Goal: Information Seeking & Learning: Learn about a topic

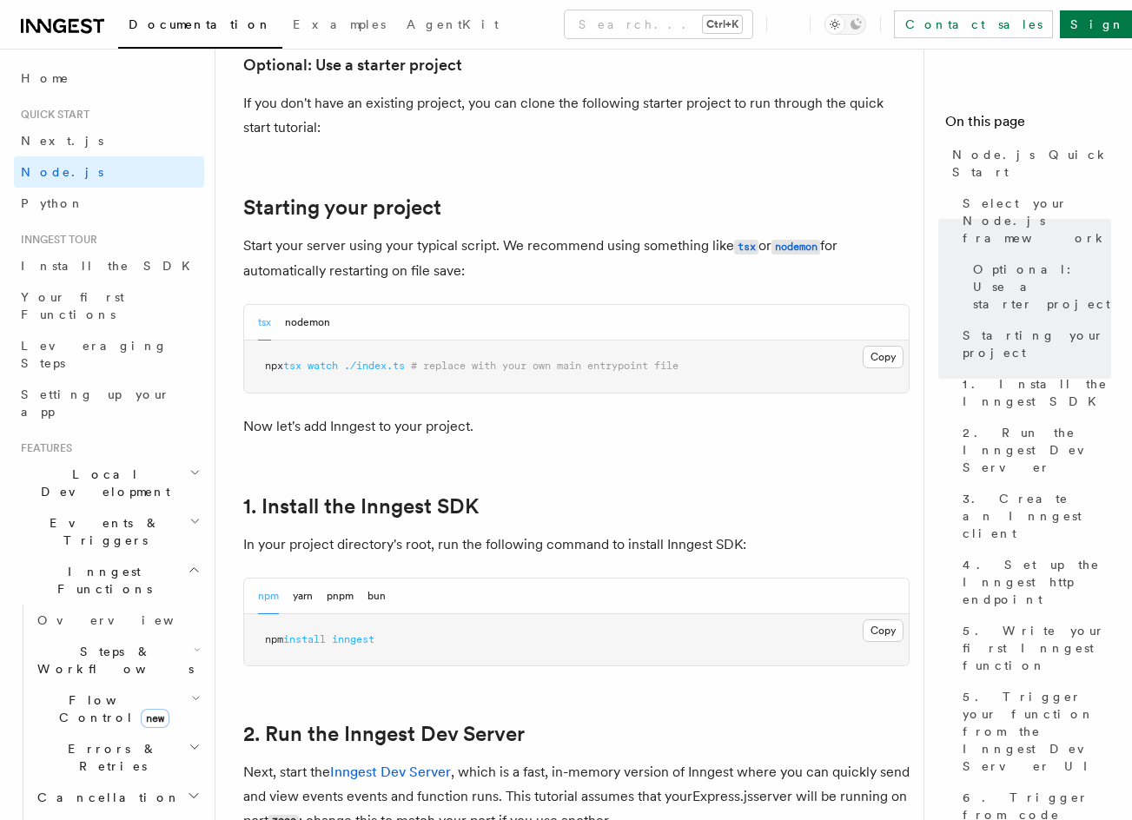
click at [71, 142] on link "Next.js" at bounding box center [109, 140] width 190 height 31
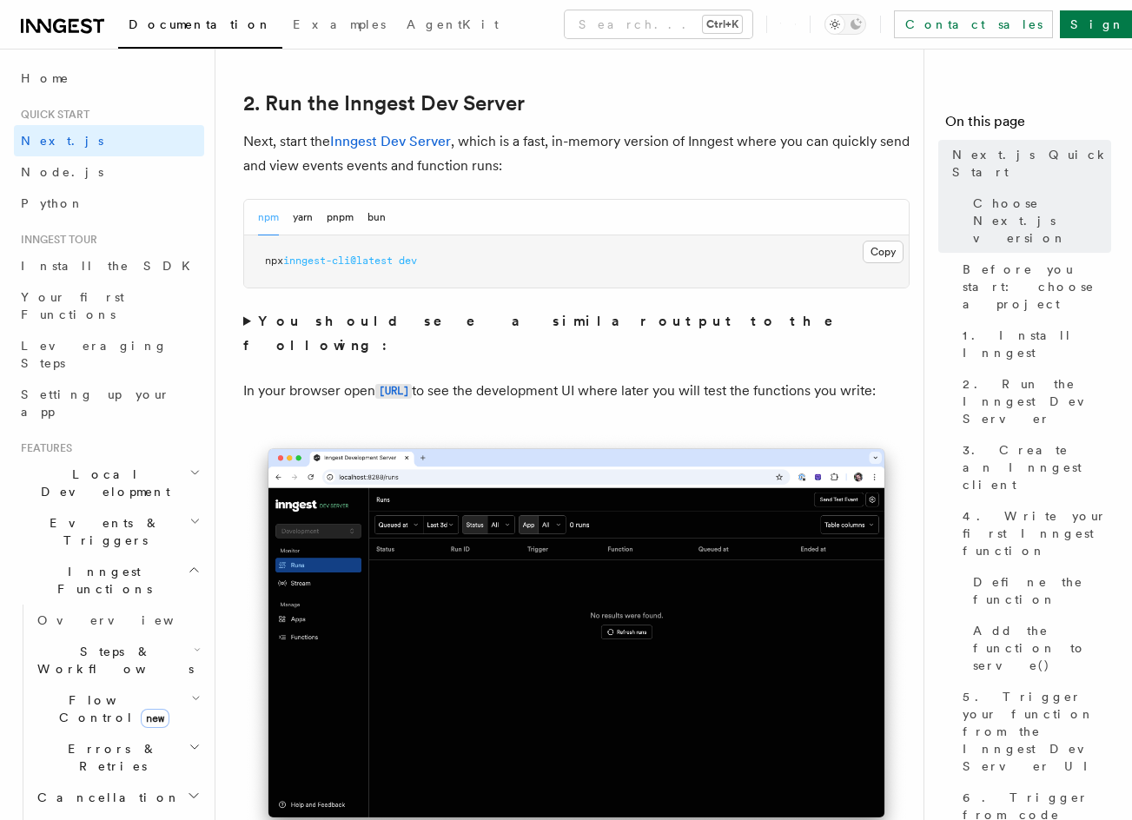
drag, startPoint x: 402, startPoint y: 334, endPoint x: 518, endPoint y: 385, distance: 126.0
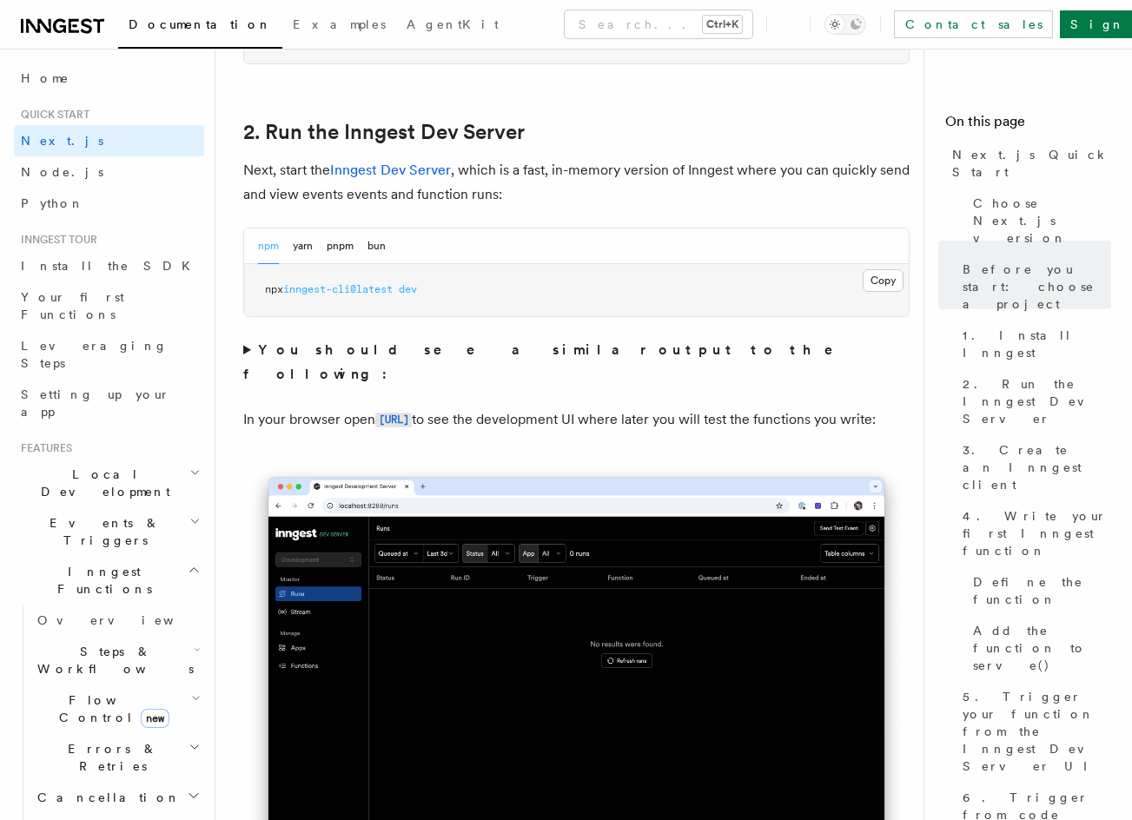
scroll to position [1190, 0]
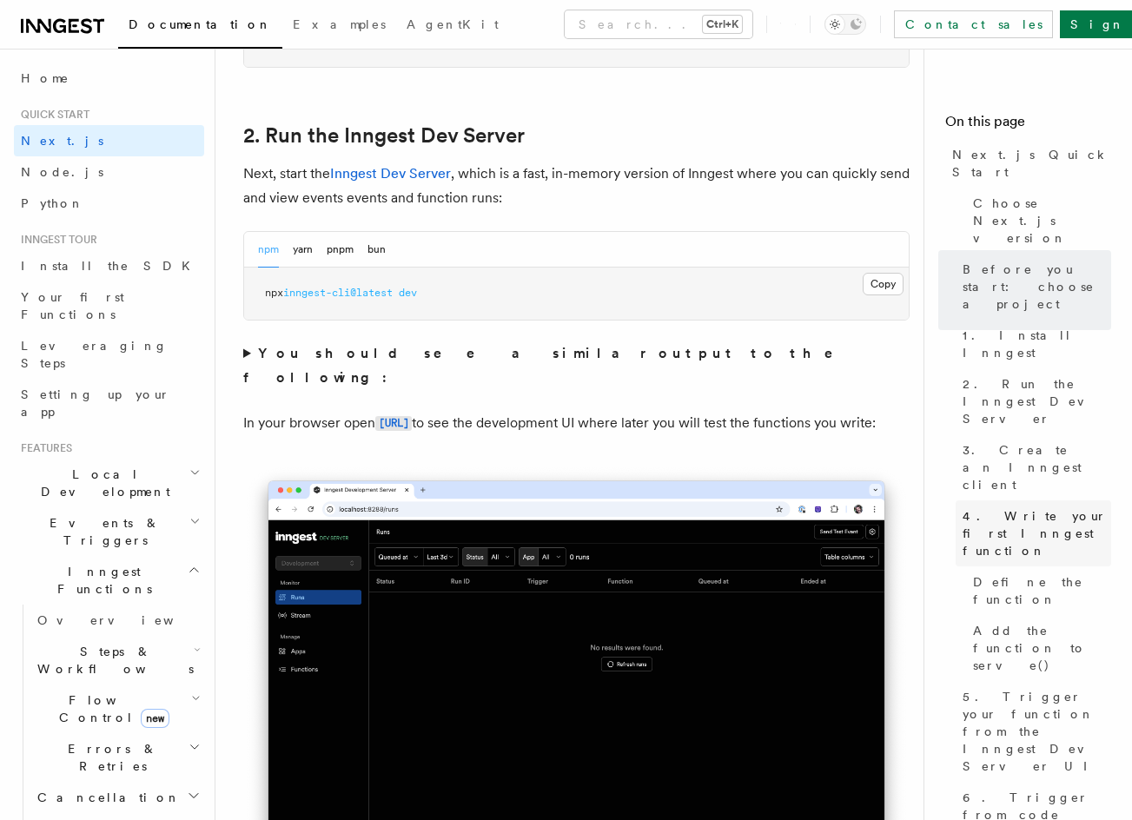
click at [1052, 507] on span "4. Write your first Inngest function" at bounding box center [1036, 533] width 149 height 52
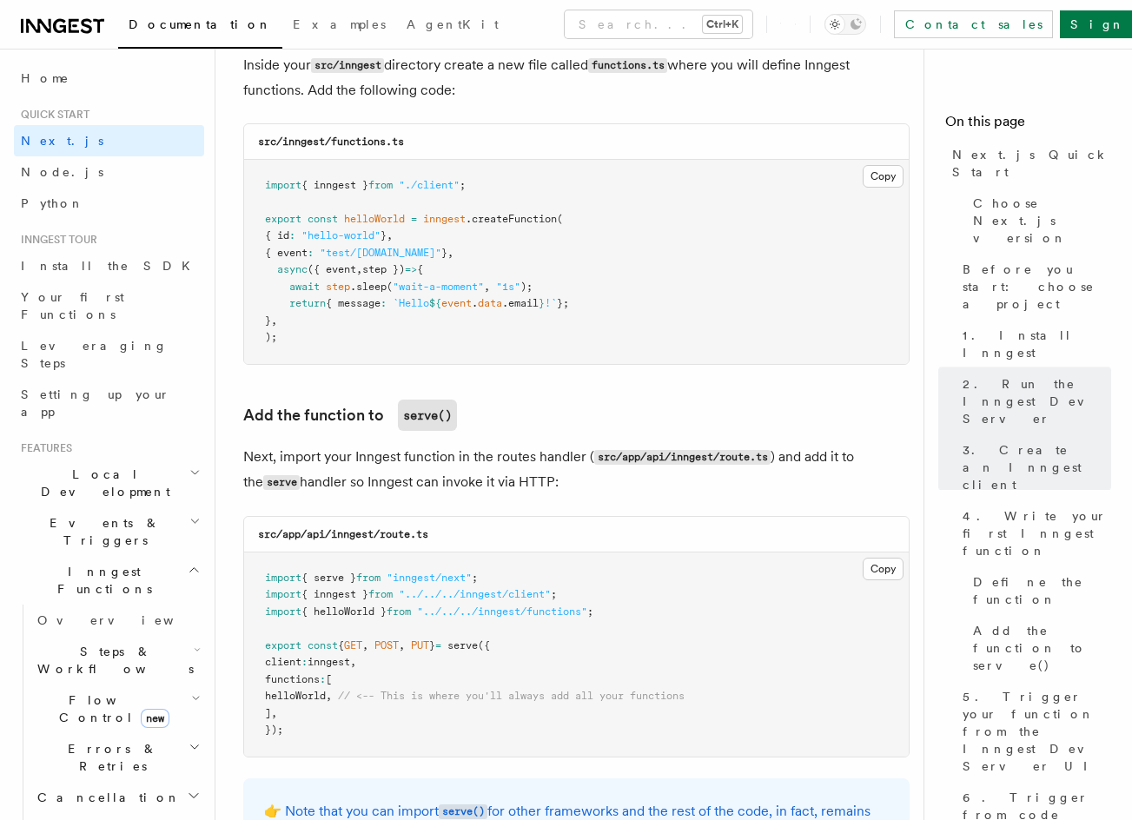
scroll to position [3208, 0]
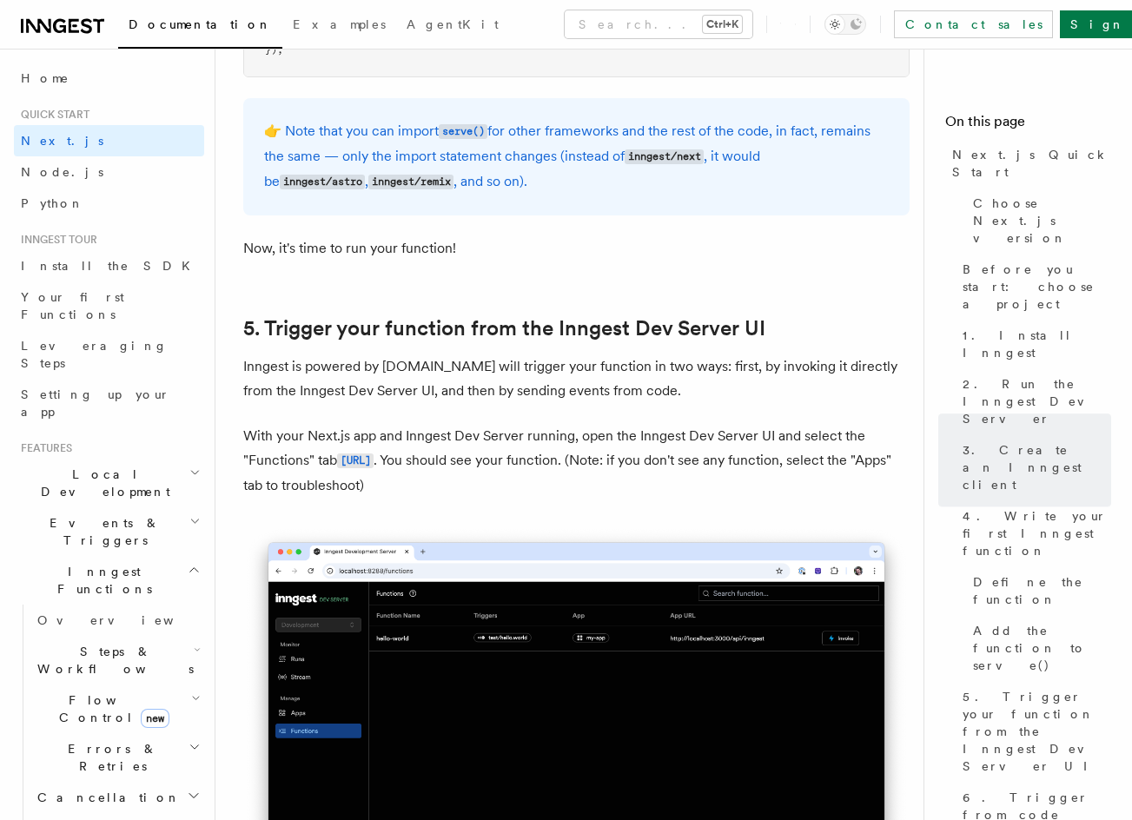
drag, startPoint x: 480, startPoint y: 207, endPoint x: 499, endPoint y: 342, distance: 136.8
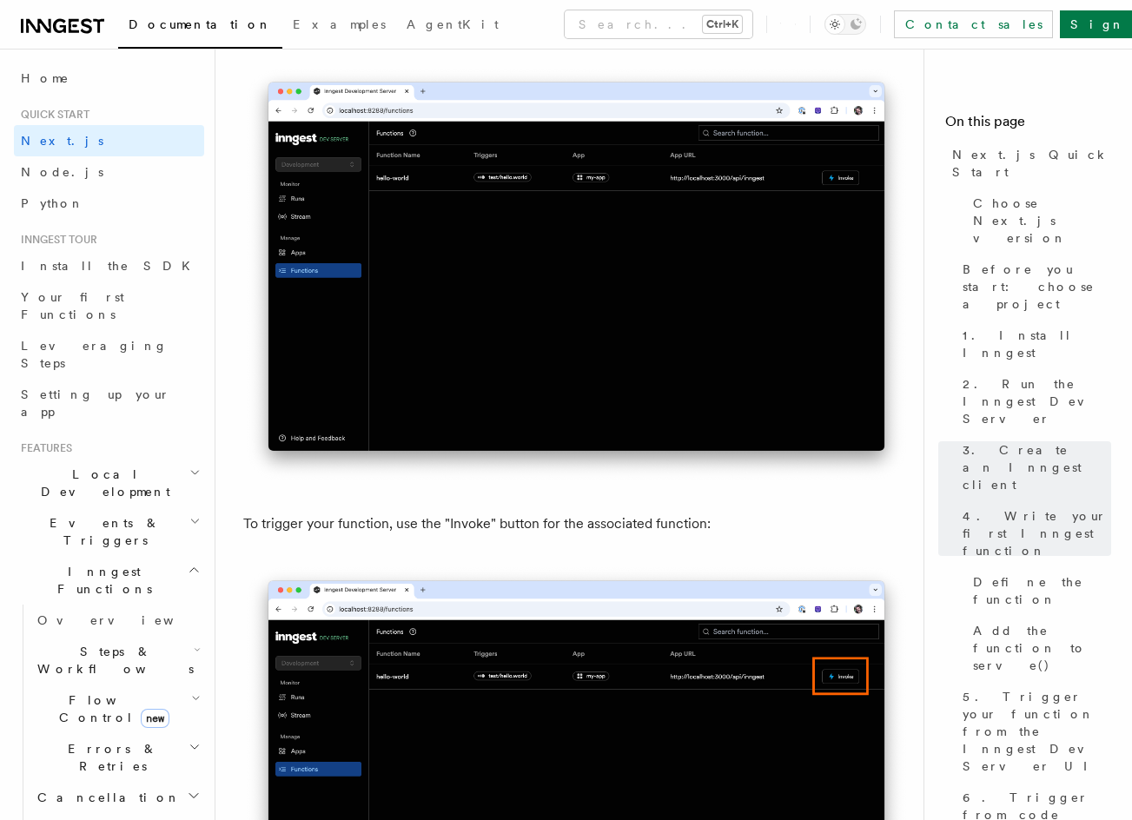
drag, startPoint x: 503, startPoint y: 378, endPoint x: 516, endPoint y: 418, distance: 42.0
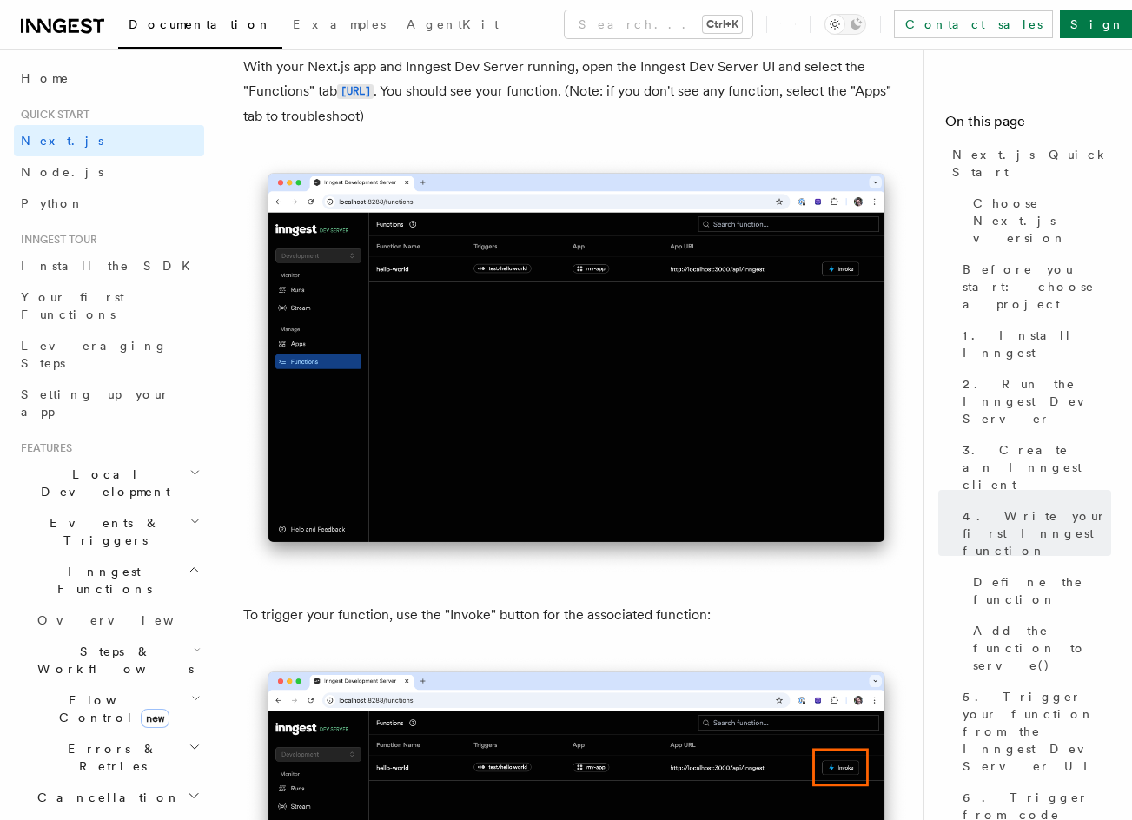
drag, startPoint x: 539, startPoint y: 353, endPoint x: 534, endPoint y: 267, distance: 87.0
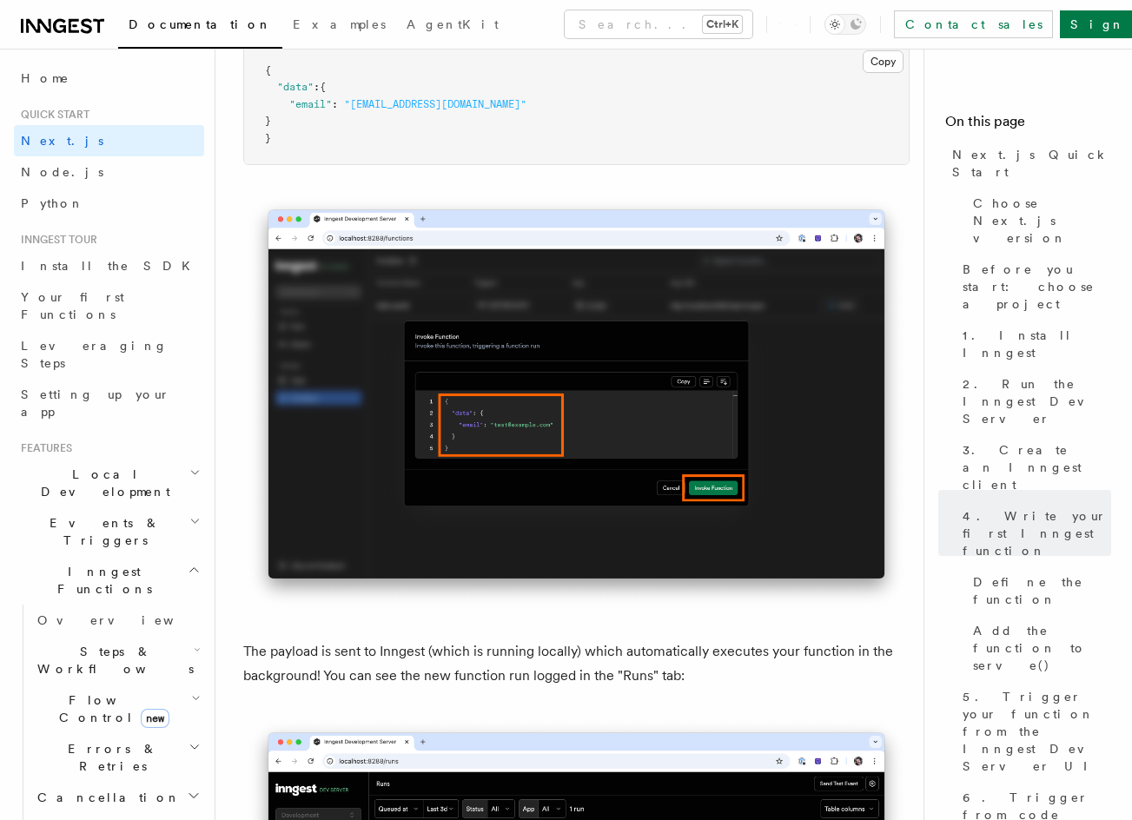
drag, startPoint x: 548, startPoint y: 363, endPoint x: 628, endPoint y: 475, distance: 137.6
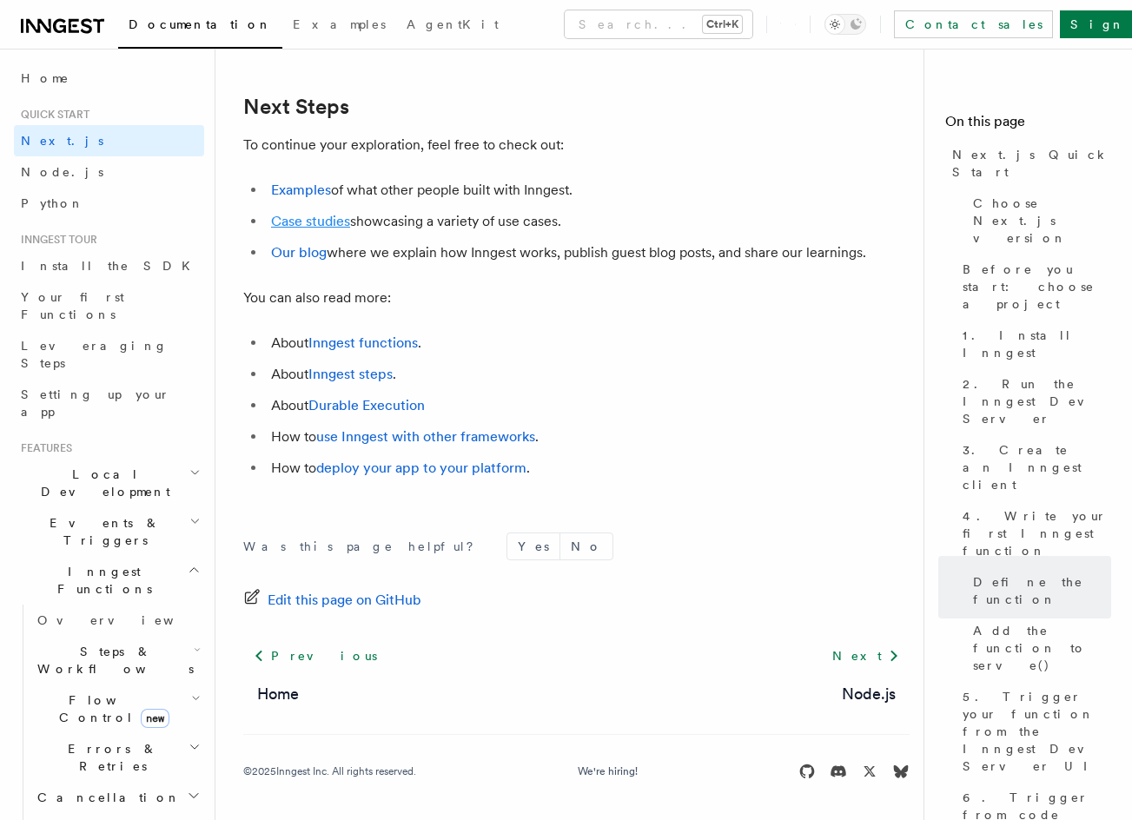
scroll to position [10675, 0]
click at [377, 345] on link "Inngest functions" at bounding box center [362, 341] width 109 height 17
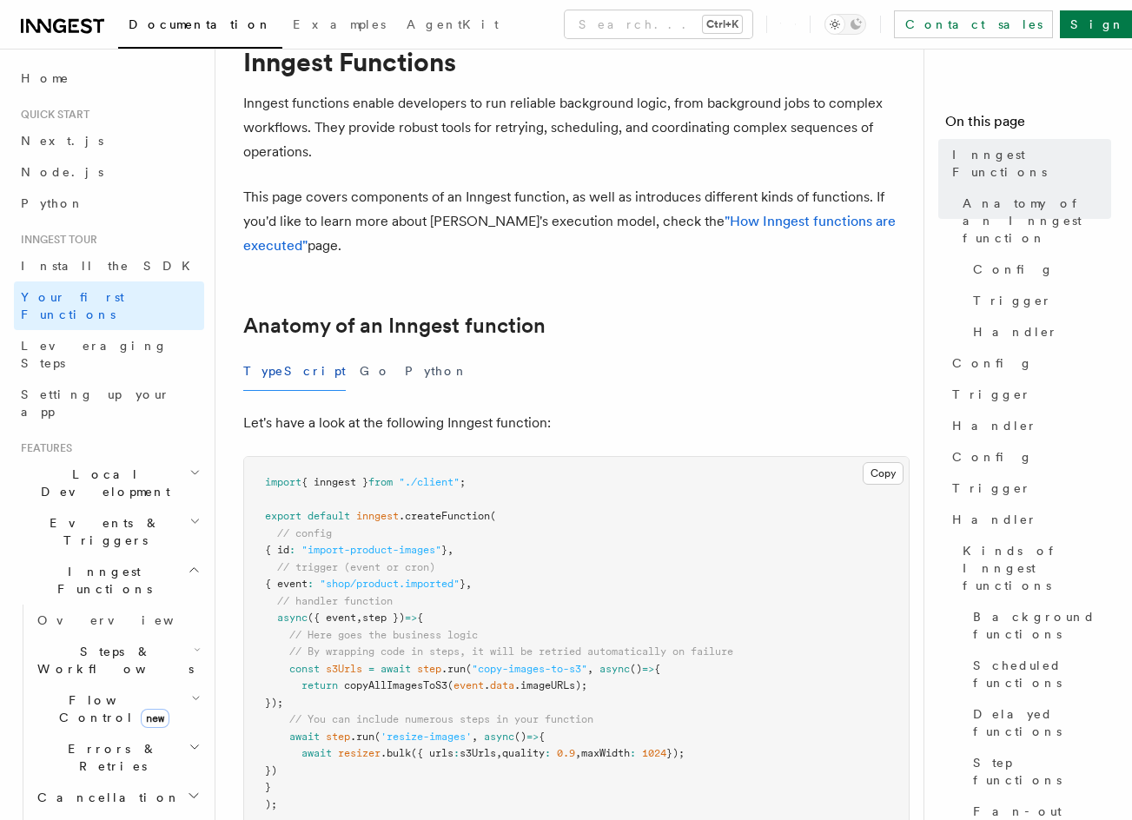
scroll to position [165, 0]
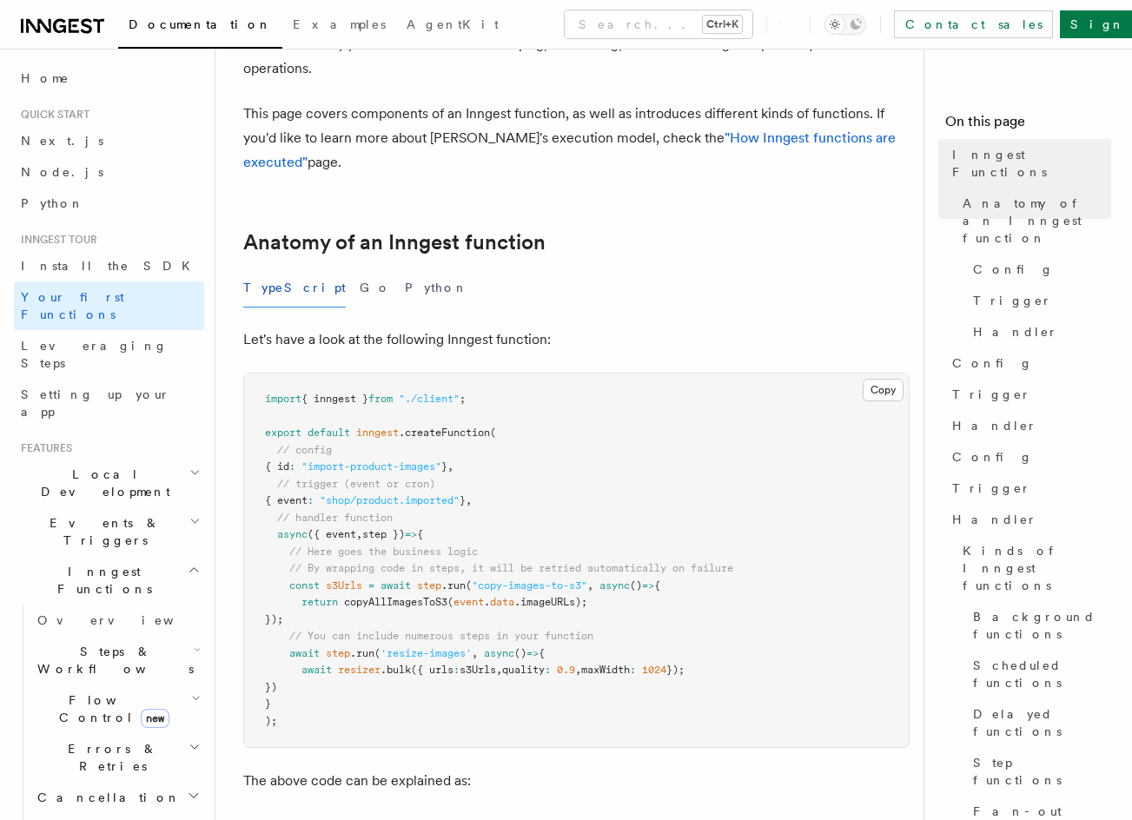
drag, startPoint x: 508, startPoint y: 331, endPoint x: 508, endPoint y: 385, distance: 53.8
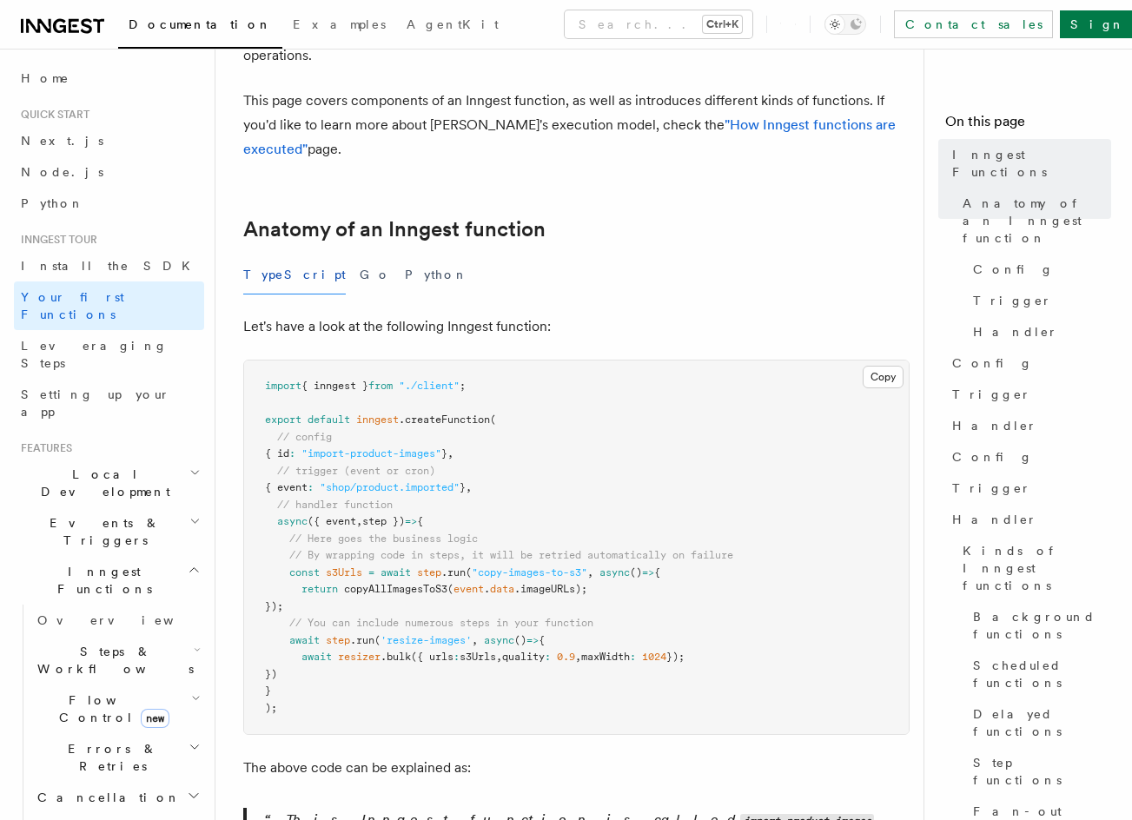
drag, startPoint x: 642, startPoint y: 122, endPoint x: 697, endPoint y: 112, distance: 55.5
click at [648, 123] on p "This page covers components of an Inngest function, as well as introduces diffe…" at bounding box center [576, 125] width 666 height 73
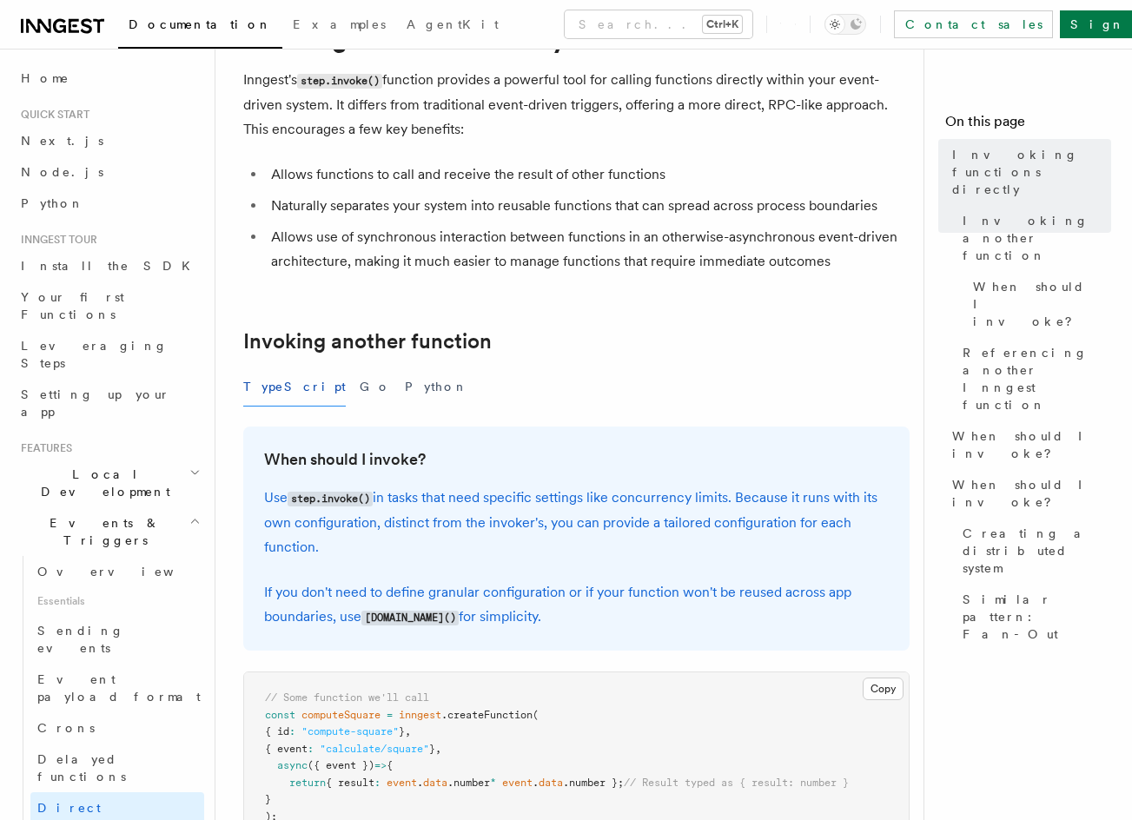
scroll to position [482, 0]
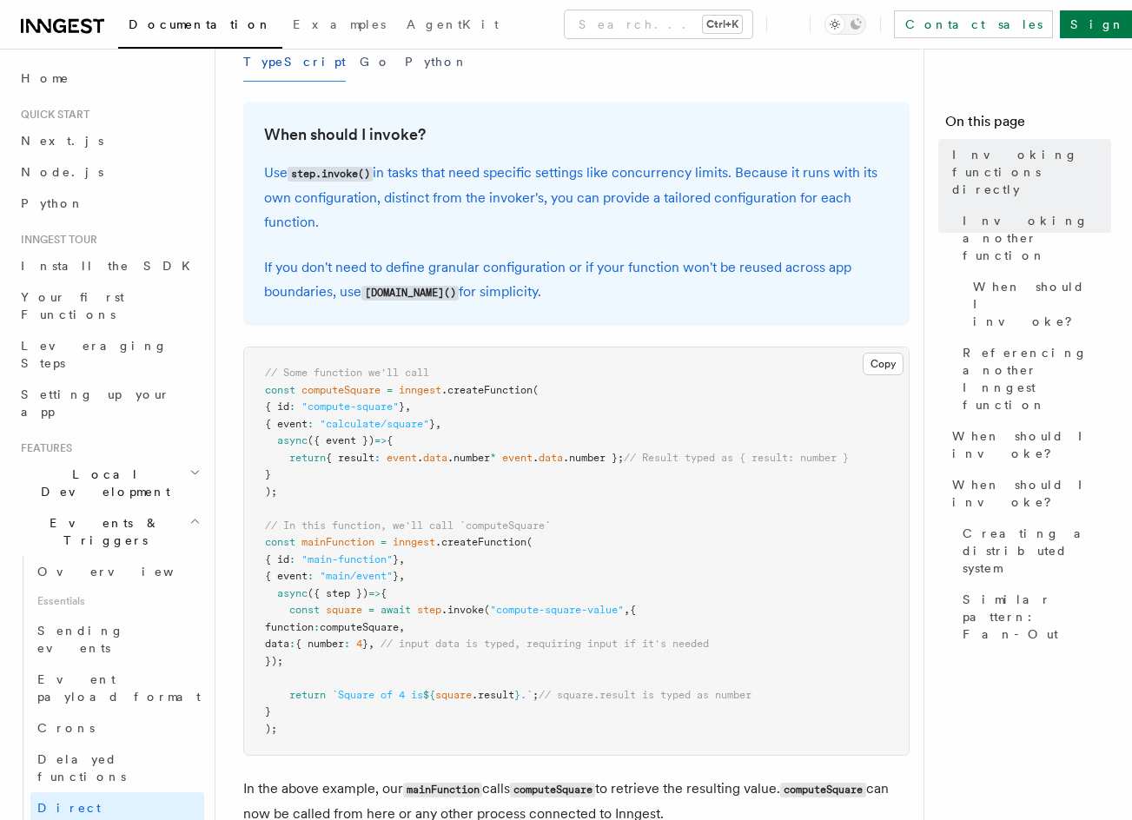
drag, startPoint x: 690, startPoint y: 469, endPoint x: 697, endPoint y: 599, distance: 130.4
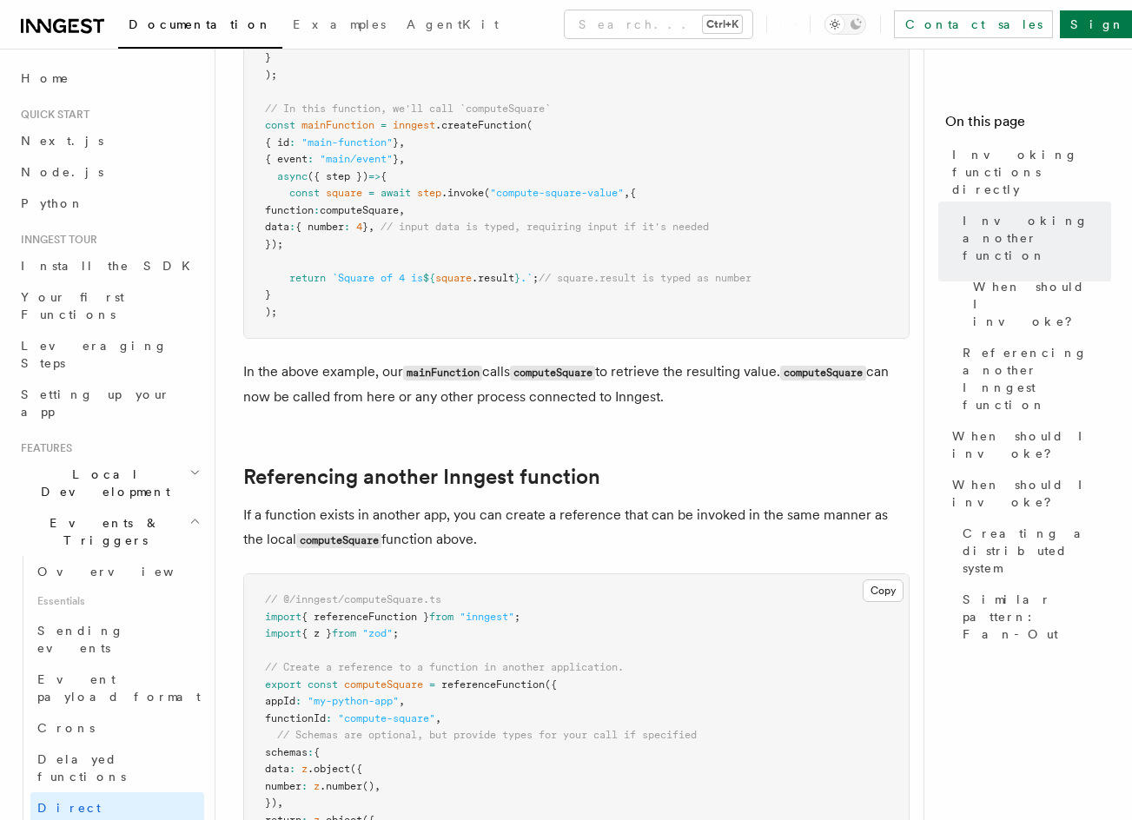
drag, startPoint x: 478, startPoint y: 496, endPoint x: 473, endPoint y: 567, distance: 71.3
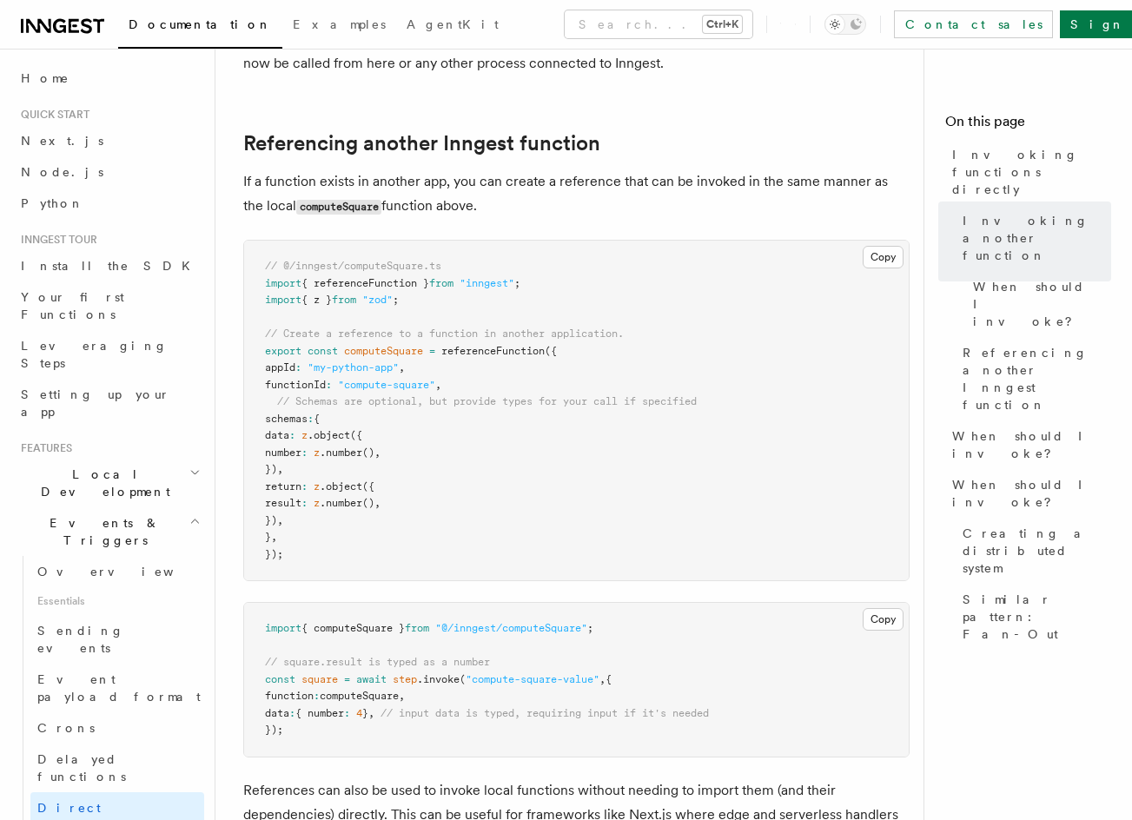
scroll to position [1321, 0]
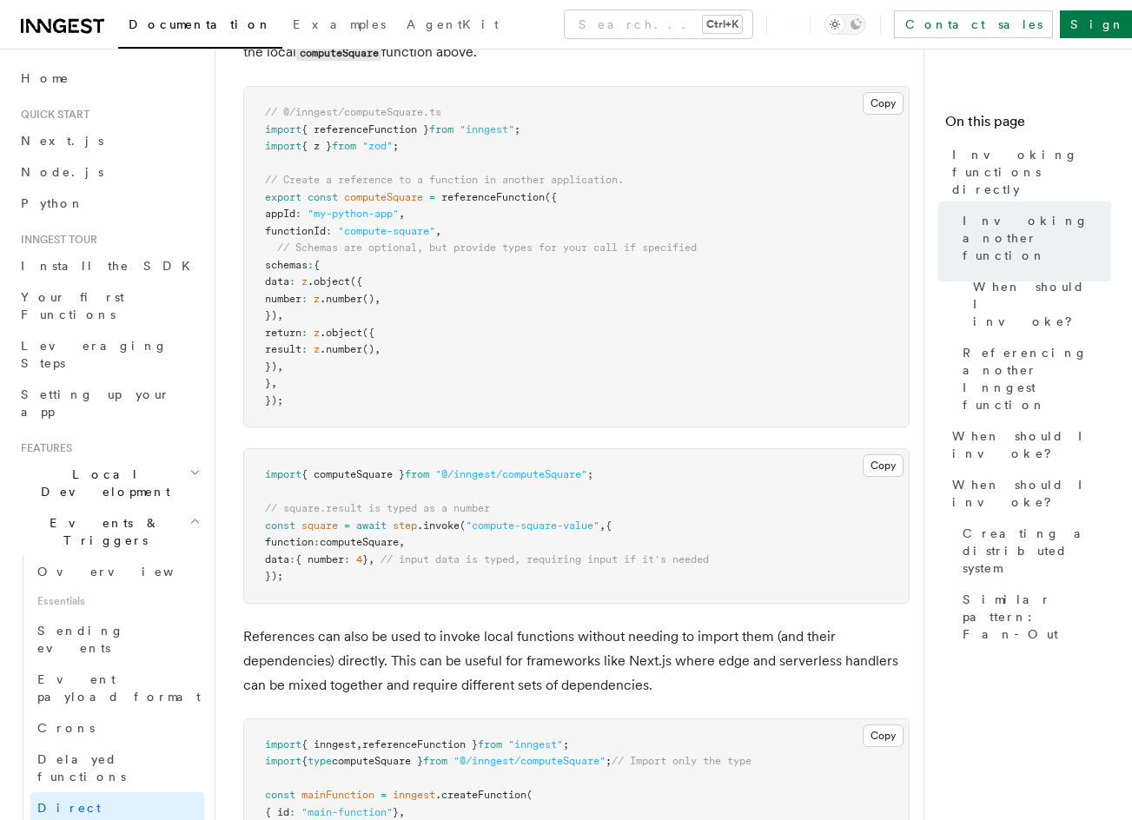
drag, startPoint x: 807, startPoint y: 426, endPoint x: 807, endPoint y: 444, distance: 18.2
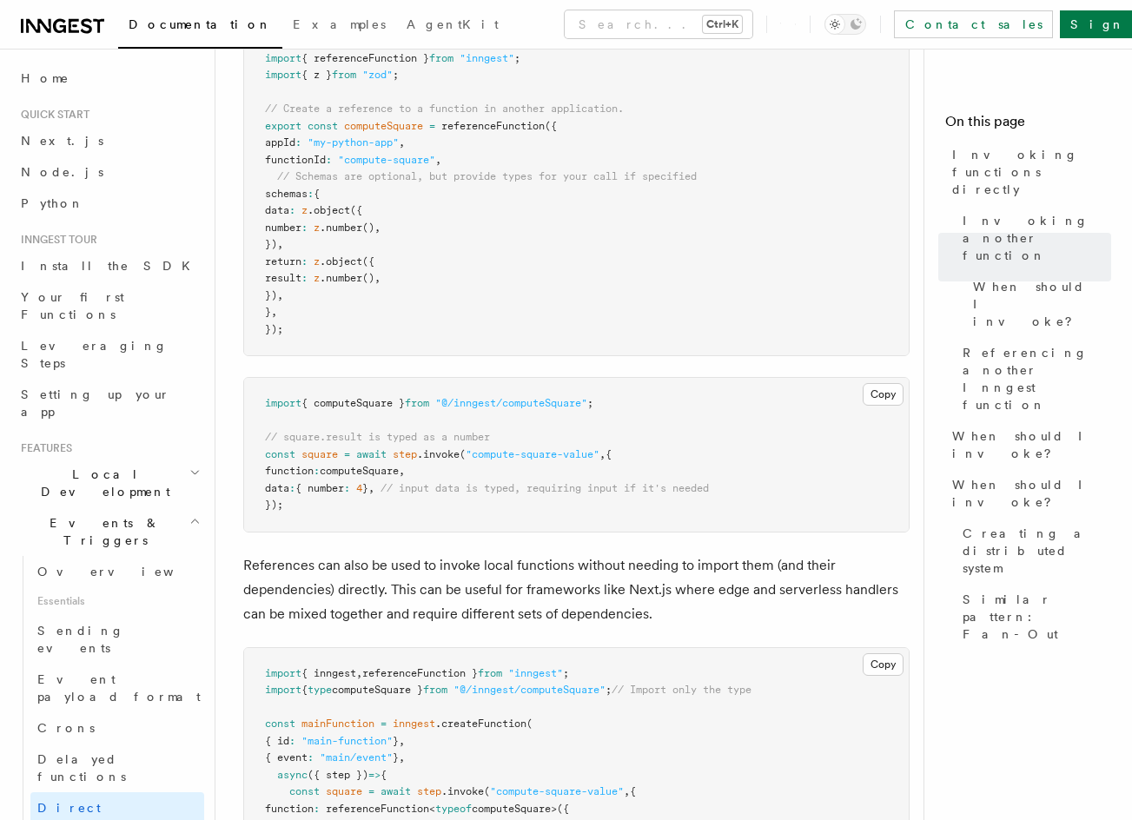
drag, startPoint x: 517, startPoint y: 187, endPoint x: 533, endPoint y: 248, distance: 63.8
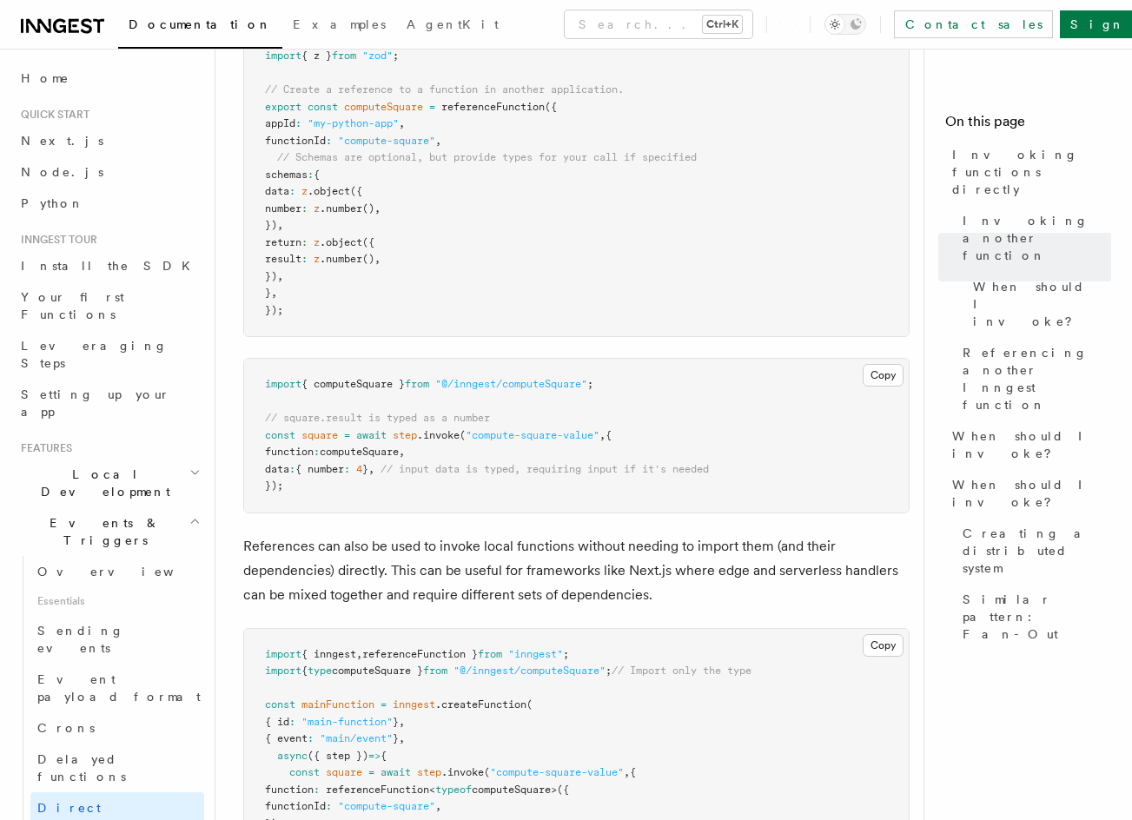
drag, startPoint x: 533, startPoint y: 244, endPoint x: 535, endPoint y: 210, distance: 33.9
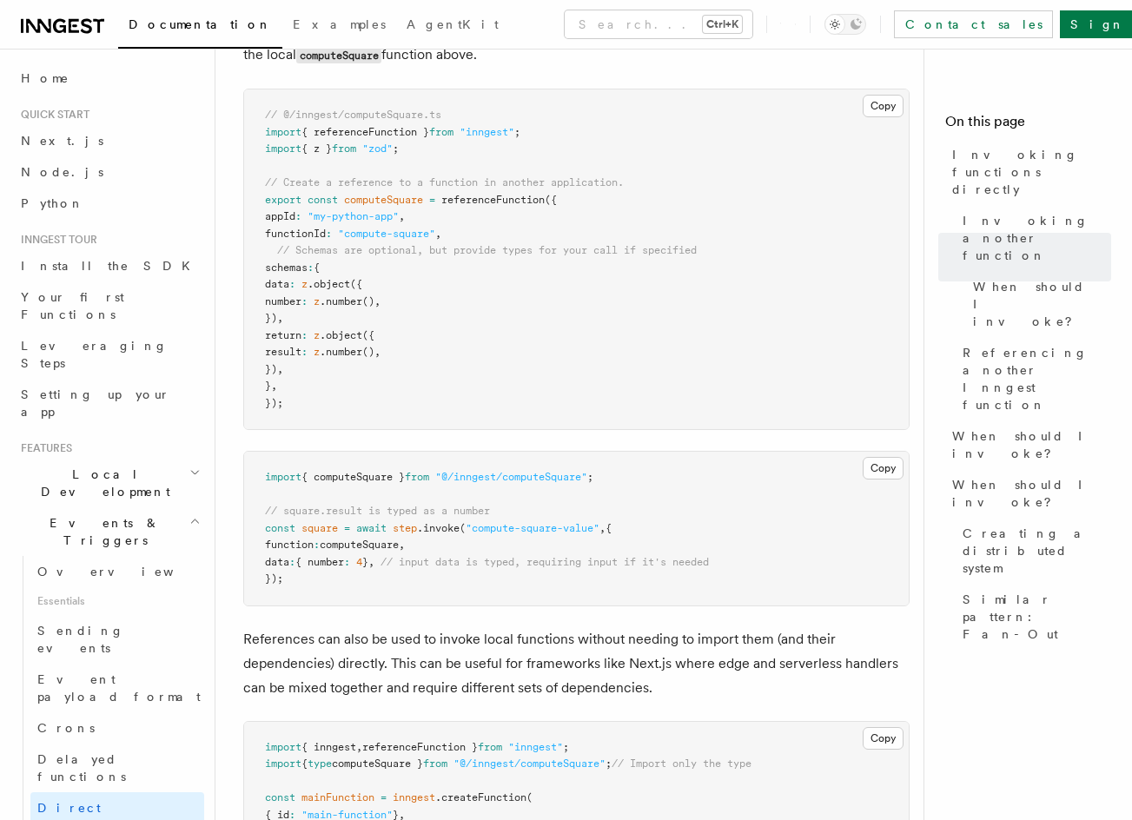
scroll to position [1232, 0]
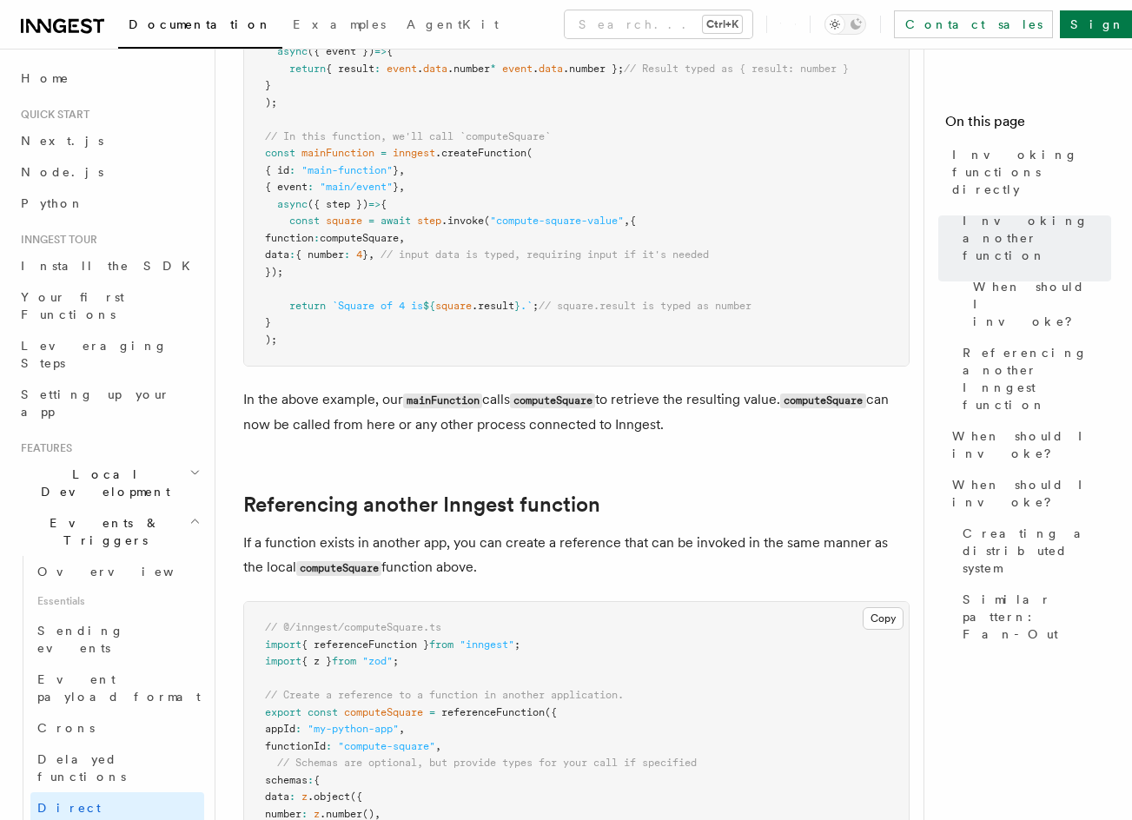
drag, startPoint x: 551, startPoint y: 262, endPoint x: 549, endPoint y: 158, distance: 104.3
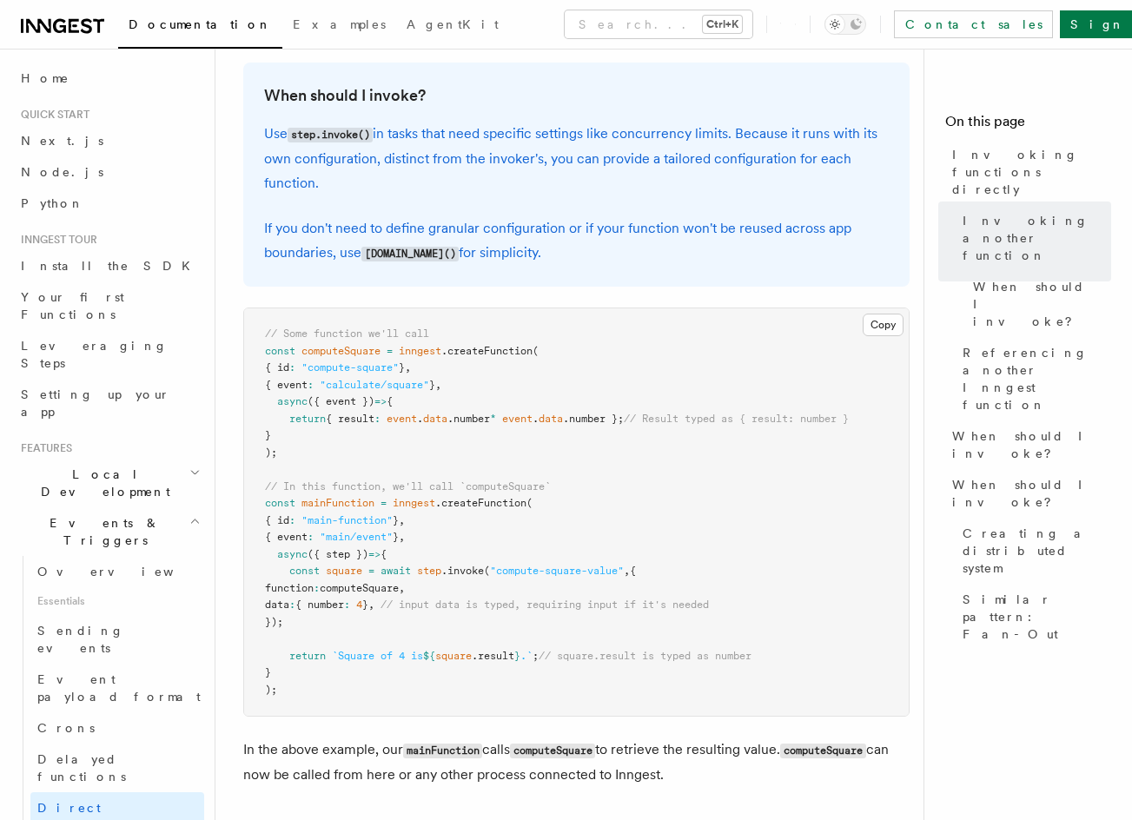
scroll to position [434, 0]
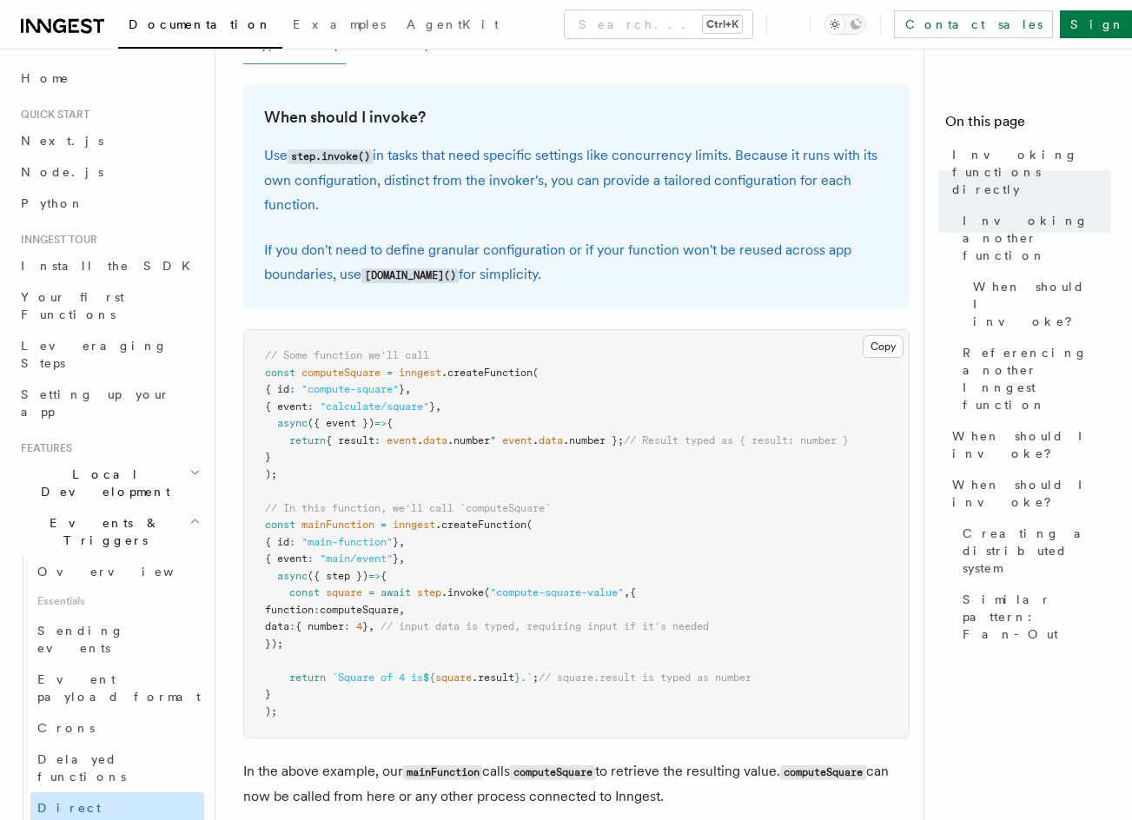
click at [119, 801] on span "Direct invocation" at bounding box center [108, 816] width 142 height 31
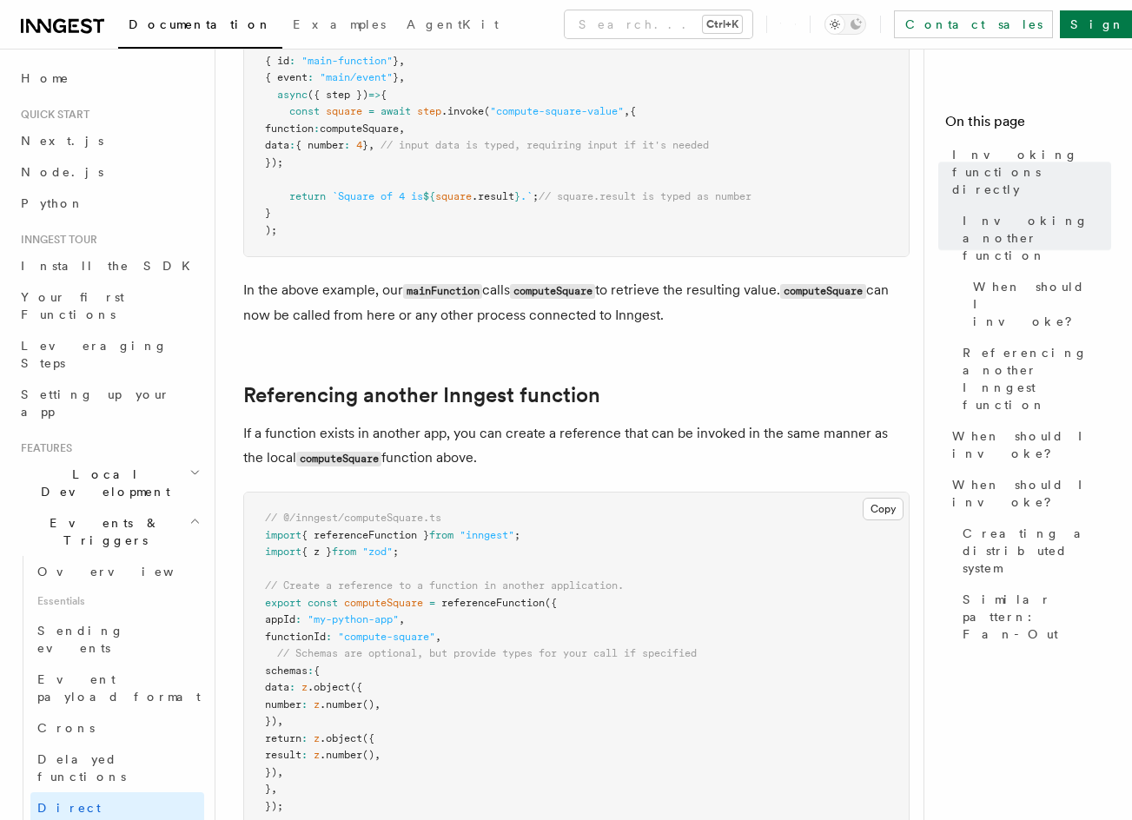
drag, startPoint x: 636, startPoint y: 463, endPoint x: 632, endPoint y: 546, distance: 83.4
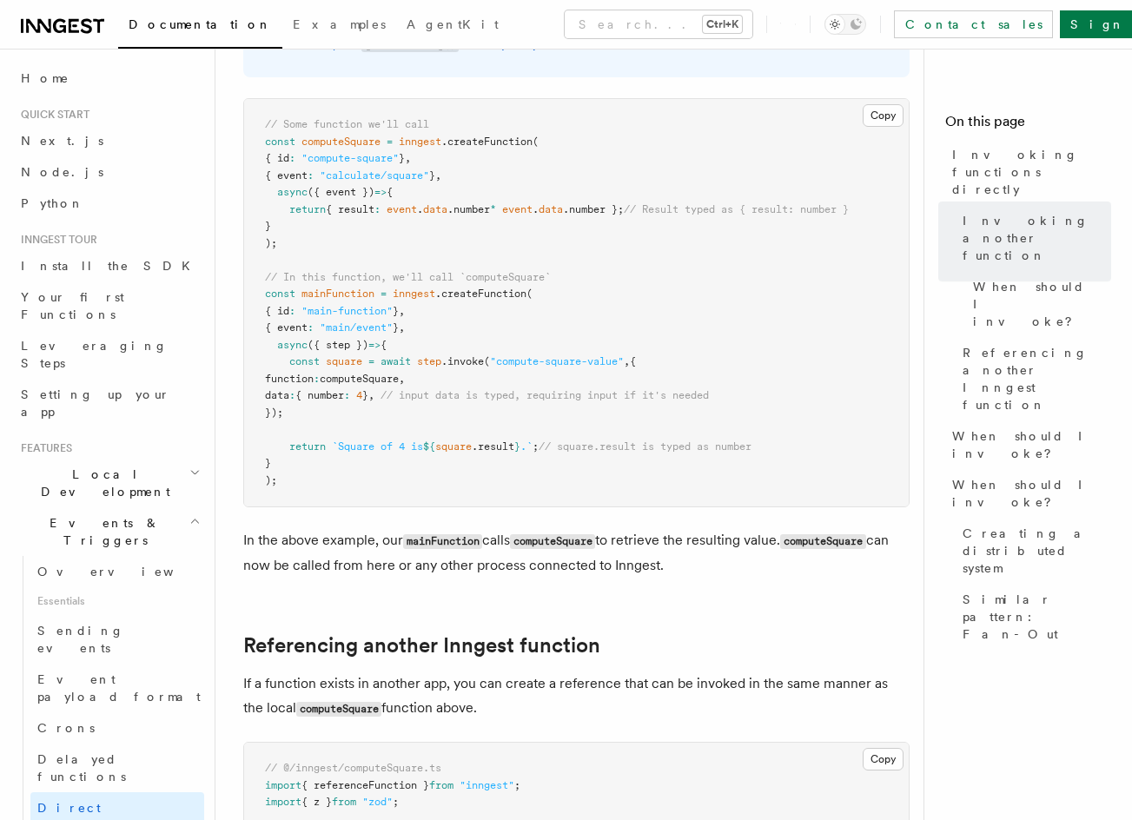
drag, startPoint x: 696, startPoint y: 218, endPoint x: 691, endPoint y: 166, distance: 52.3
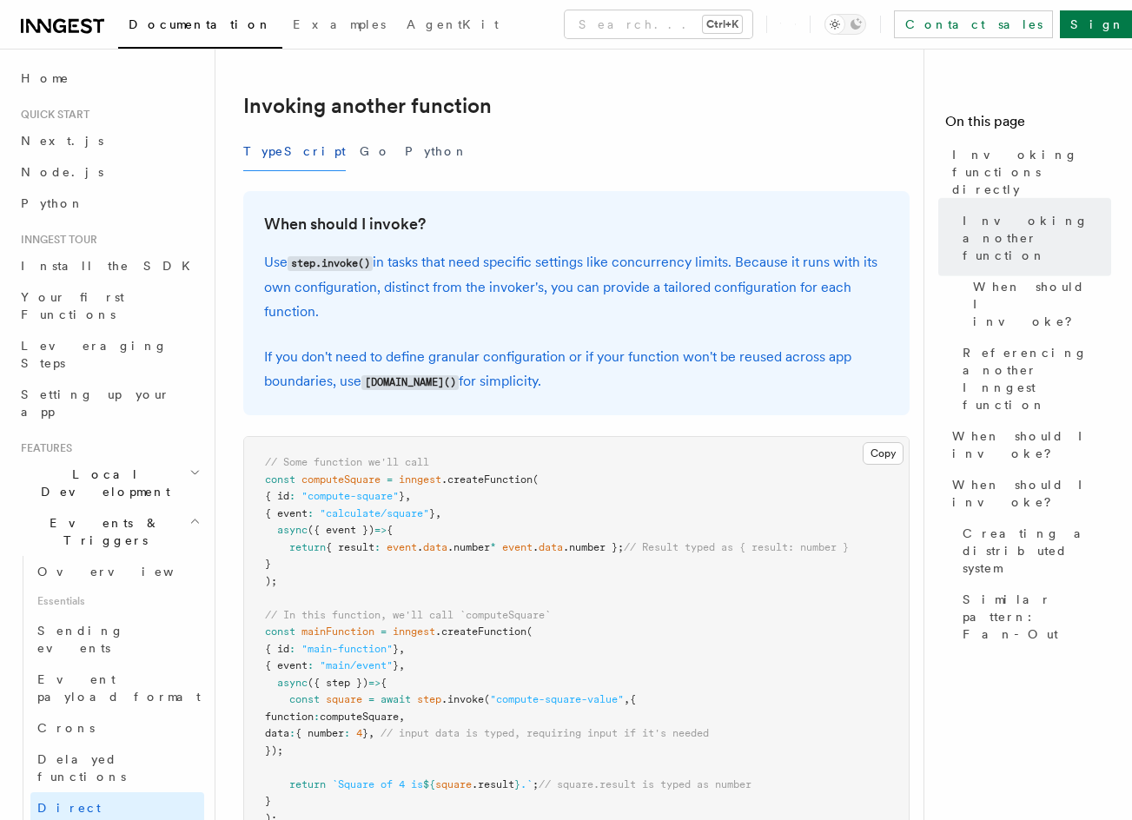
drag, startPoint x: 720, startPoint y: 121, endPoint x: 710, endPoint y: 1, distance: 120.2
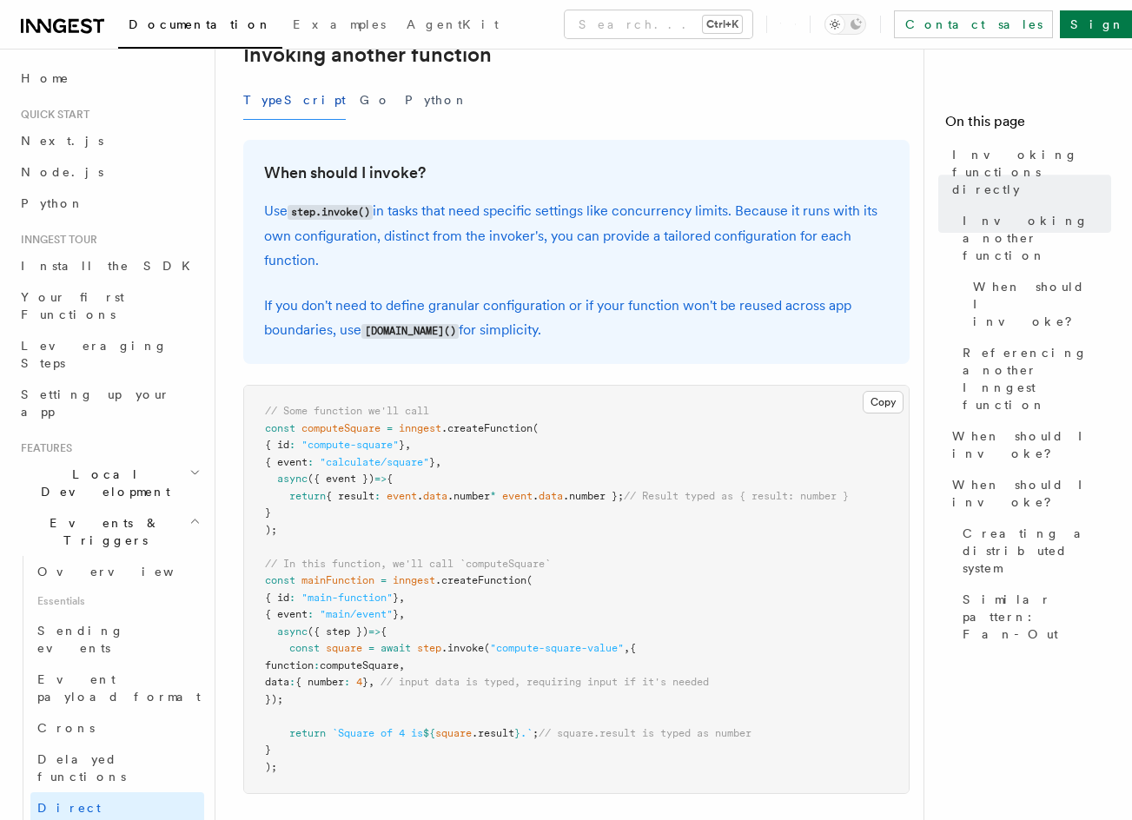
drag, startPoint x: 715, startPoint y: 122, endPoint x: 711, endPoint y: 81, distance: 41.8
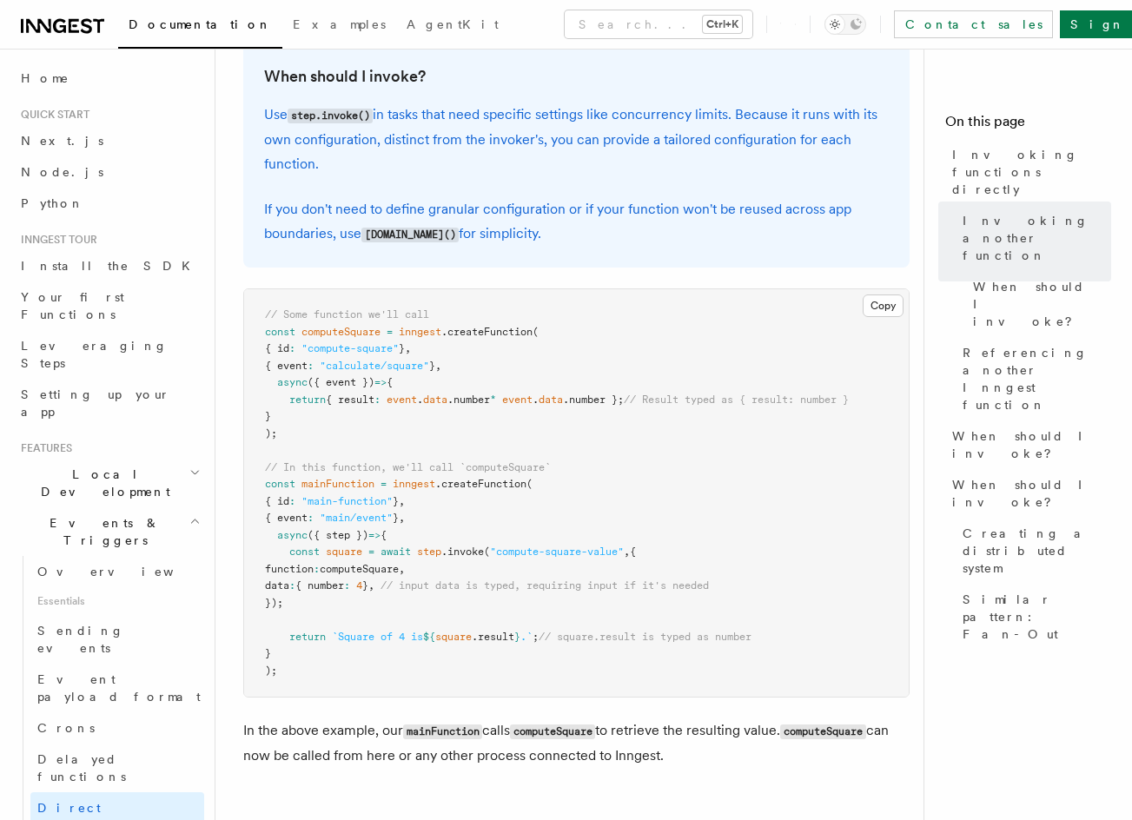
scroll to position [358, 0]
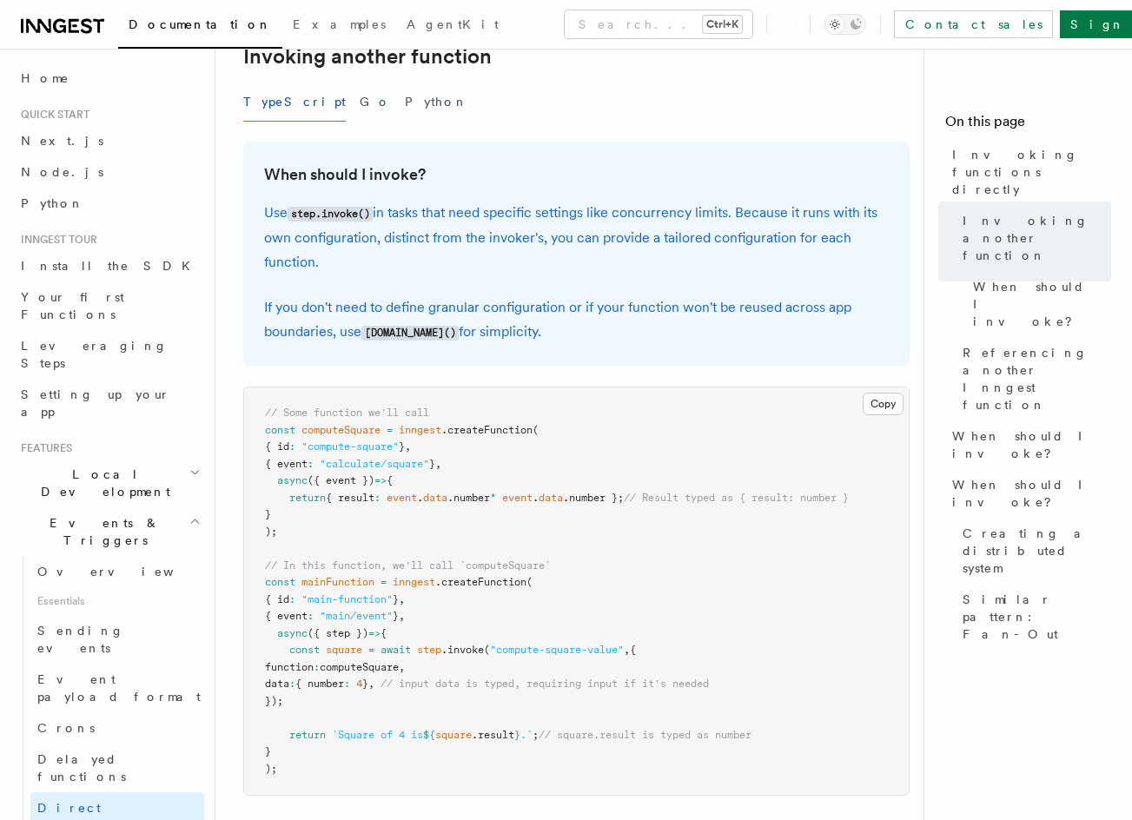
drag, startPoint x: 708, startPoint y: 47, endPoint x: 697, endPoint y: -12, distance: 60.0
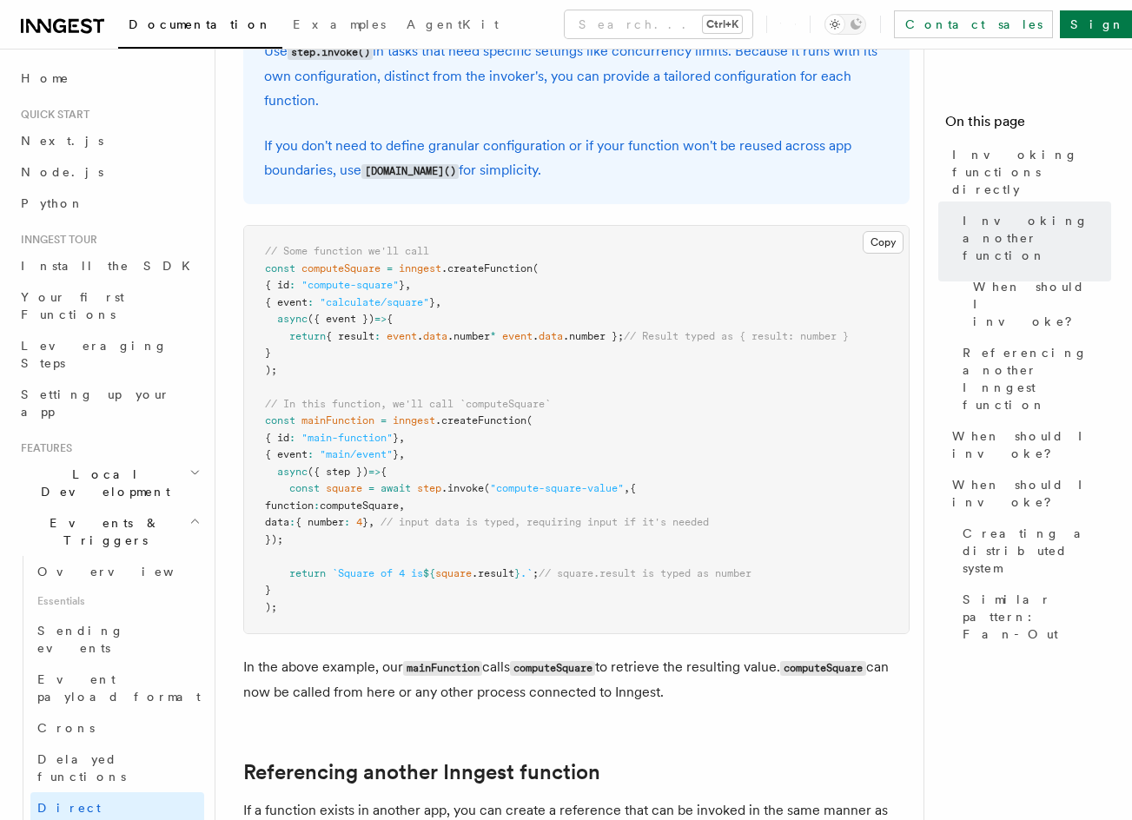
scroll to position [544, 0]
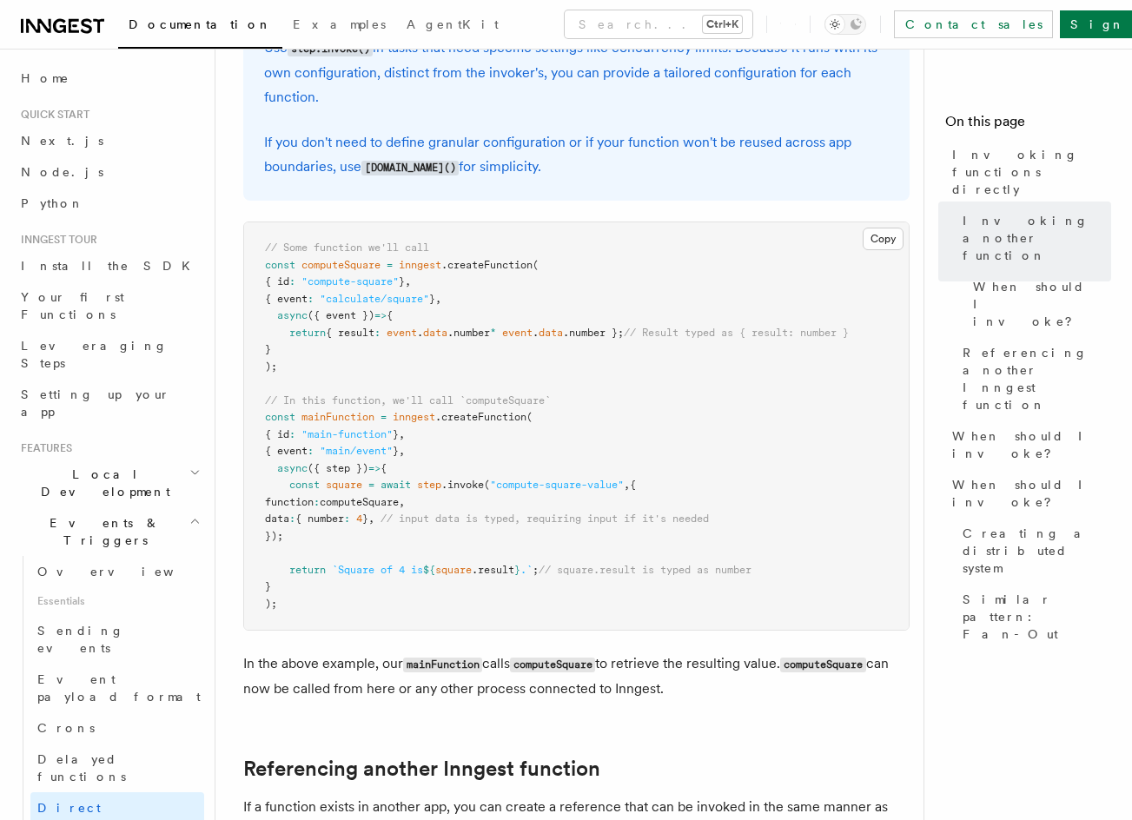
drag, startPoint x: 761, startPoint y: 198, endPoint x: 758, endPoint y: 211, distance: 13.3
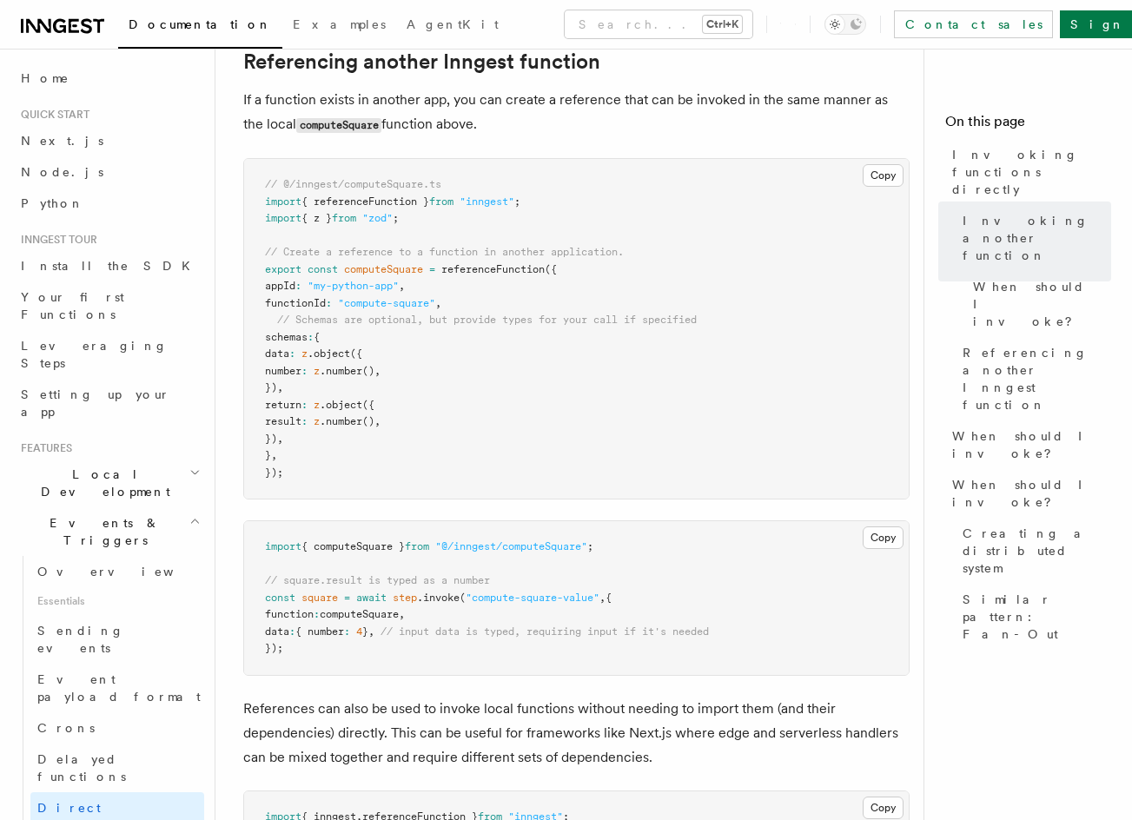
drag, startPoint x: 743, startPoint y: 210, endPoint x: 728, endPoint y: 327, distance: 118.3
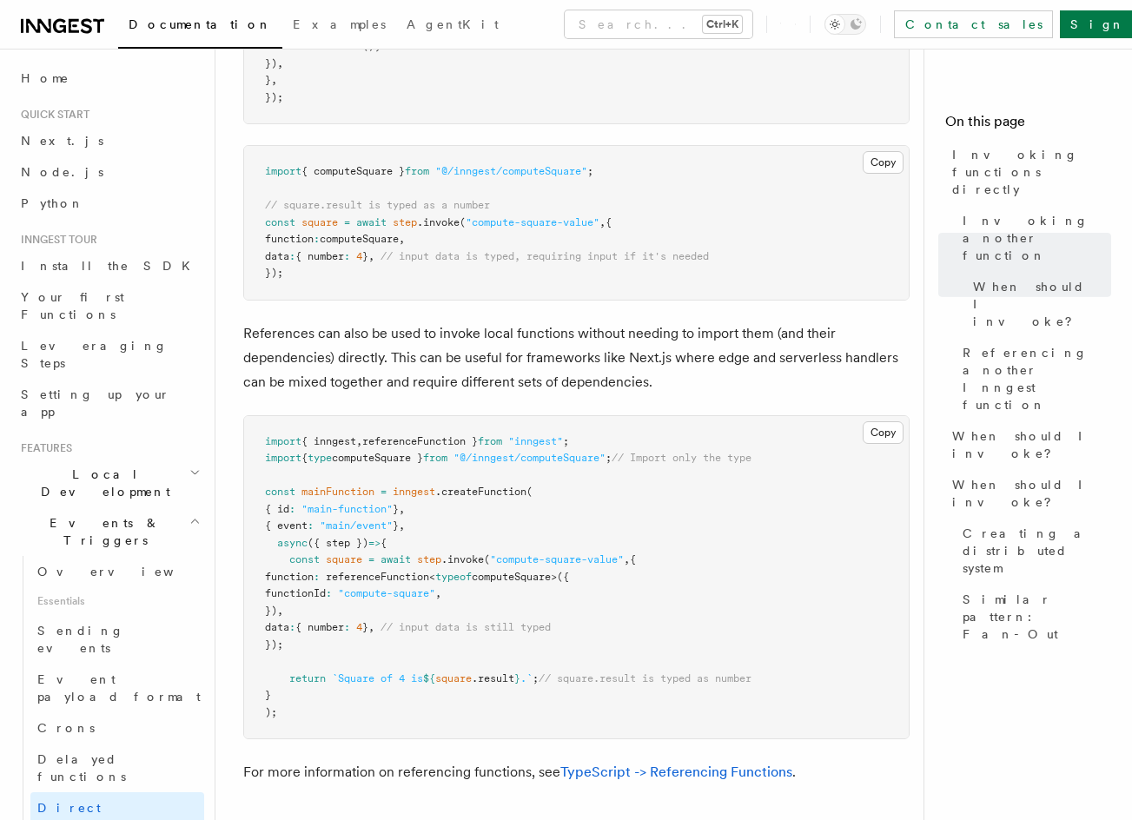
drag, startPoint x: 744, startPoint y: 198, endPoint x: 749, endPoint y: 260, distance: 61.8
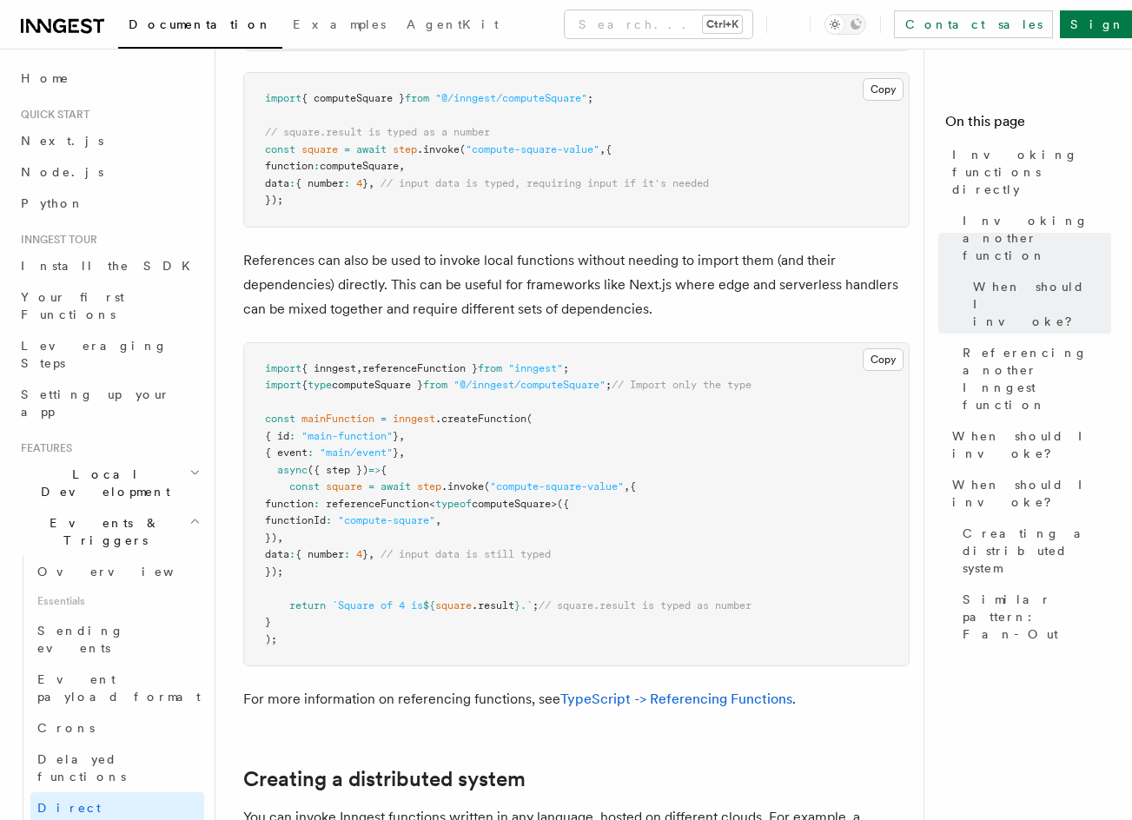
scroll to position [1740, 0]
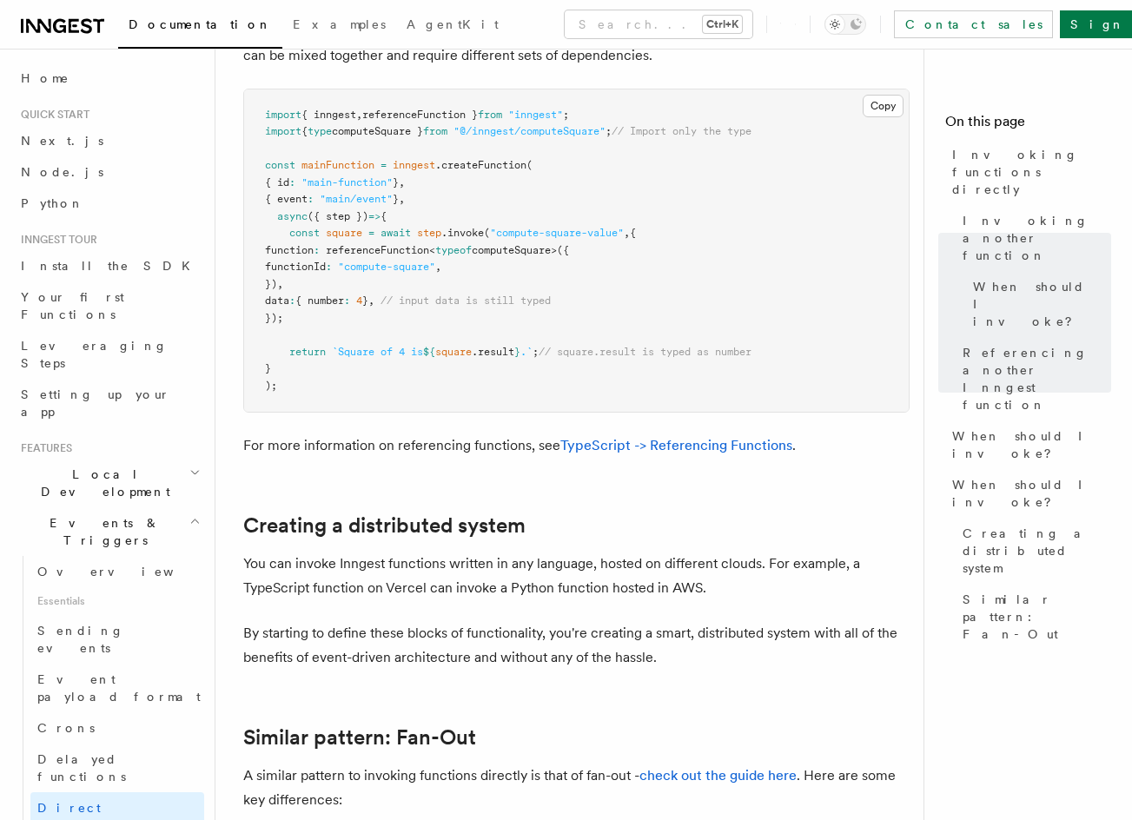
drag, startPoint x: 586, startPoint y: 152, endPoint x: 584, endPoint y: 80, distance: 72.1
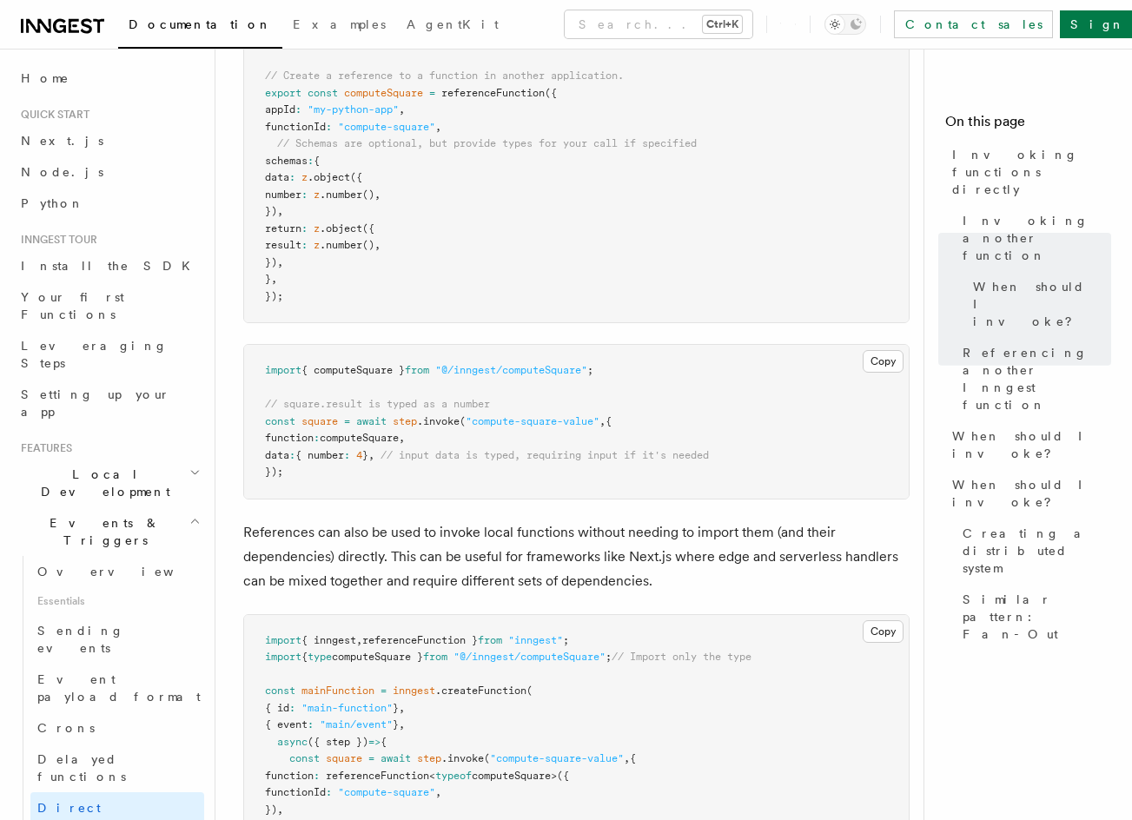
drag, startPoint x: 825, startPoint y: 116, endPoint x: 817, endPoint y: 60, distance: 57.0
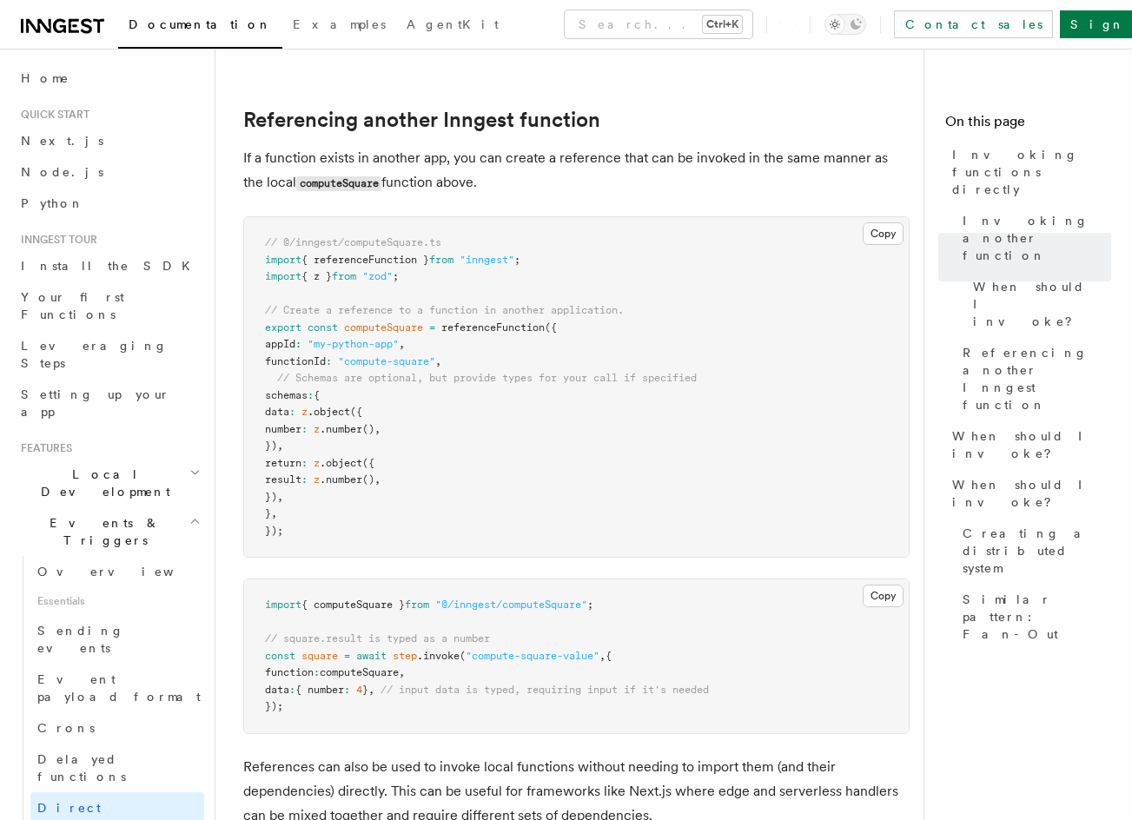
drag, startPoint x: 794, startPoint y: 197, endPoint x: 775, endPoint y: 105, distance: 94.0
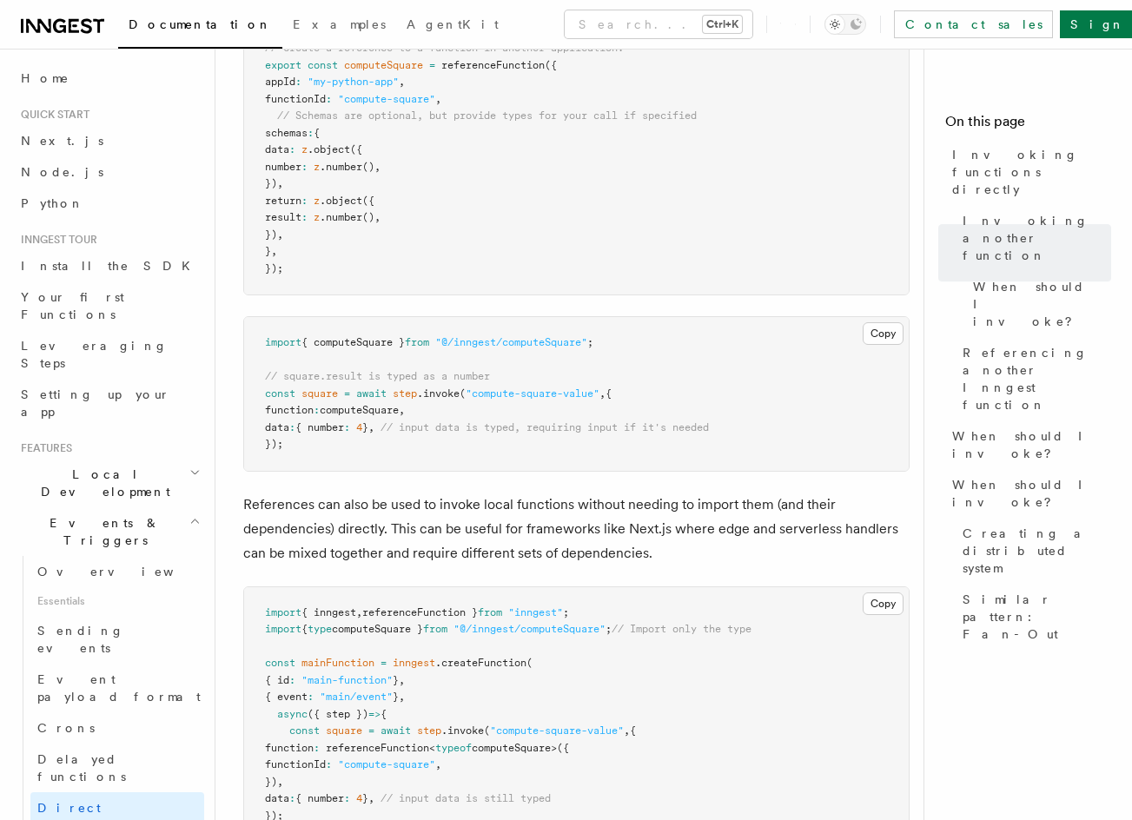
scroll to position [1764, 0]
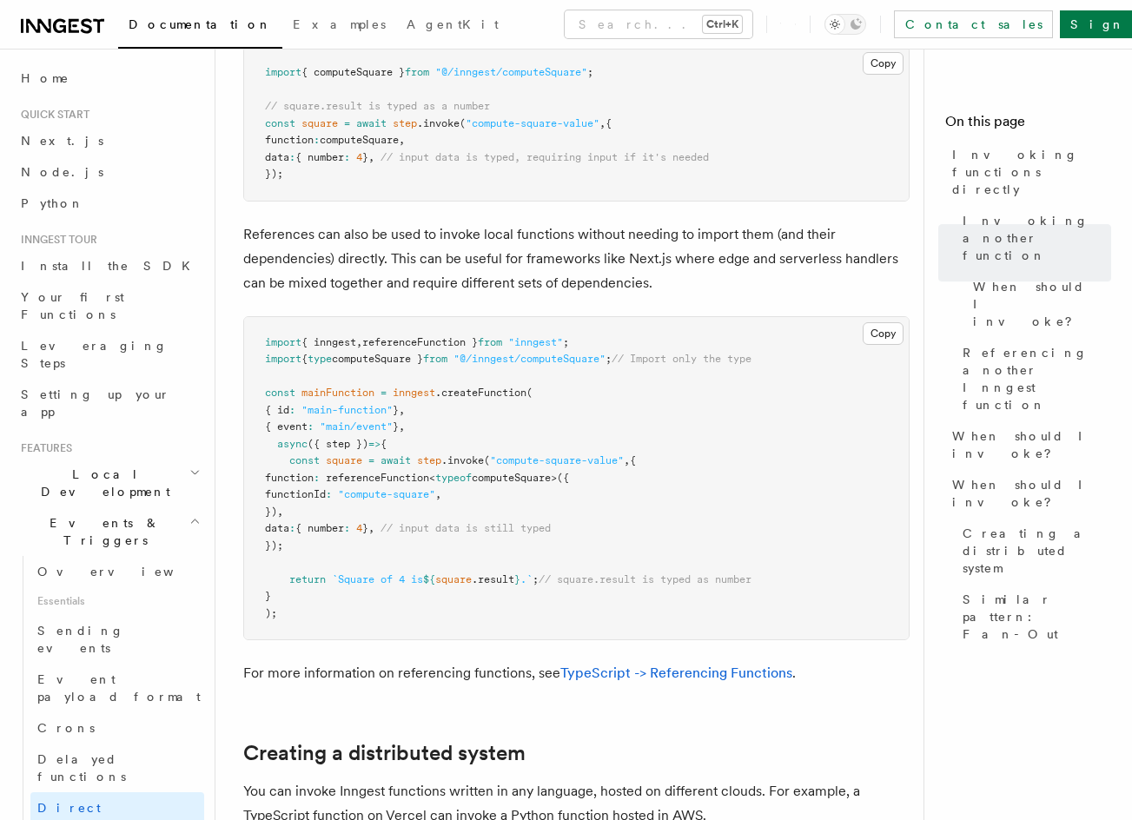
drag, startPoint x: 788, startPoint y: 202, endPoint x: 790, endPoint y: 267, distance: 65.2
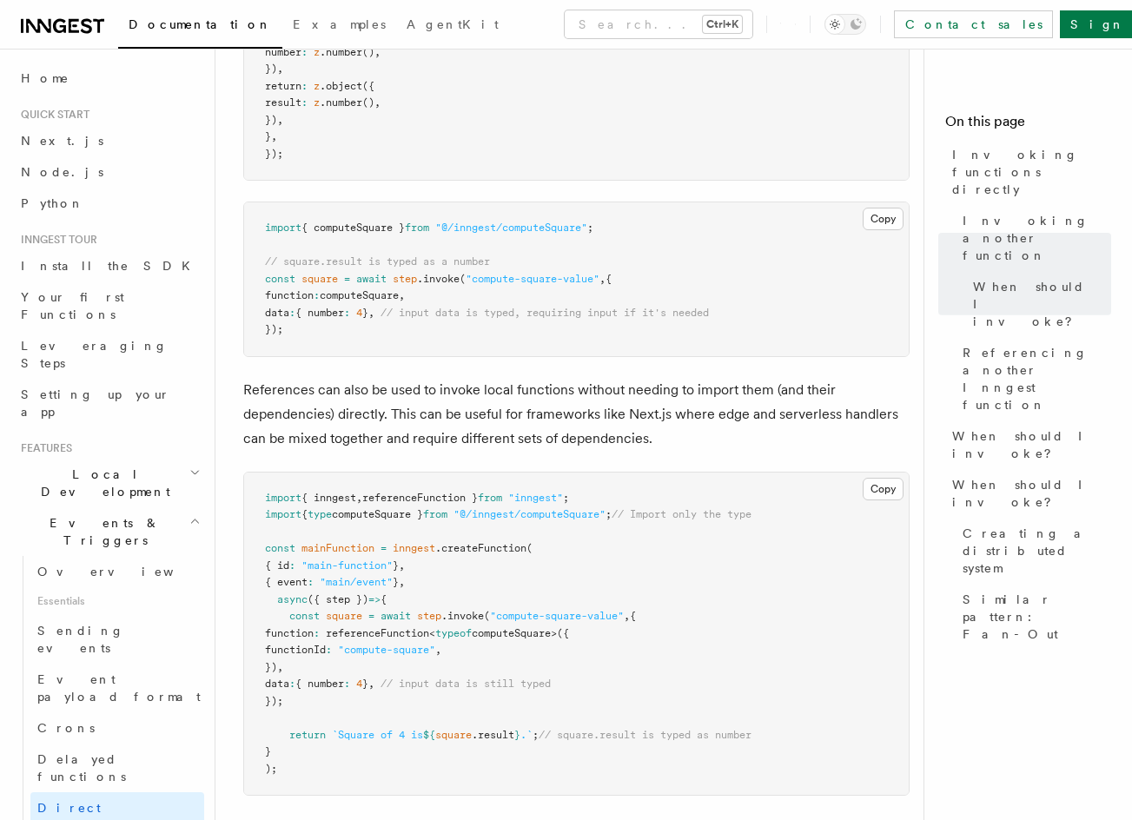
drag, startPoint x: 789, startPoint y: 215, endPoint x: 785, endPoint y: 186, distance: 29.0
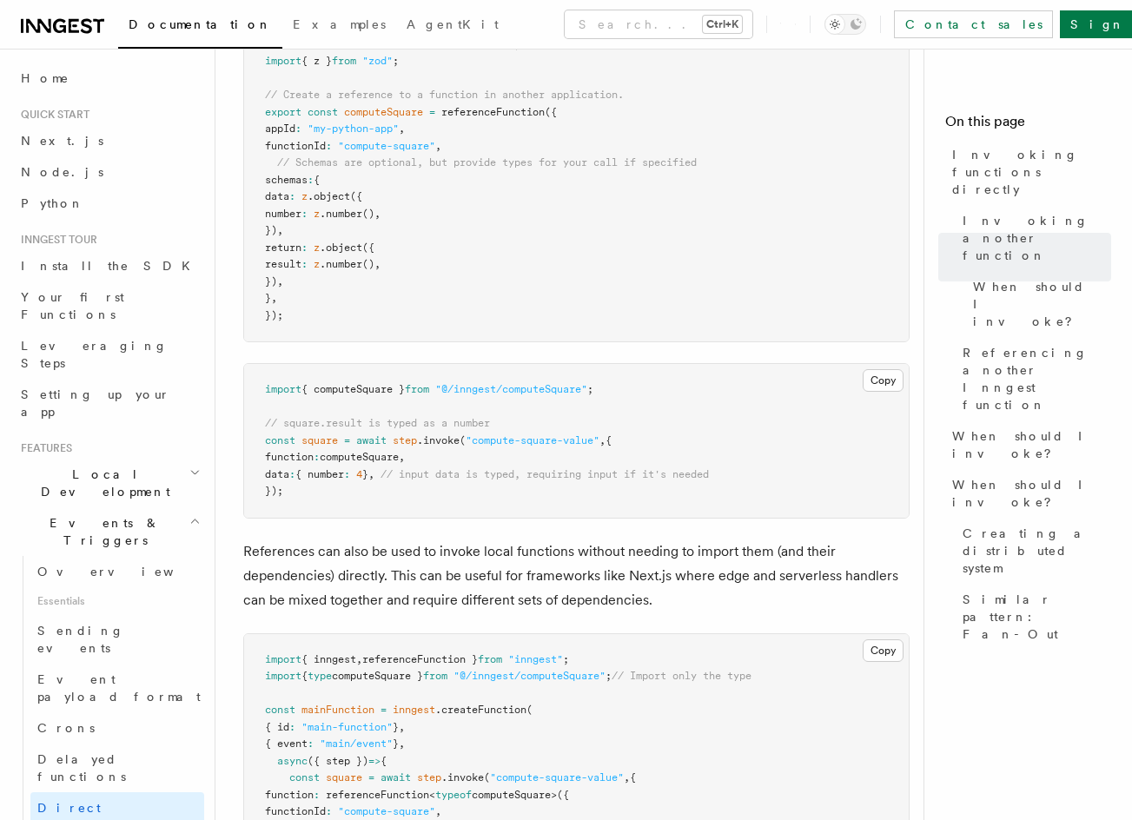
scroll to position [1397, 0]
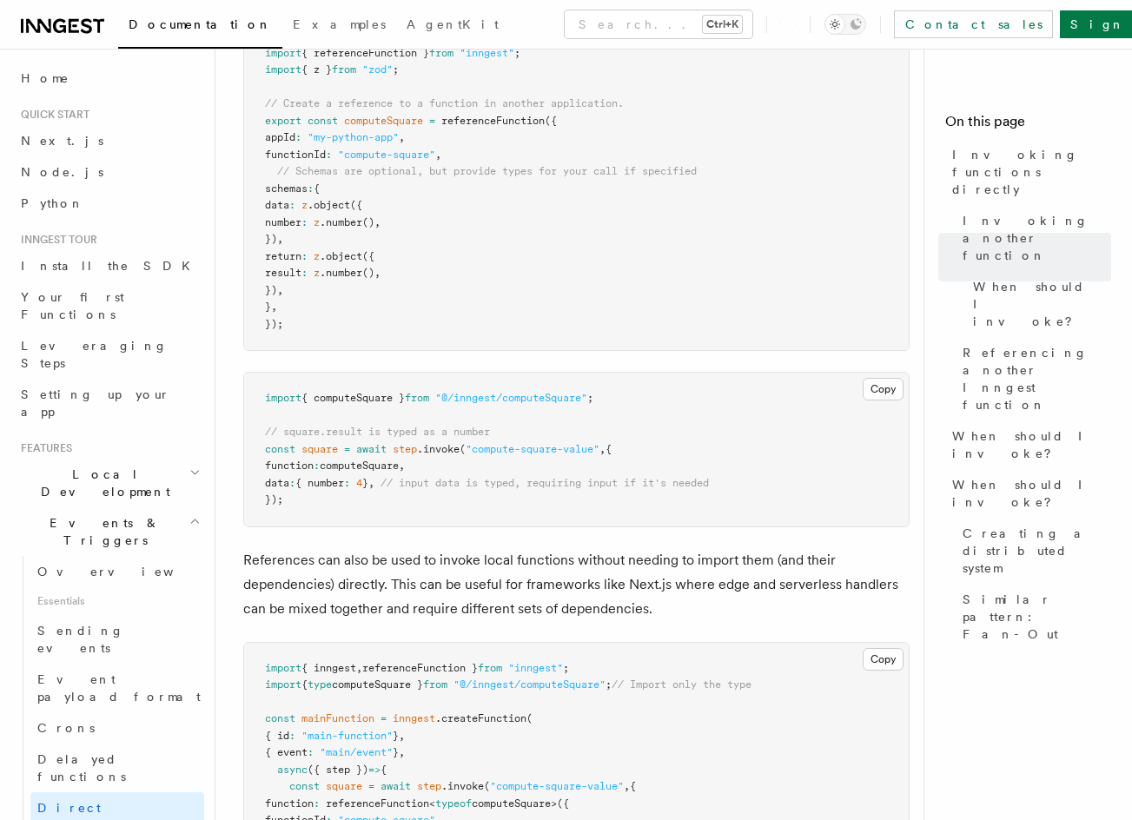
drag, startPoint x: 809, startPoint y: 211, endPoint x: 802, endPoint y: 179, distance: 32.7
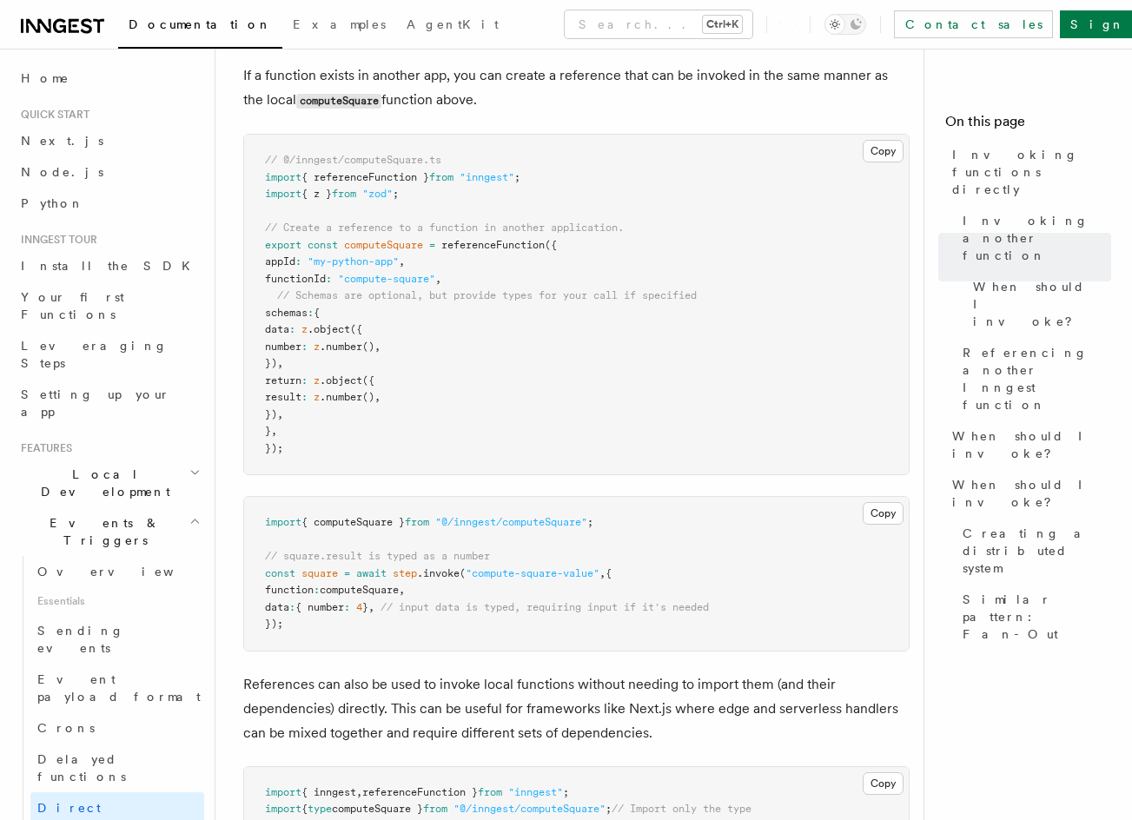
drag, startPoint x: 802, startPoint y: 179, endPoint x: 783, endPoint y: 117, distance: 64.8
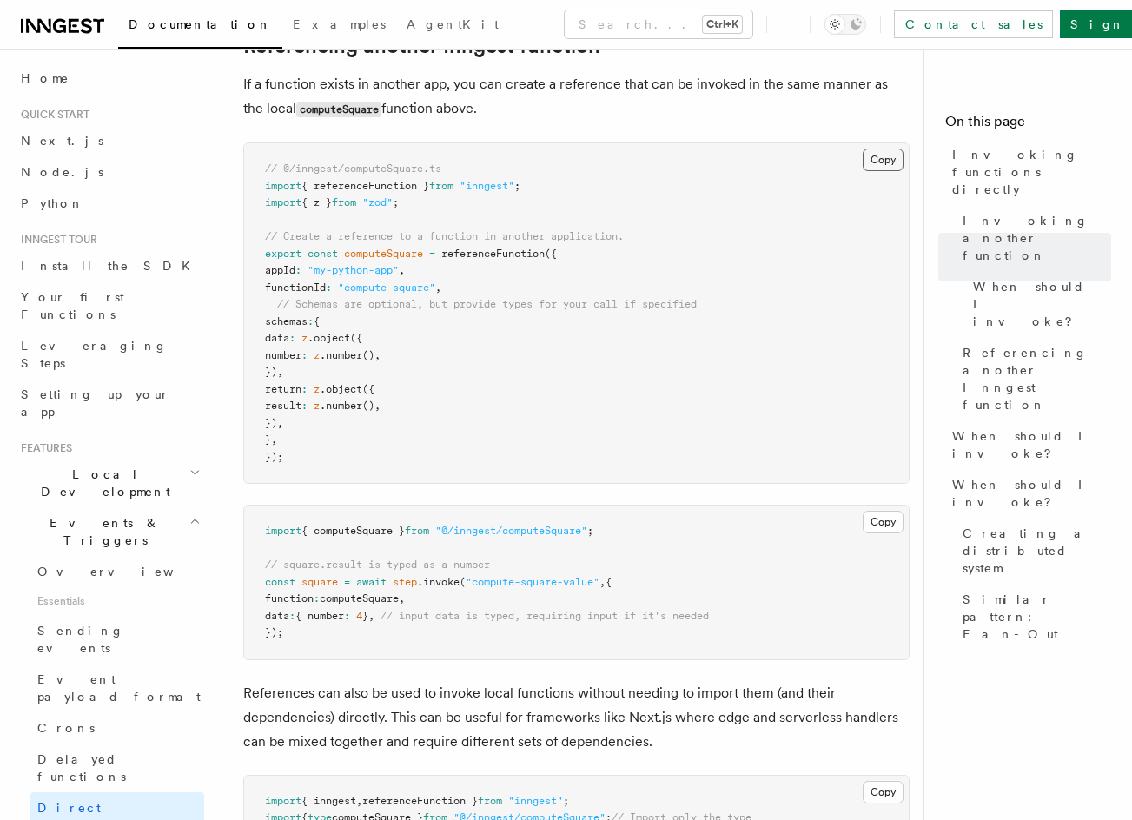
click at [872, 149] on button "Copy Copied" at bounding box center [882, 160] width 41 height 23
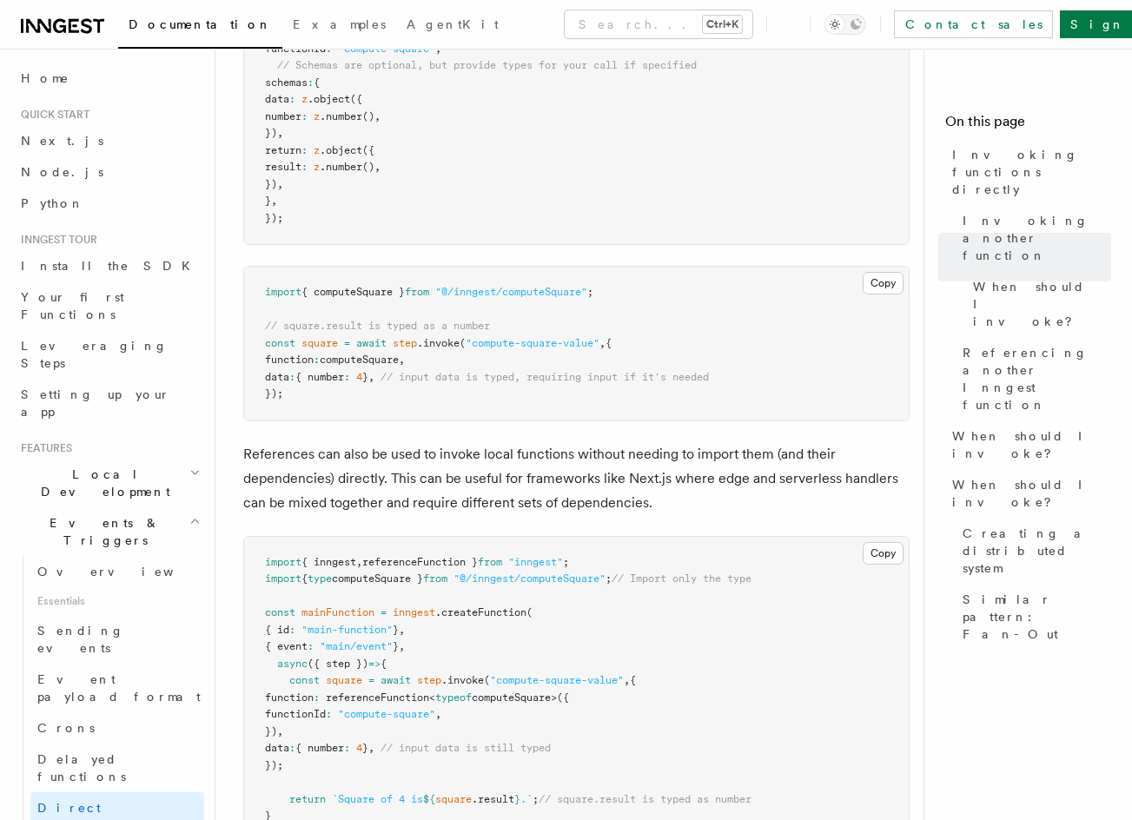
drag, startPoint x: 626, startPoint y: 234, endPoint x: 630, endPoint y: 311, distance: 77.4
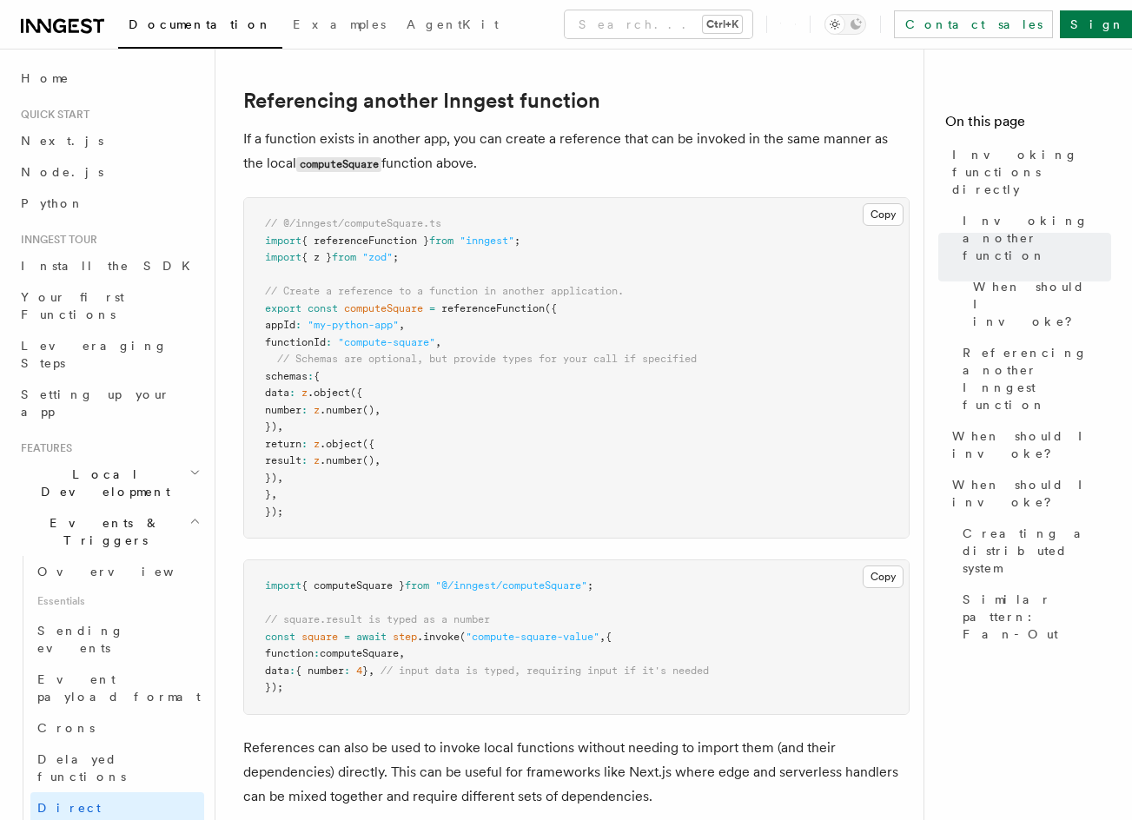
scroll to position [1053, 0]
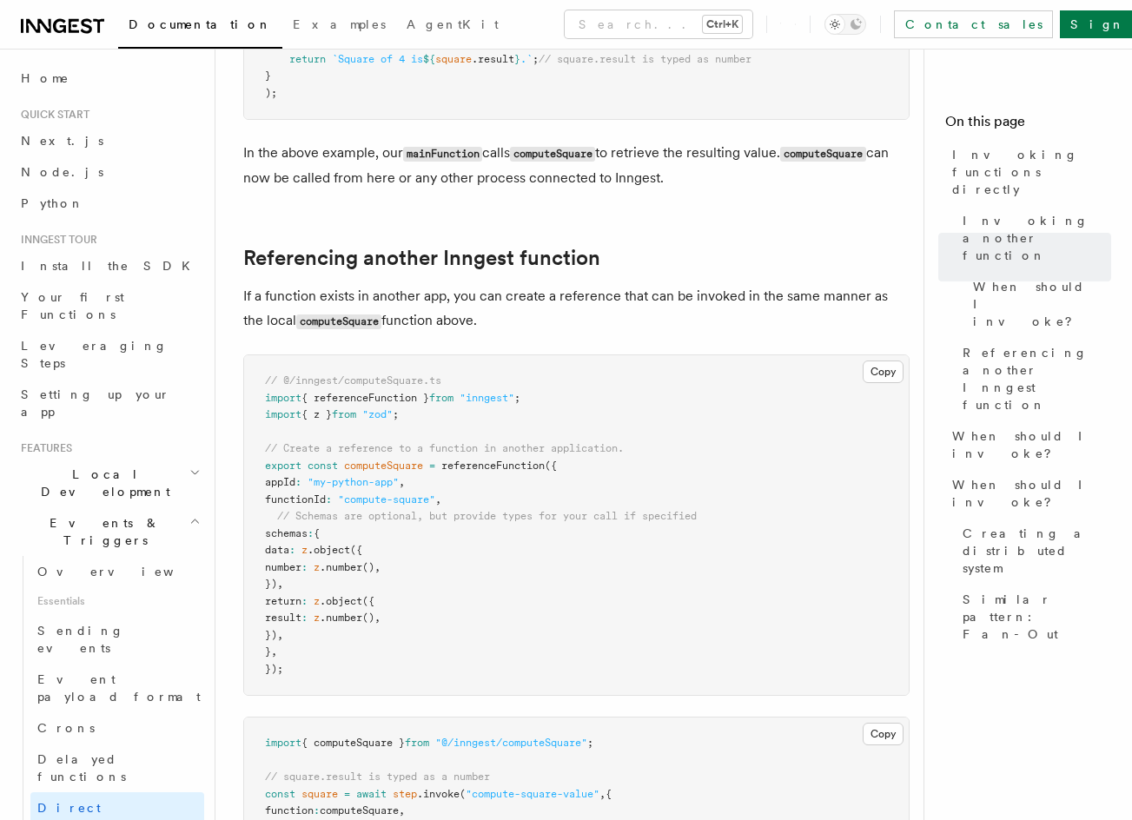
drag, startPoint x: 630, startPoint y: 311, endPoint x: 622, endPoint y: 192, distance: 119.2
click at [872, 376] on button "Copy Copied" at bounding box center [882, 371] width 41 height 23
drag, startPoint x: 930, startPoint y: 359, endPoint x: 868, endPoint y: 102, distance: 264.6
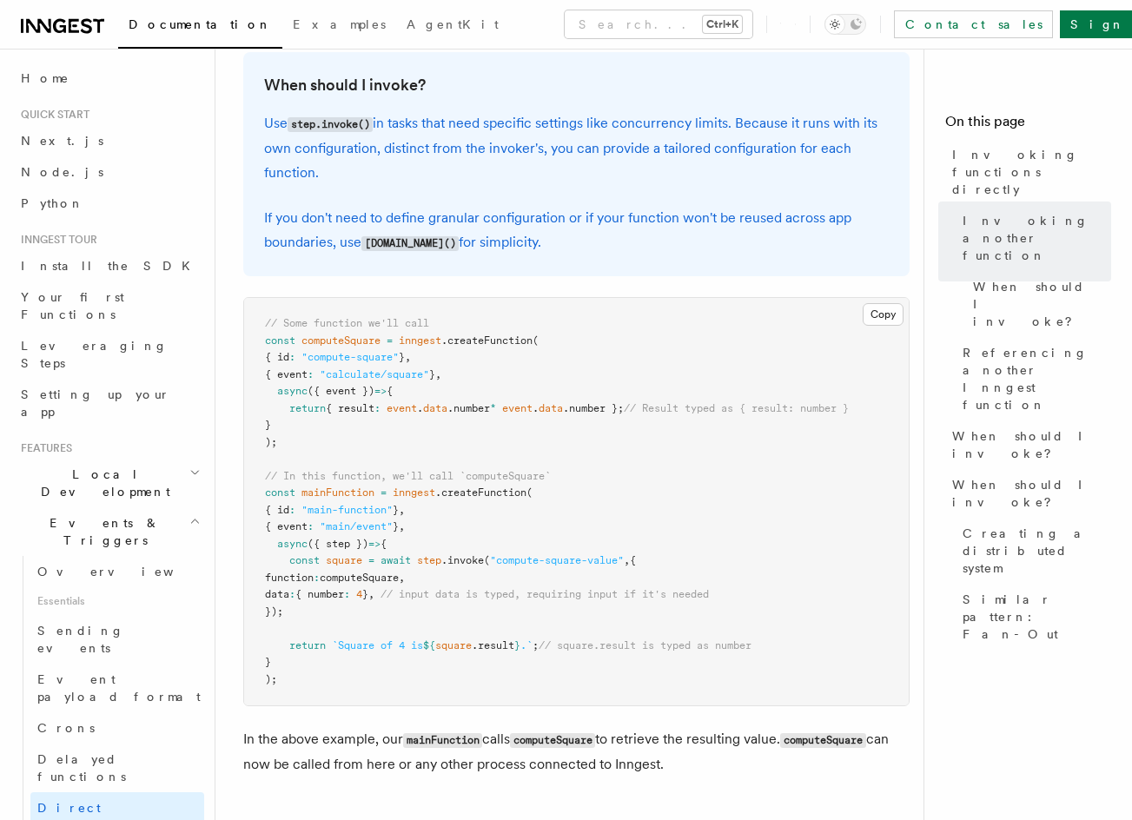
drag, startPoint x: 759, startPoint y: 86, endPoint x: 754, endPoint y: 44, distance: 42.0
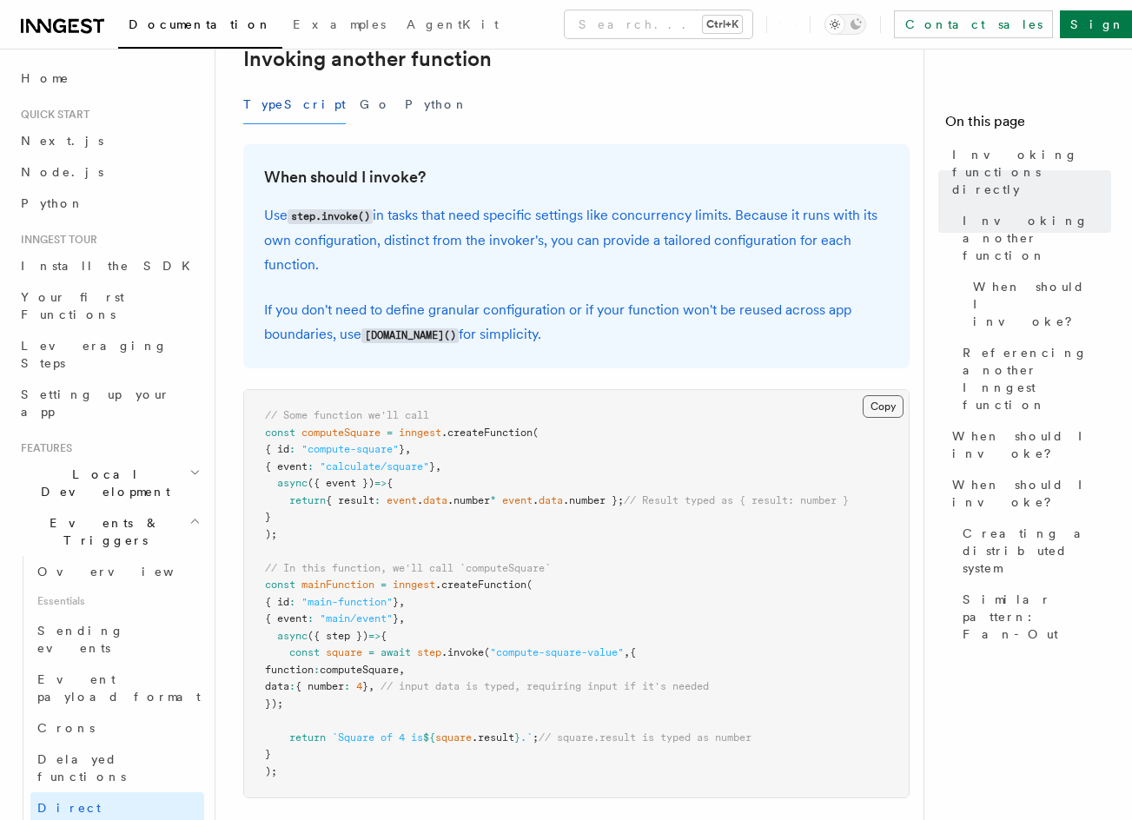
click at [872, 402] on button "Copy Copied" at bounding box center [882, 406] width 41 height 23
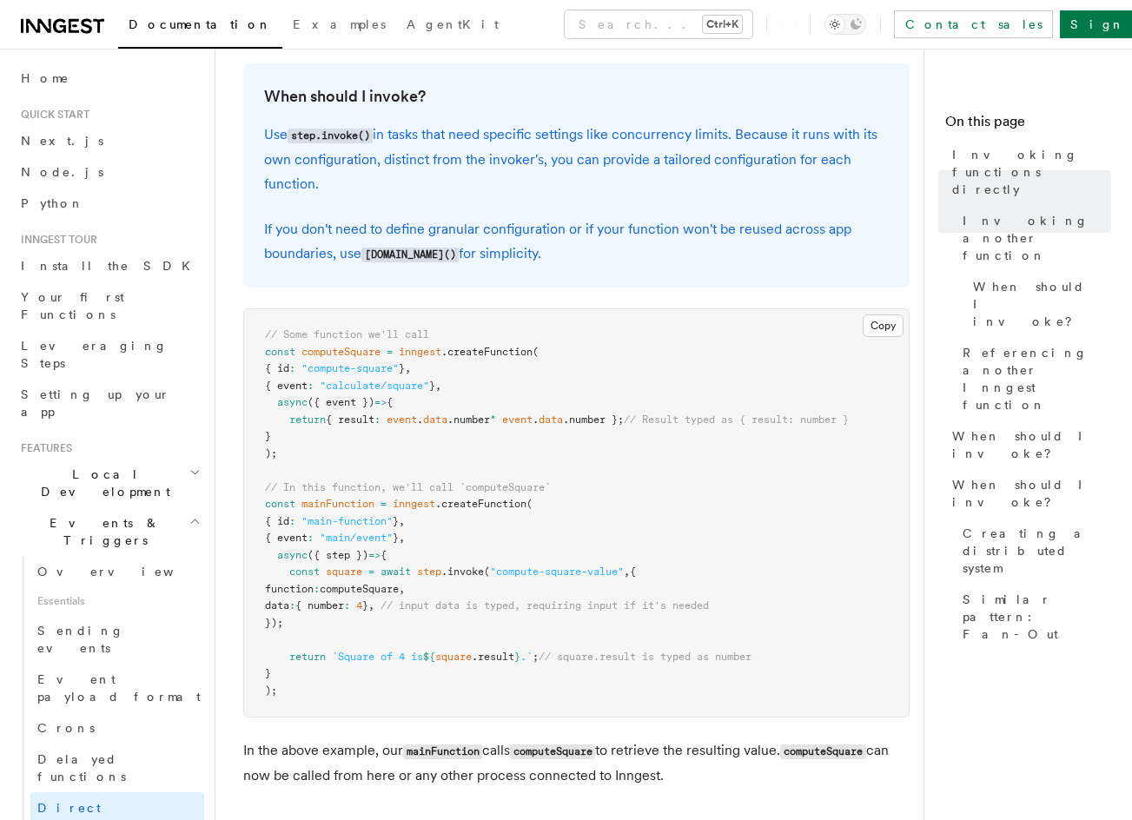
scroll to position [525, 0]
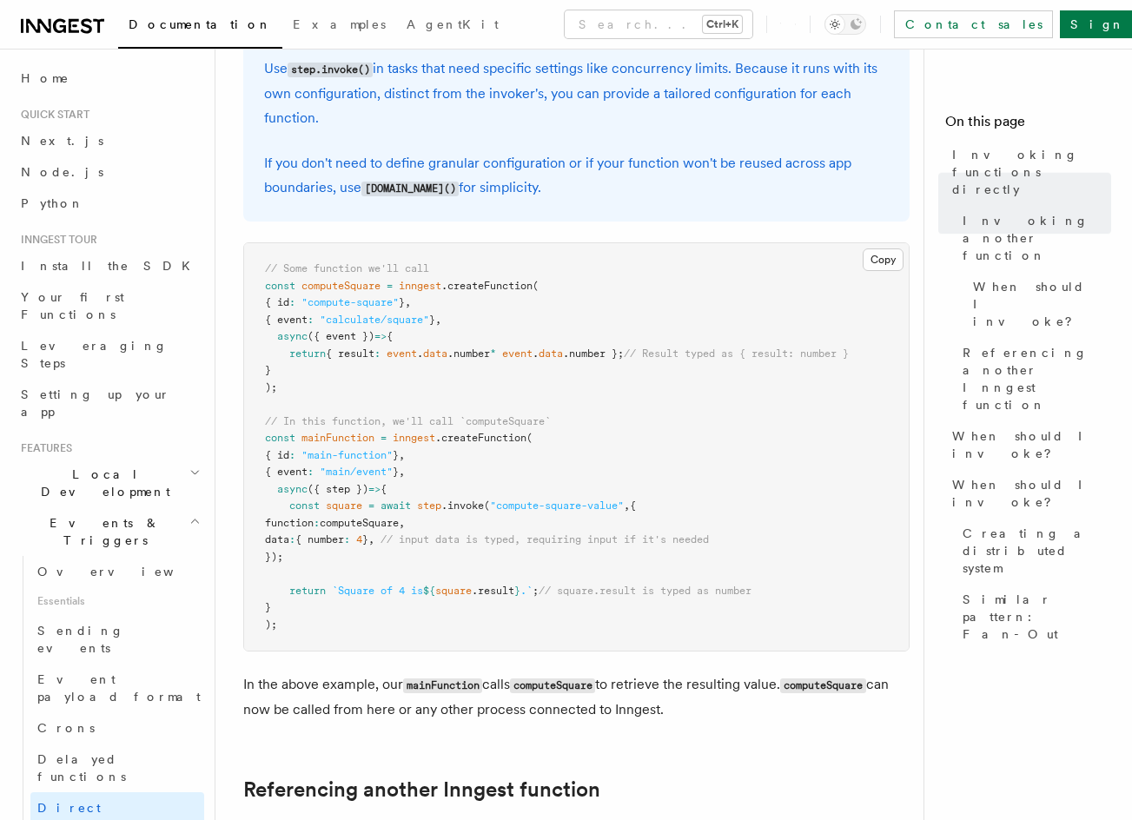
drag, startPoint x: 400, startPoint y: 416, endPoint x: 387, endPoint y: 470, distance: 55.4
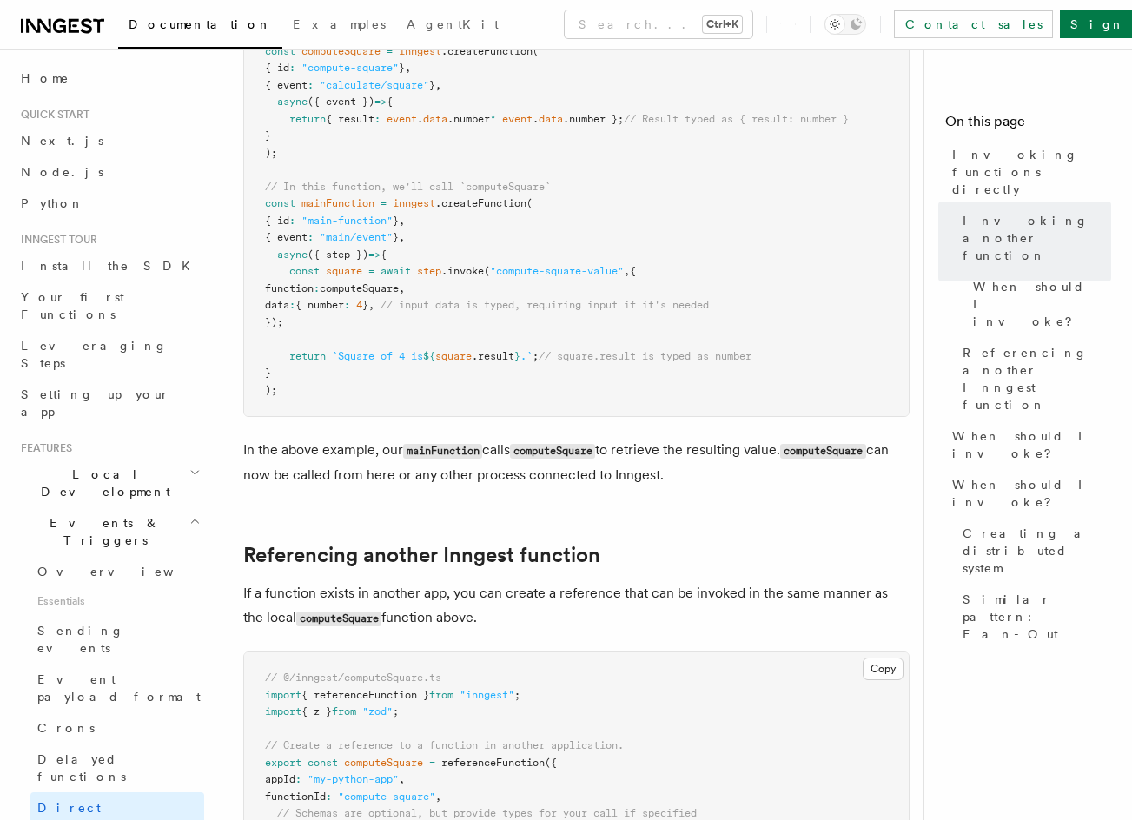
drag, startPoint x: 427, startPoint y: 347, endPoint x: 429, endPoint y: 416, distance: 68.6
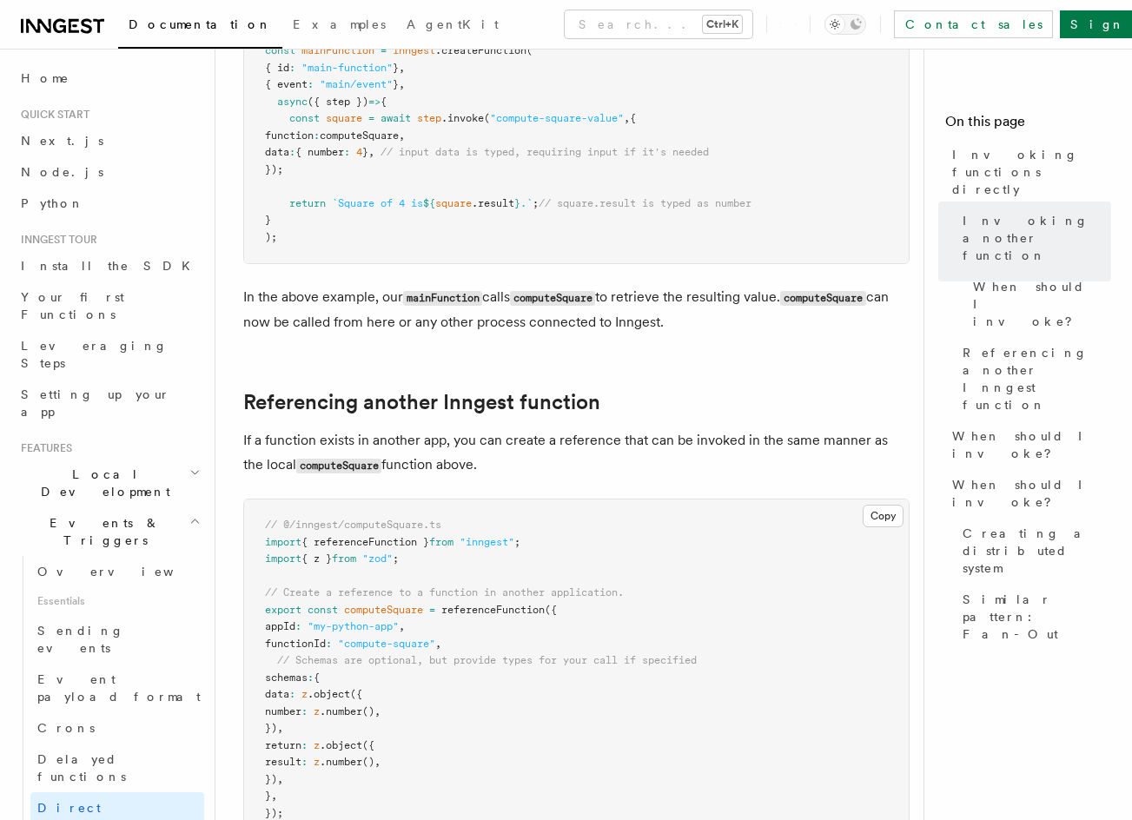
scroll to position [1020, 0]
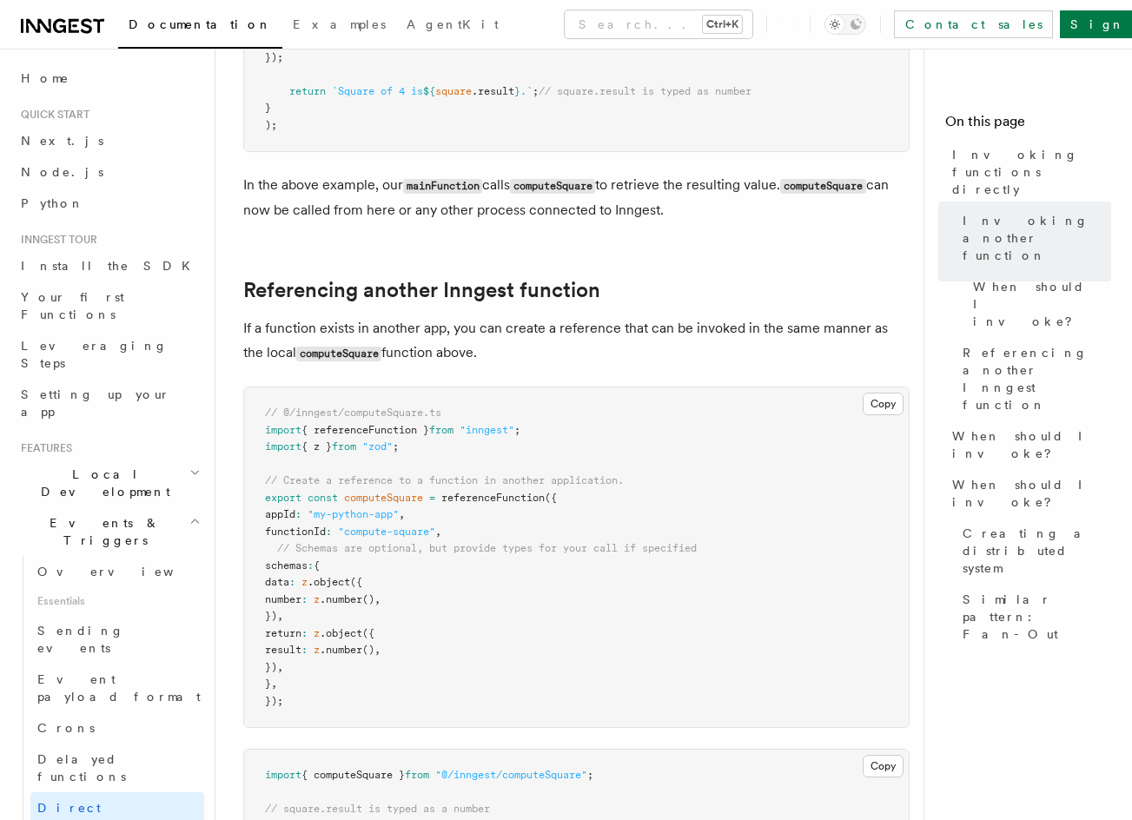
drag, startPoint x: 453, startPoint y: 433, endPoint x: 450, endPoint y: 518, distance: 85.2
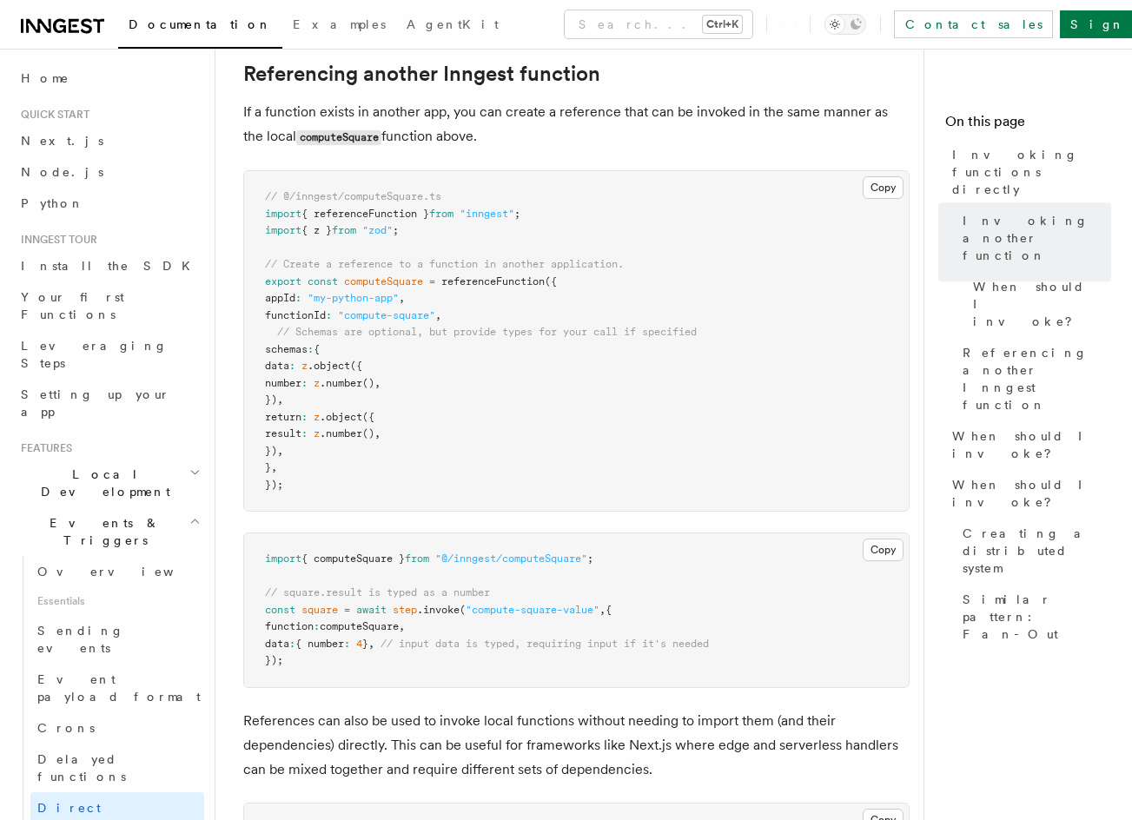
scroll to position [1265, 0]
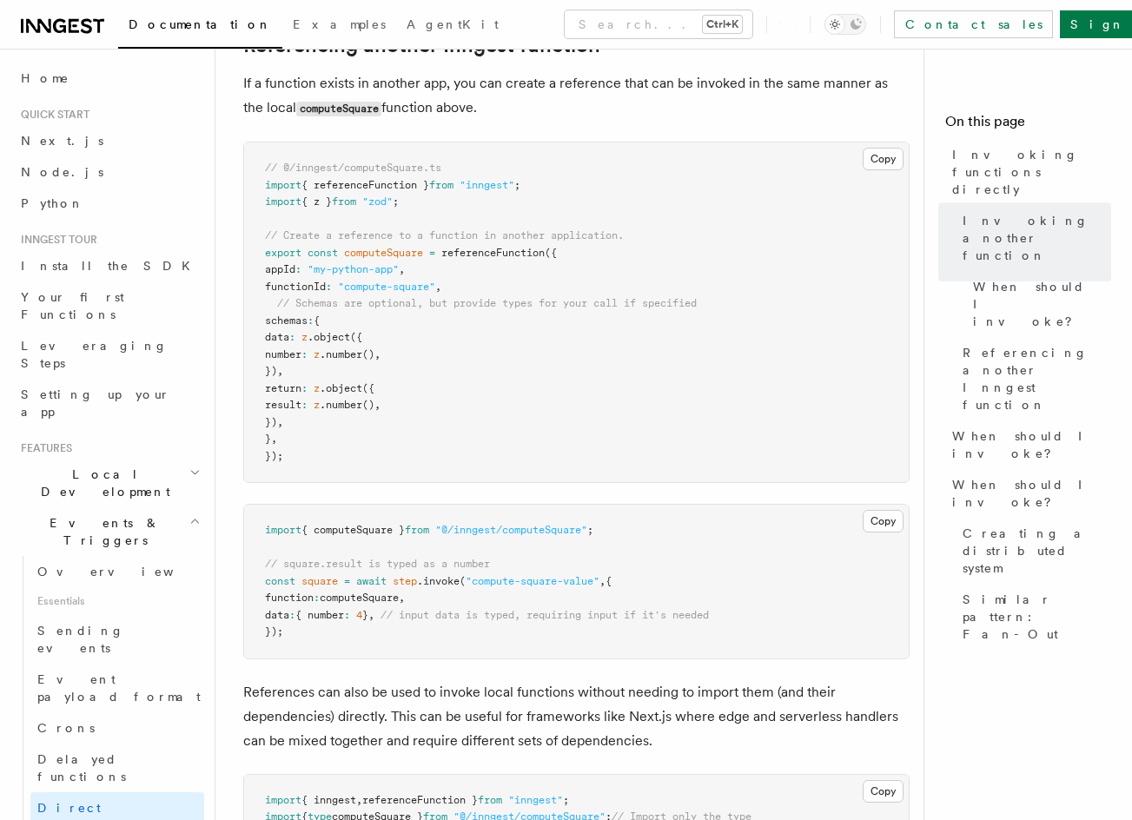
drag, startPoint x: 386, startPoint y: 466, endPoint x: 383, endPoint y: 529, distance: 62.6
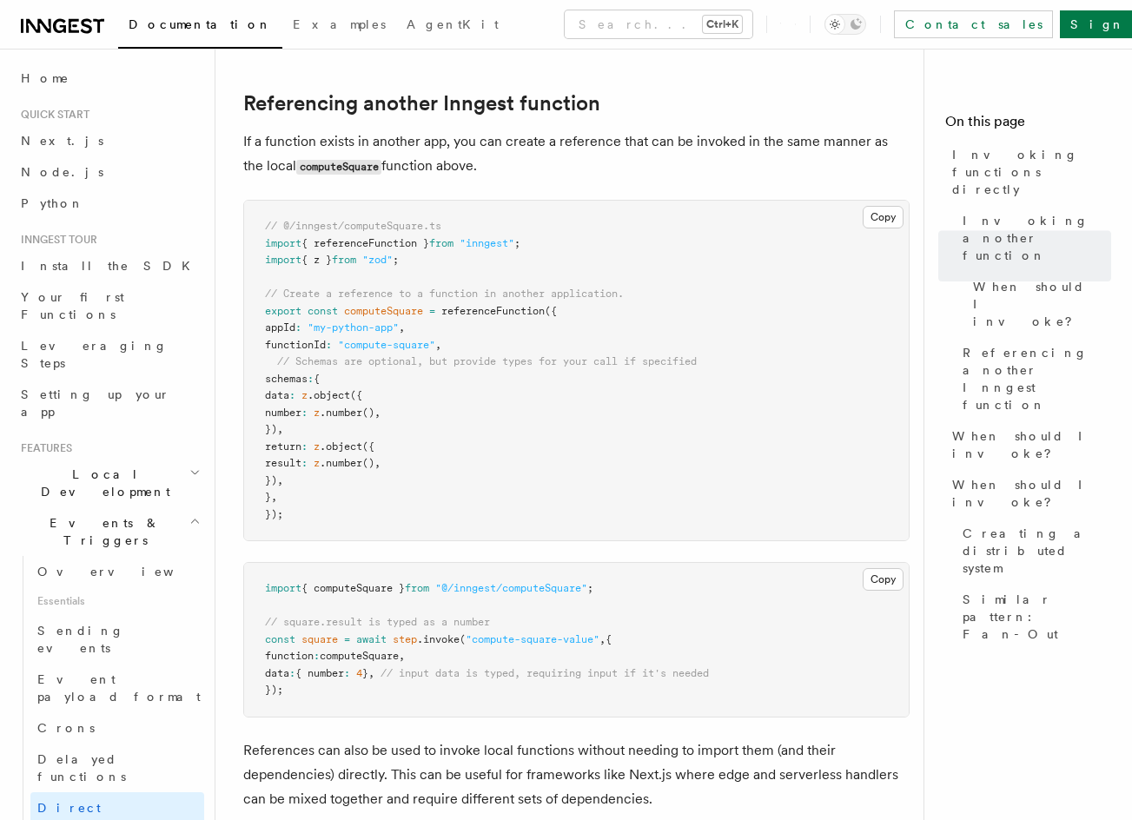
drag, startPoint x: 377, startPoint y: 413, endPoint x: 376, endPoint y: 392, distance: 21.7
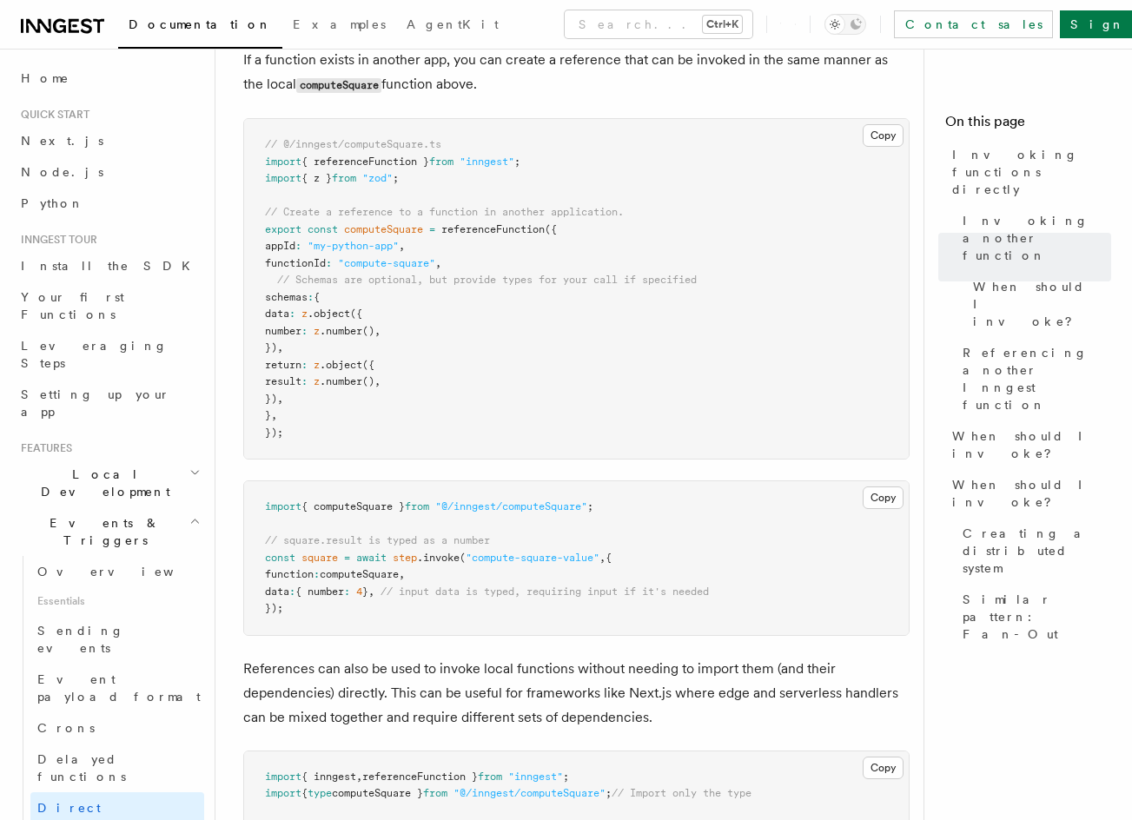
scroll to position [1293, 0]
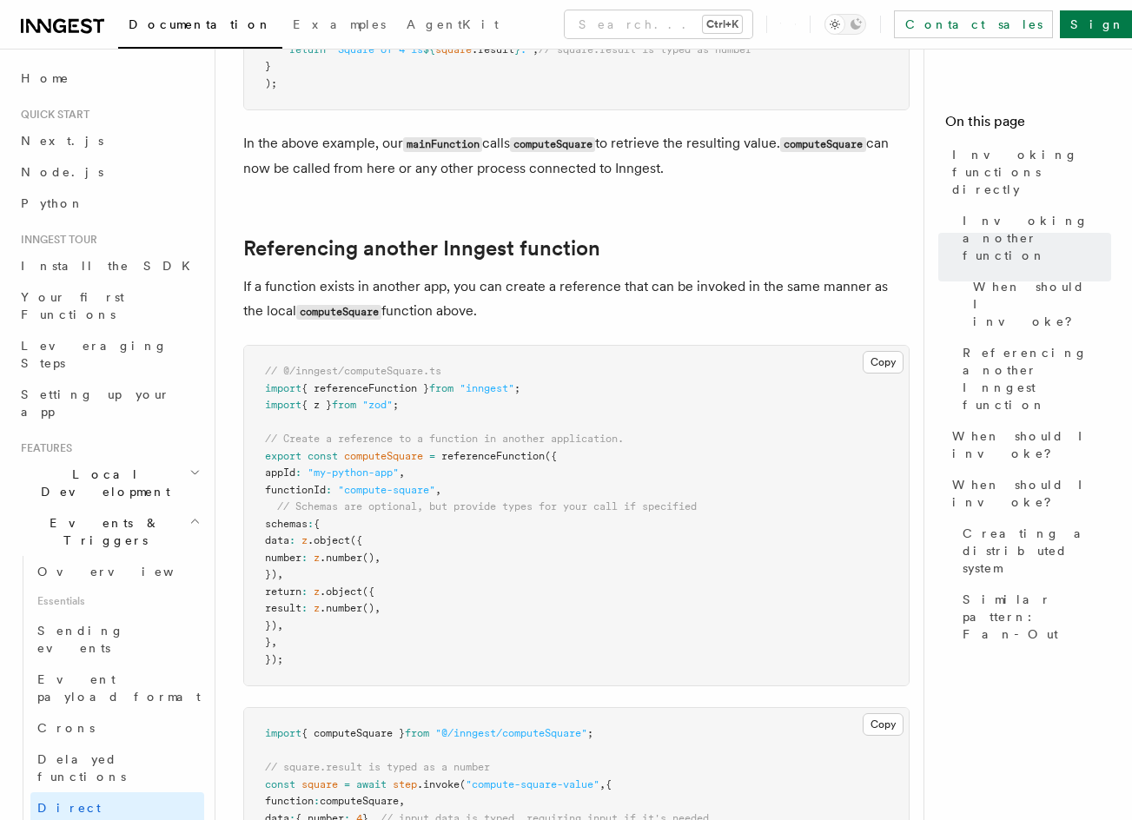
drag, startPoint x: 710, startPoint y: 216, endPoint x: 694, endPoint y: 136, distance: 81.6
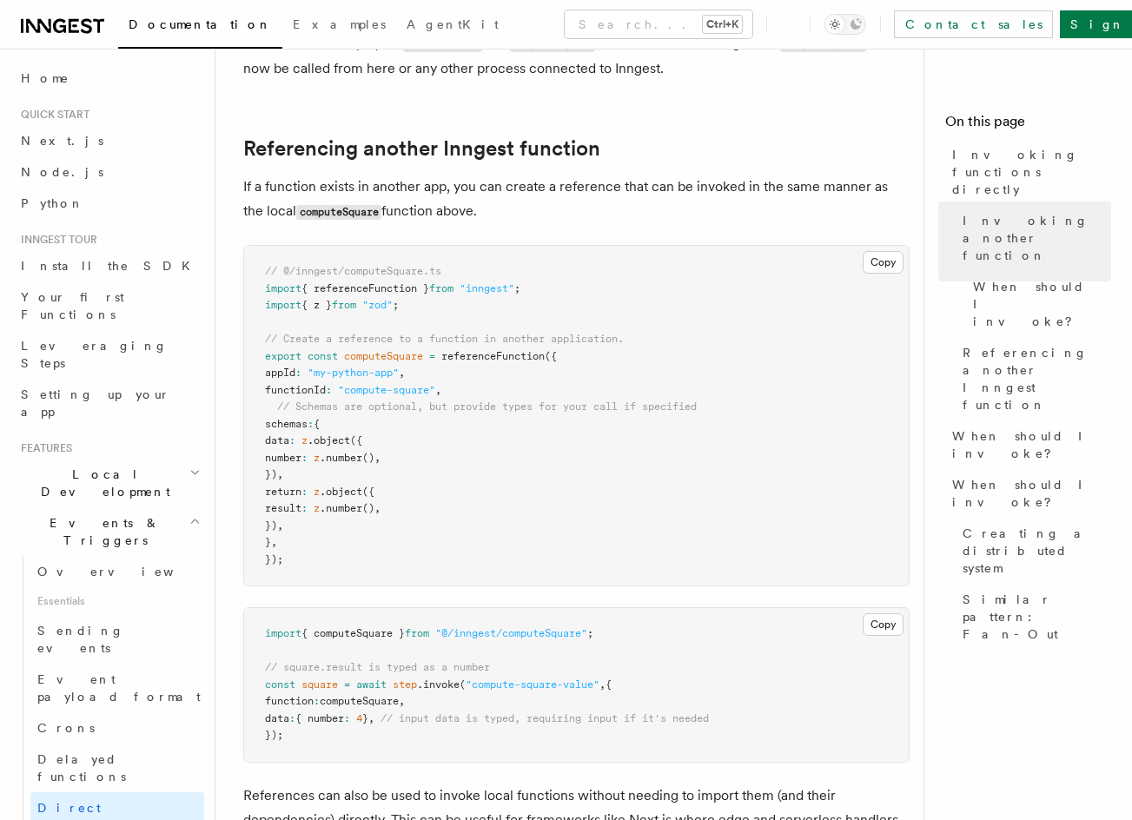
scroll to position [1205, 0]
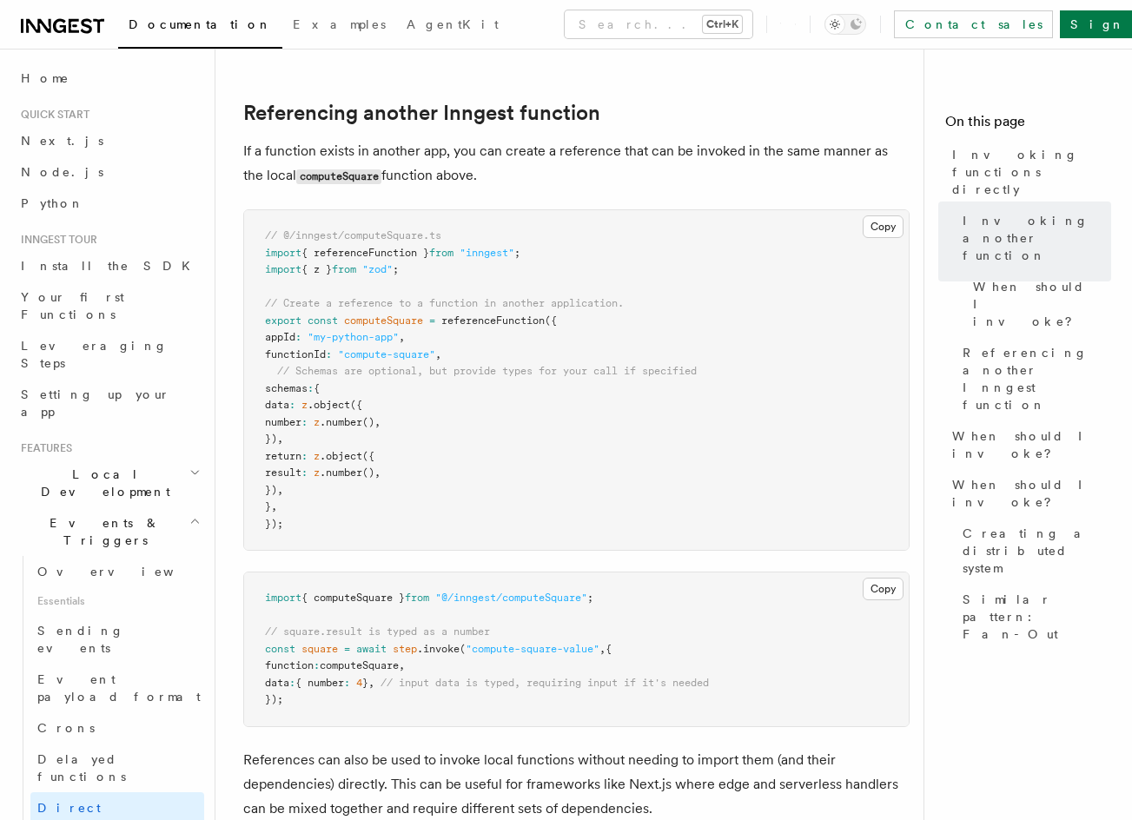
drag, startPoint x: 604, startPoint y: 327, endPoint x: 505, endPoint y: 352, distance: 101.9
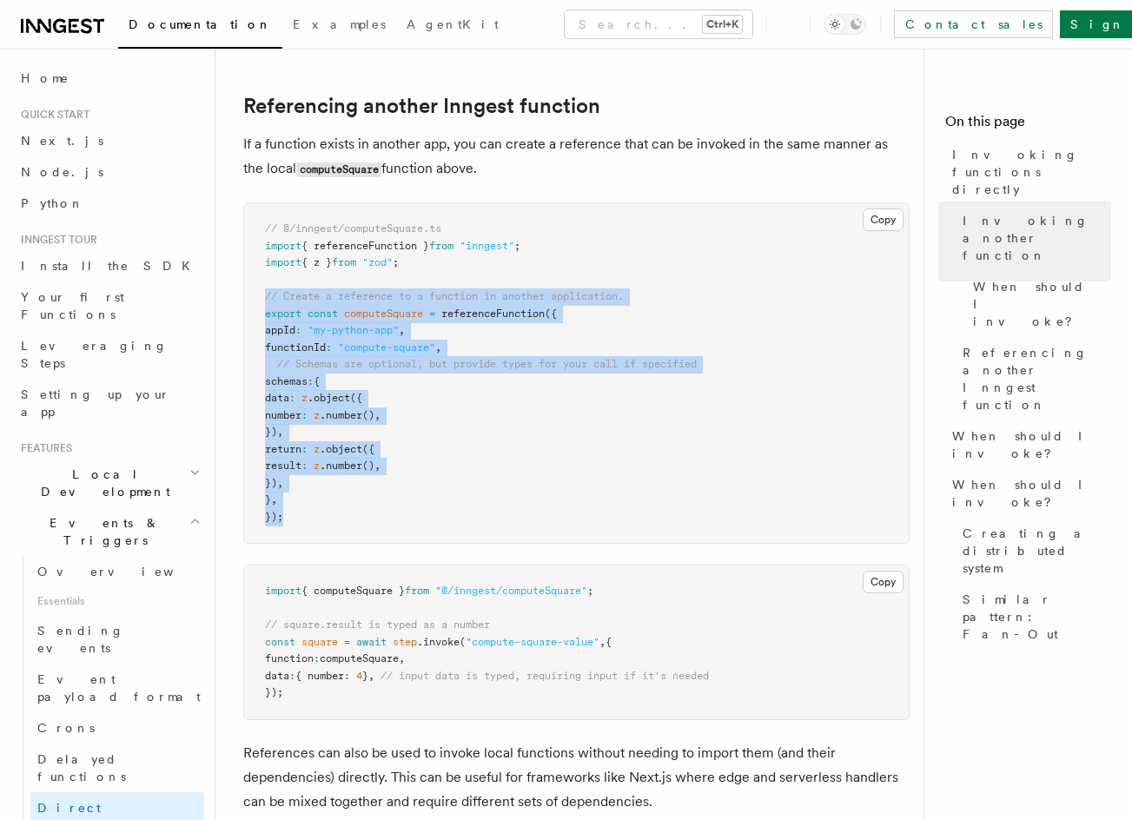
drag, startPoint x: 289, startPoint y: 503, endPoint x: 265, endPoint y: 296, distance: 208.1
click at [265, 296] on pre "// @/inngest/computeSquare.ts import { referenceFunction } from "inngest" ; imp…" at bounding box center [576, 373] width 664 height 340
copy code "// Create a reference to a function in another application. export const comput…"
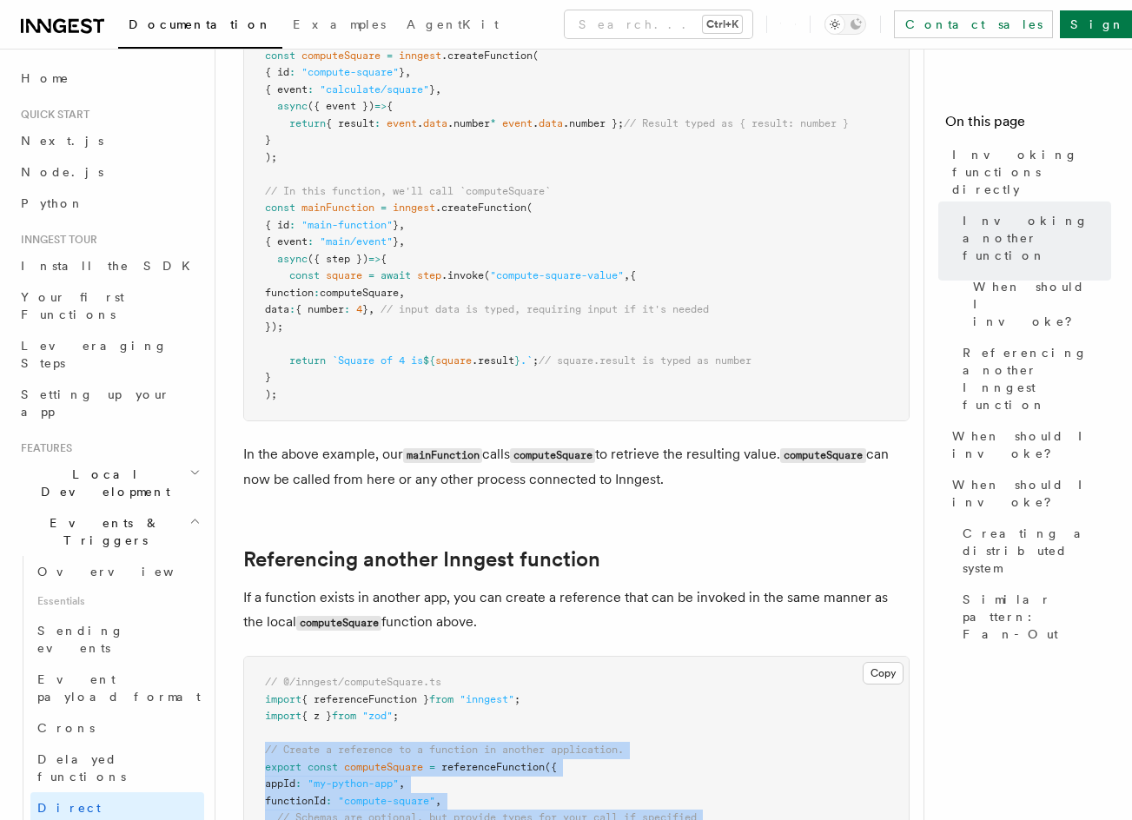
scroll to position [0, 0]
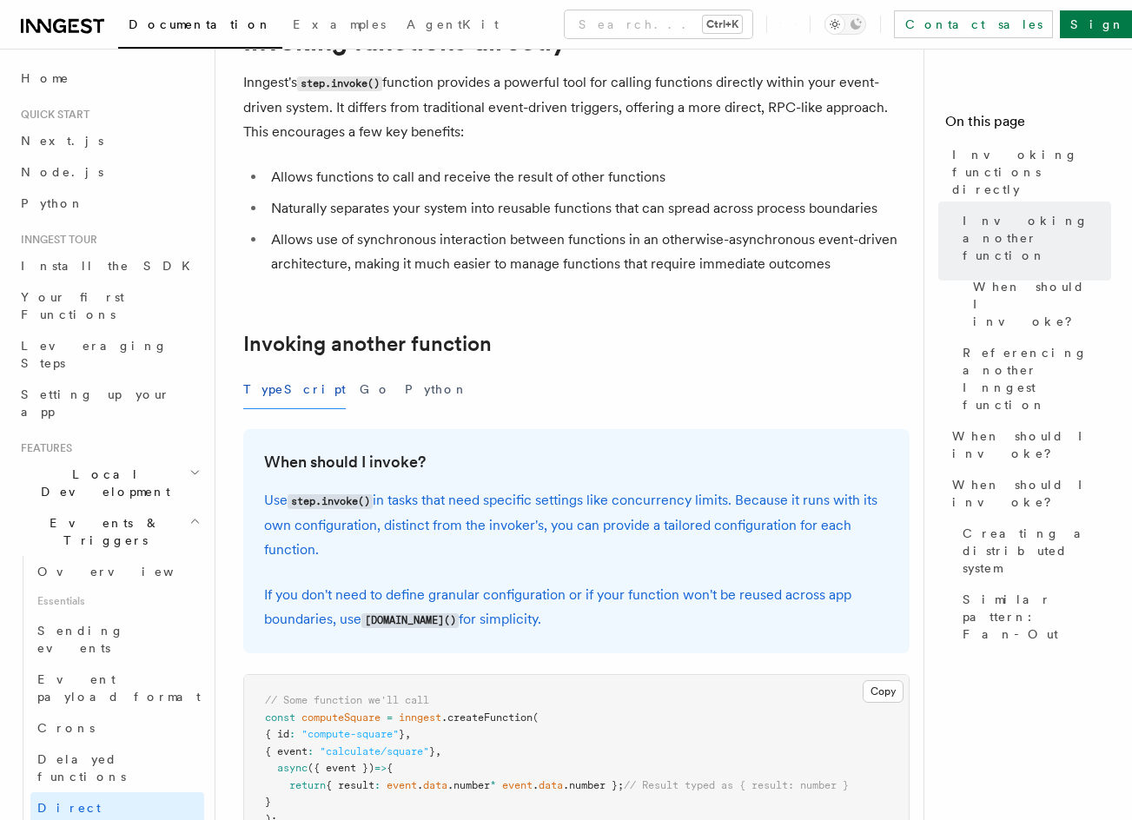
drag, startPoint x: 437, startPoint y: 342, endPoint x: 404, endPoint y: 170, distance: 175.1
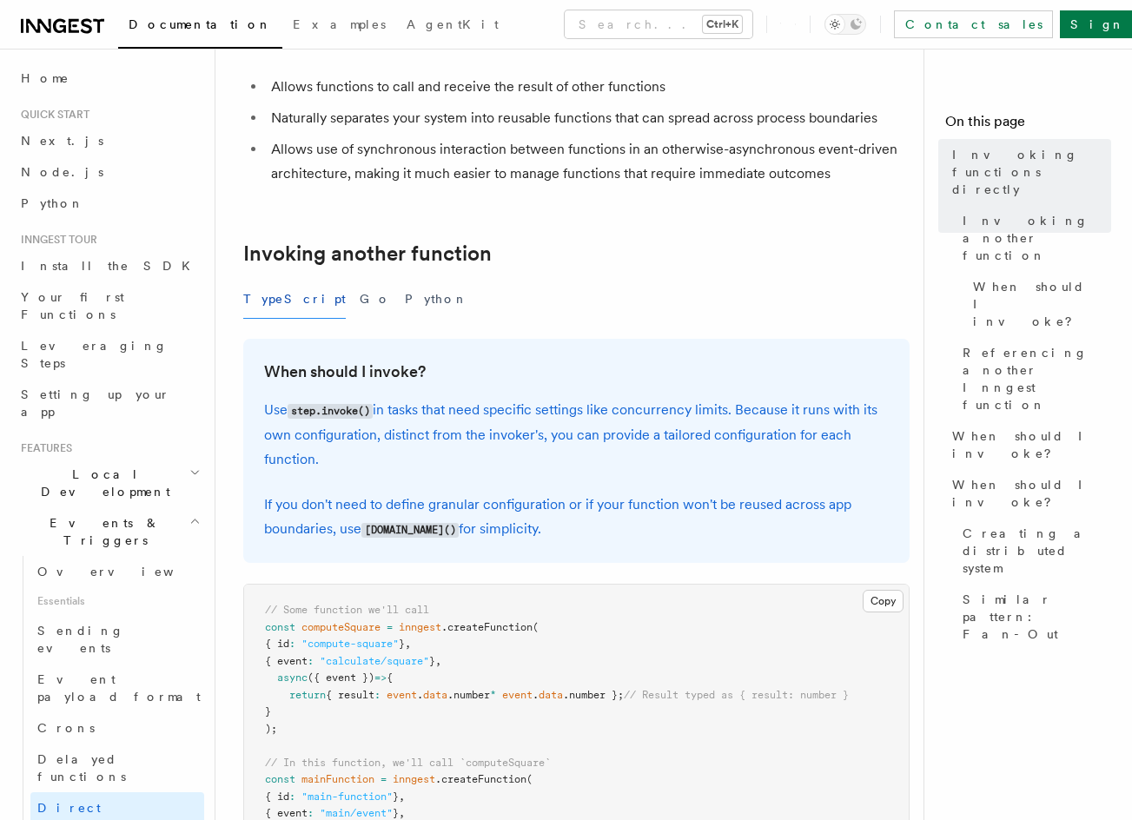
drag, startPoint x: 429, startPoint y: 249, endPoint x: 428, endPoint y: 268, distance: 19.1
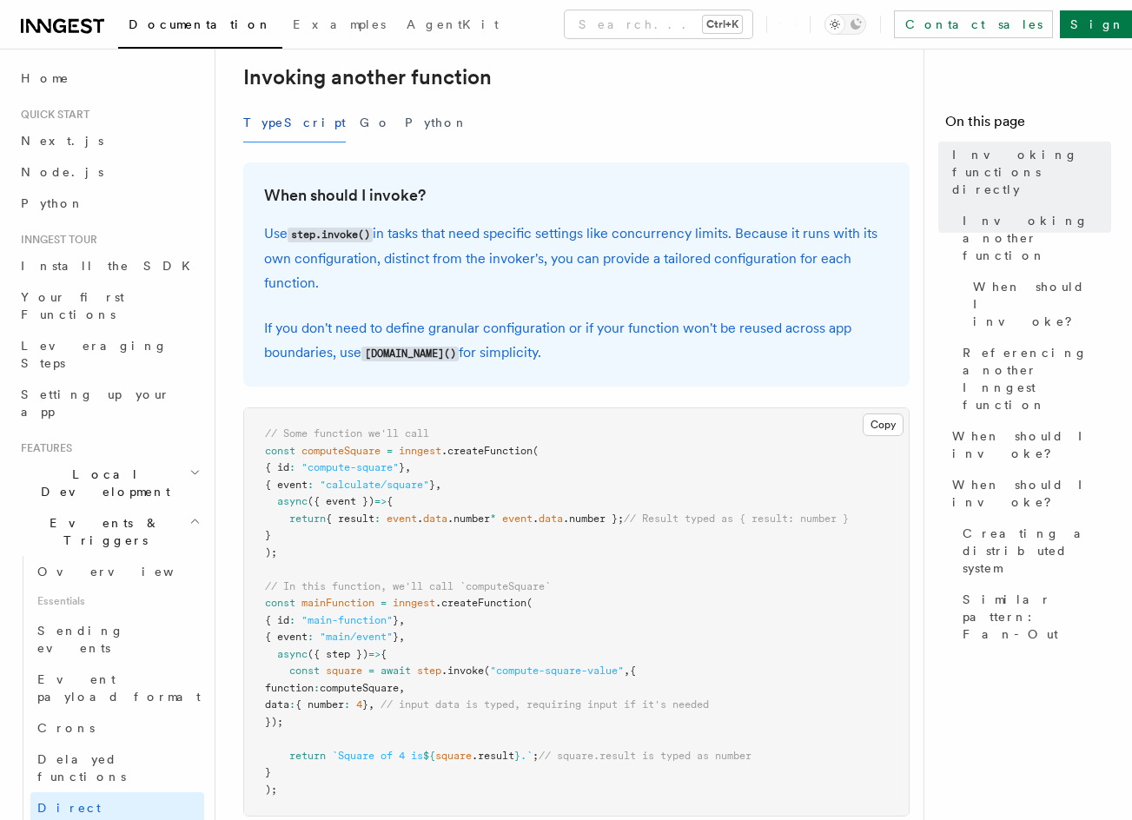
scroll to position [454, 0]
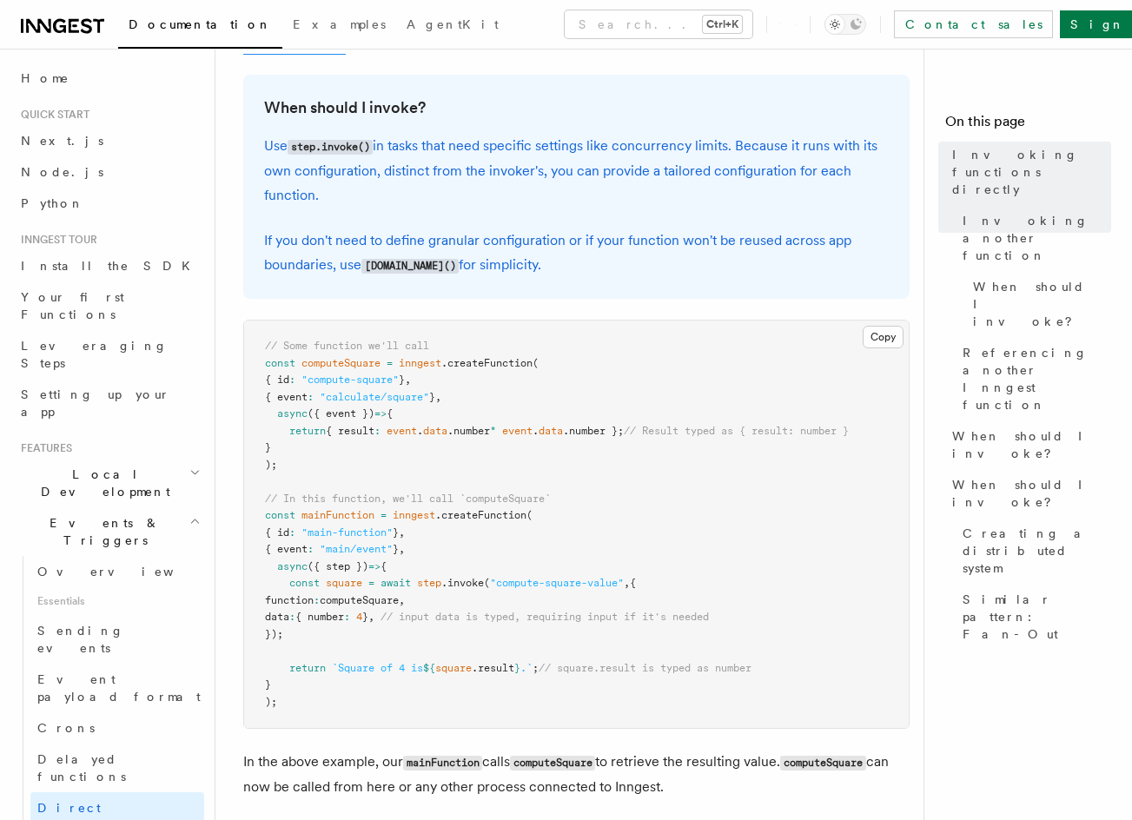
drag, startPoint x: 418, startPoint y: 216, endPoint x: 426, endPoint y: 318, distance: 101.9
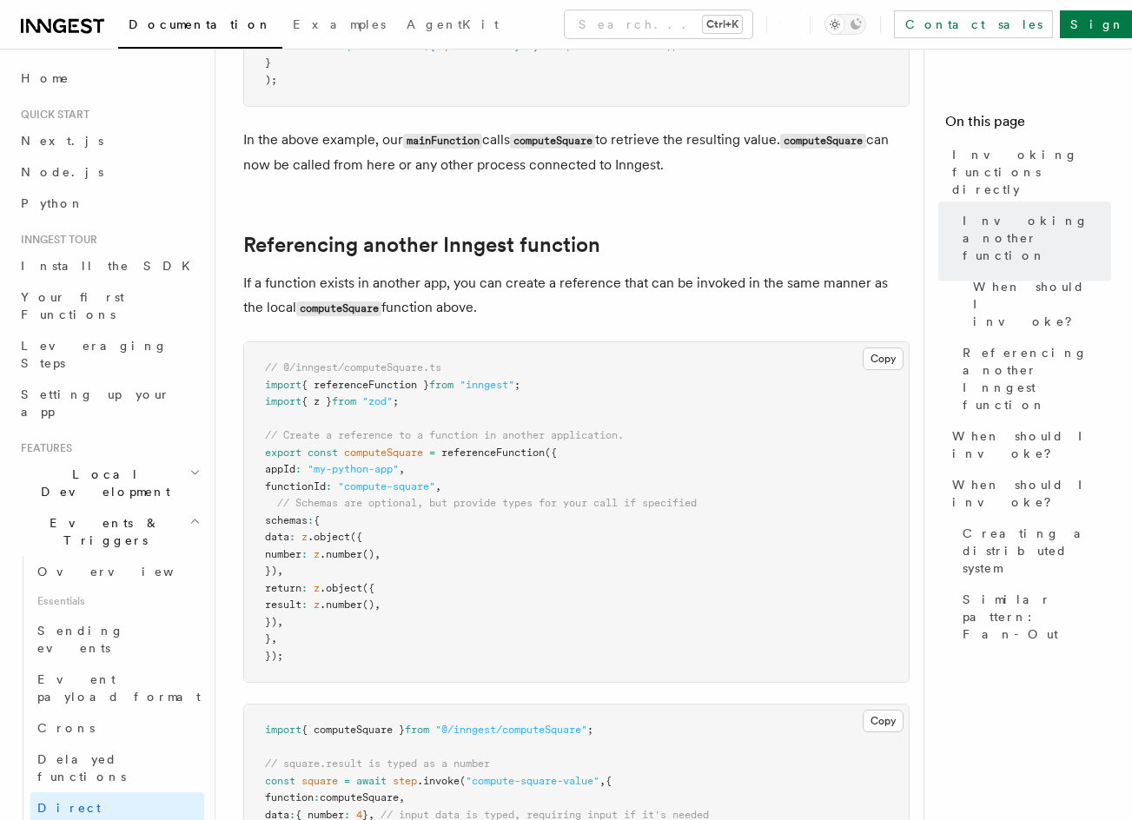
drag, startPoint x: 516, startPoint y: 347, endPoint x: 541, endPoint y: 479, distance: 134.4
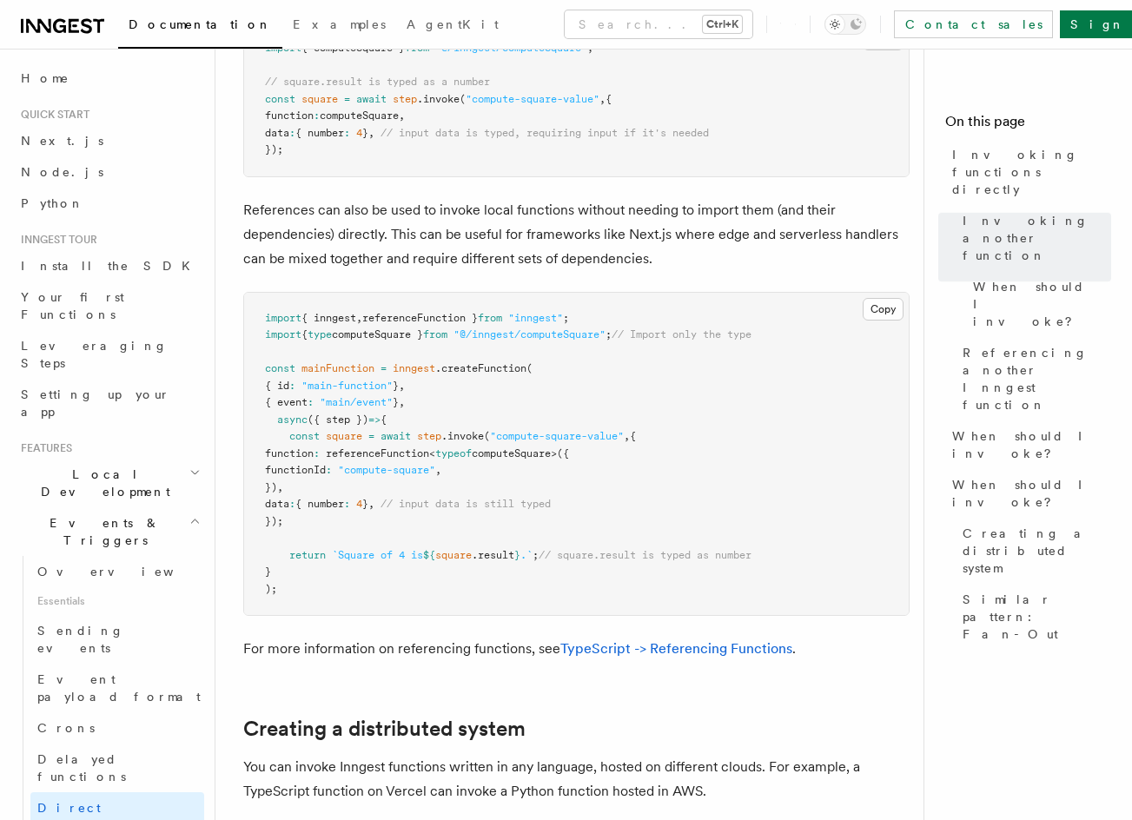
drag, startPoint x: 504, startPoint y: 347, endPoint x: 522, endPoint y: 505, distance: 160.0
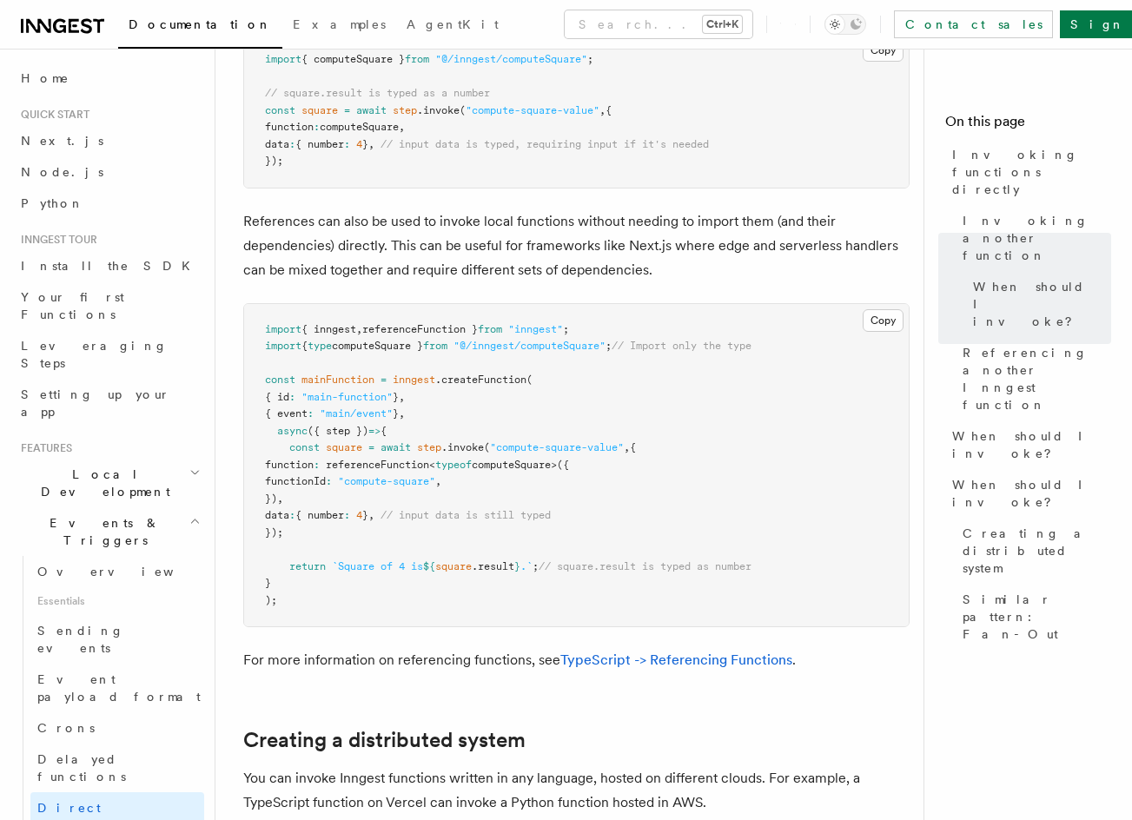
drag, startPoint x: 507, startPoint y: 410, endPoint x: 504, endPoint y: 393, distance: 16.9
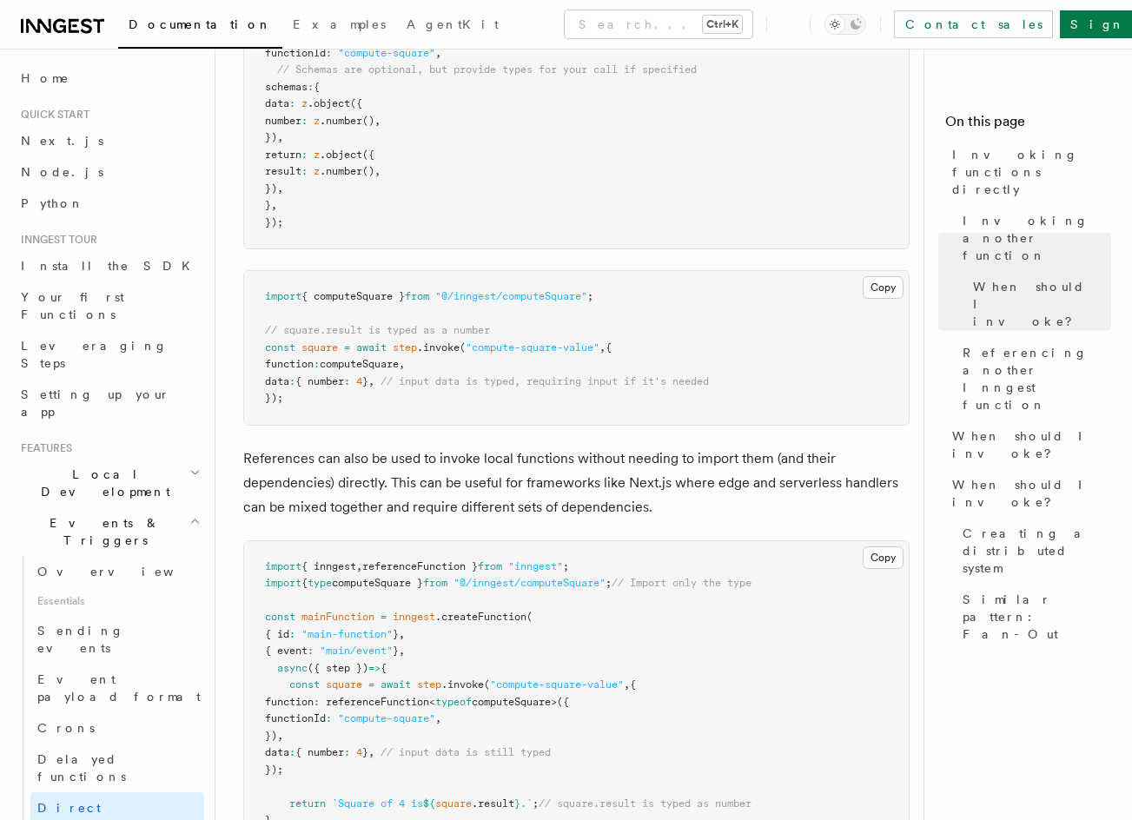
drag, startPoint x: 504, startPoint y: 393, endPoint x: 501, endPoint y: 327, distance: 66.1
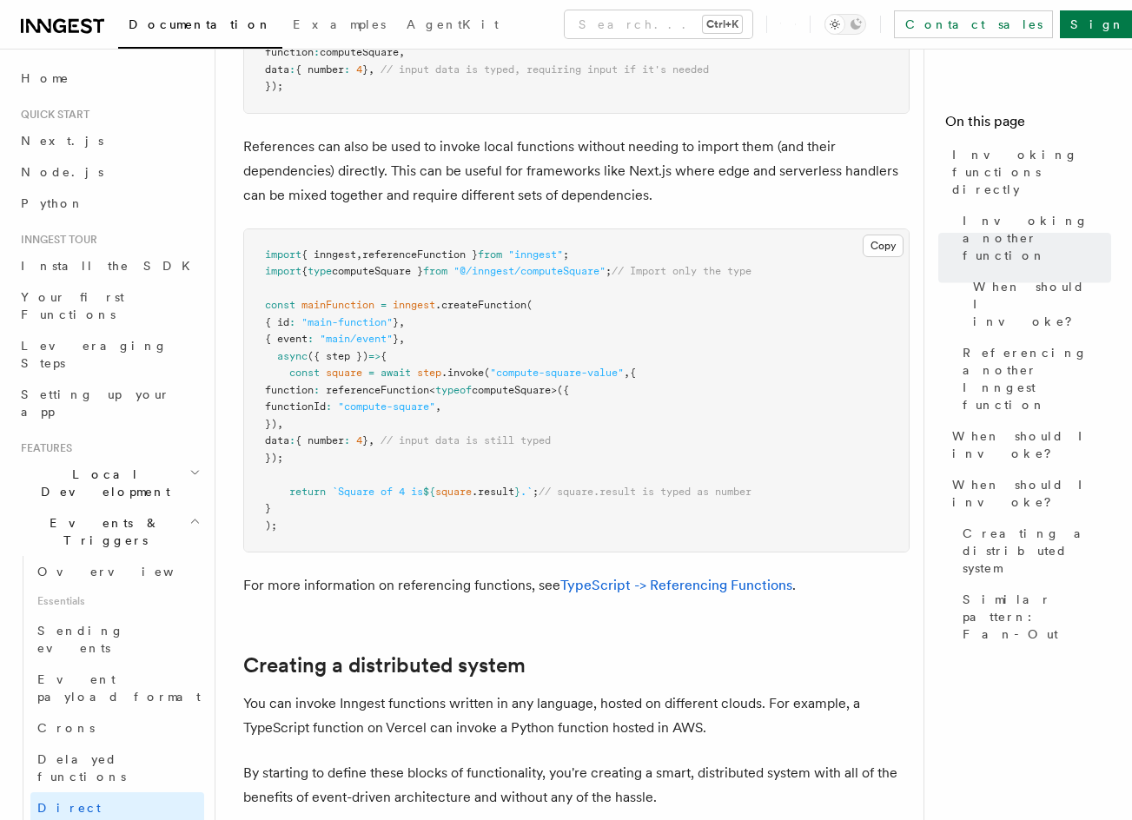
drag, startPoint x: 567, startPoint y: 421, endPoint x: 565, endPoint y: 520, distance: 99.0
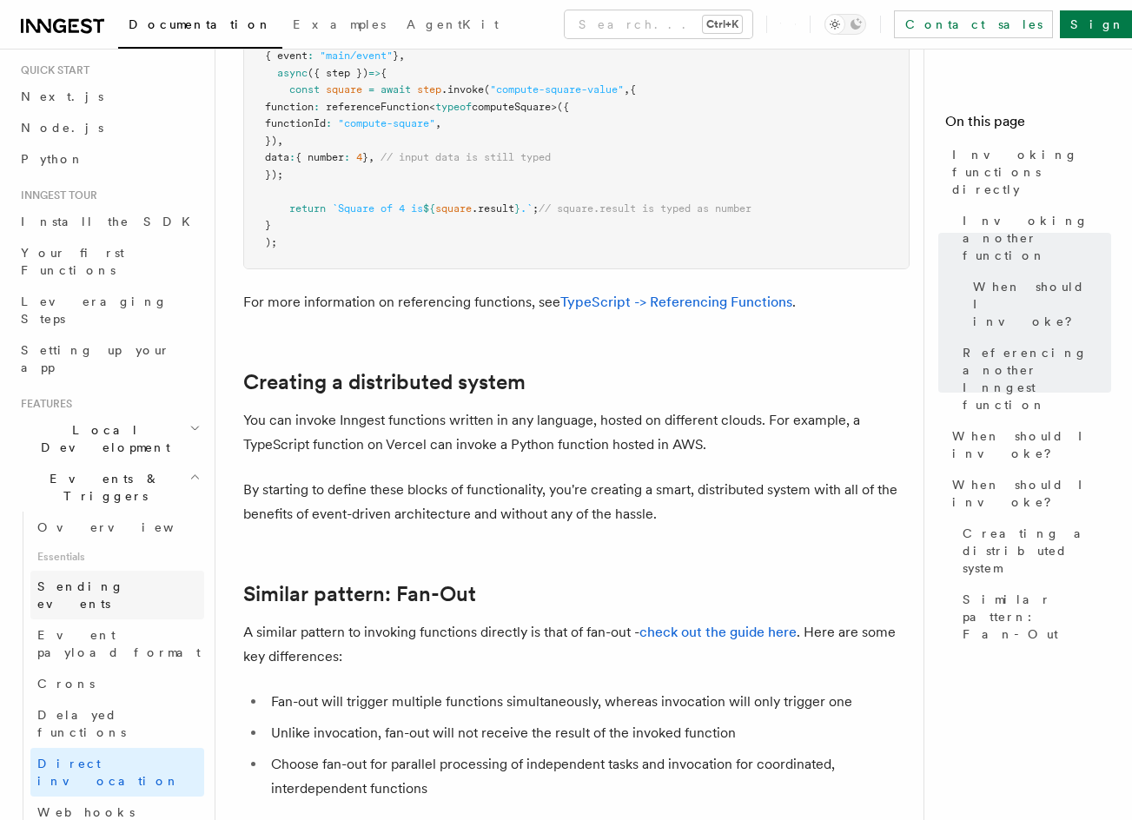
scroll to position [87, 0]
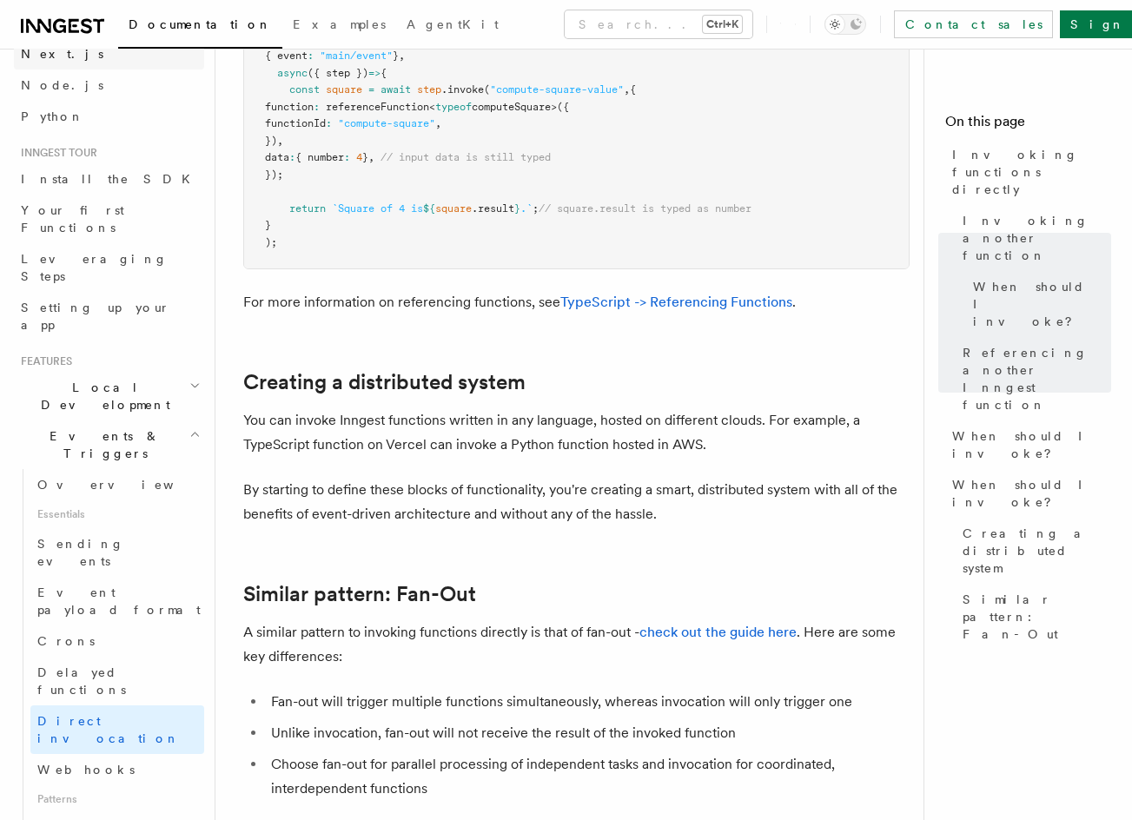
click at [73, 59] on link "Next.js" at bounding box center [109, 53] width 190 height 31
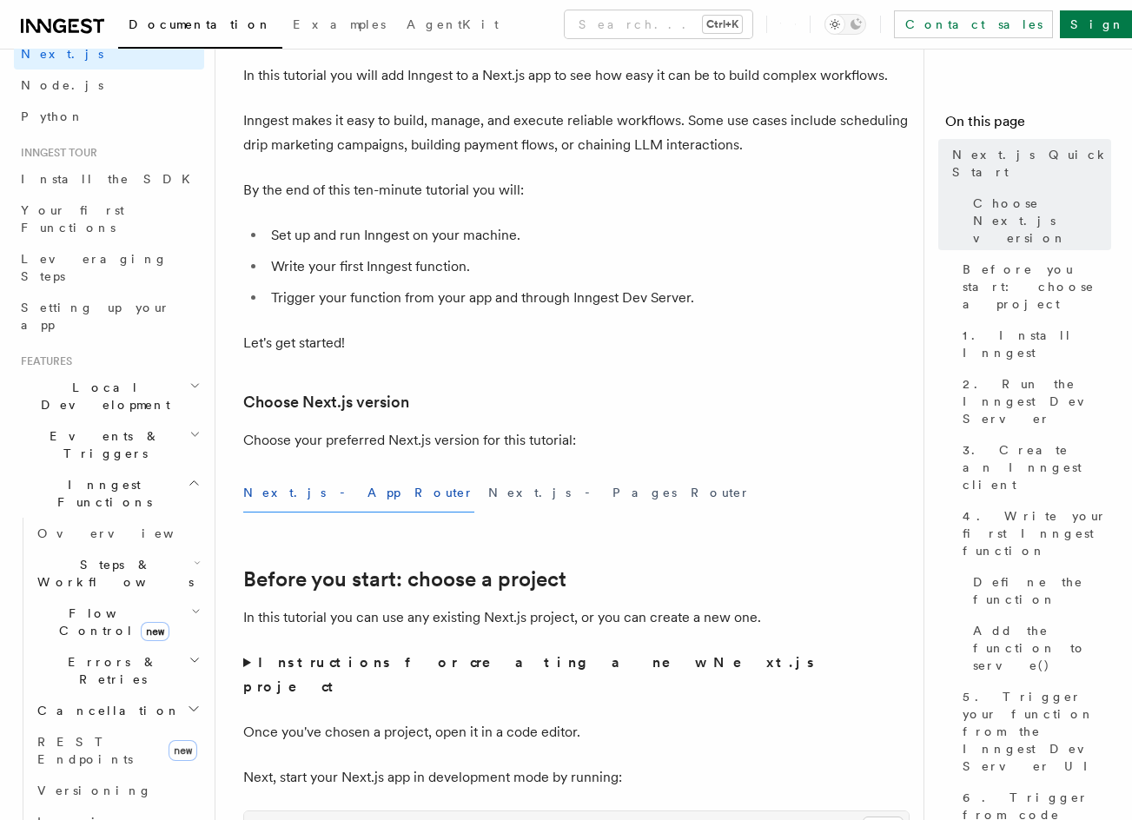
scroll to position [163, 0]
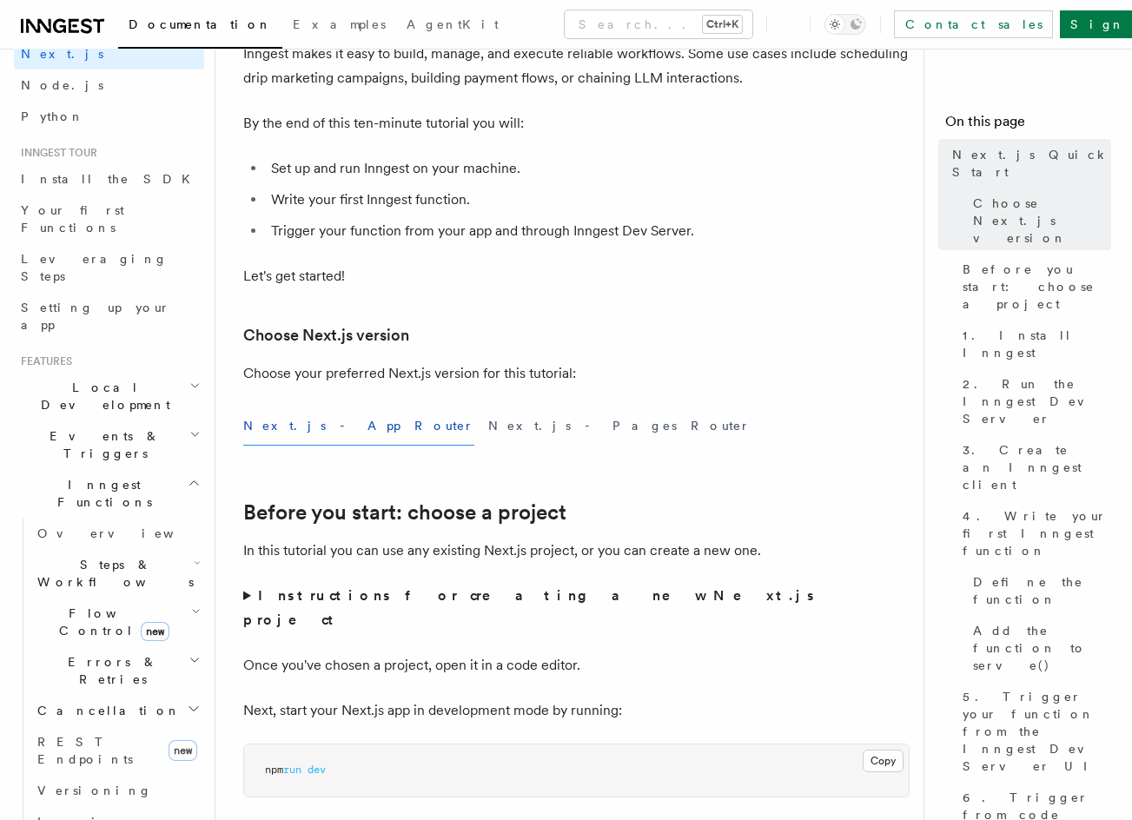
drag, startPoint x: 696, startPoint y: 302, endPoint x: 698, endPoint y: 373, distance: 70.4
click at [1029, 688] on span "5. Trigger your function from the Inngest Dev Server UI" at bounding box center [1036, 731] width 149 height 87
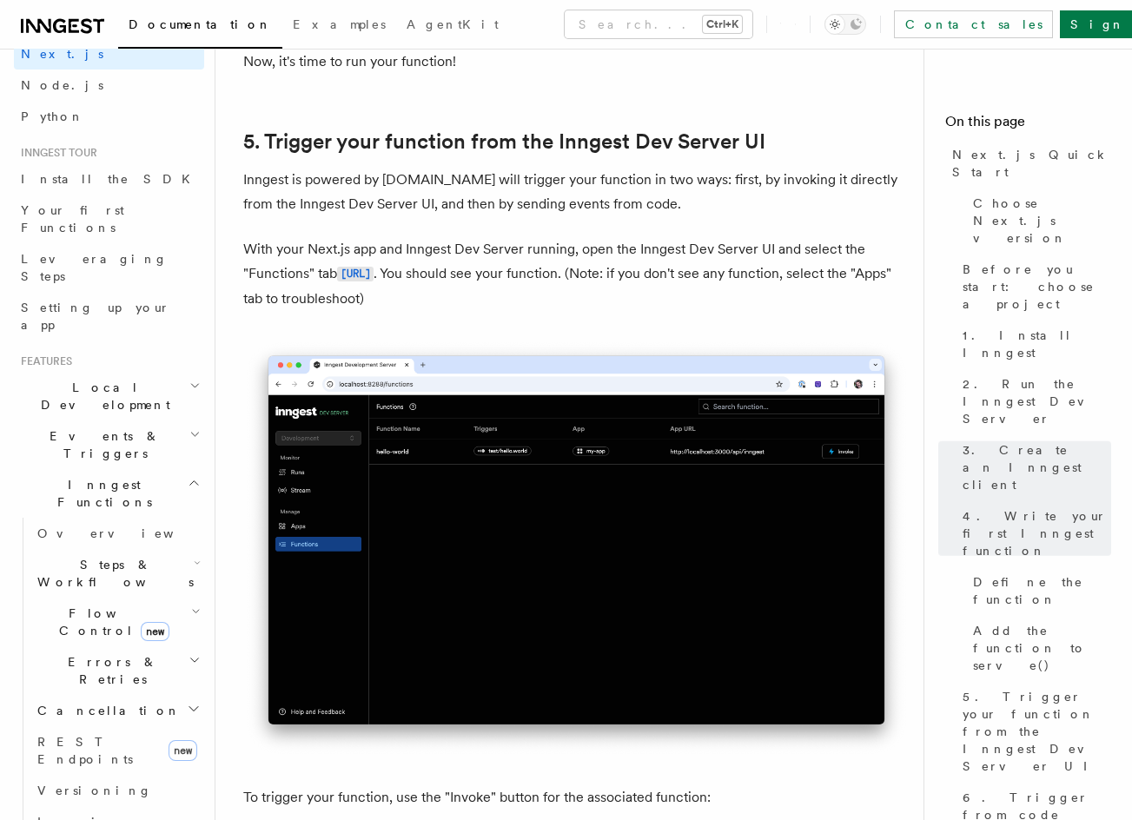
scroll to position [3994, 0]
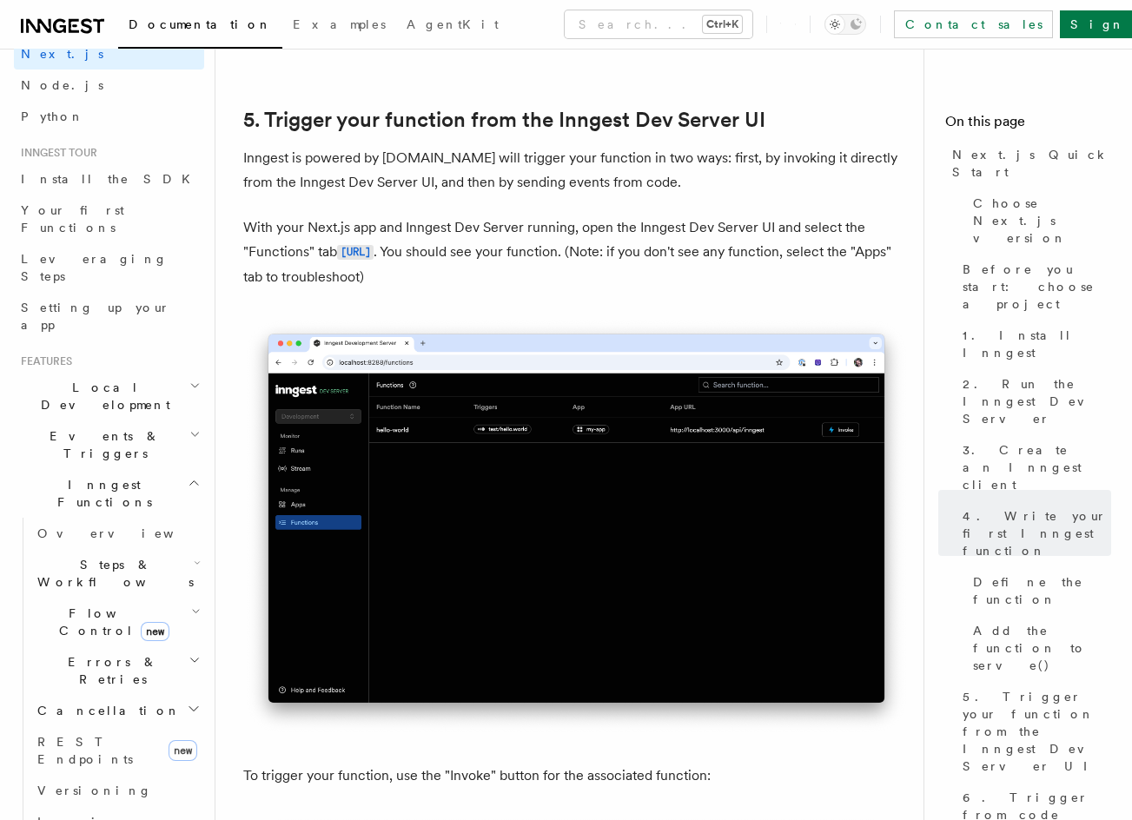
click at [98, 427] on span "Events & Triggers" at bounding box center [101, 444] width 175 height 35
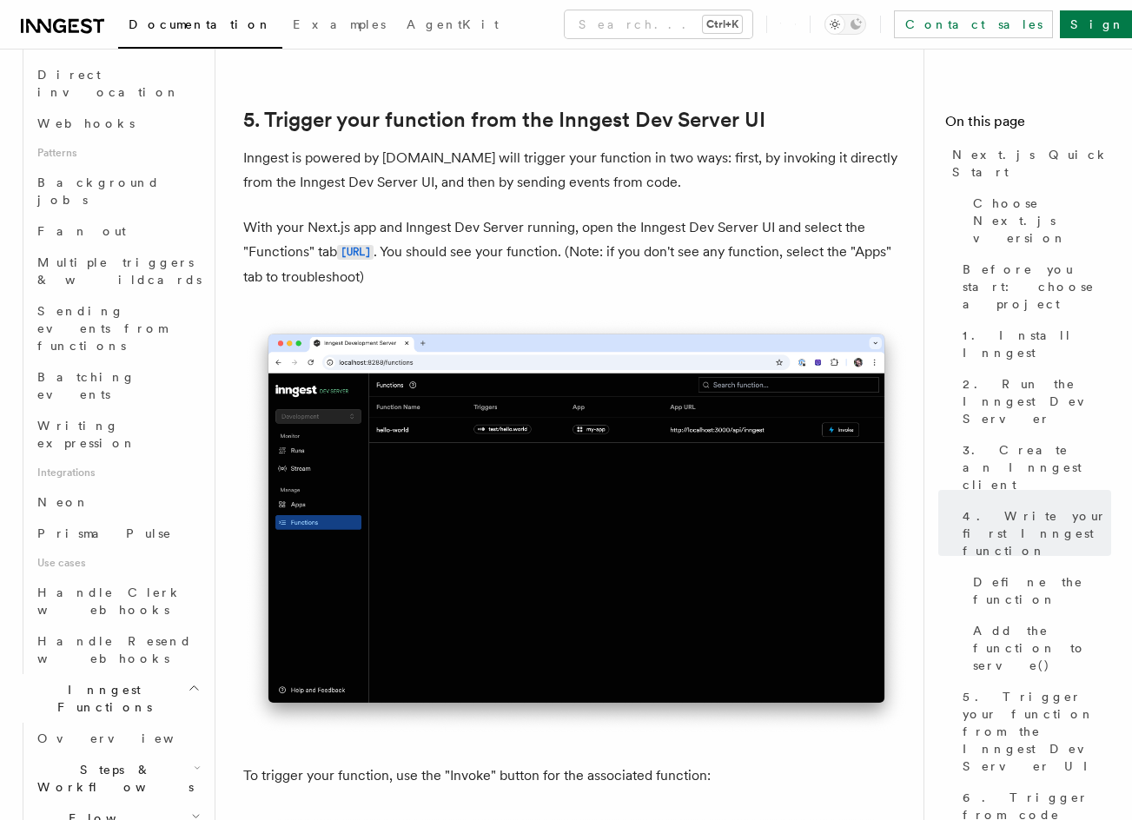
scroll to position [782, 0]
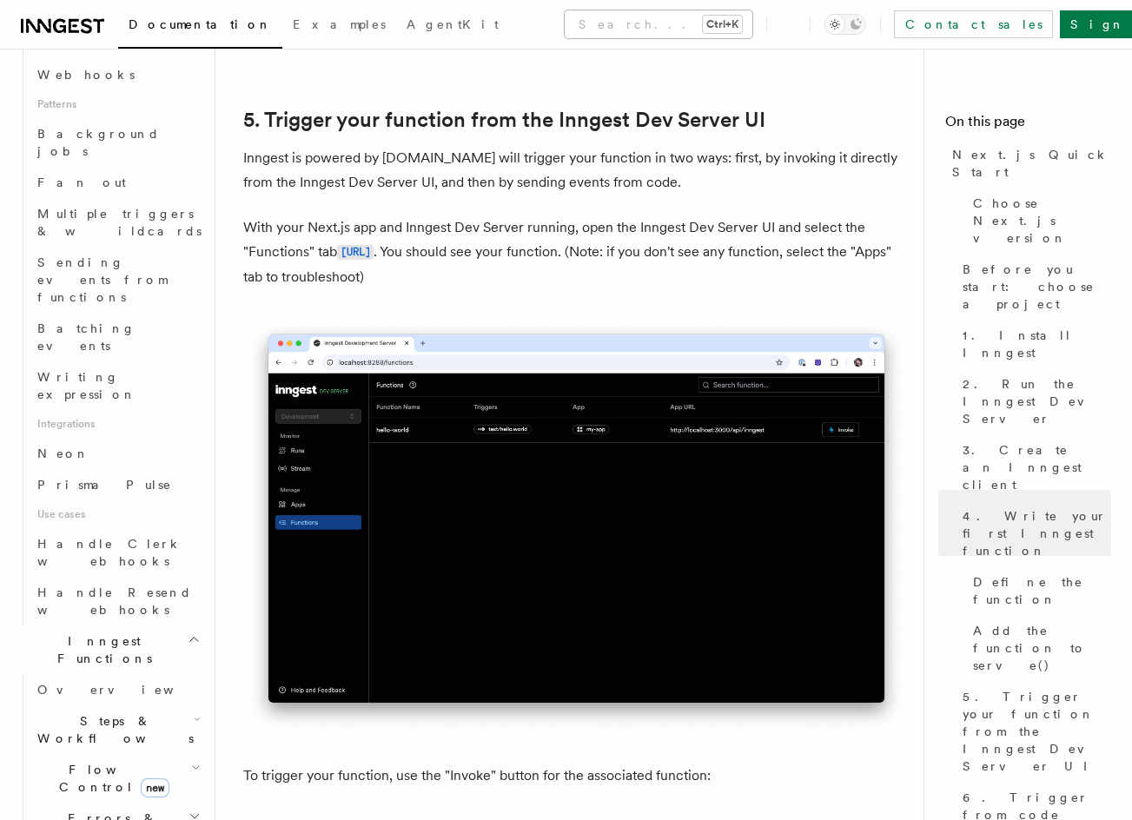
click at [565, 19] on button "Search... Ctrl+K" at bounding box center [659, 24] width 188 height 28
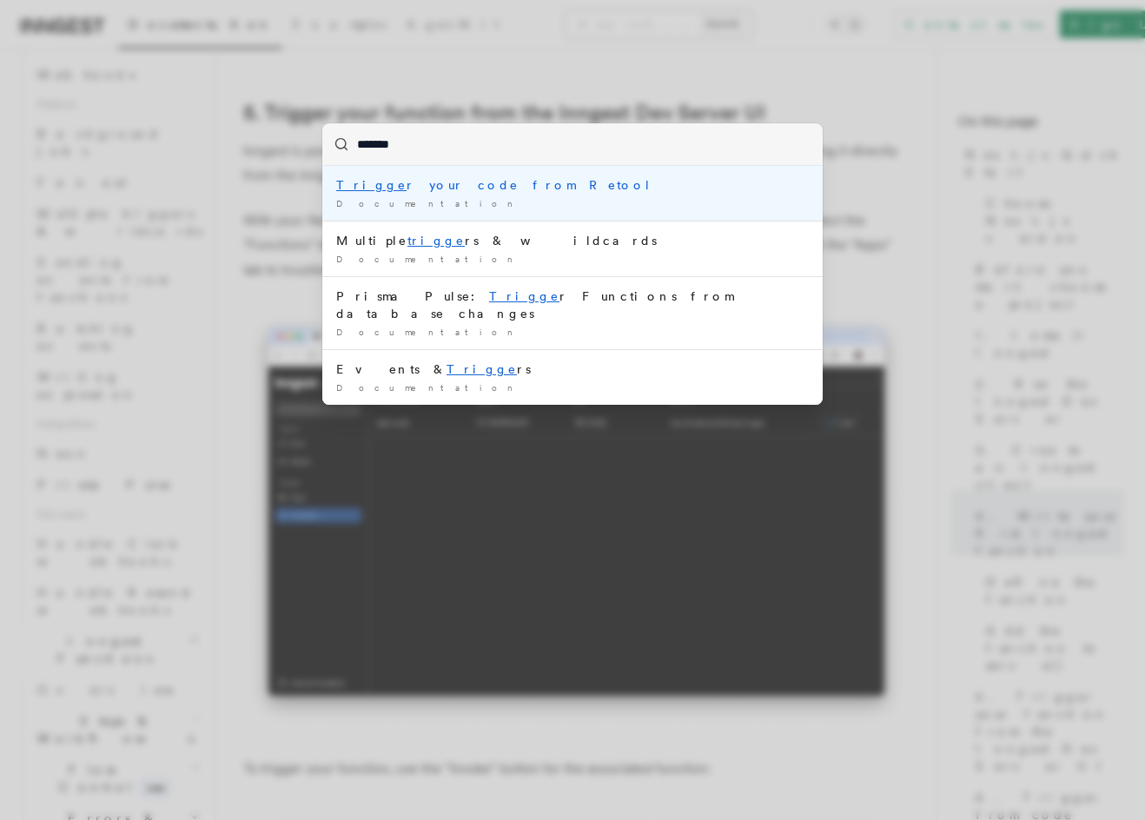
type input "*******"
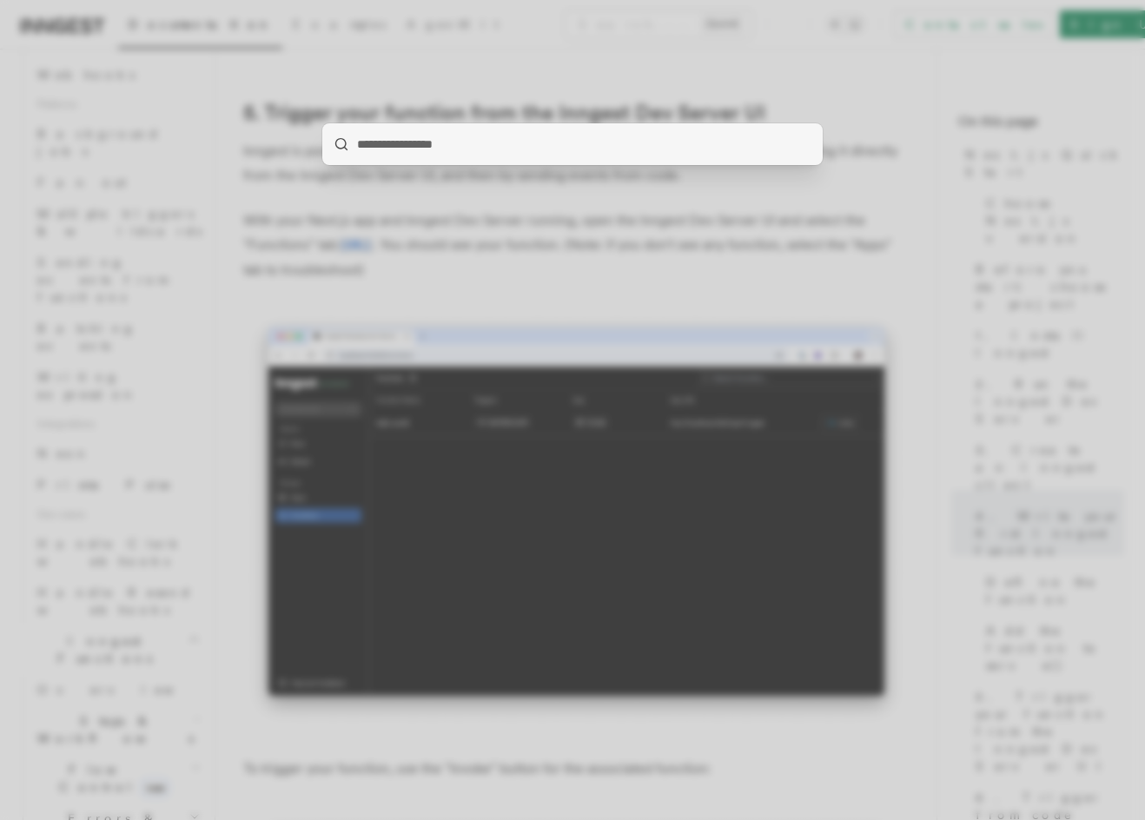
click at [274, 332] on div at bounding box center [572, 410] width 1145 height 820
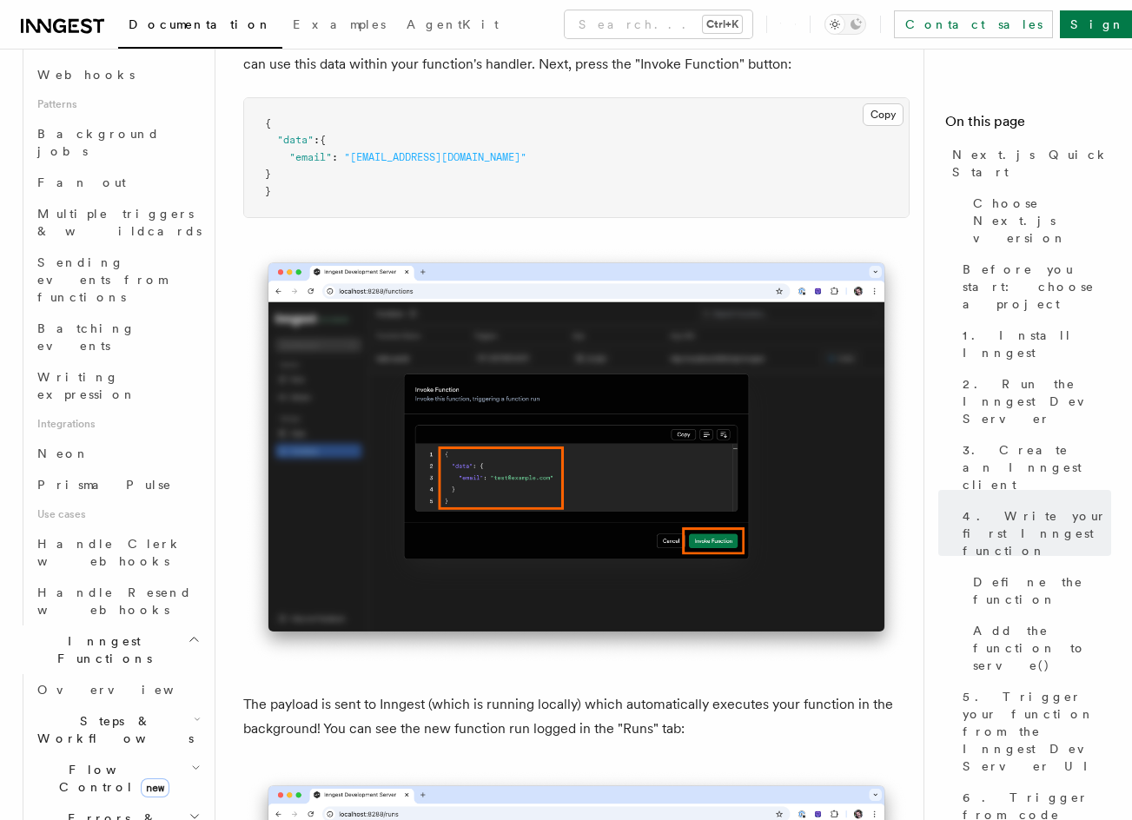
drag, startPoint x: 266, startPoint y: 328, endPoint x: 269, endPoint y: 478, distance: 149.4
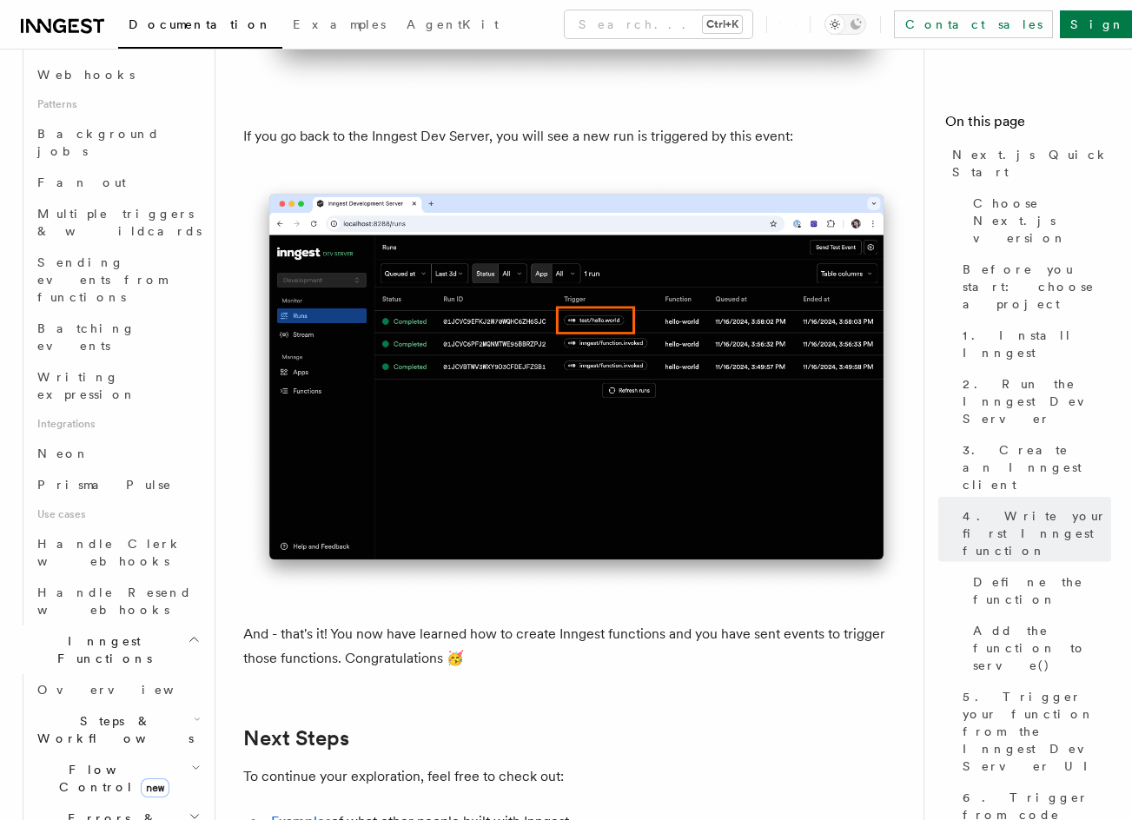
scroll to position [10675, 0]
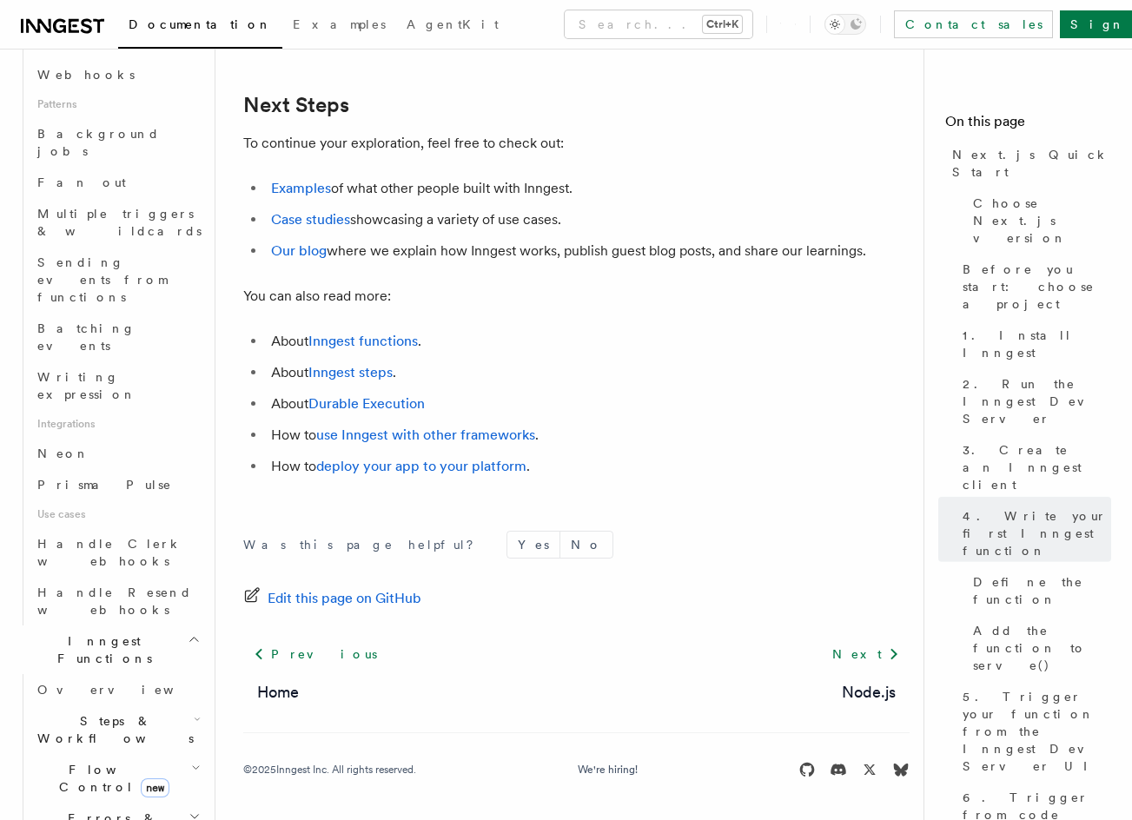
drag, startPoint x: 675, startPoint y: 624, endPoint x: 743, endPoint y: 862, distance: 247.7
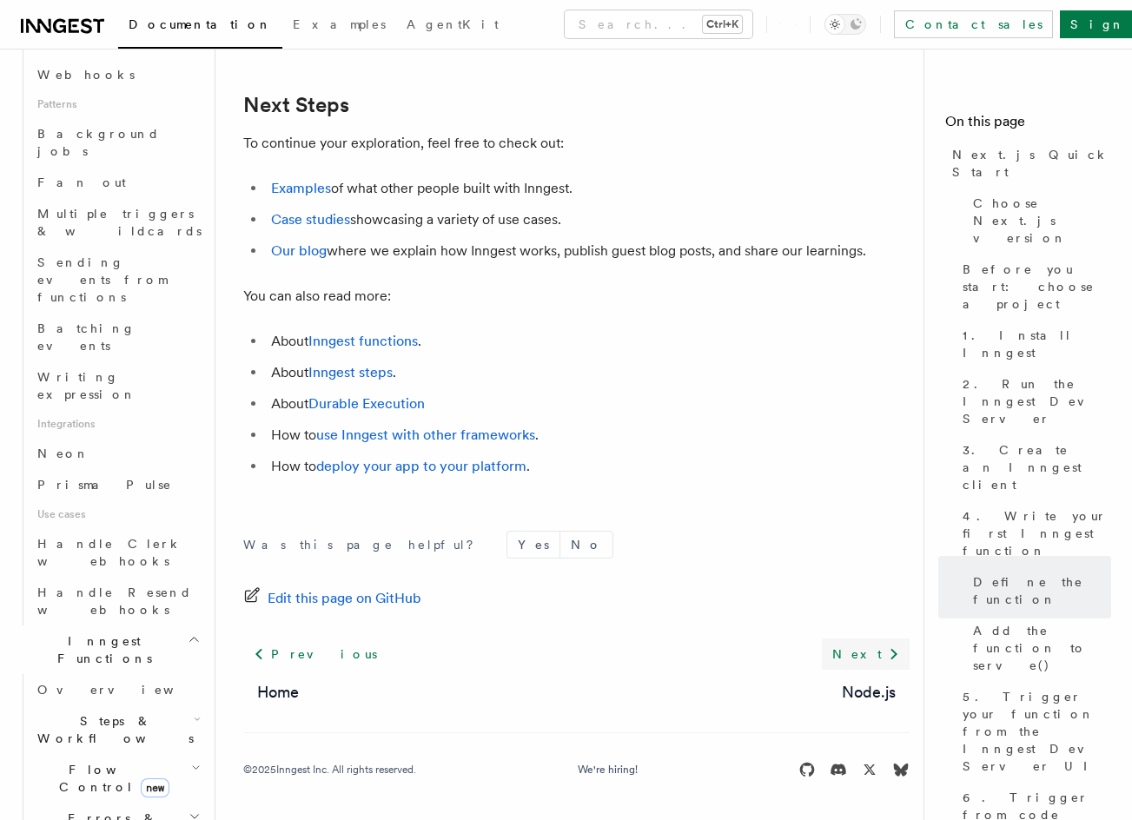
click at [871, 660] on link "Next" at bounding box center [866, 653] width 88 height 31
click at [364, 337] on link "Inngest functions" at bounding box center [362, 341] width 109 height 17
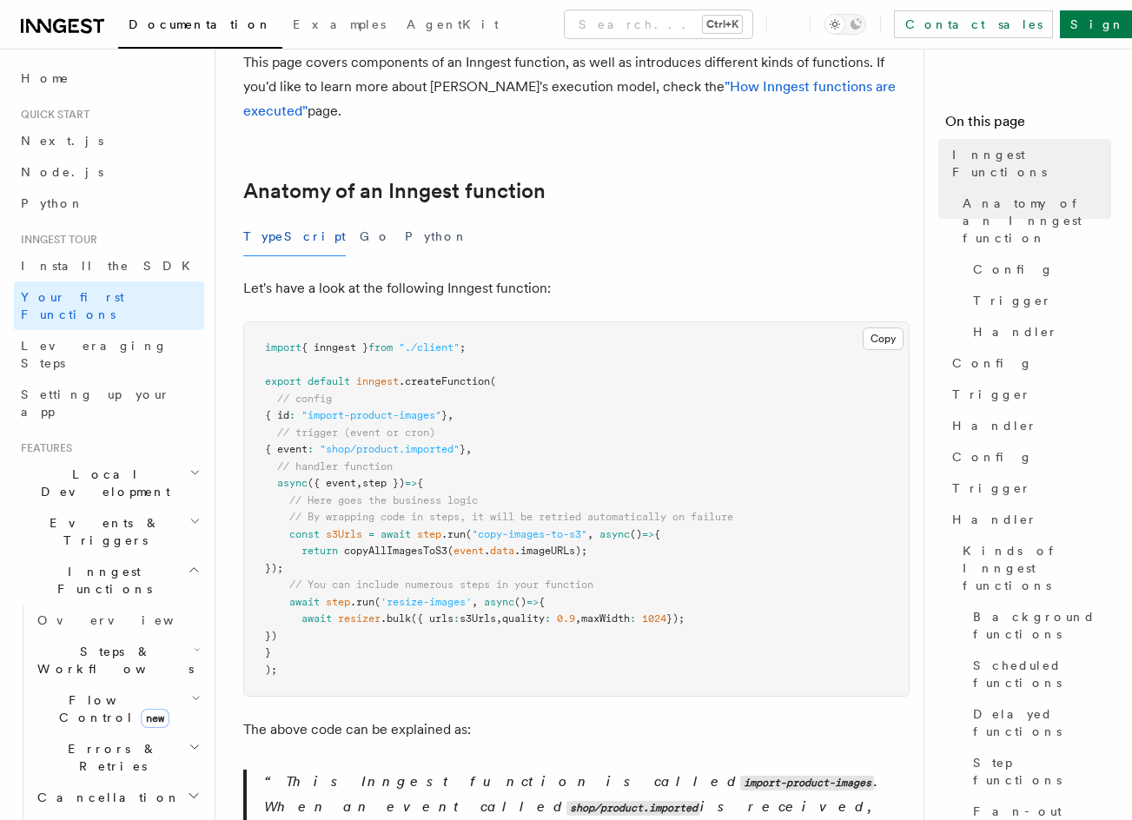
drag, startPoint x: 585, startPoint y: 307, endPoint x: 585, endPoint y: 380, distance: 73.8
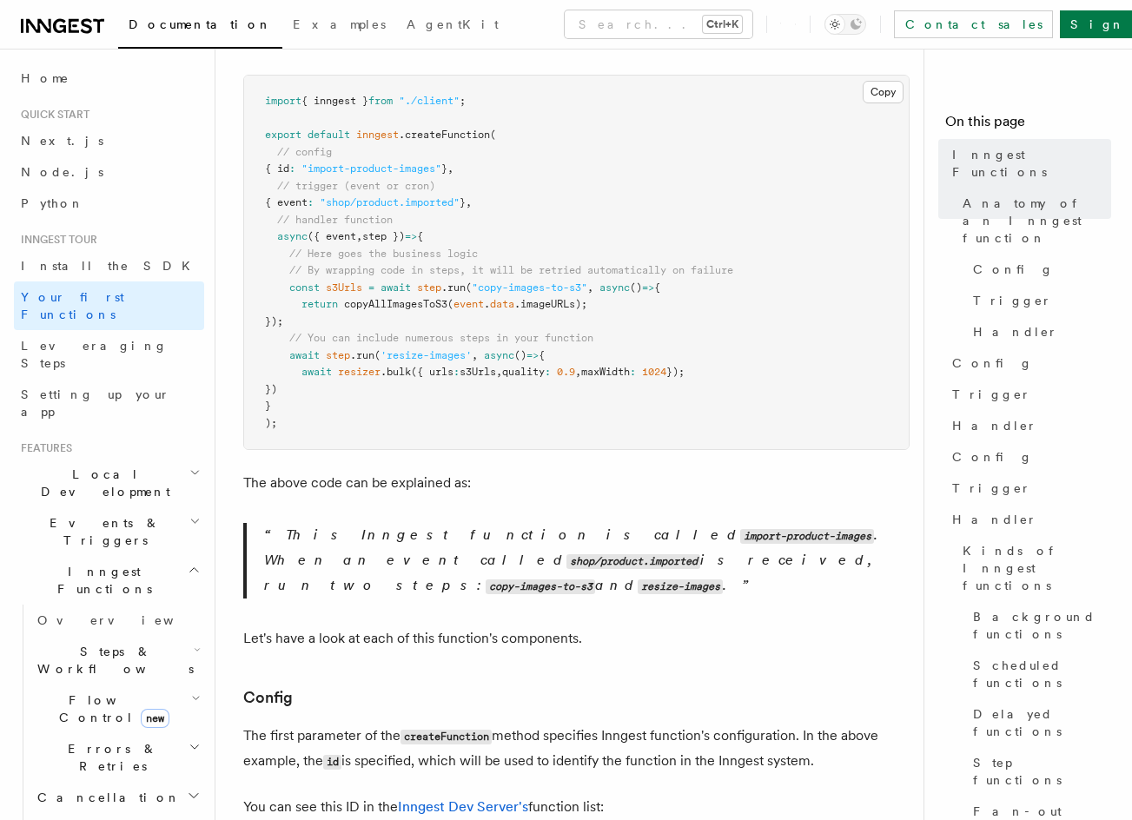
drag, startPoint x: 723, startPoint y: 347, endPoint x: 721, endPoint y: 423, distance: 75.6
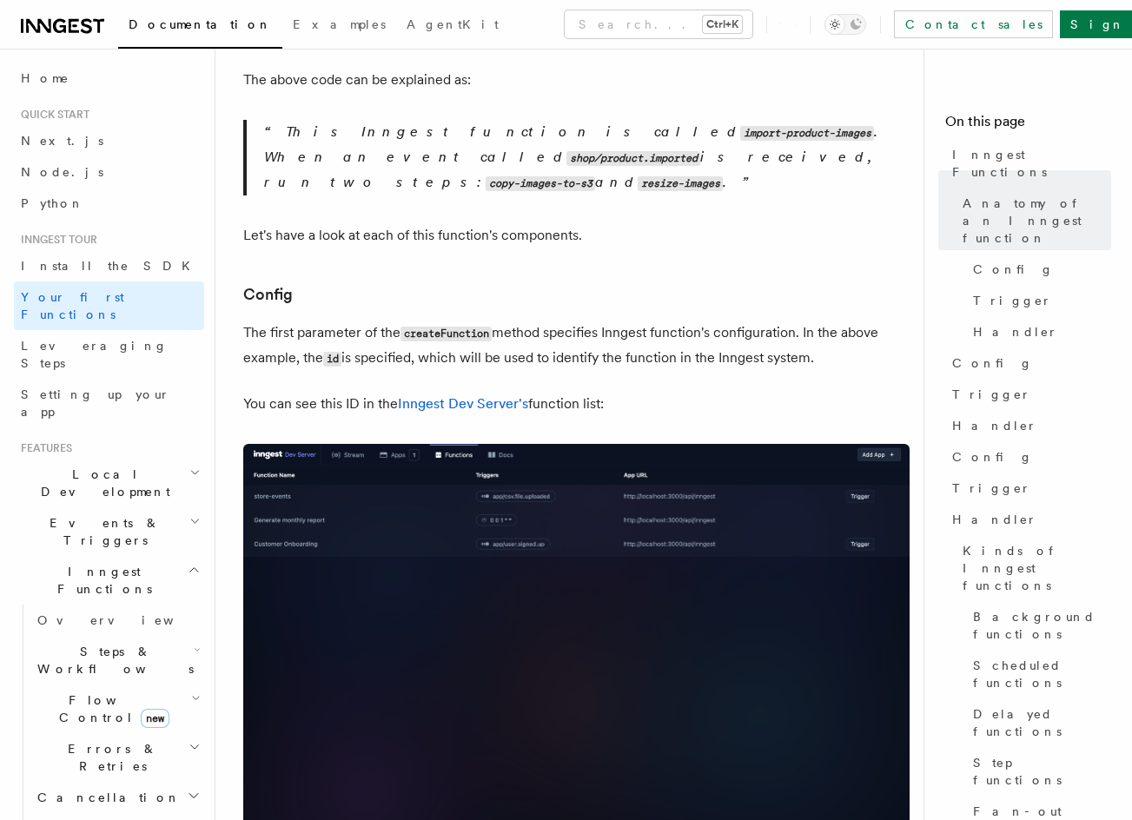
drag, startPoint x: 713, startPoint y: 366, endPoint x: 703, endPoint y: 462, distance: 97.0
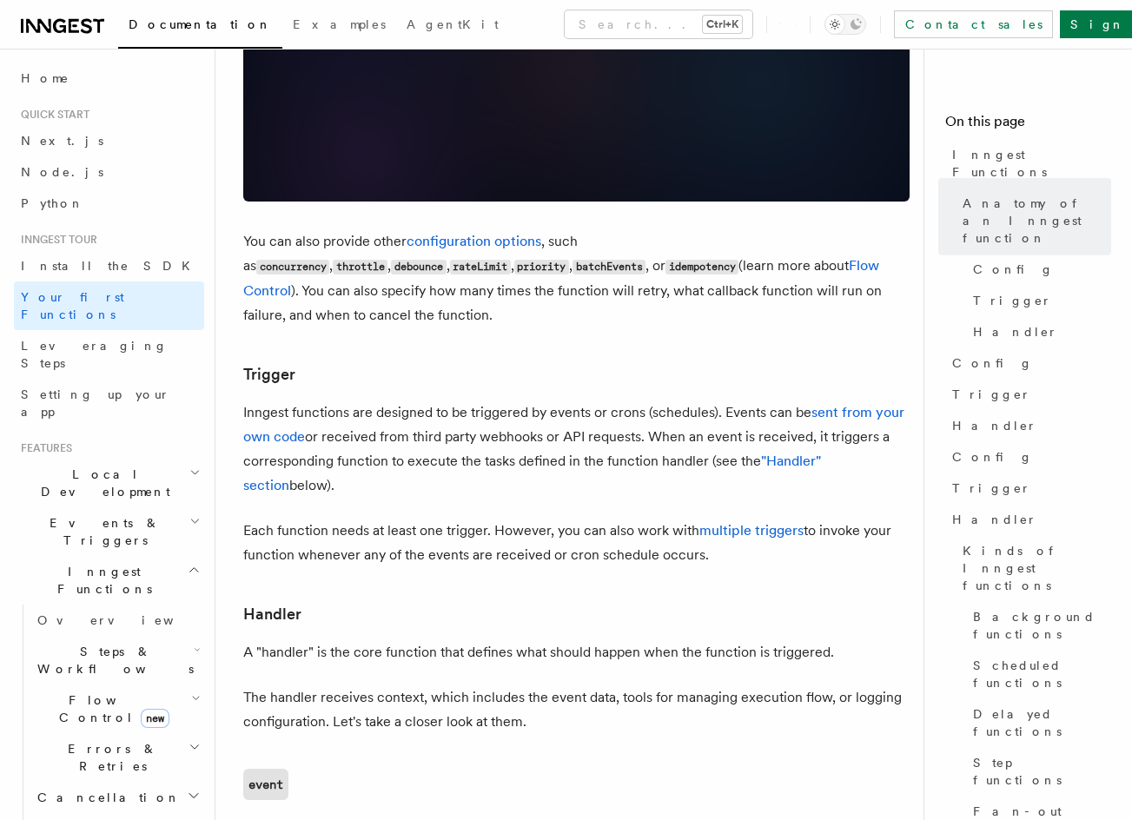
drag, startPoint x: 761, startPoint y: 304, endPoint x: 744, endPoint y: 439, distance: 135.6
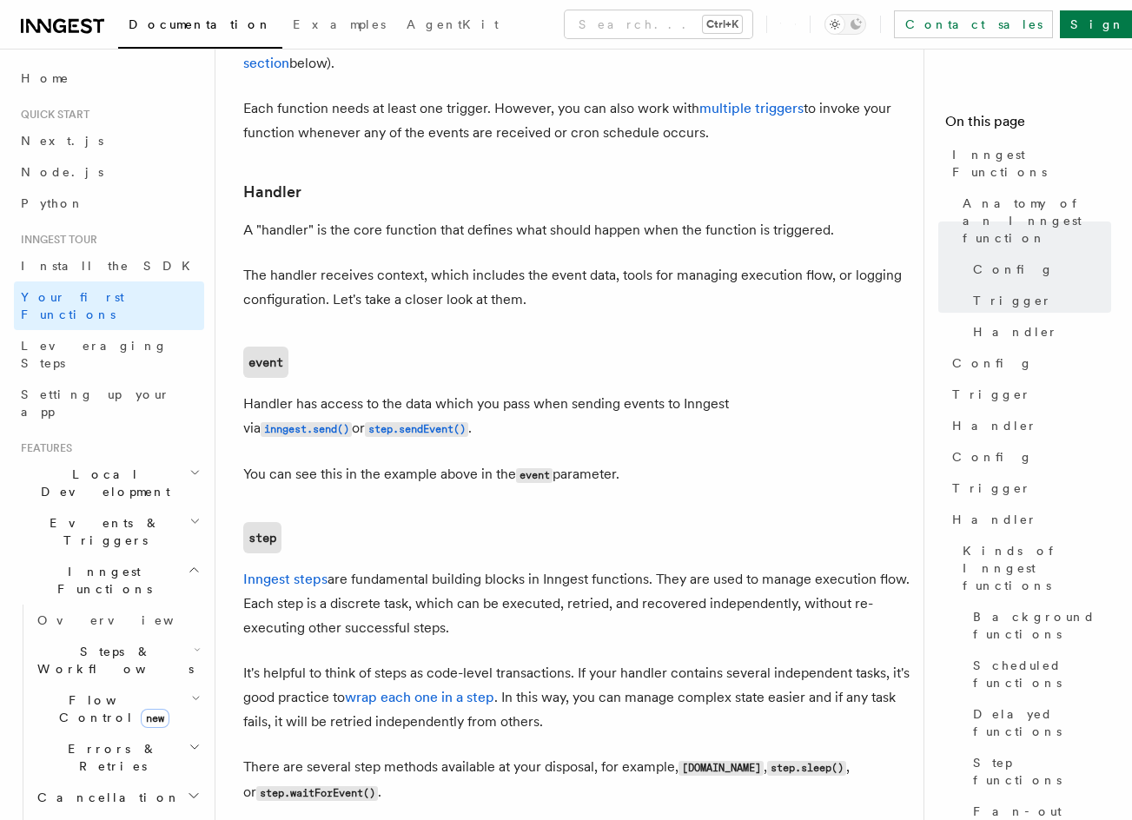
scroll to position [1991, 0]
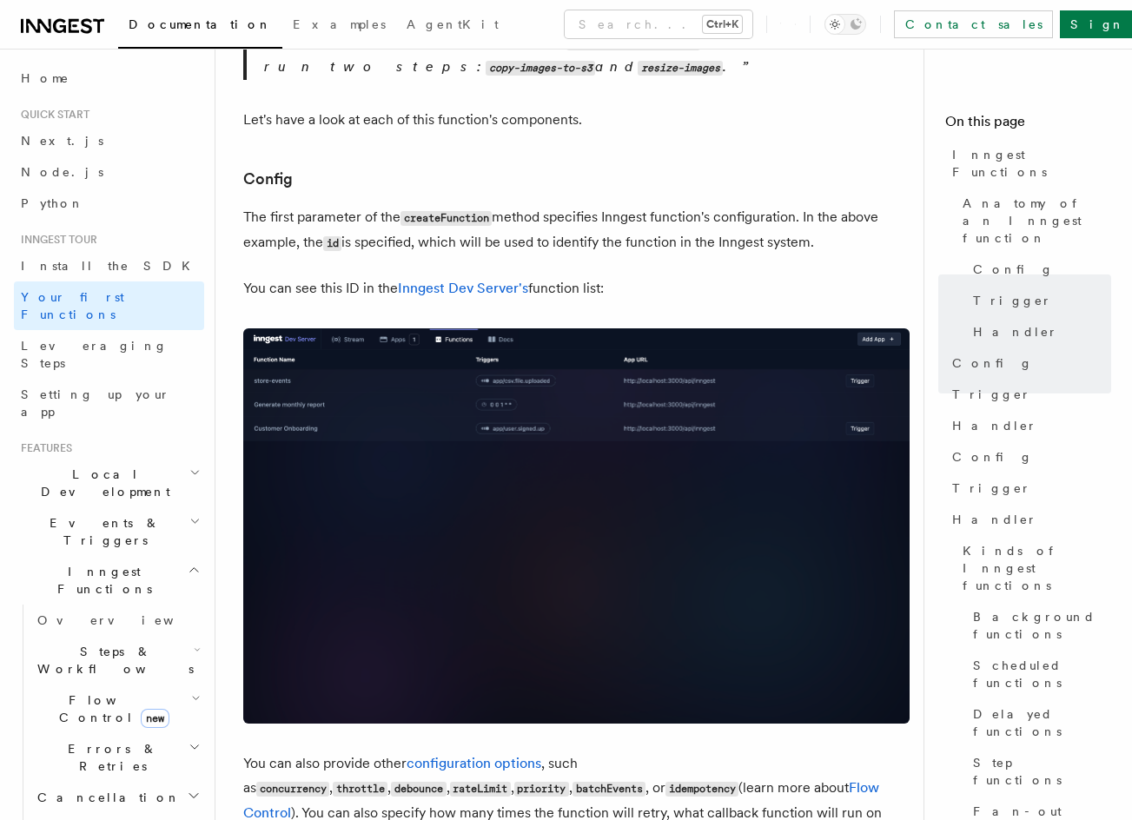
drag, startPoint x: 500, startPoint y: 43, endPoint x: 495, endPoint y: -18, distance: 61.9
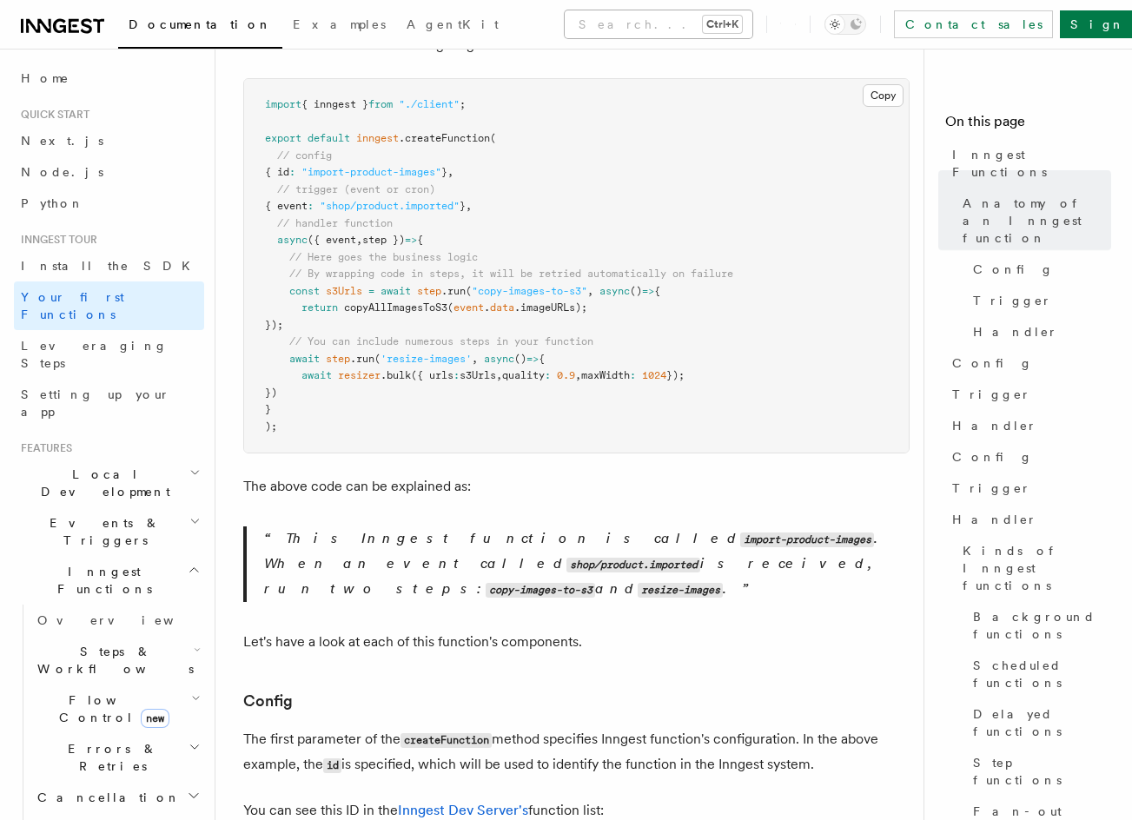
drag, startPoint x: 544, startPoint y: 195, endPoint x: 517, endPoint y: 23, distance: 174.9
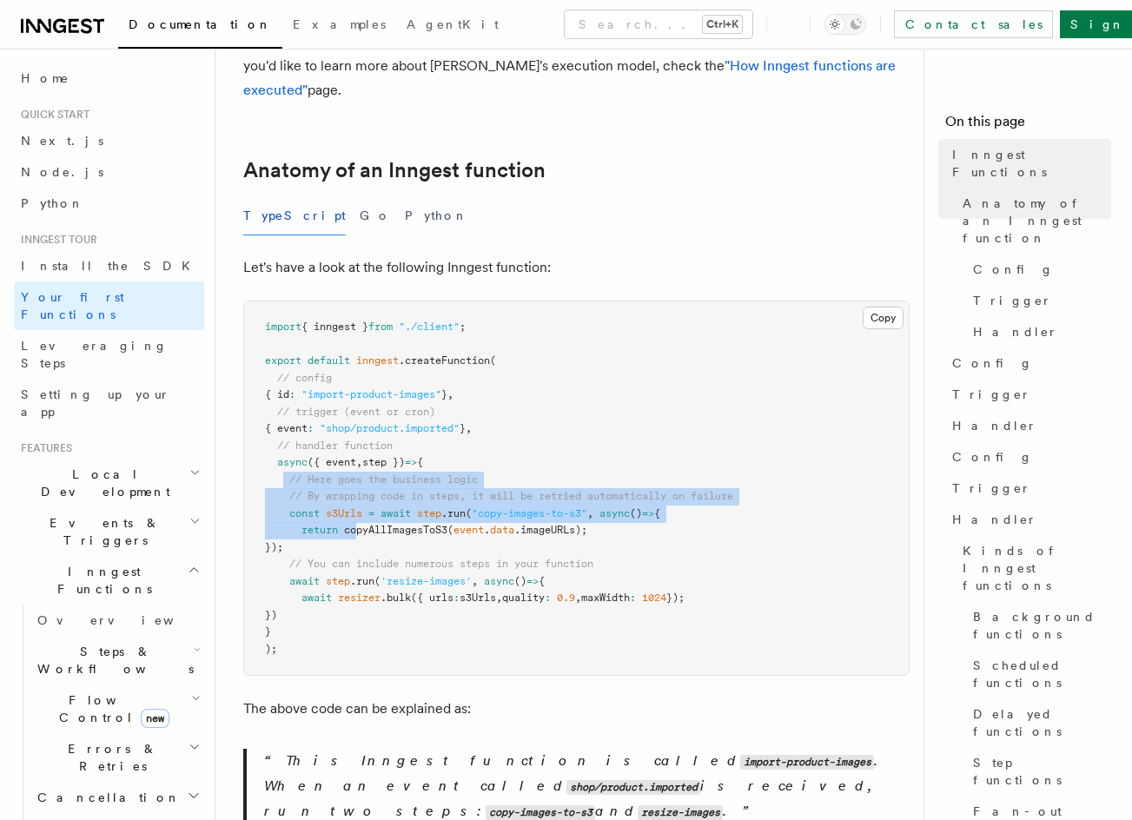
drag, startPoint x: 283, startPoint y: 479, endPoint x: 362, endPoint y: 530, distance: 93.7
click at [362, 528] on code "import { inngest } from "./client" ; export default inngest .createFunction ( /…" at bounding box center [499, 487] width 468 height 334
click at [352, 514] on span "s3Urls" at bounding box center [344, 513] width 36 height 12
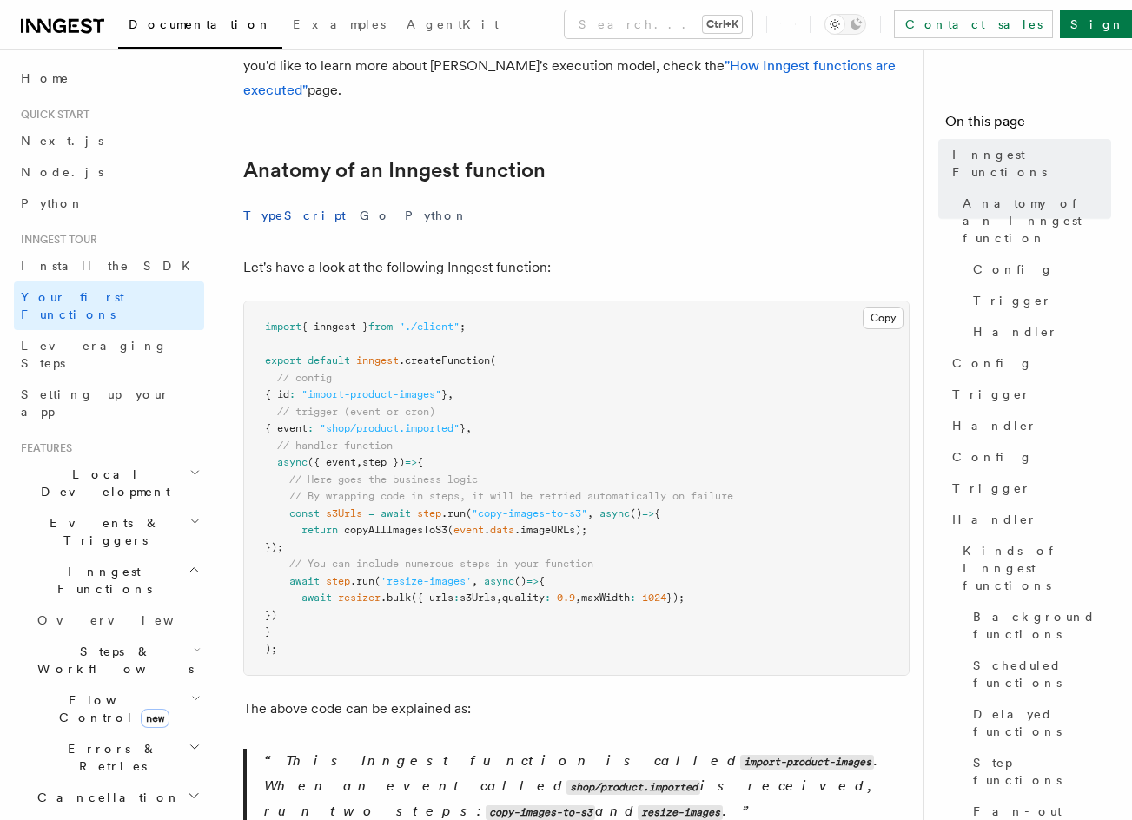
click at [326, 394] on span ""import-product-images"" at bounding box center [371, 394] width 140 height 12
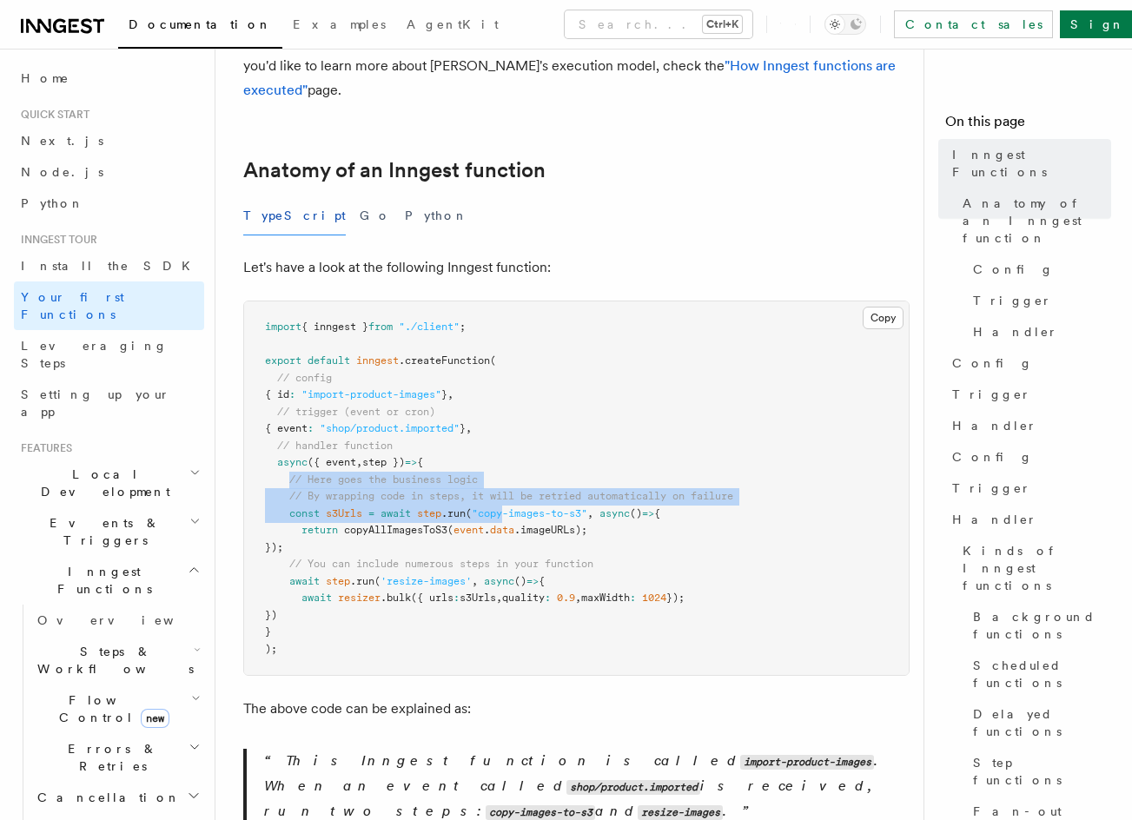
drag, startPoint x: 293, startPoint y: 479, endPoint x: 510, endPoint y: 508, distance: 219.0
click at [510, 508] on code "import { inngest } from "./client" ; export default inngest .createFunction ( /…" at bounding box center [499, 487] width 468 height 334
click at [510, 508] on span ""copy-images-to-s3"" at bounding box center [530, 513] width 116 height 12
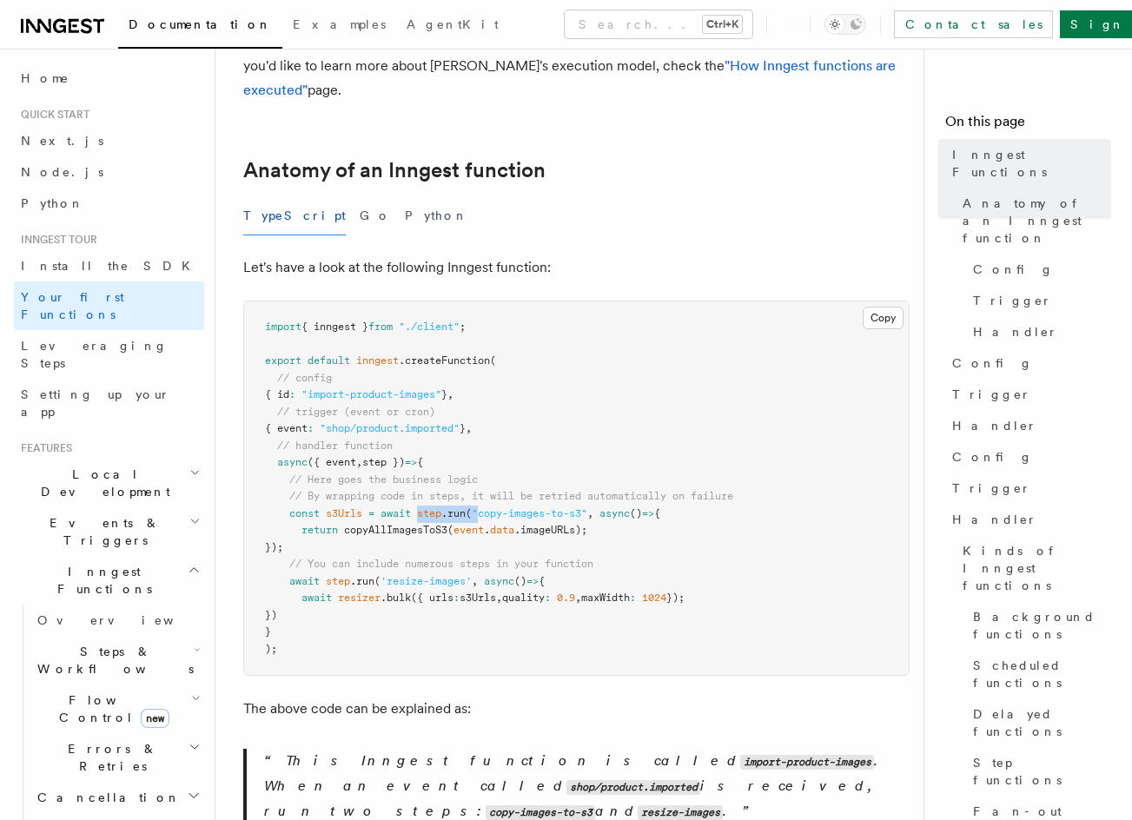
drag, startPoint x: 421, startPoint y: 512, endPoint x: 482, endPoint y: 512, distance: 60.8
click at [482, 512] on span "const s3Urls = await step .run ( "copy-images-to-s3" , async () => {" at bounding box center [462, 513] width 395 height 12
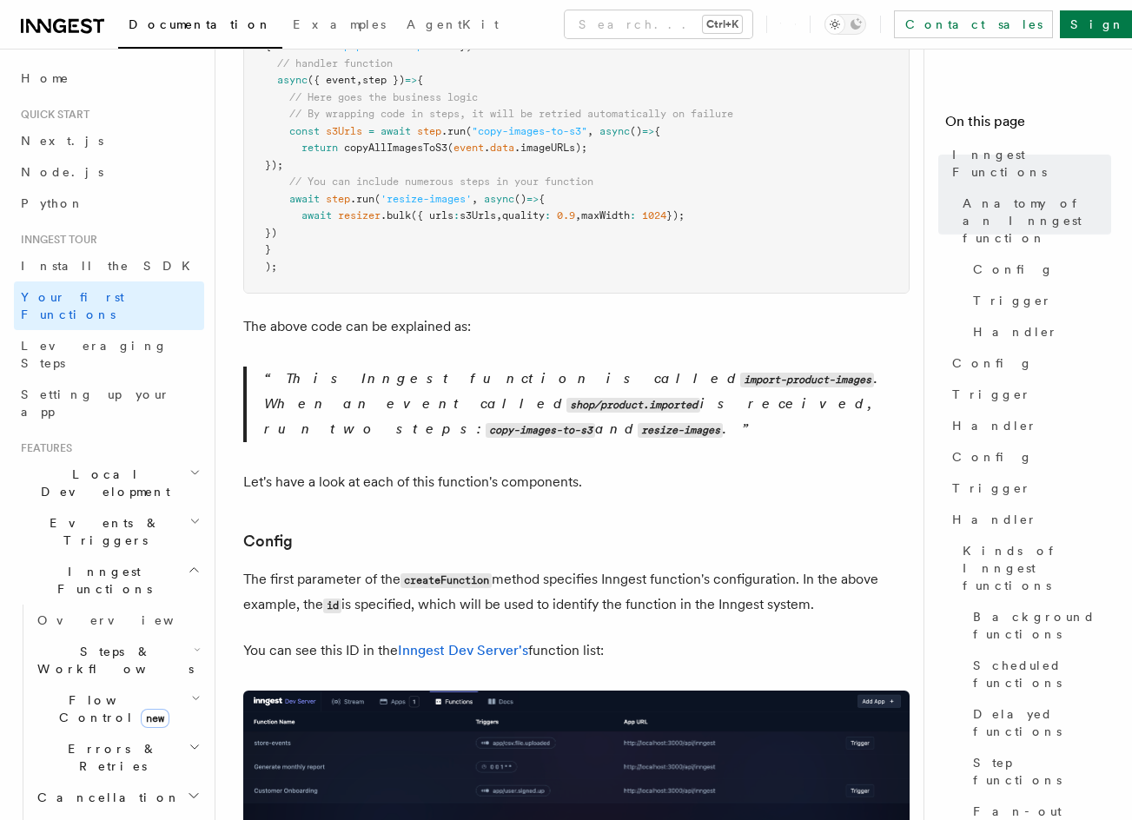
drag, startPoint x: 469, startPoint y: 530, endPoint x: 470, endPoint y: 654, distance: 124.2
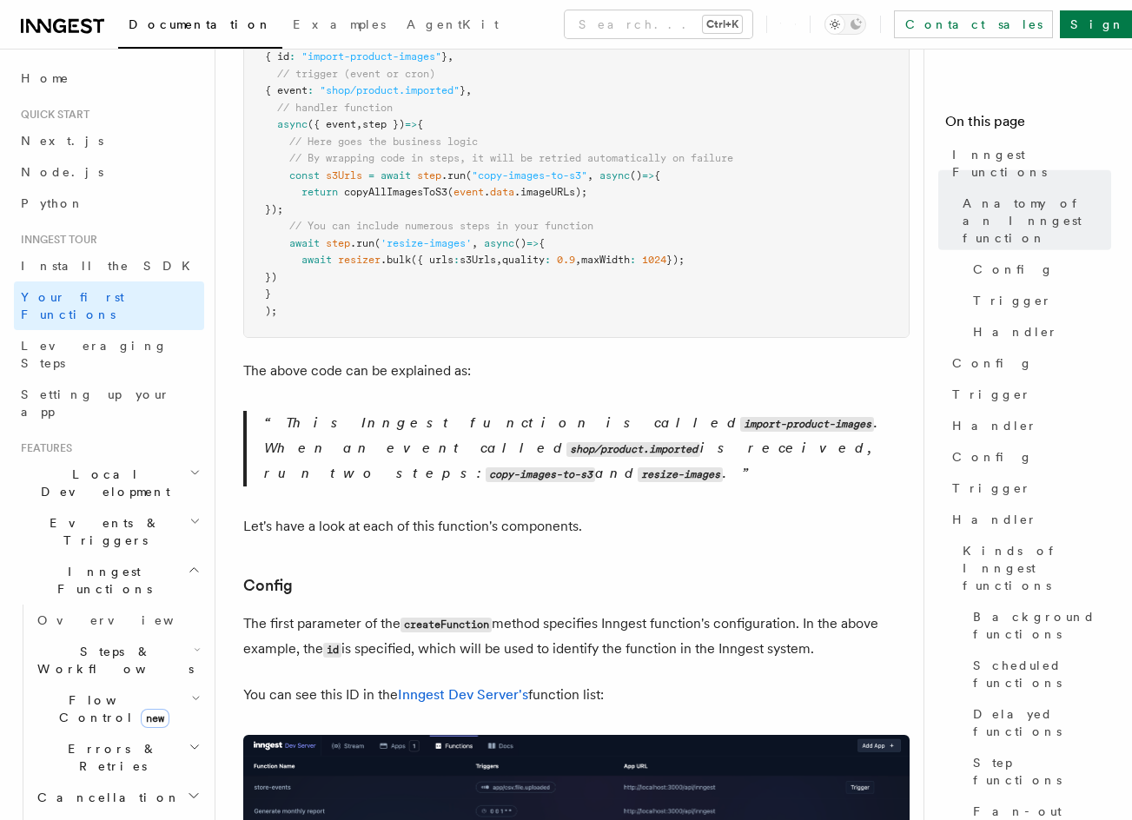
scroll to position [519, 0]
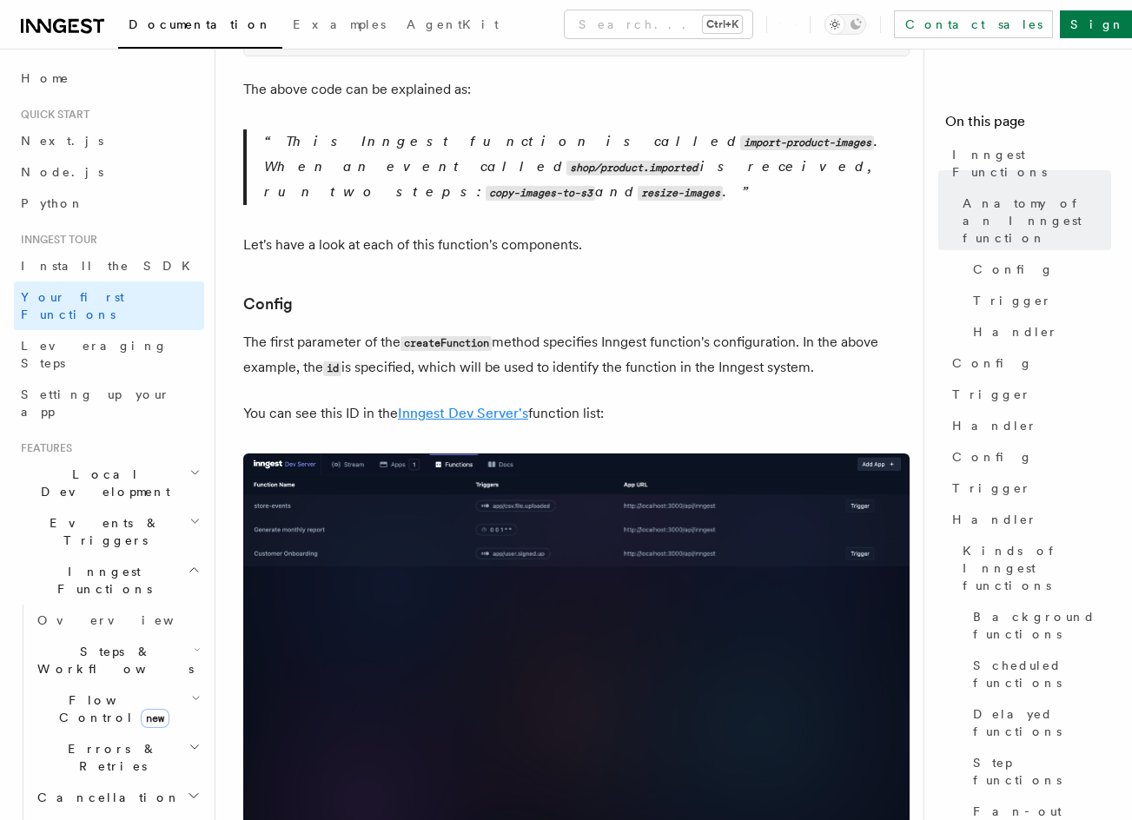
drag, startPoint x: 498, startPoint y: 571, endPoint x: 496, endPoint y: 602, distance: 30.4
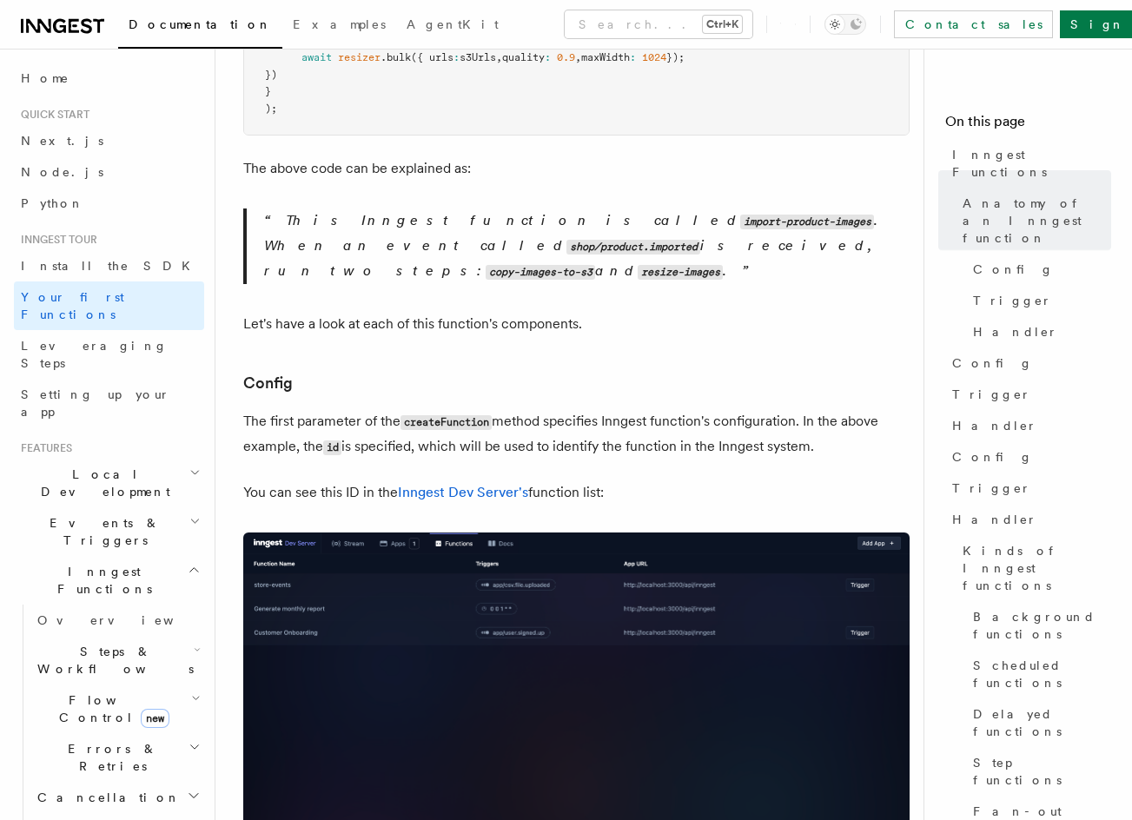
scroll to position [761, 0]
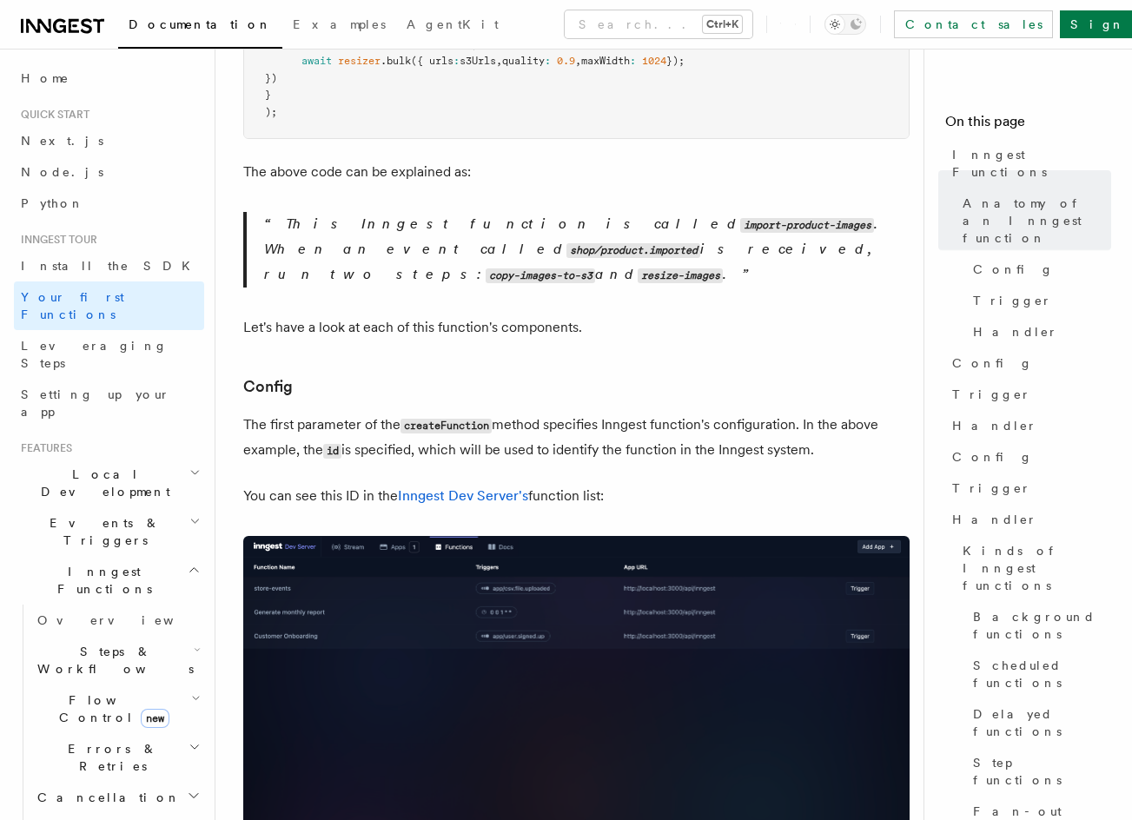
drag, startPoint x: 518, startPoint y: 417, endPoint x: 480, endPoint y: 420, distance: 37.5
click at [515, 417] on p "The first parameter of the createFunction method specifies Inngest function's c…" at bounding box center [576, 438] width 666 height 50
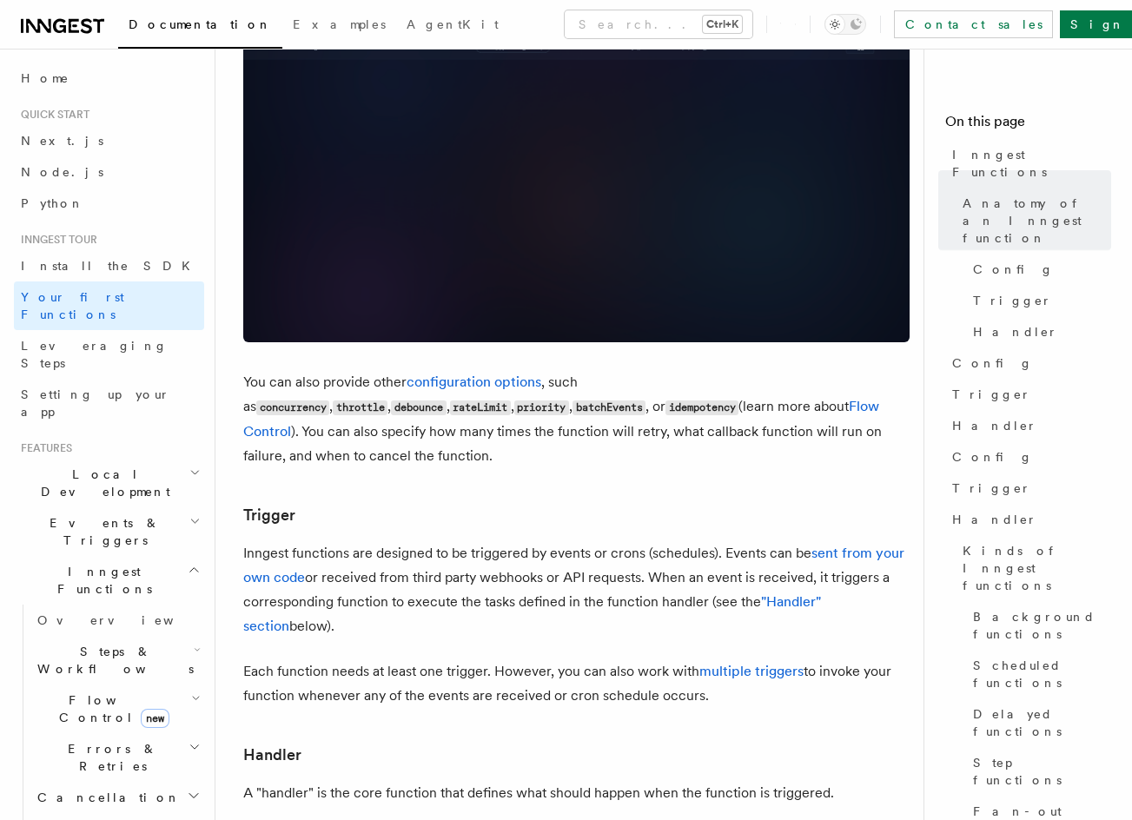
drag, startPoint x: 571, startPoint y: 413, endPoint x: 565, endPoint y: 545, distance: 132.1
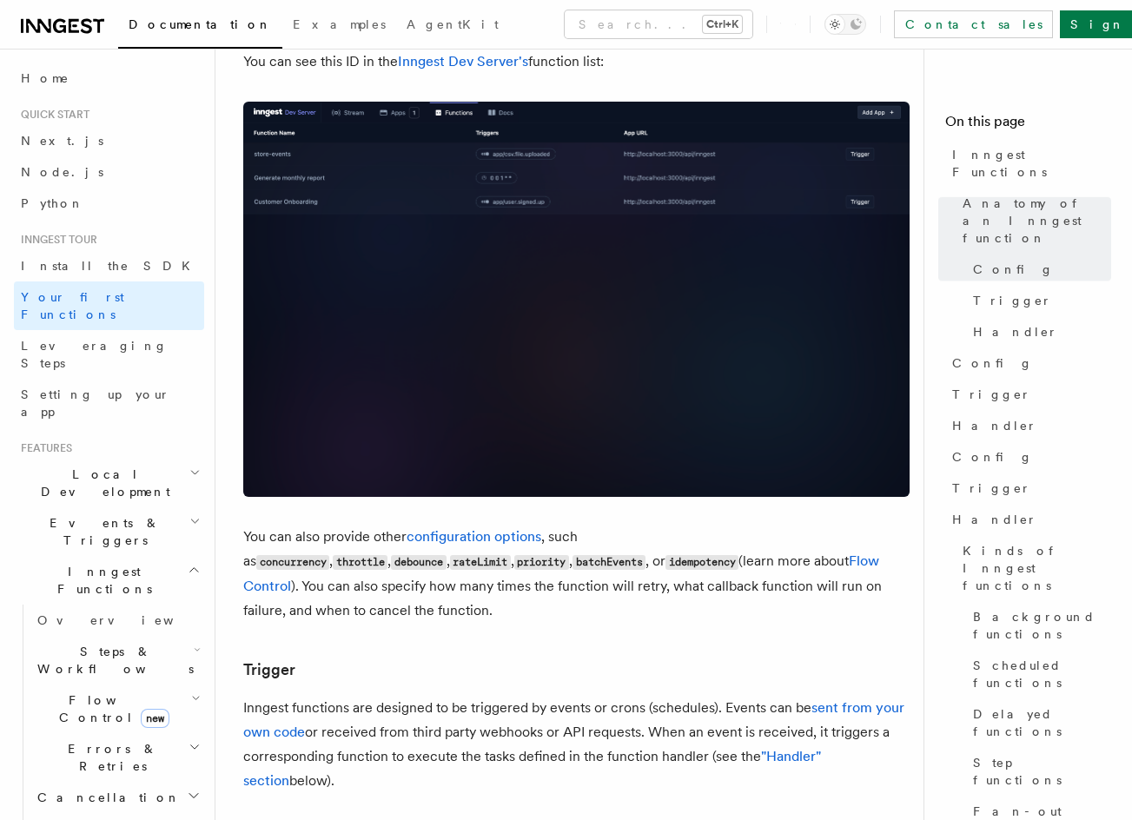
scroll to position [1186, 0]
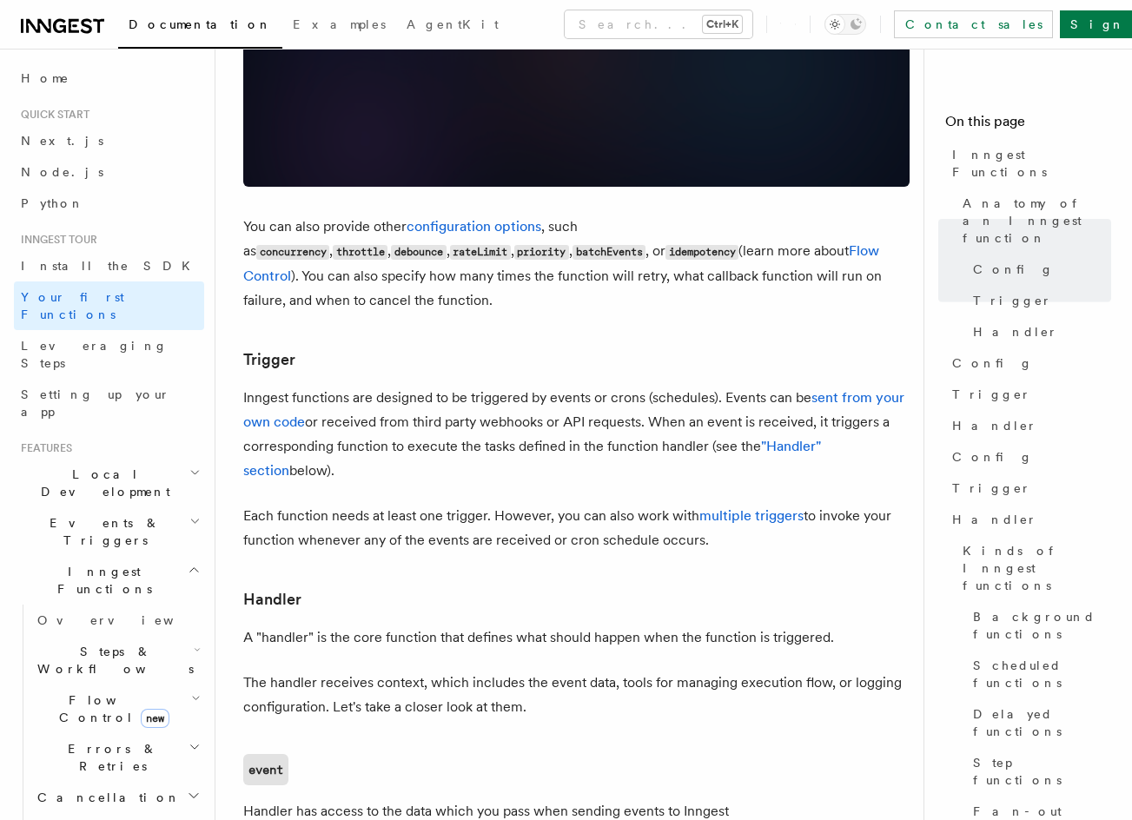
drag, startPoint x: 551, startPoint y: 655, endPoint x: 554, endPoint y: 726, distance: 71.3
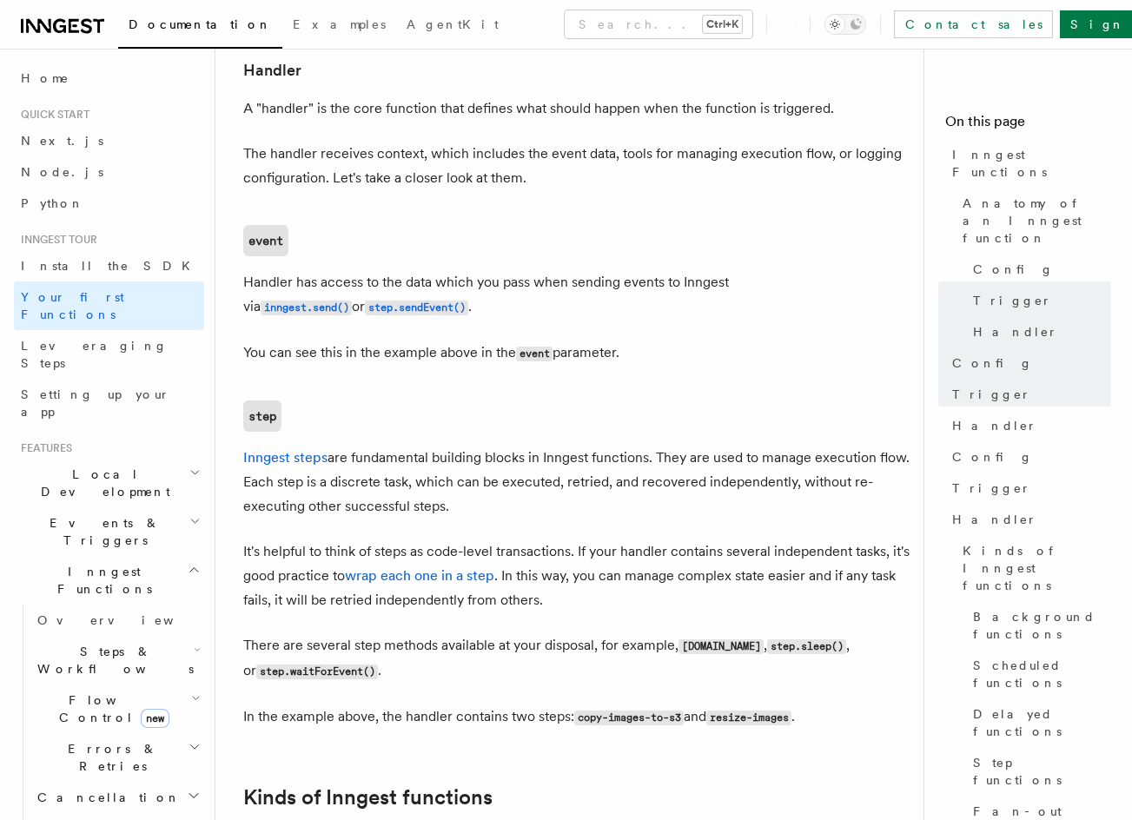
drag, startPoint x: 511, startPoint y: 545, endPoint x: 536, endPoint y: 576, distance: 39.5
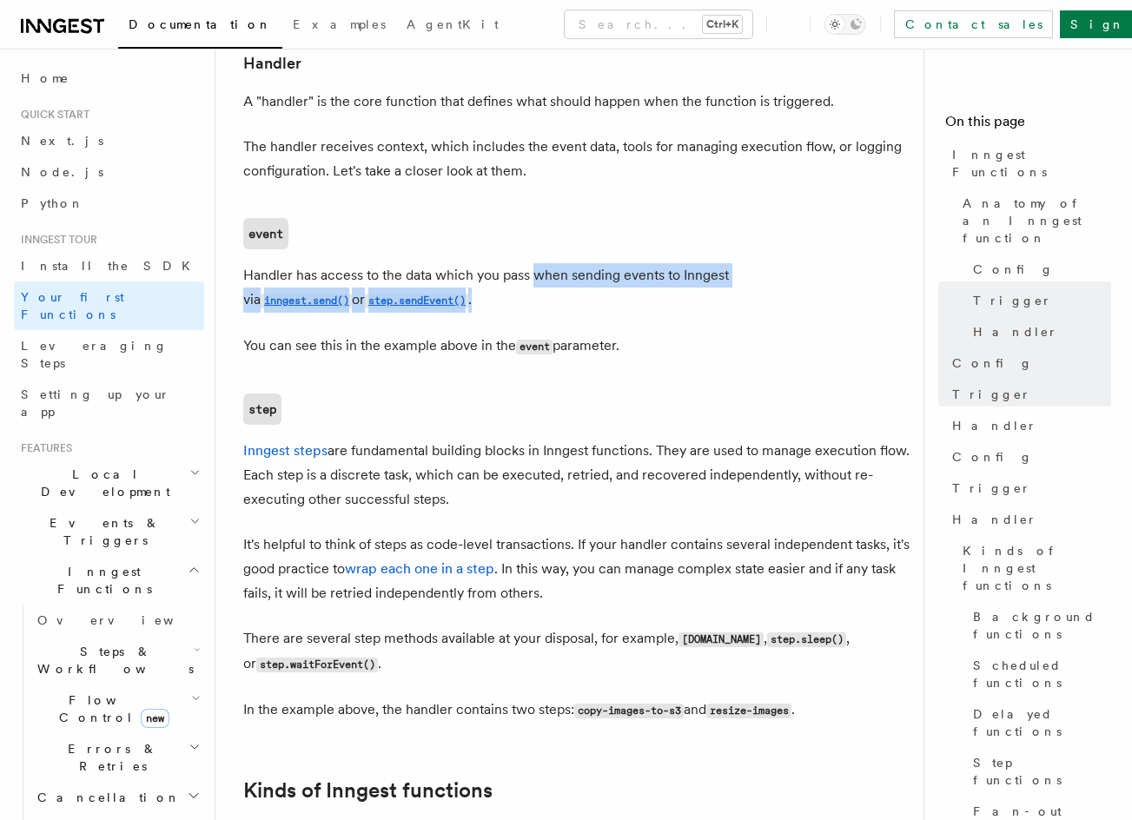
drag, startPoint x: 533, startPoint y: 231, endPoint x: 608, endPoint y: 247, distance: 76.3
click at [607, 263] on p "Handler has access to the data which you pass when sending events to Inngest vi…" at bounding box center [576, 288] width 666 height 50
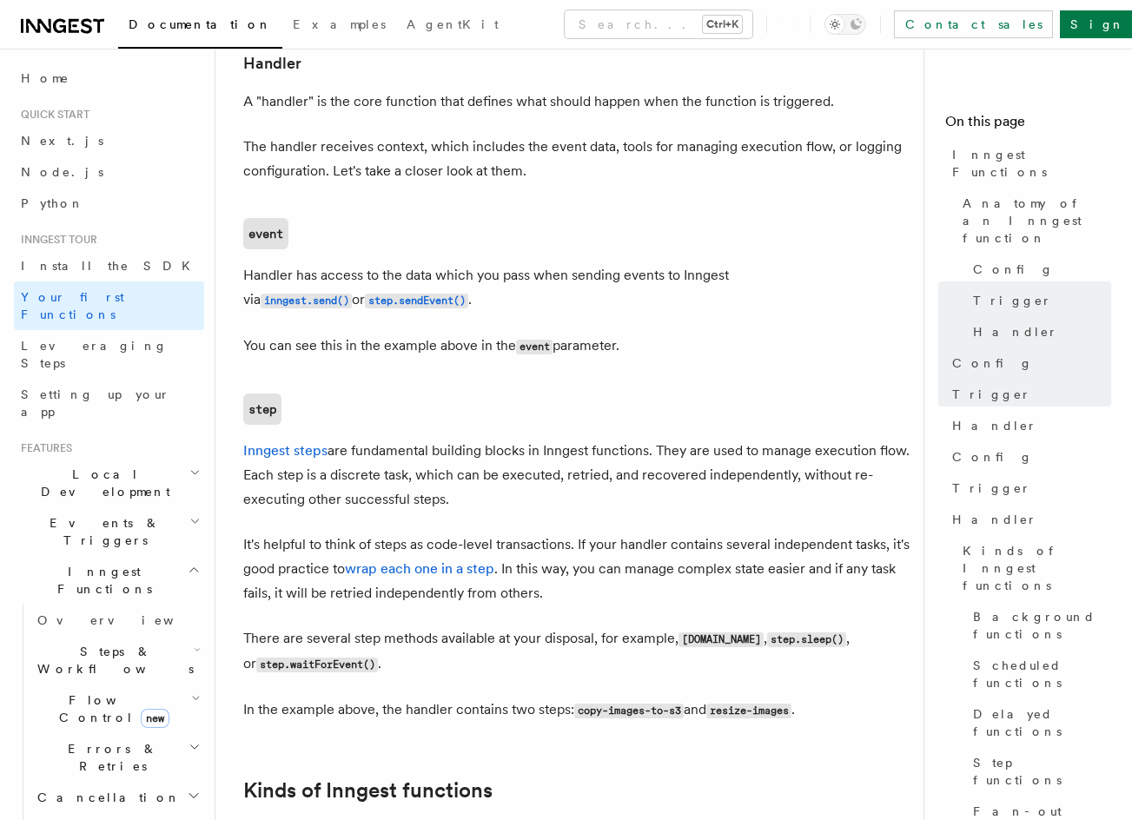
click at [568, 335] on article "Inngest tour Inngest Functions Inngest functions enable developers to run relia…" at bounding box center [576, 176] width 666 height 4283
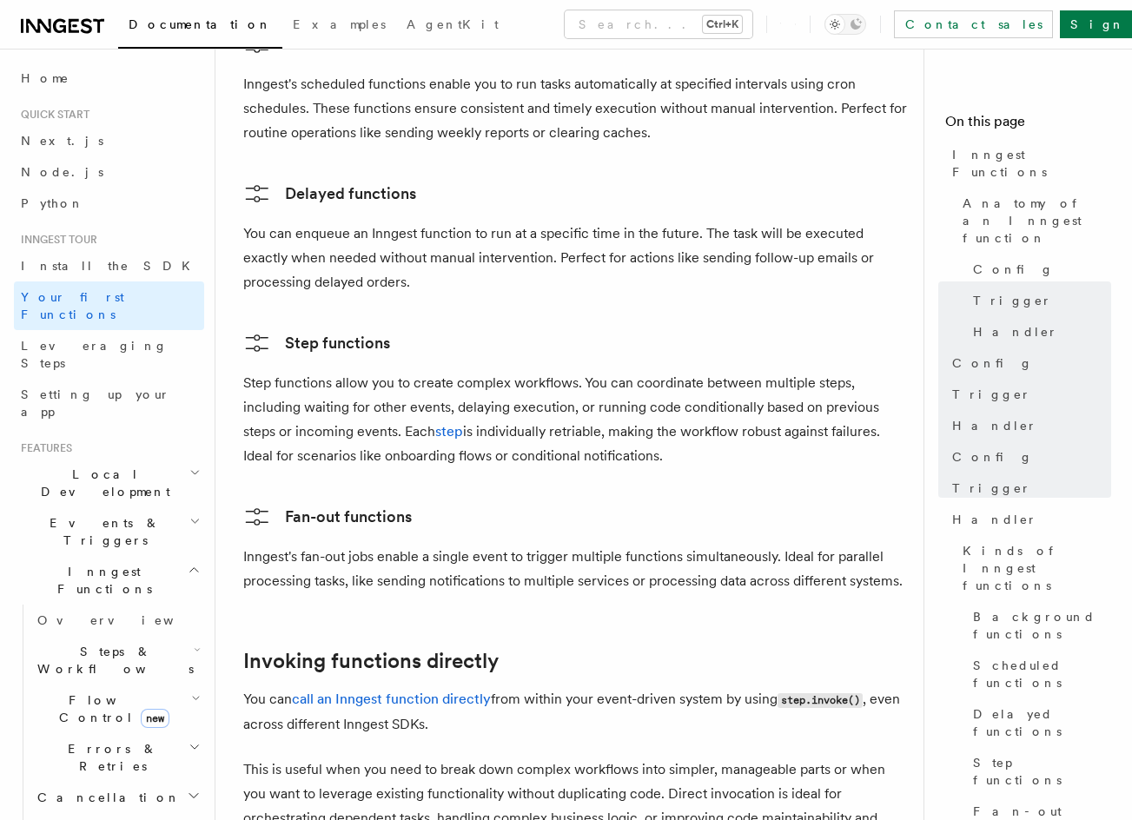
drag, startPoint x: 569, startPoint y: 403, endPoint x: 577, endPoint y: 393, distance: 12.3
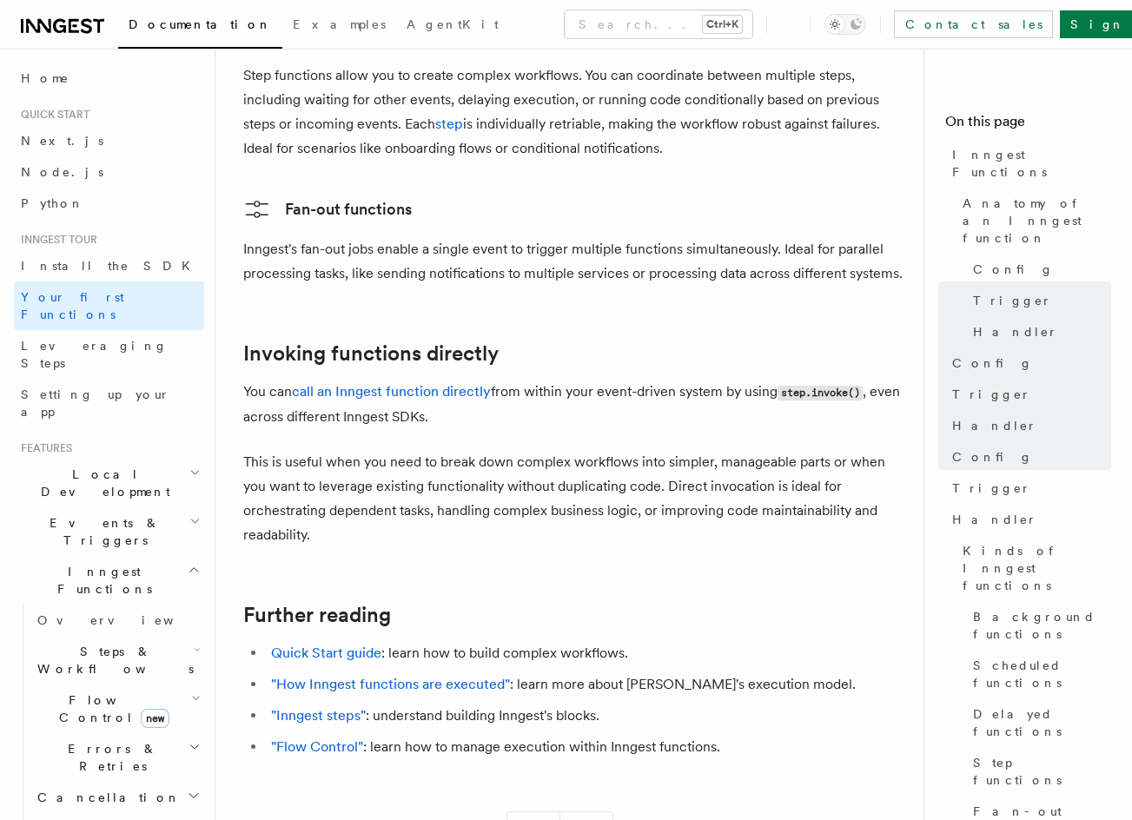
scroll to position [3427, 0]
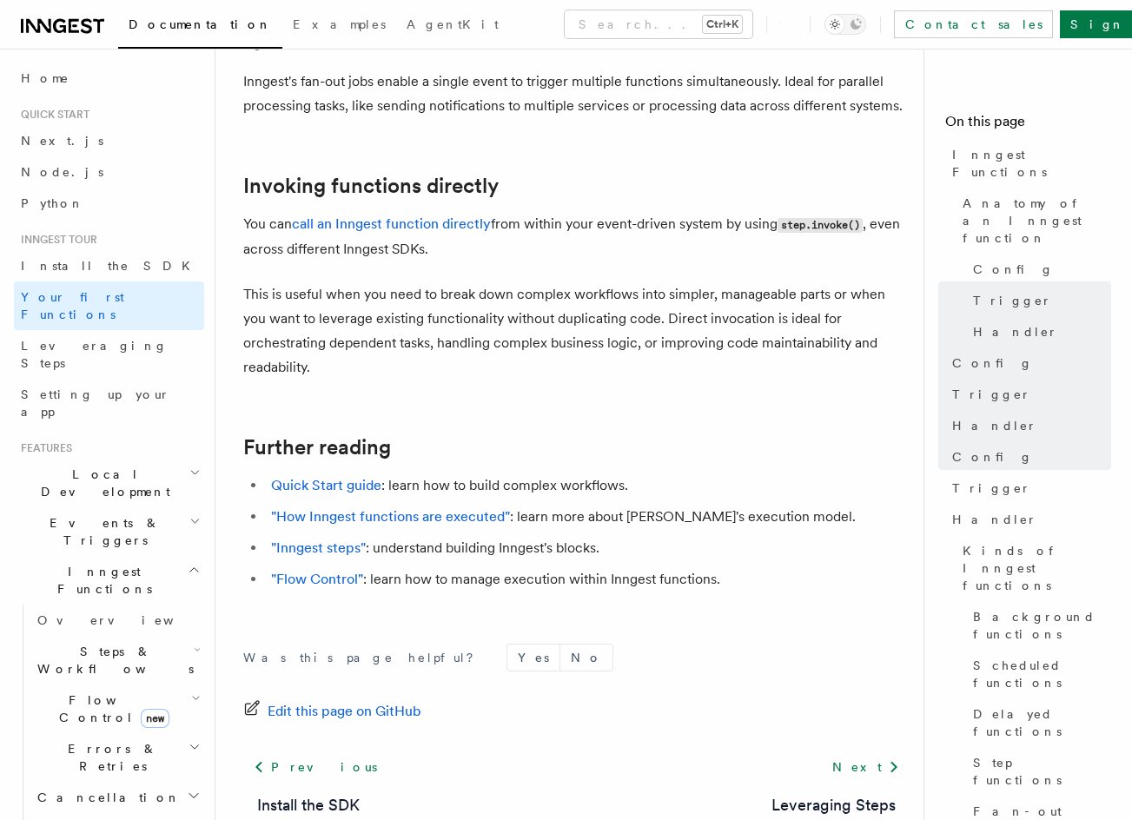
drag, startPoint x: 579, startPoint y: 446, endPoint x: 571, endPoint y: 557, distance: 110.6
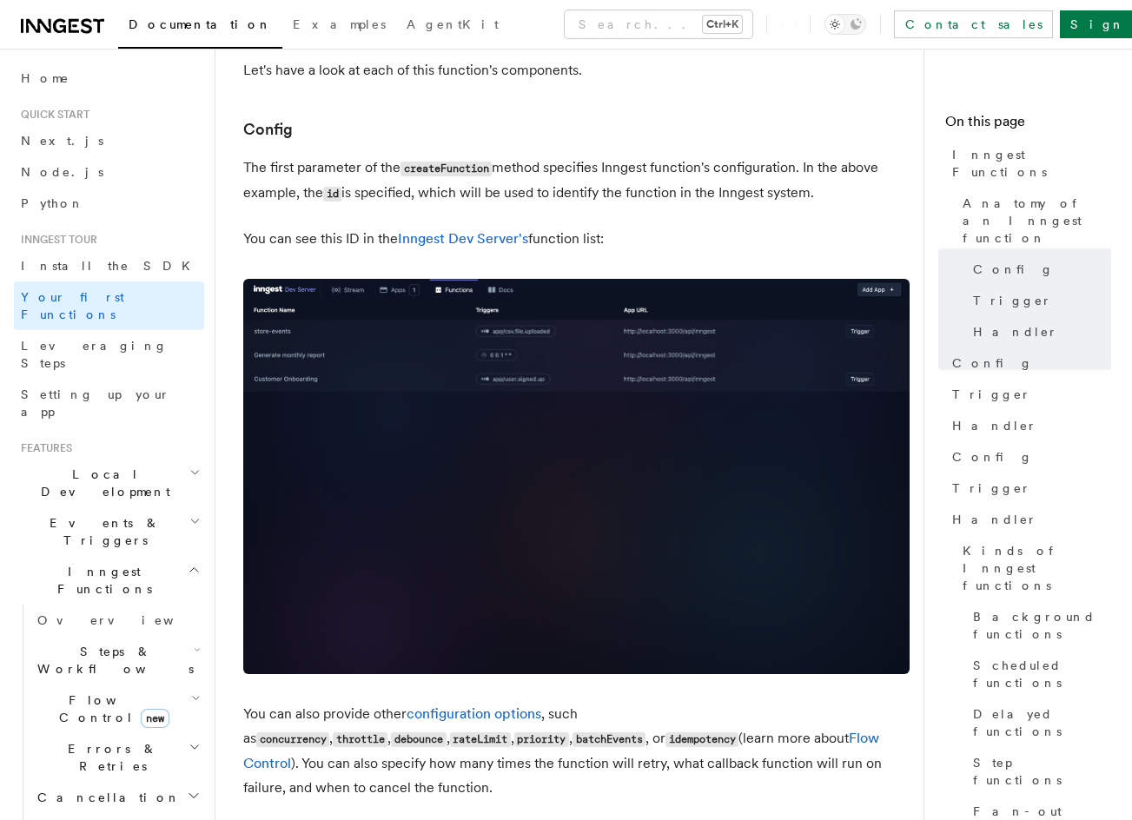
drag, startPoint x: 680, startPoint y: 427, endPoint x: 669, endPoint y: 314, distance: 113.5
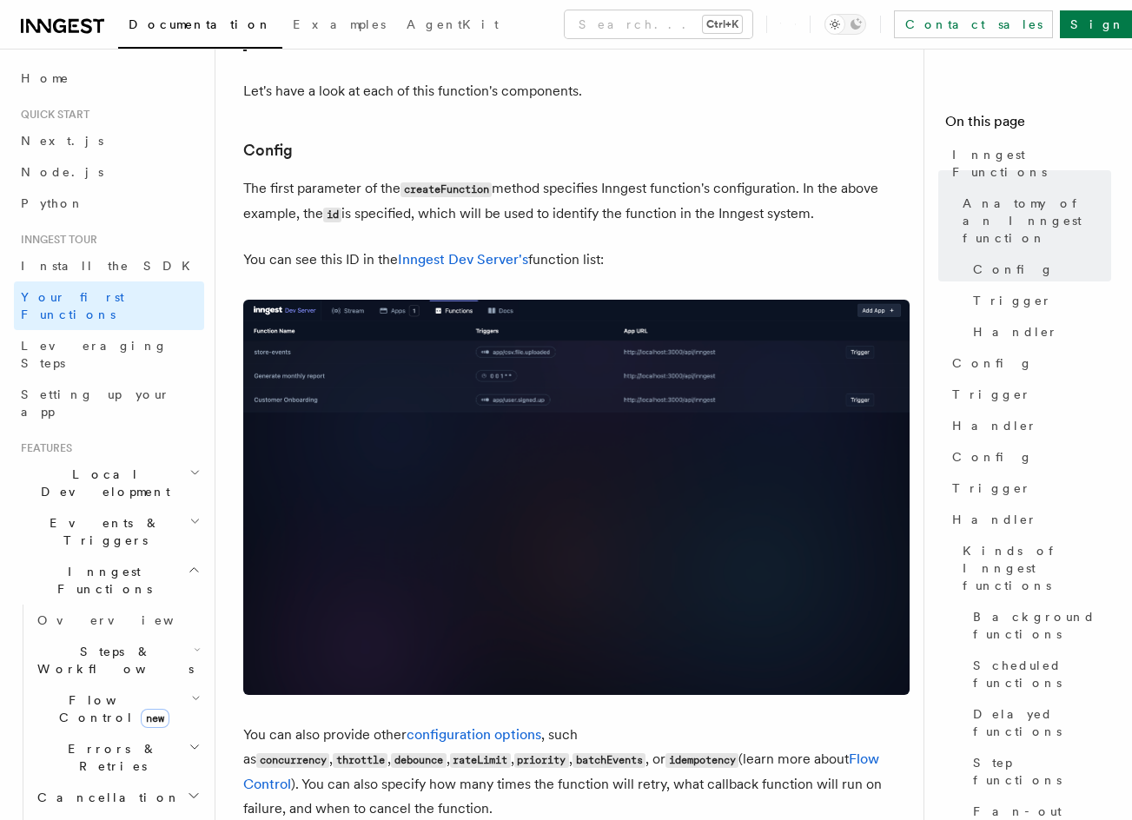
click at [97, 789] on span "Cancellation" at bounding box center [105, 797] width 150 height 17
click at [113, 740] on span "Errors & Retries" at bounding box center [109, 757] width 158 height 35
click at [111, 782] on link "Overview" at bounding box center [125, 797] width 157 height 31
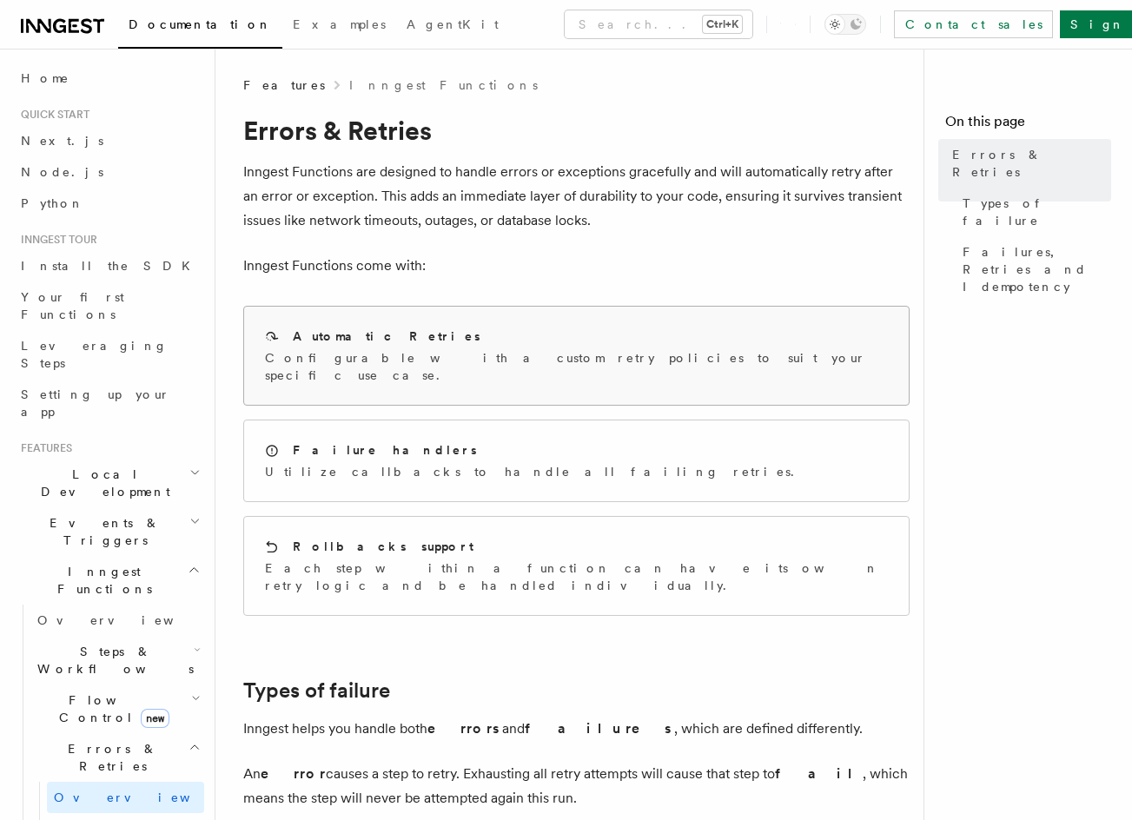
click at [358, 319] on div "Automatic Retries Configurable with a custom retry policies to suit your specif…" at bounding box center [576, 356] width 664 height 98
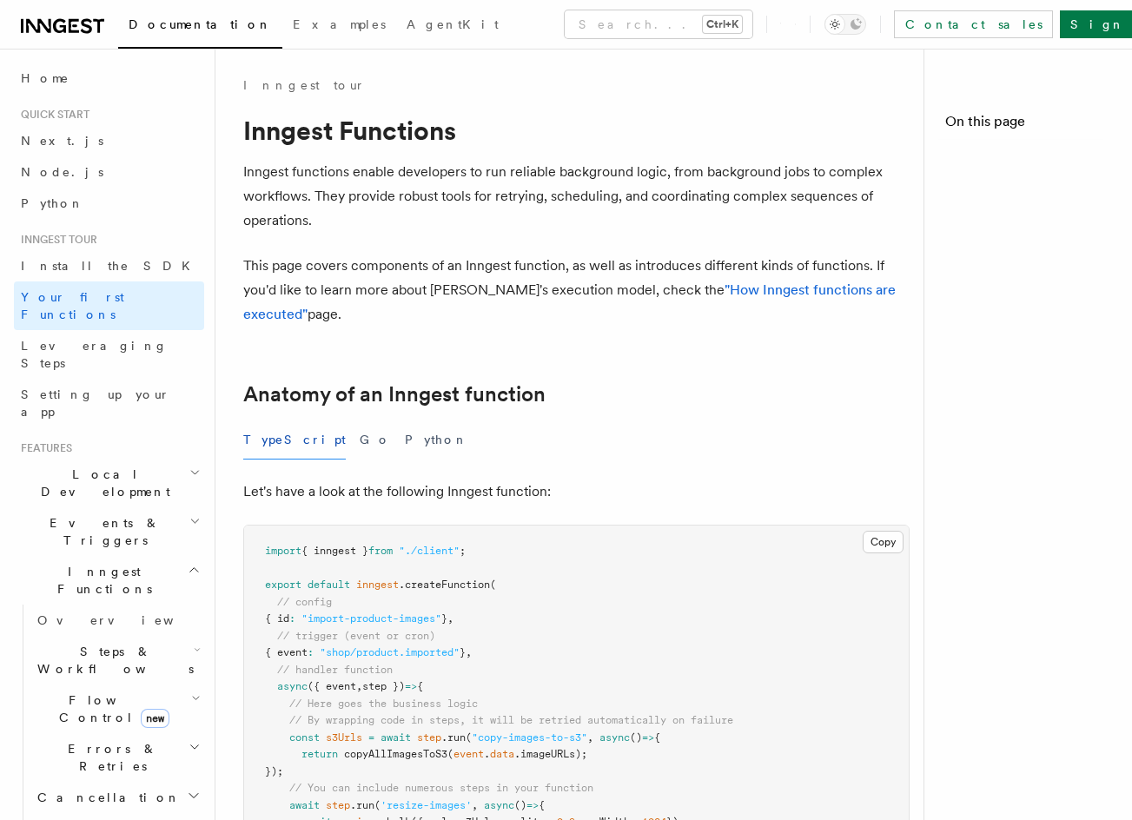
scroll to position [997, 0]
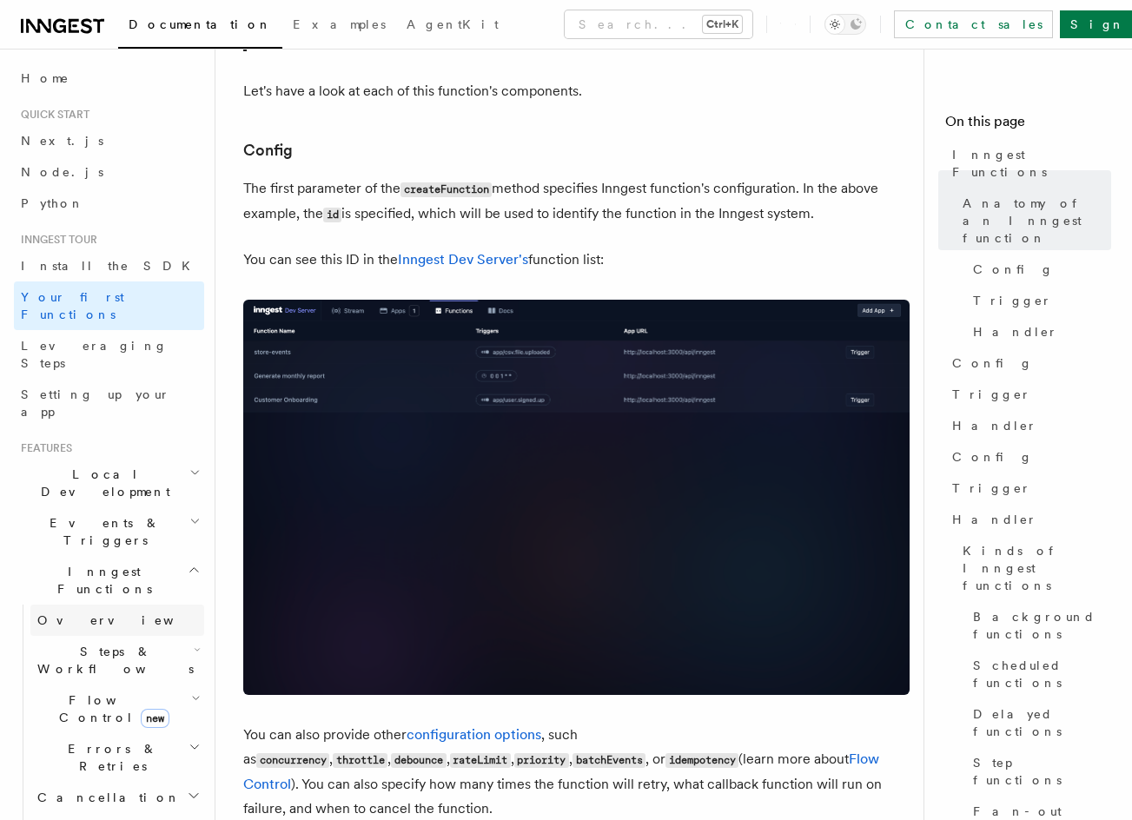
click at [111, 604] on link "Overview" at bounding box center [117, 619] width 174 height 31
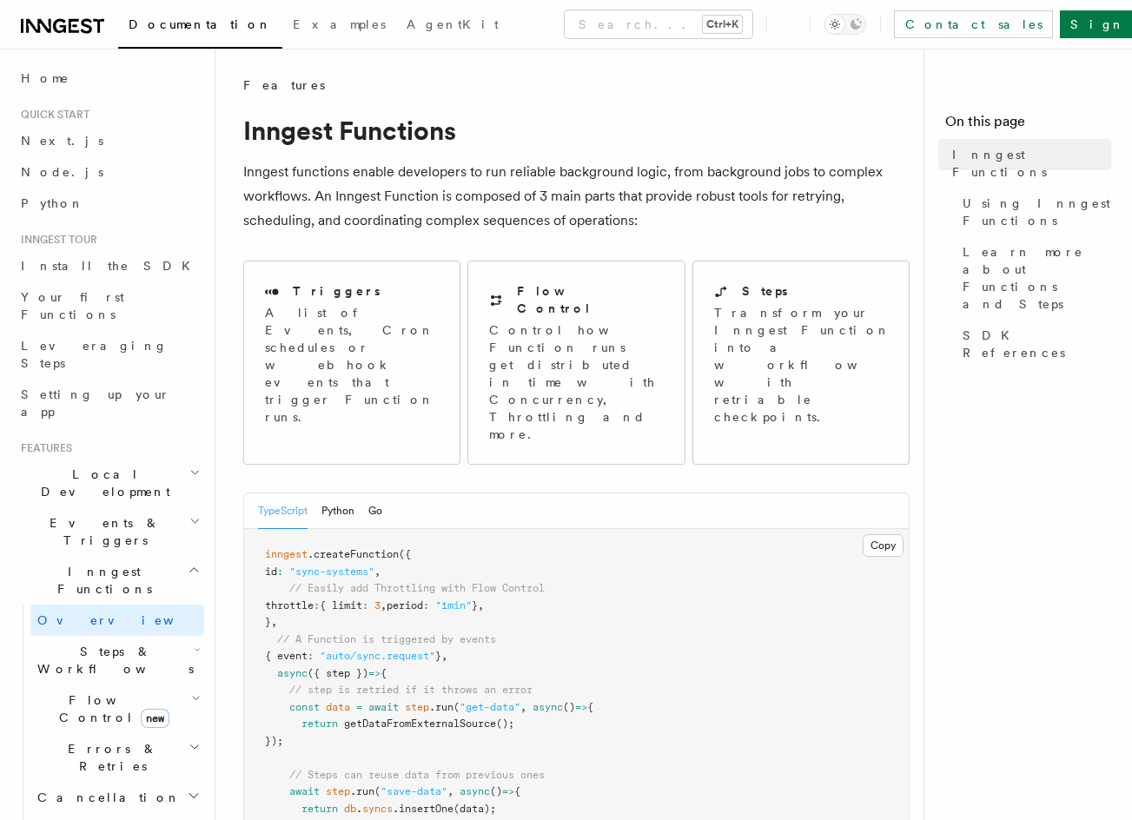
click at [110, 466] on span "Local Development" at bounding box center [101, 483] width 175 height 35
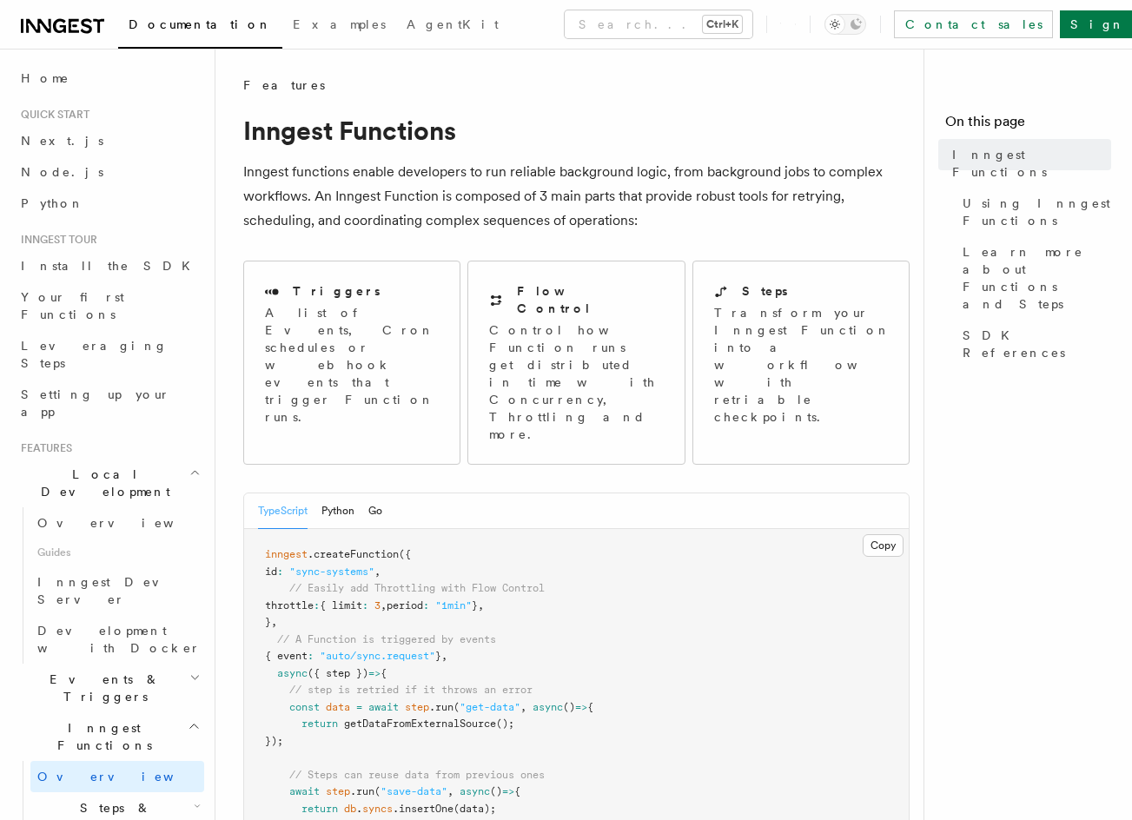
click at [536, 493] on div "TypeScript Python Go" at bounding box center [576, 511] width 664 height 36
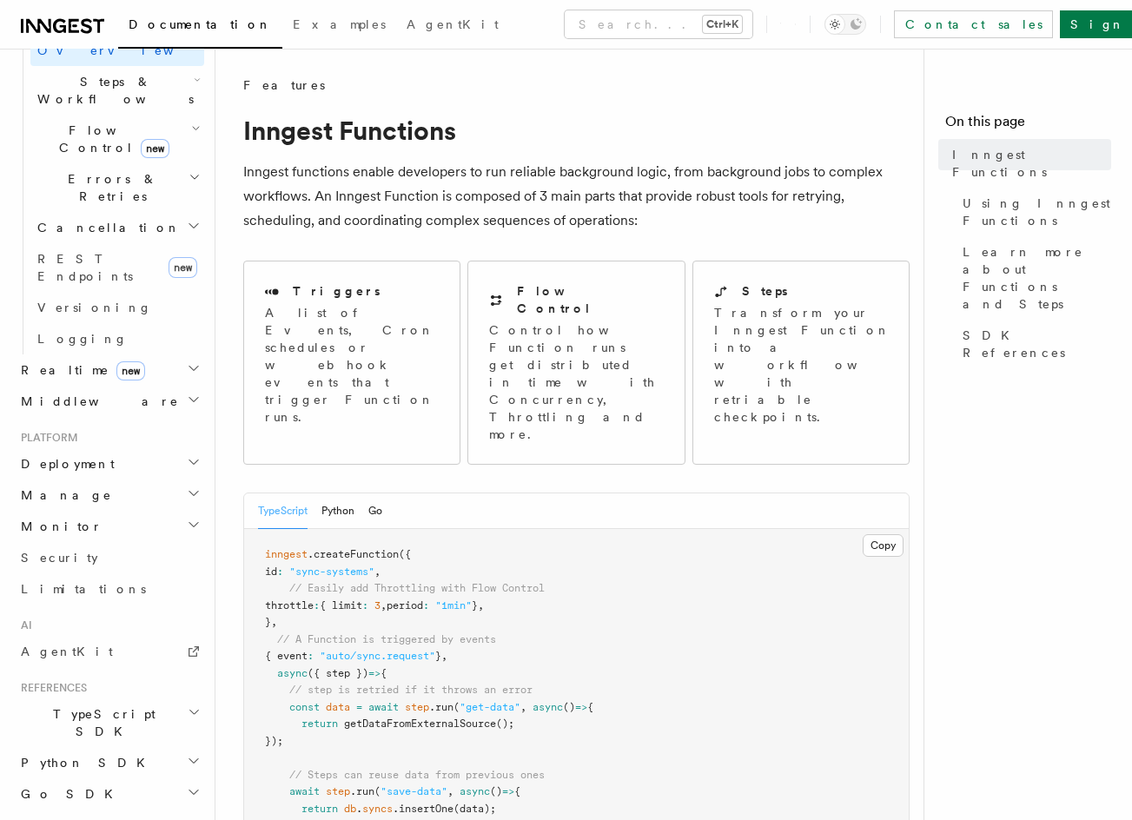
scroll to position [1254, 0]
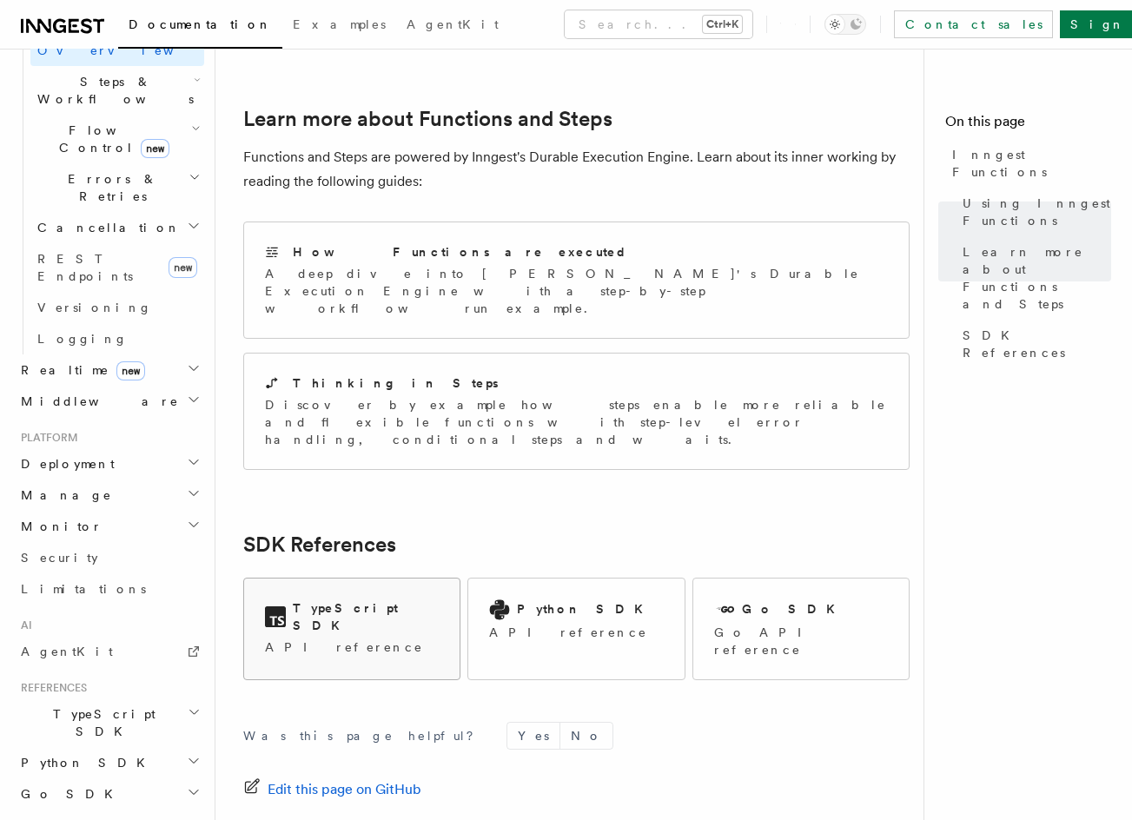
click at [376, 638] on p "API reference" at bounding box center [352, 646] width 174 height 17
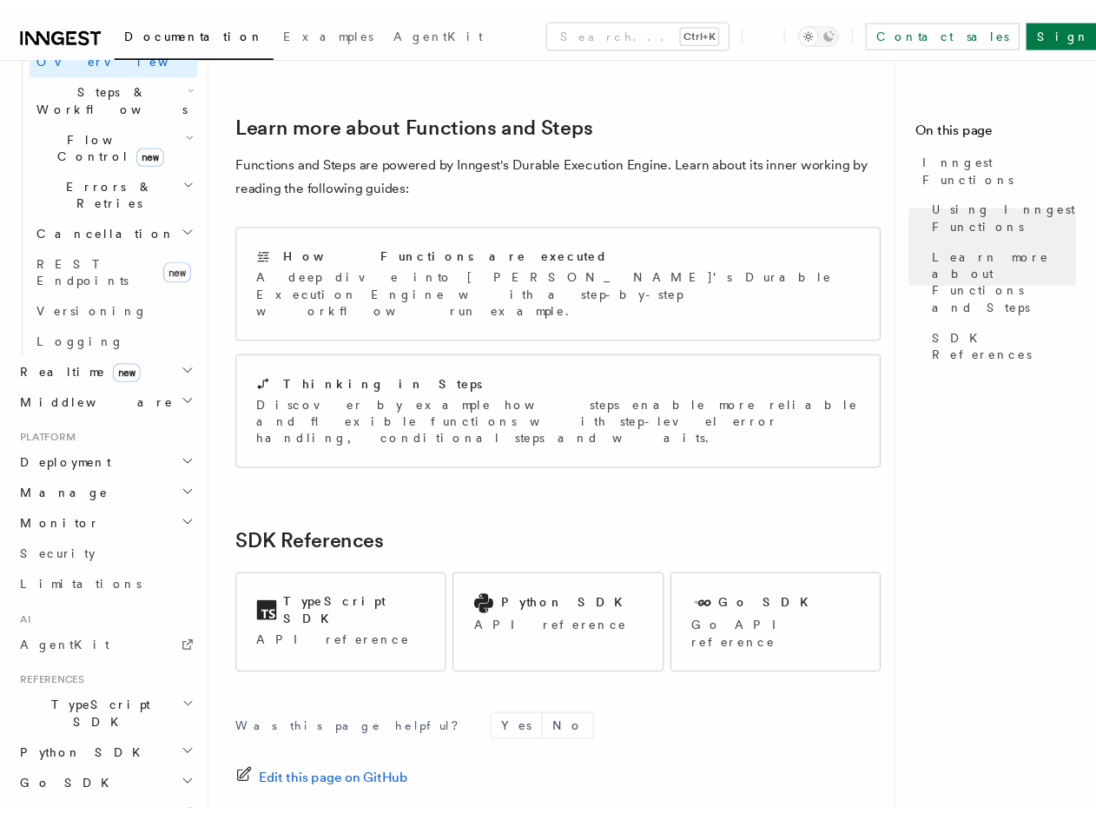
scroll to position [604, 0]
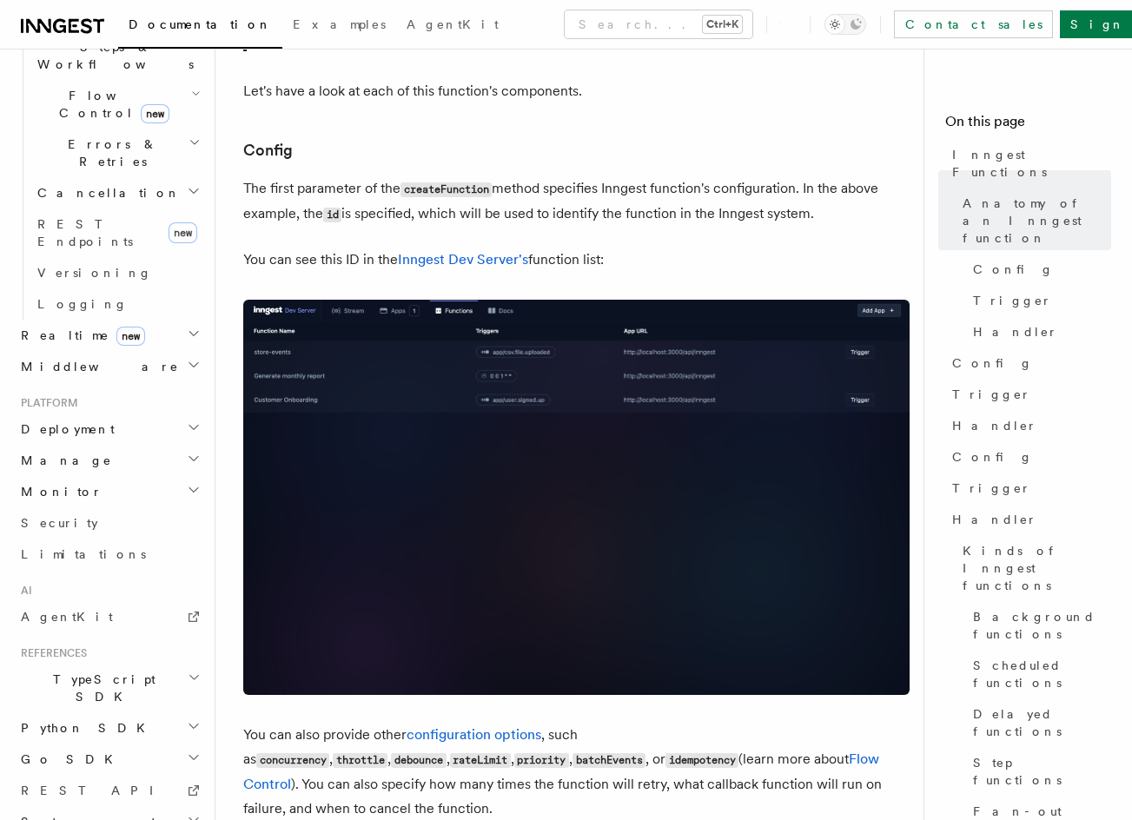
drag, startPoint x: 110, startPoint y: 267, endPoint x: 120, endPoint y: 254, distance: 15.5
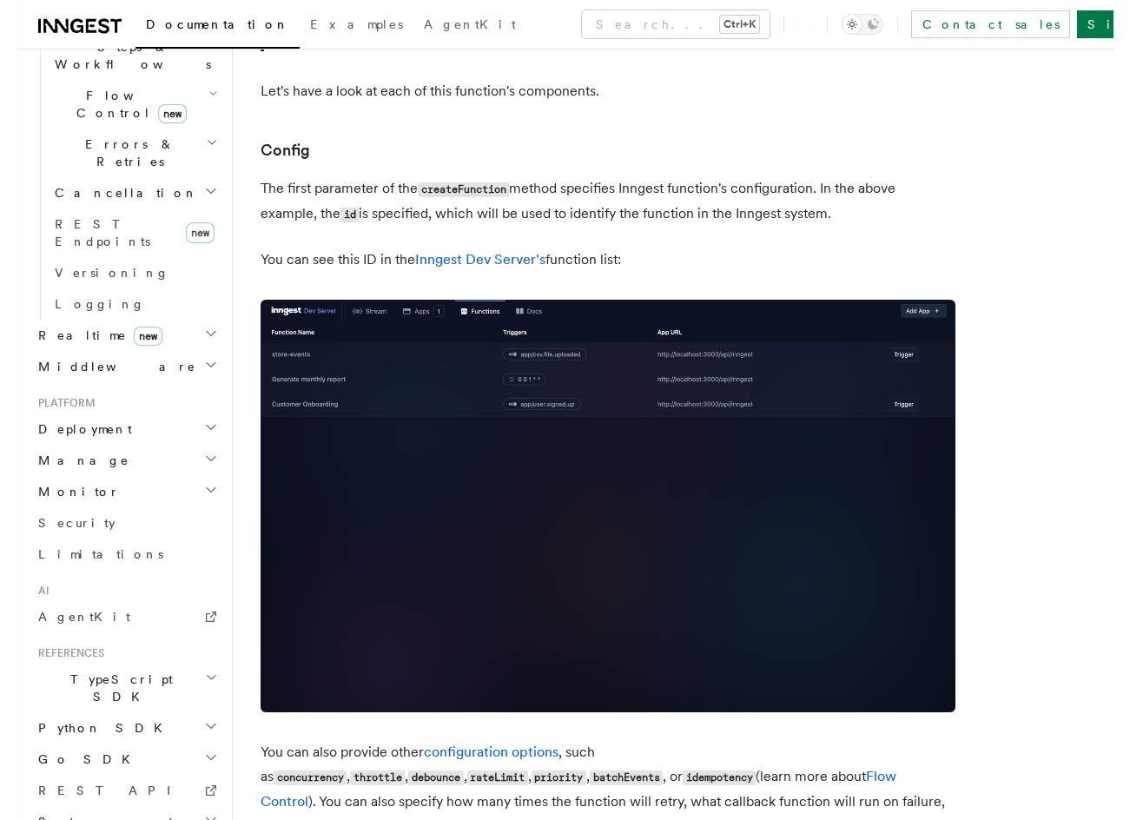
scroll to position [1021, 0]
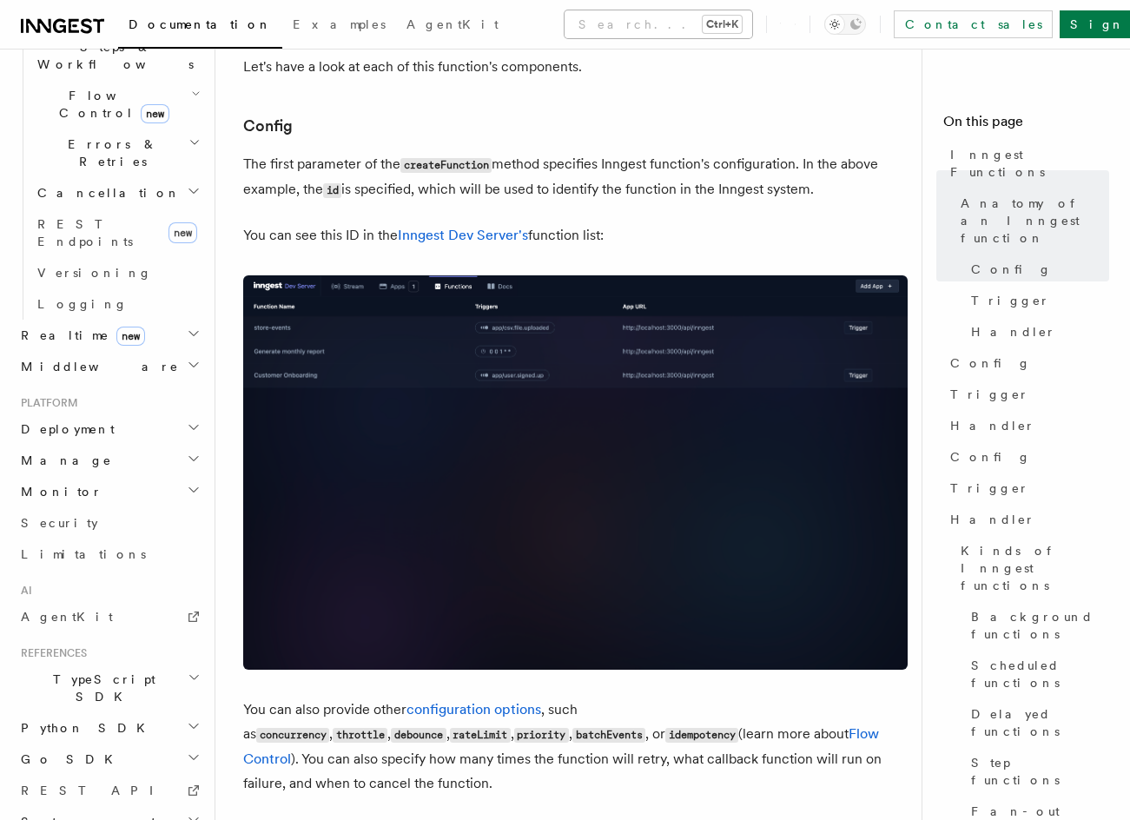
click at [640, 15] on button "Search... Ctrl+K" at bounding box center [659, 24] width 188 height 28
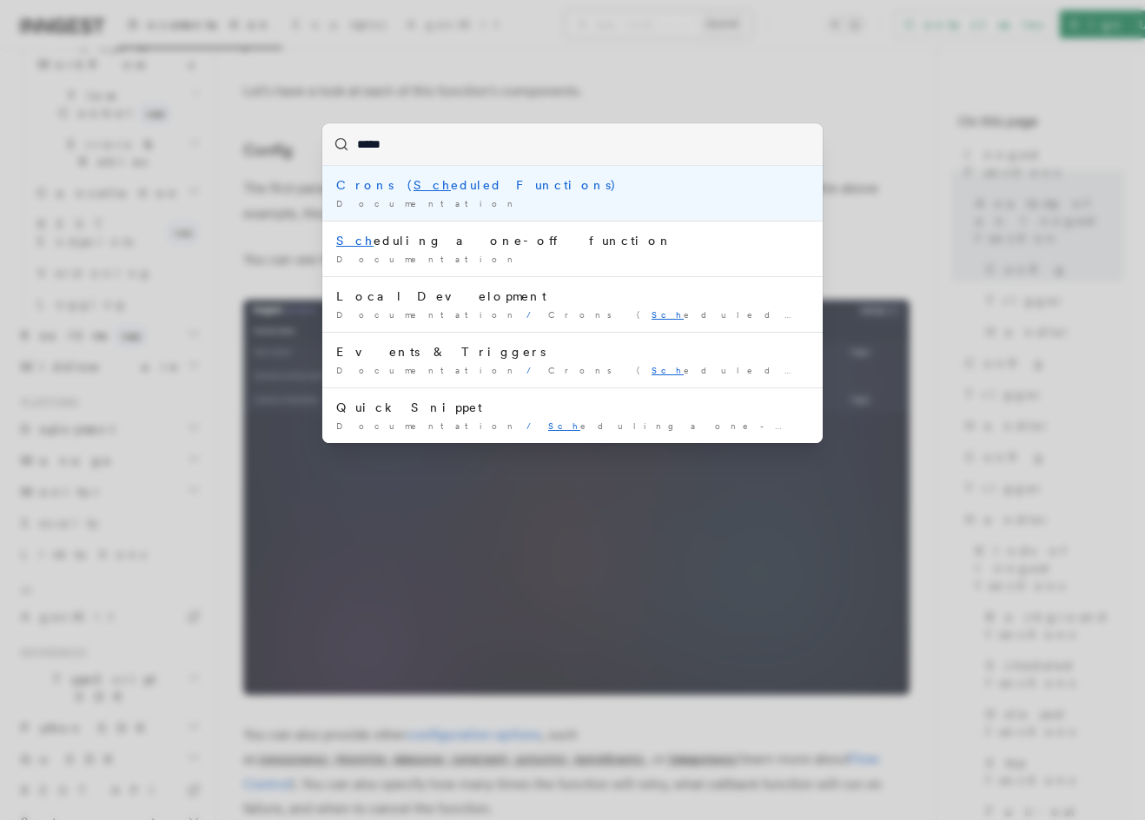
type input "******"
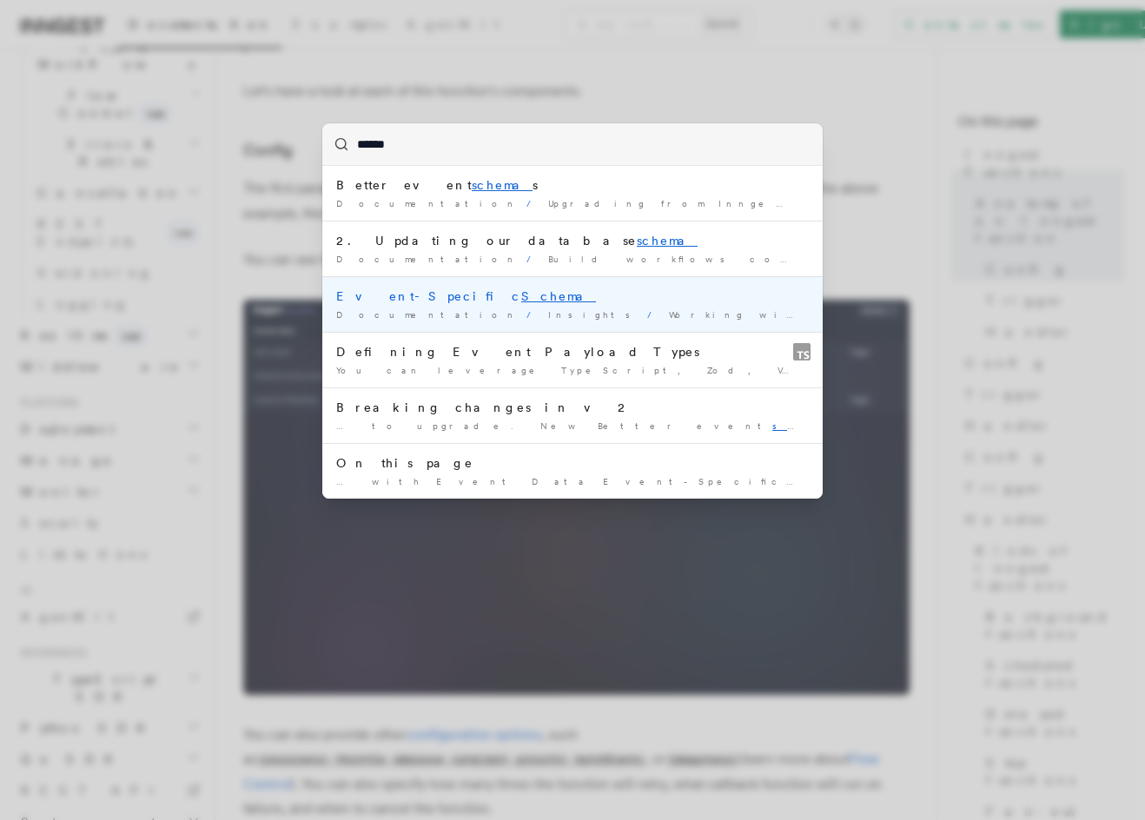
click at [537, 292] on div "Event-Specific Schema" at bounding box center [572, 295] width 472 height 17
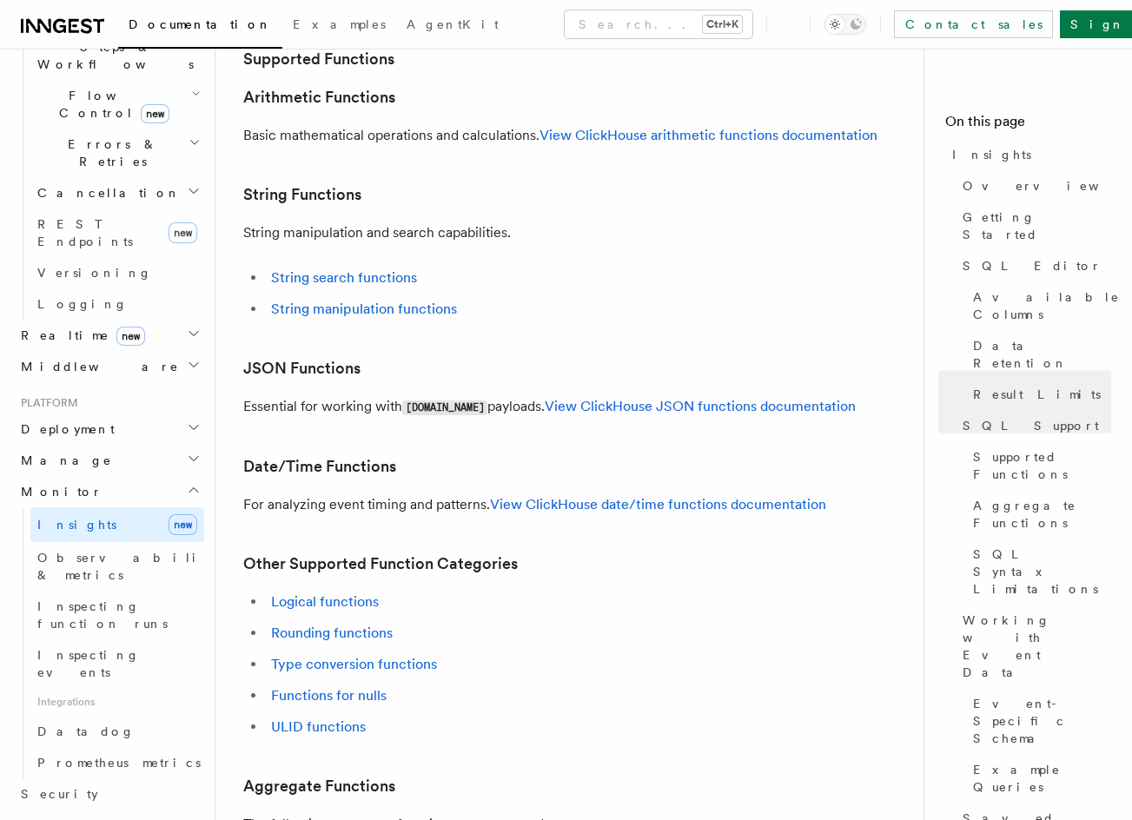
scroll to position [3465, 0]
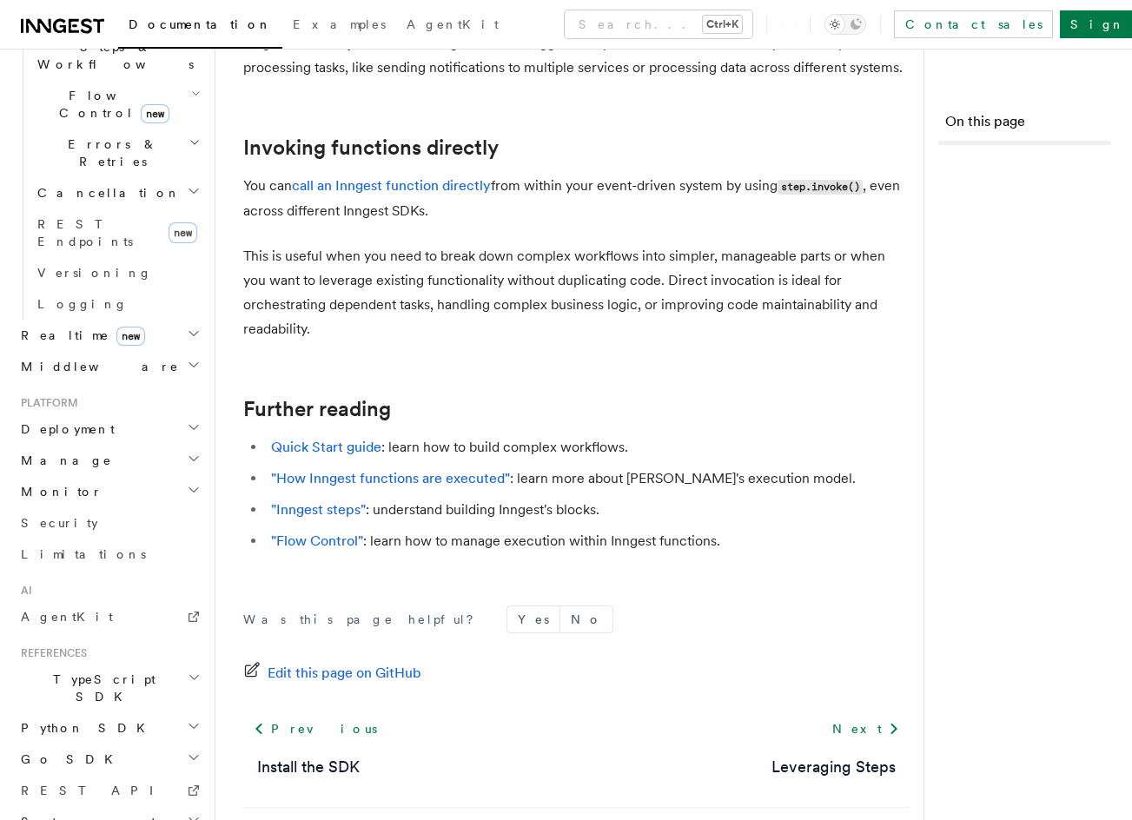
scroll to position [997, 0]
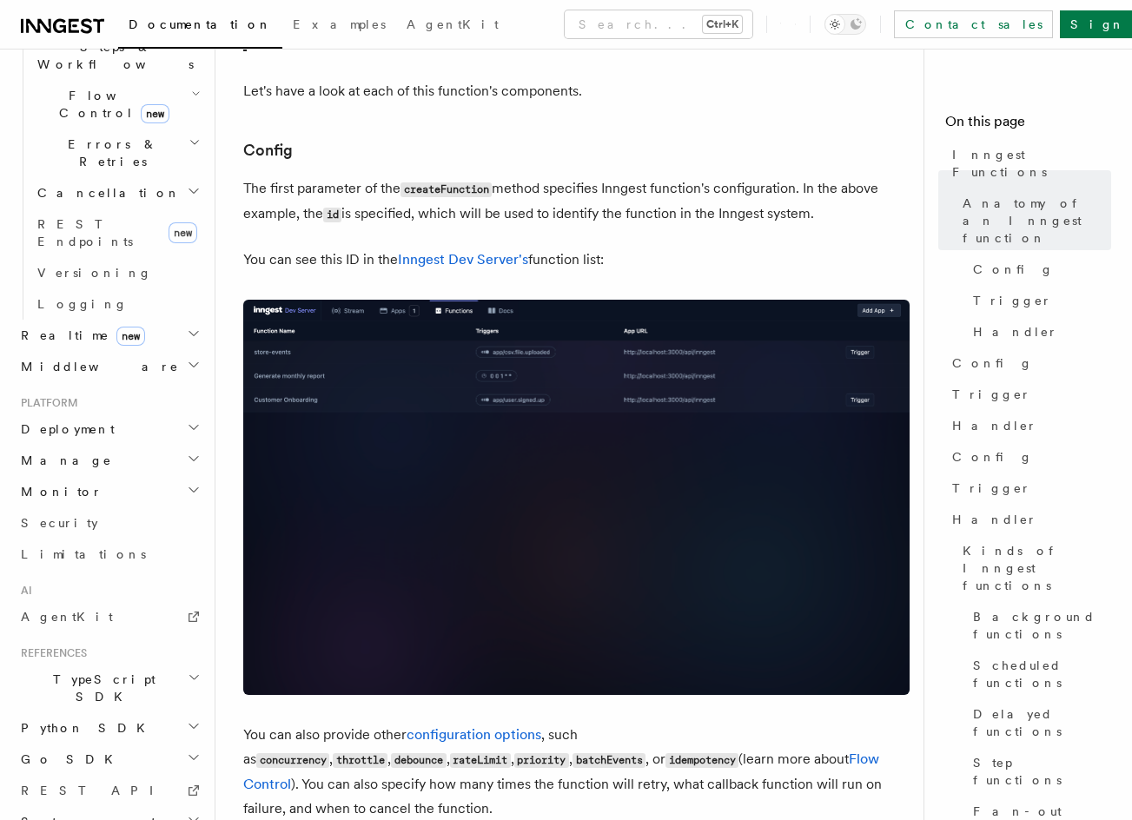
click at [539, 6] on div "Documentation Examples AgentKit Search... Ctrl+K Contact sales Sign Up" at bounding box center [566, 24] width 1132 height 49
click at [565, 25] on button "Search... Ctrl+K" at bounding box center [659, 24] width 188 height 28
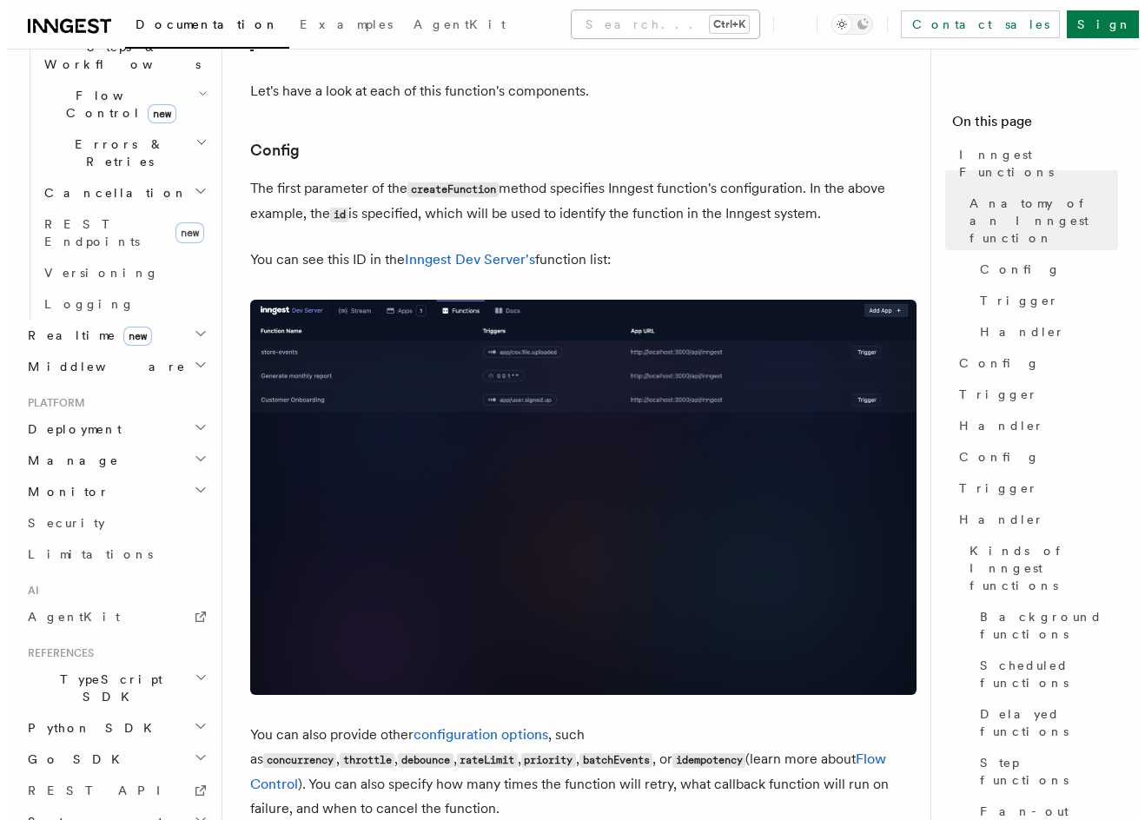
scroll to position [973, 0]
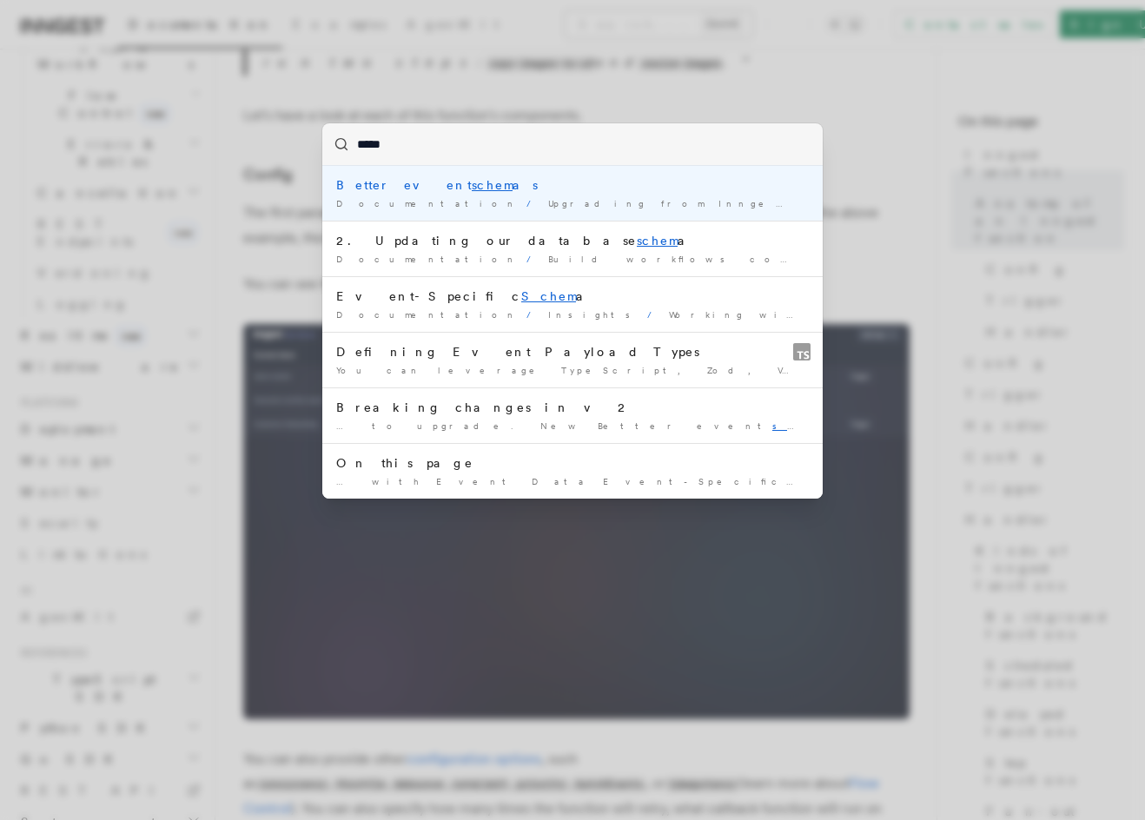
type input "******"
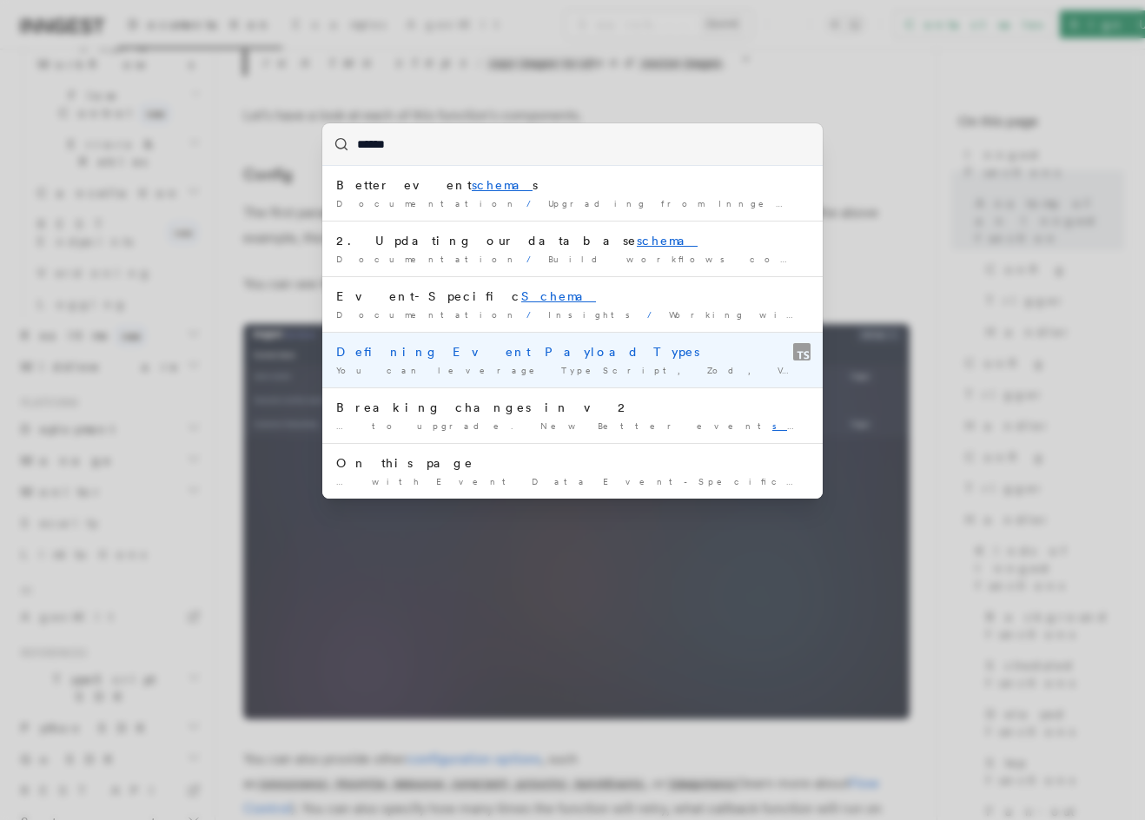
click at [572, 357] on div "Defining Event Payload Types" at bounding box center [572, 351] width 472 height 17
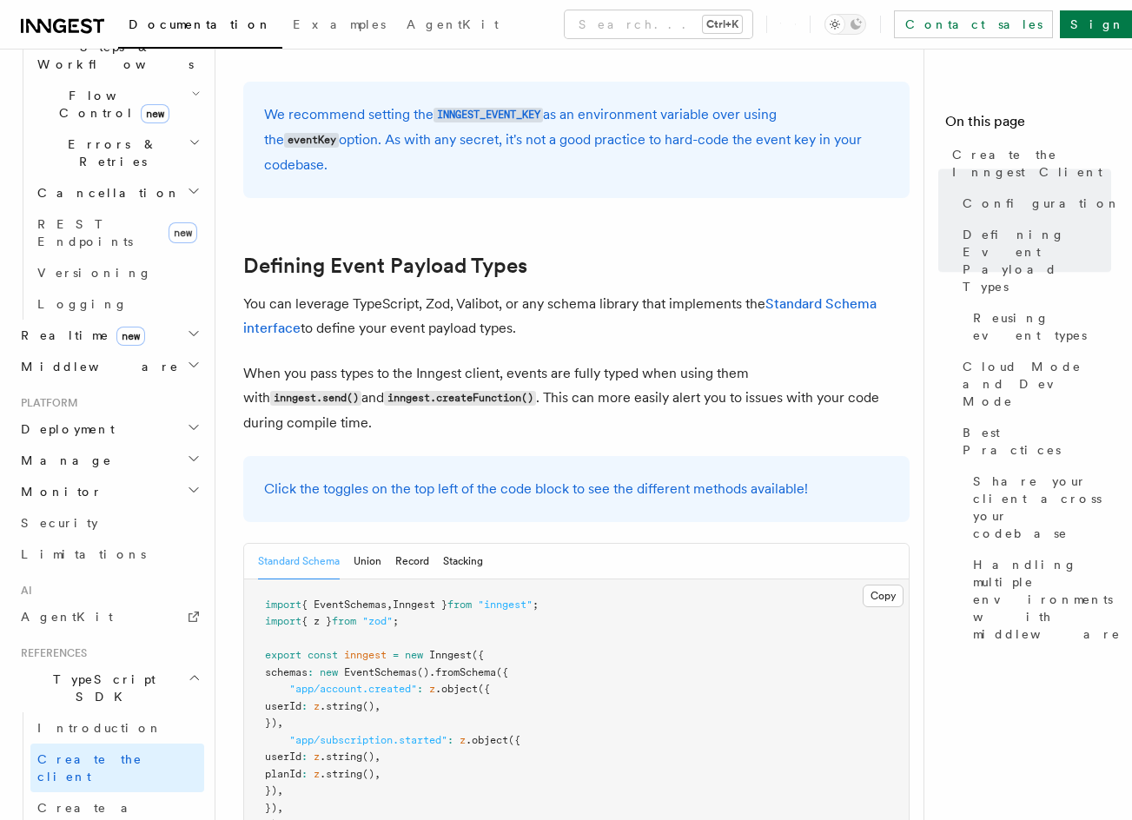
scroll to position [1429, 0]
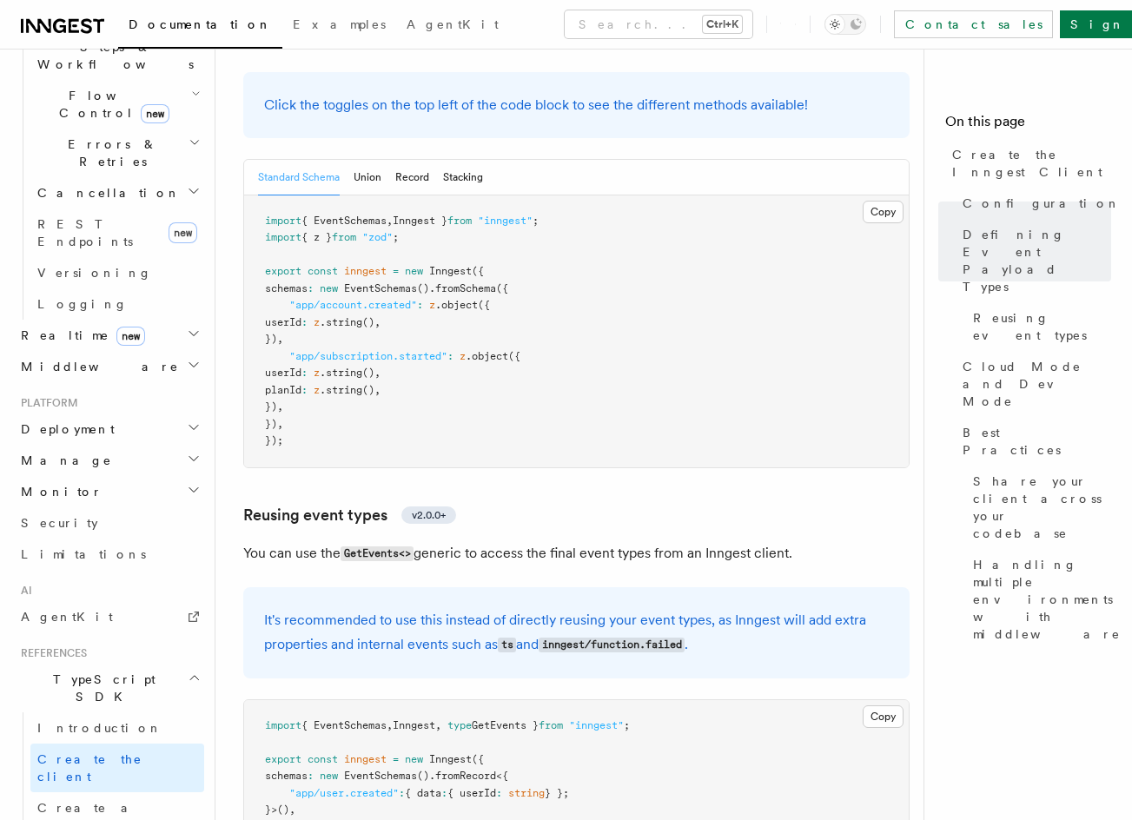
drag, startPoint x: 499, startPoint y: 456, endPoint x: 507, endPoint y: 567, distance: 111.4
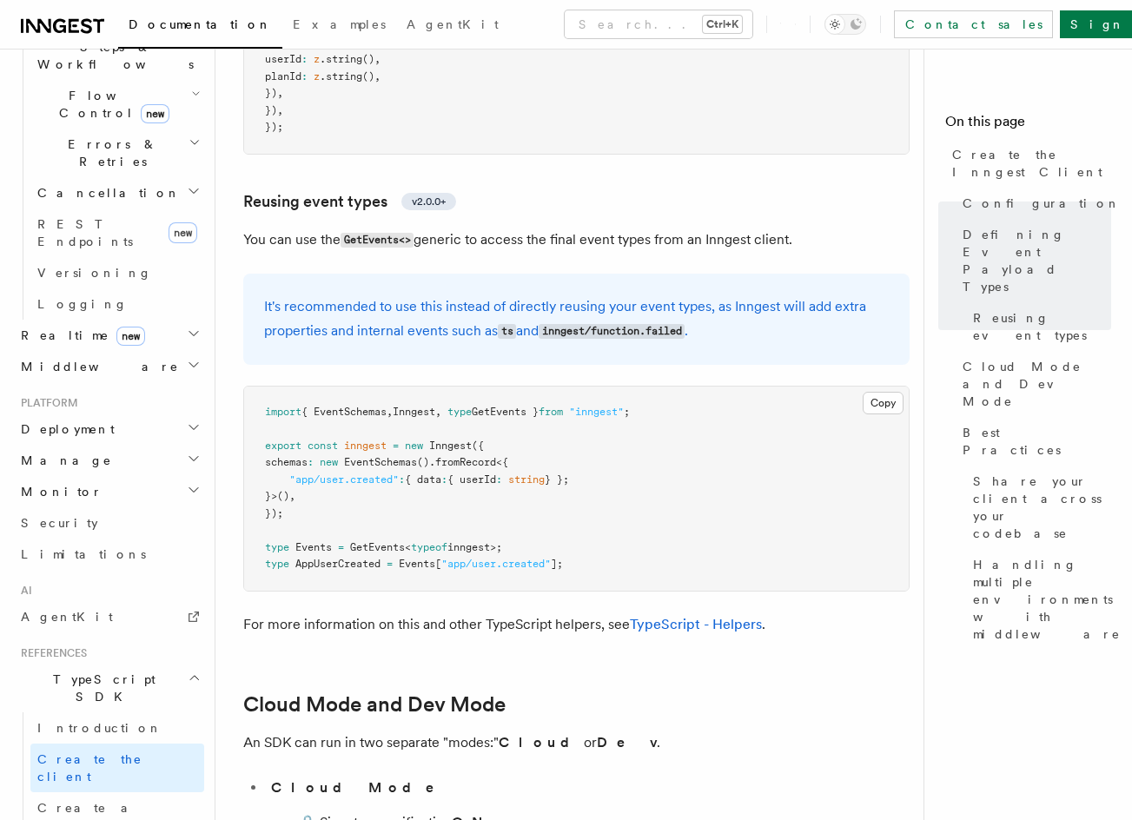
drag, startPoint x: 503, startPoint y: 491, endPoint x: 499, endPoint y: 568, distance: 77.4
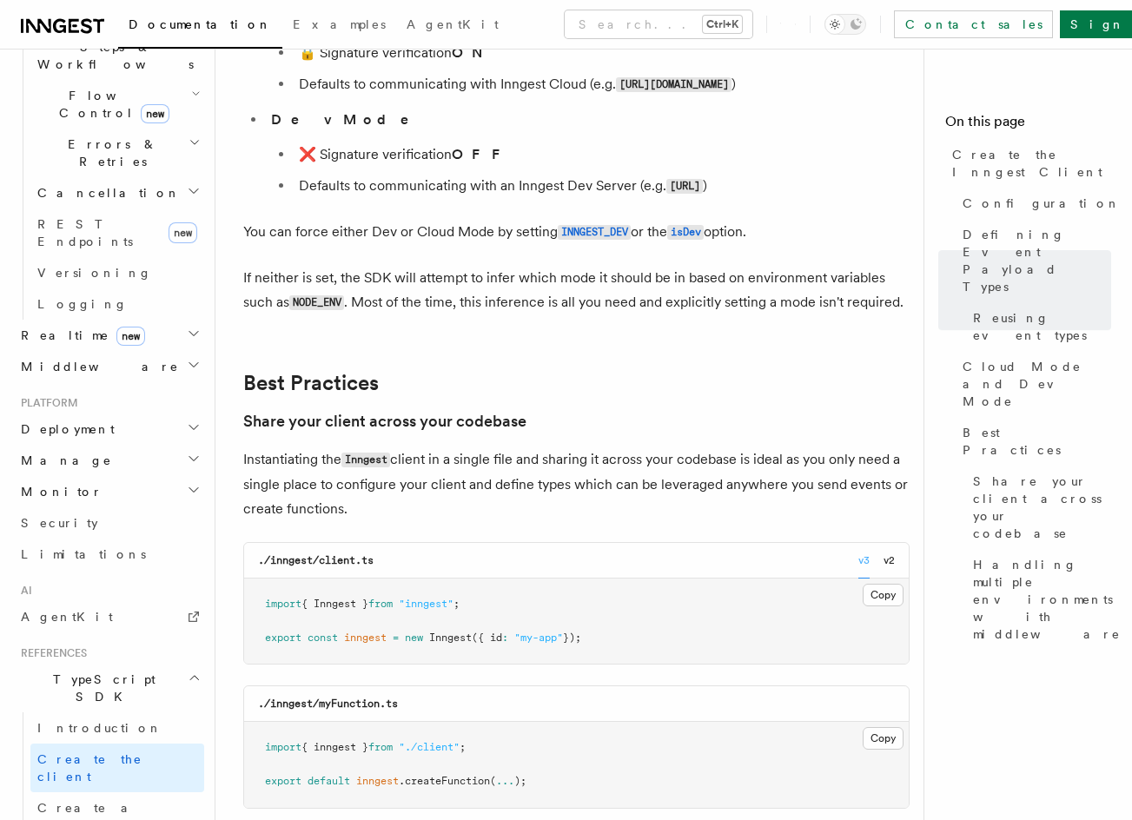
drag, startPoint x: 474, startPoint y: 613, endPoint x: 472, endPoint y: 638, distance: 25.2
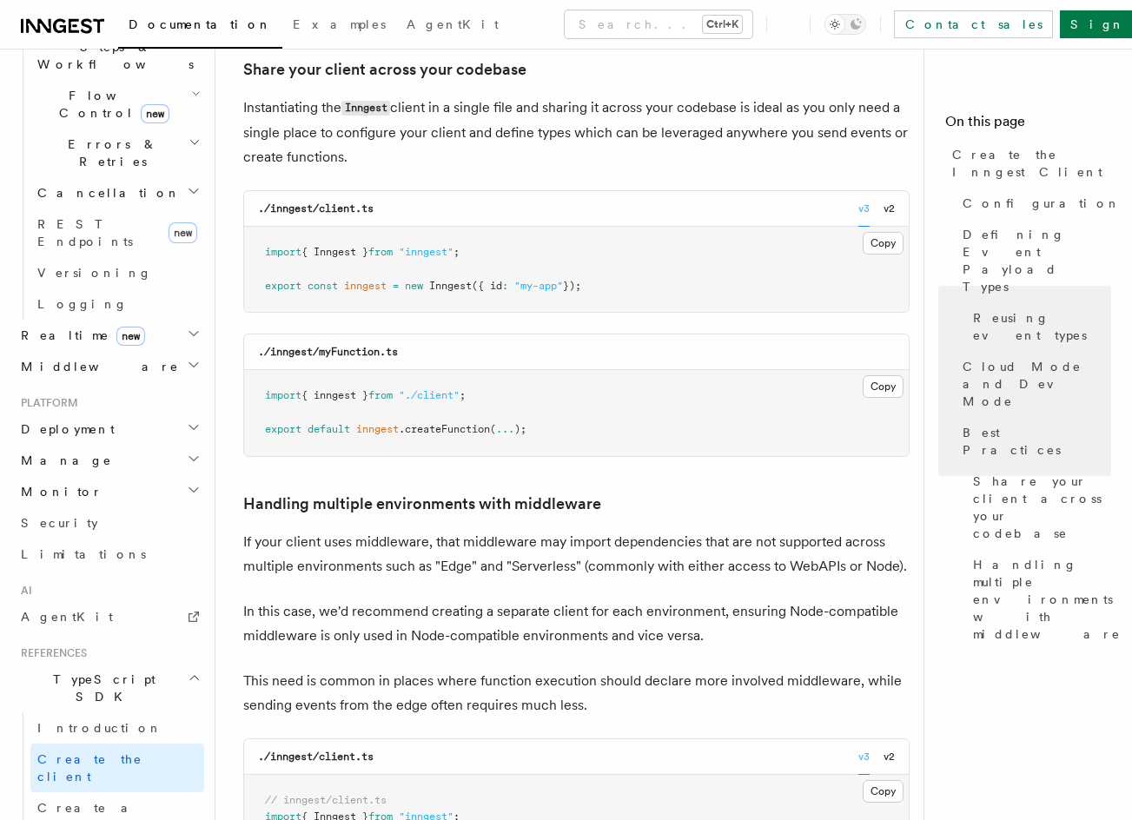
scroll to position [3442, 0]
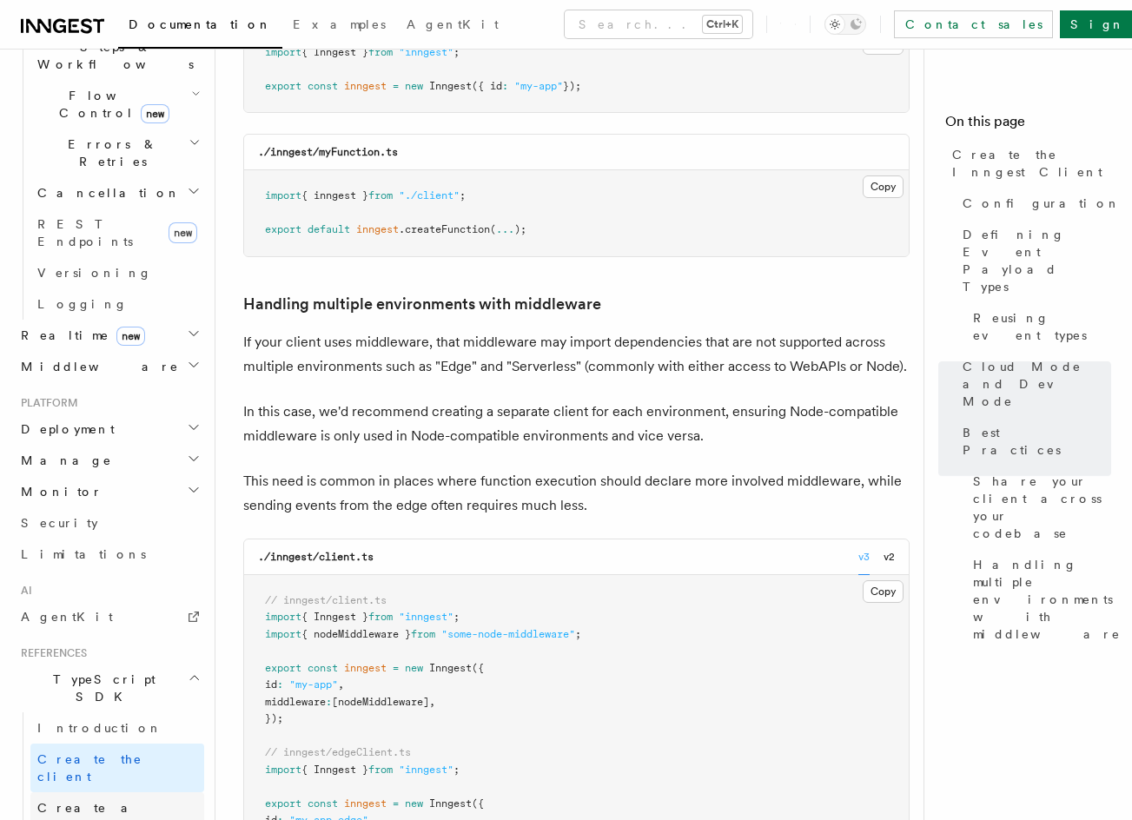
click at [125, 801] on span "Create a function" at bounding box center [88, 816] width 103 height 31
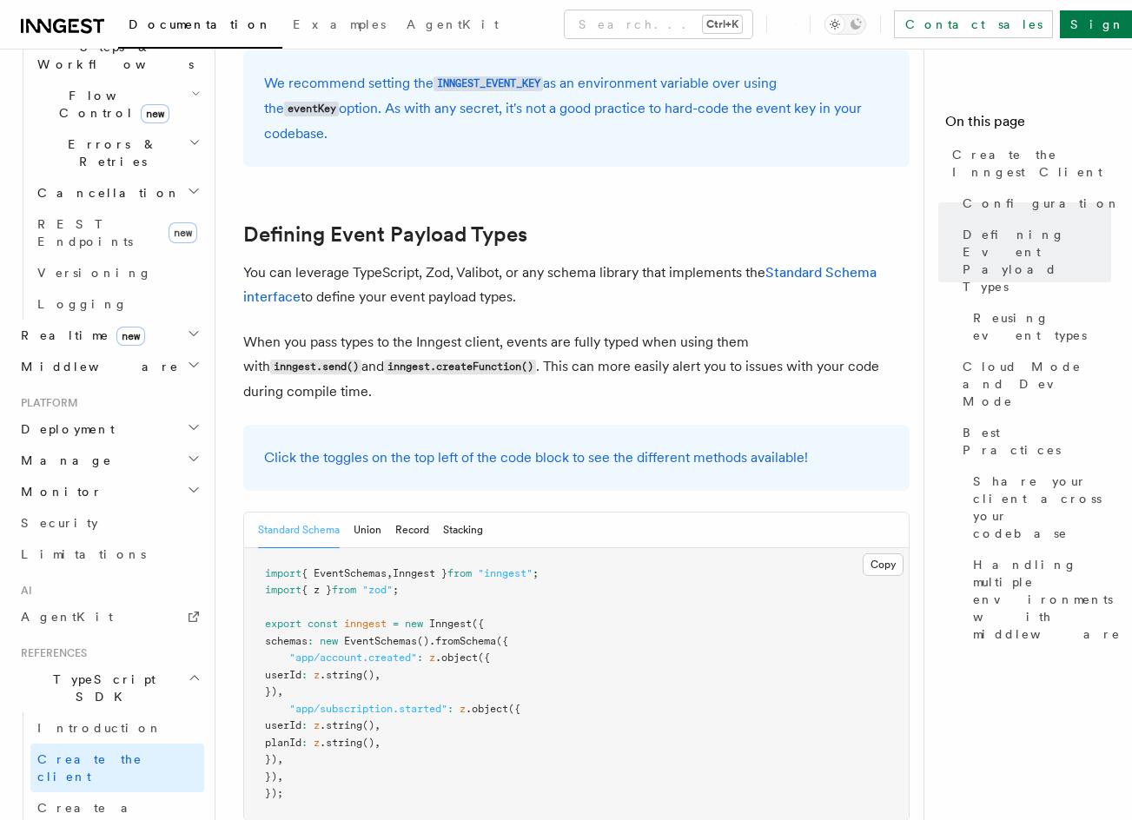
scroll to position [1429, 0]
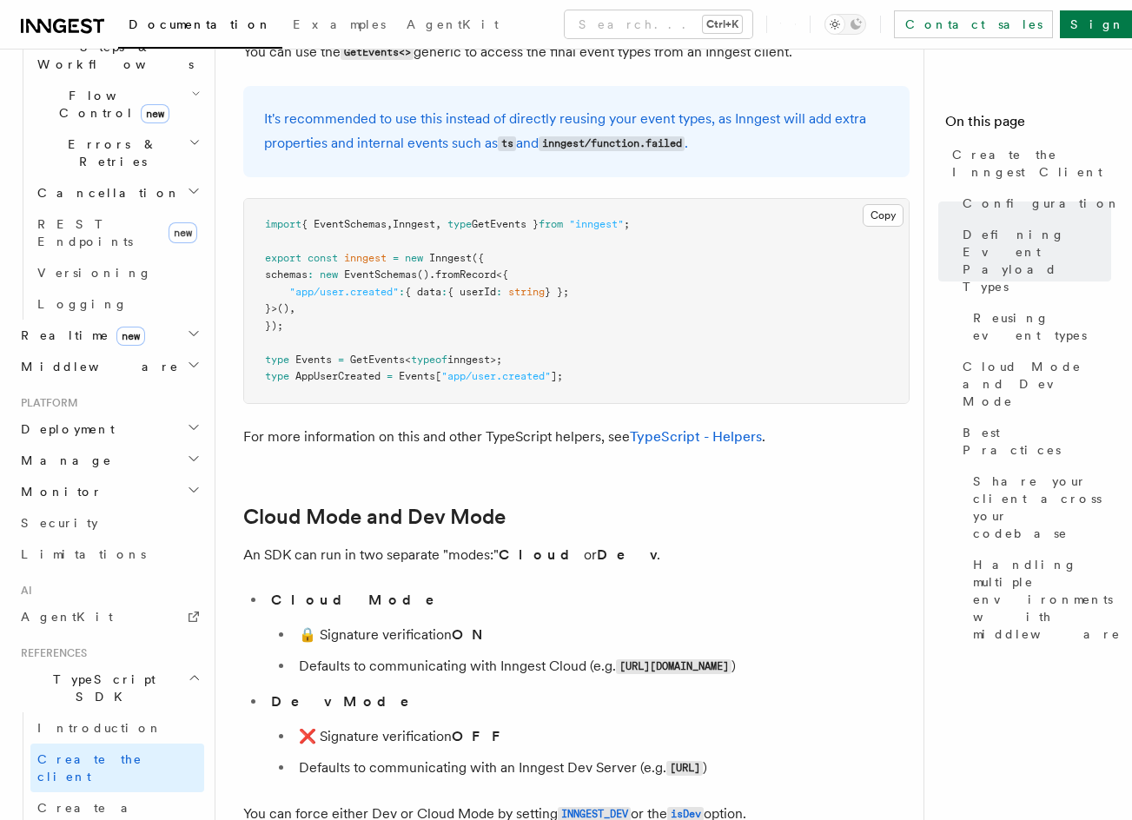
drag, startPoint x: 840, startPoint y: 433, endPoint x: 829, endPoint y: 484, distance: 52.3
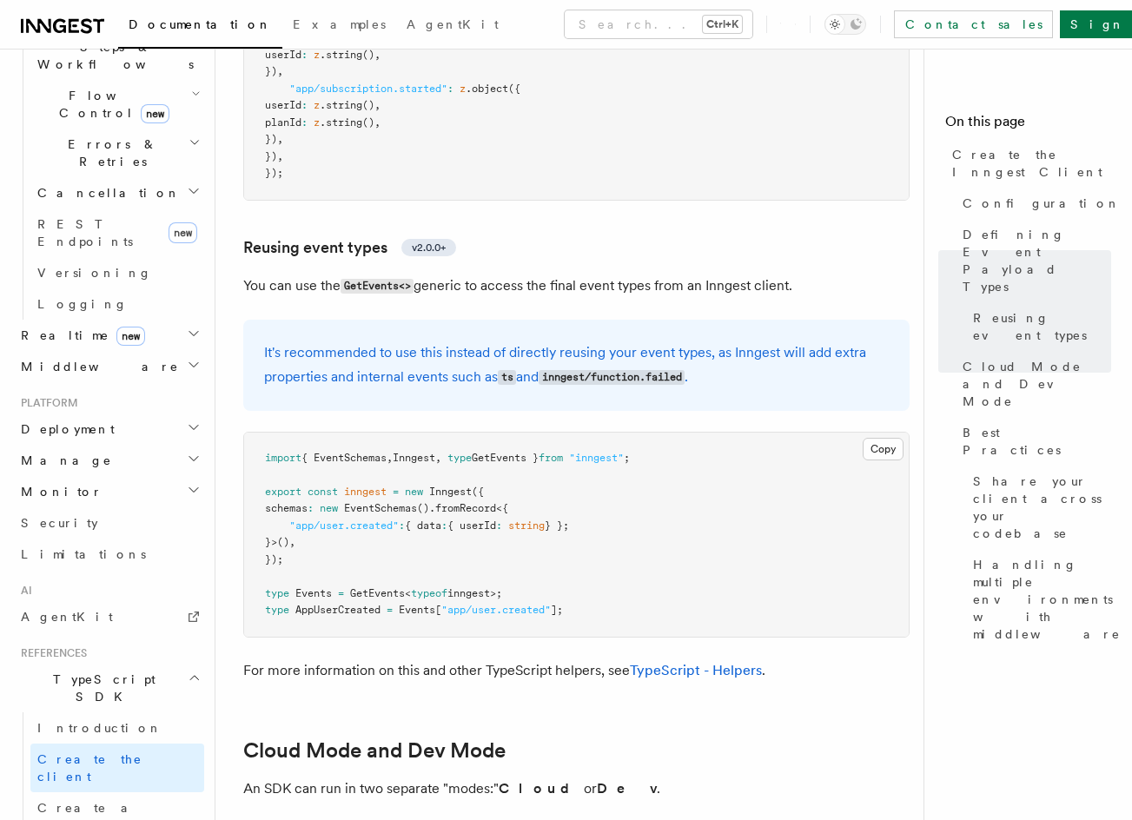
drag, startPoint x: 823, startPoint y: 340, endPoint x: 822, endPoint y: 311, distance: 29.5
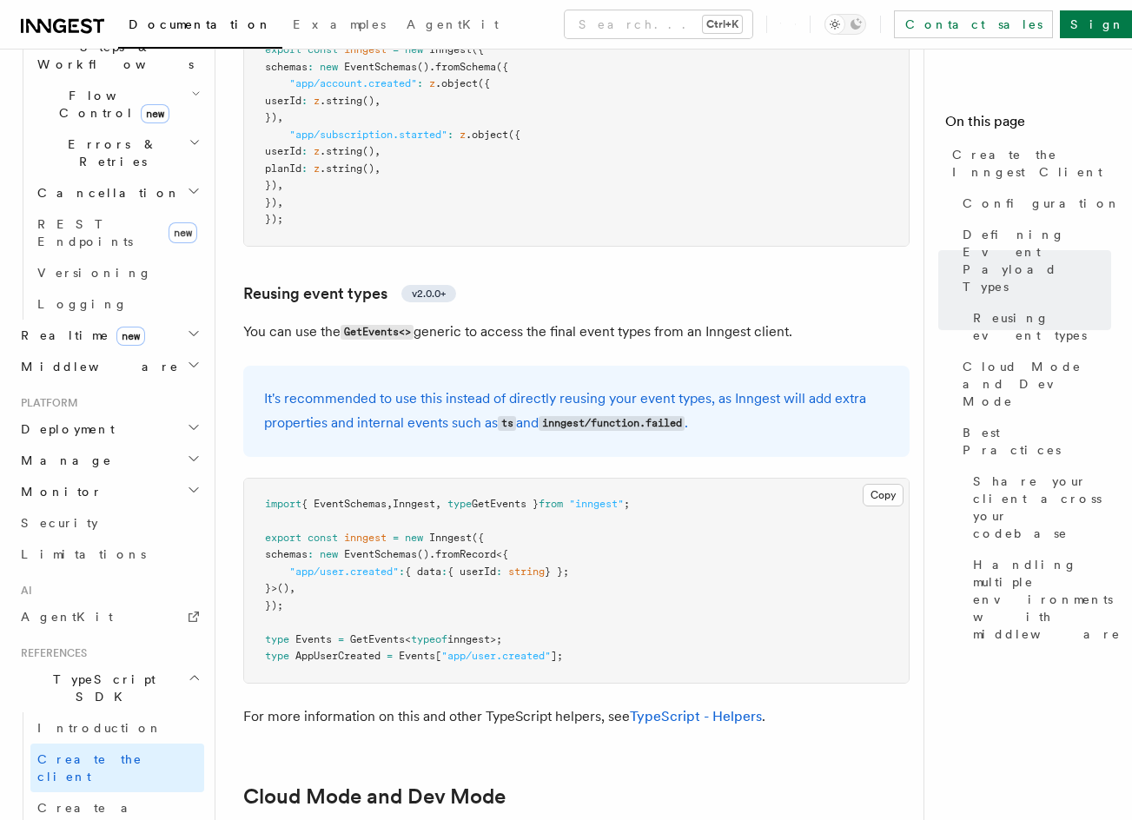
drag, startPoint x: 669, startPoint y: 395, endPoint x: 658, endPoint y: 353, distance: 43.8
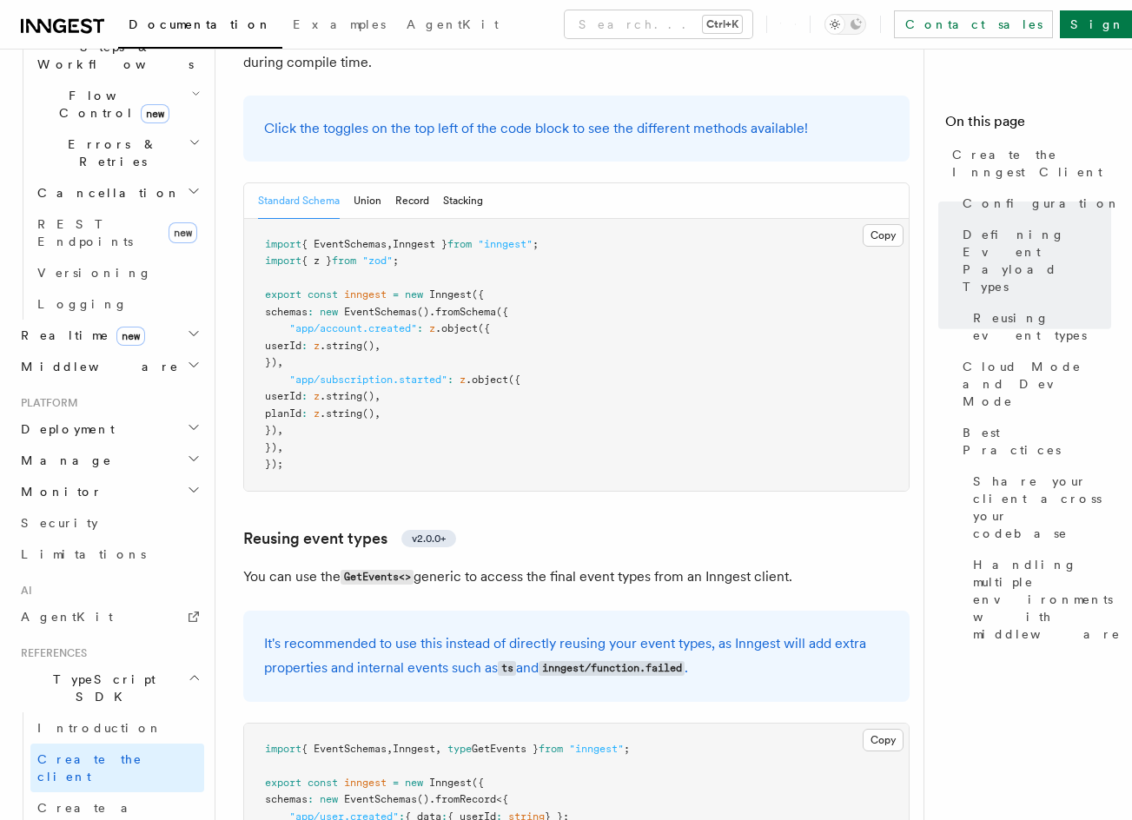
scroll to position [1445, 0]
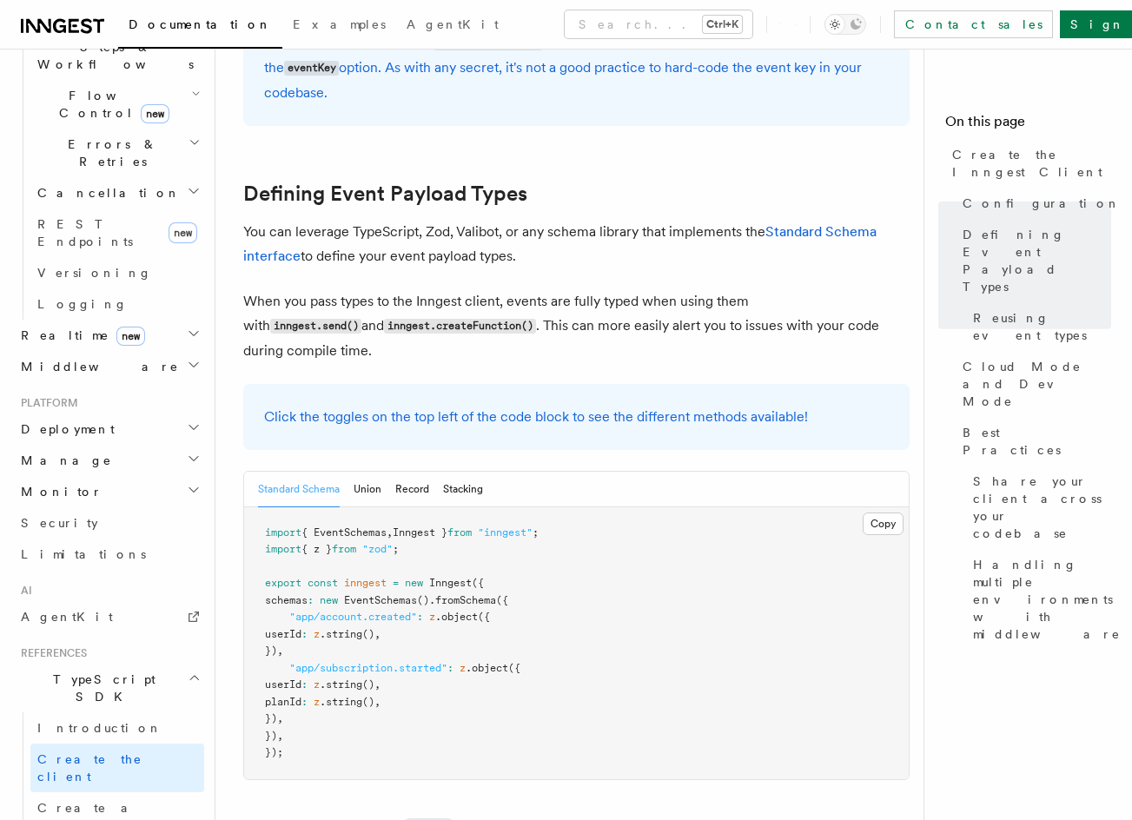
drag, startPoint x: 634, startPoint y: 371, endPoint x: 606, endPoint y: 238, distance: 135.8
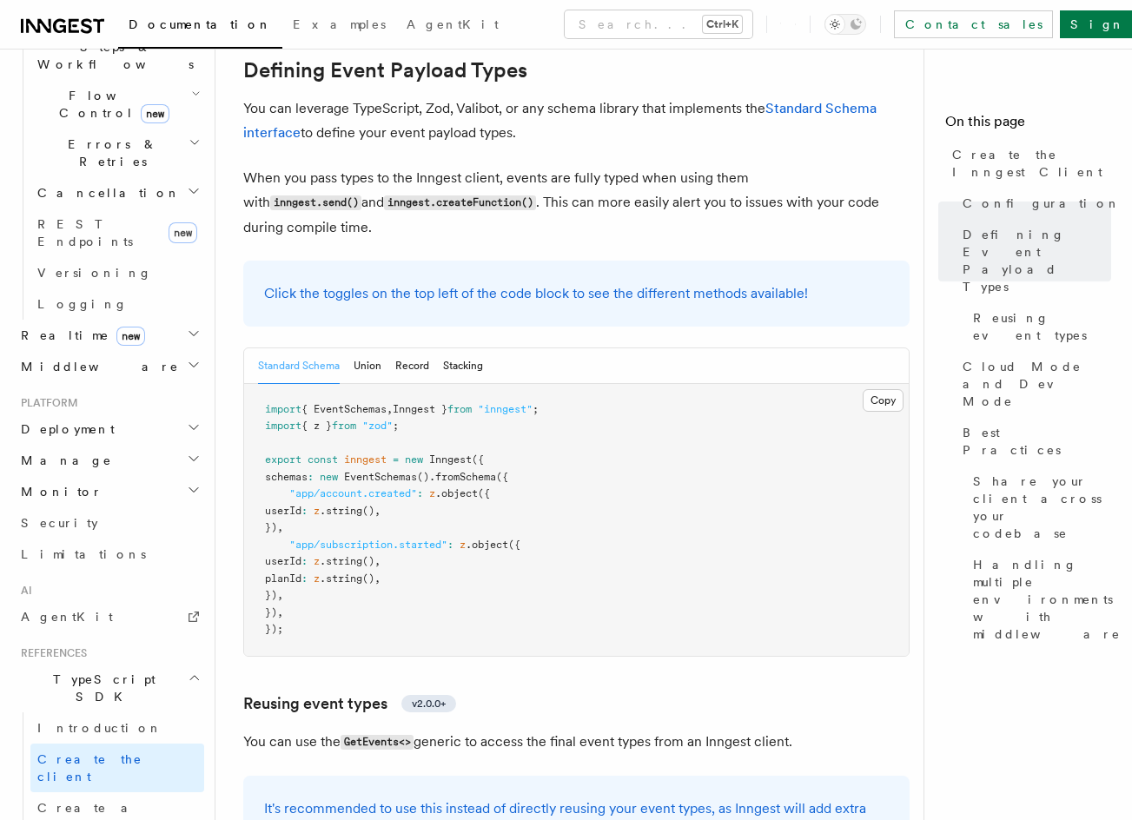
scroll to position [1681, 0]
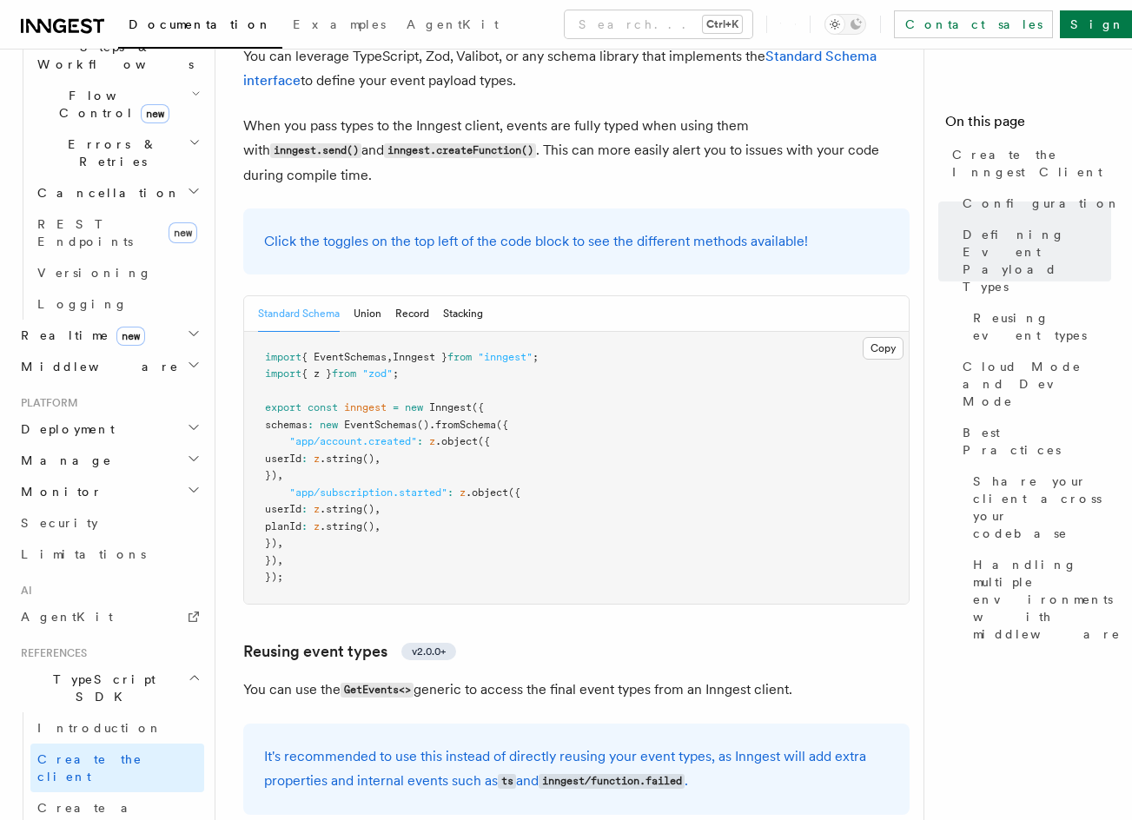
drag, startPoint x: 598, startPoint y: 344, endPoint x: 596, endPoint y: 390, distance: 46.1
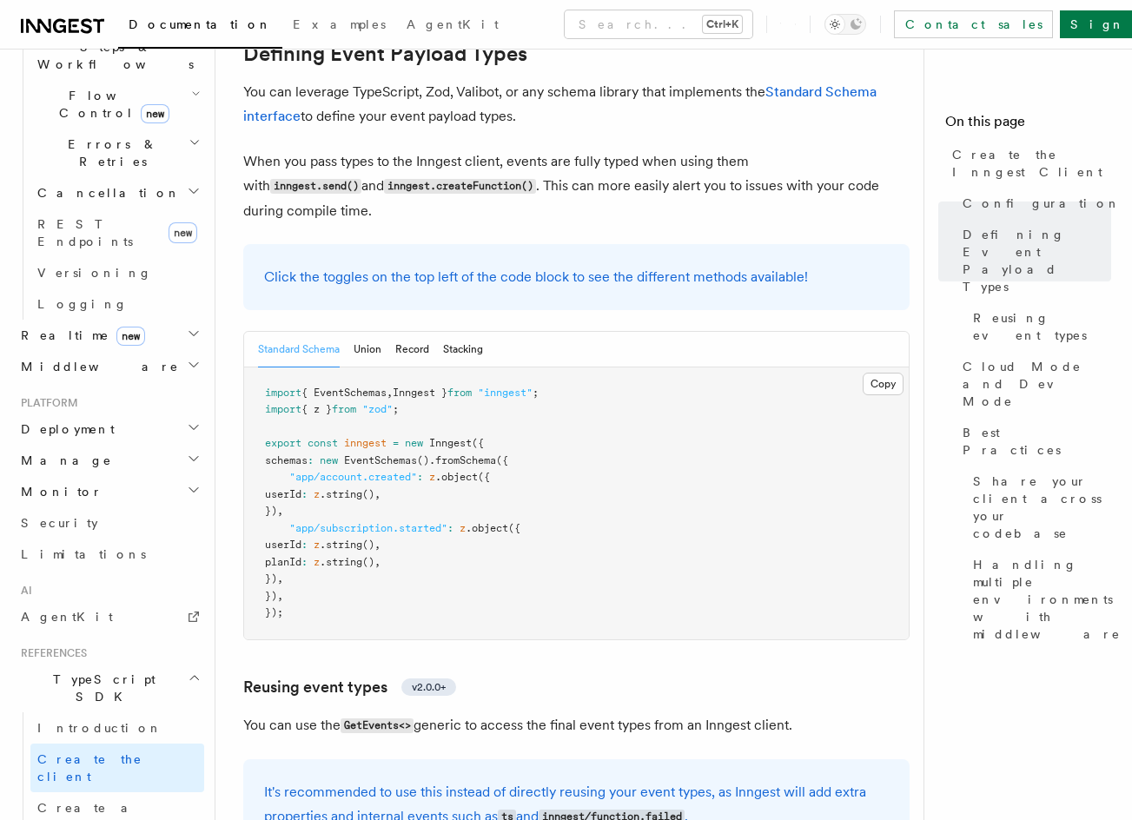
scroll to position [1631, 0]
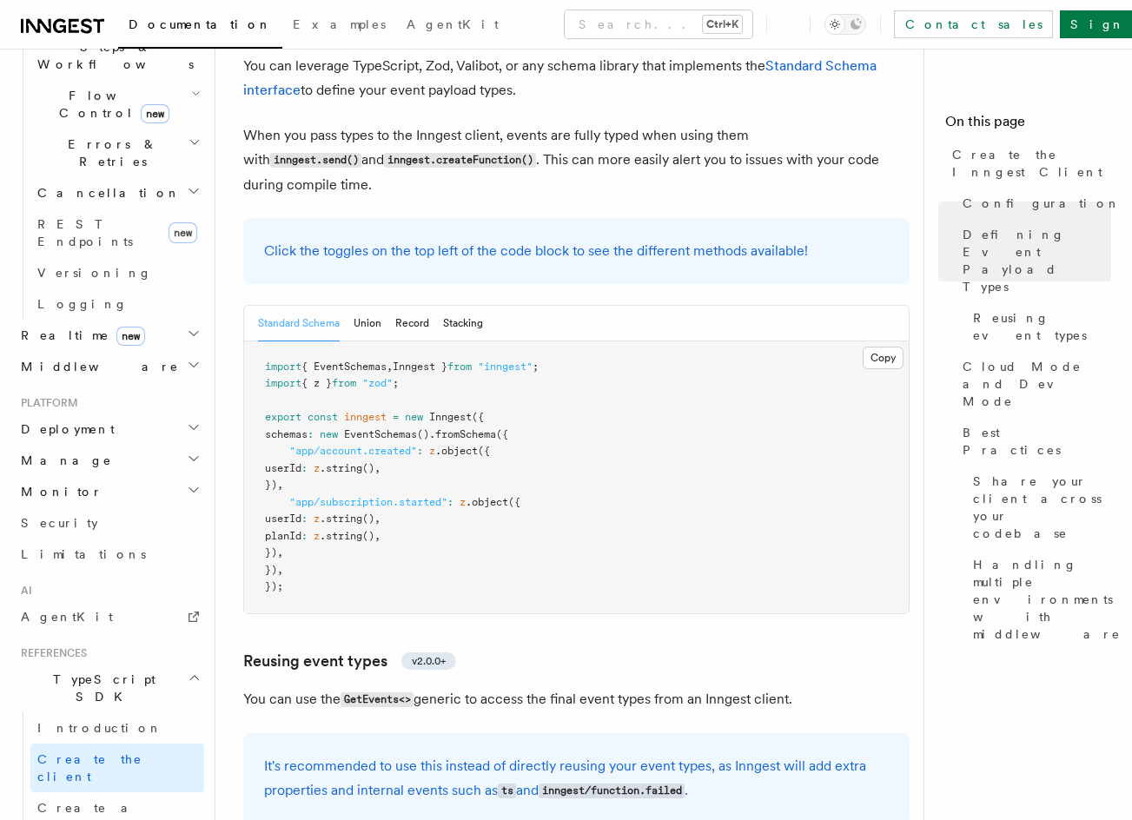
drag, startPoint x: 531, startPoint y: 340, endPoint x: 524, endPoint y: 368, distance: 28.6
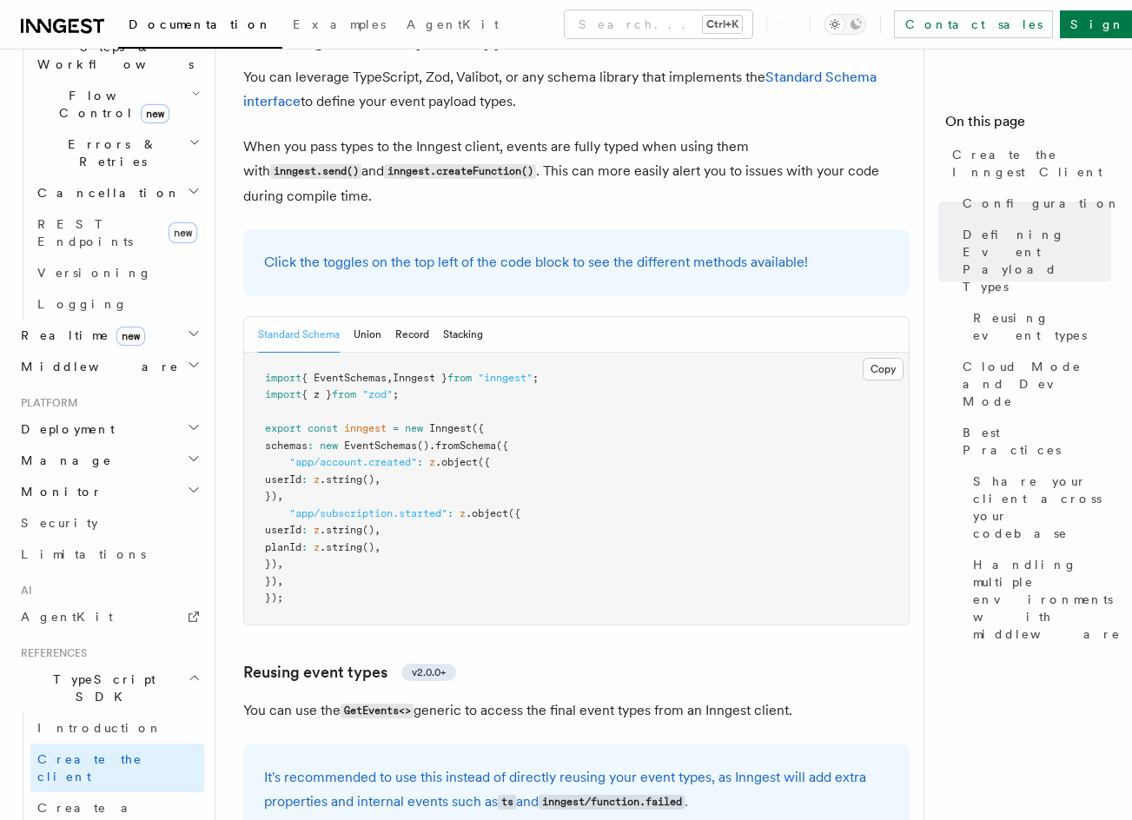
drag, startPoint x: 460, startPoint y: 280, endPoint x: 461, endPoint y: 251, distance: 28.7
click at [573, 353] on pre "import { EventSchemas , Inngest } from "inngest" ; import { z } from "zod" ; ex…" at bounding box center [576, 489] width 664 height 272
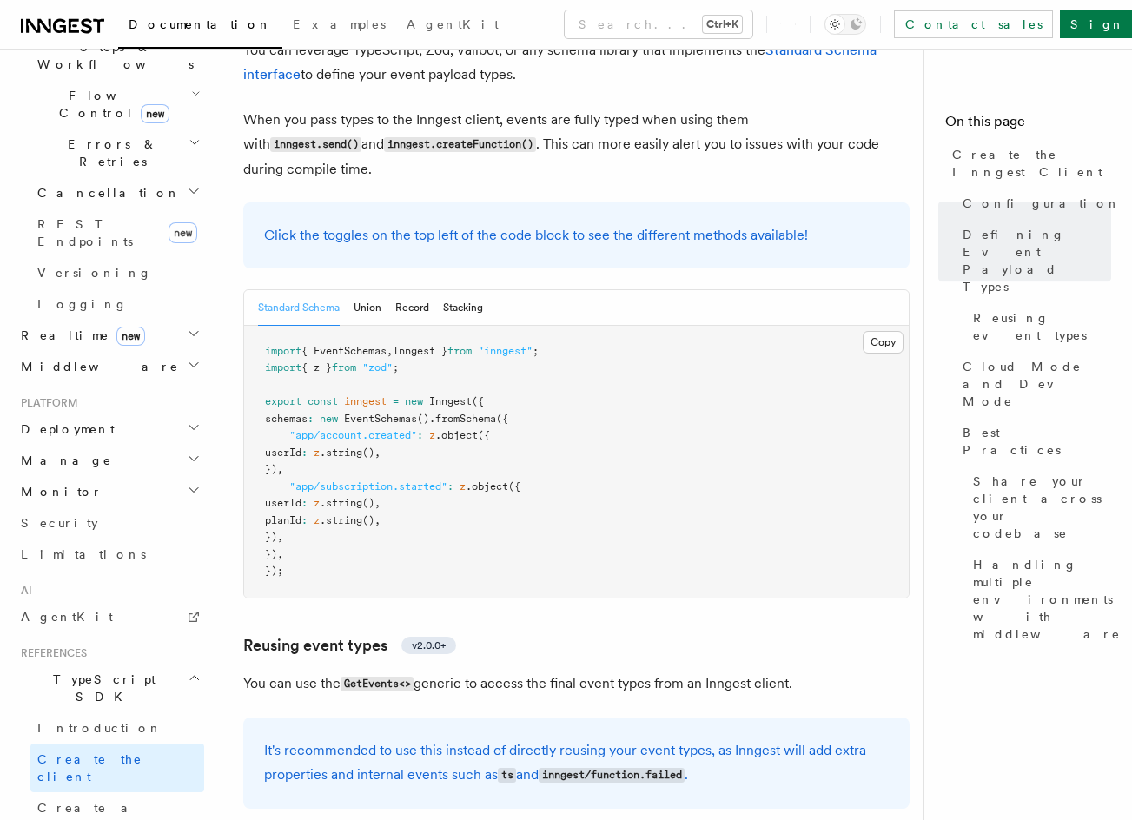
scroll to position [1697, 0]
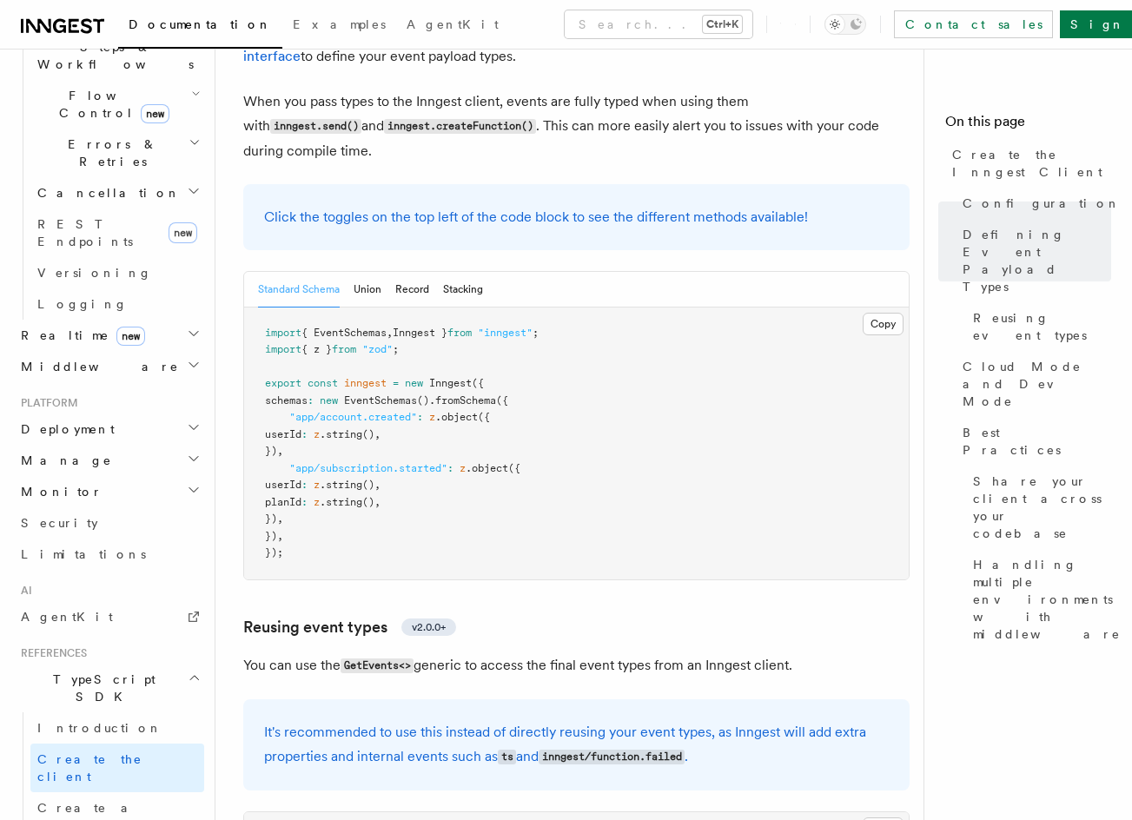
drag, startPoint x: 607, startPoint y: 251, endPoint x: 605, endPoint y: 281, distance: 29.6
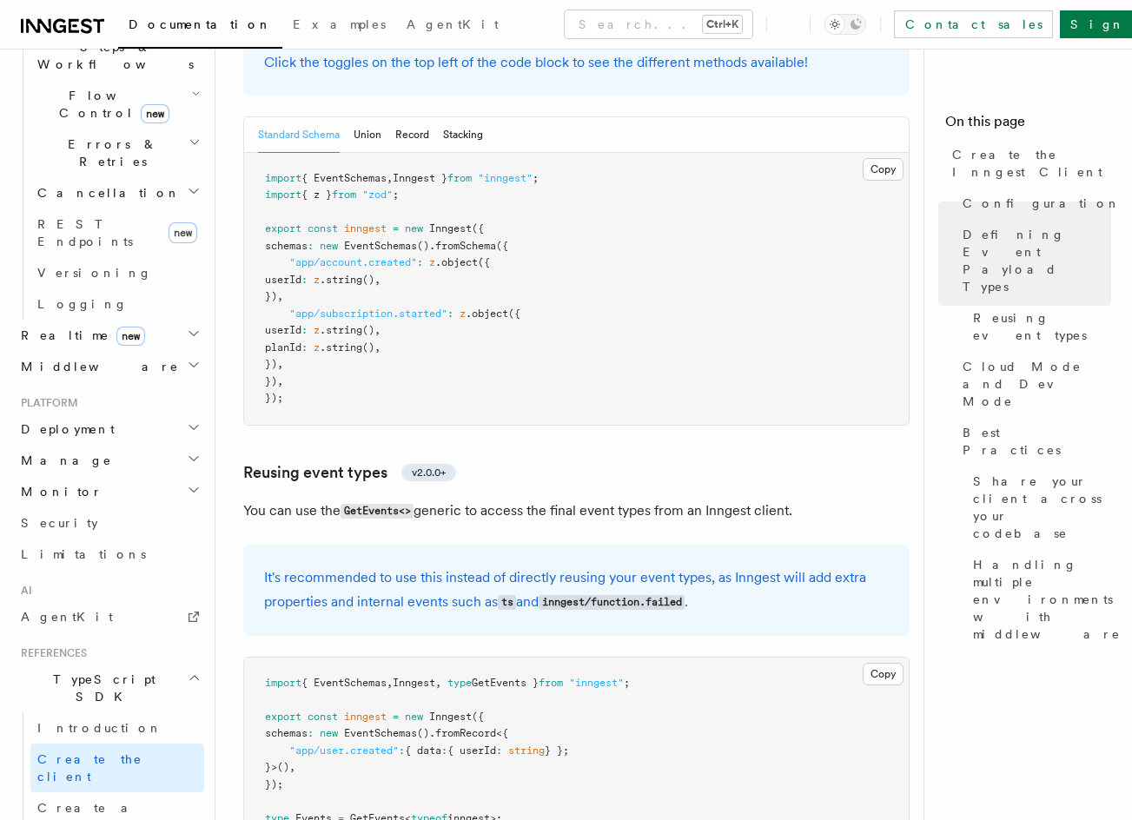
drag, startPoint x: 687, startPoint y: 190, endPoint x: 680, endPoint y: 215, distance: 26.1
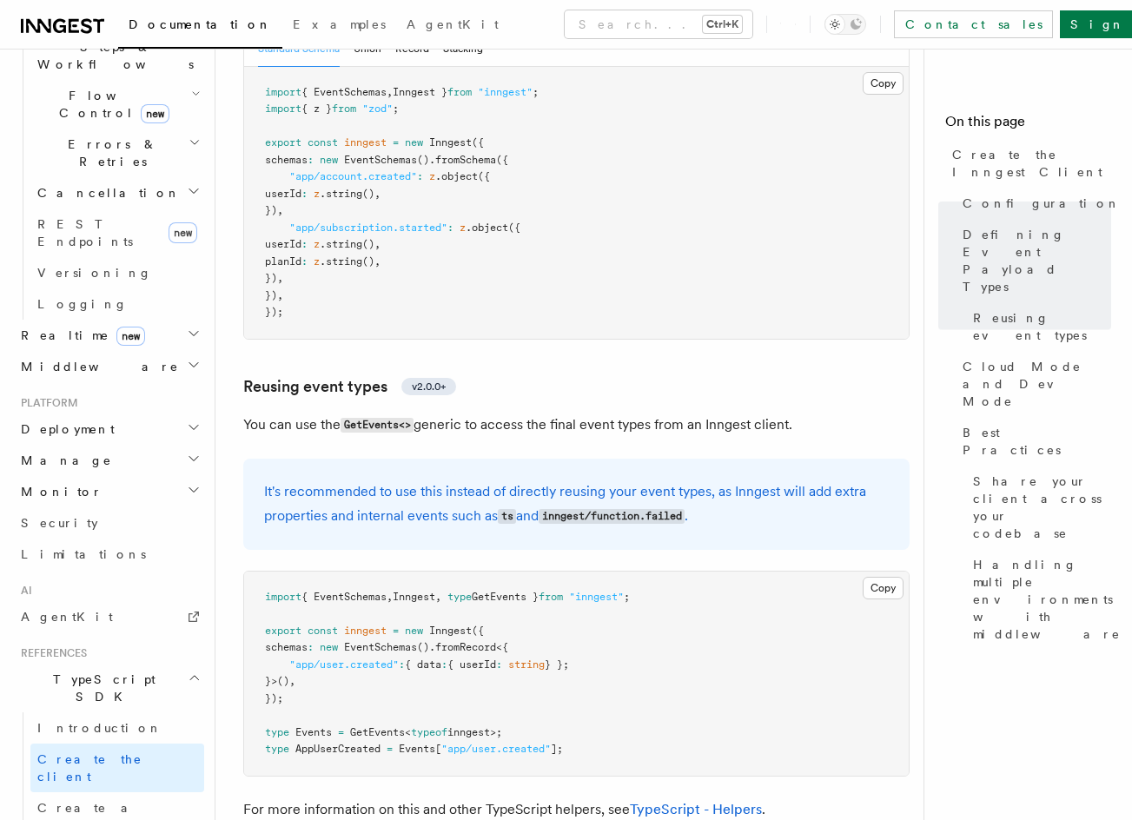
scroll to position [1937, 0]
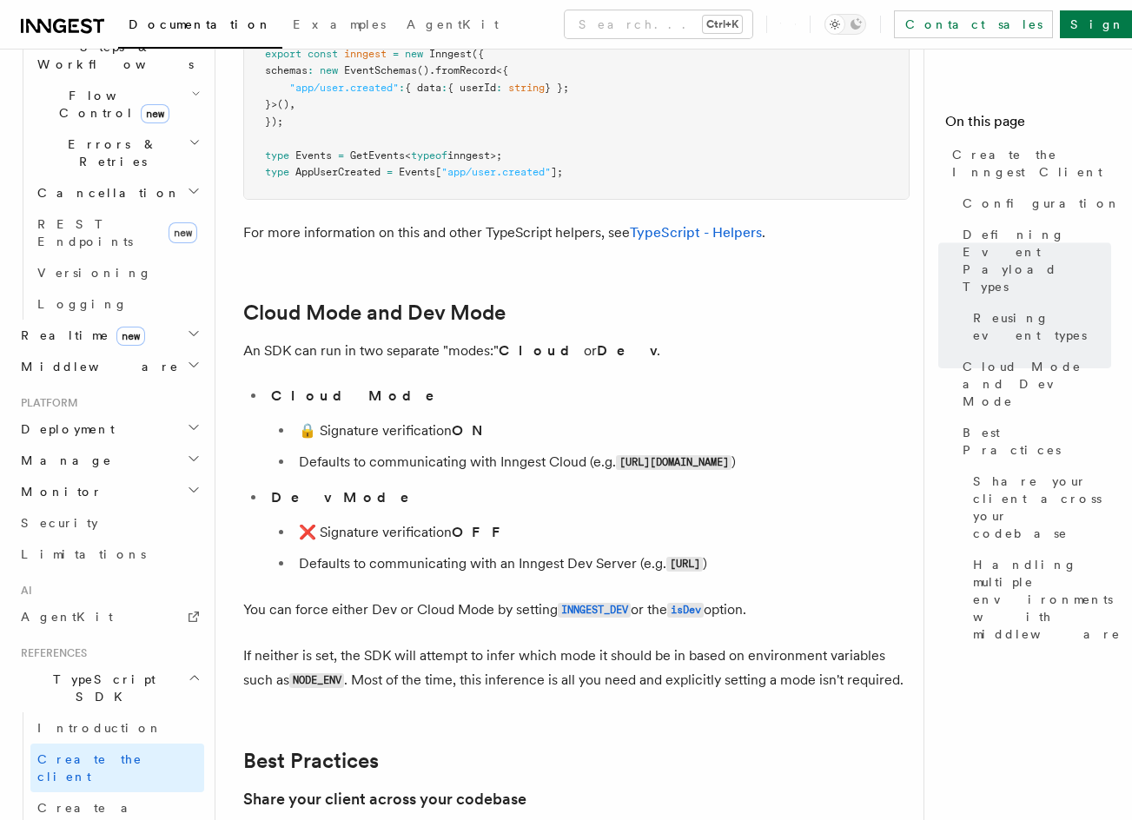
drag, startPoint x: 717, startPoint y: 259, endPoint x: 678, endPoint y: 281, distance: 44.7
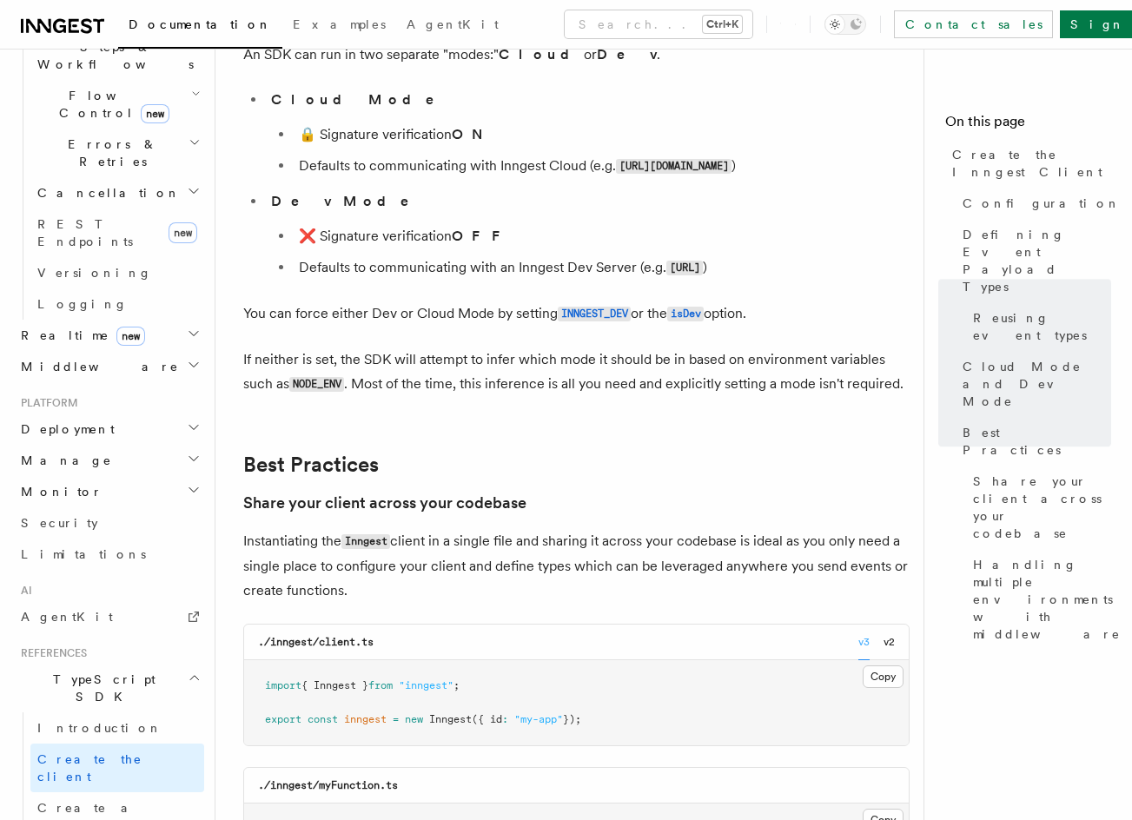
scroll to position [2827, 0]
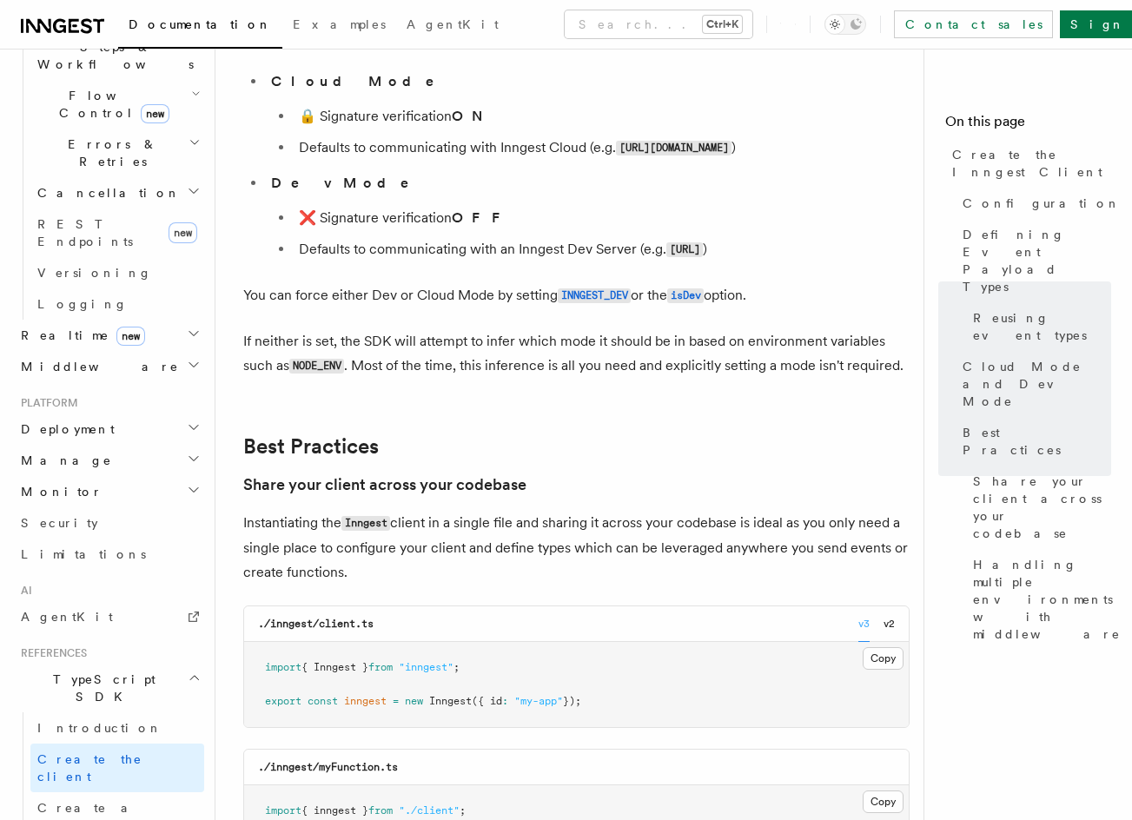
click at [809, 434] on h2 "Best Practices" at bounding box center [576, 446] width 666 height 24
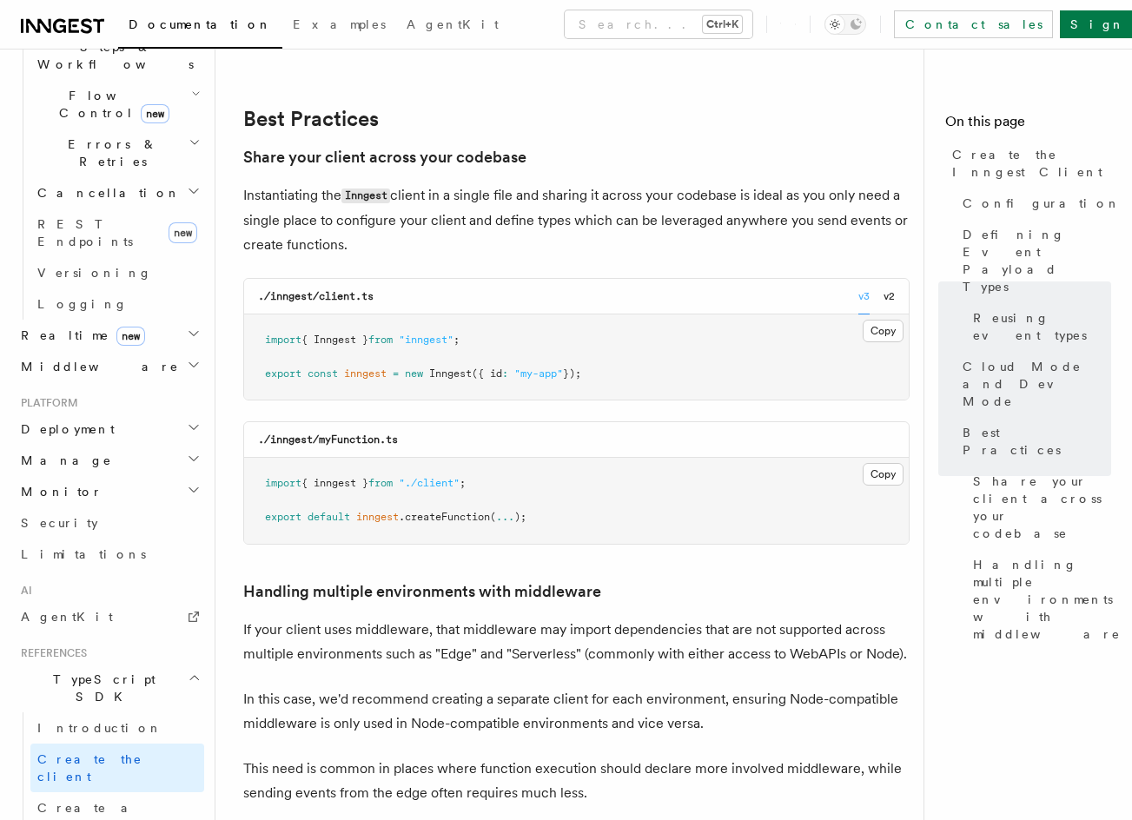
drag, startPoint x: 585, startPoint y: 332, endPoint x: 598, endPoint y: 414, distance: 83.5
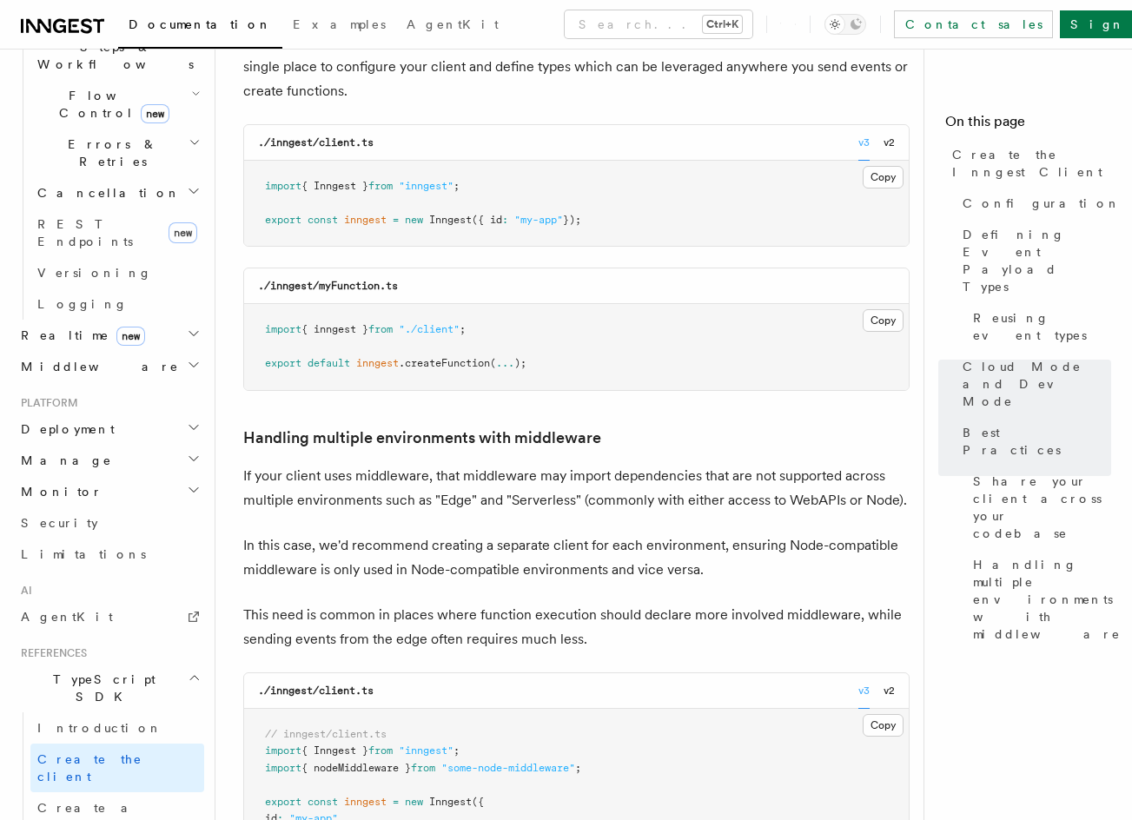
scroll to position [3328, 0]
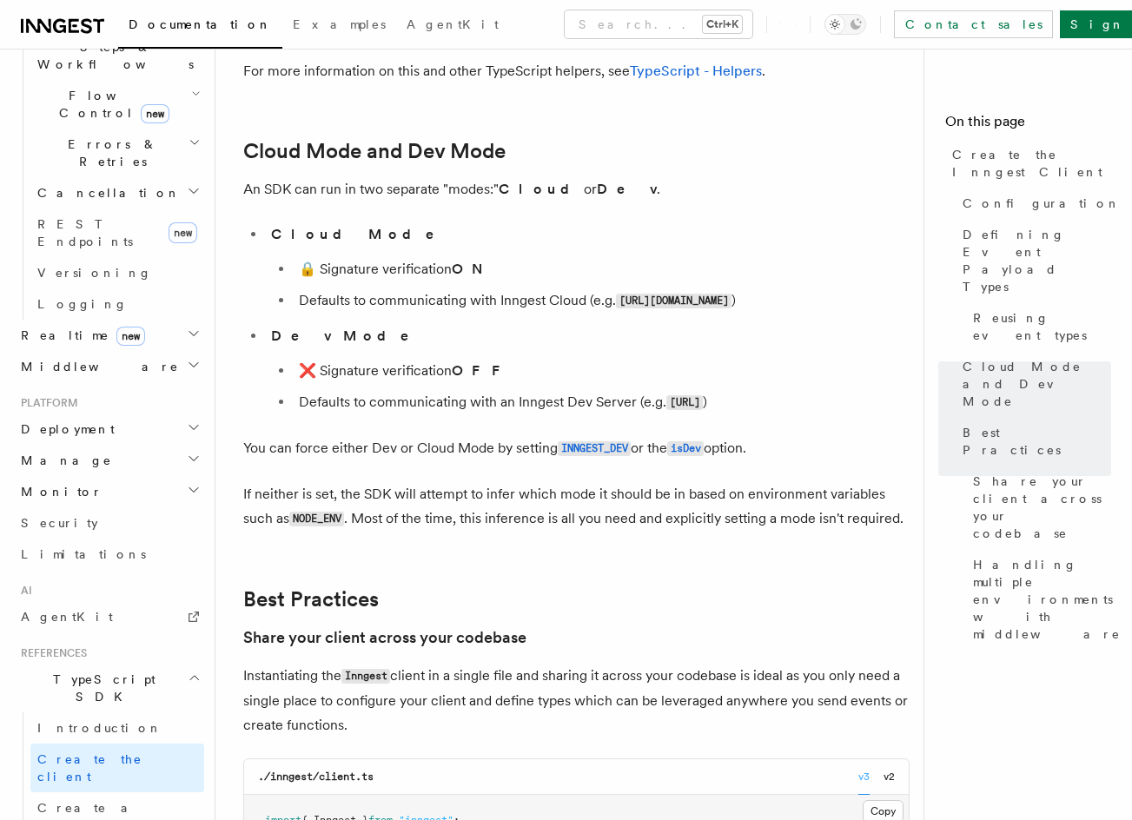
drag, startPoint x: 614, startPoint y: 264, endPoint x: 584, endPoint y: 135, distance: 132.1
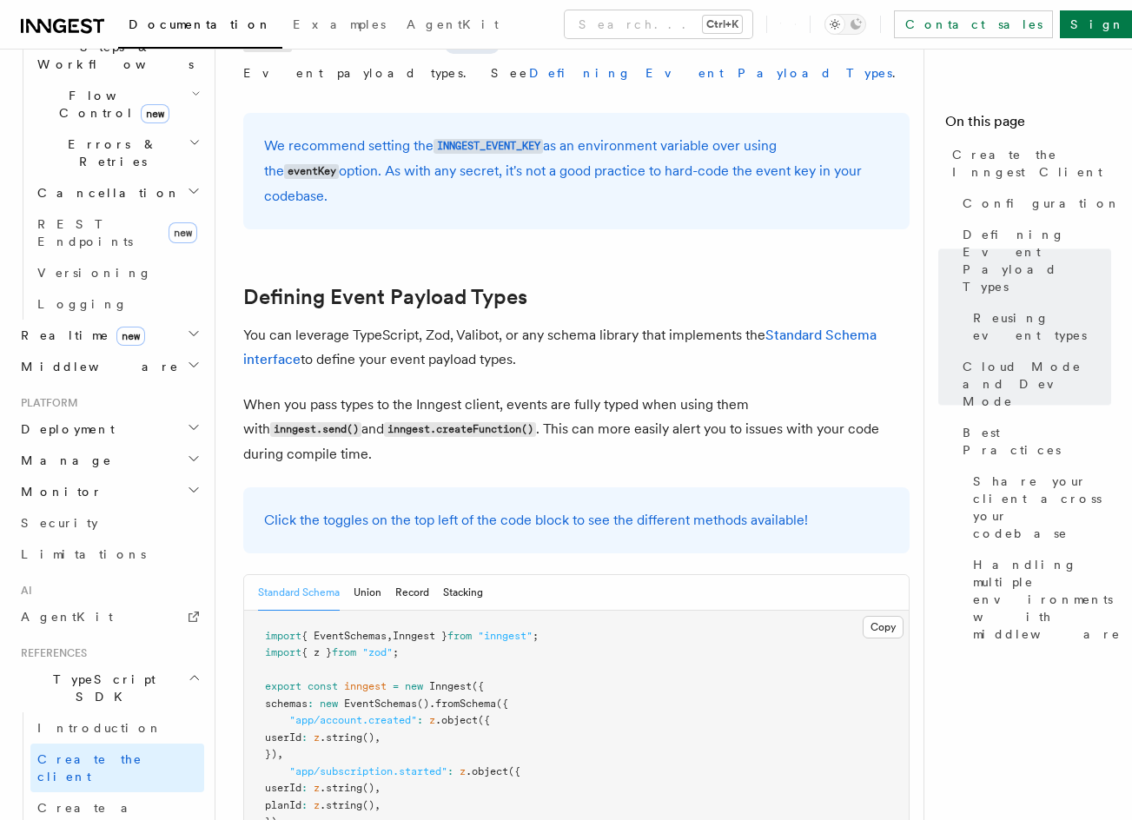
scroll to position [198, 0]
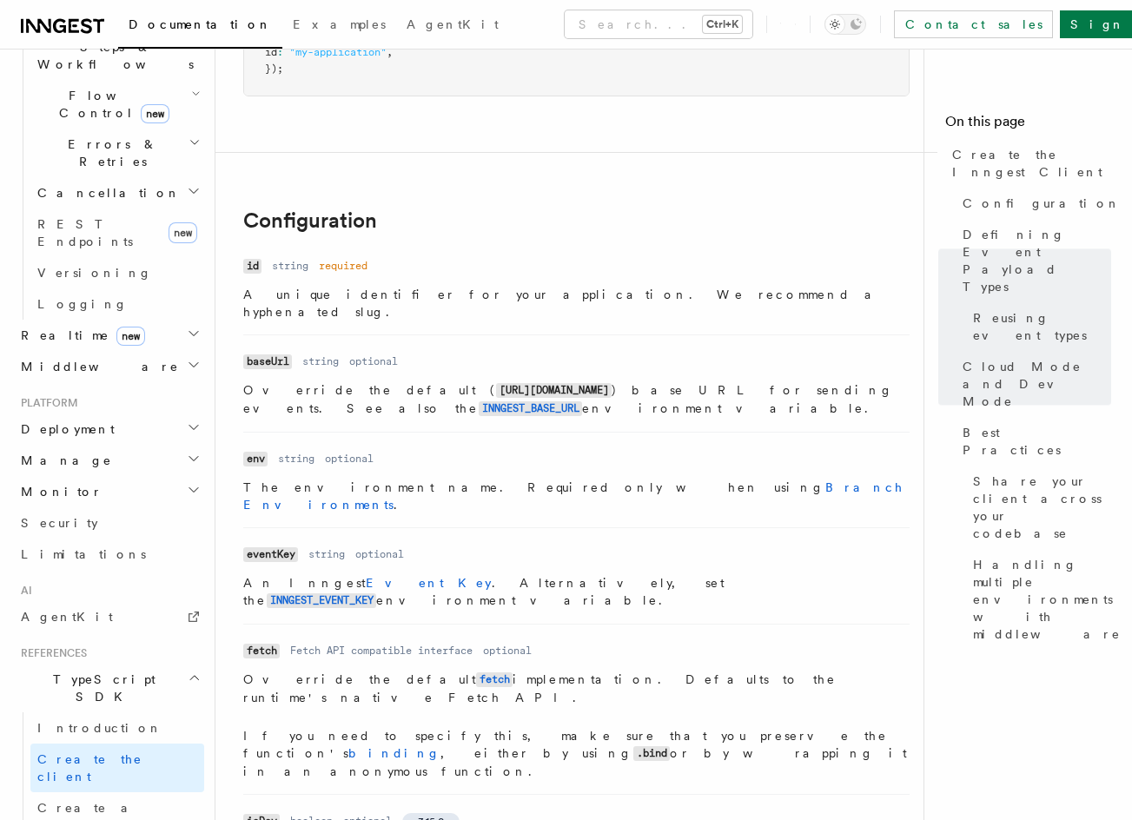
drag, startPoint x: 547, startPoint y: 181, endPoint x: 511, endPoint y: -43, distance: 227.0
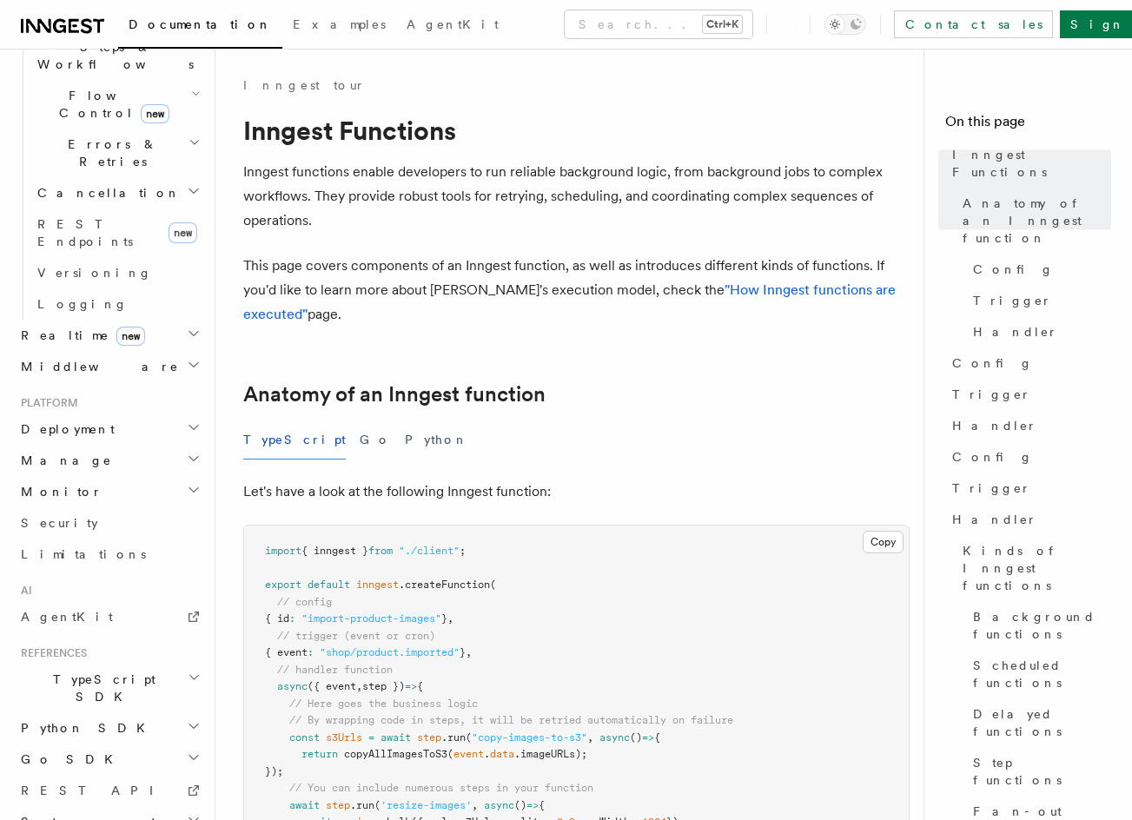
drag, startPoint x: 670, startPoint y: 217, endPoint x: 619, endPoint y: -32, distance: 254.5
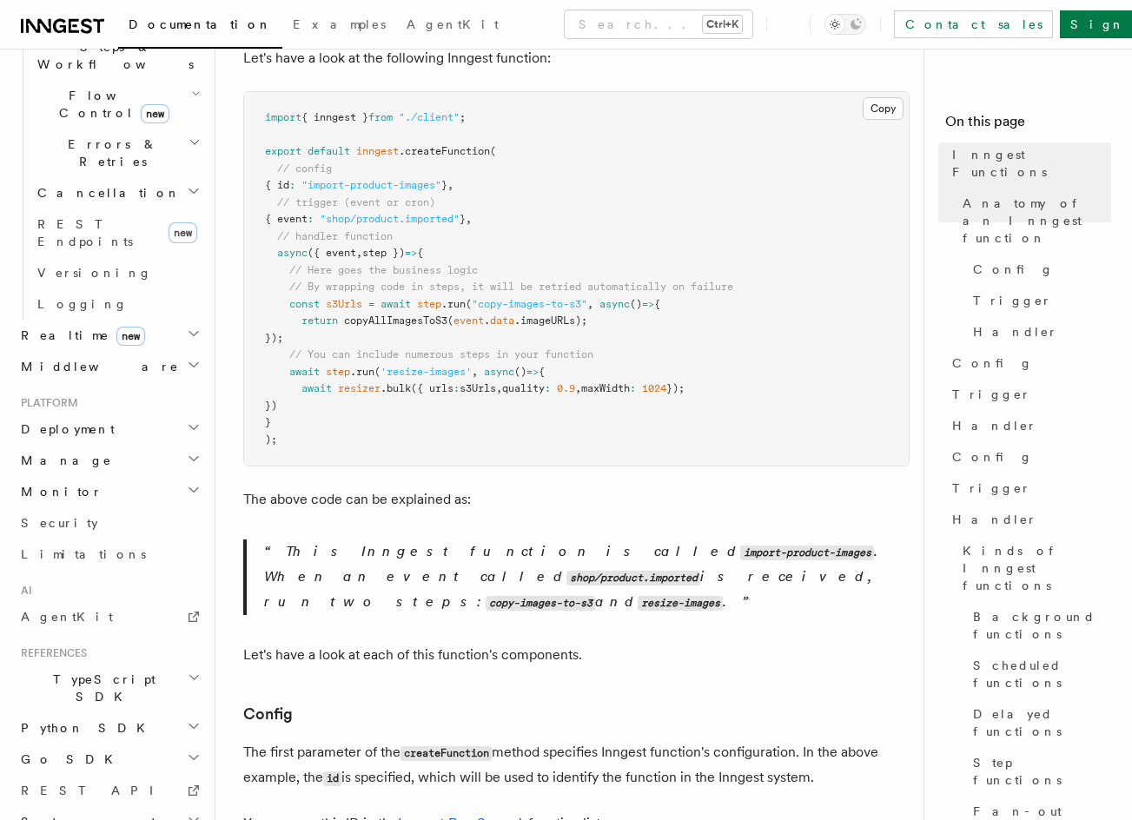
drag, startPoint x: 584, startPoint y: 201, endPoint x: 585, endPoint y: 230, distance: 28.7
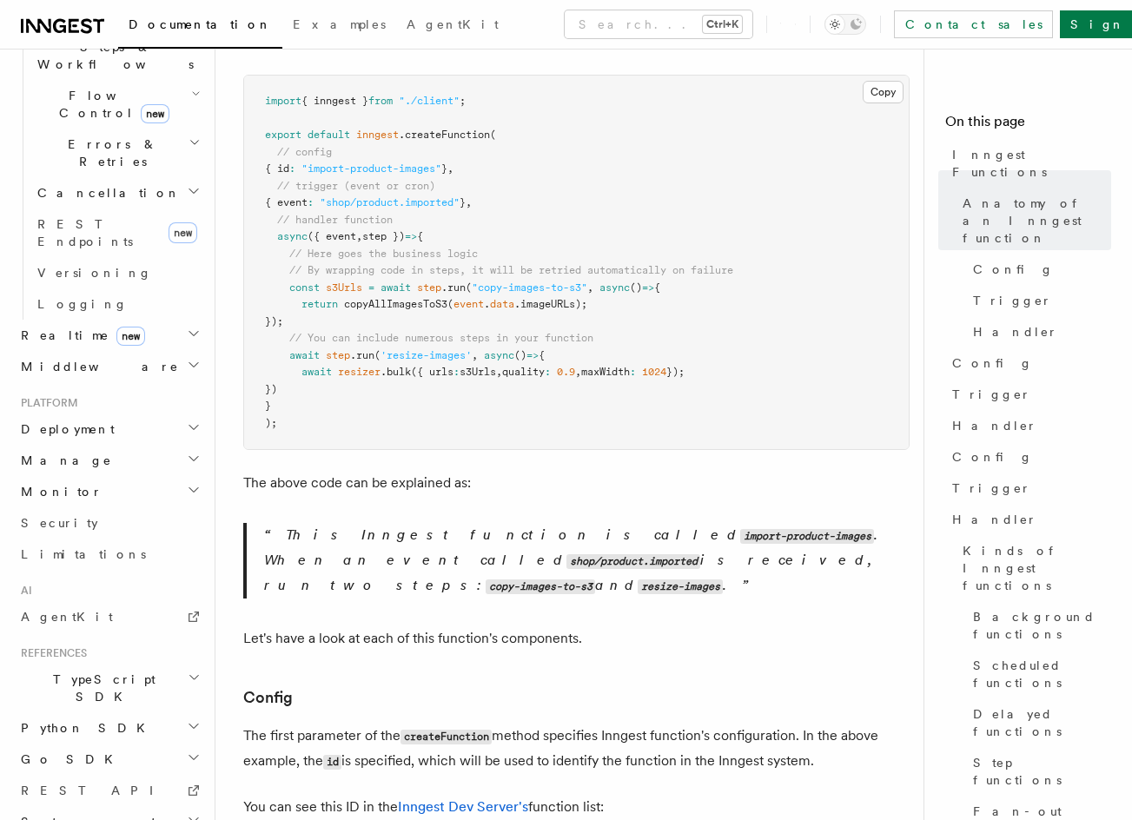
click at [533, 175] on pre "import { inngest } from "./client" ; export default inngest .createFunction ( /…" at bounding box center [576, 262] width 664 height 373
click at [657, 23] on button "Search... Ctrl+K" at bounding box center [659, 24] width 188 height 28
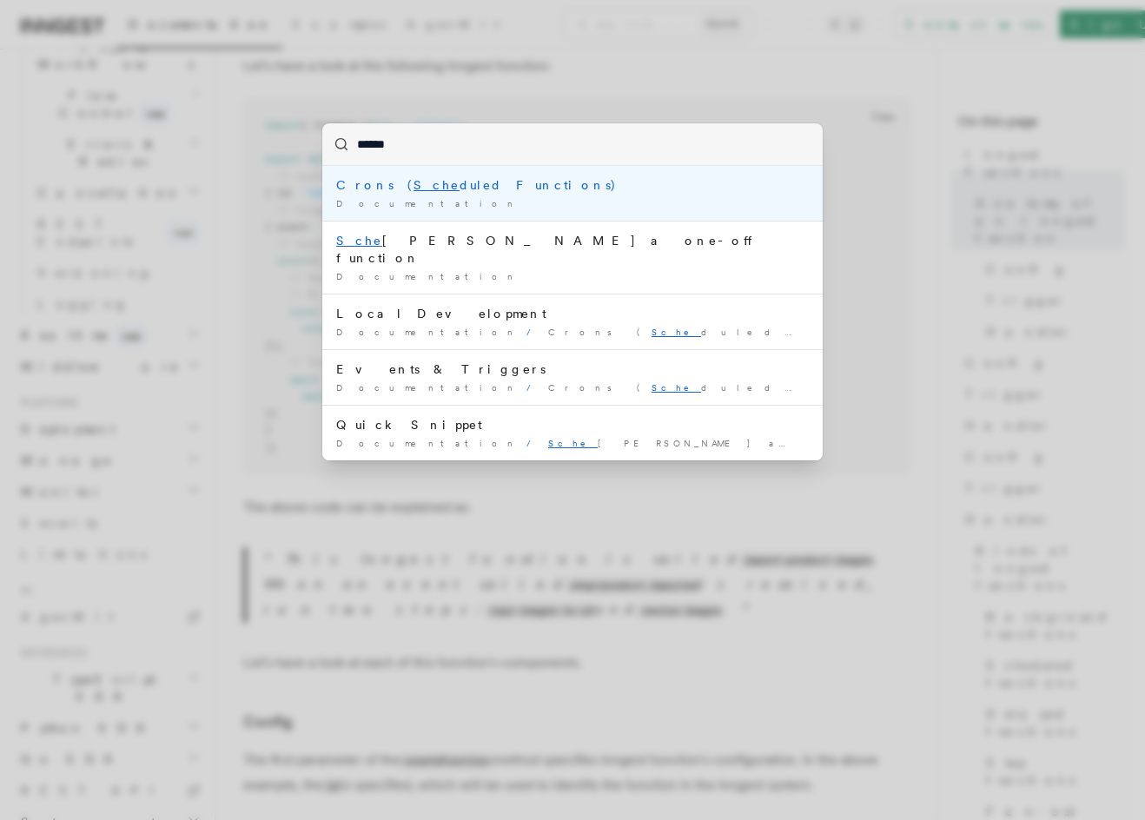
type input "*******"
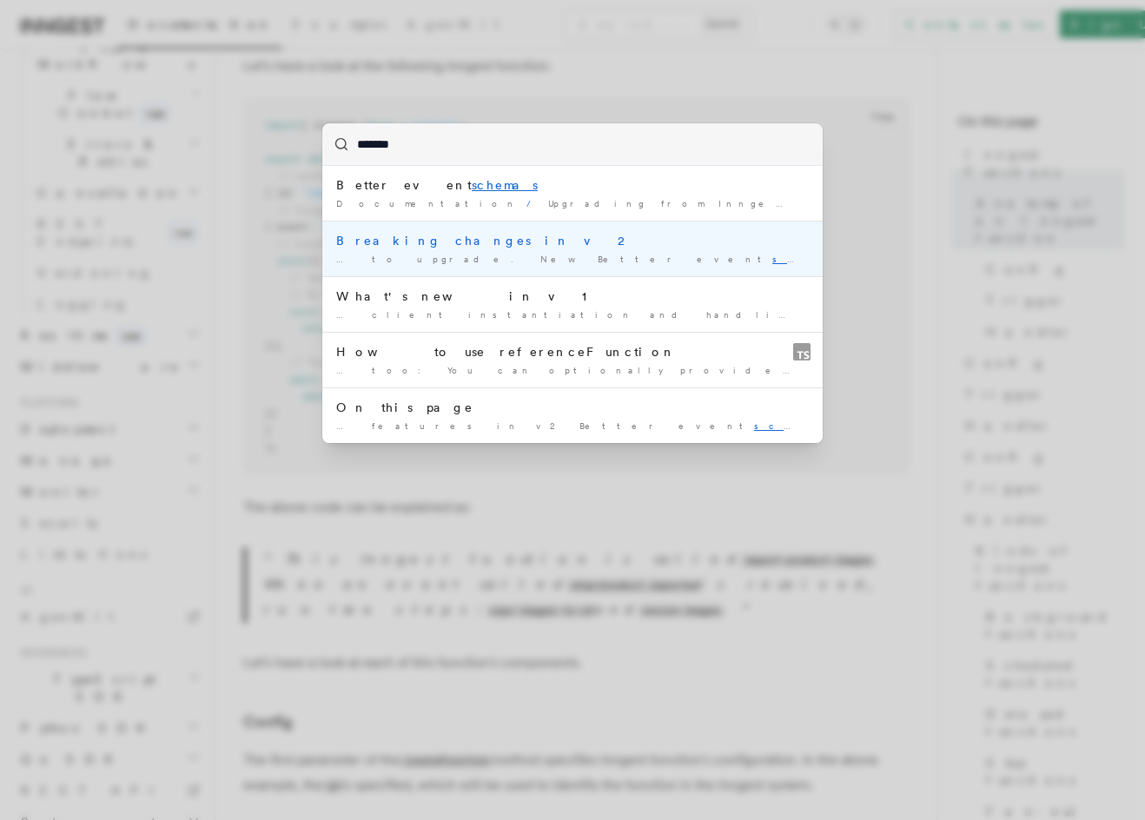
click at [548, 201] on span "Upgrading from Inngest SDK v1 to v2" at bounding box center [771, 203] width 446 height 10
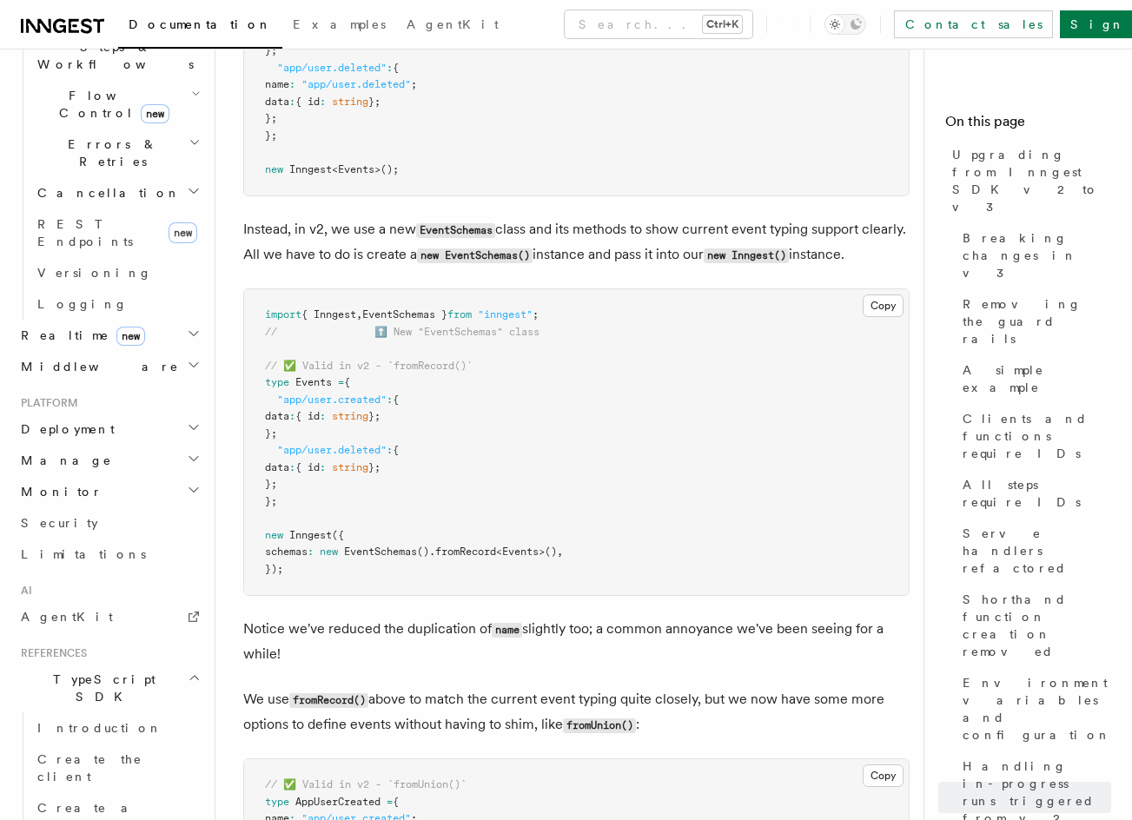
scroll to position [10440, 0]
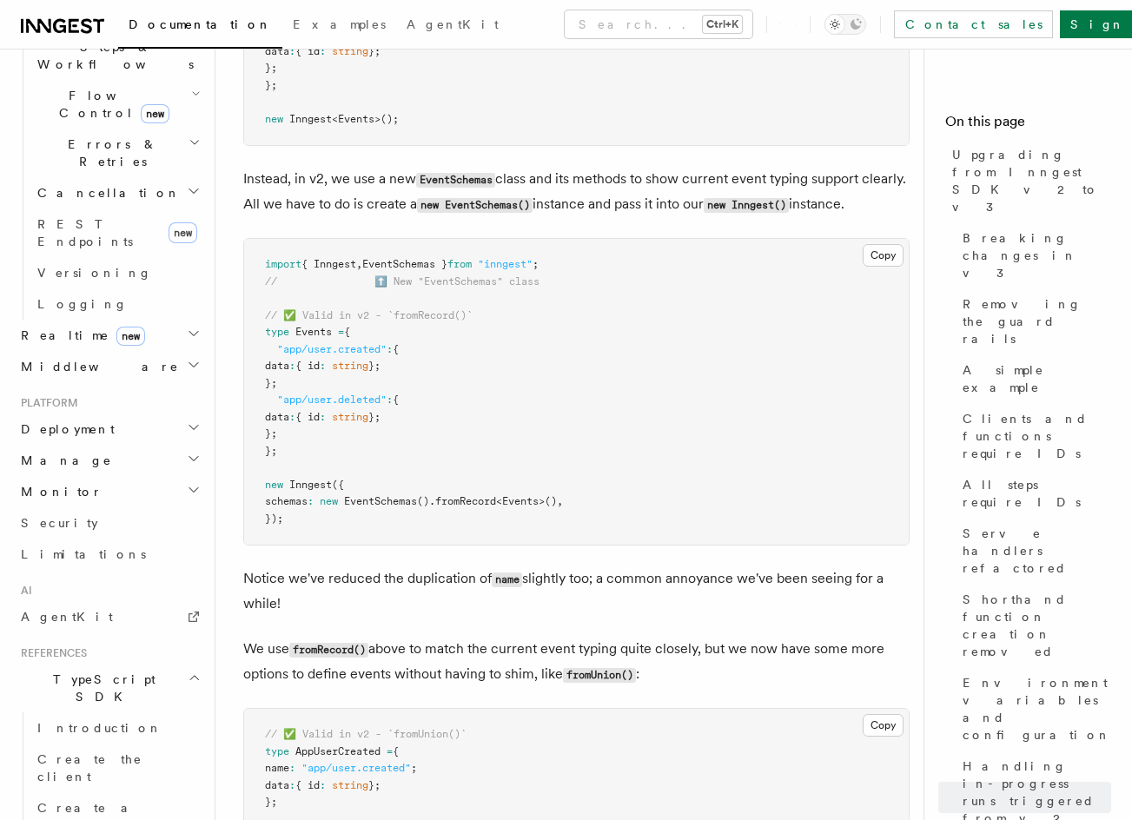
drag, startPoint x: 458, startPoint y: 386, endPoint x: 458, endPoint y: 407, distance: 20.8
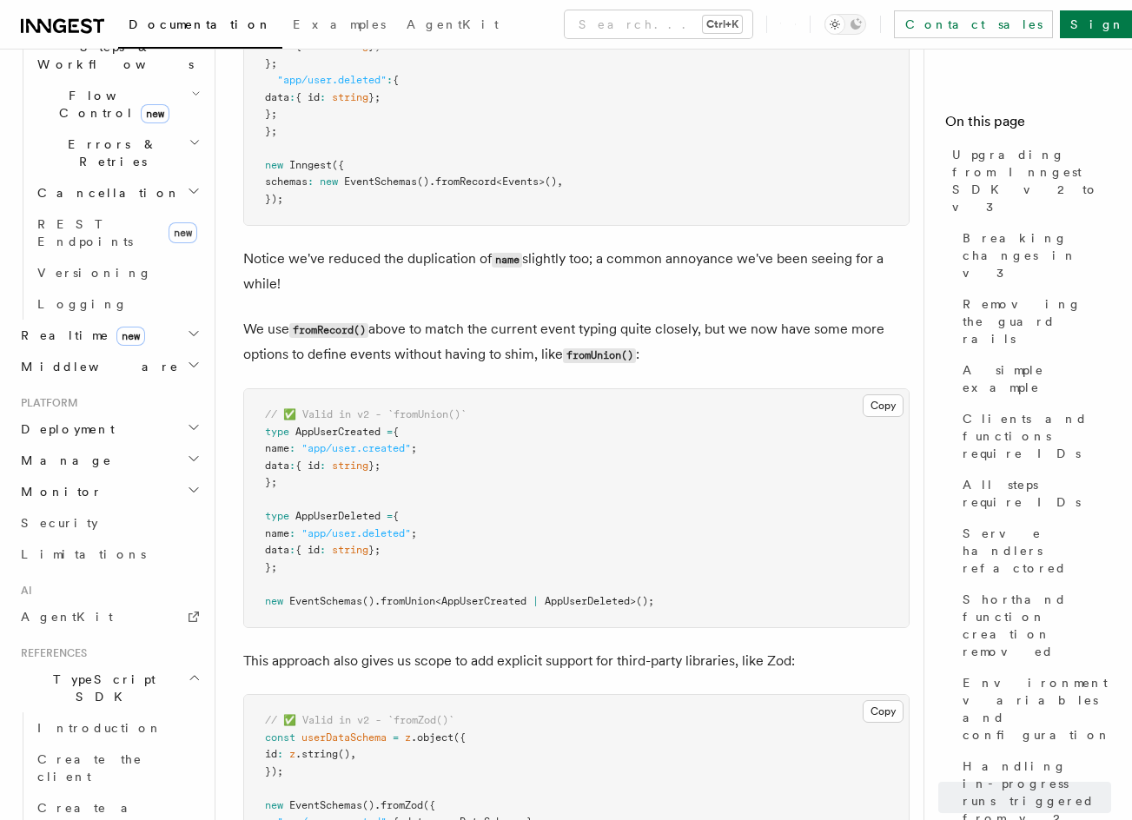
scroll to position [10874, 0]
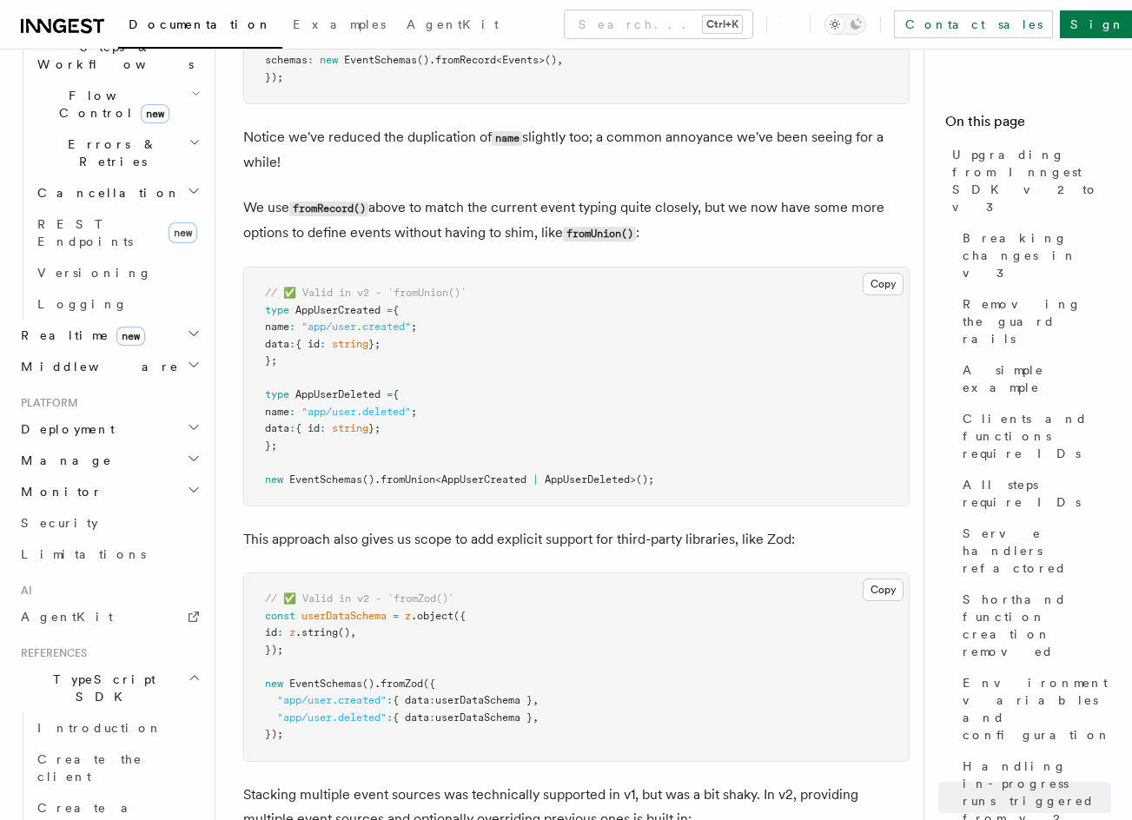
drag, startPoint x: 521, startPoint y: 383, endPoint x: 519, endPoint y: 393, distance: 10.6
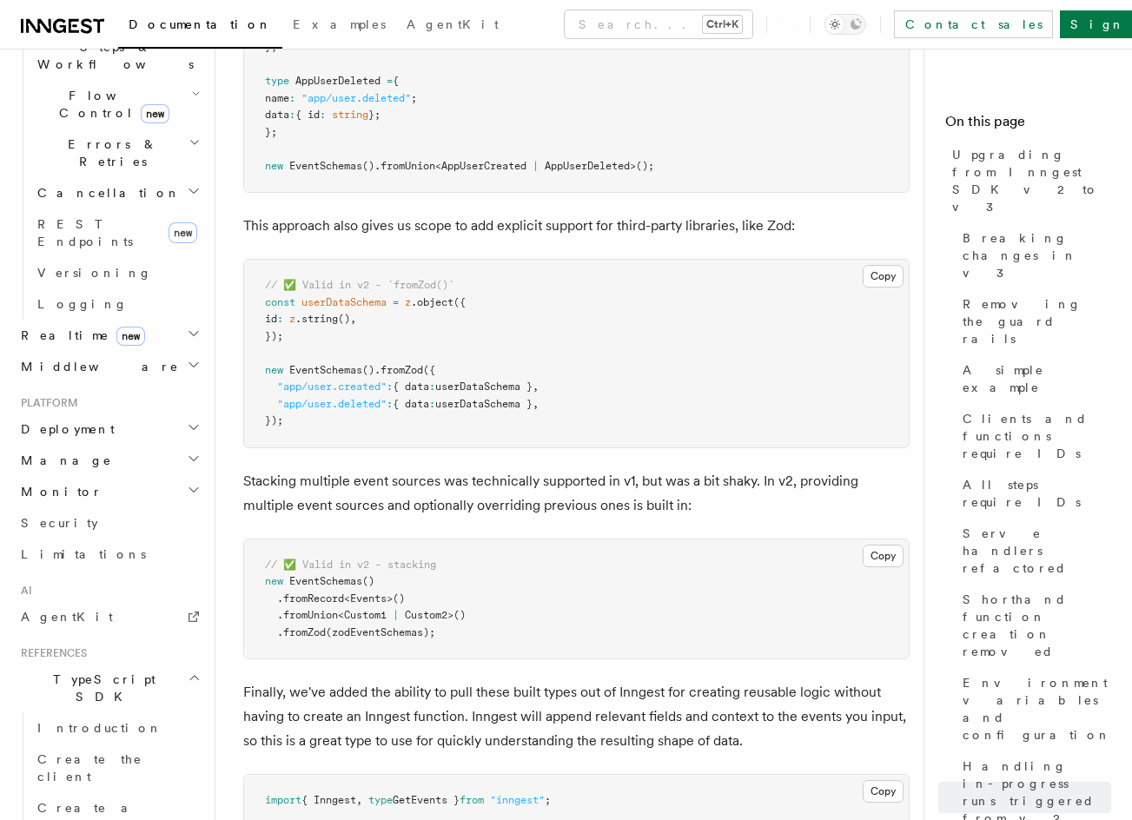
drag, startPoint x: 519, startPoint y: 418, endPoint x: 520, endPoint y: 426, distance: 8.7
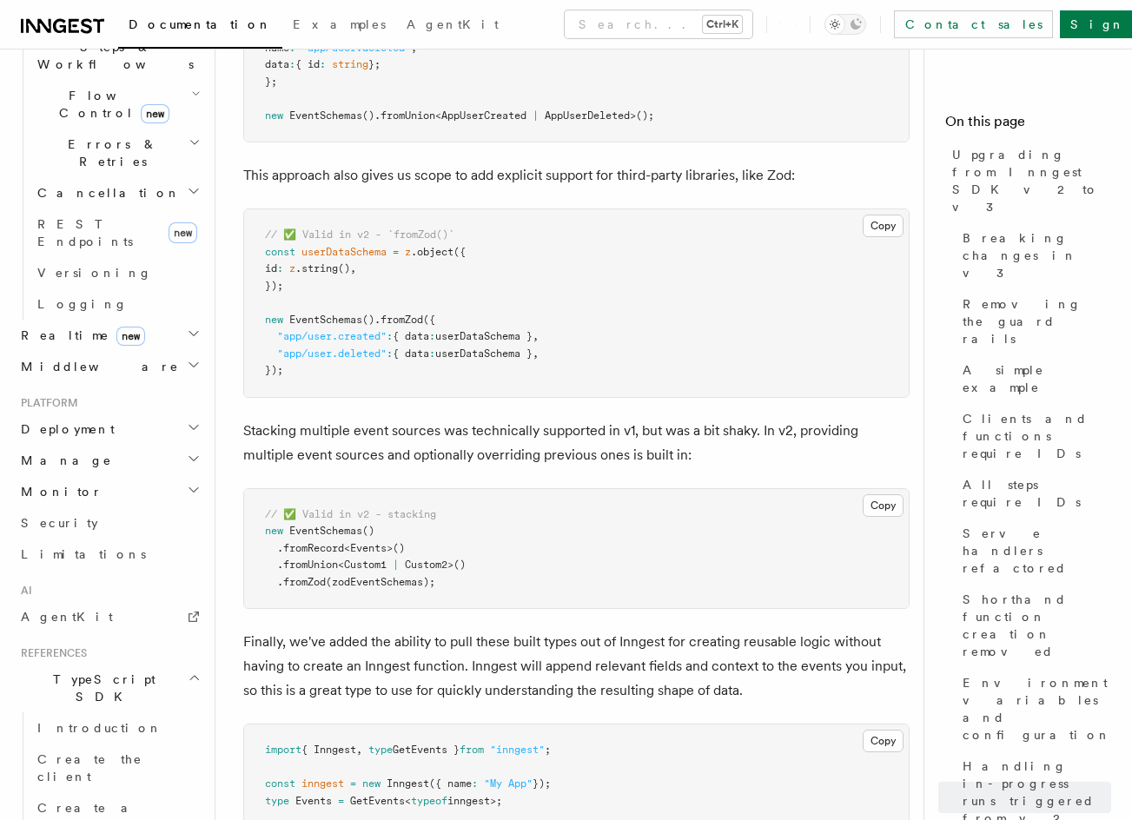
scroll to position [11279, 0]
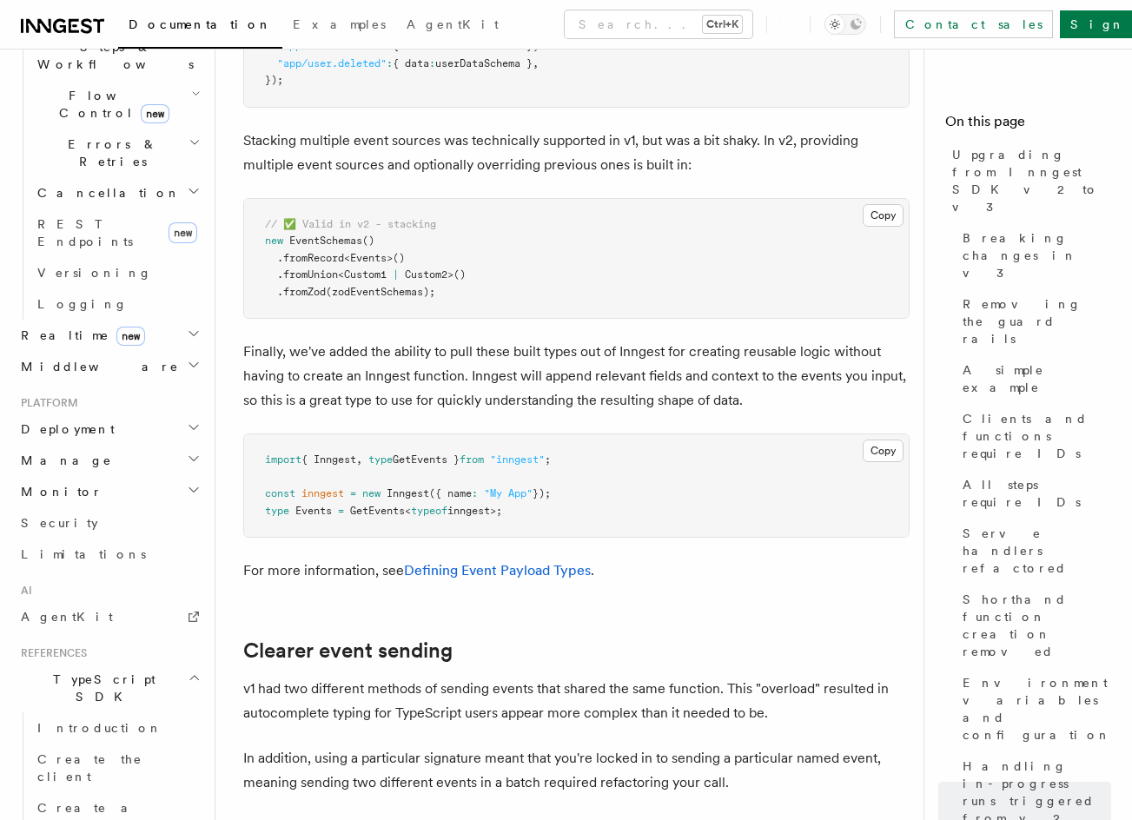
scroll to position [11537, 0]
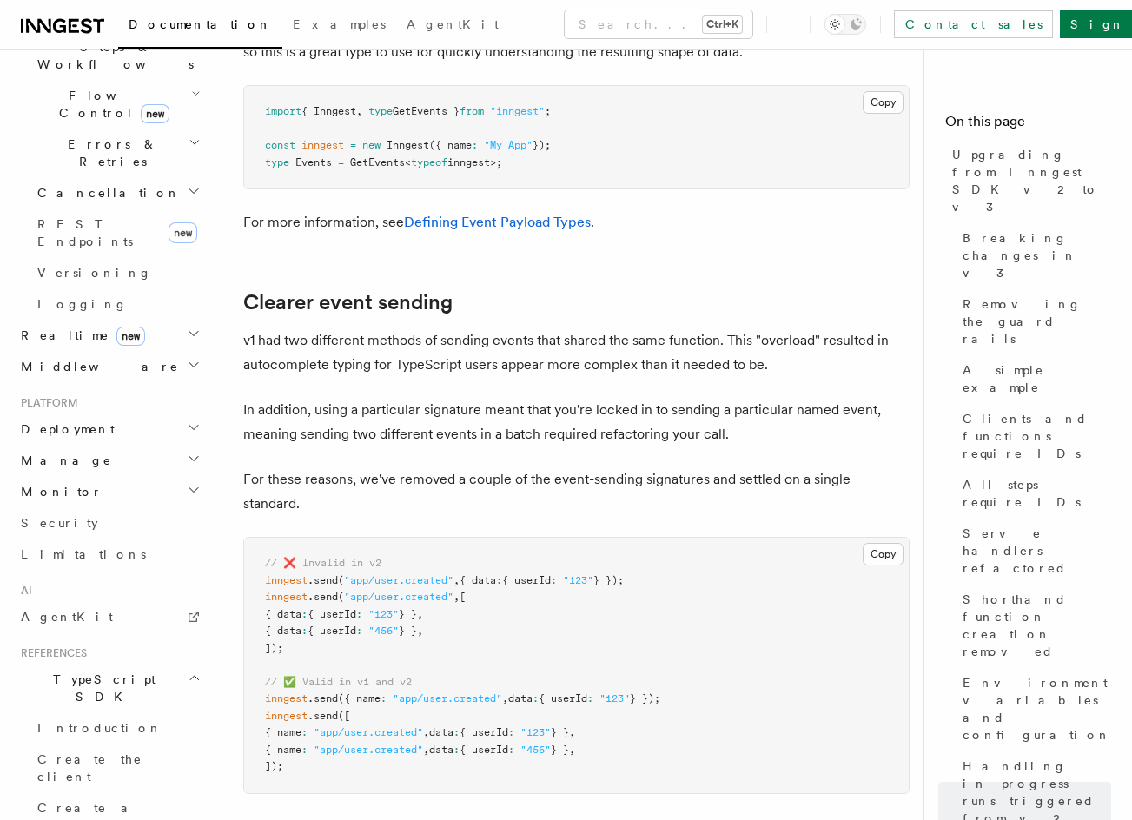
drag, startPoint x: 472, startPoint y: 469, endPoint x: 471, endPoint y: 512, distance: 43.5
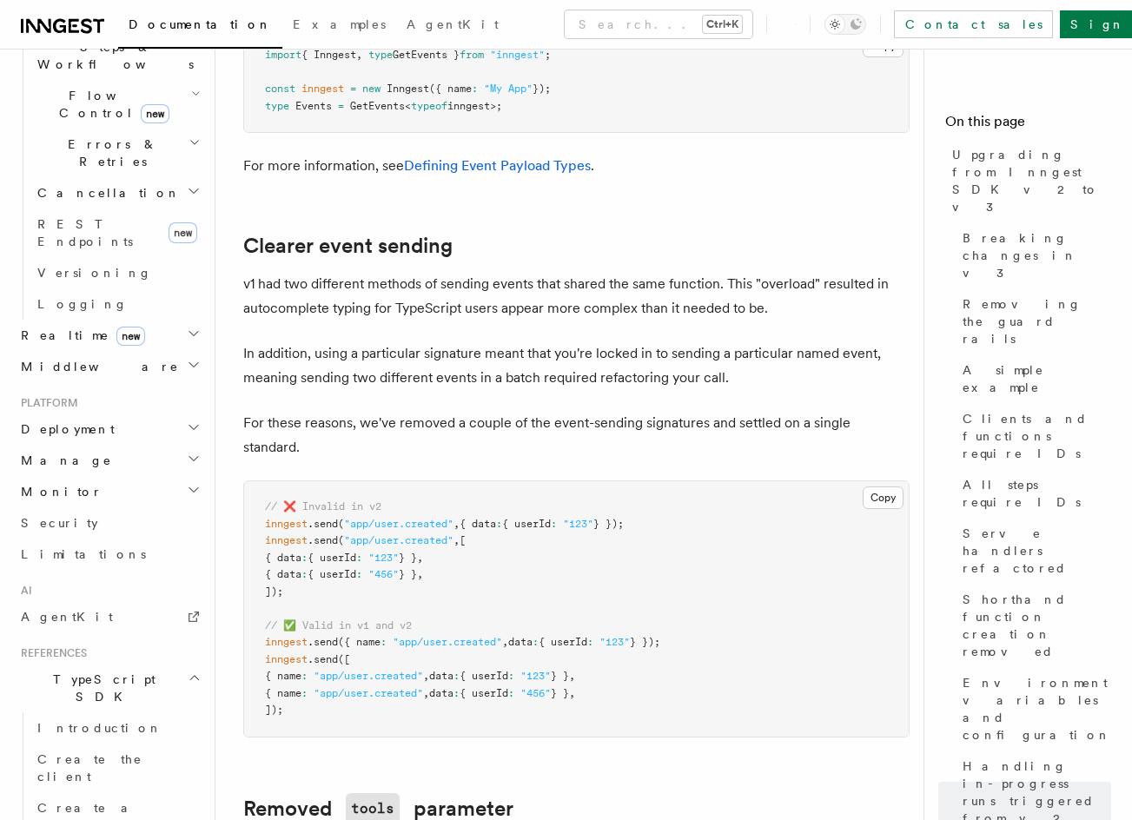
scroll to position [11945, 0]
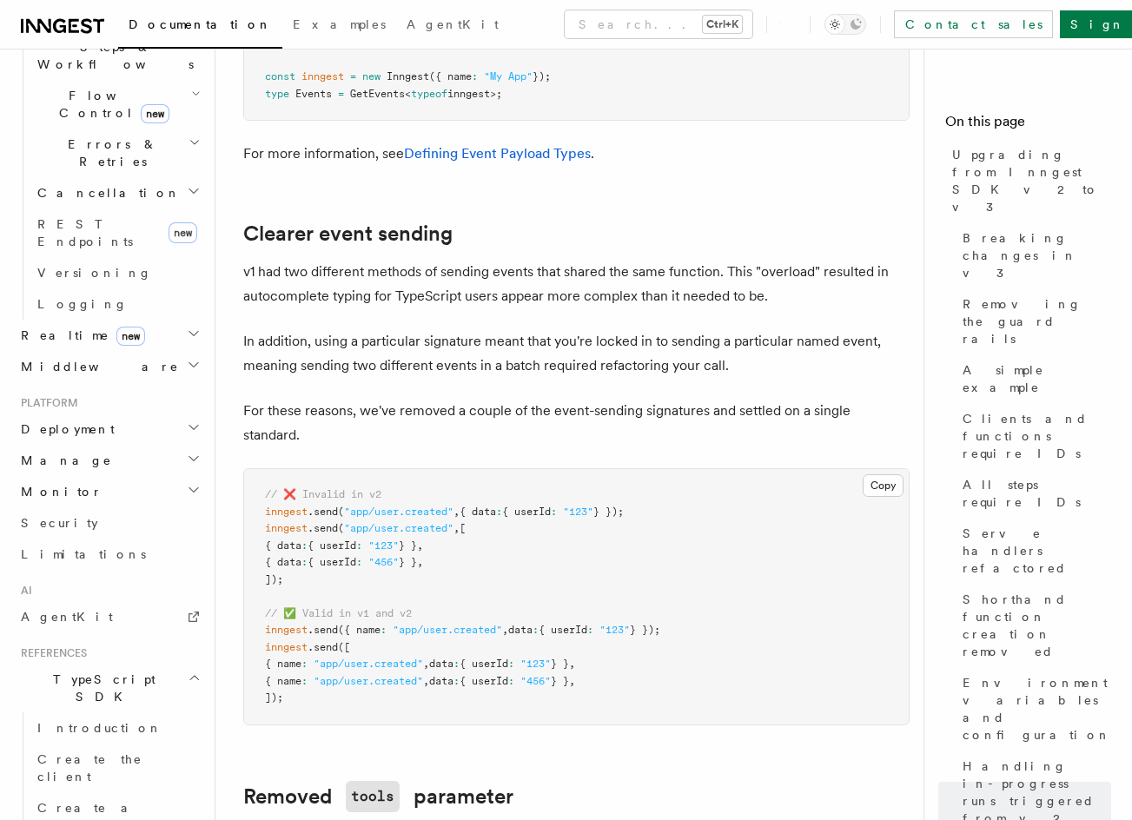
drag, startPoint x: 512, startPoint y: 359, endPoint x: 505, endPoint y: 386, distance: 27.8
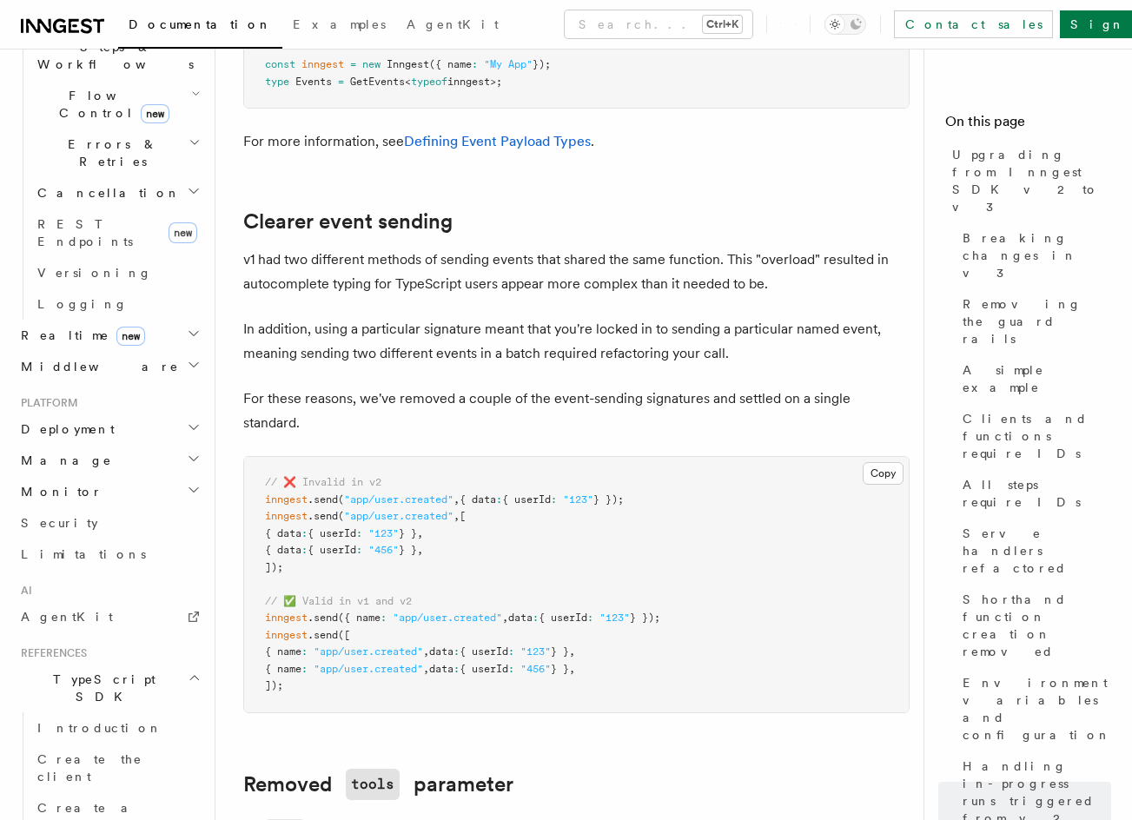
scroll to position [11989, 0]
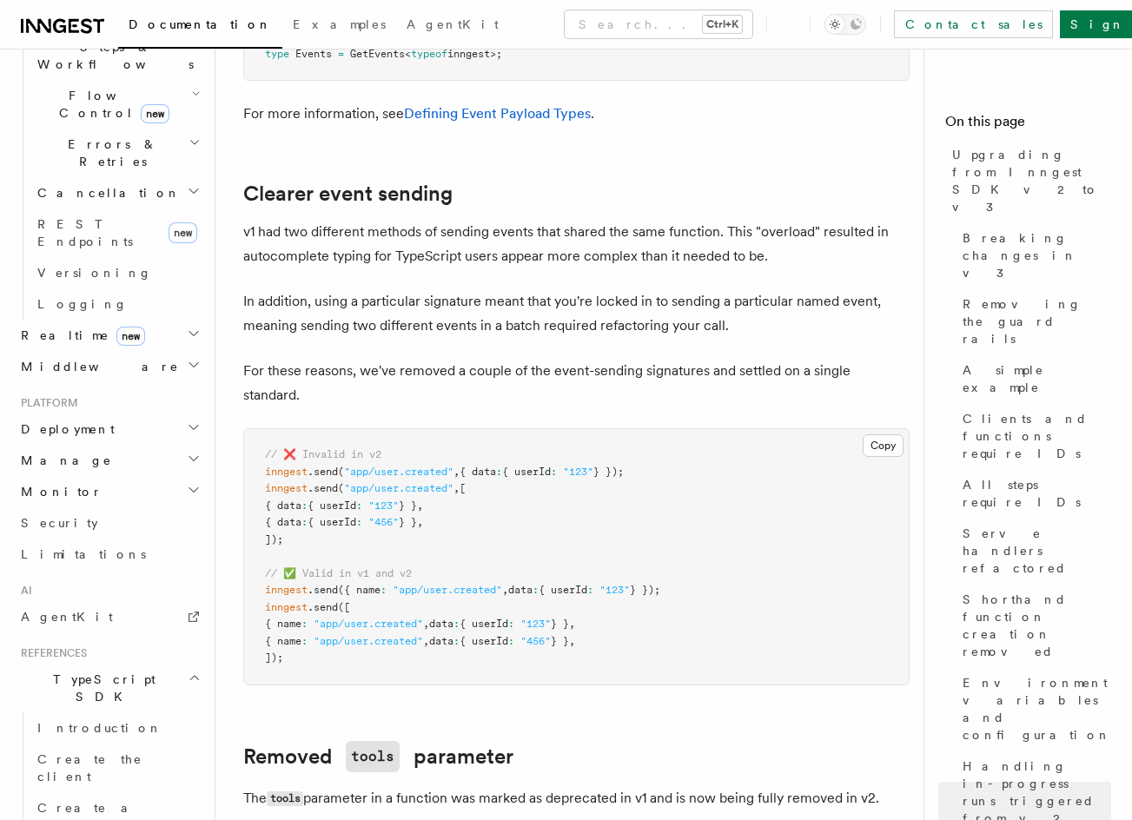
drag, startPoint x: 425, startPoint y: 423, endPoint x: 398, endPoint y: 455, distance: 41.9
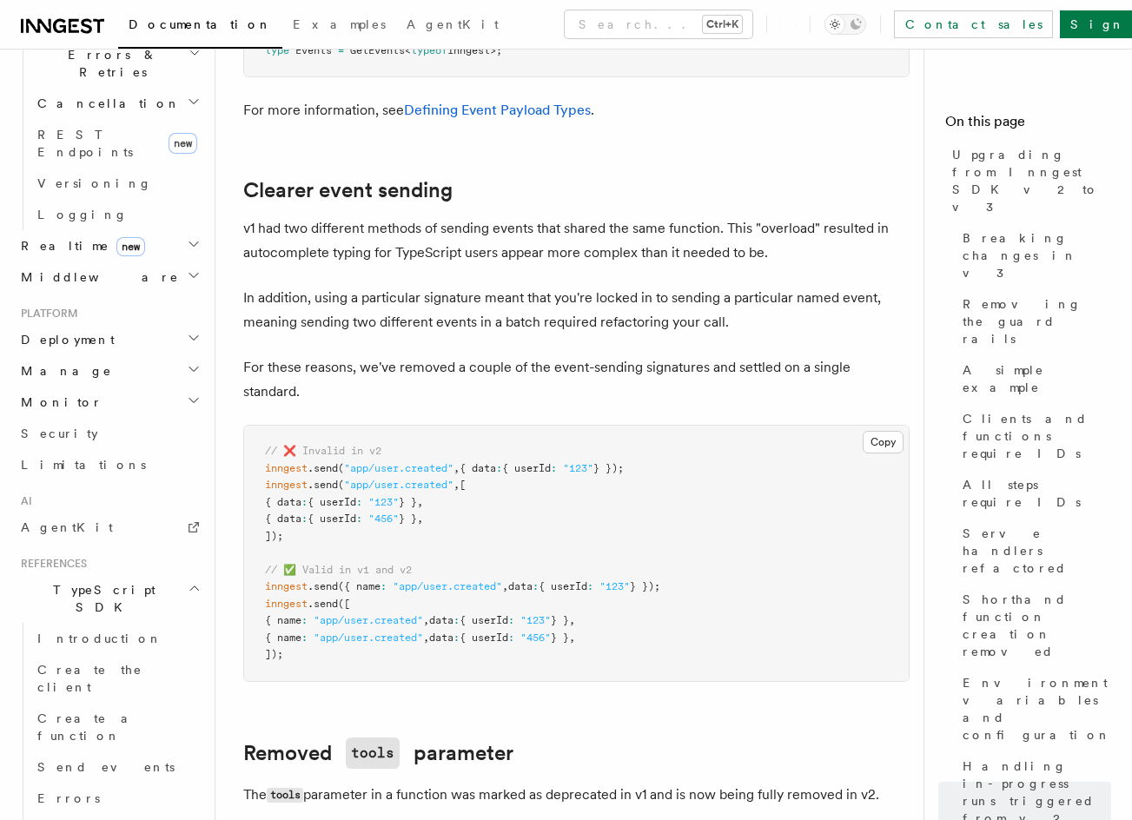
scroll to position [778, 0]
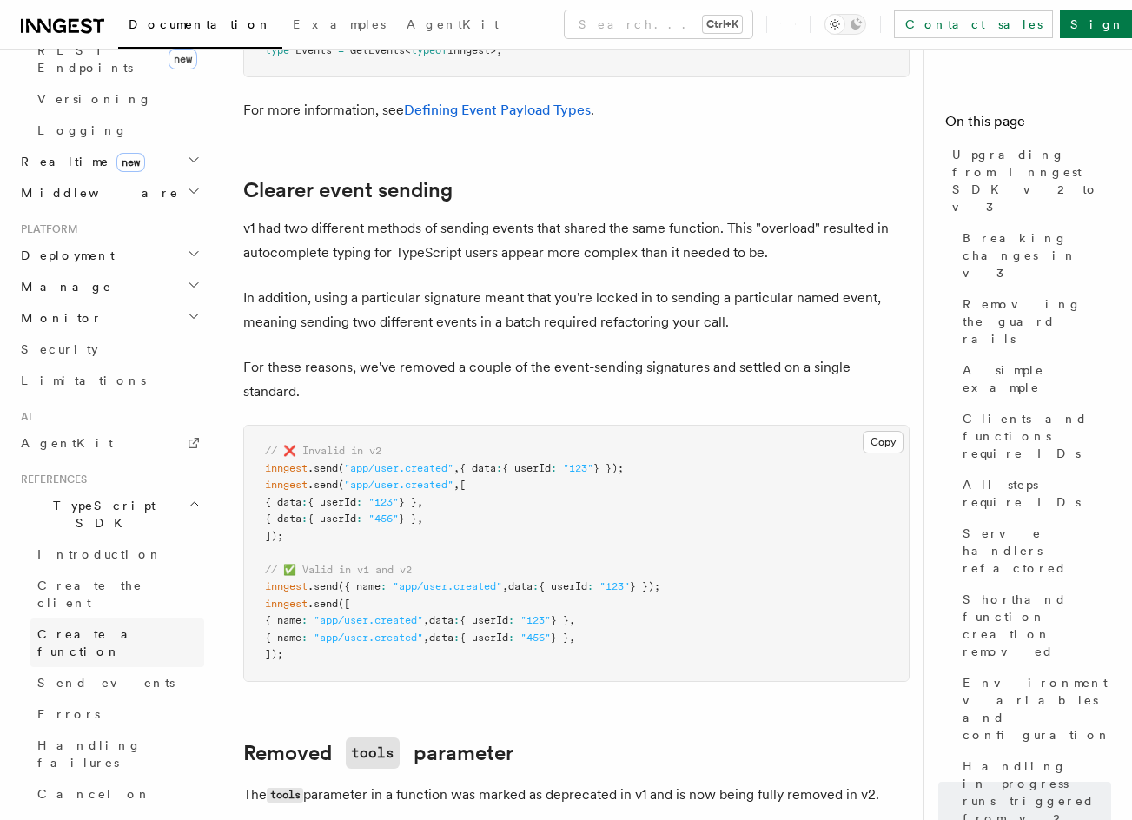
click at [113, 627] on span "Create a function" at bounding box center [88, 642] width 103 height 31
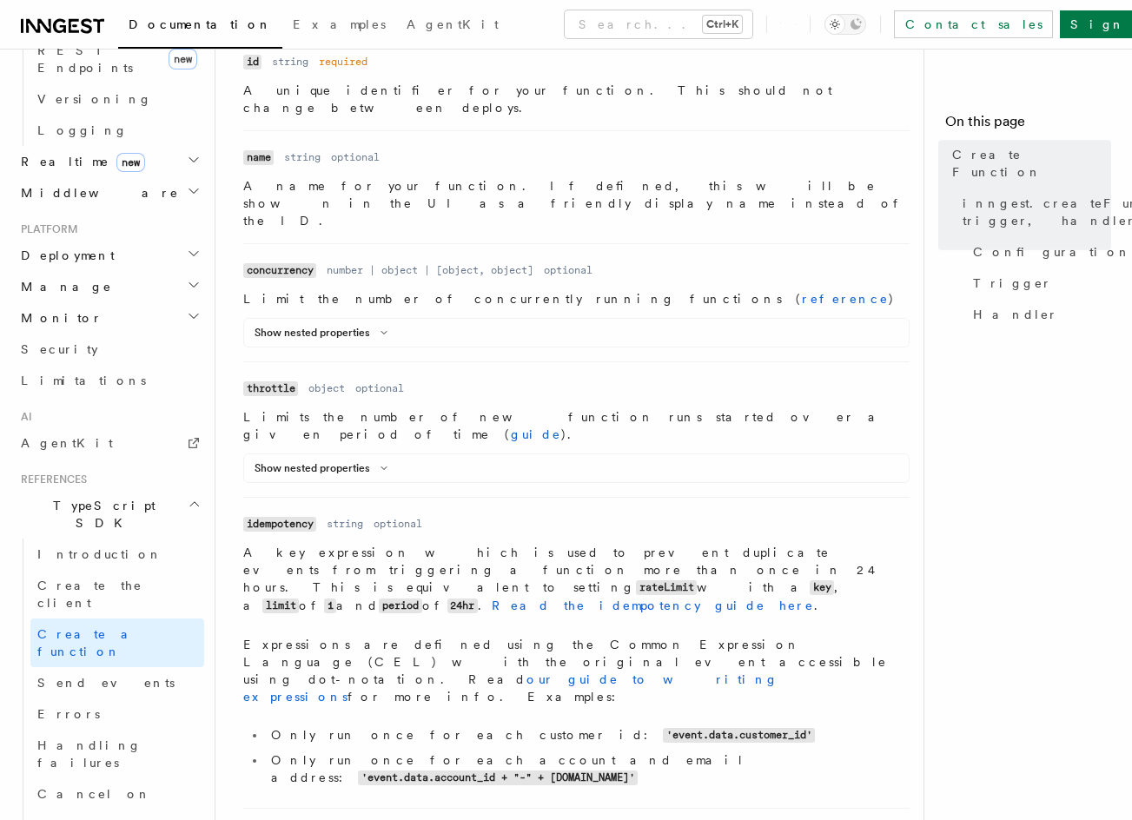
drag, startPoint x: 389, startPoint y: 385, endPoint x: 398, endPoint y: 523, distance: 138.4
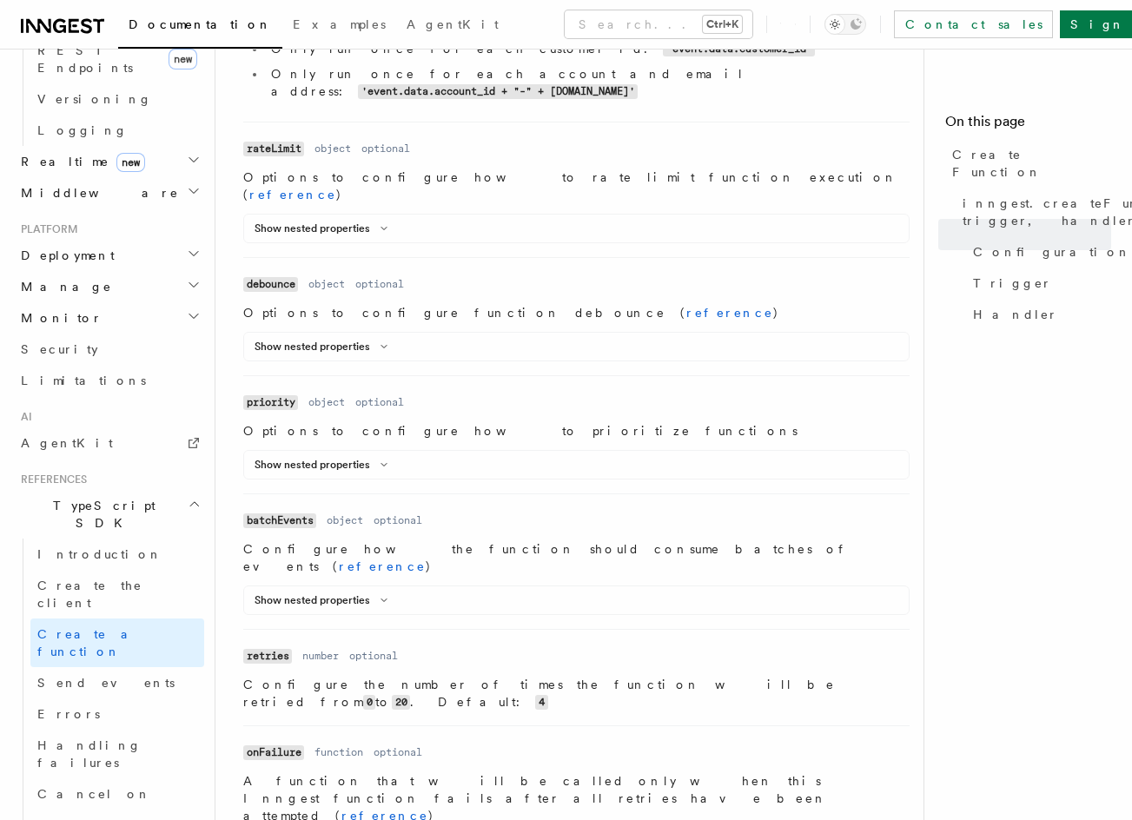
drag, startPoint x: 414, startPoint y: 581, endPoint x: 413, endPoint y: 611, distance: 30.4
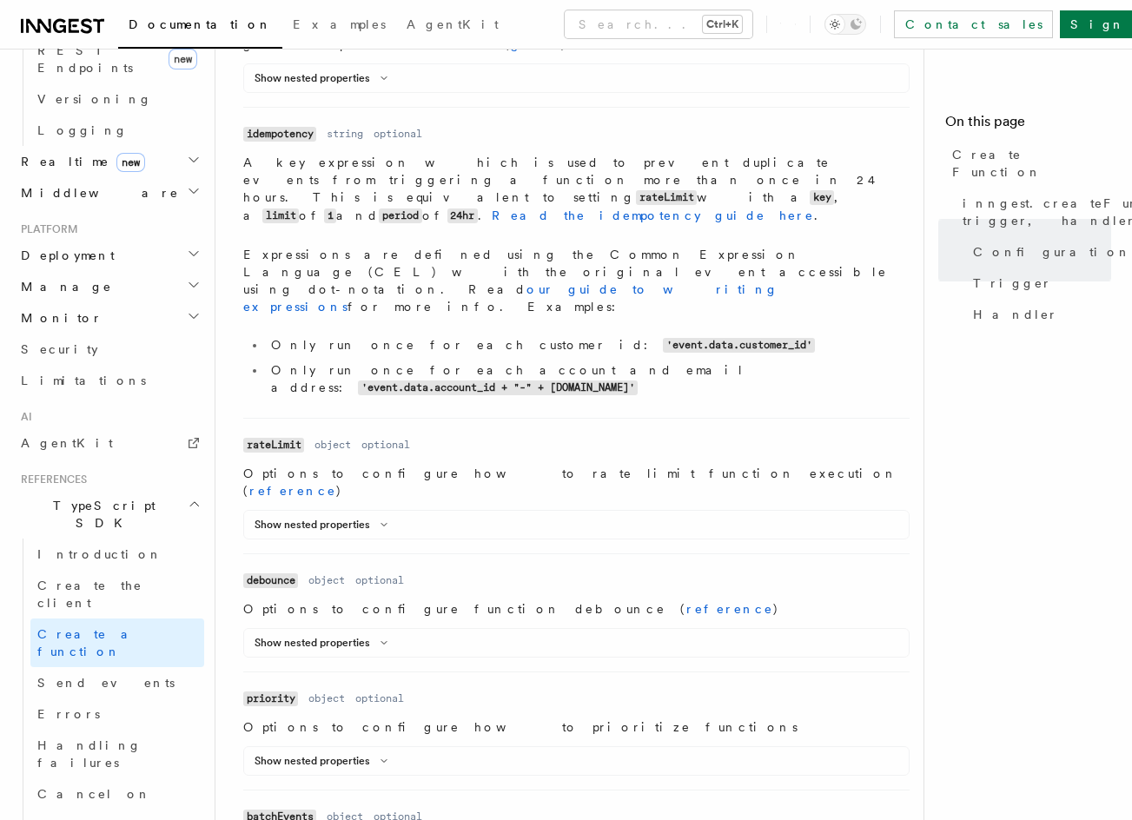
drag, startPoint x: 412, startPoint y: 486, endPoint x: 400, endPoint y: 400, distance: 86.7
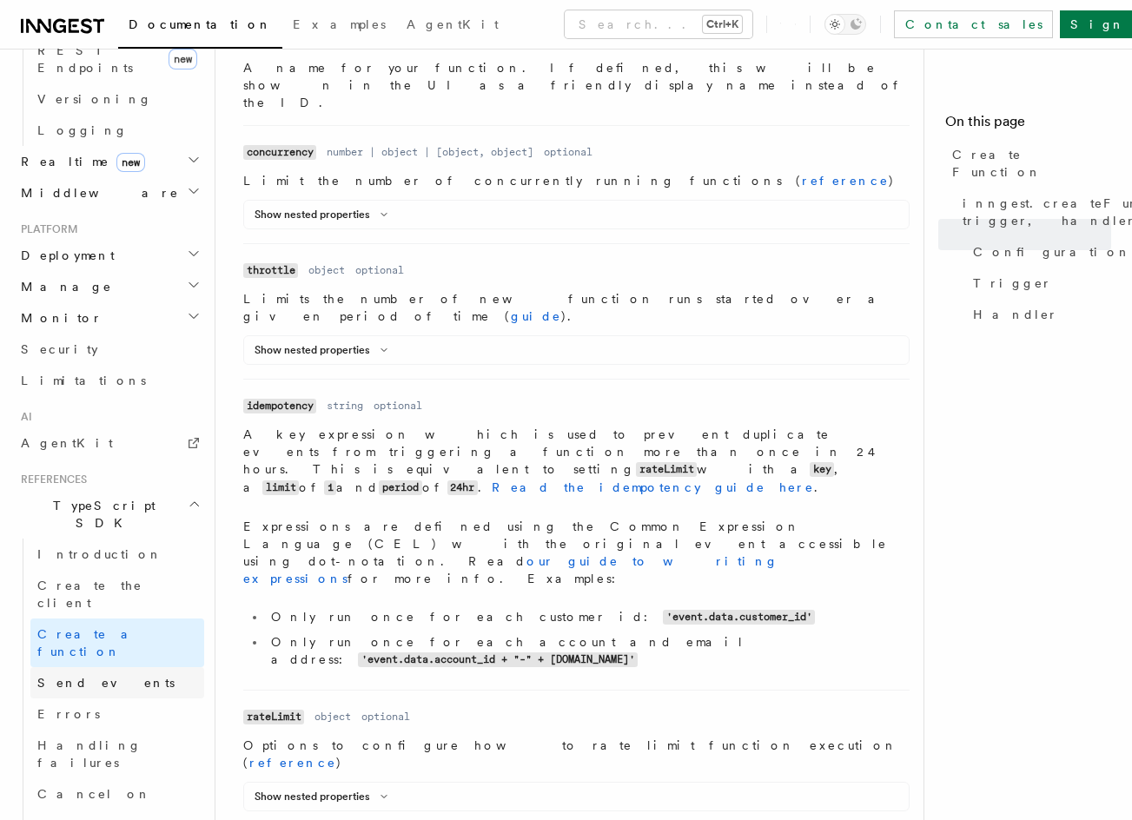
click at [97, 676] on span "Send events" at bounding box center [105, 683] width 137 height 14
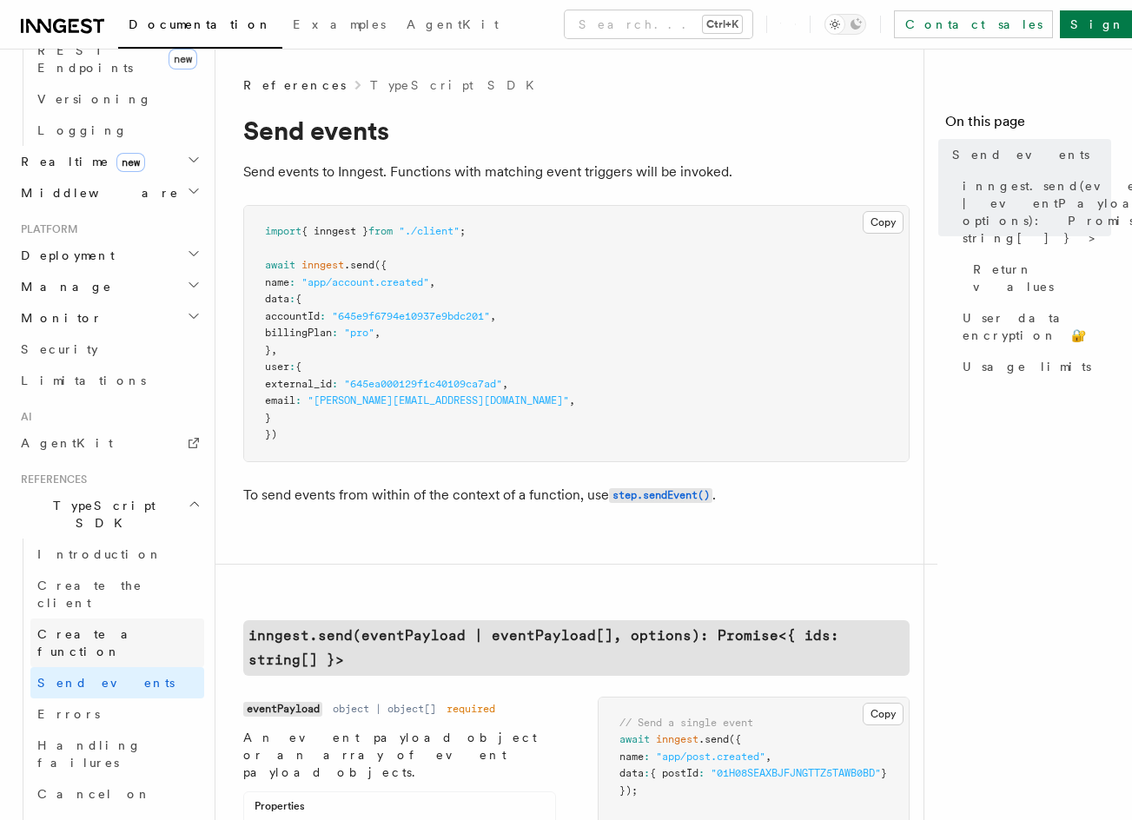
click at [103, 627] on span "Create a function" at bounding box center [88, 642] width 103 height 31
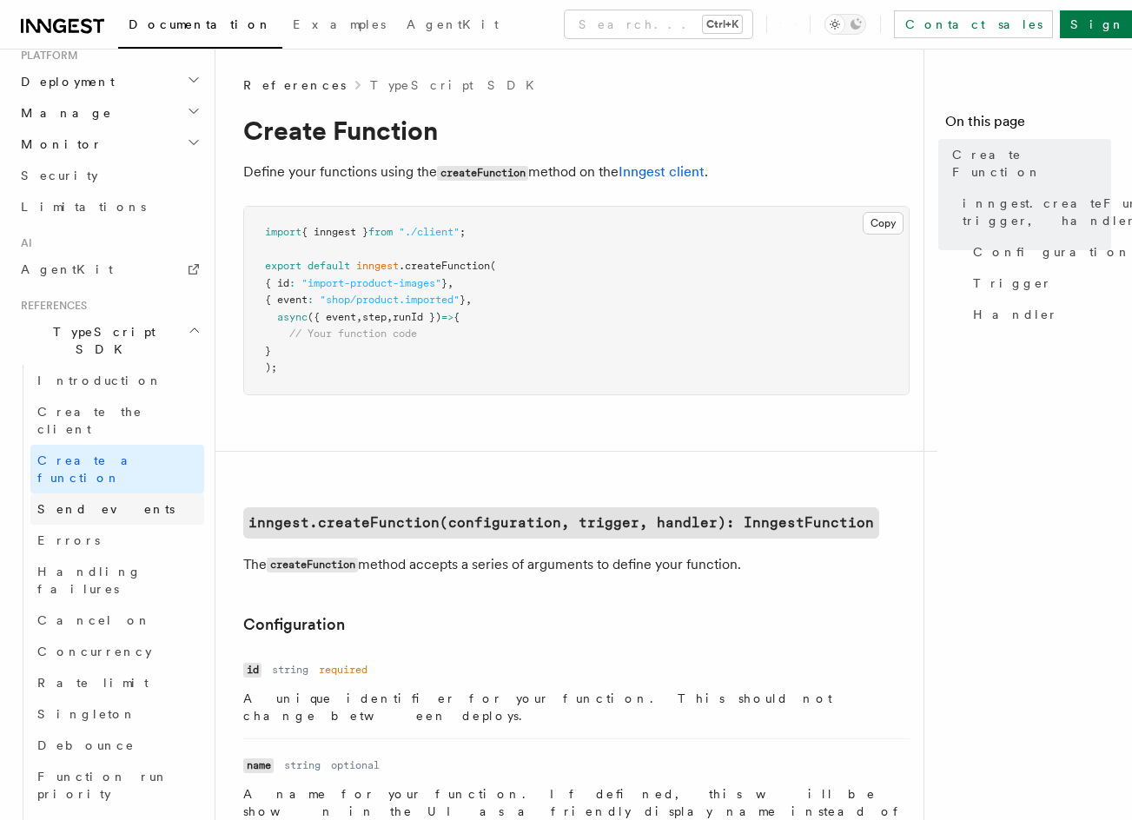
click at [101, 493] on link "Send events" at bounding box center [117, 508] width 174 height 31
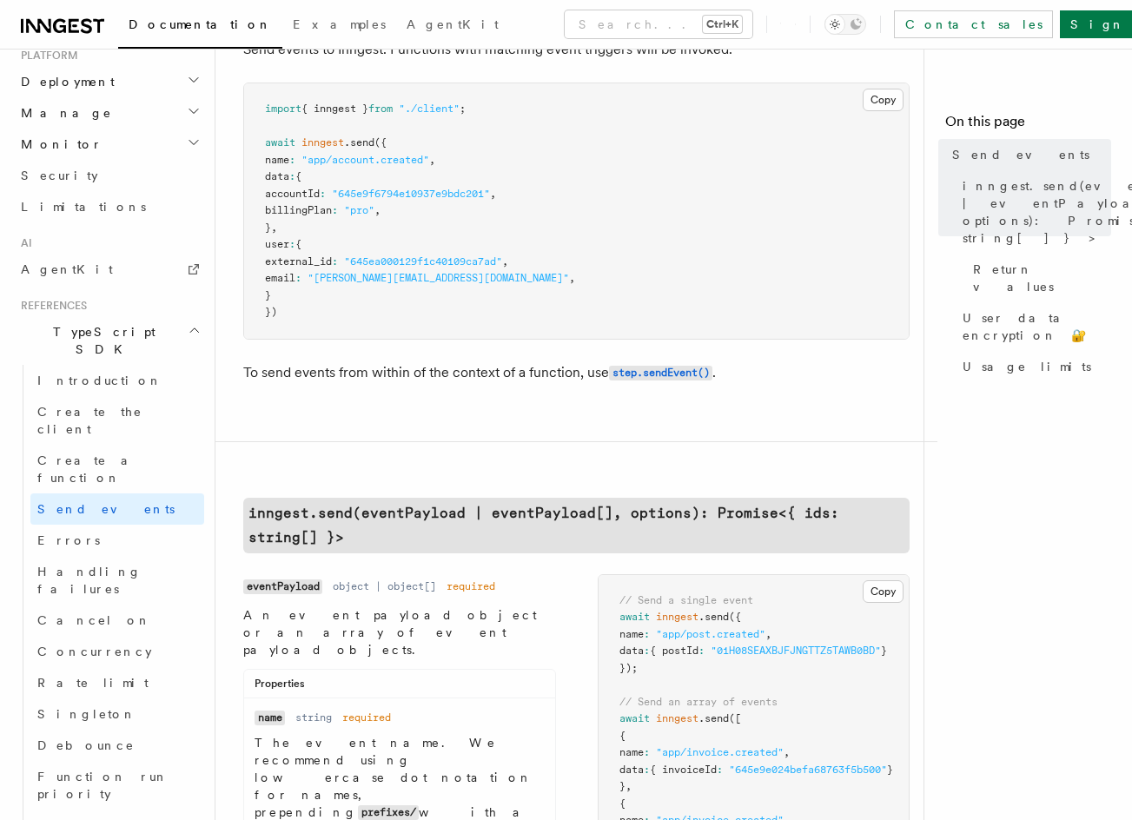
scroll to position [171, 0]
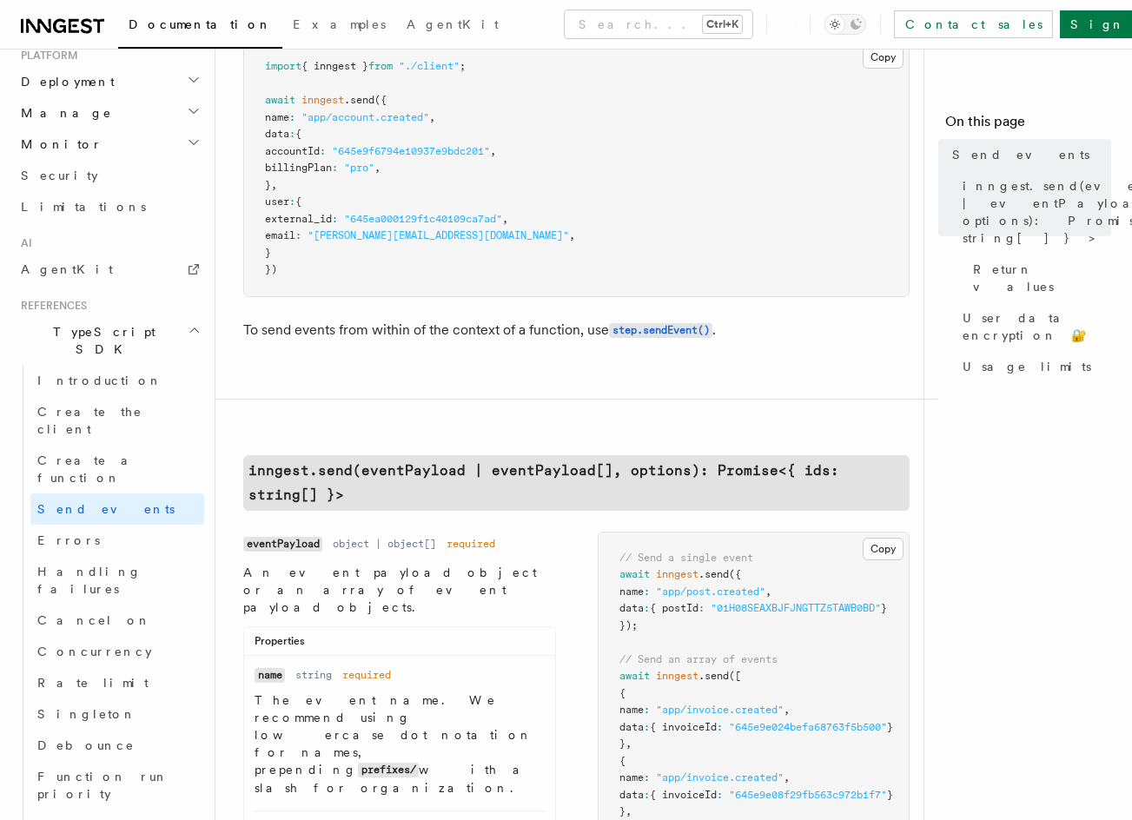
drag, startPoint x: 475, startPoint y: 323, endPoint x: 475, endPoint y: 355, distance: 32.1
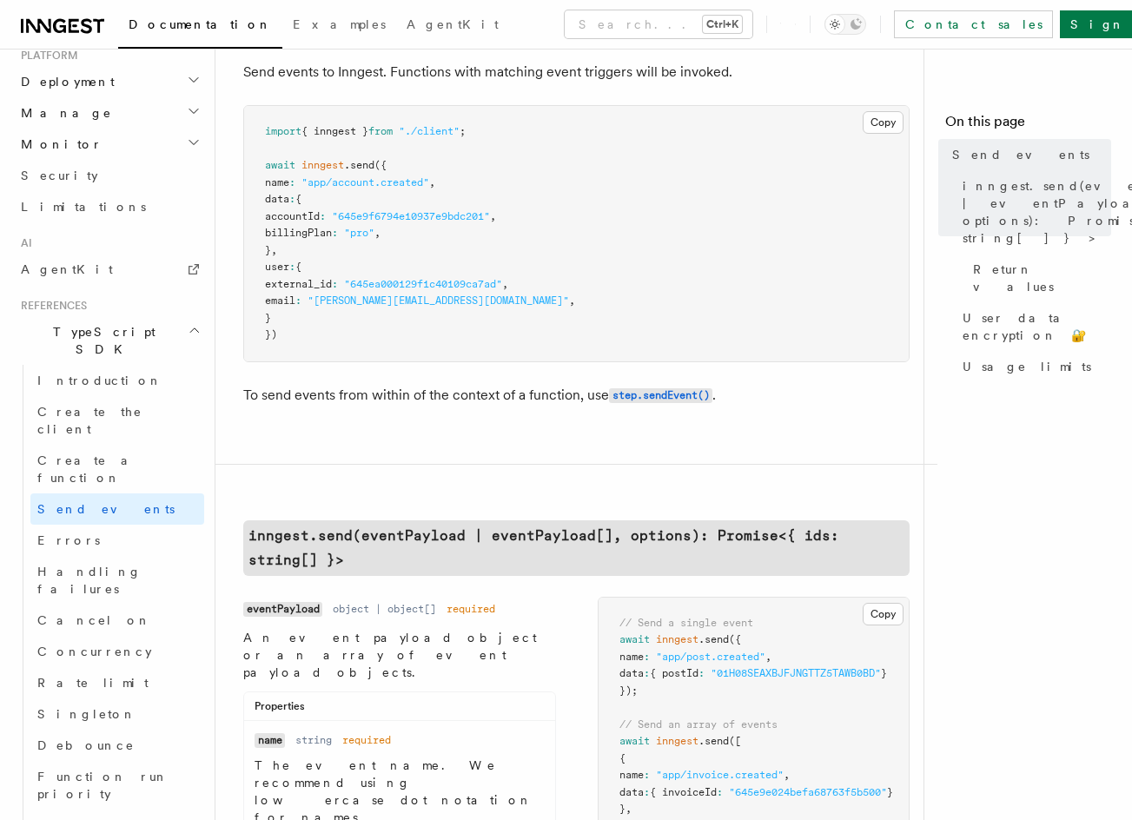
drag, startPoint x: 474, startPoint y: 289, endPoint x: 473, endPoint y: 262, distance: 26.9
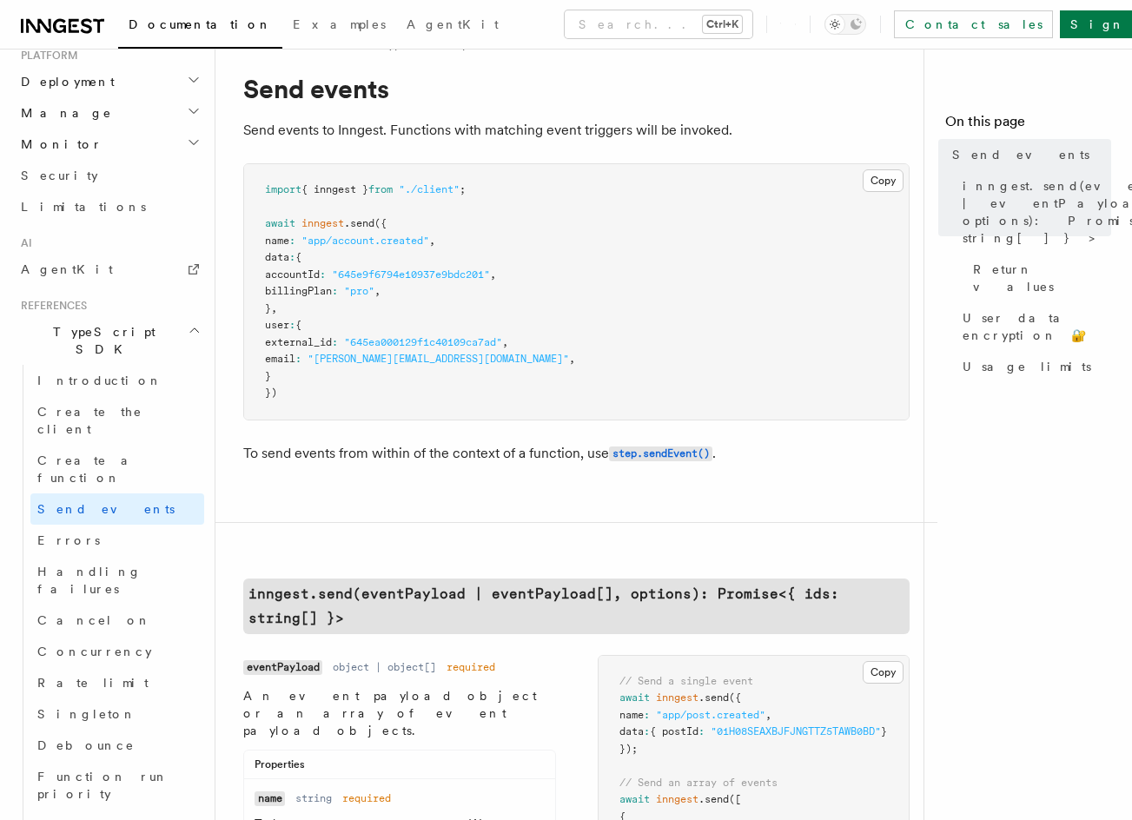
scroll to position [0, 0]
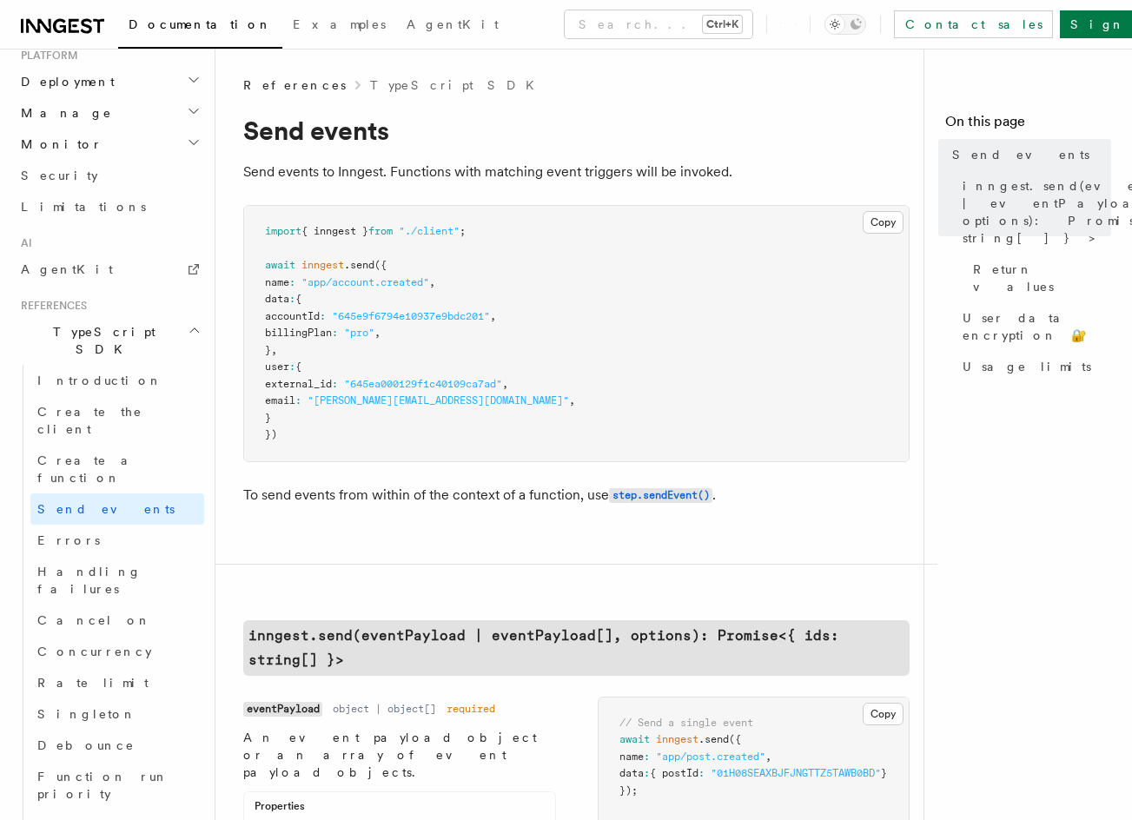
drag, startPoint x: 503, startPoint y: 248, endPoint x: 514, endPoint y: 173, distance: 76.4
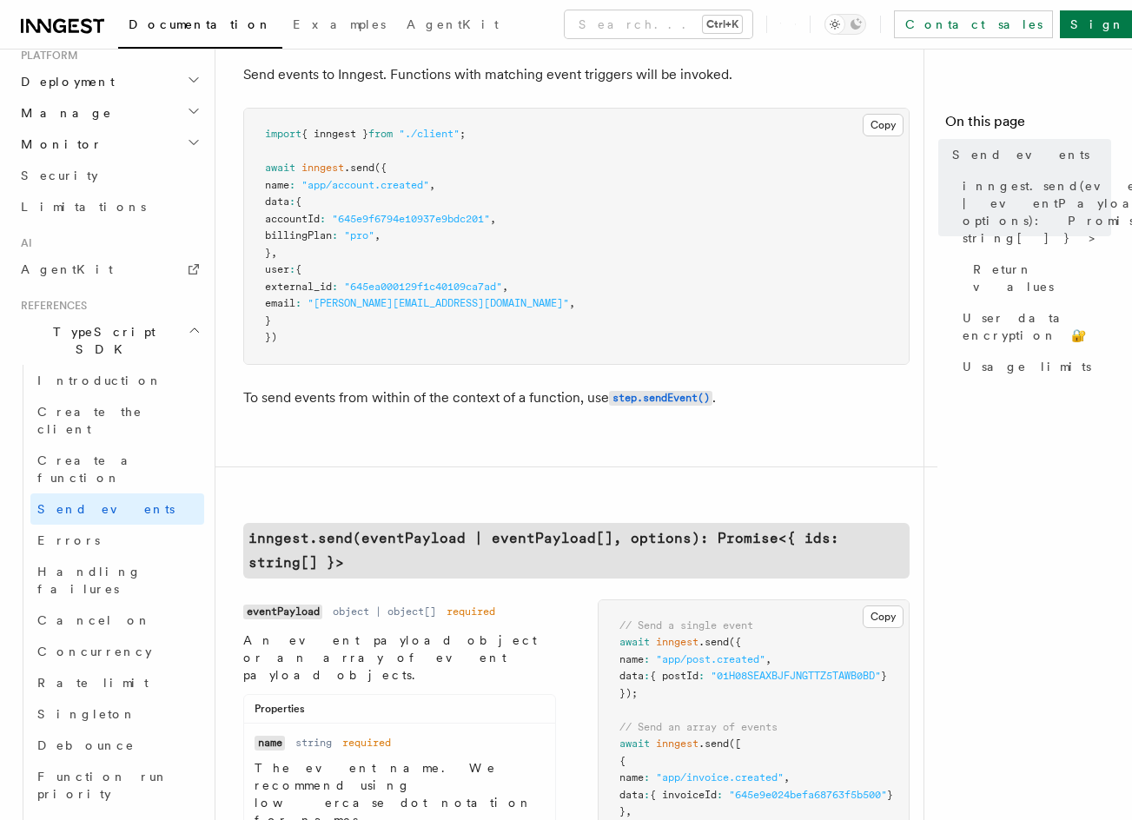
drag, startPoint x: 506, startPoint y: 227, endPoint x: 504, endPoint y: 265, distance: 38.3
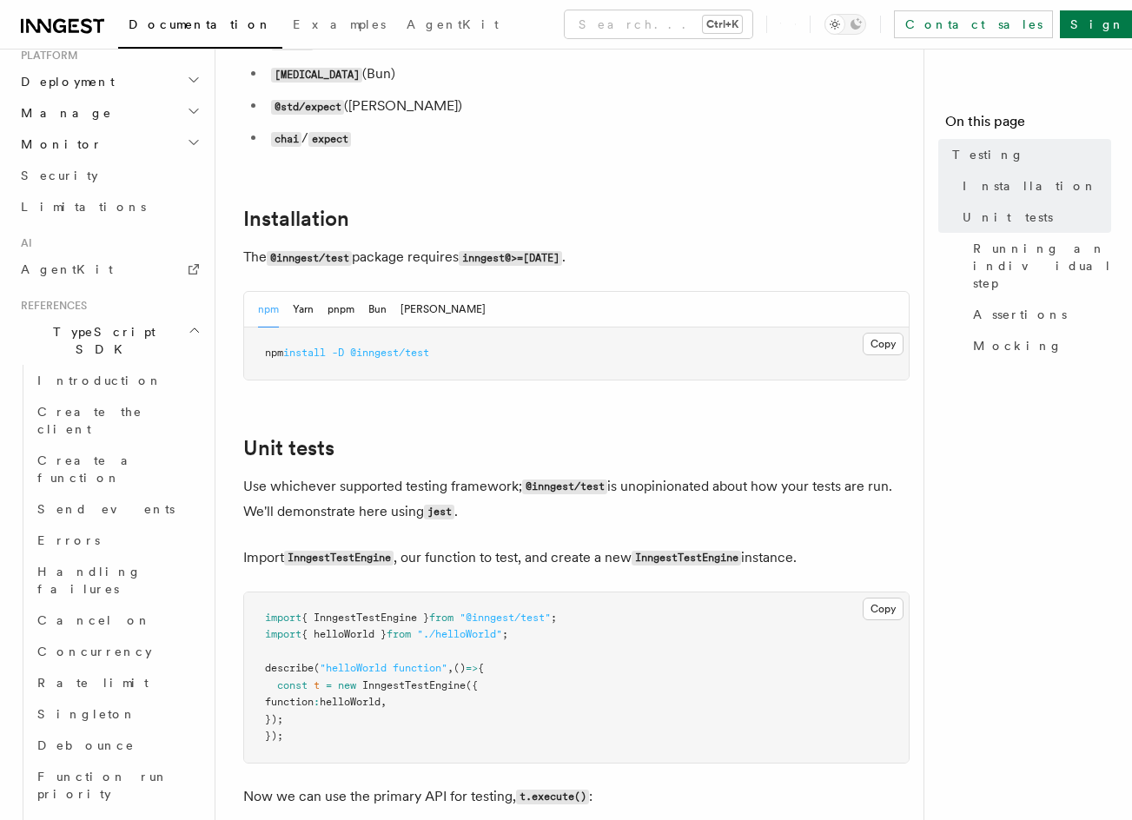
drag, startPoint x: 593, startPoint y: 404, endPoint x: 570, endPoint y: 553, distance: 151.2
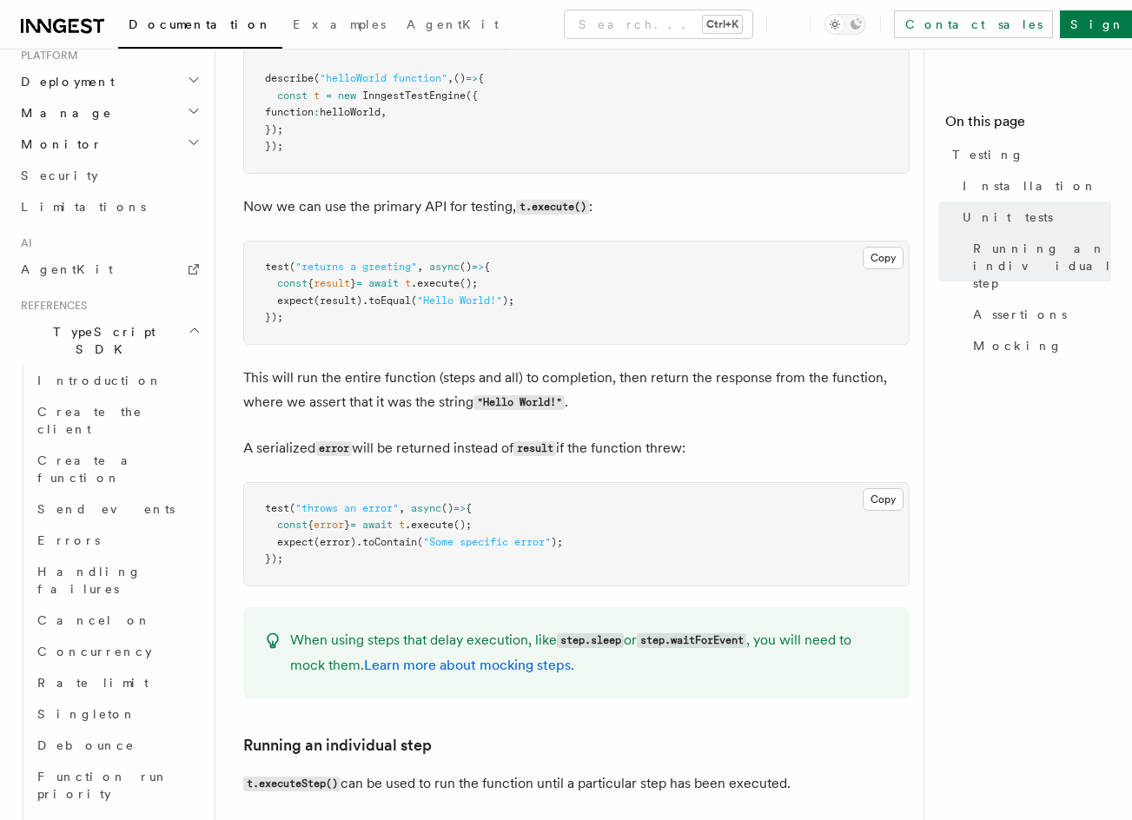
scroll to position [533, 0]
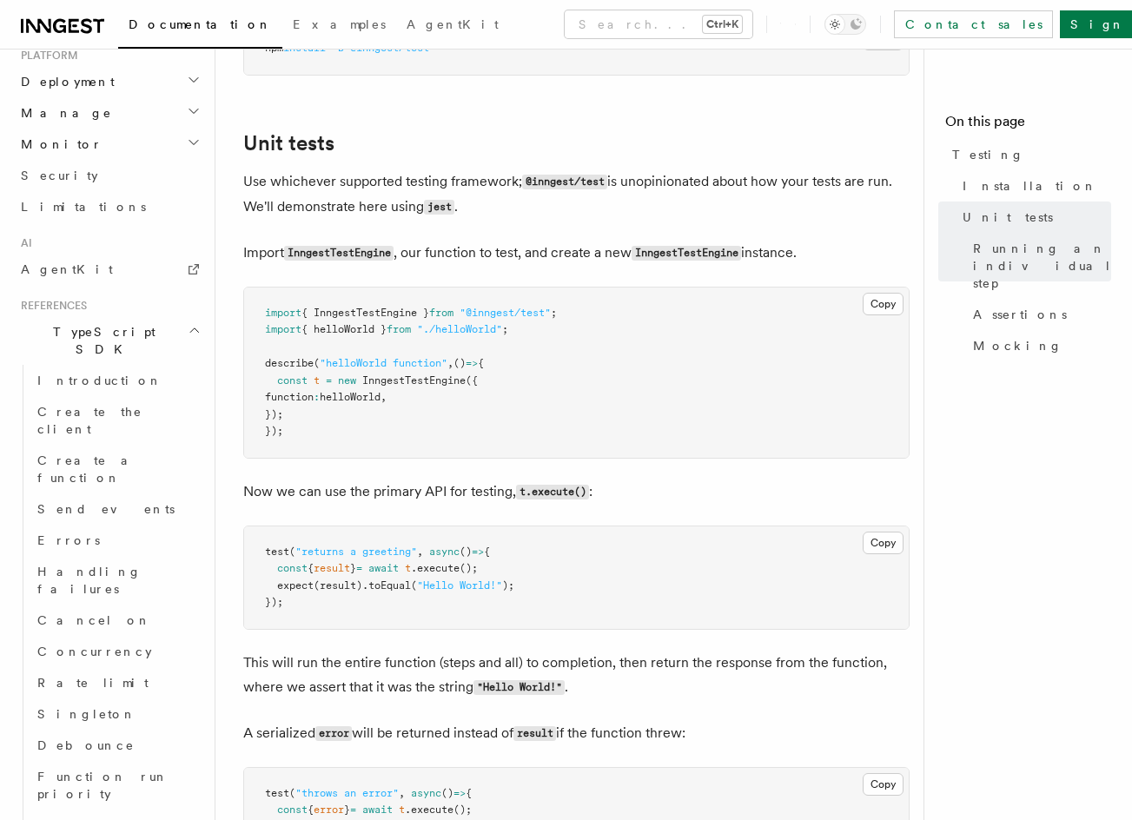
drag, startPoint x: 395, startPoint y: 394, endPoint x: 390, endPoint y: 264, distance: 130.4
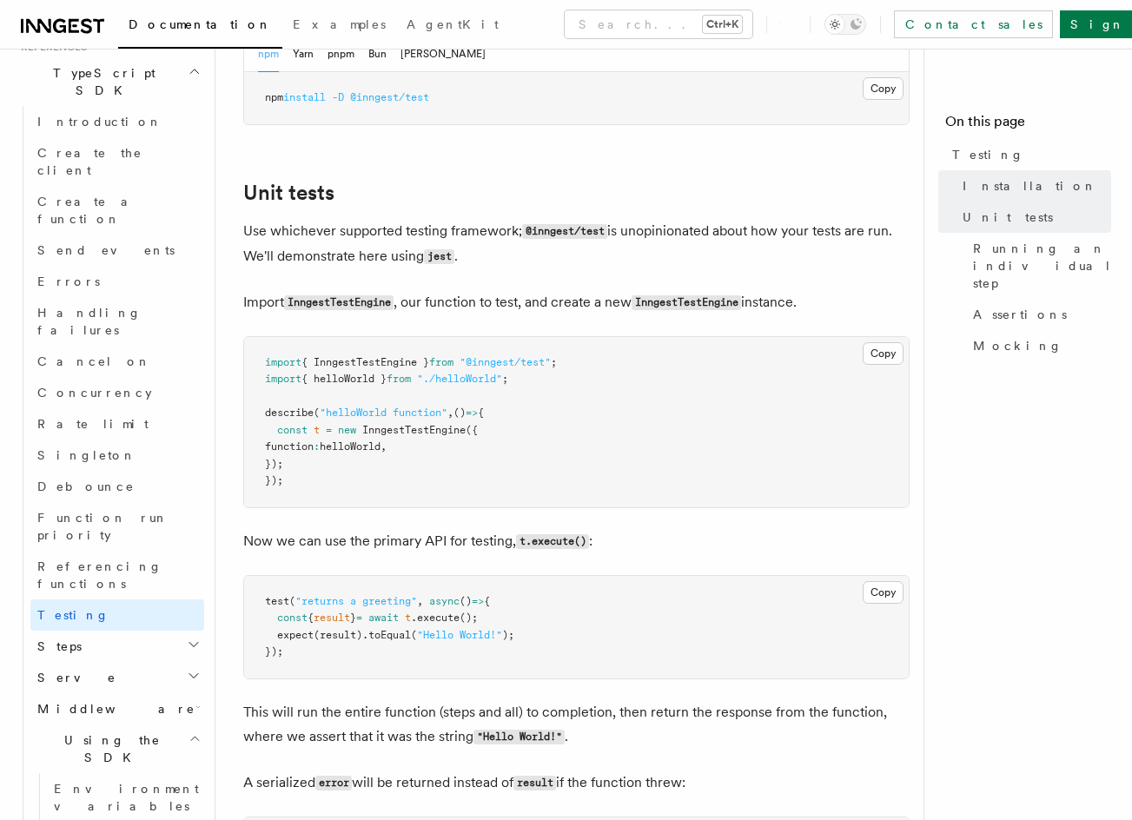
scroll to position [1212, 0]
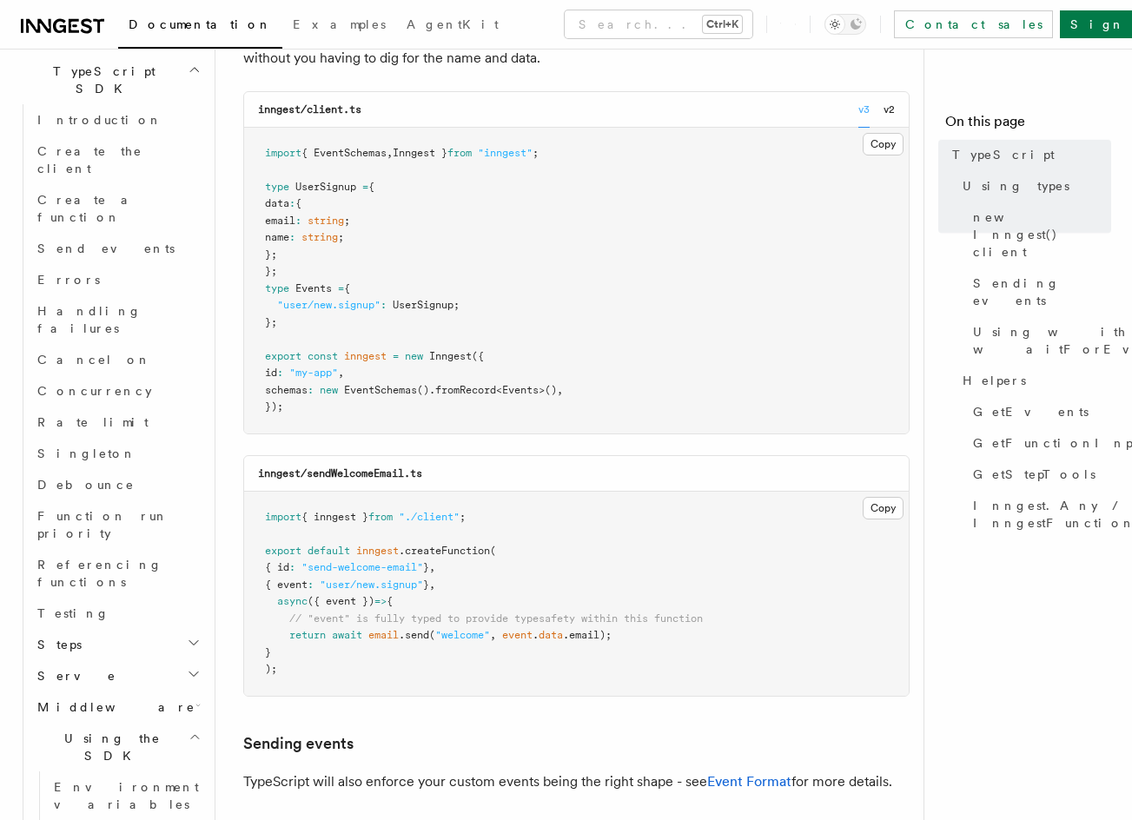
drag, startPoint x: 512, startPoint y: 649, endPoint x: 512, endPoint y: 713, distance: 64.3
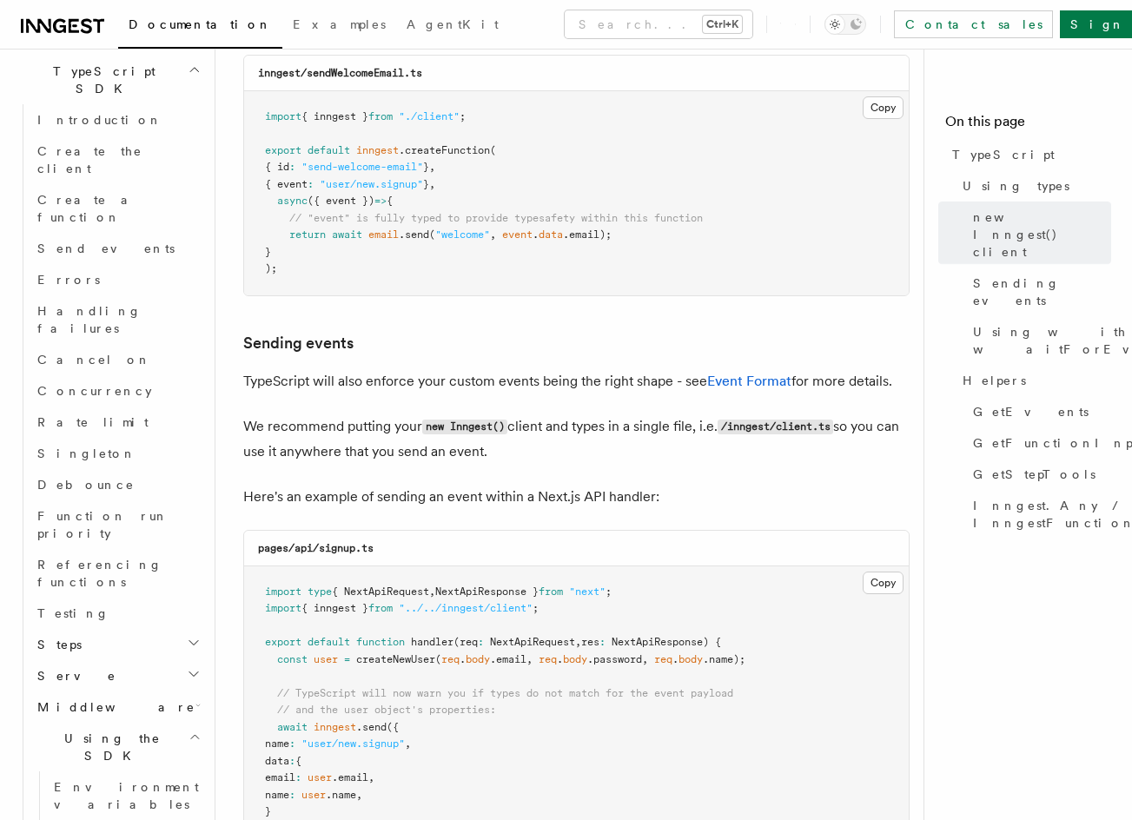
scroll to position [1073, 0]
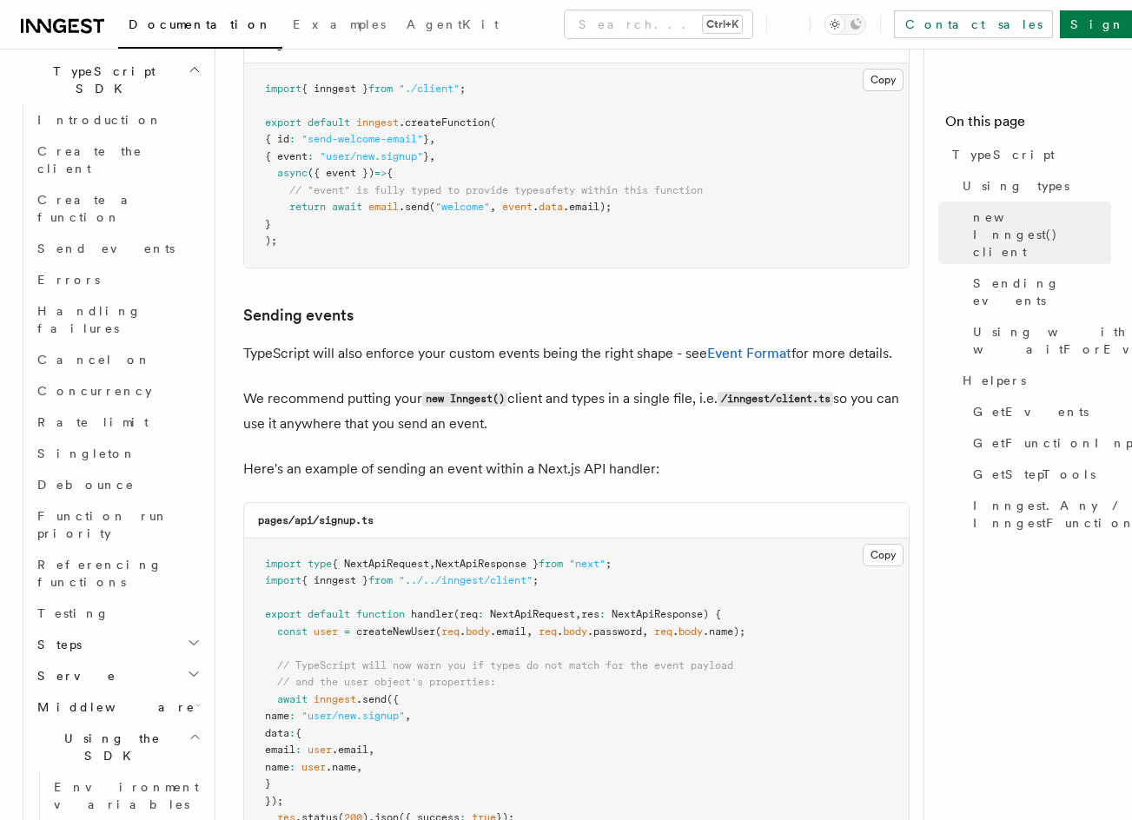
drag, startPoint x: 402, startPoint y: 389, endPoint x: 400, endPoint y: 419, distance: 29.6
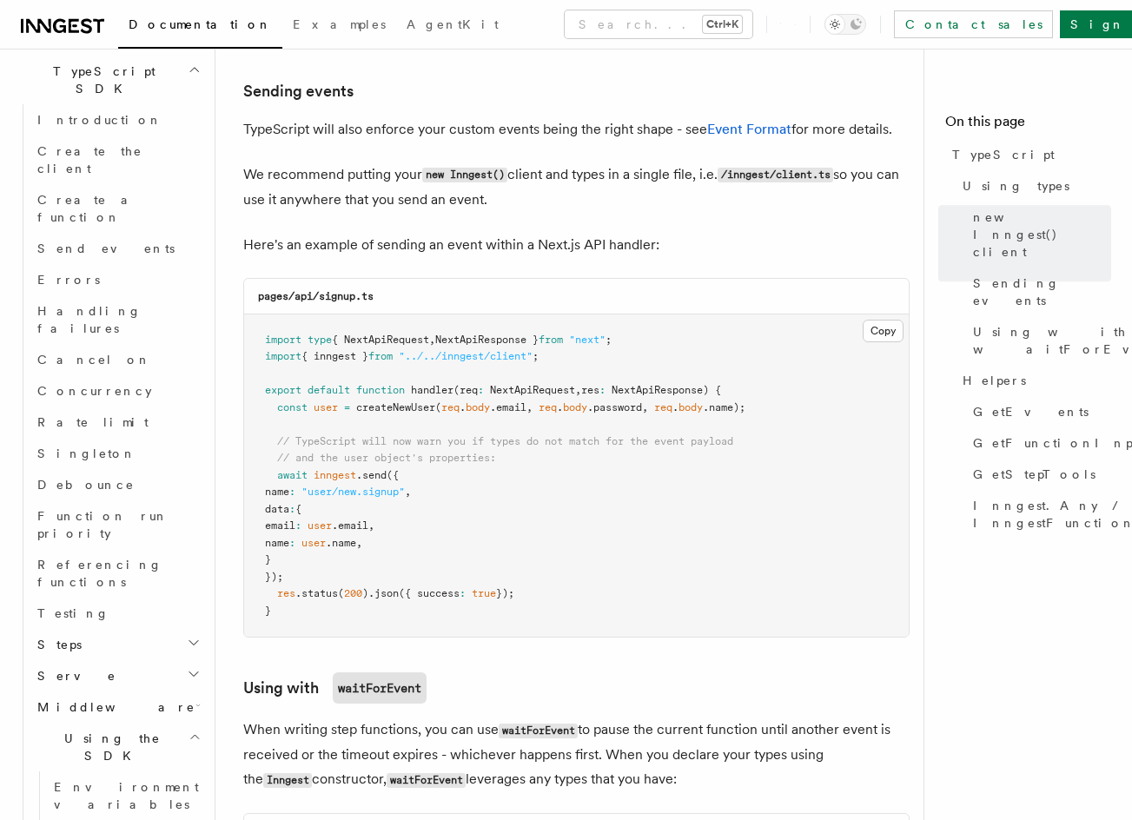
drag, startPoint x: 518, startPoint y: 352, endPoint x: 525, endPoint y: 426, distance: 75.0
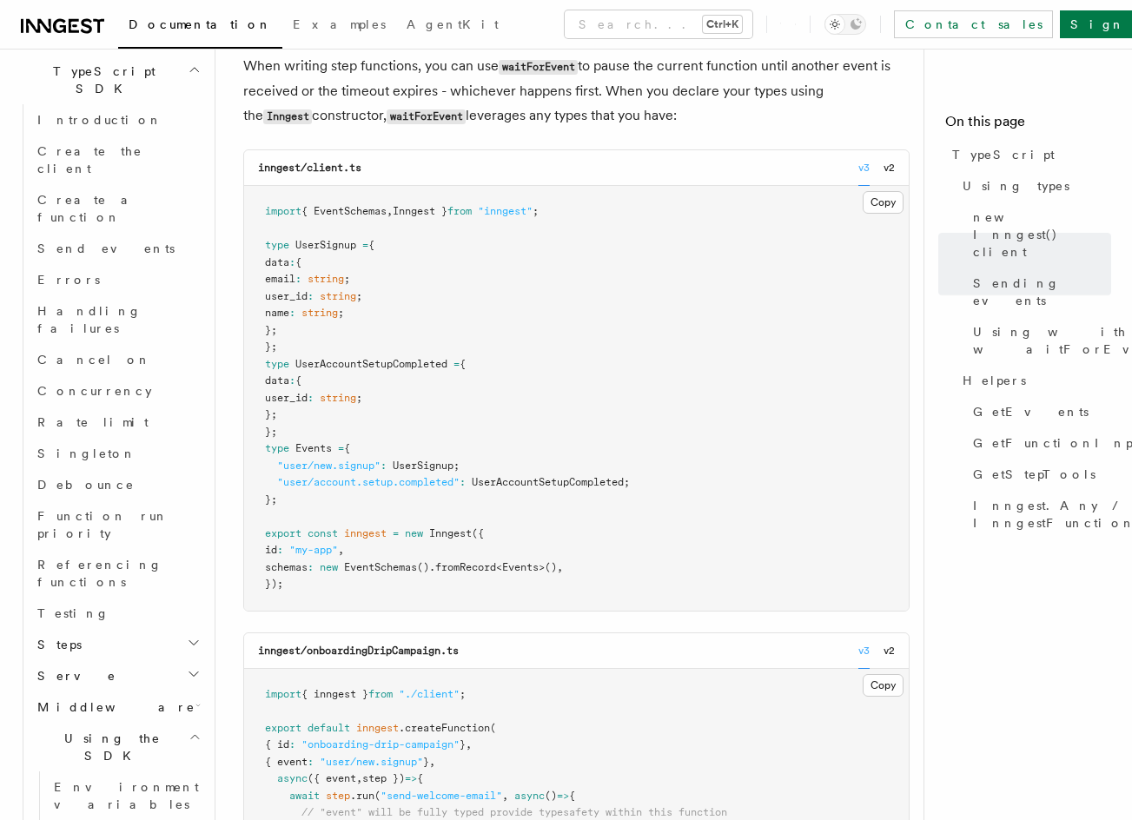
drag, startPoint x: 533, startPoint y: 547, endPoint x: 534, endPoint y: 559, distance: 12.2
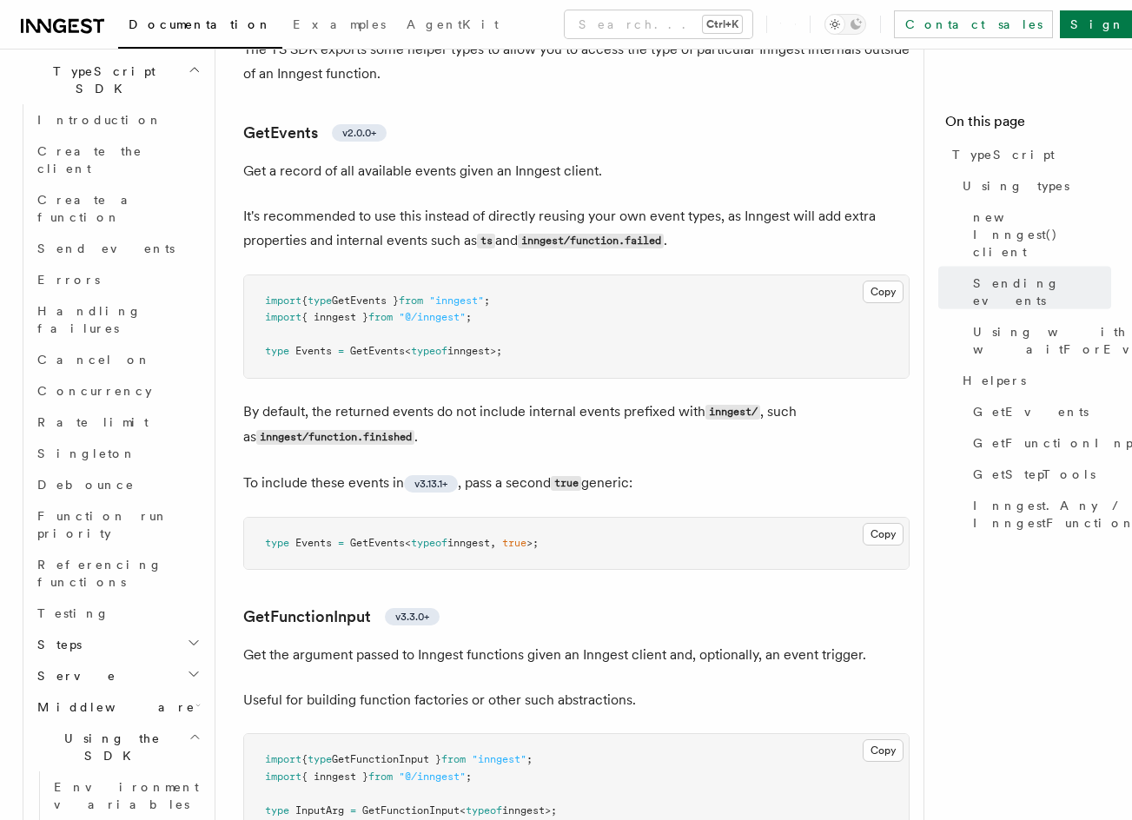
drag, startPoint x: 500, startPoint y: 372, endPoint x: 499, endPoint y: 592, distance: 220.6
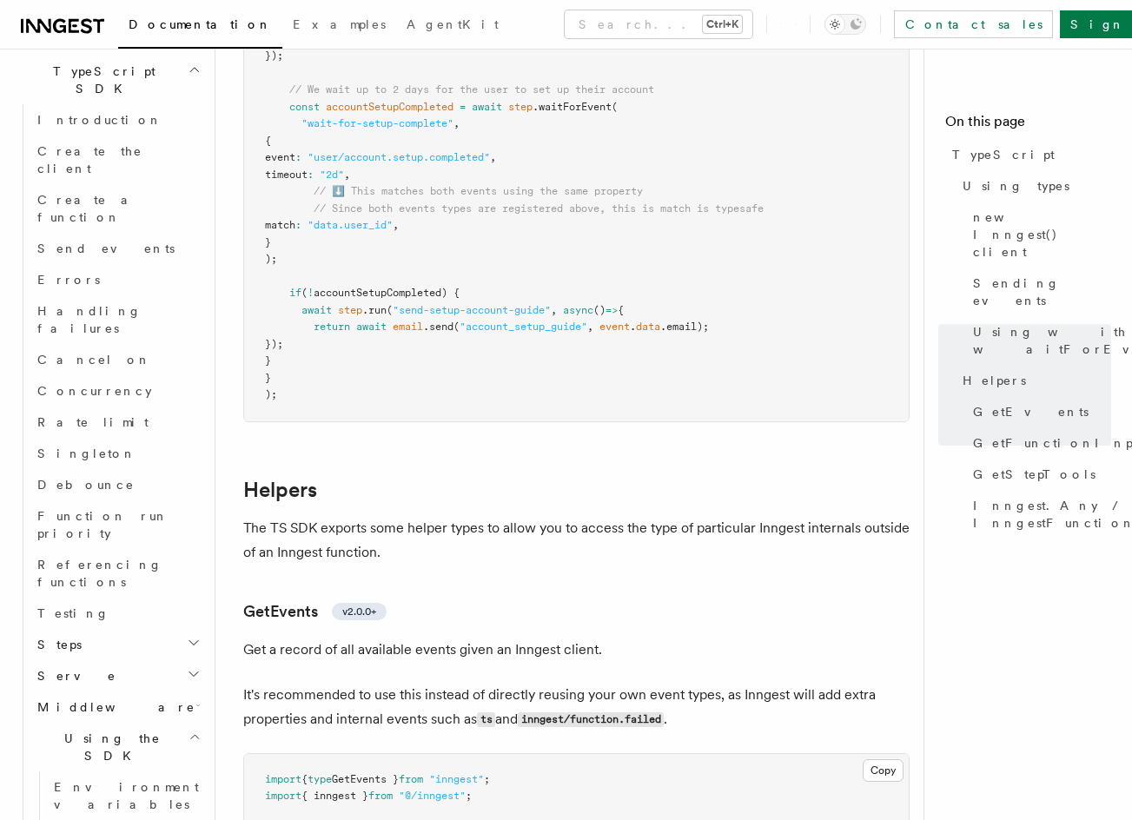
drag, startPoint x: 477, startPoint y: 475, endPoint x: 482, endPoint y: 311, distance: 164.2
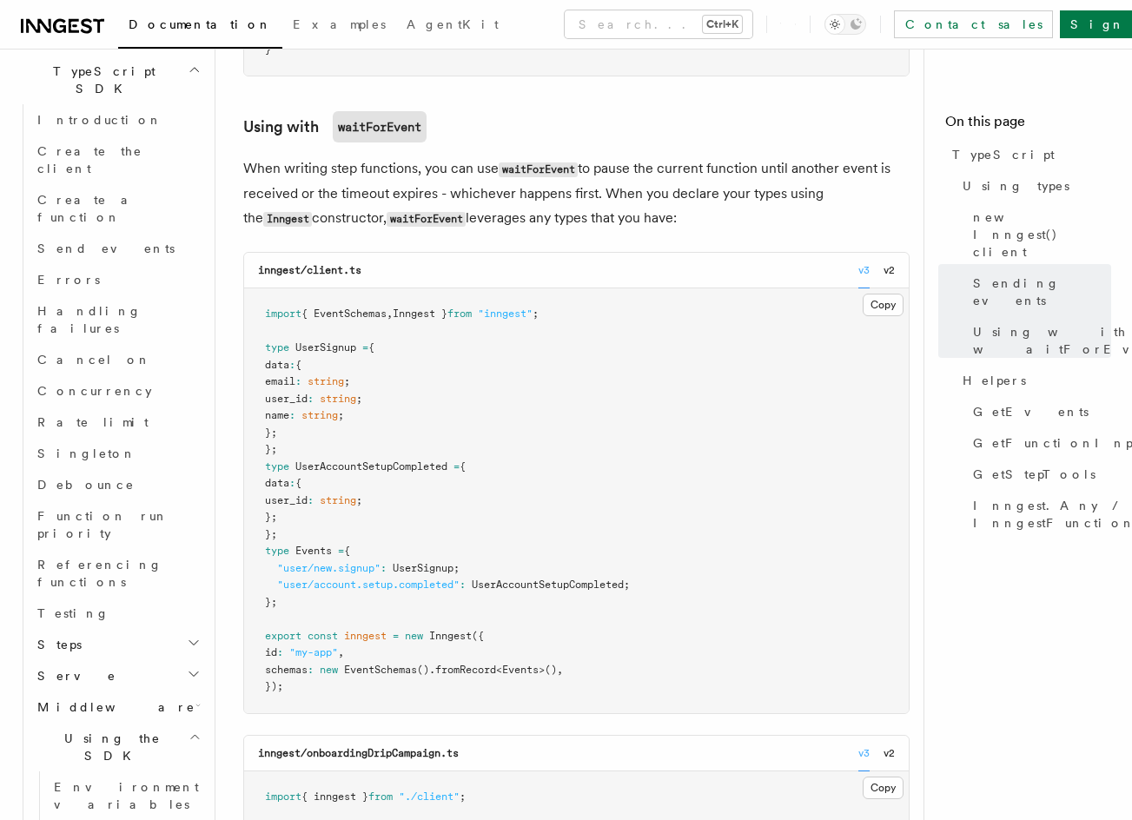
drag, startPoint x: 520, startPoint y: 388, endPoint x: 466, endPoint y: 97, distance: 296.0
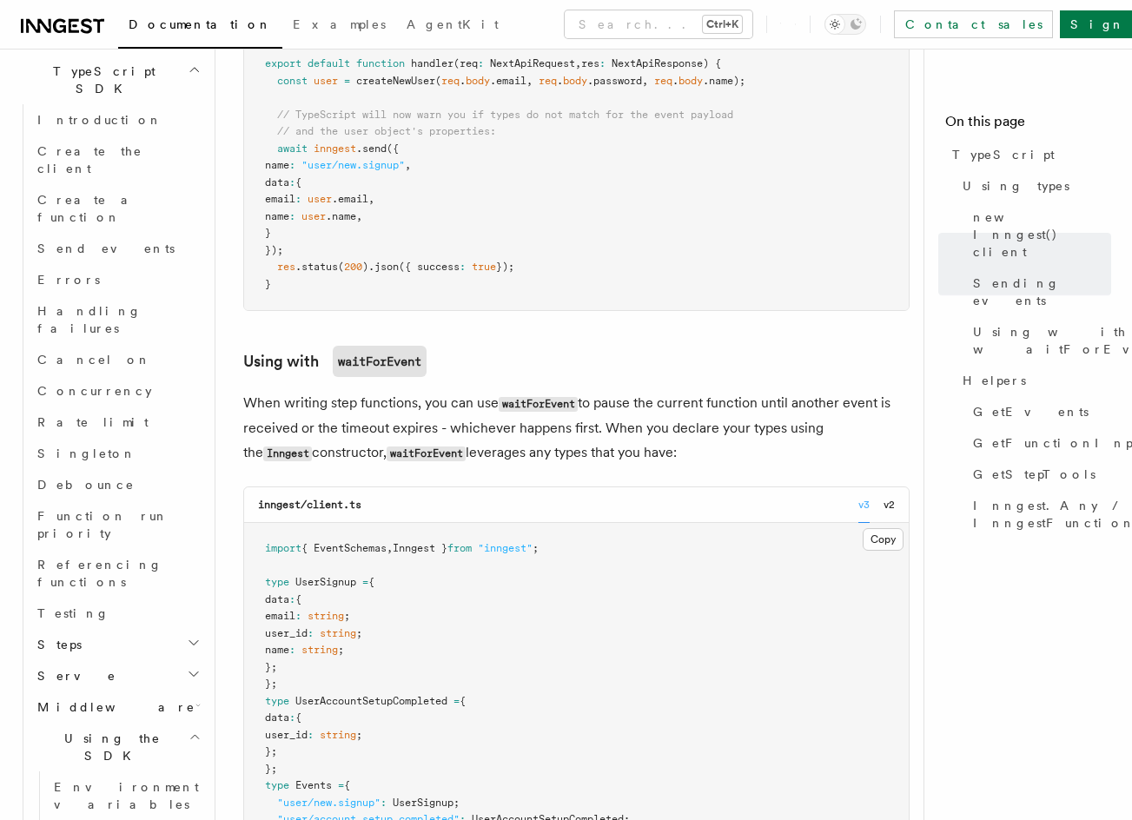
click at [503, 139] on pre "import type { NextApiRequest , NextApiResponse } from "next" ; import { inngest…" at bounding box center [576, 149] width 664 height 323
click at [475, 213] on pre "import type { NextApiRequest , NextApiResponse } from "next" ; import { inngest…" at bounding box center [576, 149] width 664 height 323
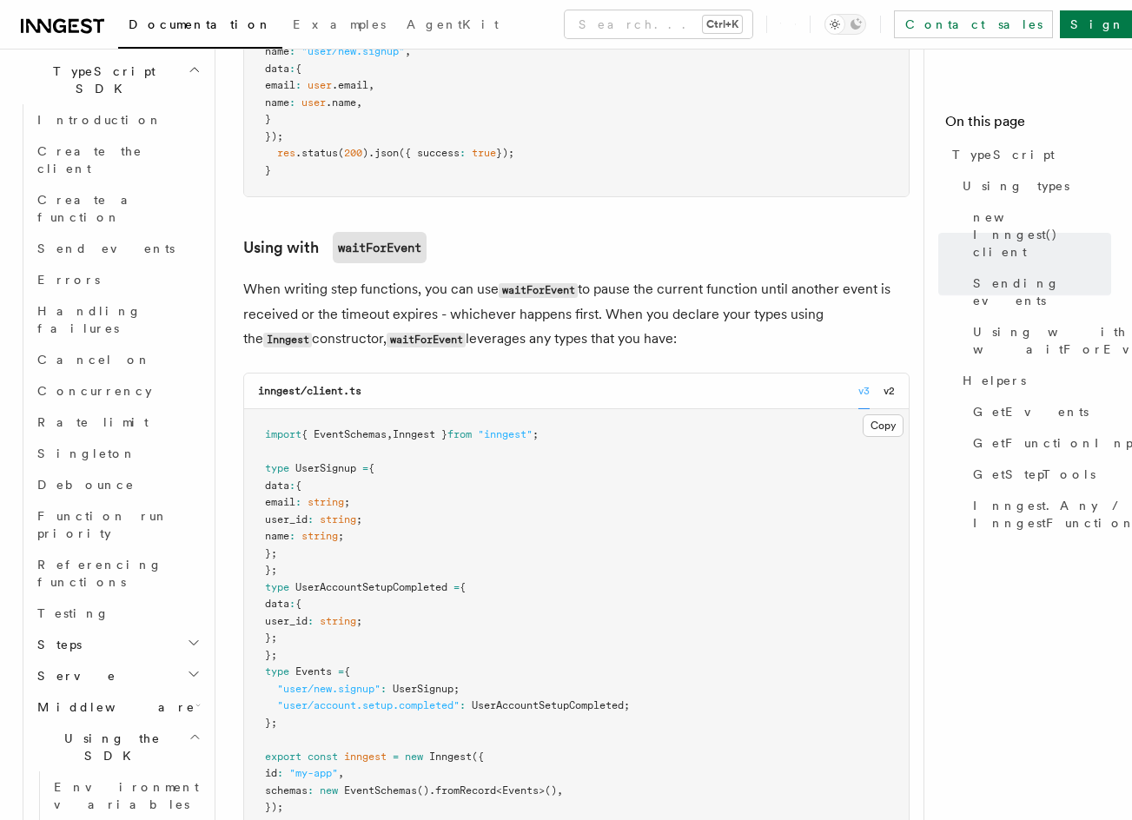
scroll to position [1854, 0]
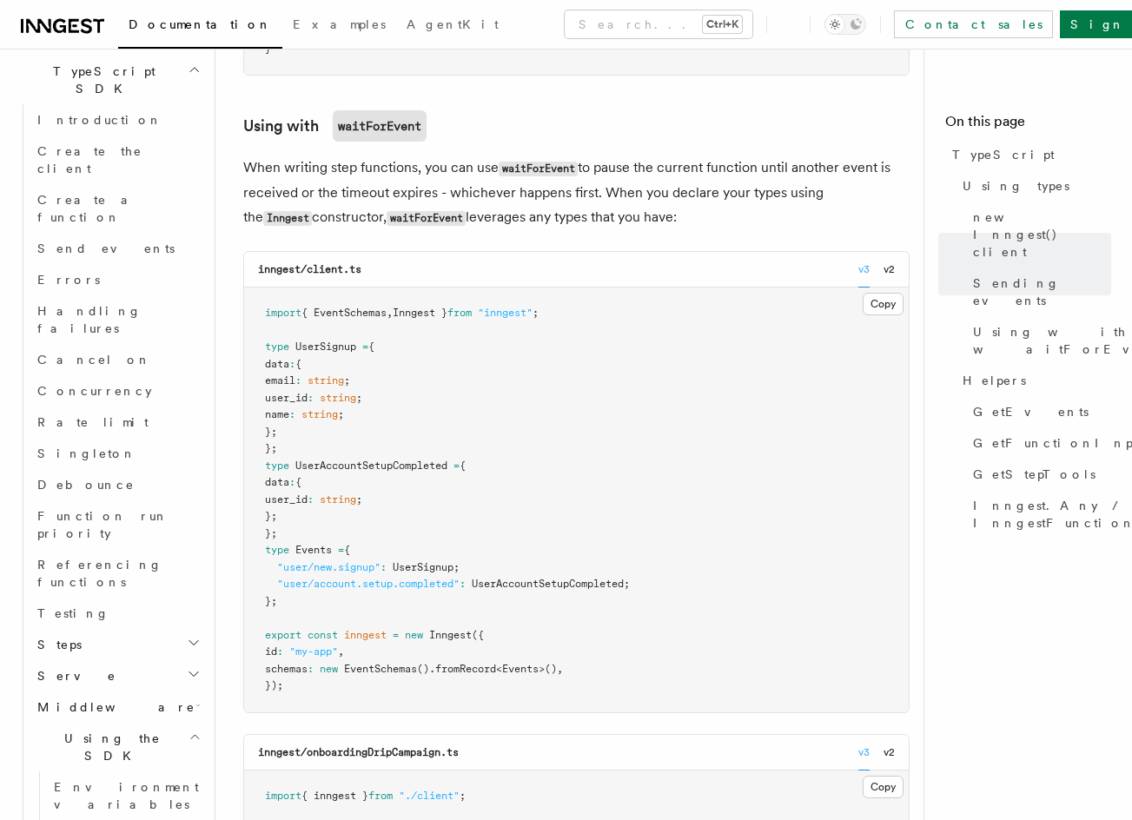
drag, startPoint x: 476, startPoint y: 455, endPoint x: 478, endPoint y: 512, distance: 57.3
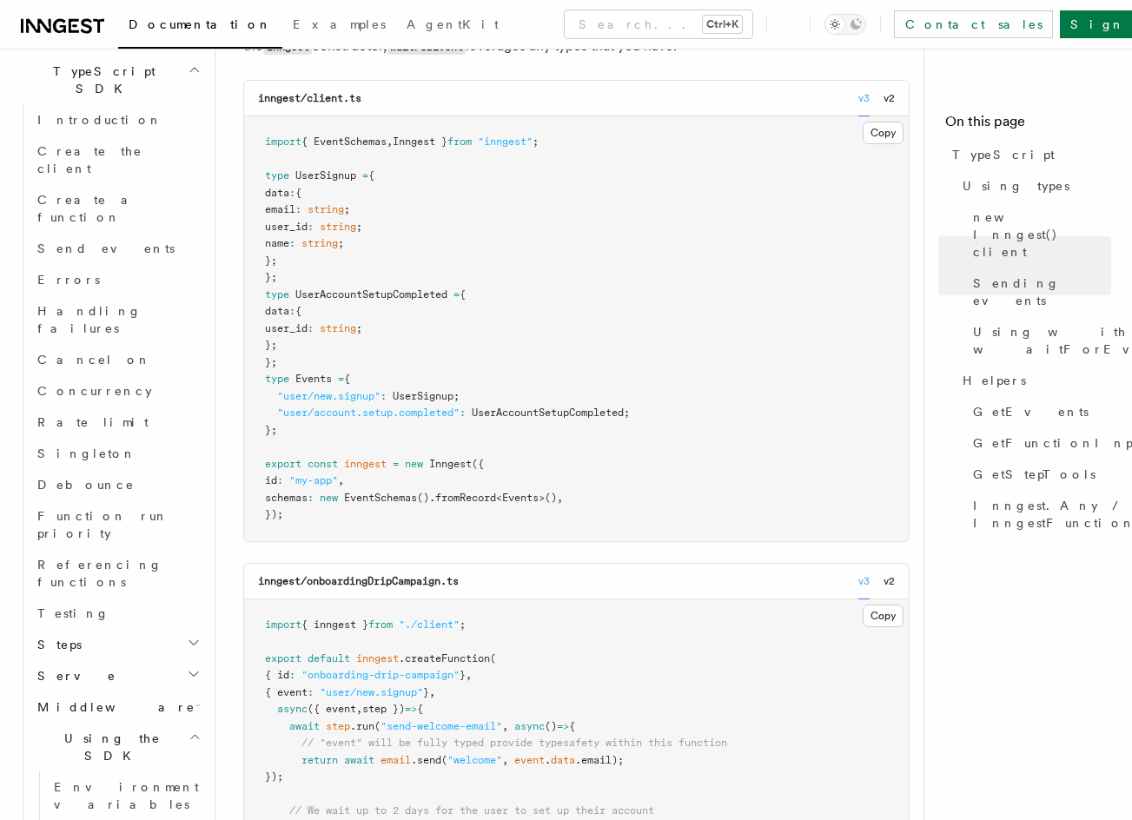
scroll to position [2364, 0]
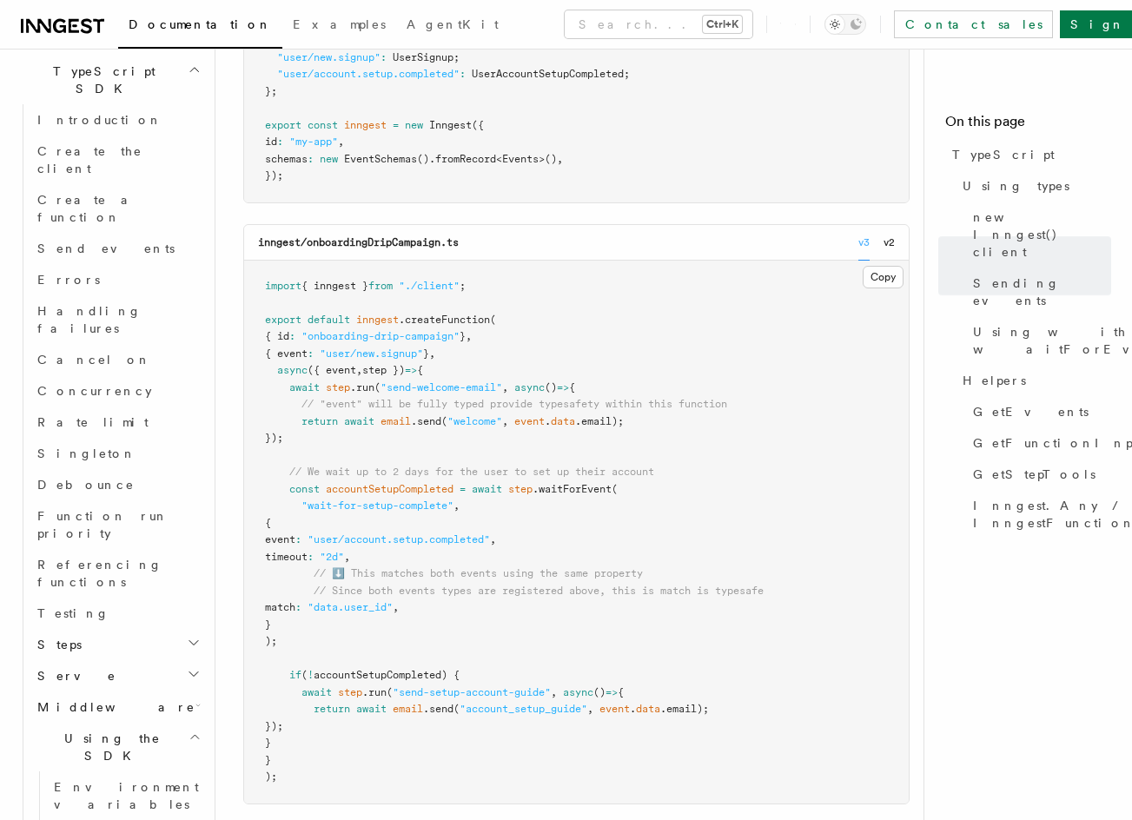
drag, startPoint x: 436, startPoint y: 500, endPoint x: 437, endPoint y: 561, distance: 60.8
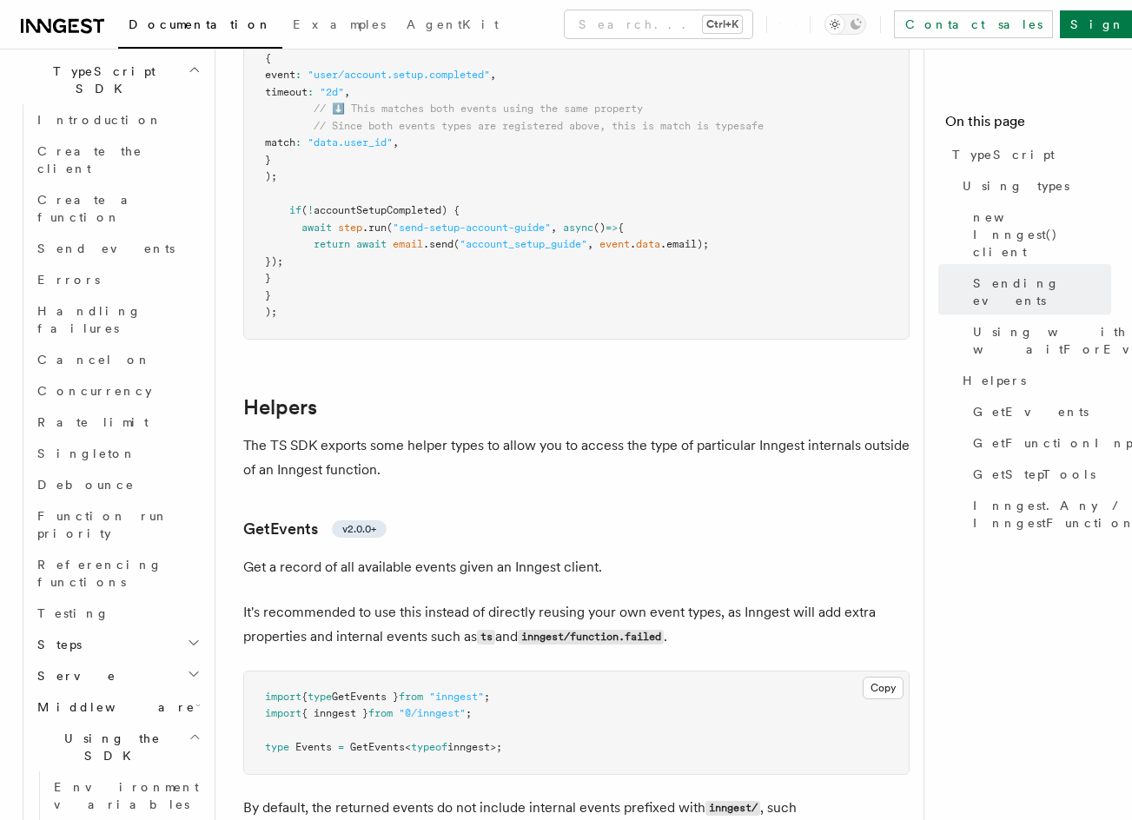
drag, startPoint x: 474, startPoint y: 420, endPoint x: 473, endPoint y: 545, distance: 125.1
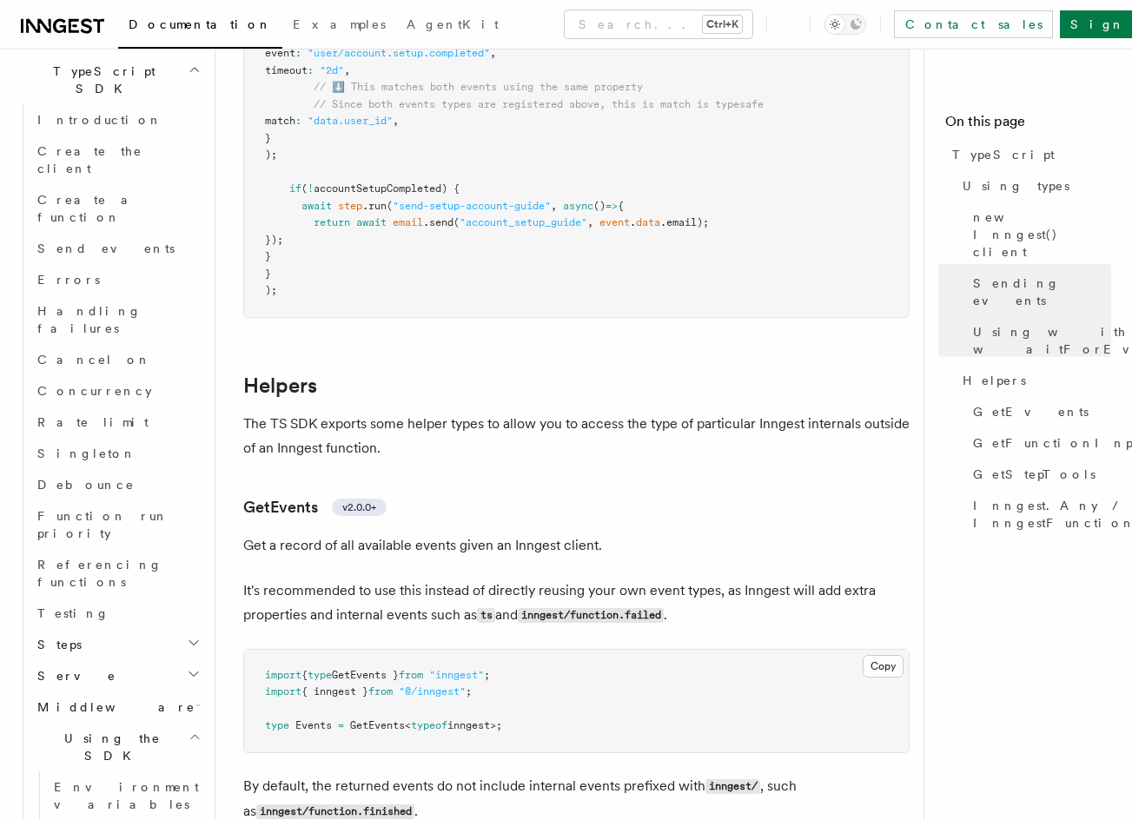
click at [484, 459] on p "The TS SDK exports some helper types to allow you to access the type of particu…" at bounding box center [576, 436] width 666 height 49
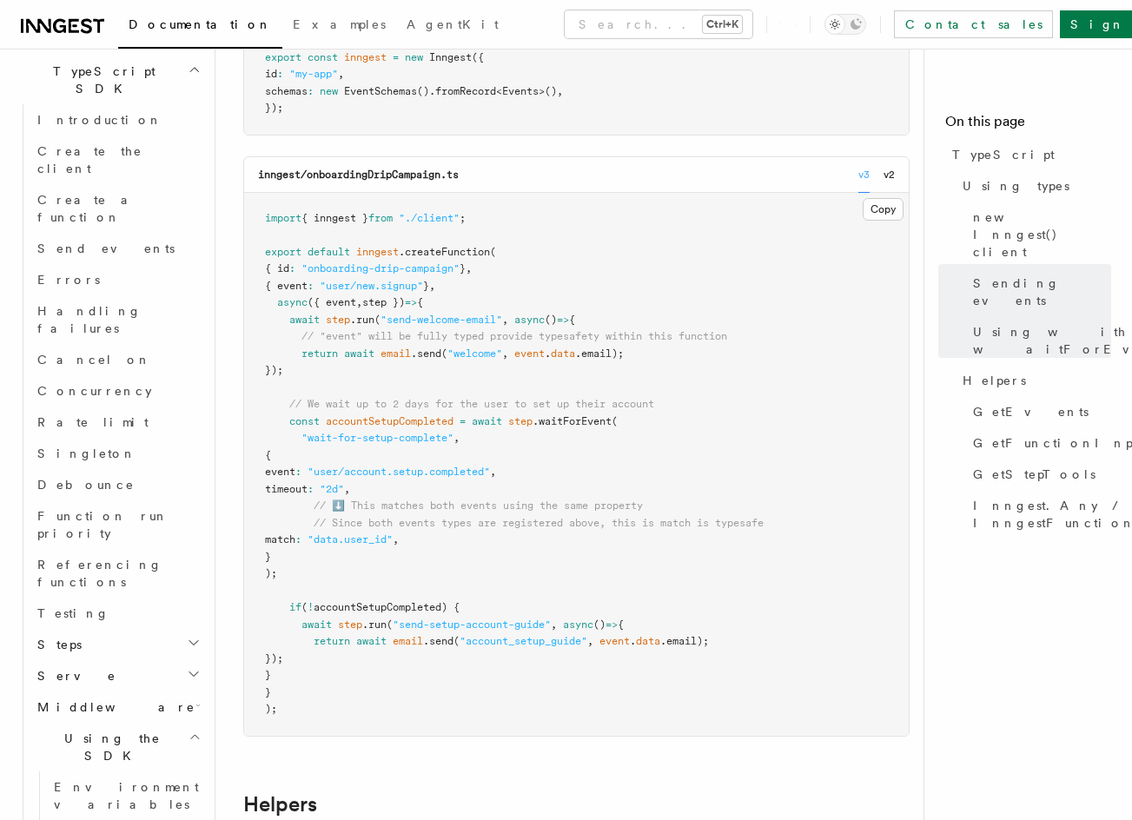
drag, startPoint x: 435, startPoint y: 320, endPoint x: 429, endPoint y: 299, distance: 22.5
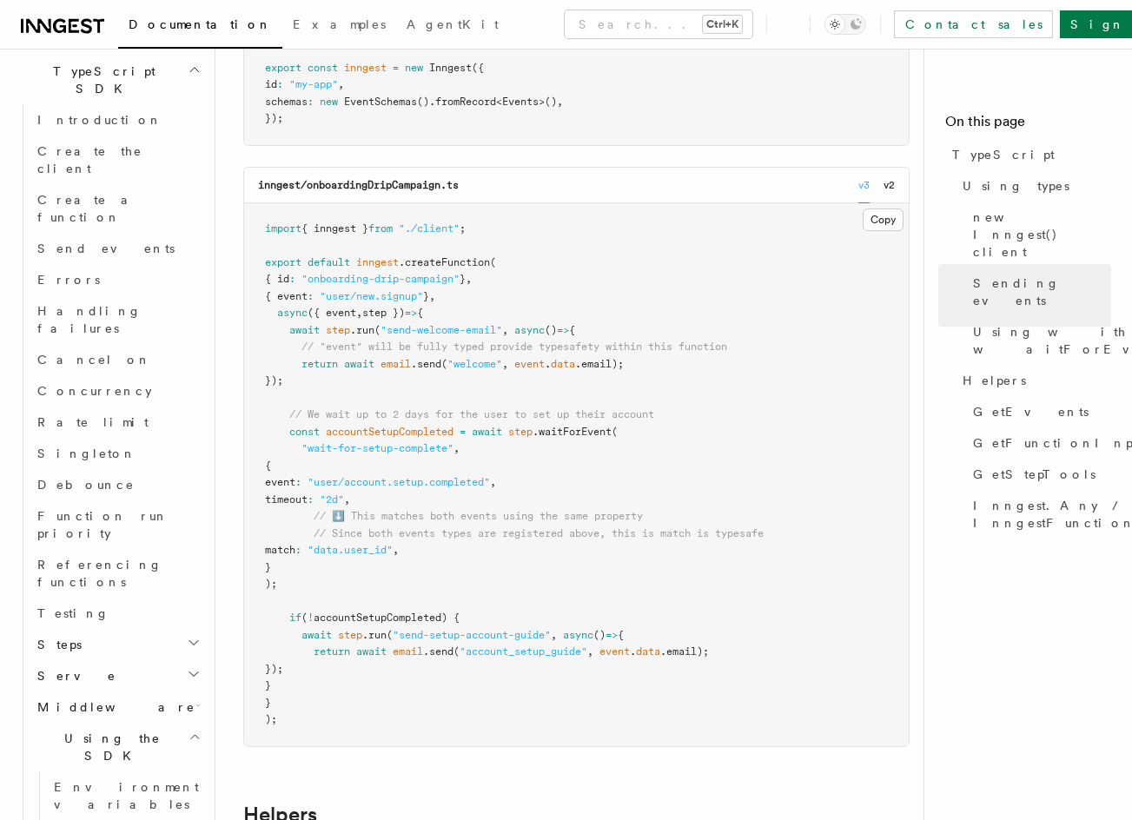
click at [75, 629] on h2 "Steps" at bounding box center [117, 644] width 174 height 31
click at [133, 763] on span "step.invoke()" at bounding box center [99, 770] width 90 height 14
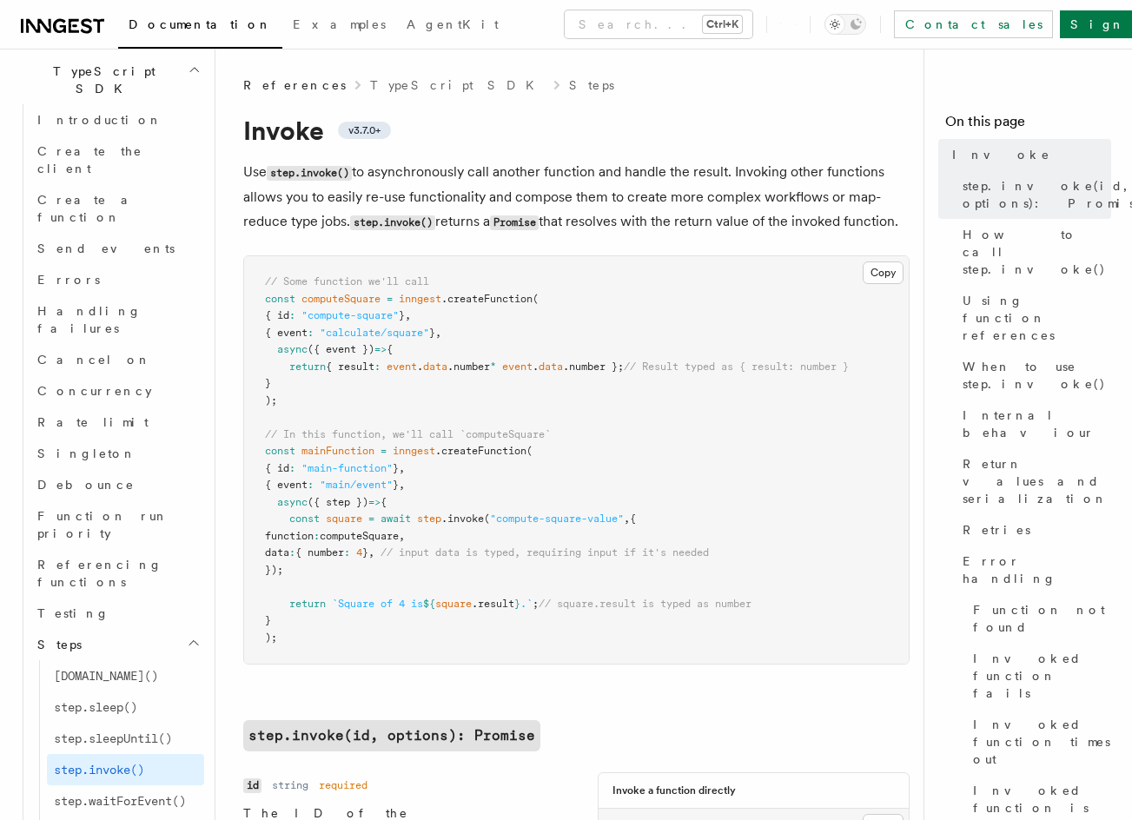
click at [581, 348] on pre "// Some function we'll call const computeSquare = inngest .createFunction ( { i…" at bounding box center [576, 459] width 664 height 407
click at [432, 305] on span "inngest" at bounding box center [420, 299] width 43 height 12
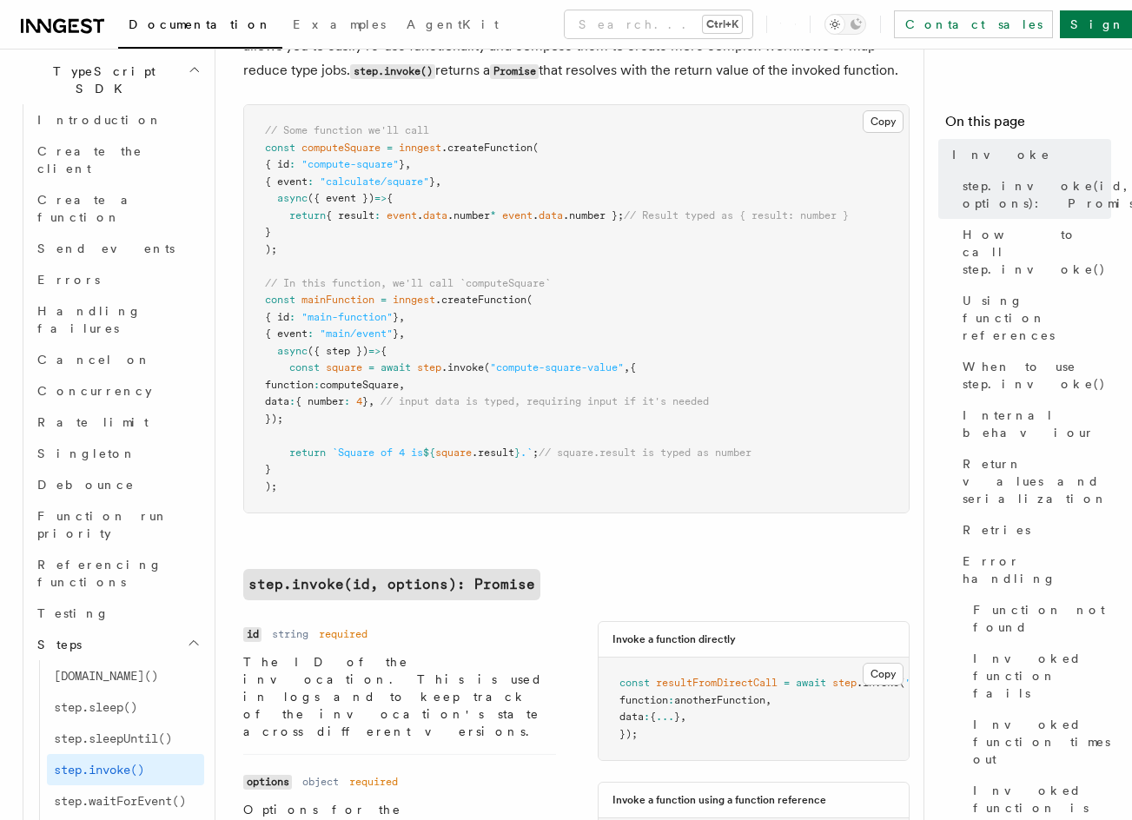
scroll to position [323, 0]
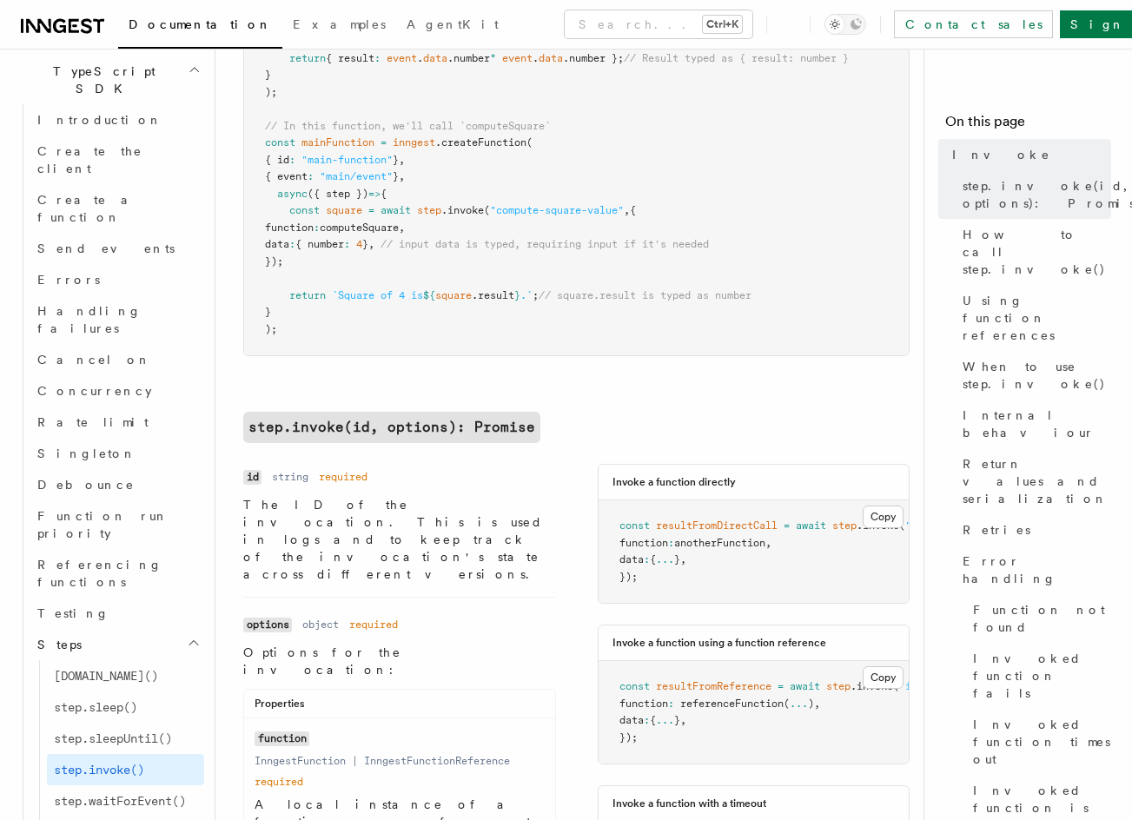
drag, startPoint x: 446, startPoint y: 464, endPoint x: 445, endPoint y: 497, distance: 33.0
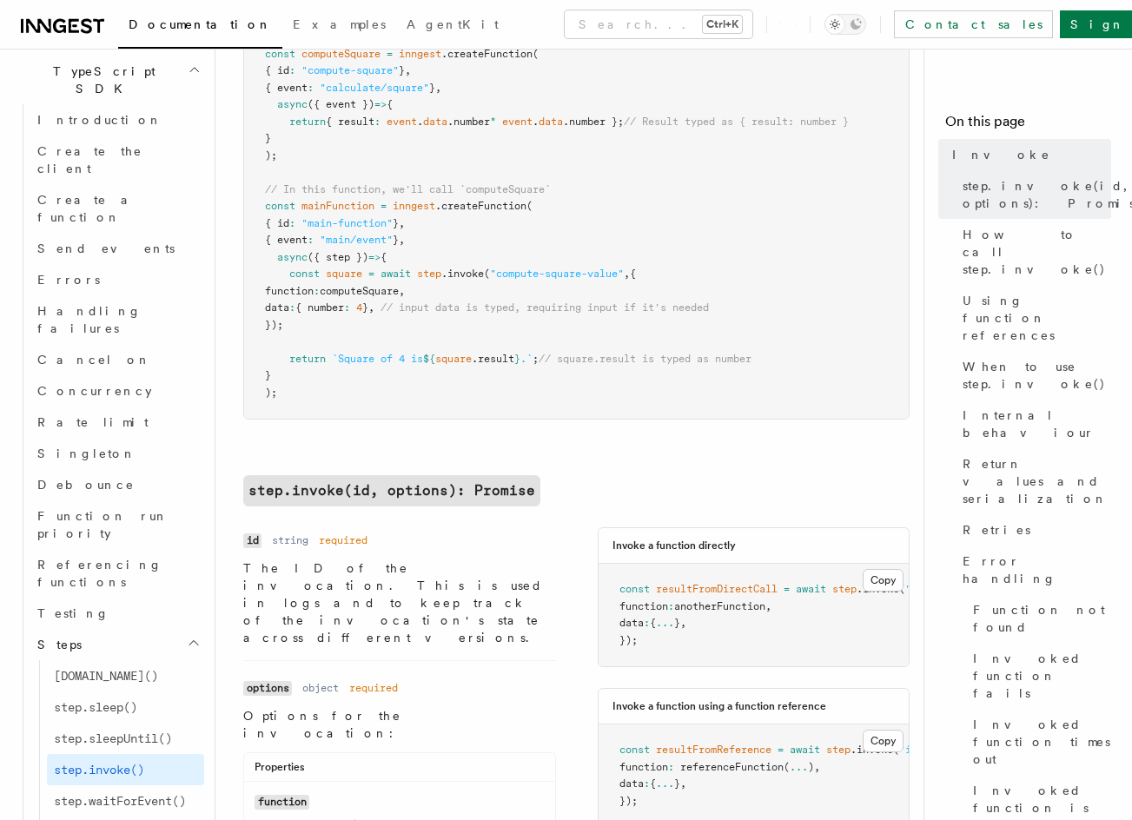
scroll to position [168, 0]
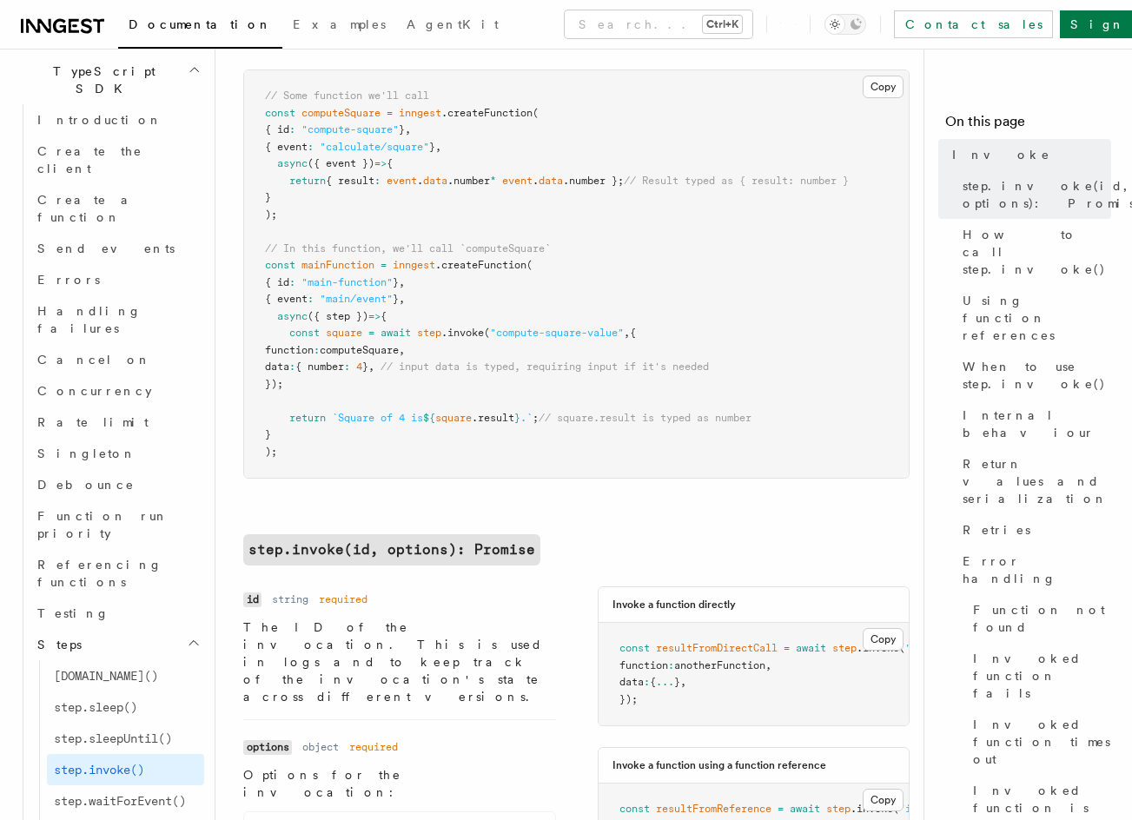
drag, startPoint x: 411, startPoint y: 341, endPoint x: 409, endPoint y: 301, distance: 40.0
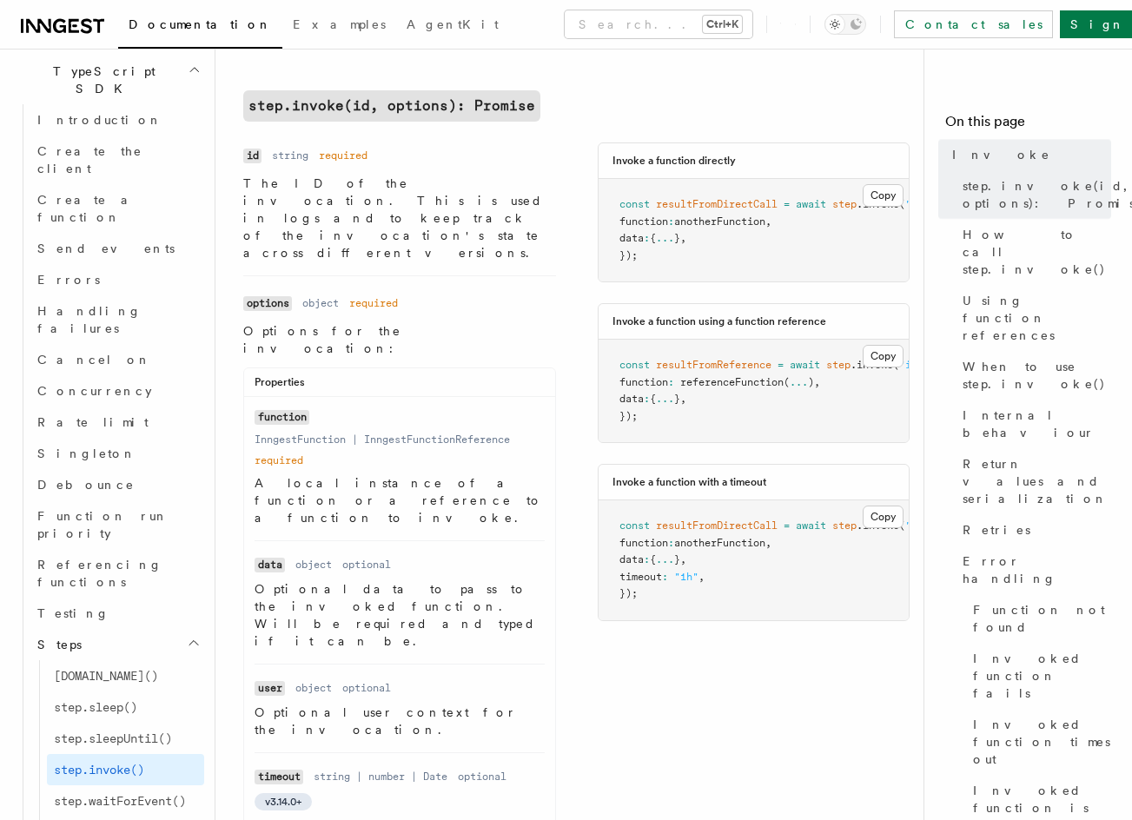
drag, startPoint x: 584, startPoint y: 386, endPoint x: 589, endPoint y: 325, distance: 61.8
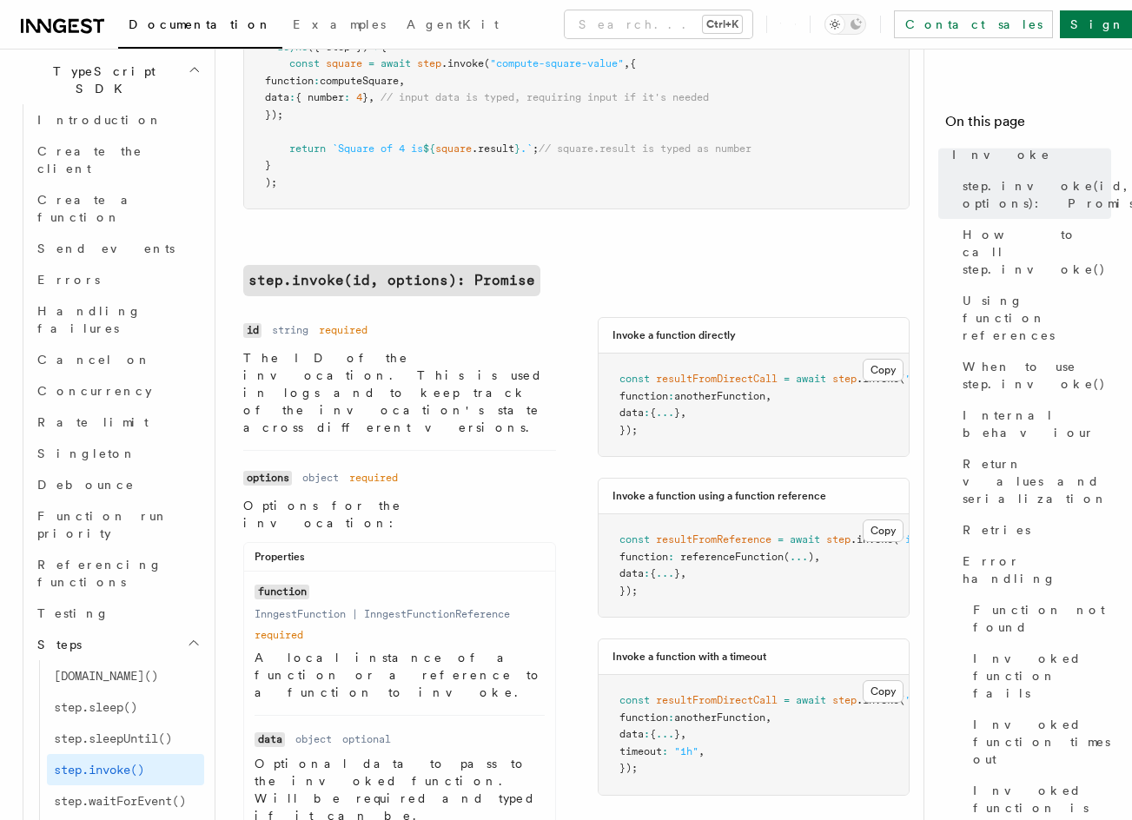
scroll to position [121, 0]
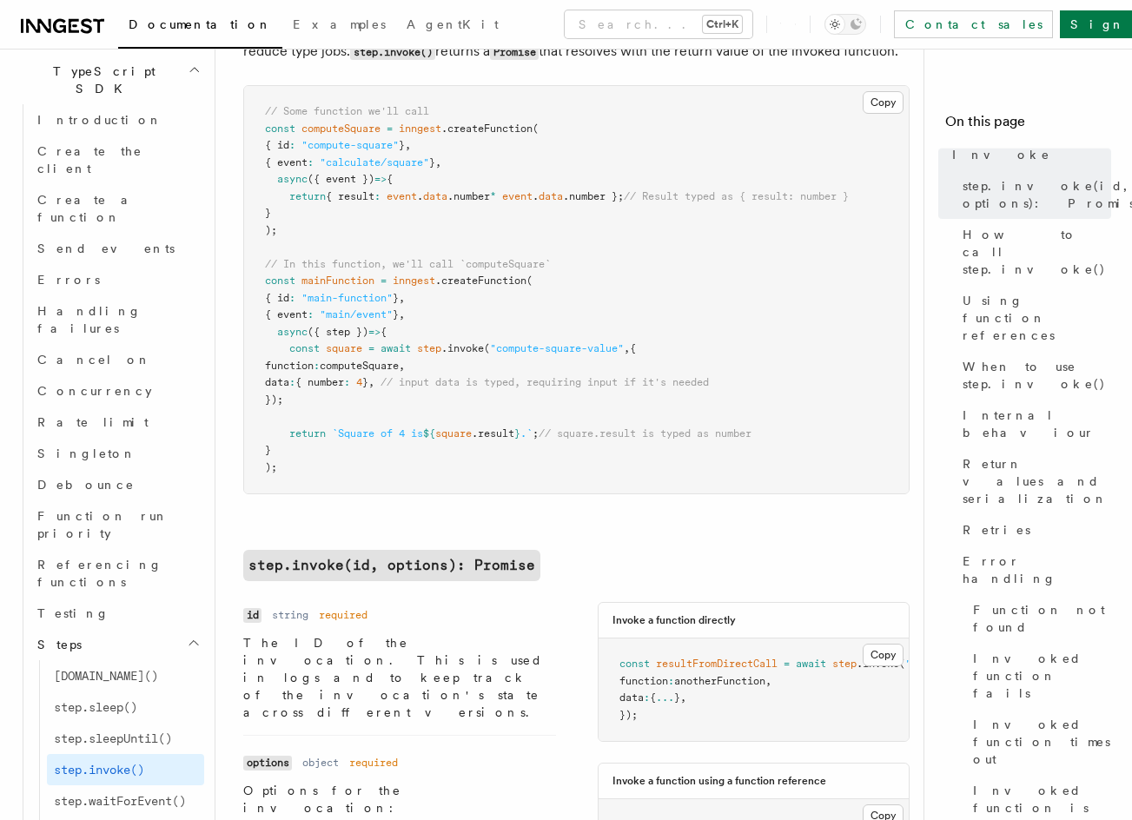
drag, startPoint x: 591, startPoint y: 281, endPoint x: 584, endPoint y: 176, distance: 104.4
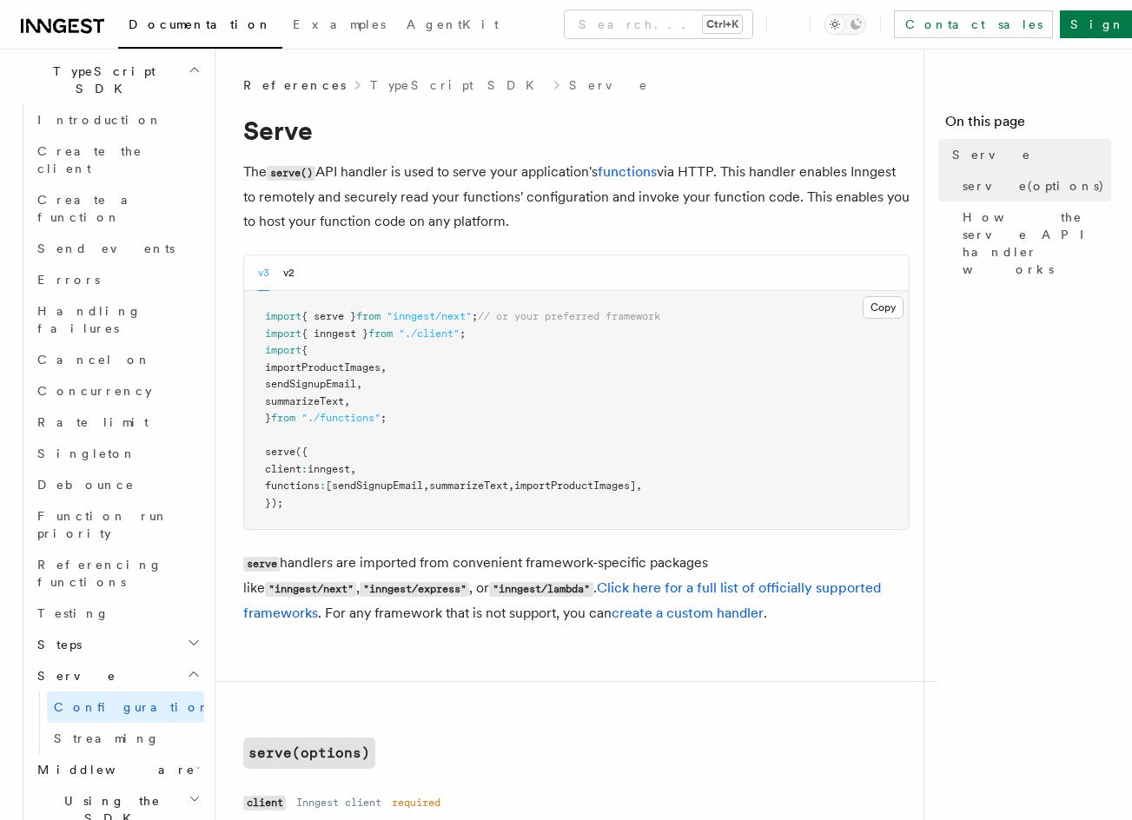
click at [391, 479] on span "[sendSignupEmail" at bounding box center [374, 485] width 97 height 12
click at [540, 477] on pre "import { serve } from "inngest/next" ; // or your preferred framework import { …" at bounding box center [576, 410] width 664 height 238
drag, startPoint x: 540, startPoint y: 477, endPoint x: 636, endPoint y: 475, distance: 95.5
click at [541, 477] on pre "import { serve } from "inngest/next" ; // or your preferred framework import { …" at bounding box center [576, 410] width 664 height 238
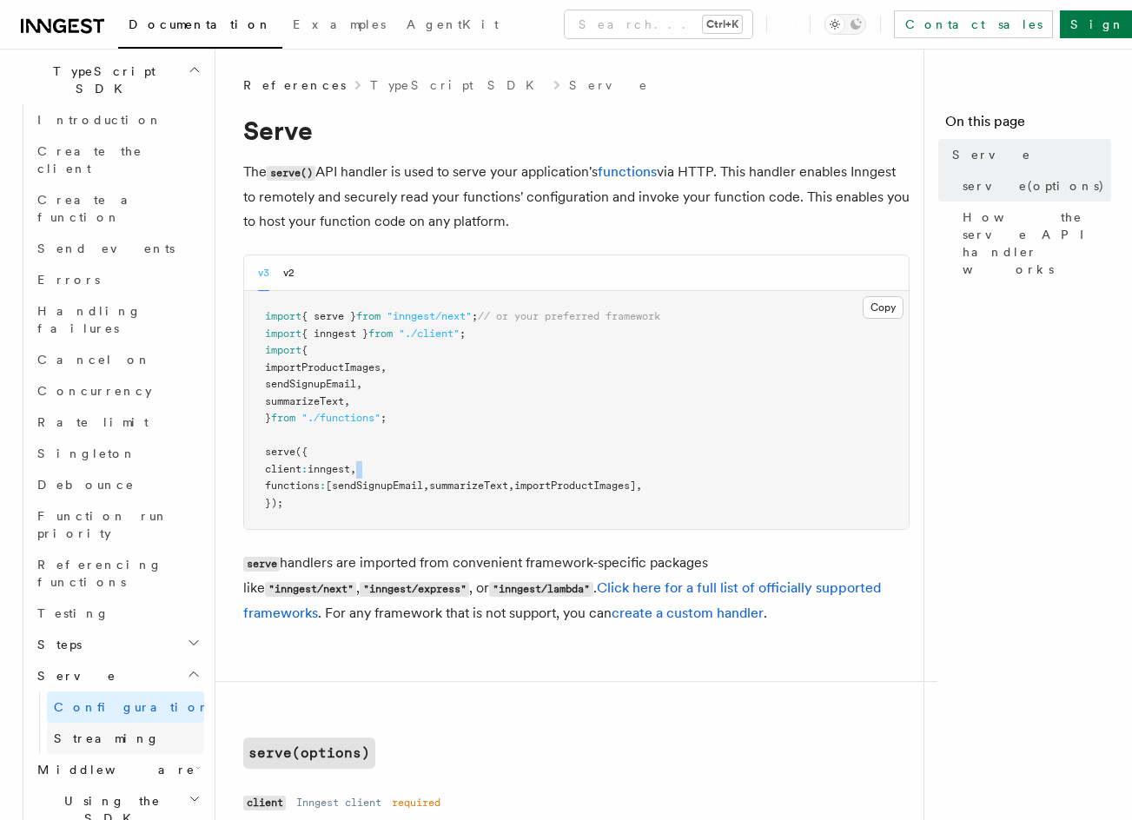
click at [113, 723] on link "Streaming" at bounding box center [125, 738] width 157 height 31
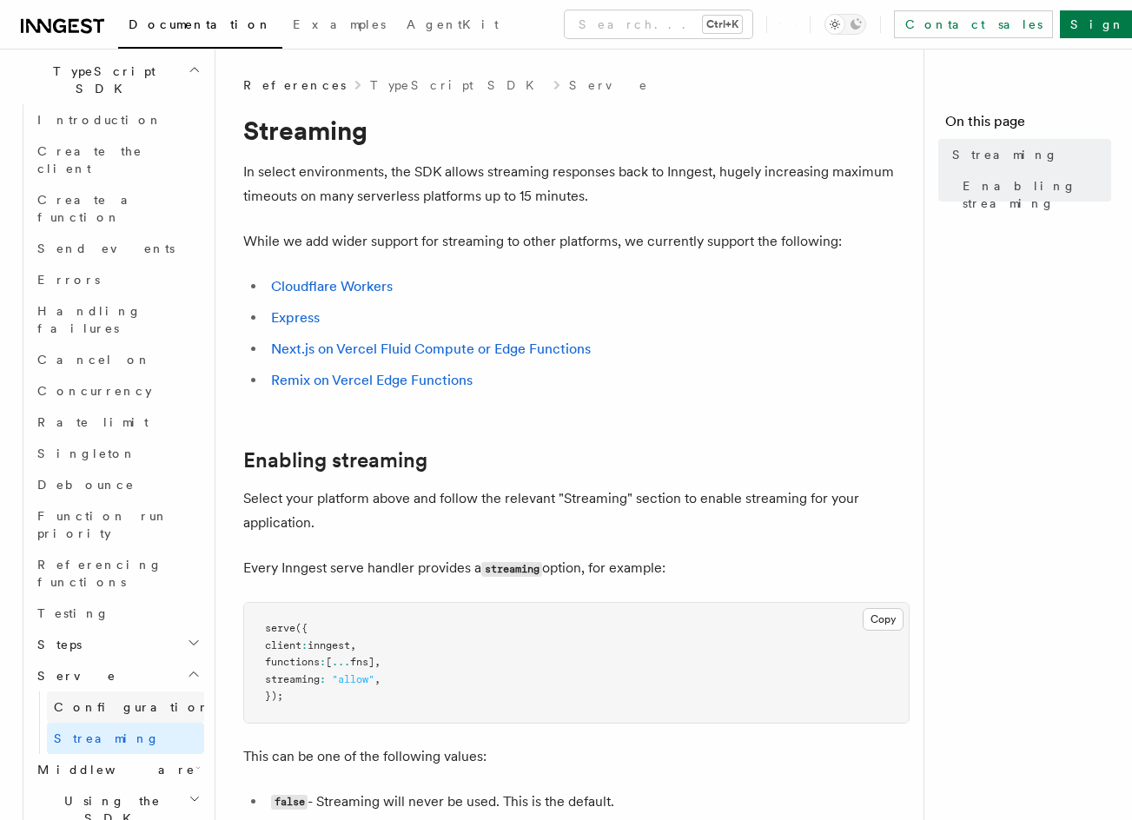
click at [116, 691] on link "Configuration" at bounding box center [125, 706] width 157 height 31
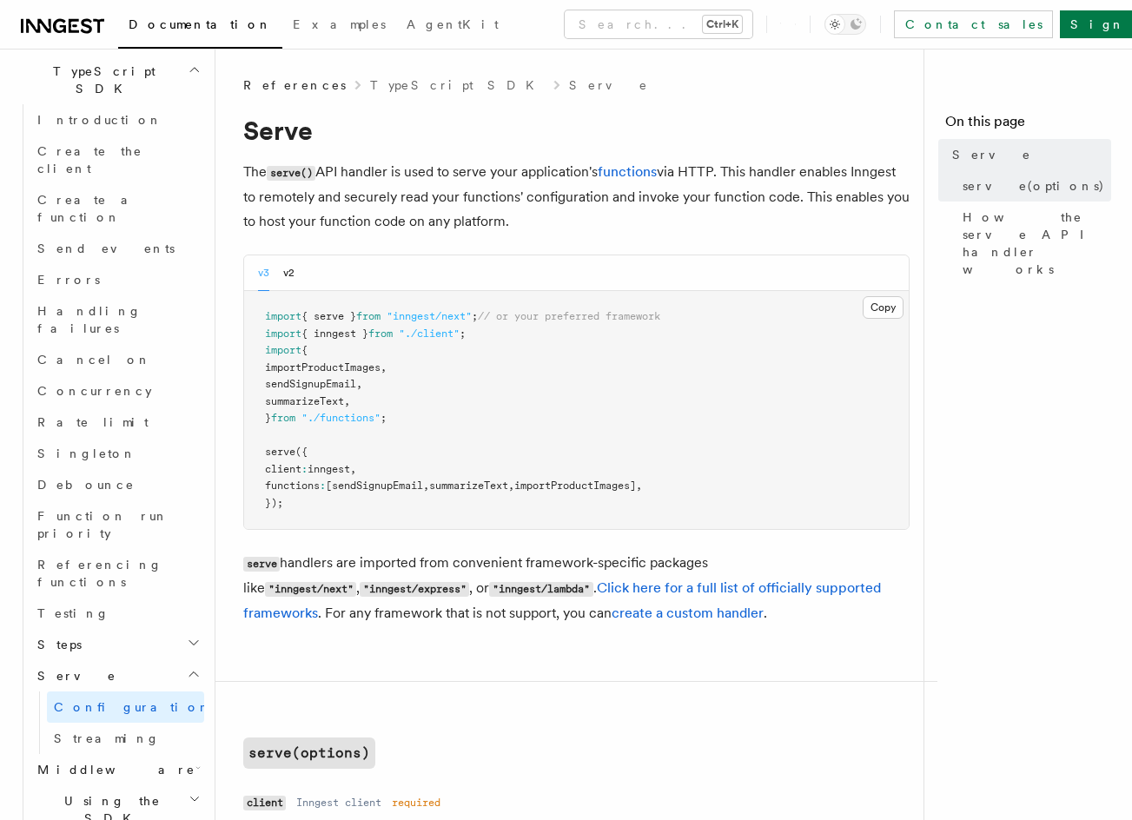
click at [150, 629] on h2 "Steps" at bounding box center [117, 644] width 174 height 31
click at [109, 669] on span "step.run()" at bounding box center [106, 676] width 104 height 14
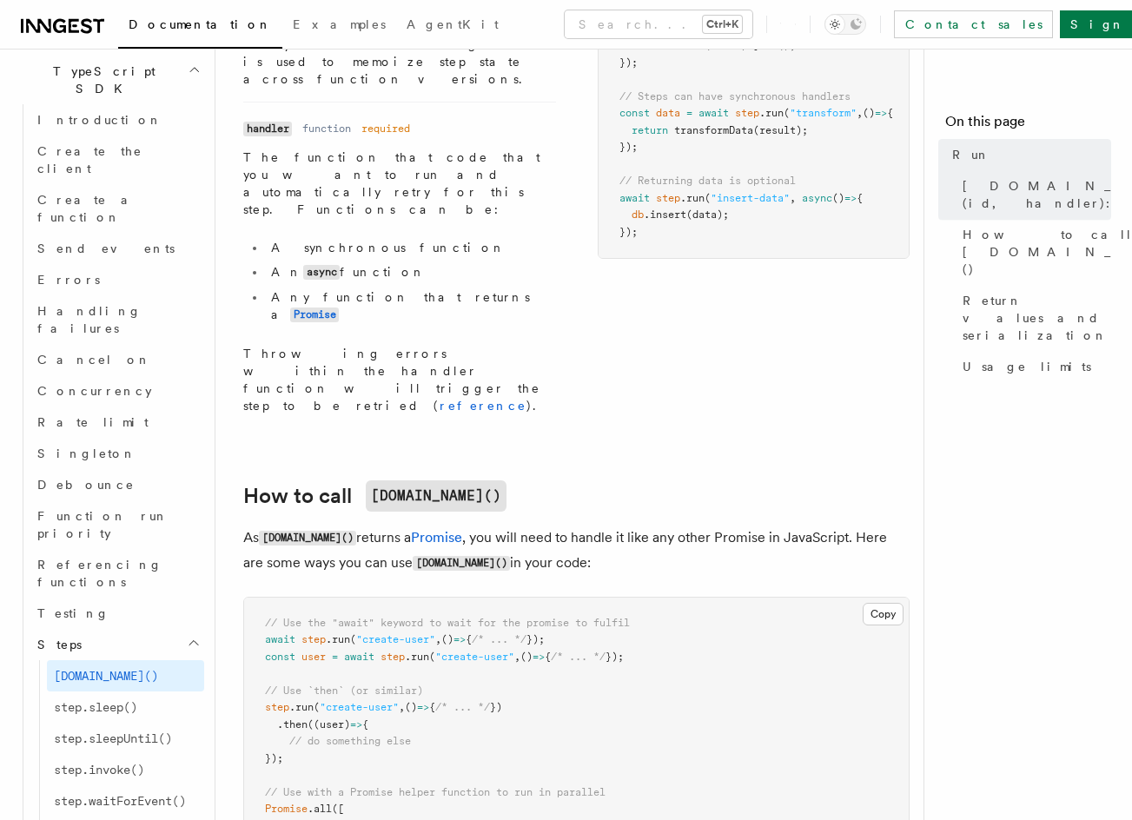
drag, startPoint x: 481, startPoint y: 513, endPoint x: 485, endPoint y: 505, distance: 9.4
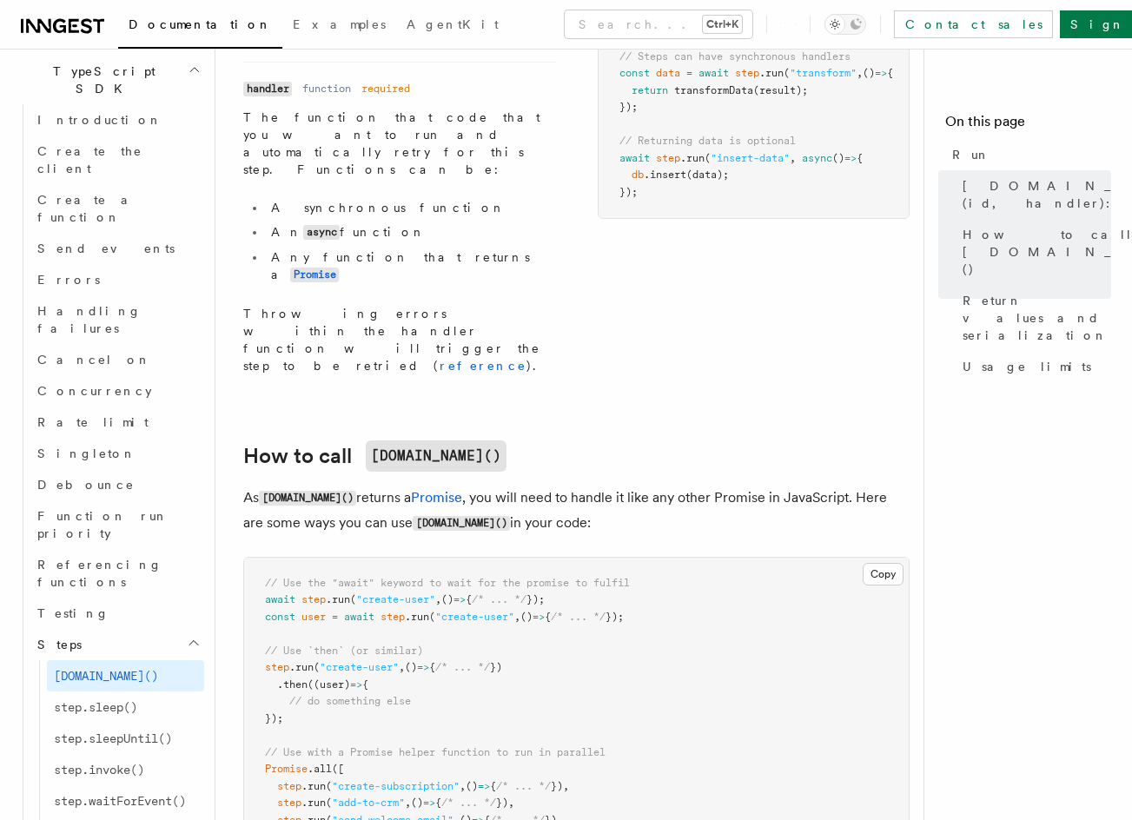
drag, startPoint x: 485, startPoint y: 504, endPoint x: 477, endPoint y: 398, distance: 106.3
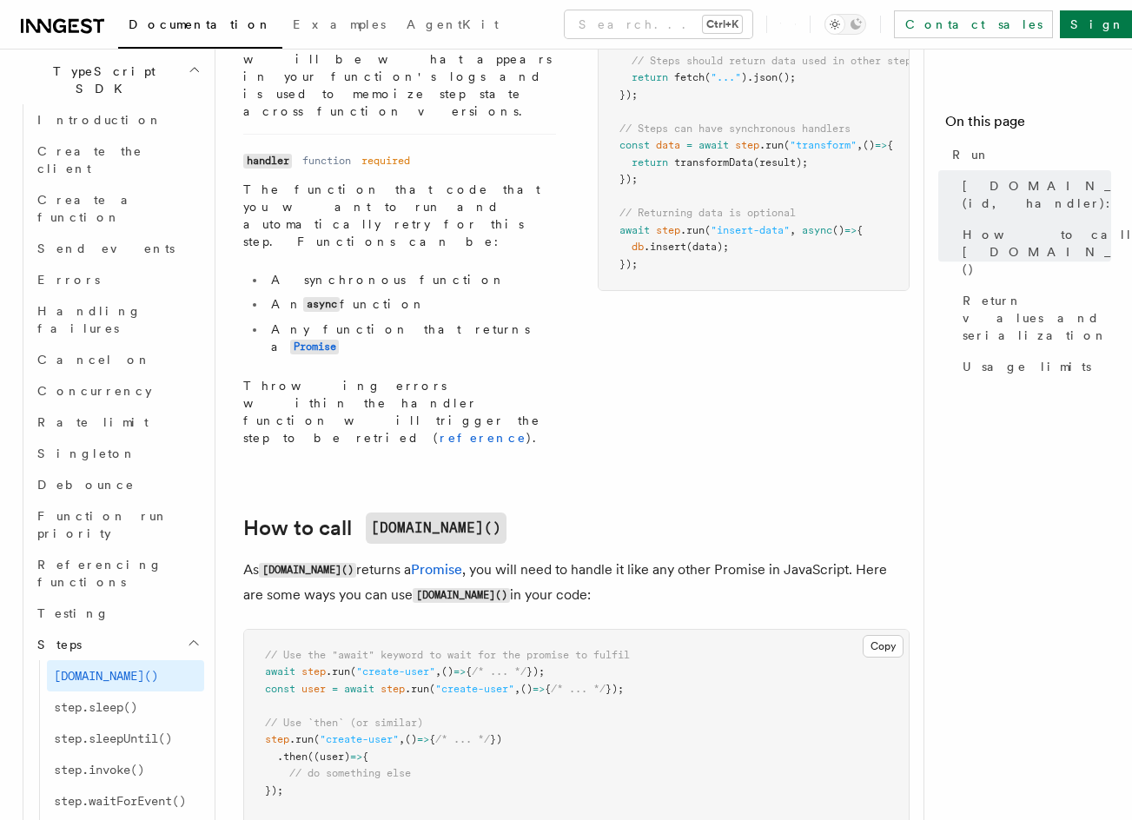
scroll to position [1032, 0]
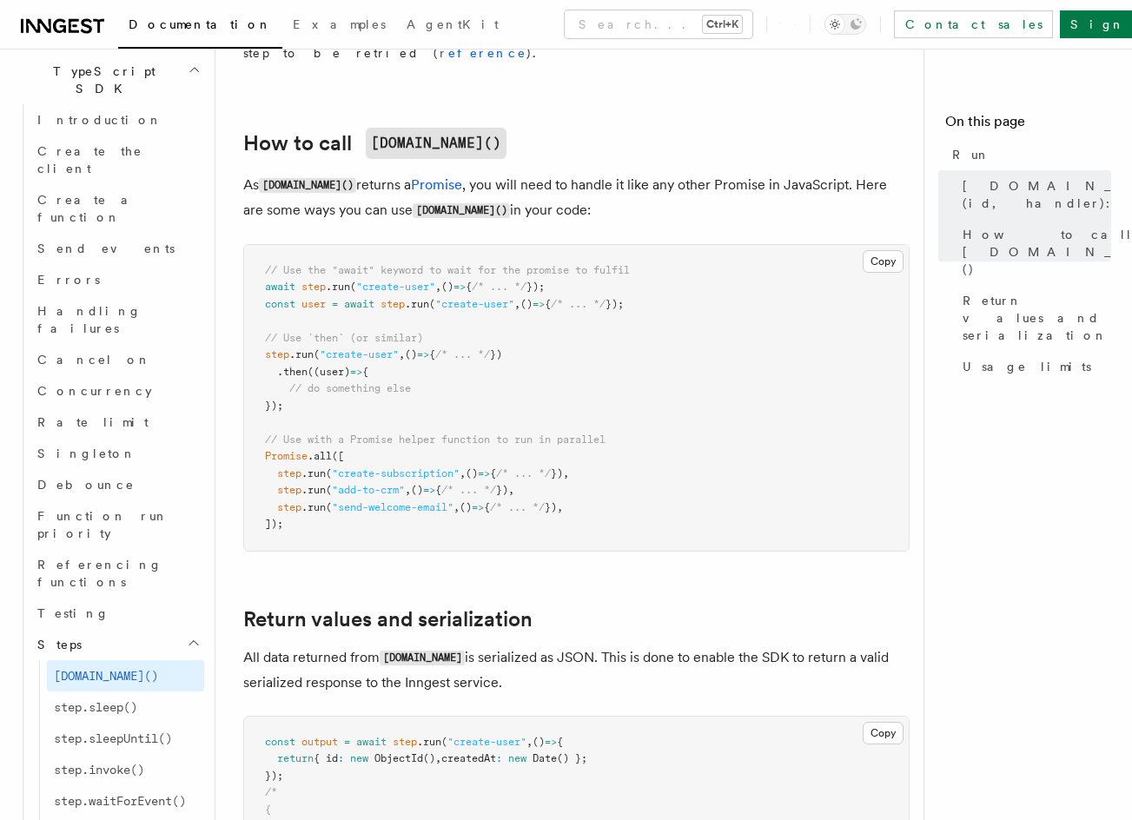
drag, startPoint x: 477, startPoint y: 398, endPoint x: 475, endPoint y: 540, distance: 142.4
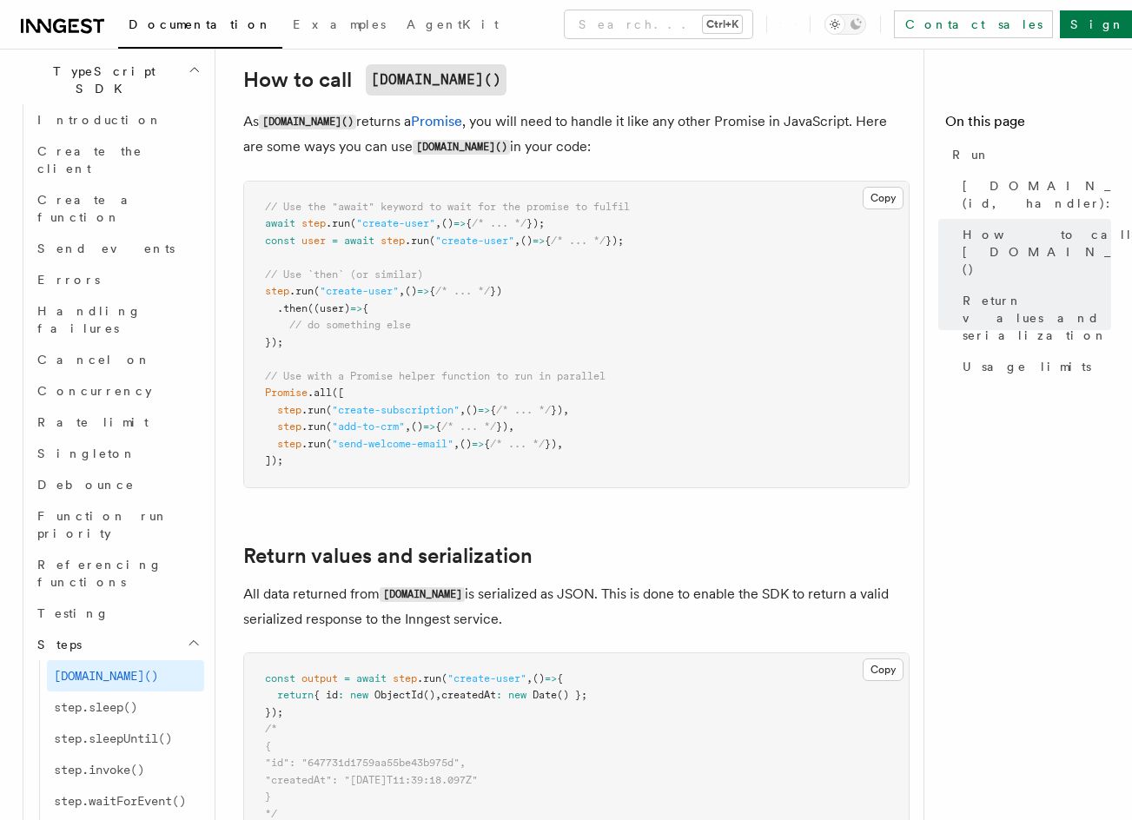
scroll to position [1009, 0]
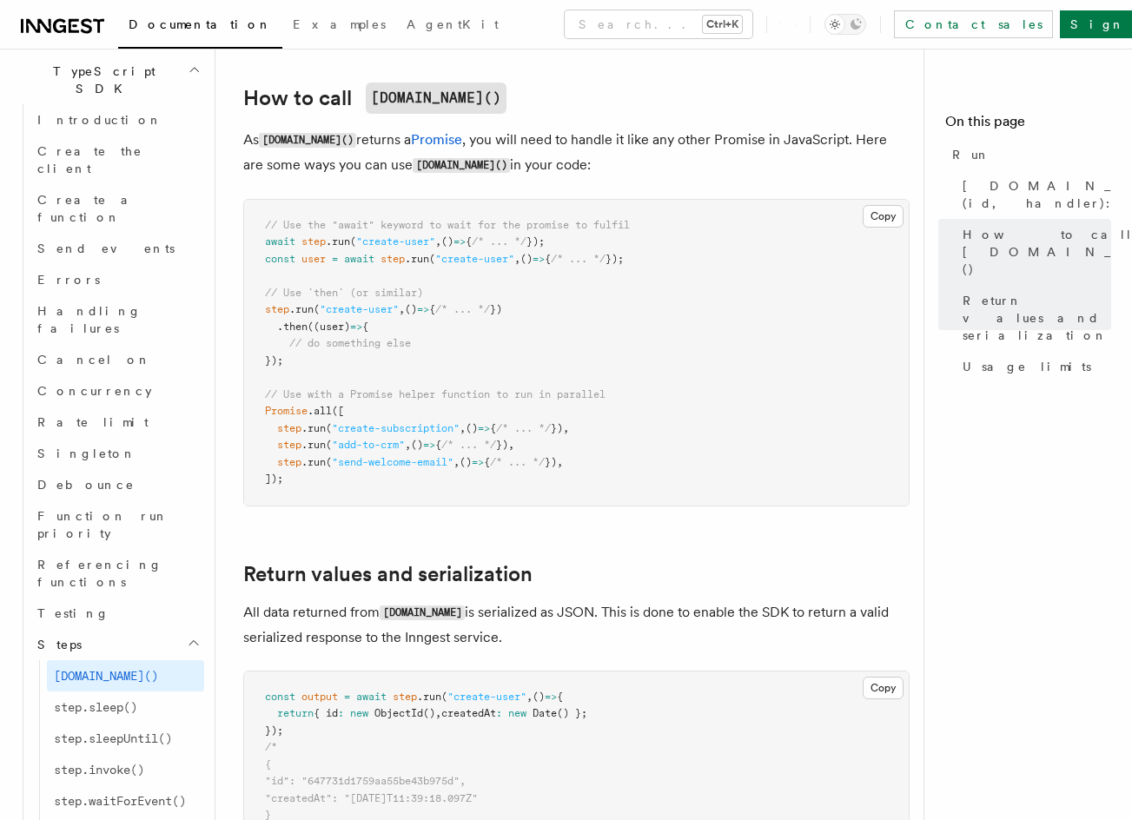
drag, startPoint x: 416, startPoint y: 350, endPoint x: 411, endPoint y: 307, distance: 42.9
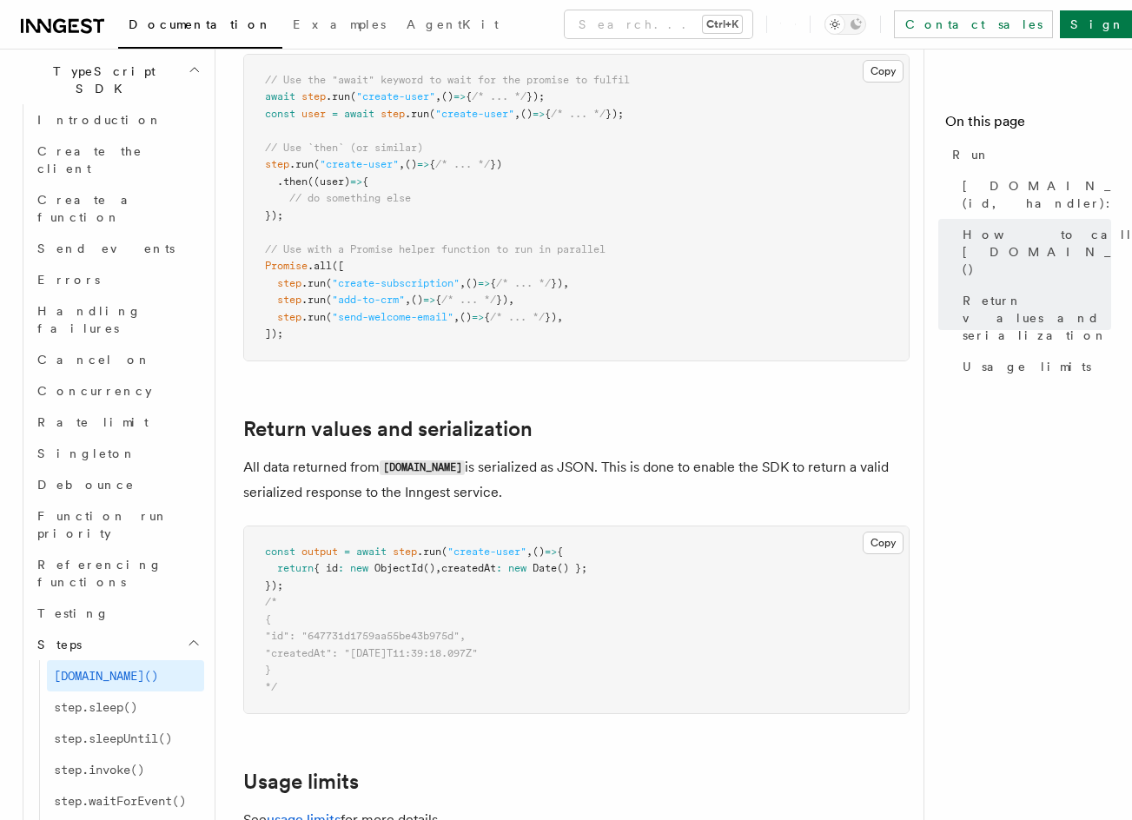
drag, startPoint x: 408, startPoint y: 390, endPoint x: 409, endPoint y: 417, distance: 26.9
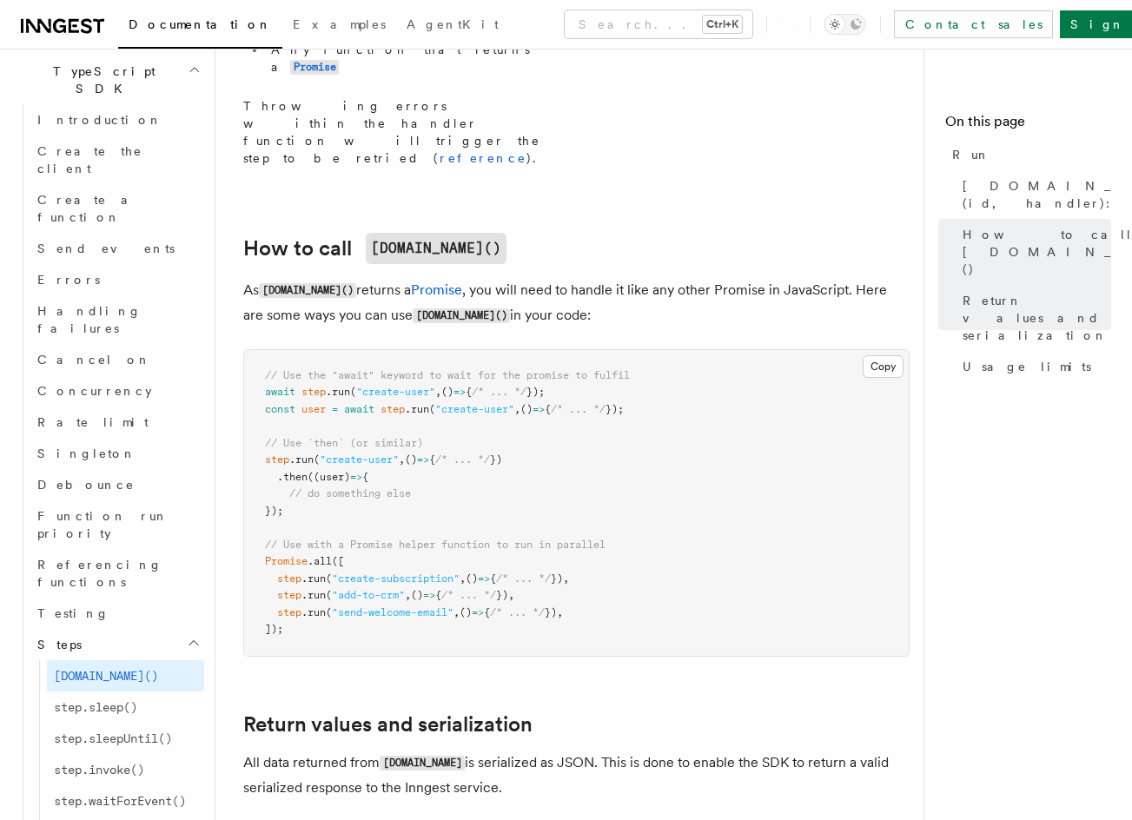
drag, startPoint x: 419, startPoint y: 419, endPoint x: 413, endPoint y: 254, distance: 165.1
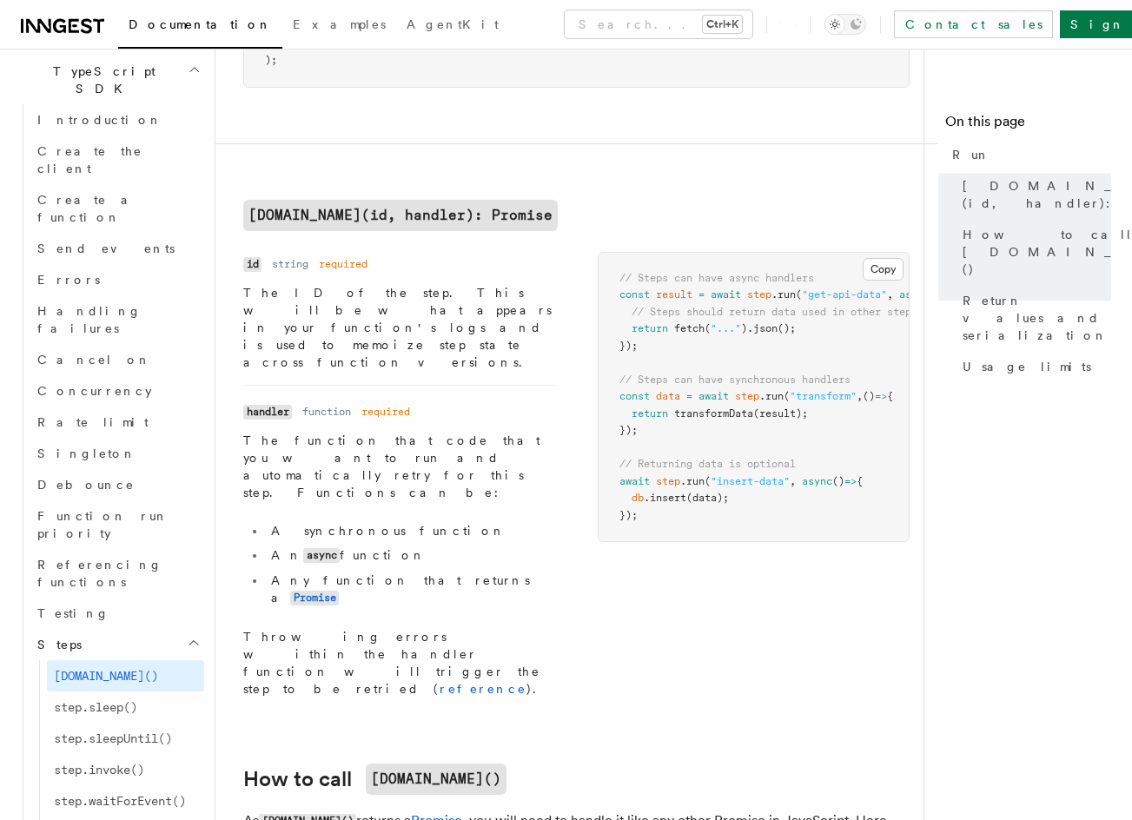
drag, startPoint x: 451, startPoint y: 419, endPoint x: 393, endPoint y: 234, distance: 193.9
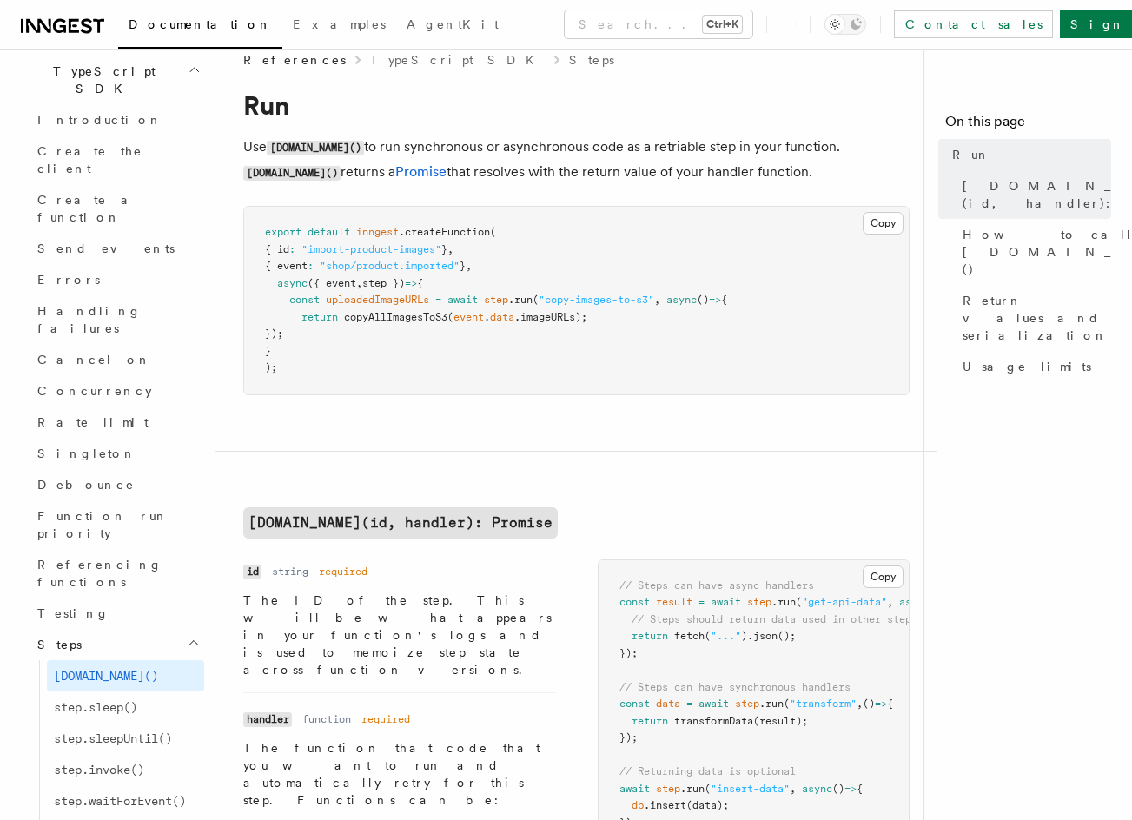
drag, startPoint x: 422, startPoint y: 550, endPoint x: 424, endPoint y: 562, distance: 12.3
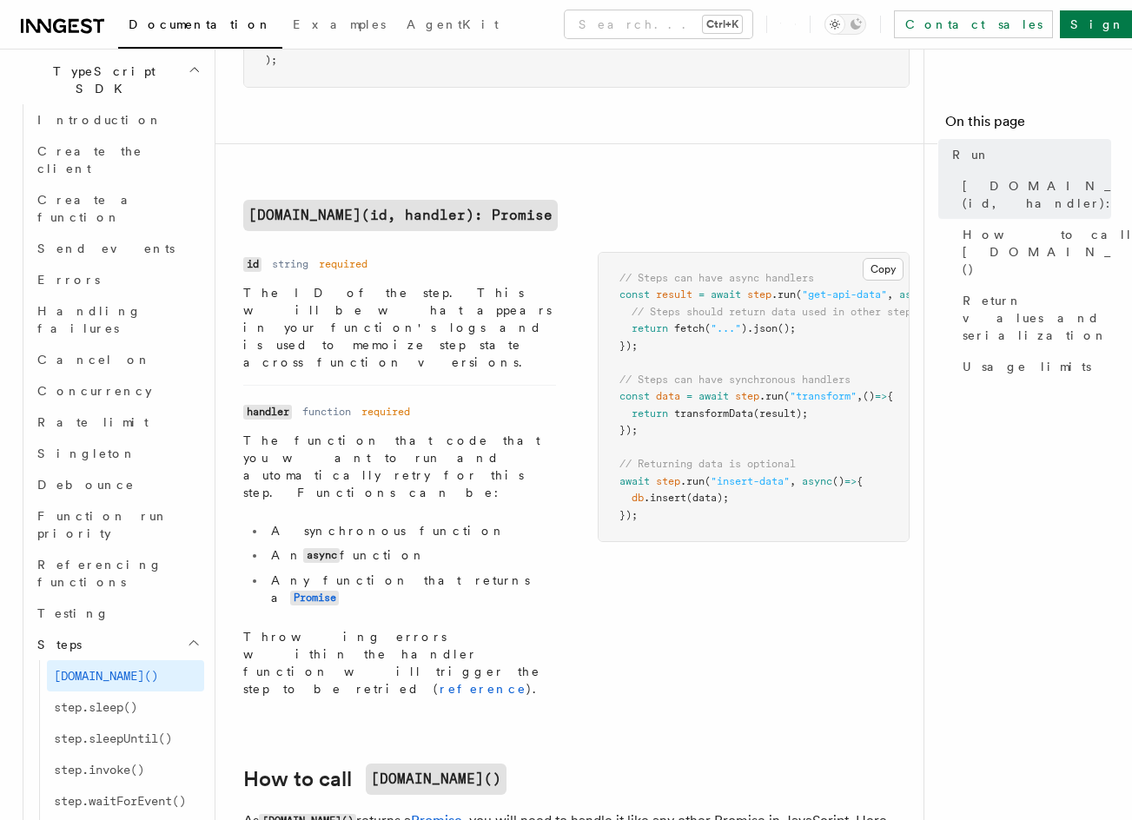
drag, startPoint x: 424, startPoint y: 562, endPoint x: 386, endPoint y: 439, distance: 128.0
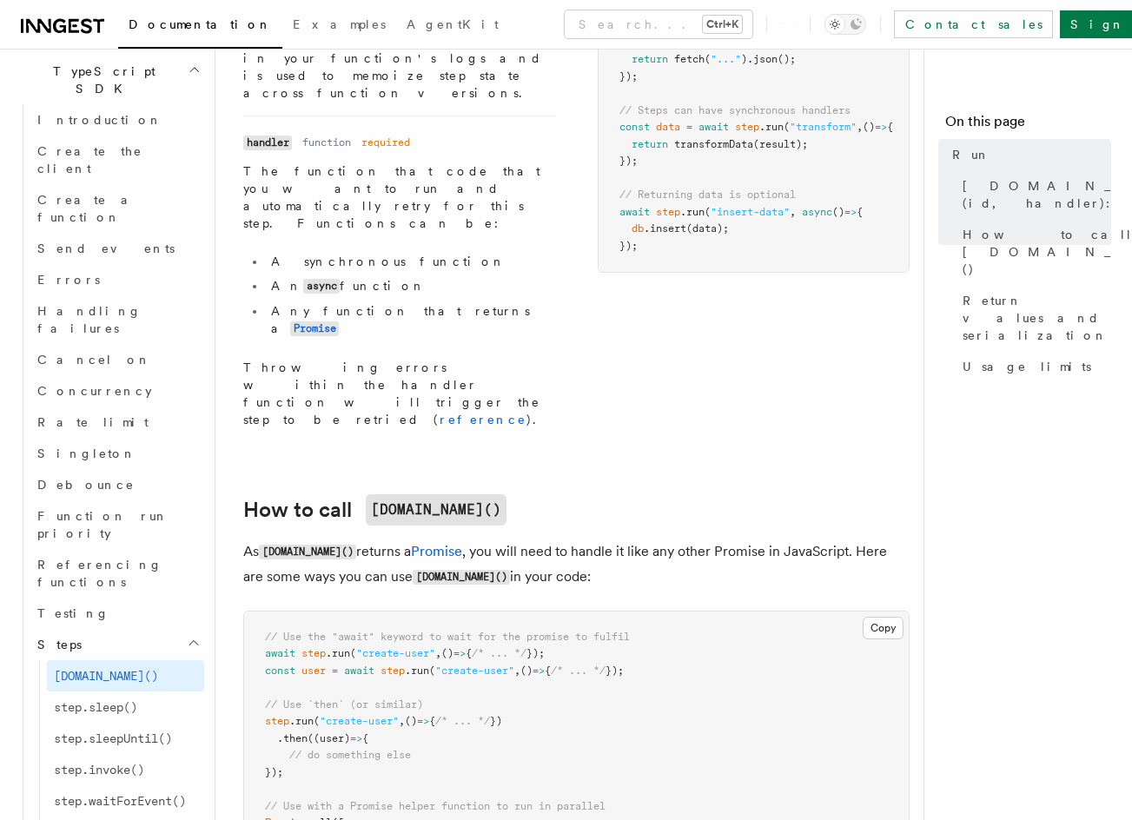
drag, startPoint x: 401, startPoint y: 373, endPoint x: 400, endPoint y: 541, distance: 167.6
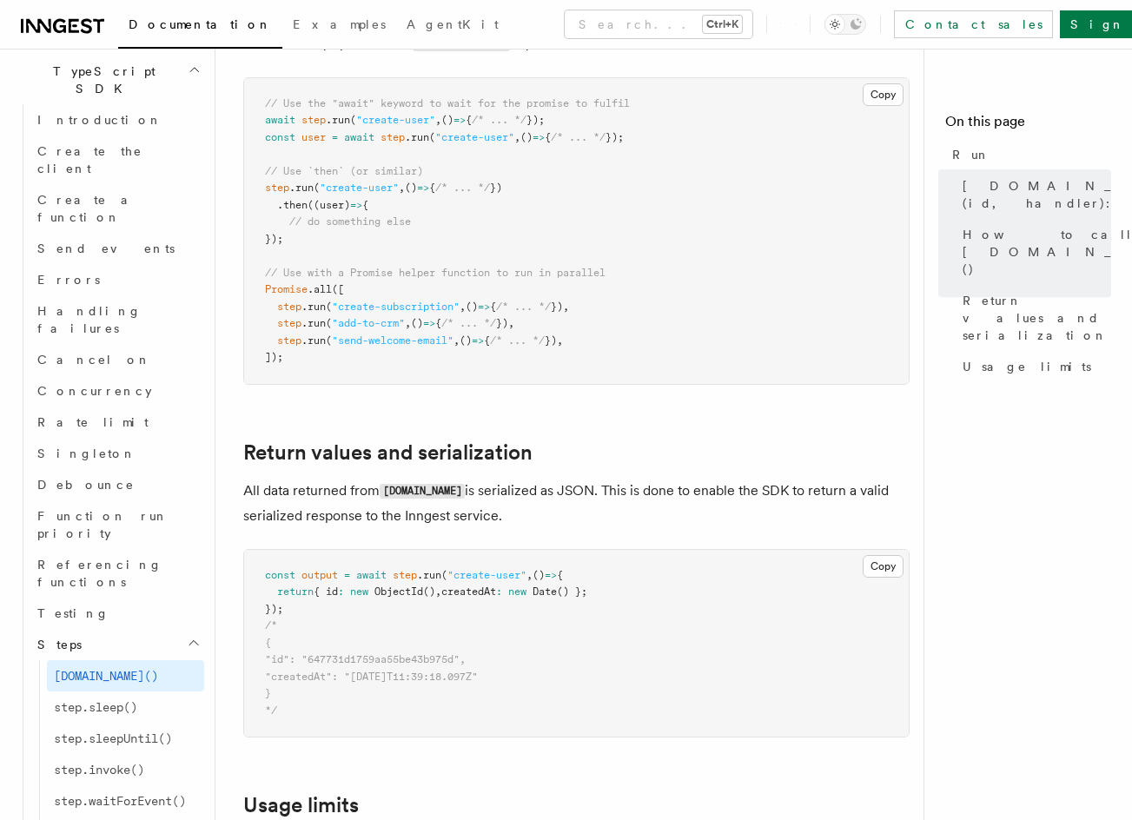
drag, startPoint x: 431, startPoint y: 484, endPoint x: 433, endPoint y: 549, distance: 65.2
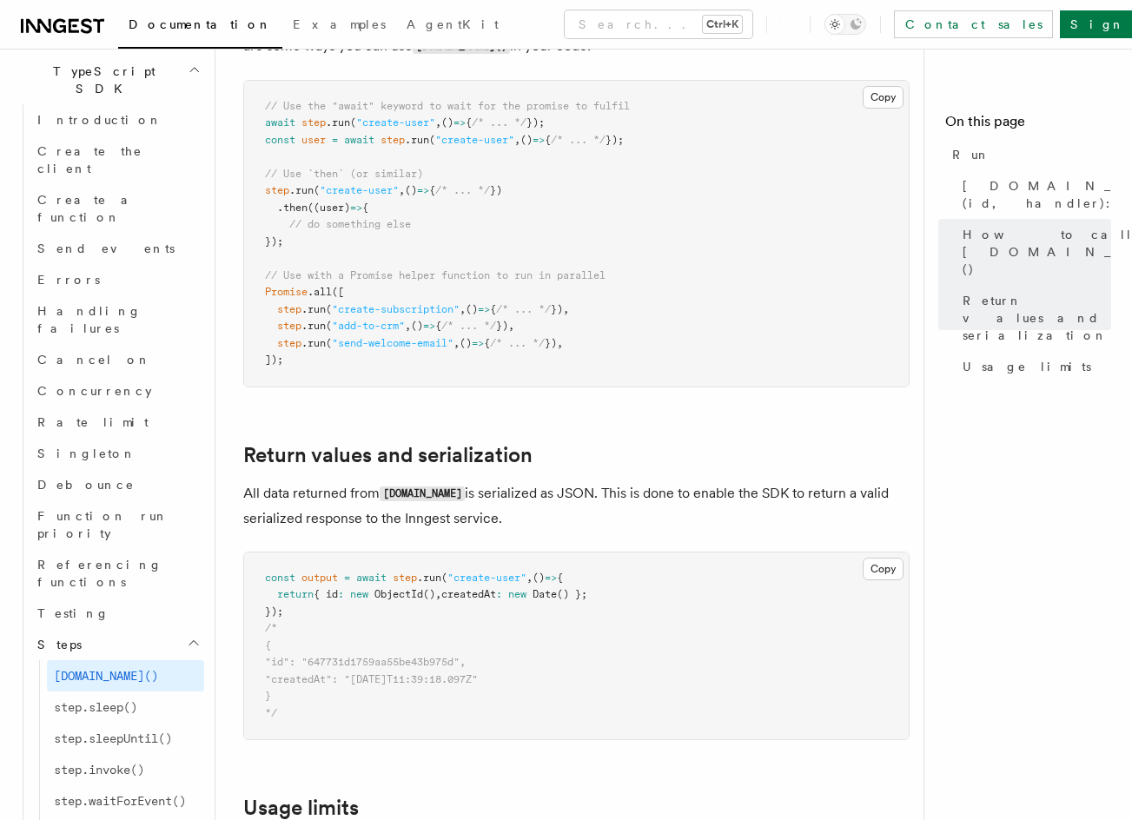
drag, startPoint x: 433, startPoint y: 546, endPoint x: 436, endPoint y: 385, distance: 161.6
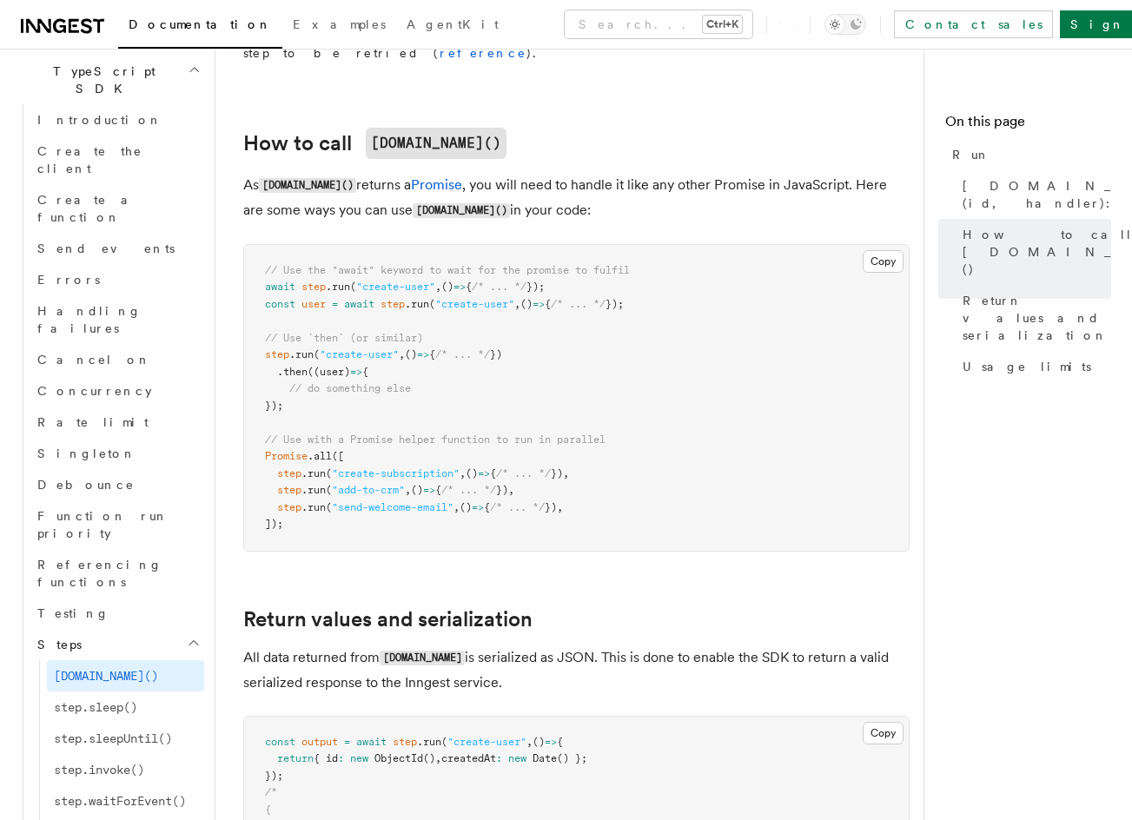
drag, startPoint x: 432, startPoint y: 418, endPoint x: 417, endPoint y: 320, distance: 98.4
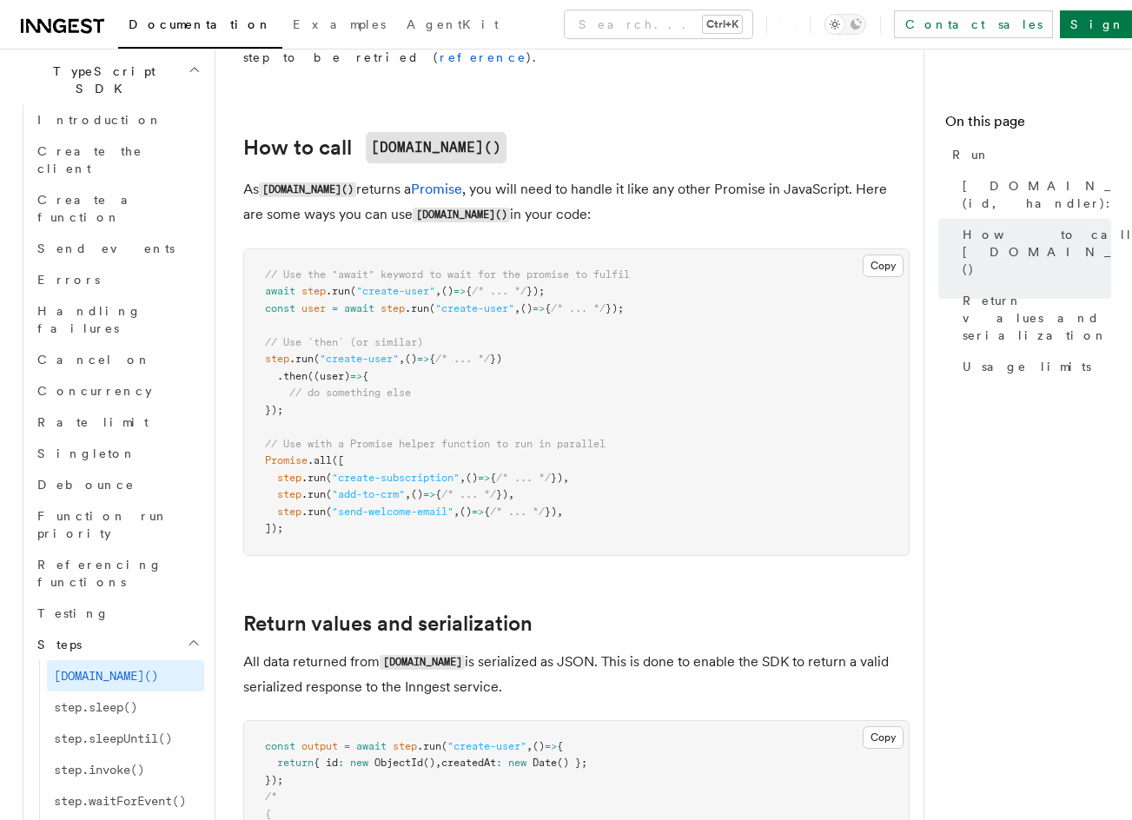
drag, startPoint x: 410, startPoint y: 361, endPoint x: 408, endPoint y: 231, distance: 130.3
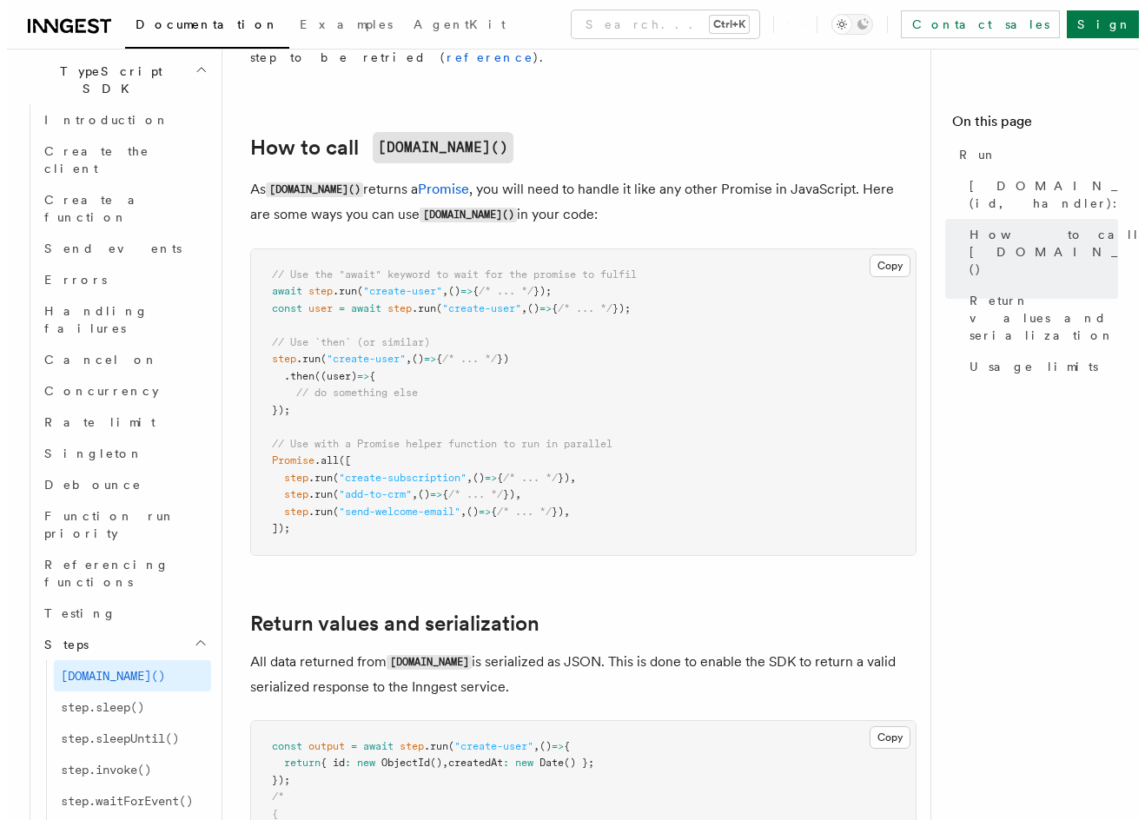
scroll to position [932, 0]
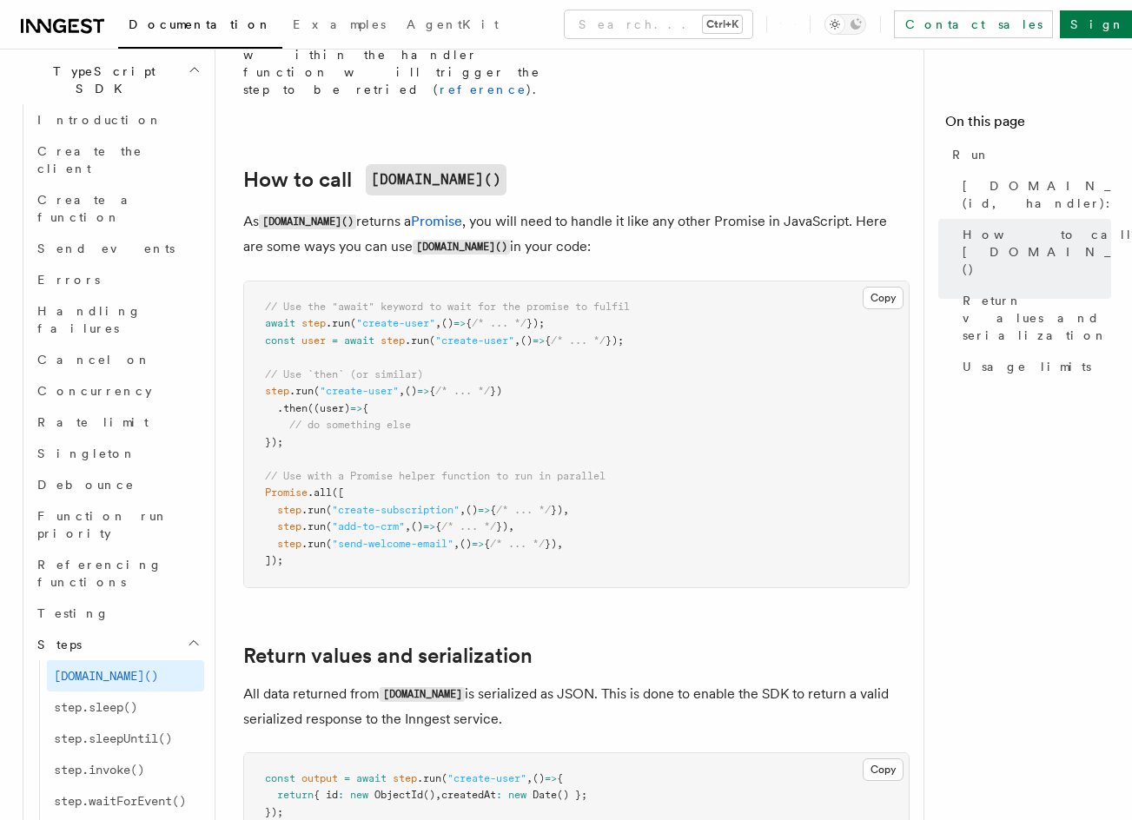
click at [483, 3] on div "Documentation Examples AgentKit Search... Ctrl+K Contact sales Sign Up" at bounding box center [566, 24] width 1132 height 49
click at [565, 20] on button "Search... Ctrl+K" at bounding box center [659, 24] width 188 height 28
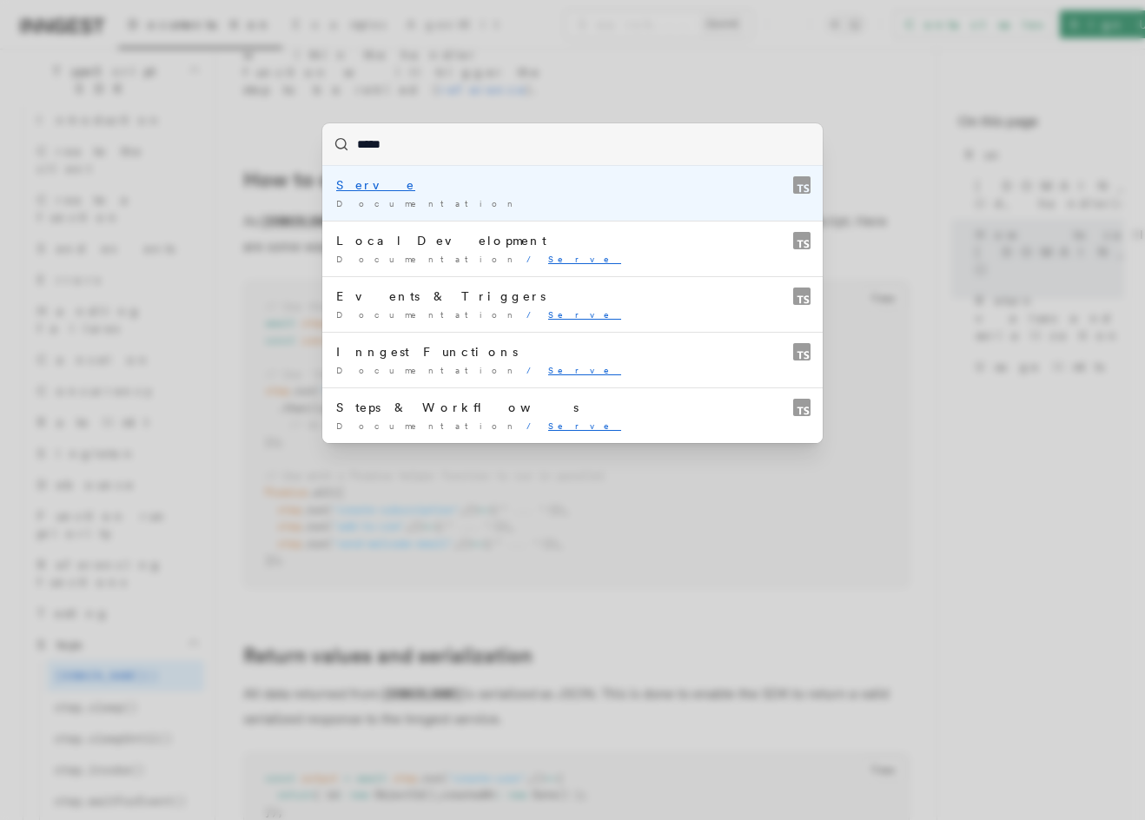
click at [416, 186] on div "Serve" at bounding box center [572, 184] width 472 height 17
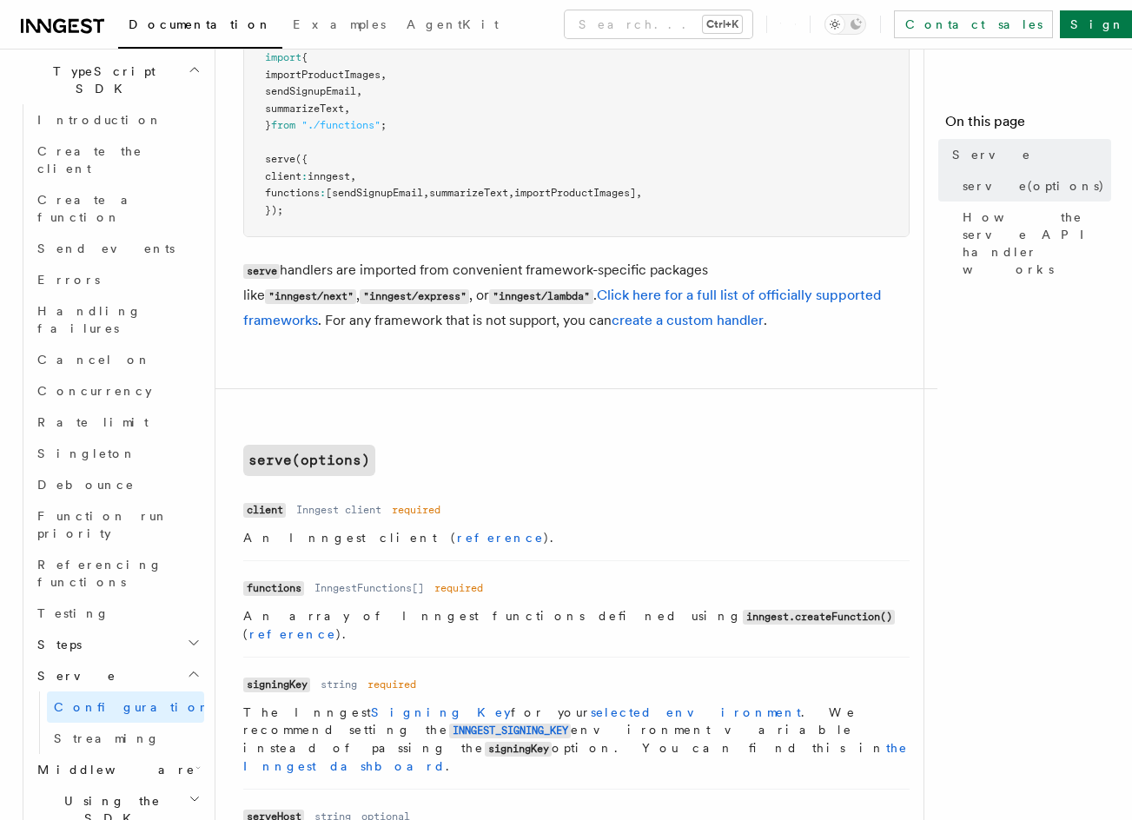
drag, startPoint x: 467, startPoint y: 354, endPoint x: 475, endPoint y: 453, distance: 99.3
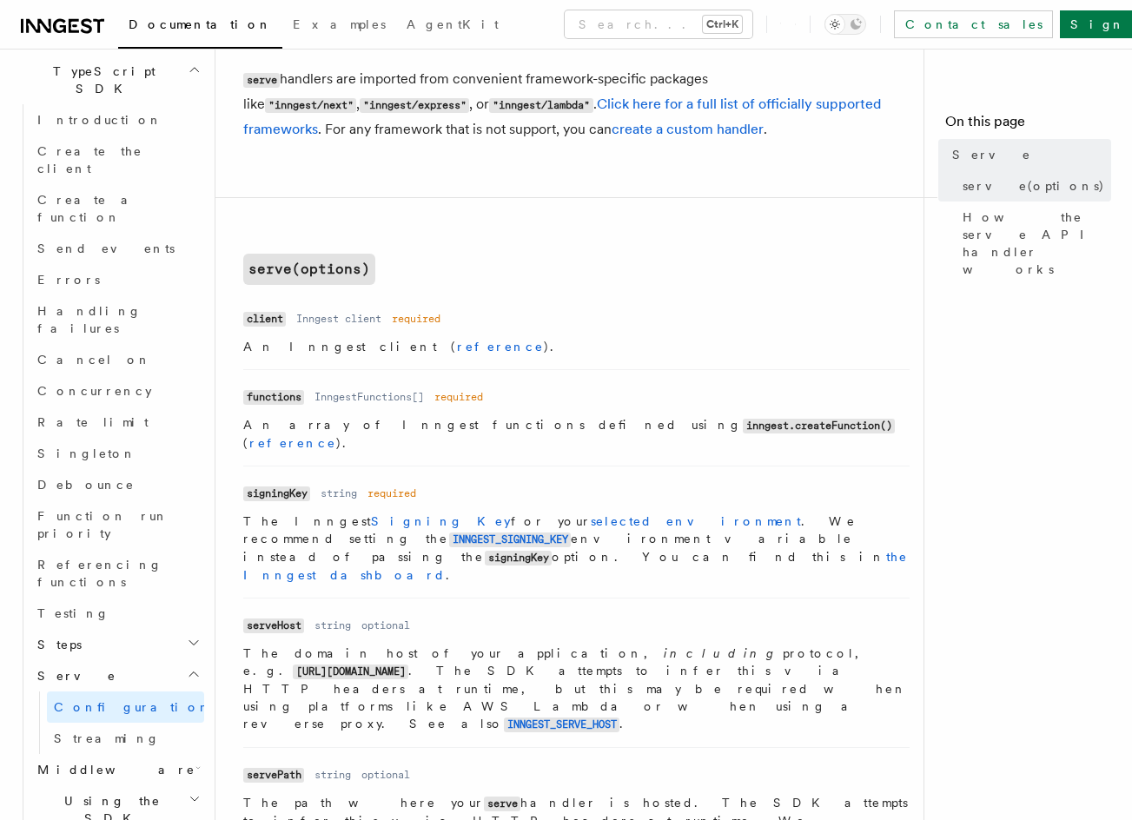
drag, startPoint x: 512, startPoint y: 301, endPoint x: 522, endPoint y: 393, distance: 92.6
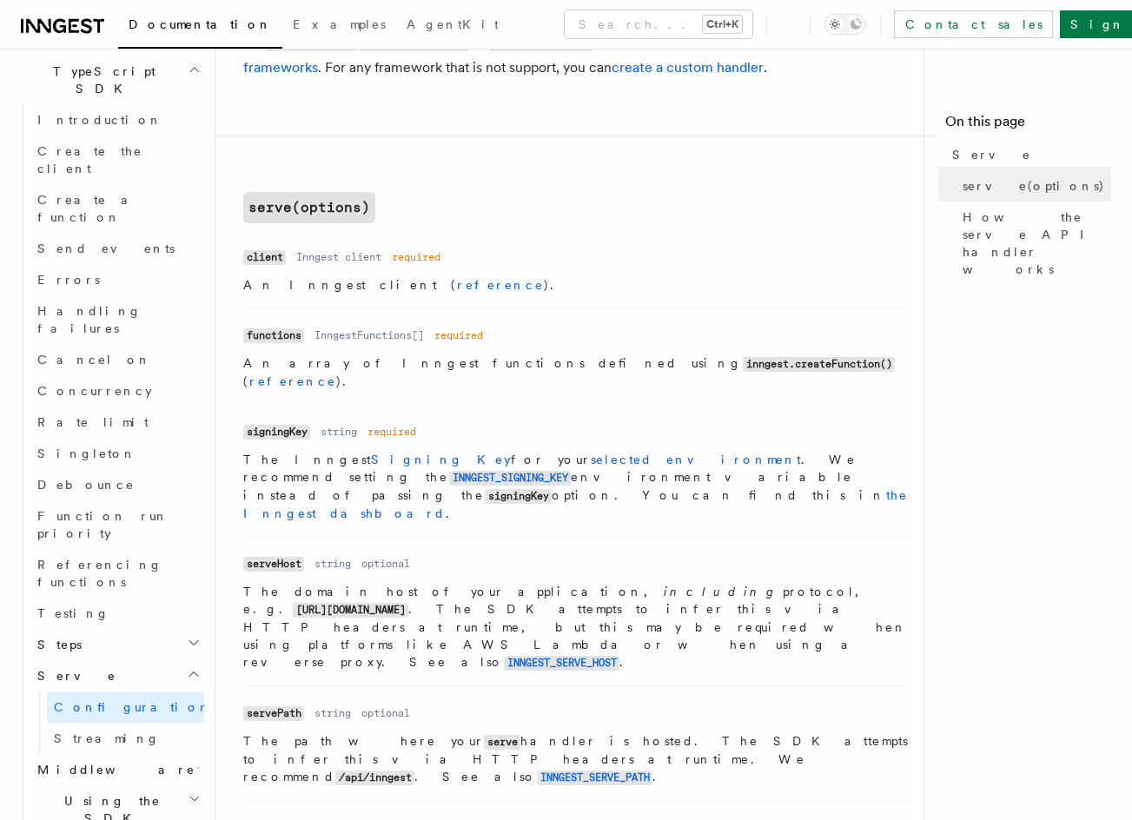
scroll to position [188, 0]
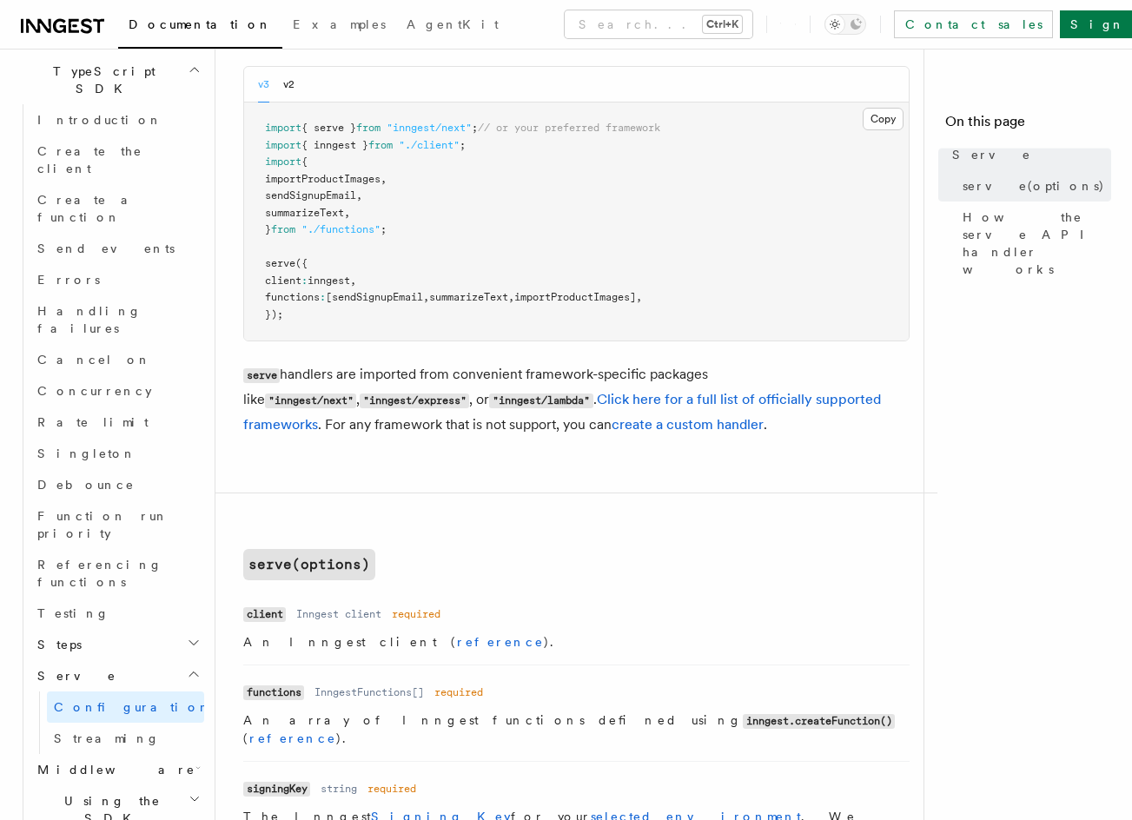
drag, startPoint x: 522, startPoint y: 387, endPoint x: 555, endPoint y: 137, distance: 252.3
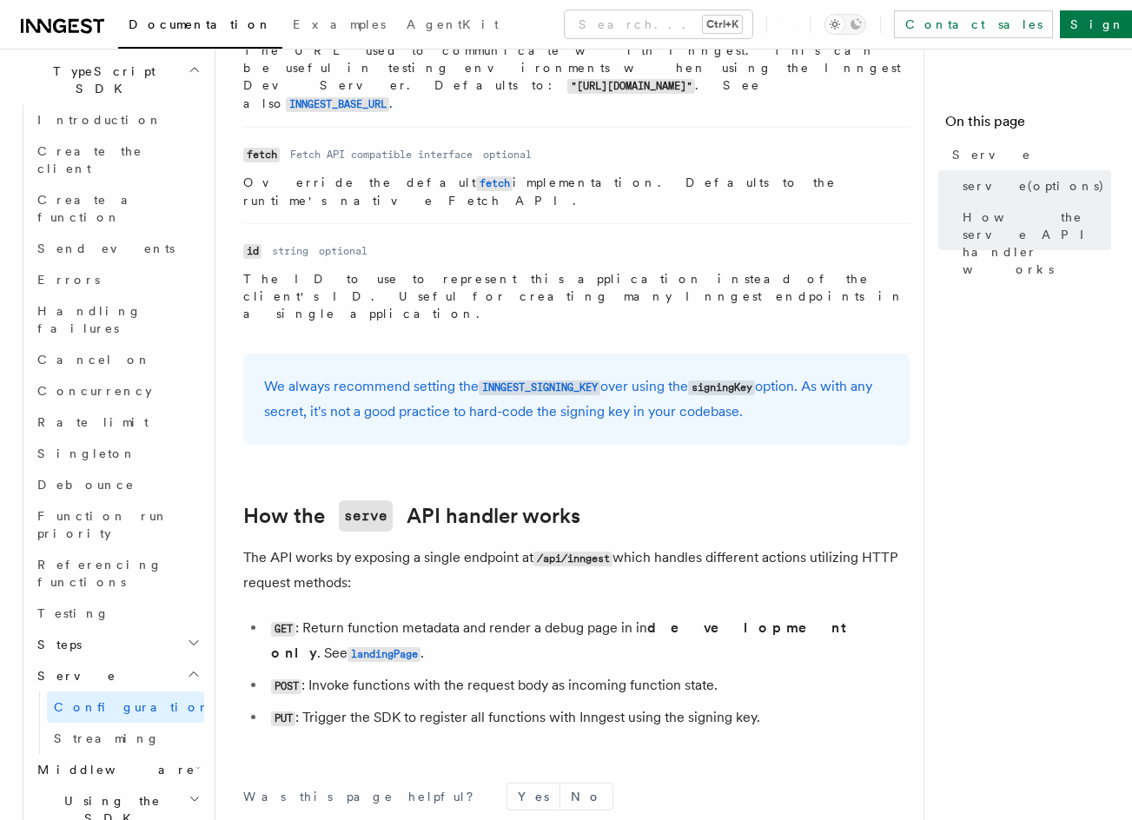
scroll to position [0, 0]
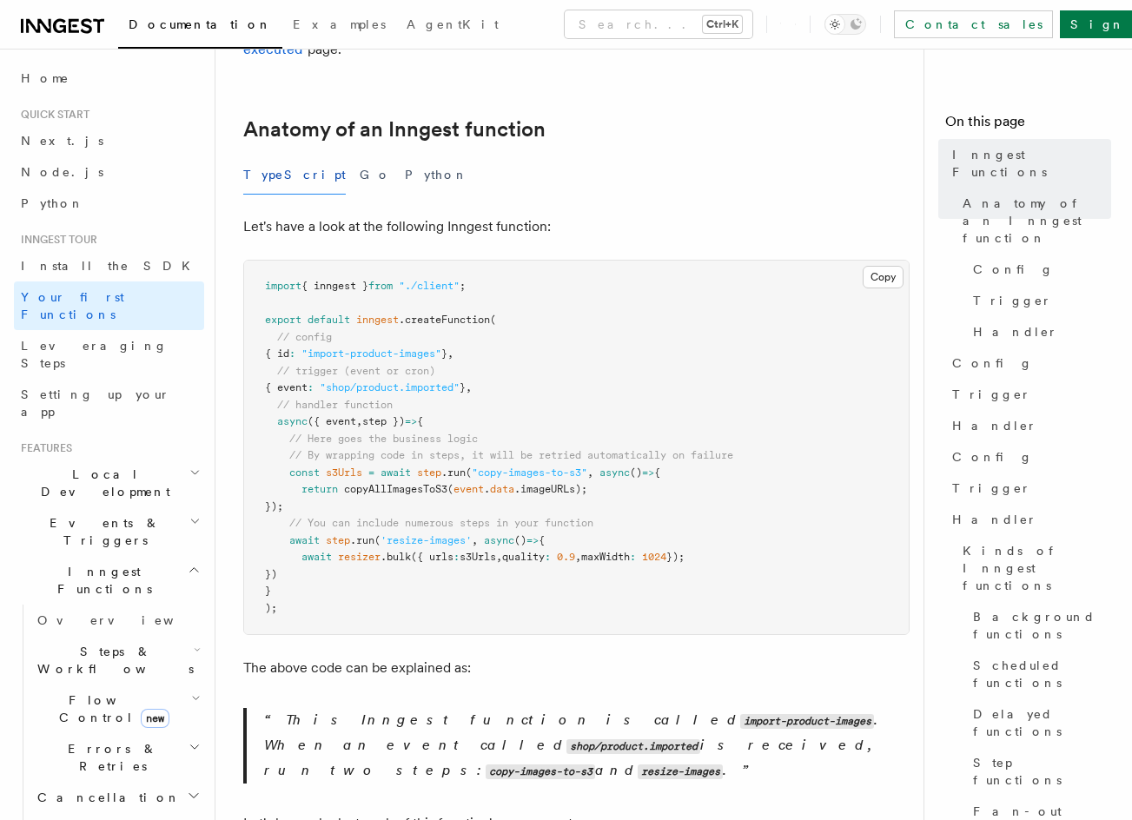
scroll to position [306, 0]
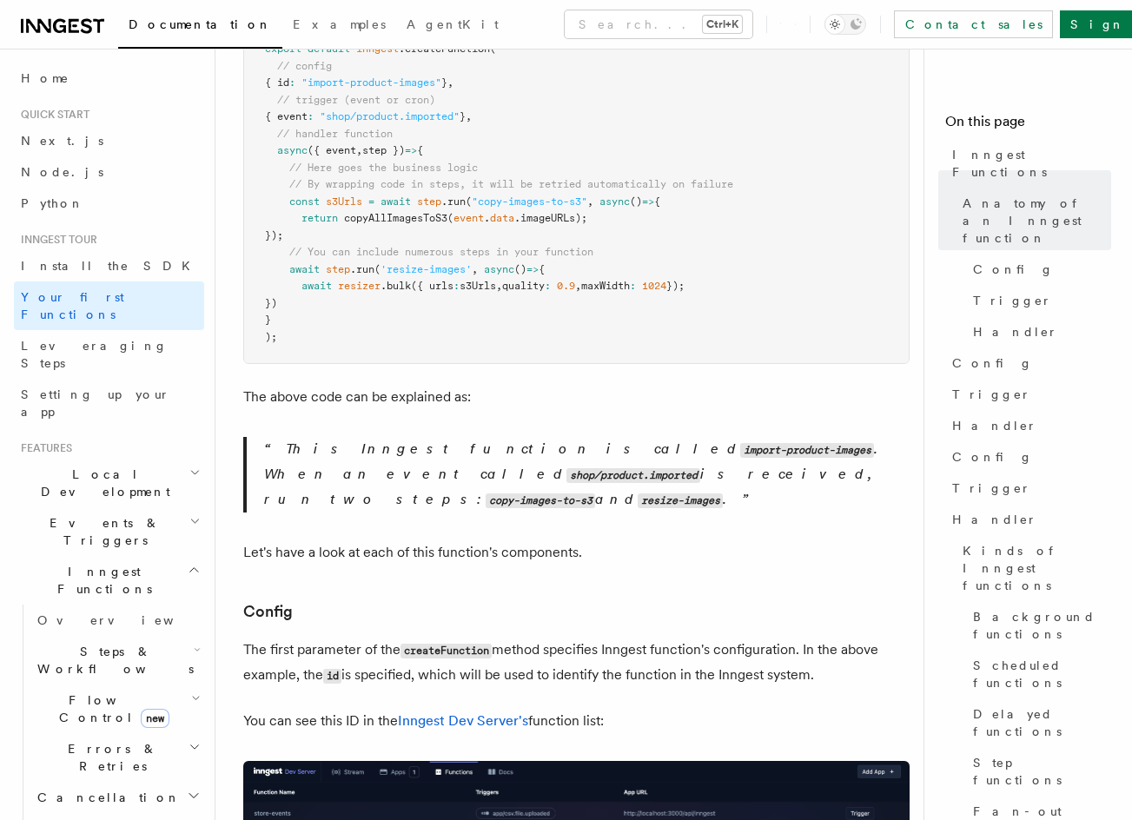
drag, startPoint x: 503, startPoint y: 492, endPoint x: 514, endPoint y: 587, distance: 95.3
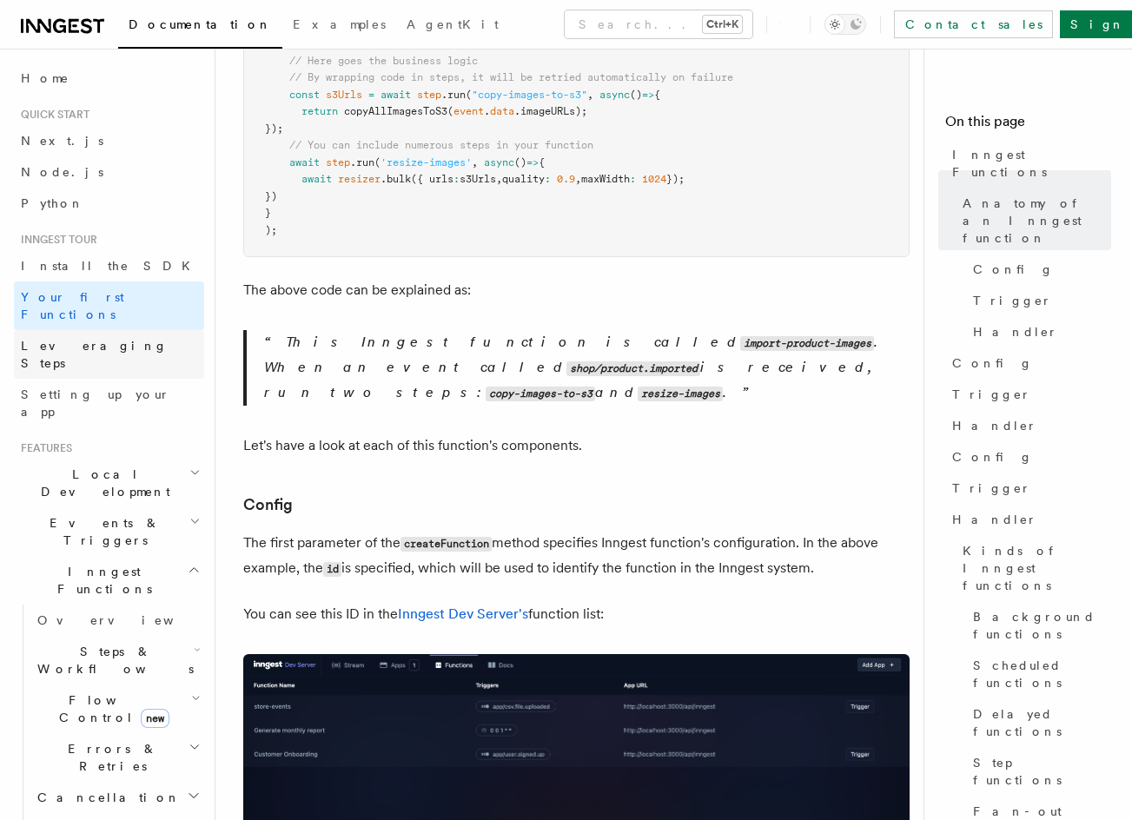
click at [15, 330] on link "Leveraging Steps" at bounding box center [109, 354] width 190 height 49
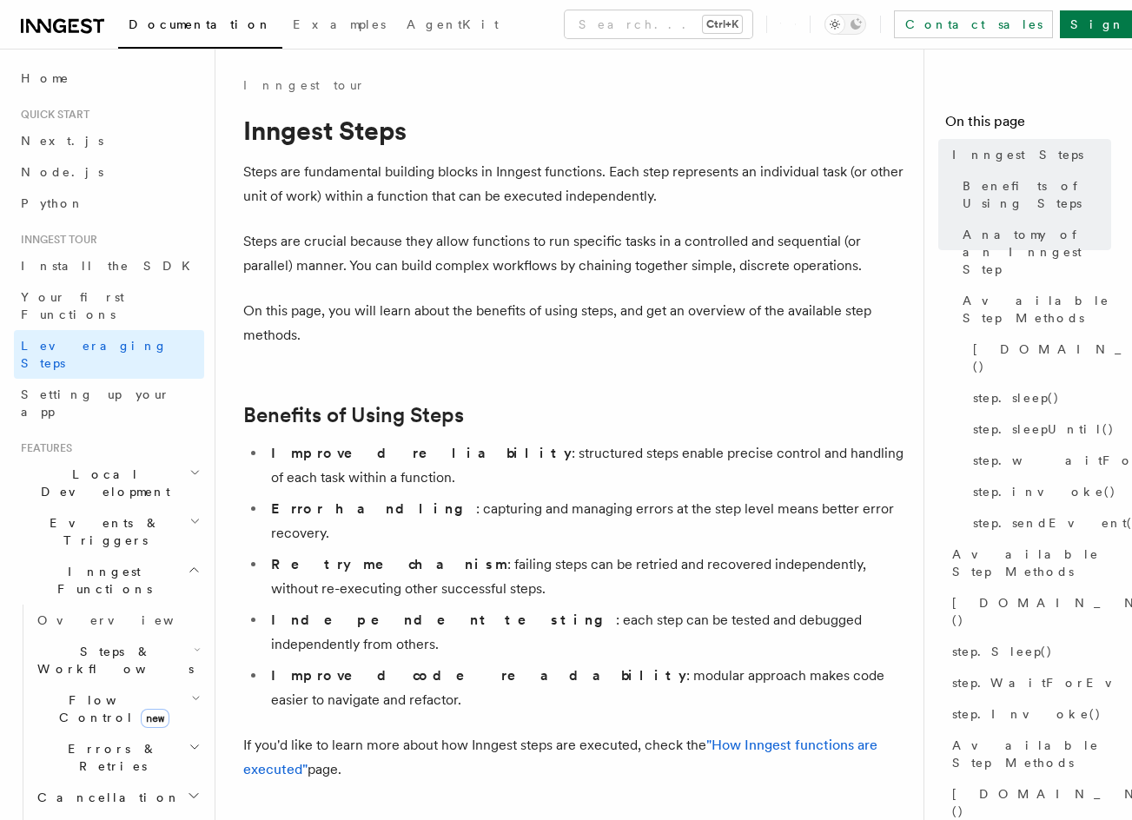
scroll to position [643, 0]
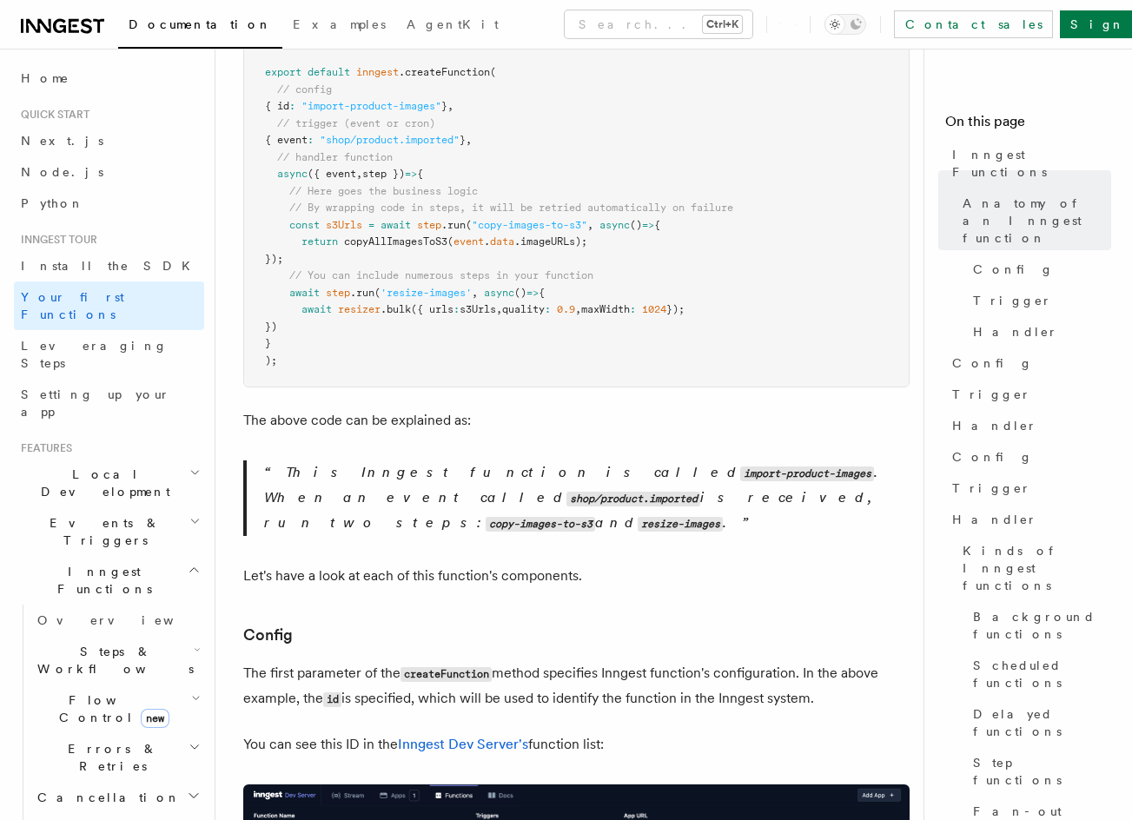
drag, startPoint x: 505, startPoint y: 408, endPoint x: 518, endPoint y: 363, distance: 47.0
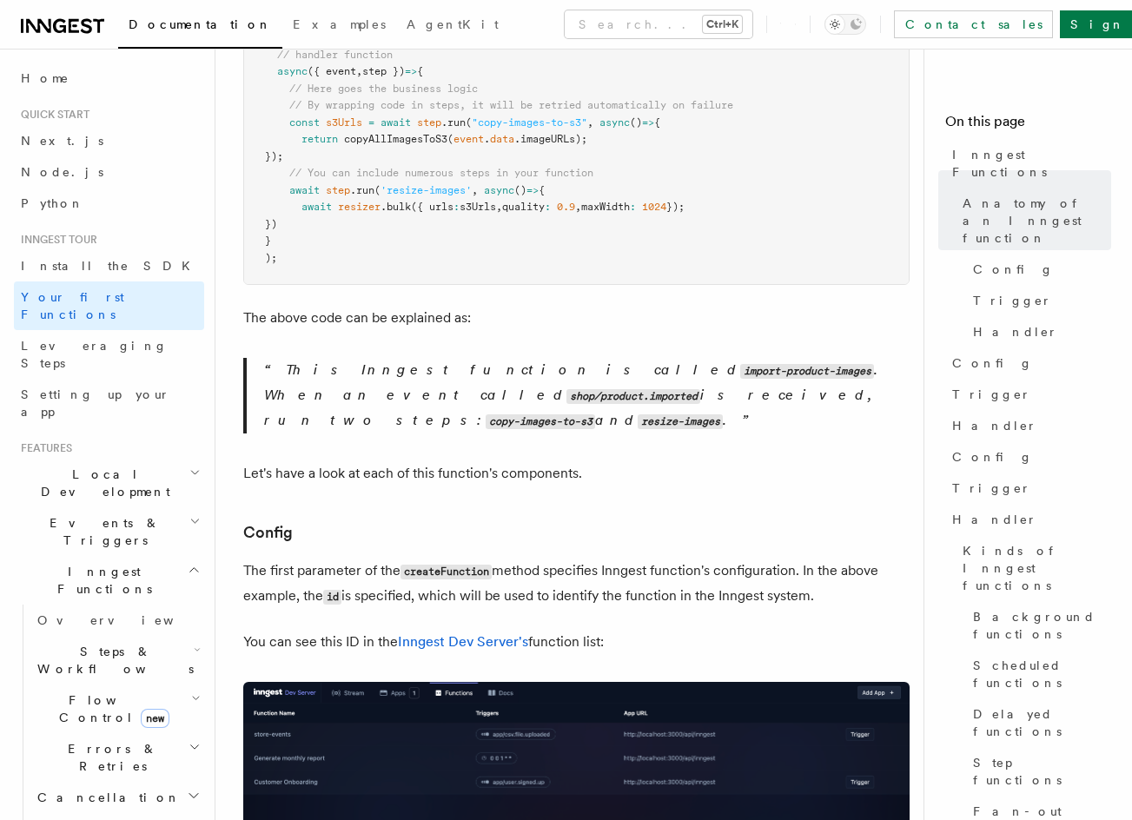
scroll to position [657, 0]
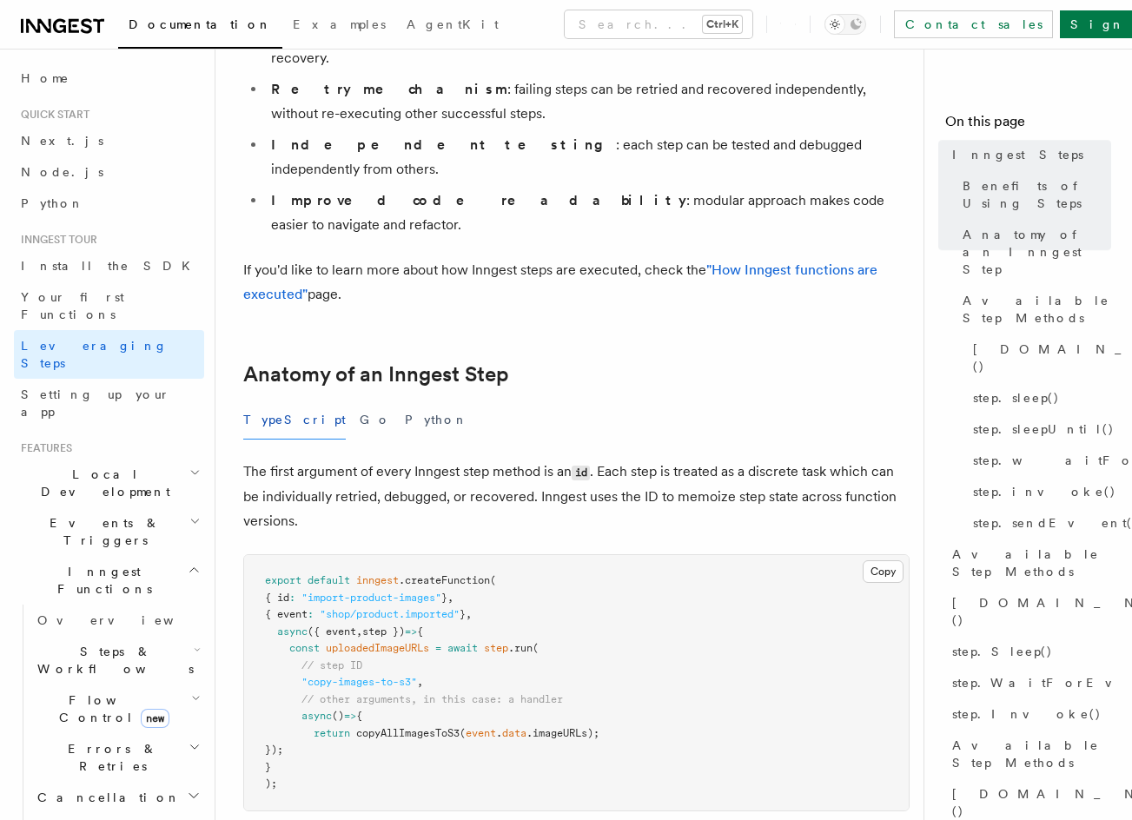
drag, startPoint x: 469, startPoint y: 499, endPoint x: 476, endPoint y: 573, distance: 75.0
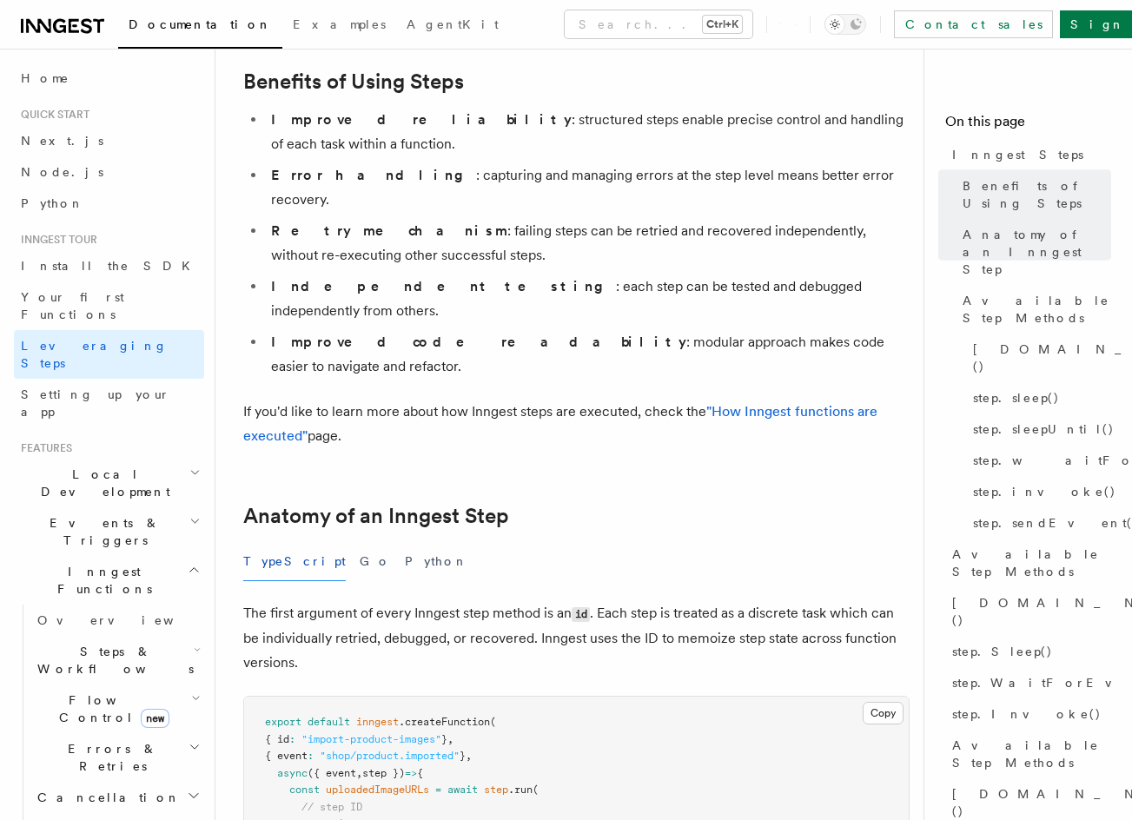
drag, startPoint x: 450, startPoint y: 436, endPoint x: 433, endPoint y: 318, distance: 119.3
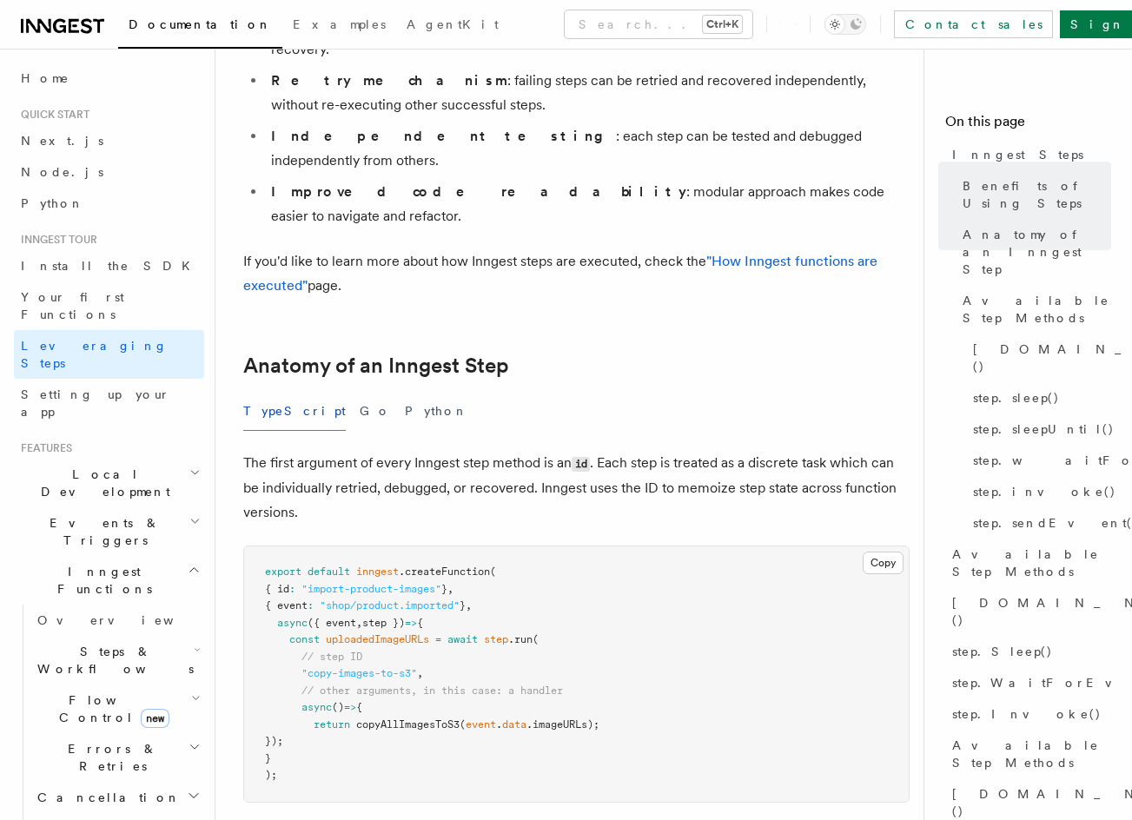
drag, startPoint x: 436, startPoint y: 402, endPoint x: 437, endPoint y: 426, distance: 24.3
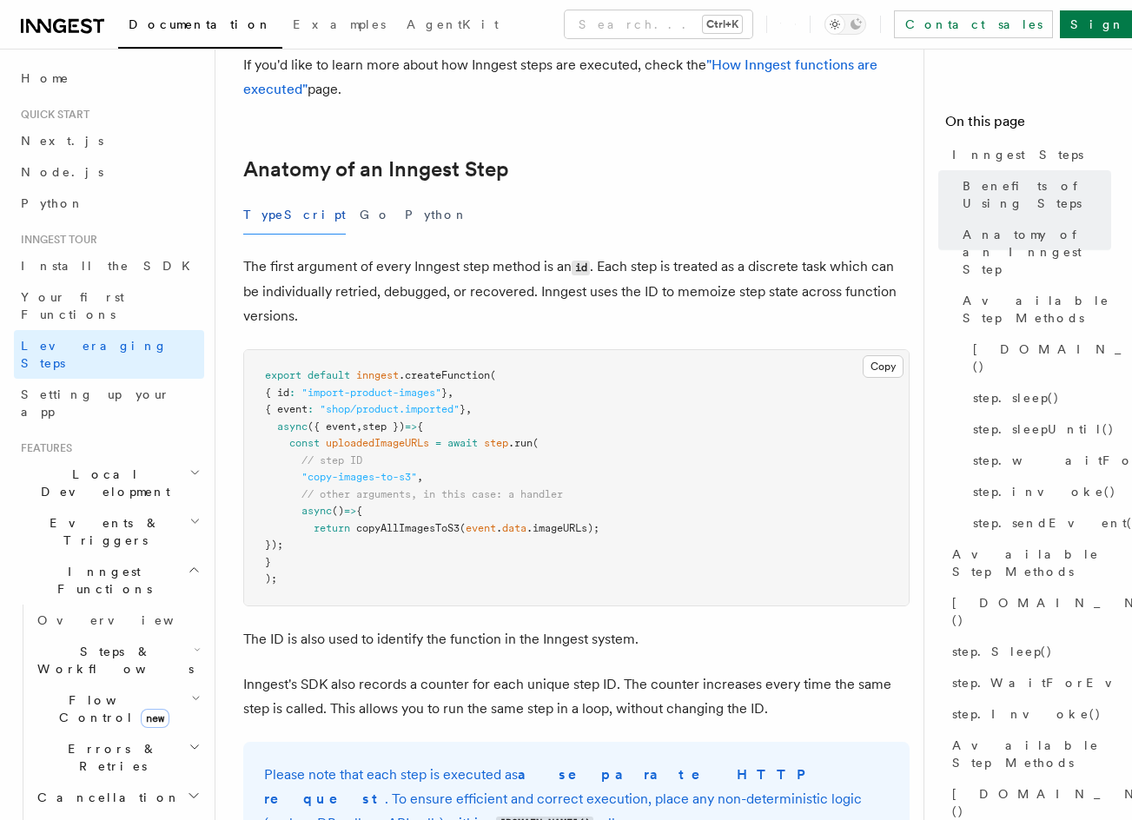
scroll to position [690, 0]
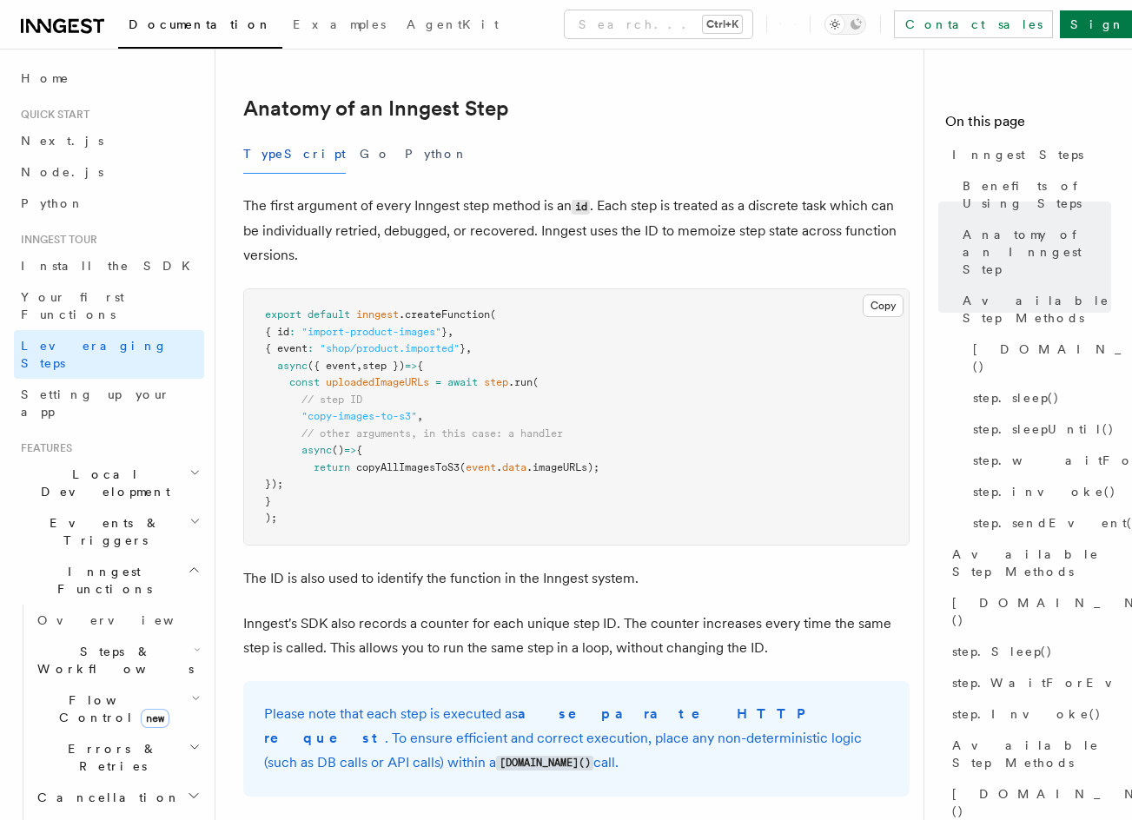
drag, startPoint x: 512, startPoint y: 411, endPoint x: 492, endPoint y: 312, distance: 101.2
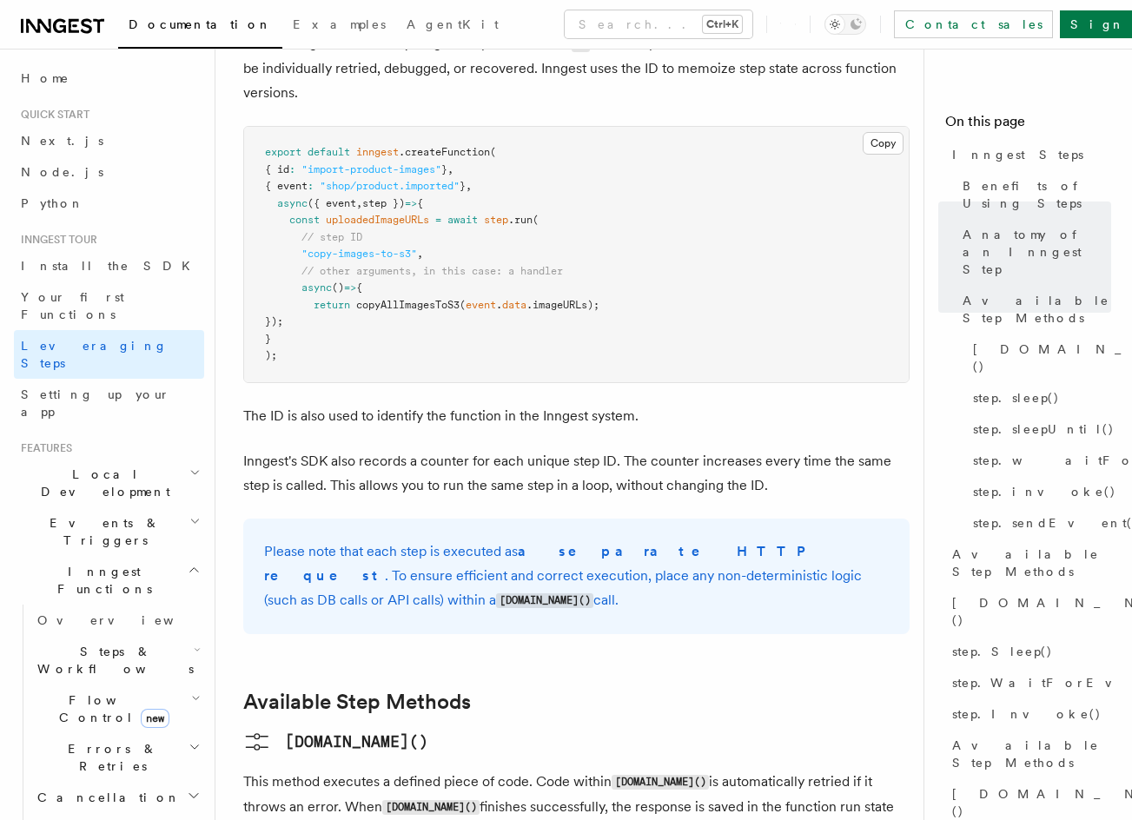
drag, startPoint x: 472, startPoint y: 373, endPoint x: 475, endPoint y: 415, distance: 42.7
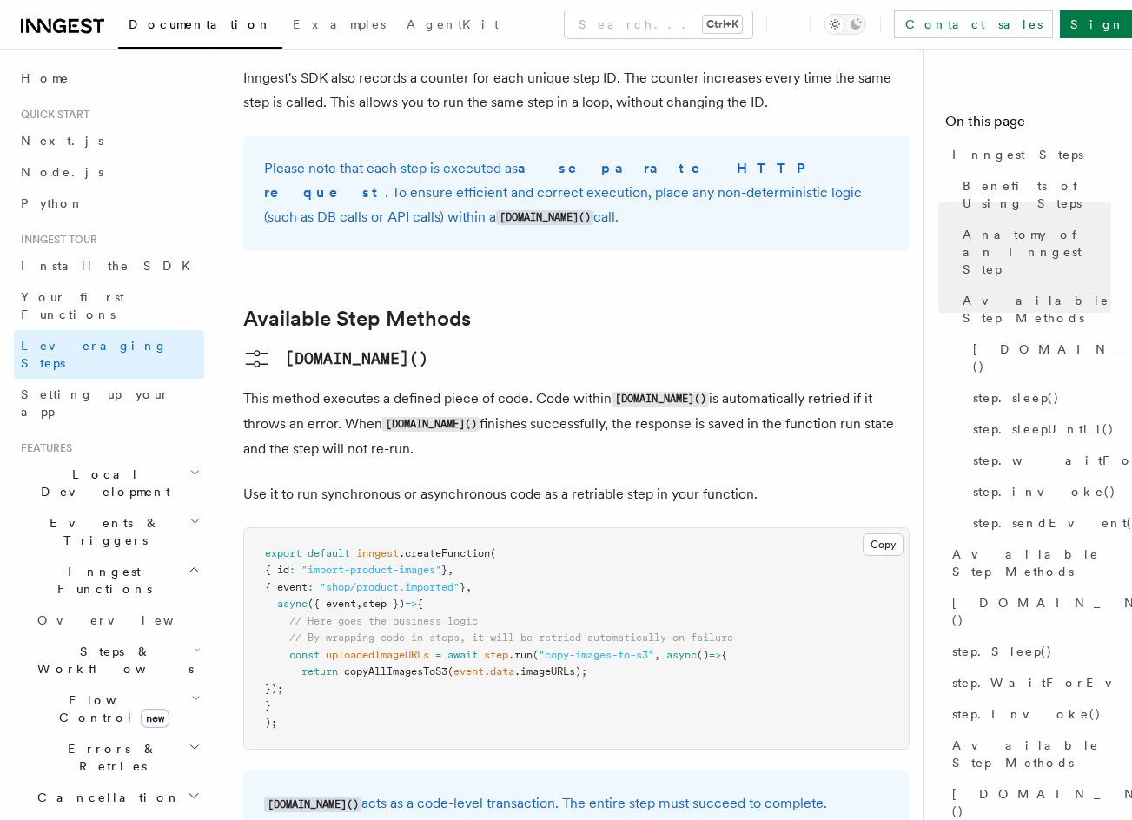
drag, startPoint x: 495, startPoint y: 492, endPoint x: 496, endPoint y: 505, distance: 13.9
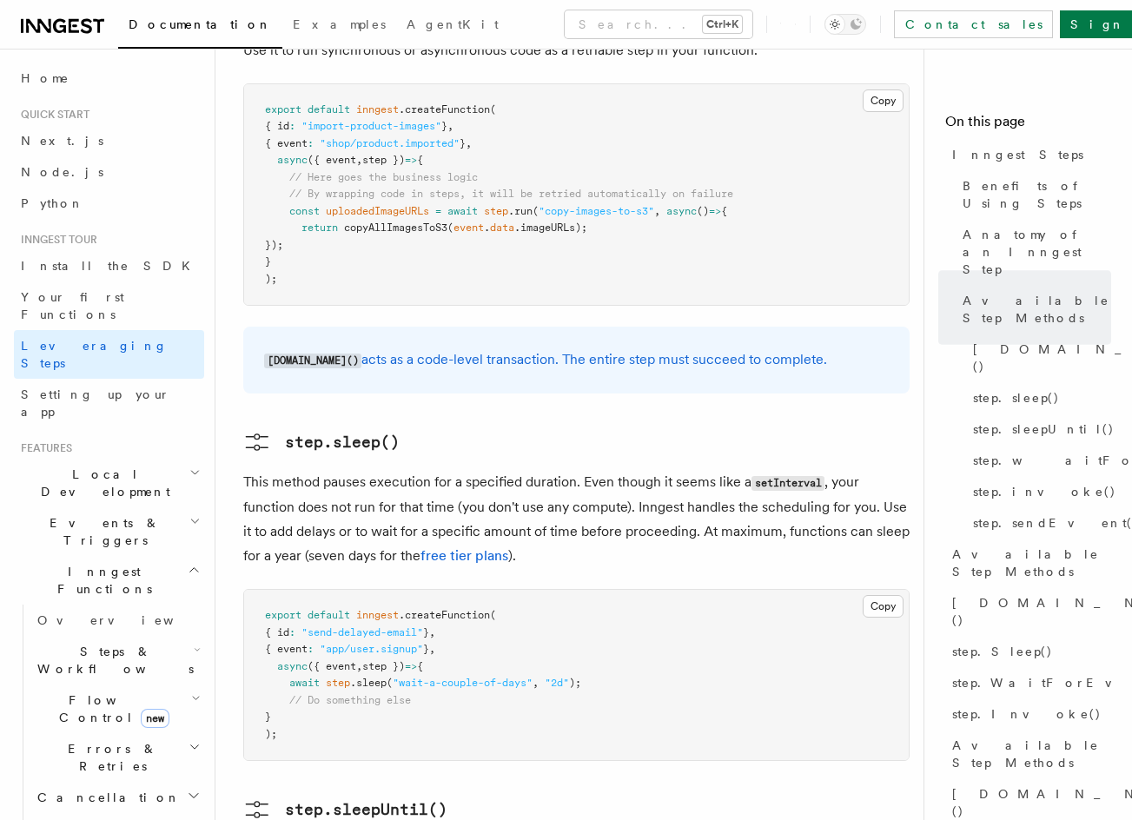
drag, startPoint x: 485, startPoint y: 452, endPoint x: 487, endPoint y: 516, distance: 64.3
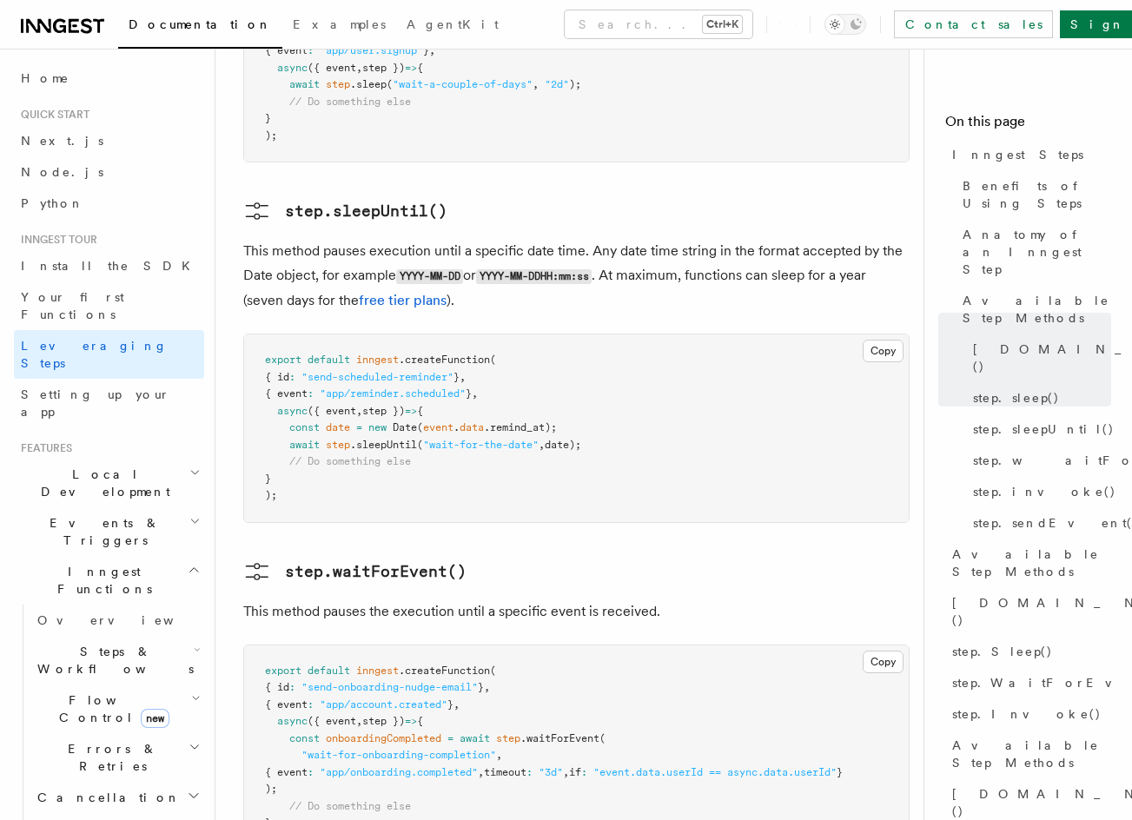
scroll to position [2353, 0]
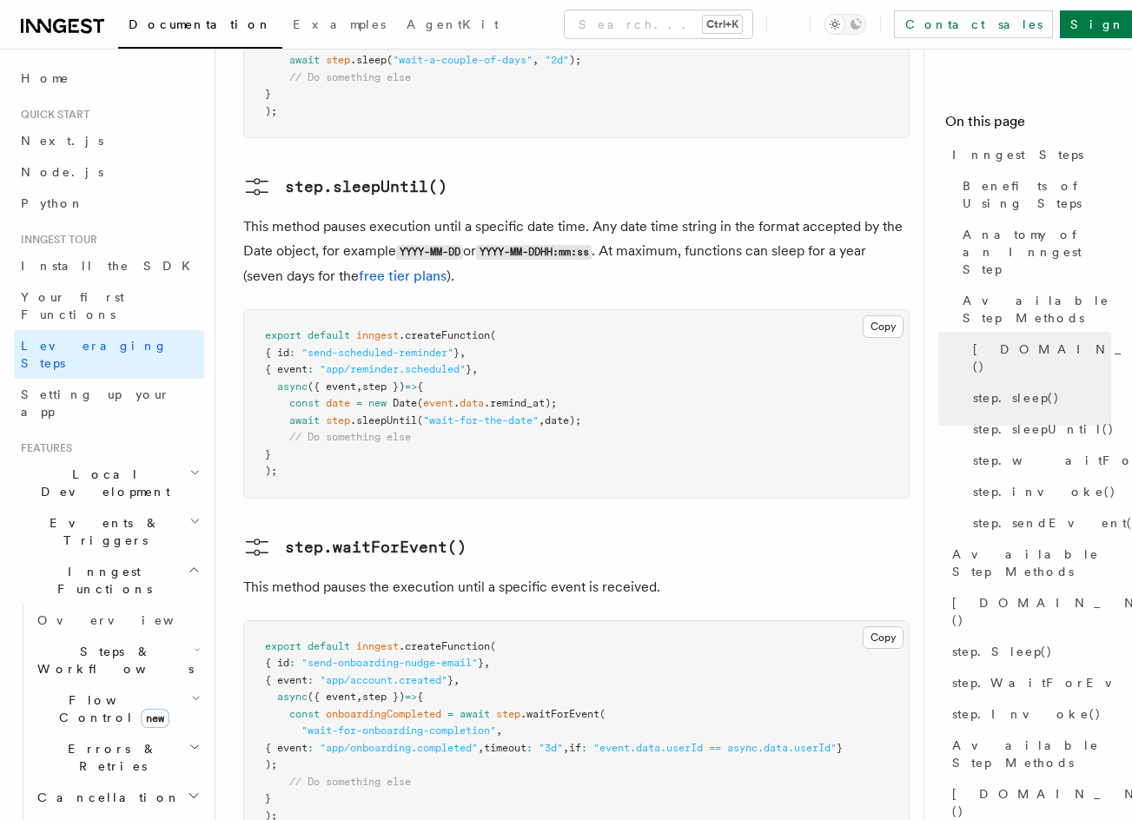
click at [543, 393] on pre "export default inngest .createFunction ( { id : "send-scheduled-reminder" } , {…" at bounding box center [576, 404] width 664 height 188
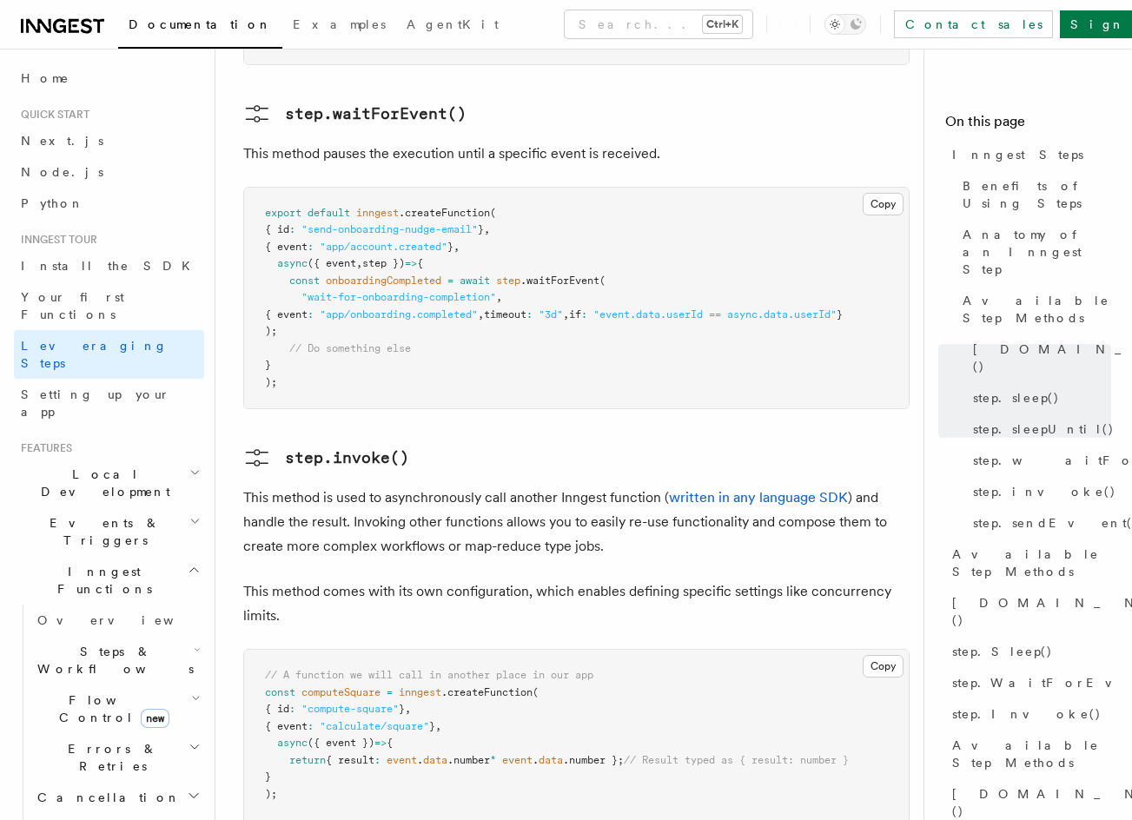
drag, startPoint x: 509, startPoint y: 373, endPoint x: 508, endPoint y: 446, distance: 73.0
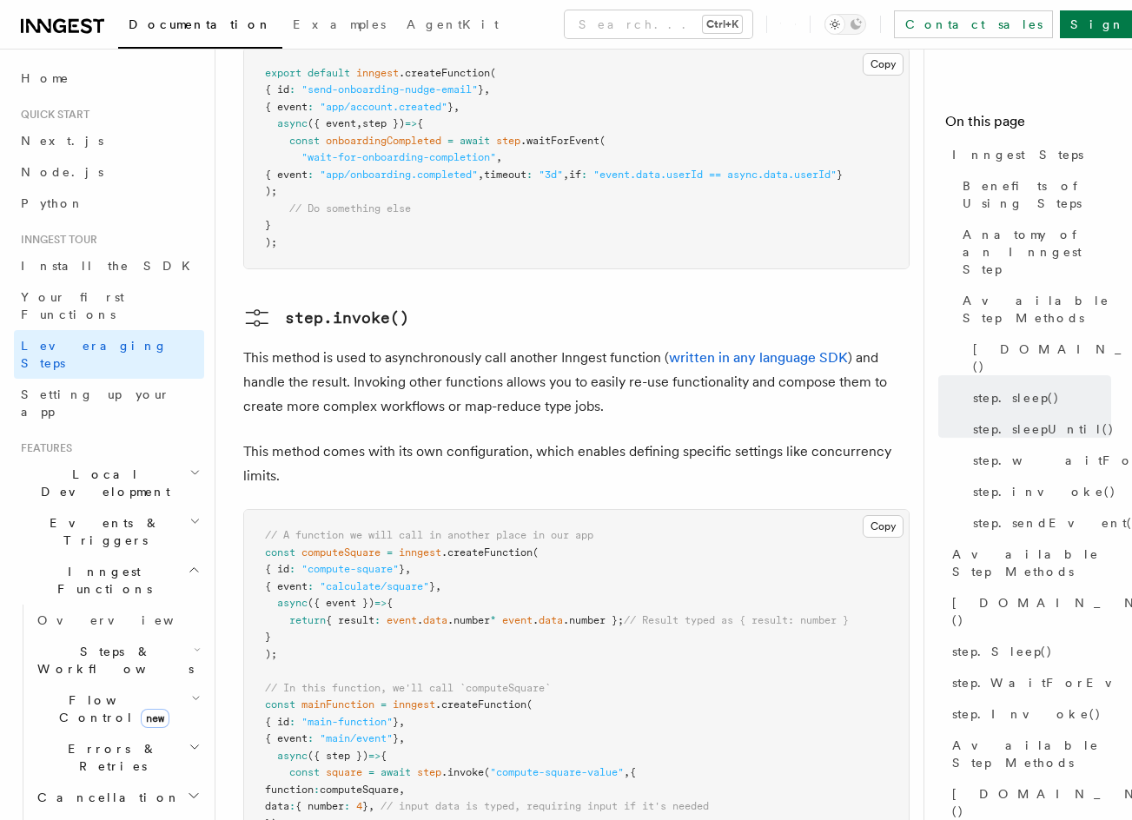
scroll to position [2927, 0]
click at [507, 439] on p "This method comes with its own configuration, which enables defining specific s…" at bounding box center [576, 463] width 666 height 49
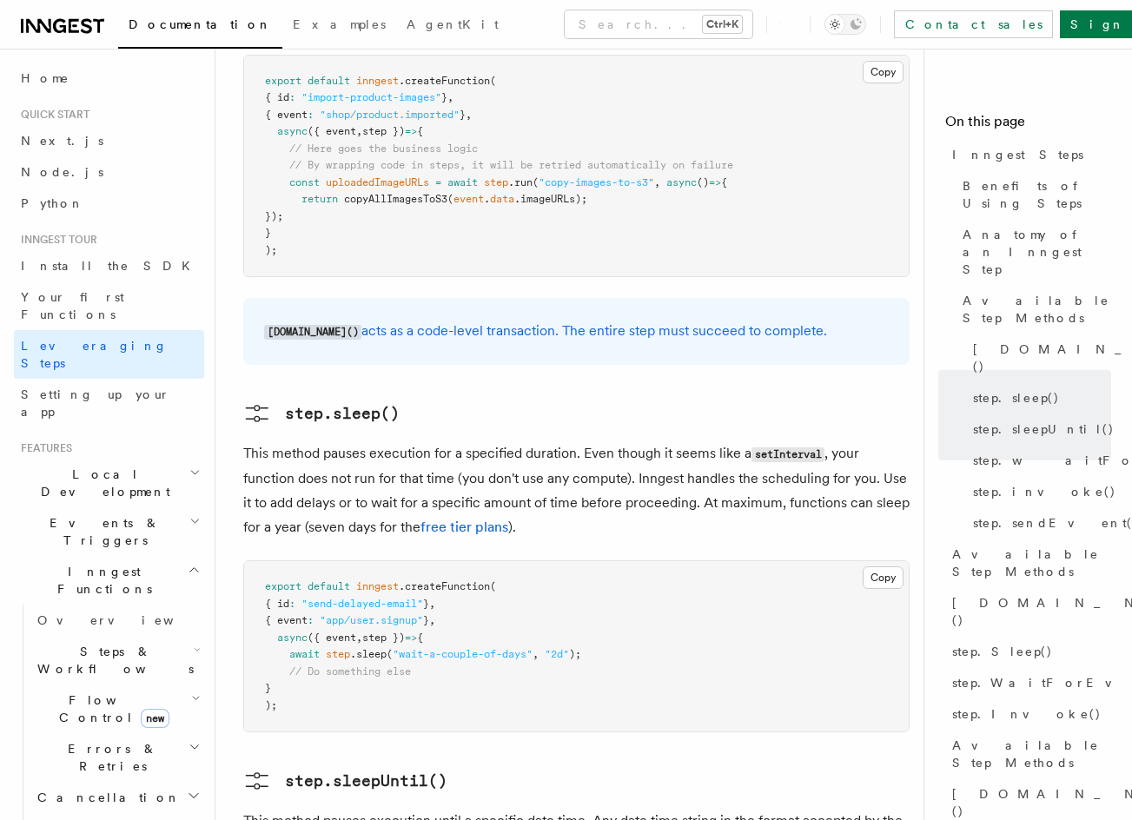
scroll to position [868, 0]
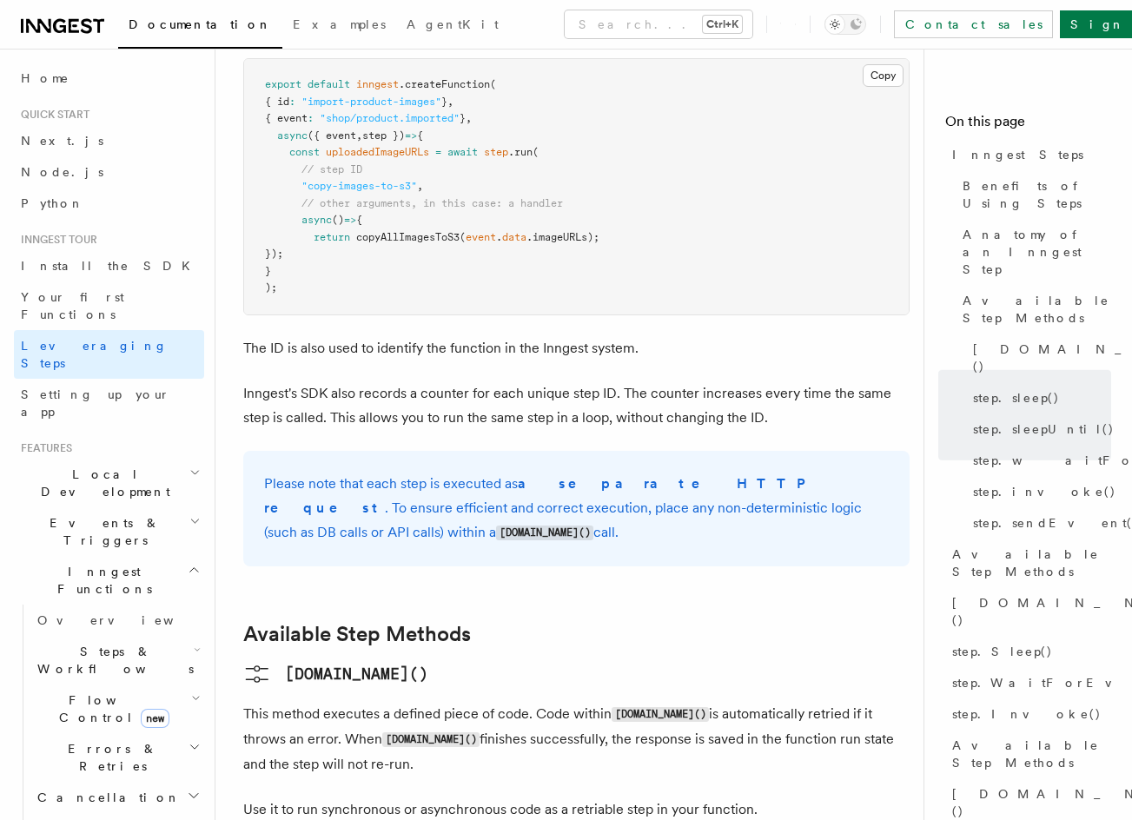
drag, startPoint x: 557, startPoint y: 336, endPoint x: 545, endPoint y: 62, distance: 274.7
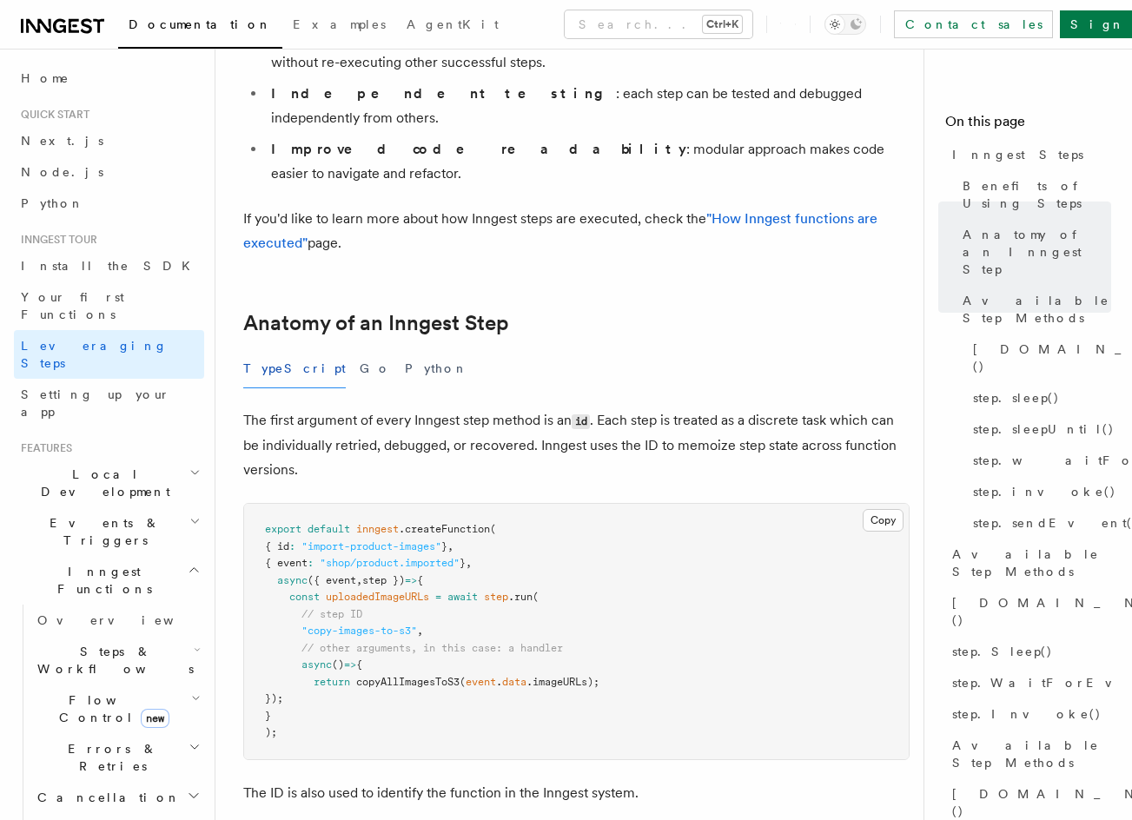
scroll to position [0, 0]
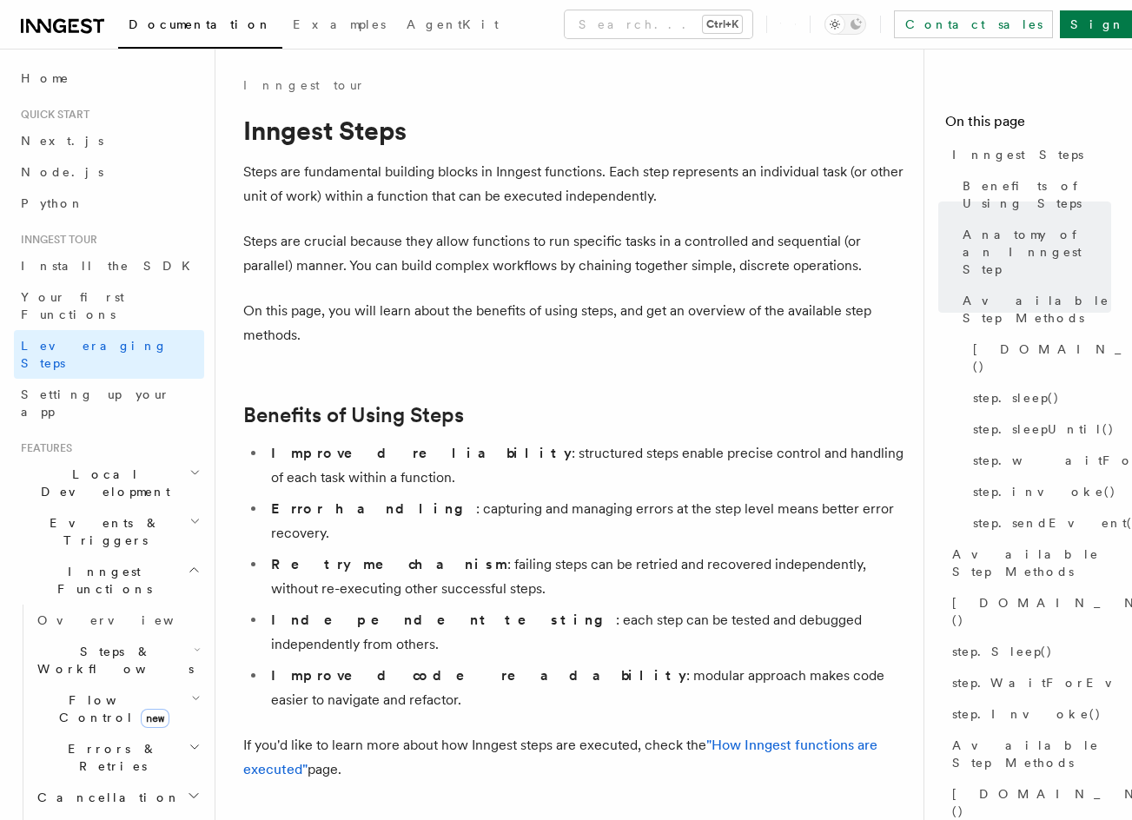
drag, startPoint x: 486, startPoint y: 238, endPoint x: 465, endPoint y: 85, distance: 154.4
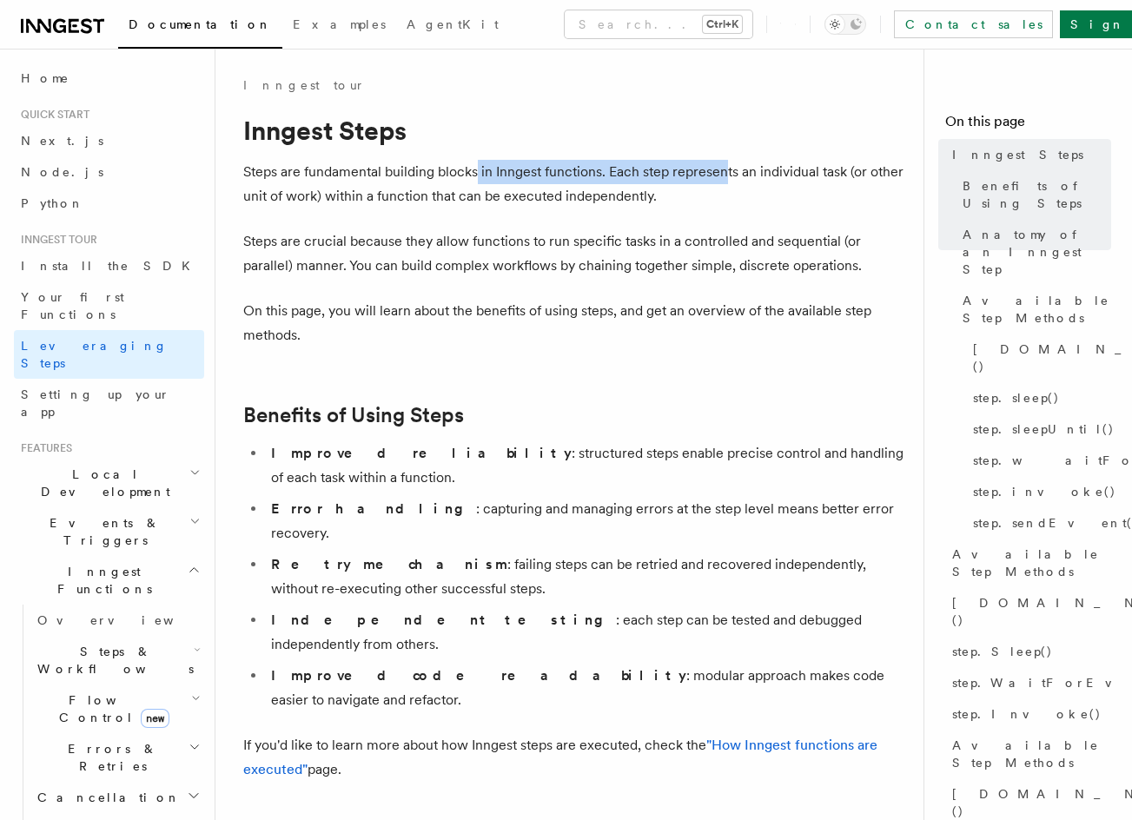
drag, startPoint x: 479, startPoint y: 178, endPoint x: 724, endPoint y: 179, distance: 244.9
click at [724, 179] on p "Steps are fundamental building blocks in Inngest functions. Each step represent…" at bounding box center [576, 184] width 666 height 49
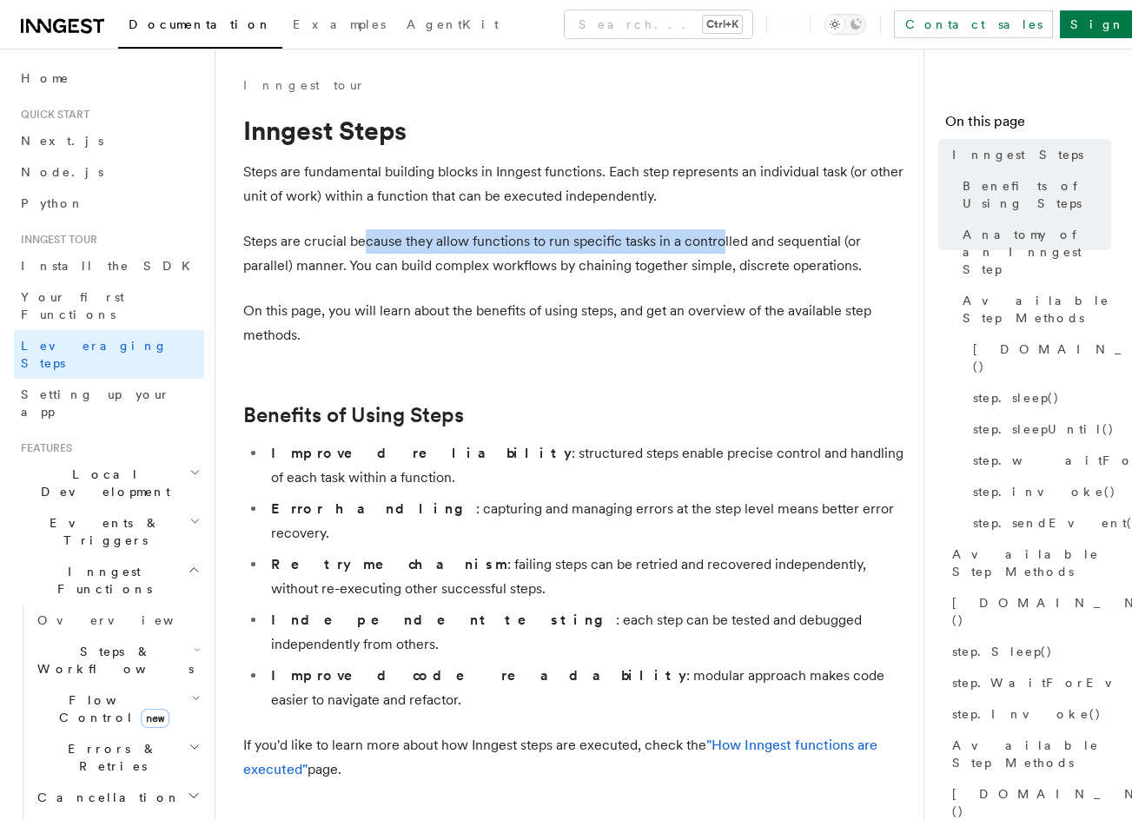
drag, startPoint x: 414, startPoint y: 243, endPoint x: 718, endPoint y: 244, distance: 304.0
click at [718, 244] on p "Steps are crucial because they allow functions to run specific tasks in a contr…" at bounding box center [576, 253] width 666 height 49
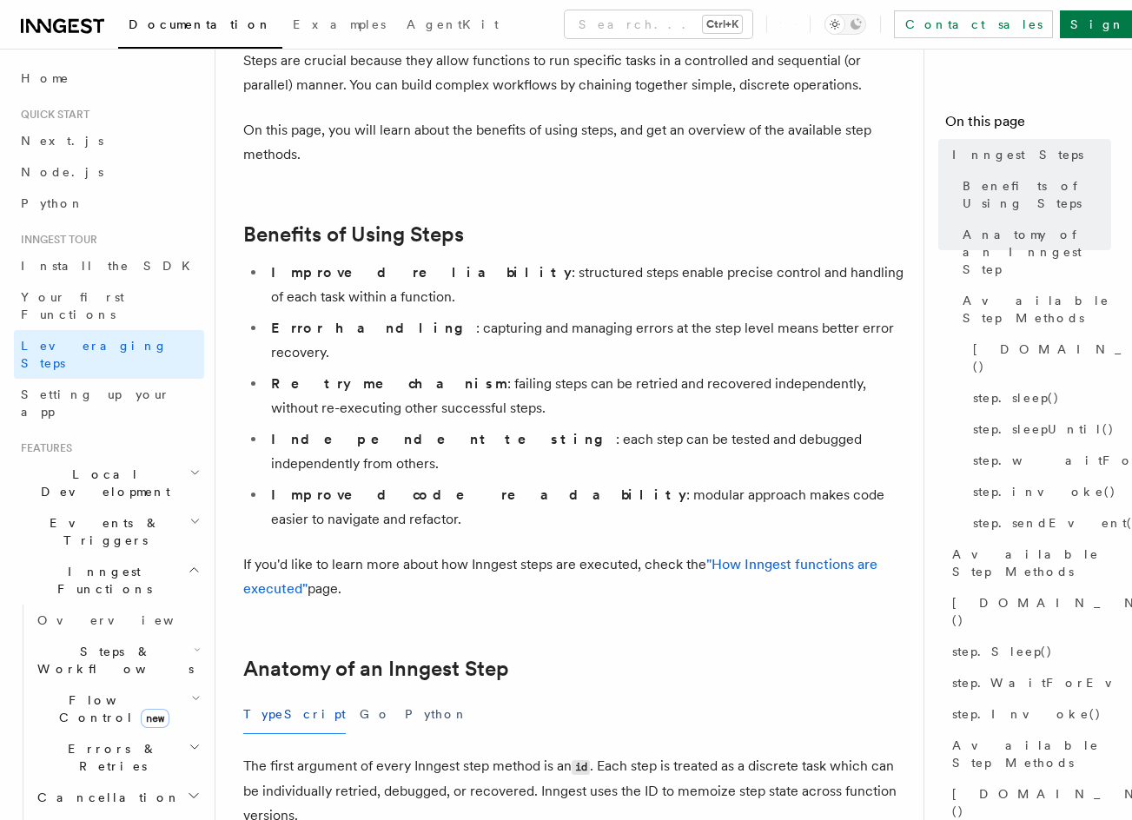
drag, startPoint x: 346, startPoint y: 280, endPoint x: 351, endPoint y: 327, distance: 48.0
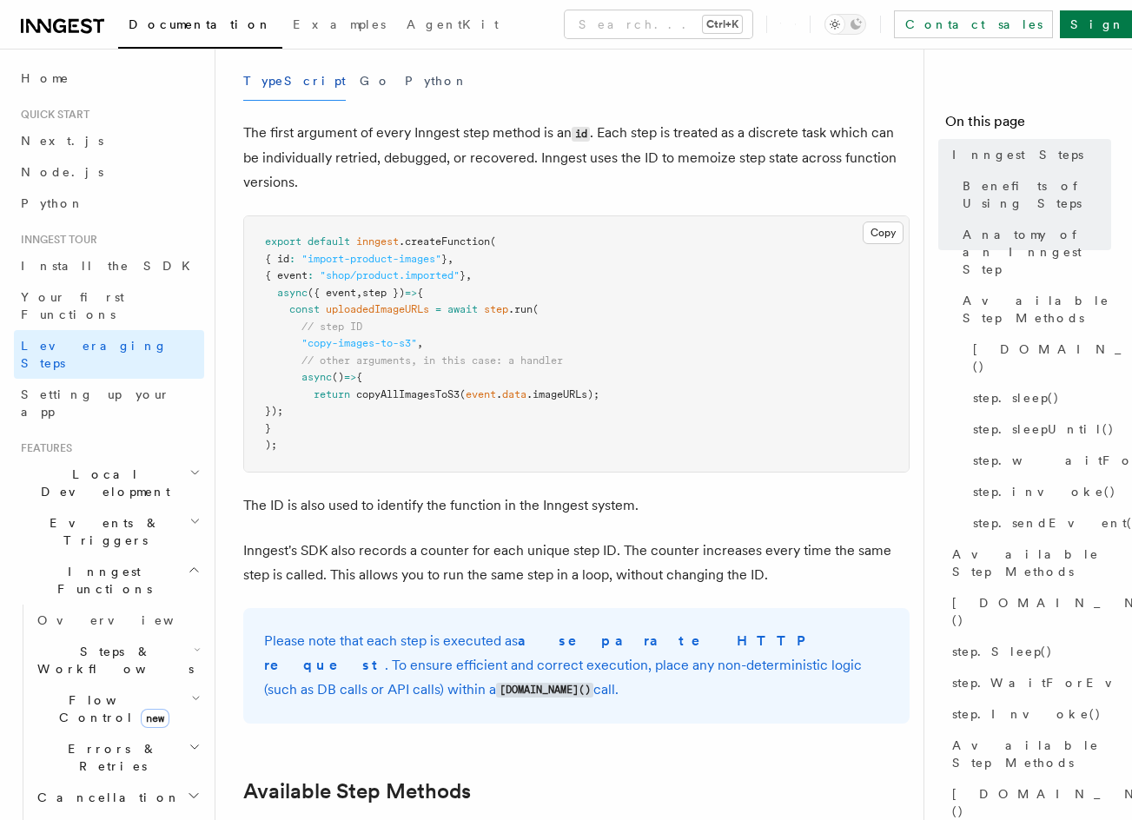
drag, startPoint x: 473, startPoint y: 316, endPoint x: 466, endPoint y: 419, distance: 102.8
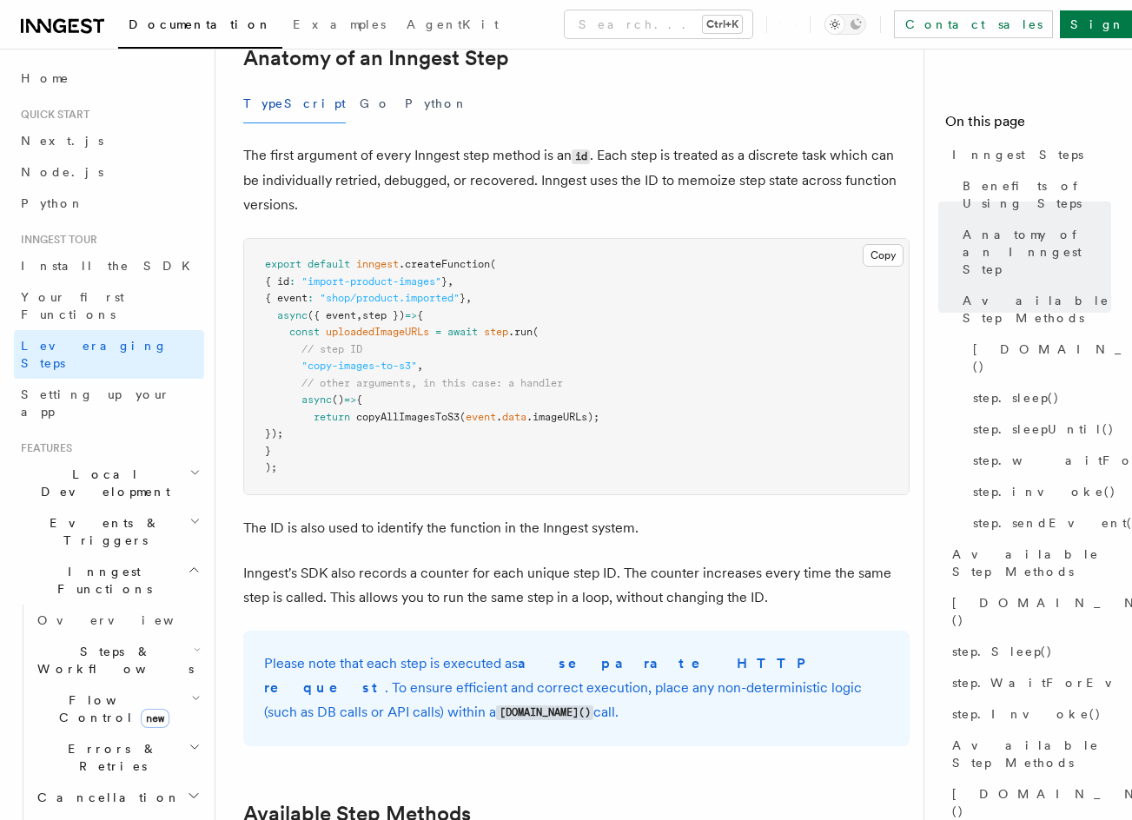
drag, startPoint x: 470, startPoint y: 343, endPoint x: 483, endPoint y: 277, distance: 67.3
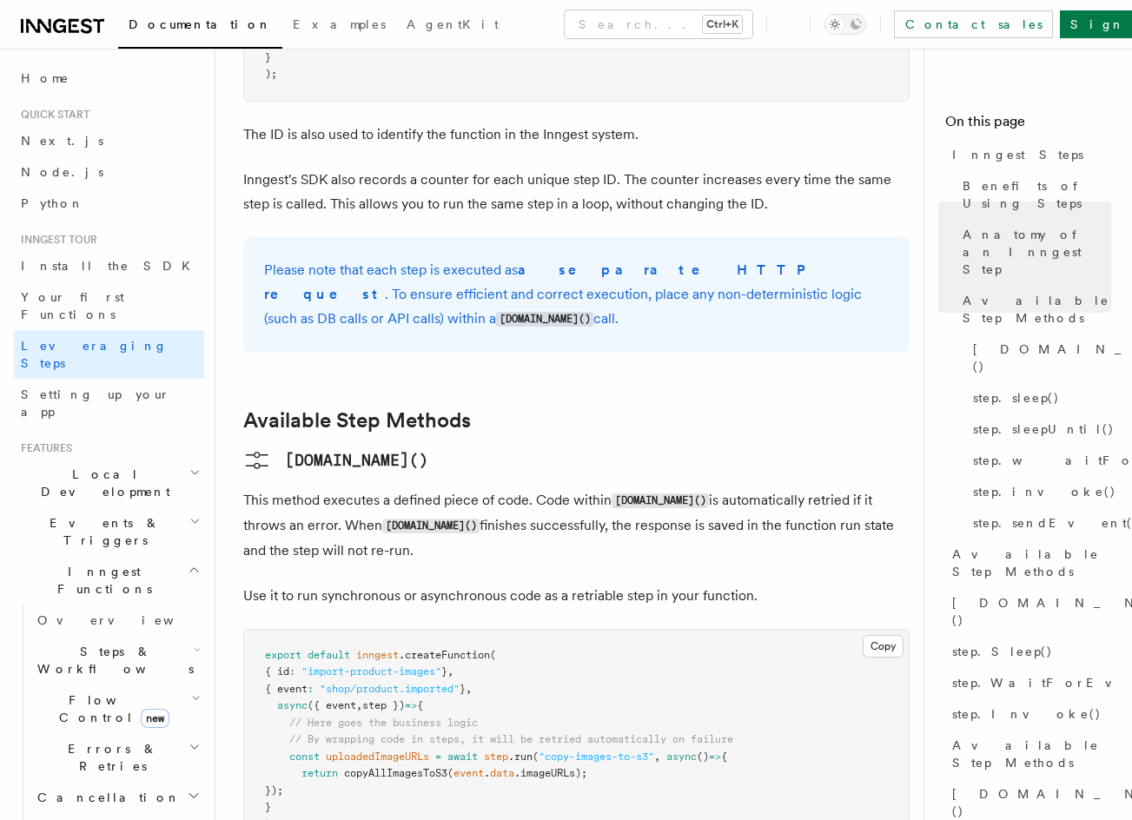
drag, startPoint x: 439, startPoint y: 315, endPoint x: 446, endPoint y: 418, distance: 102.8
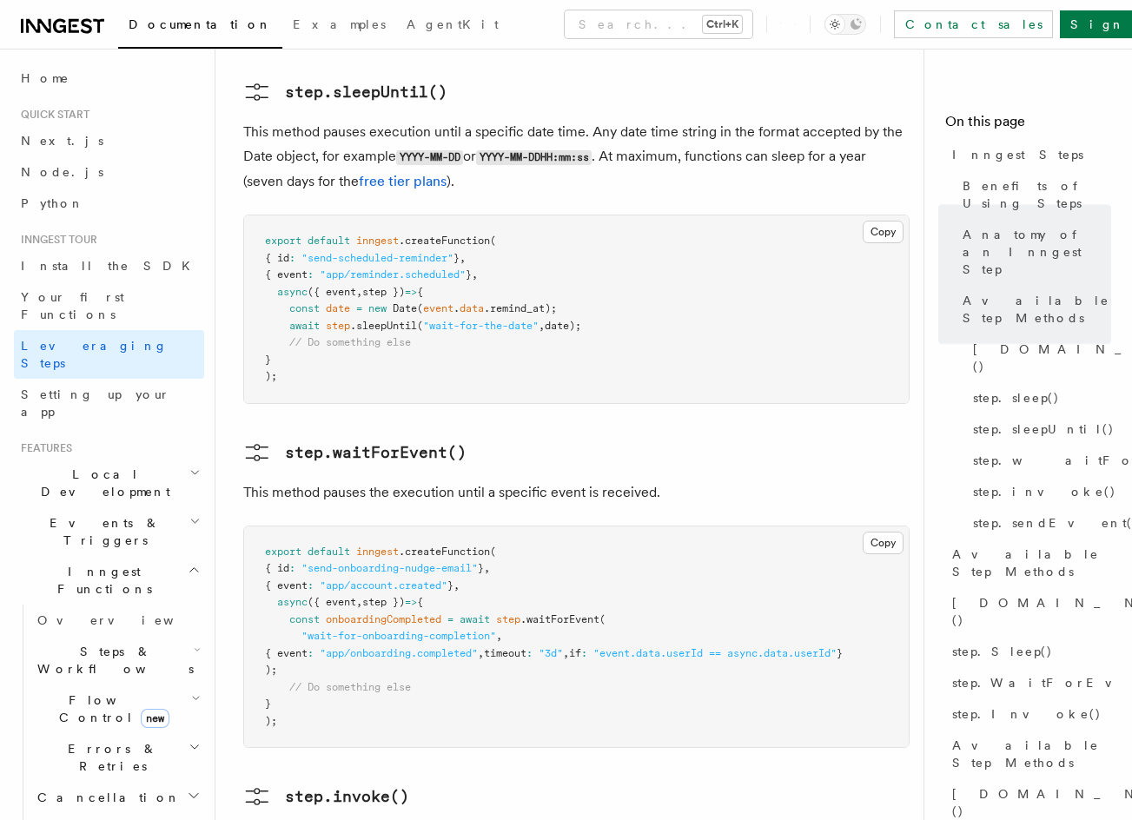
drag, startPoint x: 465, startPoint y: 553, endPoint x: 467, endPoint y: 568, distance: 15.0
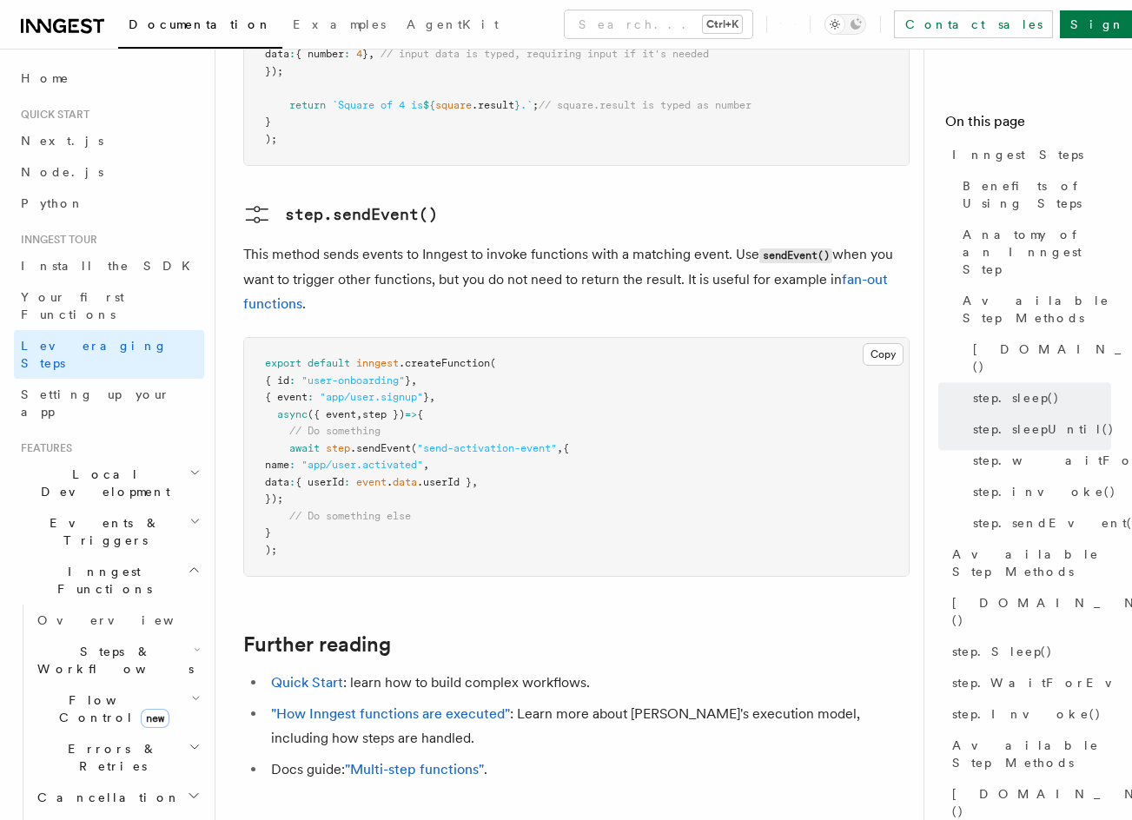
scroll to position [3897, 0]
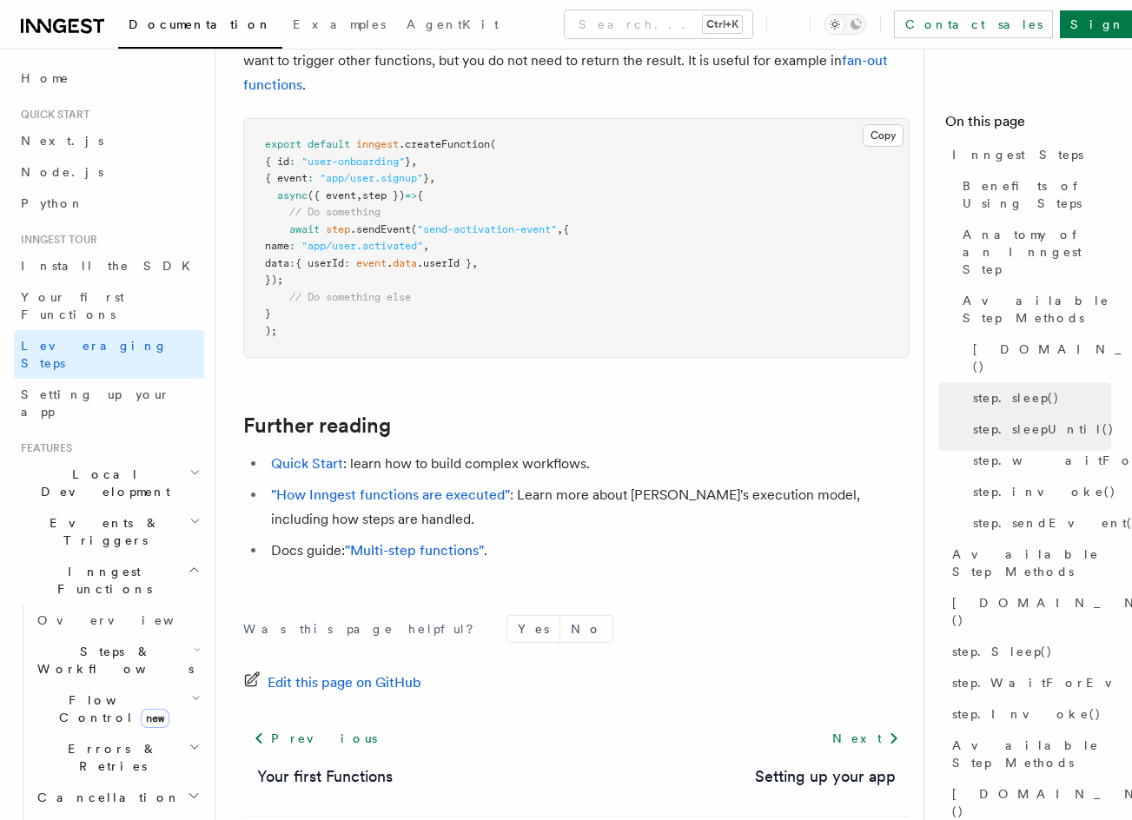
drag, startPoint x: 497, startPoint y: 474, endPoint x: 496, endPoint y: 585, distance: 111.2
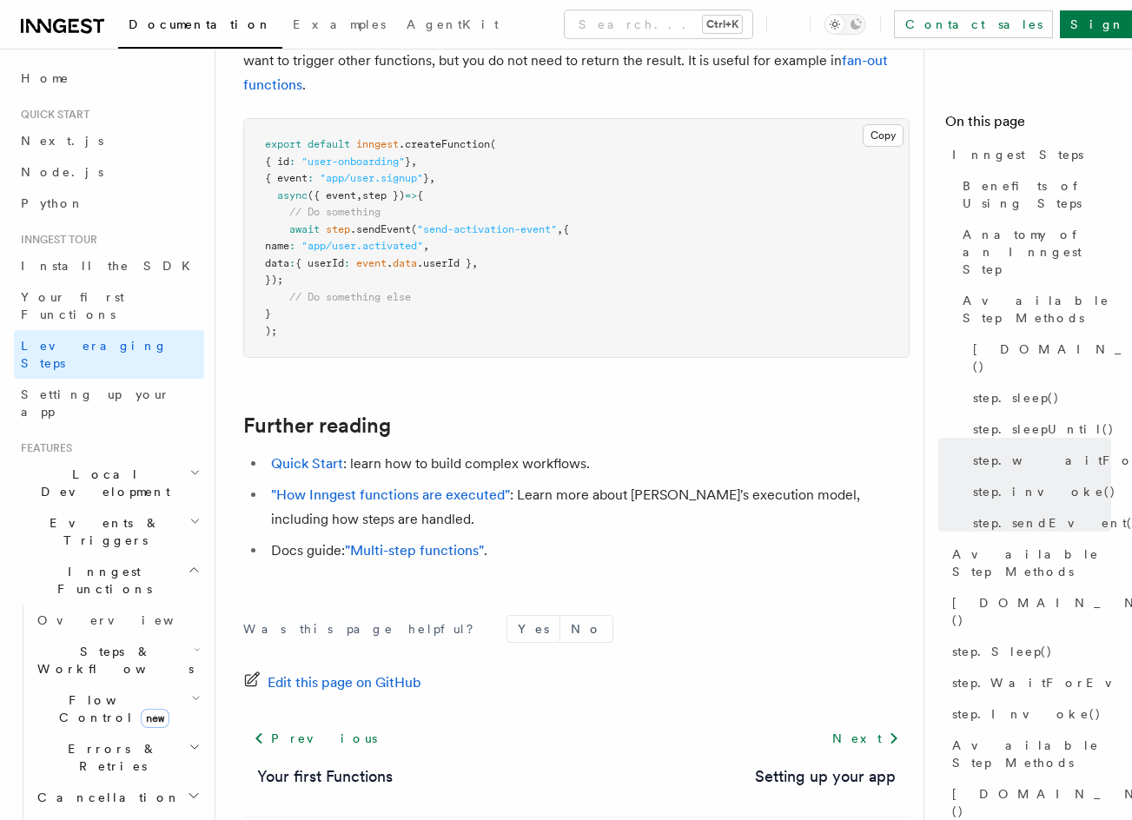
drag, startPoint x: 600, startPoint y: 507, endPoint x: 595, endPoint y: 604, distance: 96.5
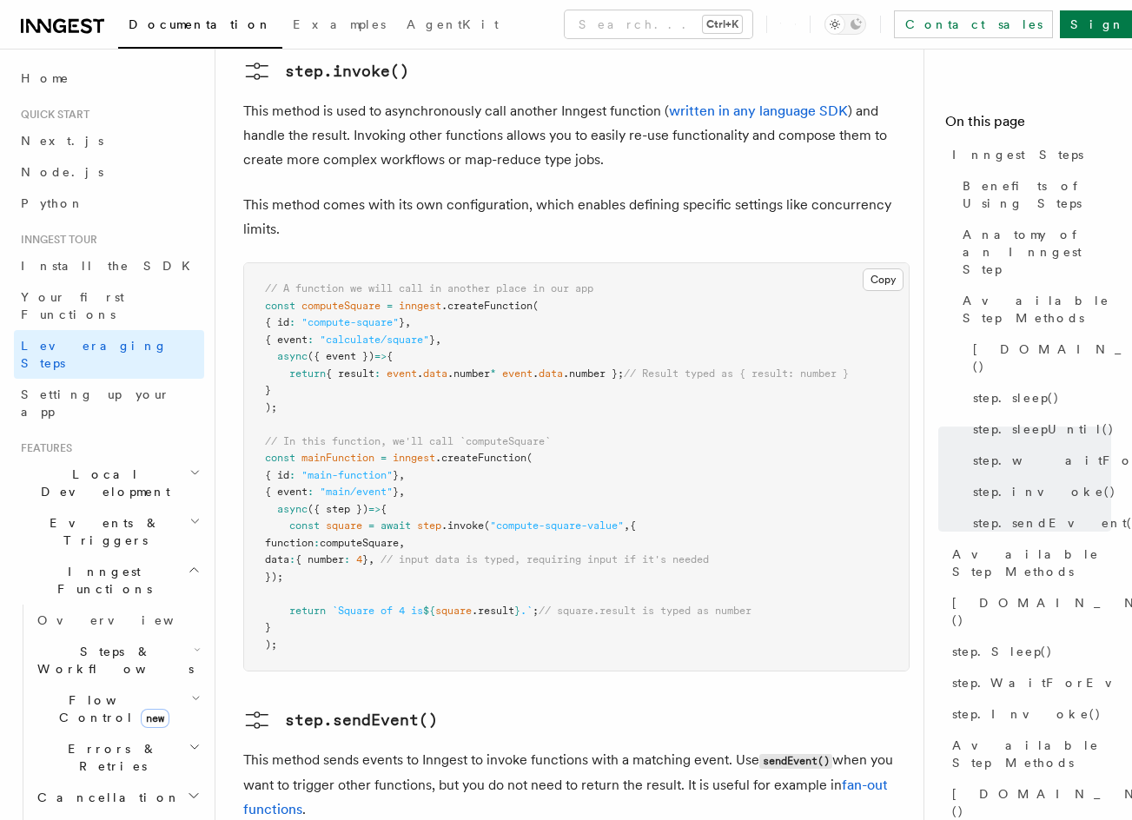
drag, startPoint x: 643, startPoint y: 531, endPoint x: 633, endPoint y: 441, distance: 90.0
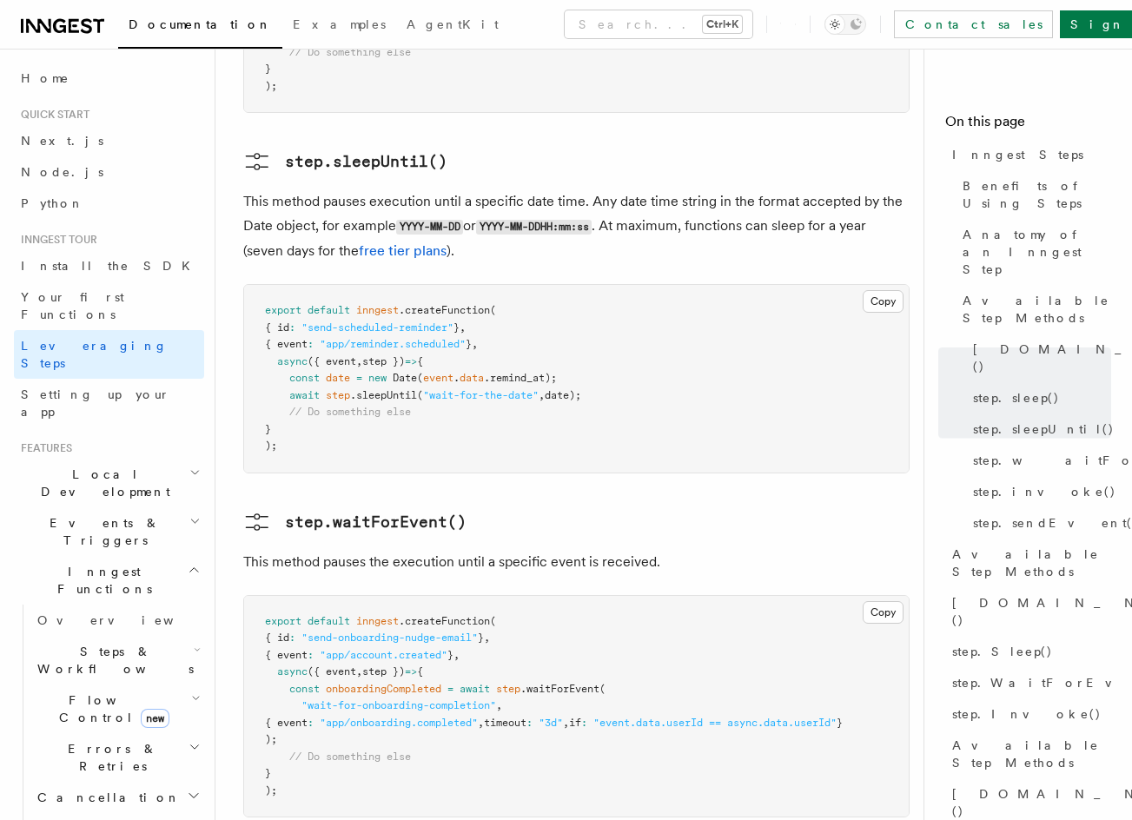
drag, startPoint x: 617, startPoint y: 540, endPoint x: 590, endPoint y: 440, distance: 103.7
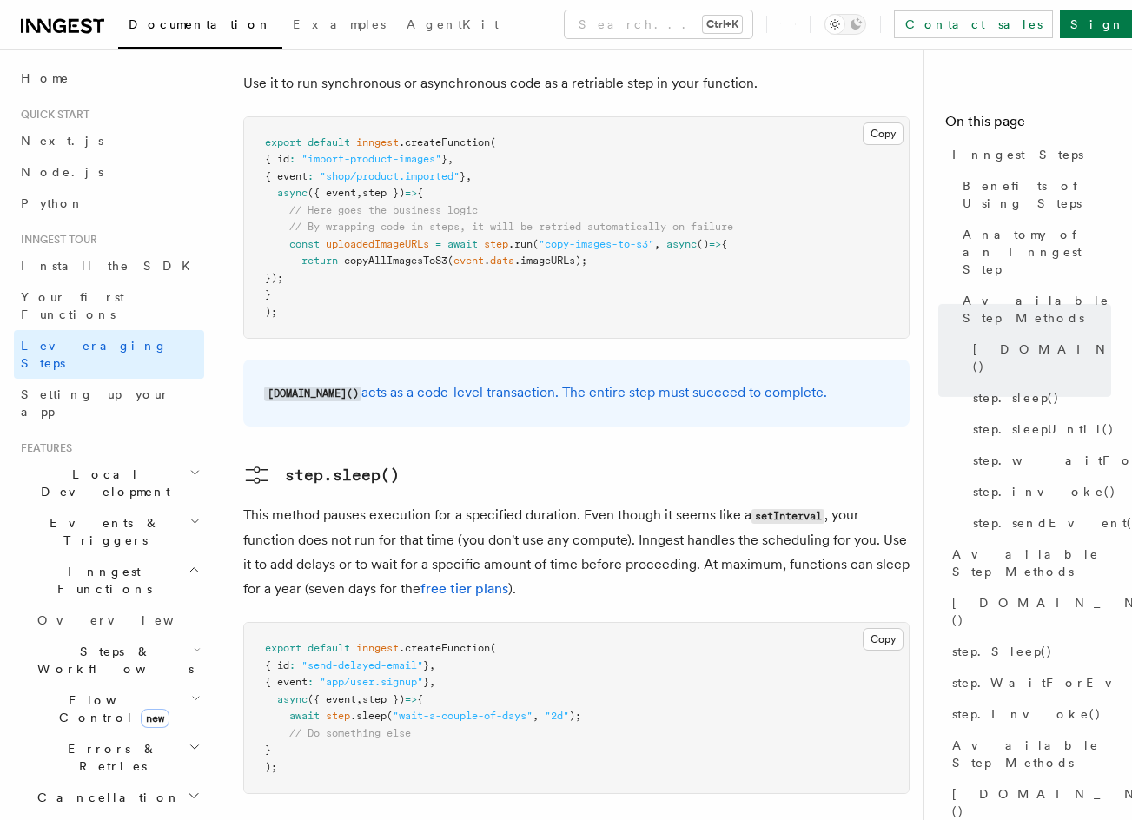
drag, startPoint x: 582, startPoint y: 444, endPoint x: 565, endPoint y: 281, distance: 164.2
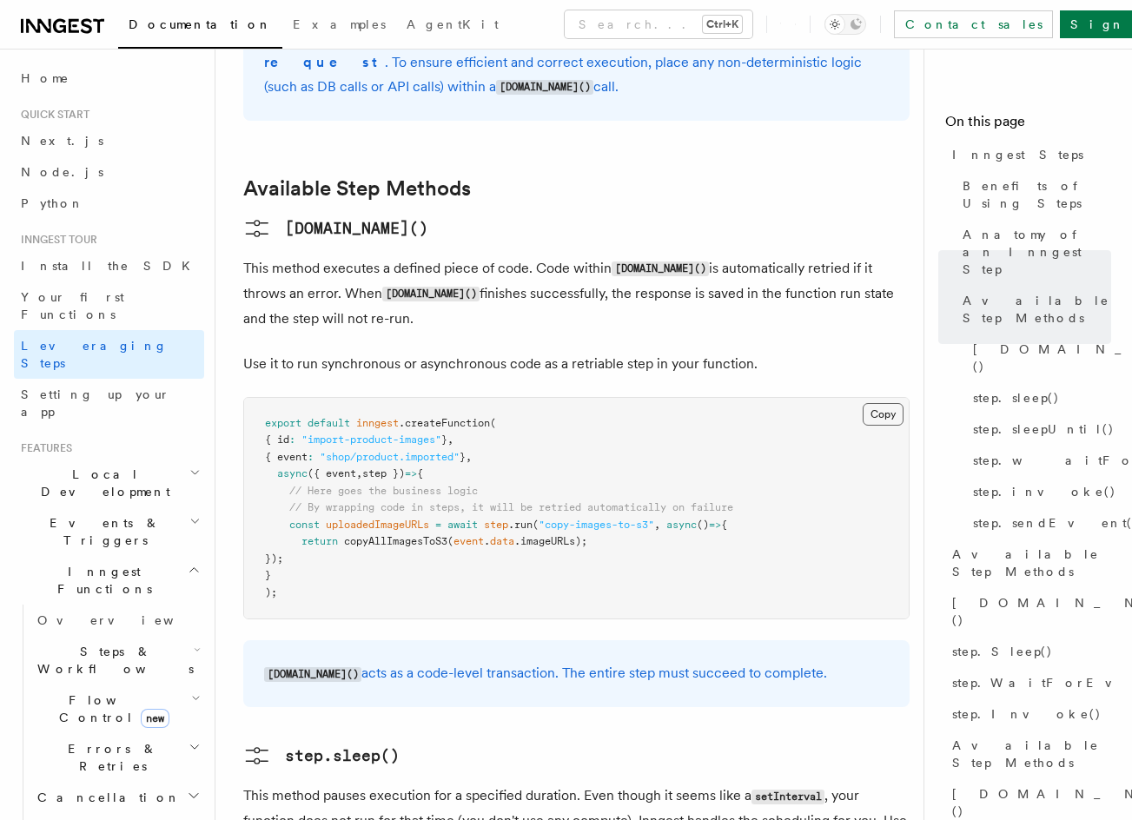
click at [874, 403] on button "Copy Copied" at bounding box center [882, 414] width 41 height 23
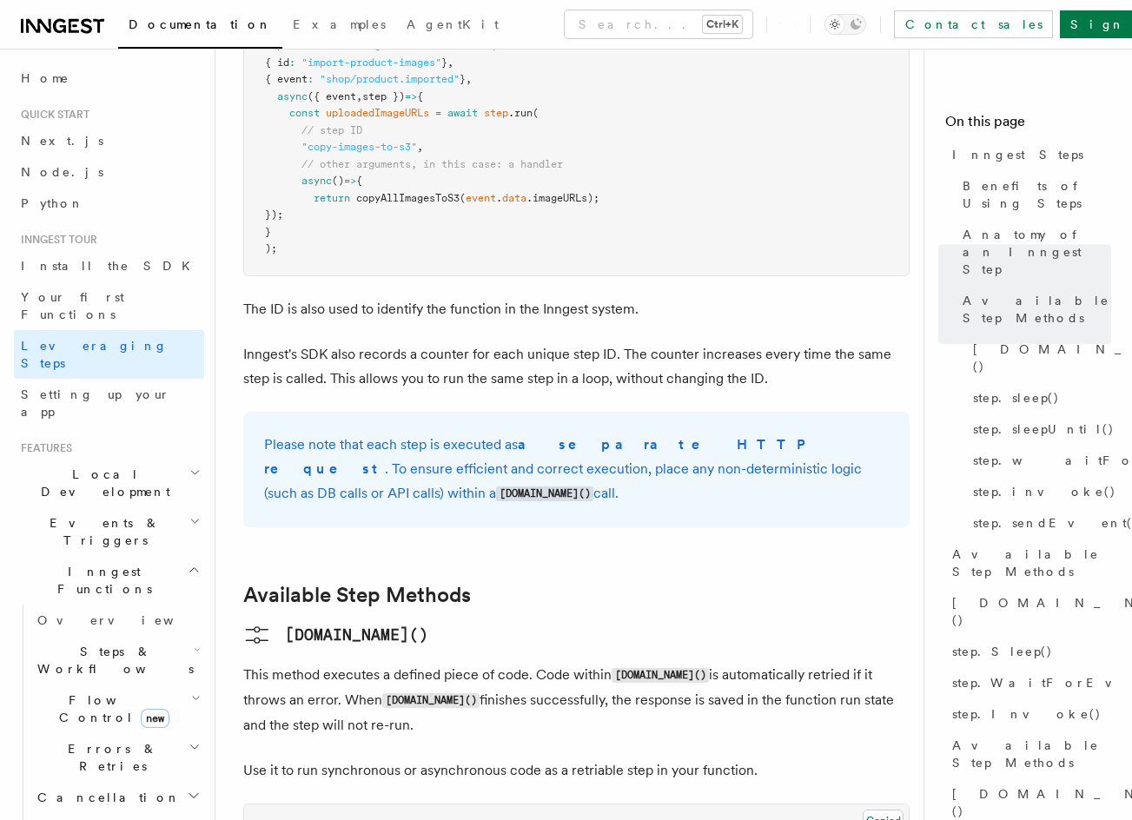
drag, startPoint x: 734, startPoint y: 251, endPoint x: 730, endPoint y: 214, distance: 37.5
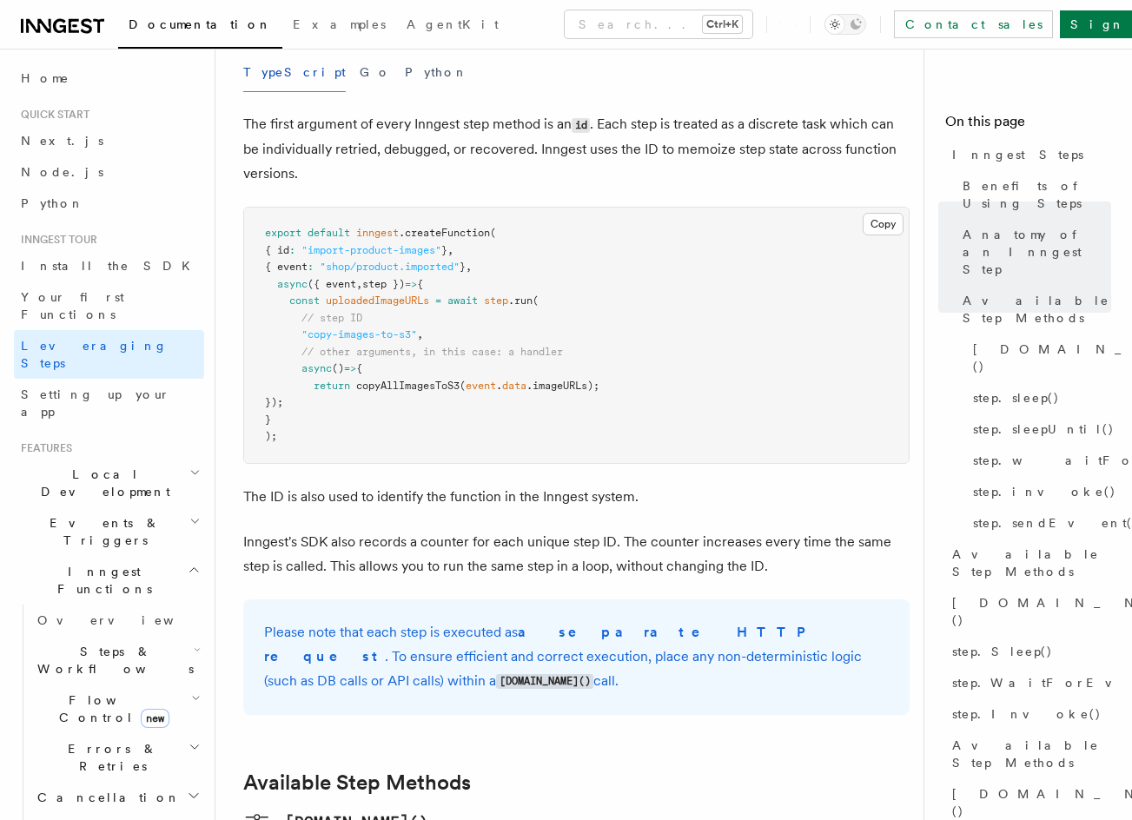
drag, startPoint x: 723, startPoint y: 211, endPoint x: 718, endPoint y: 148, distance: 63.6
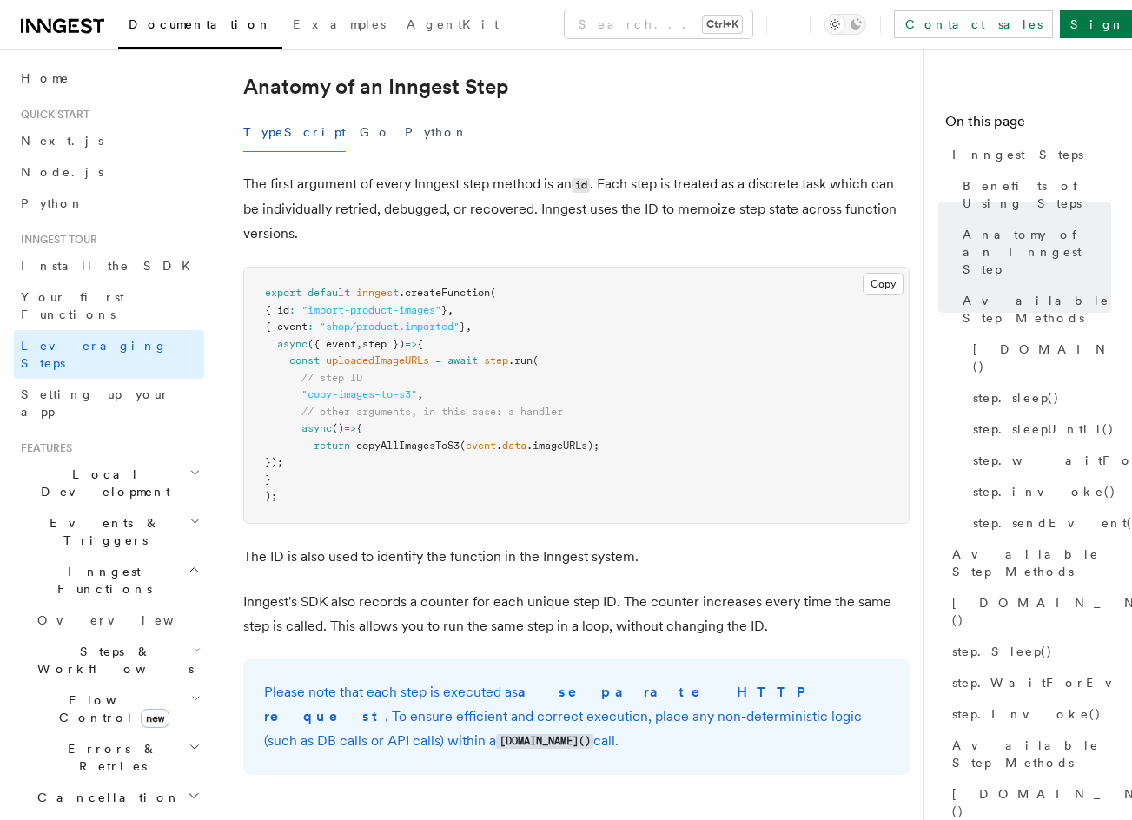
scroll to position [664, 0]
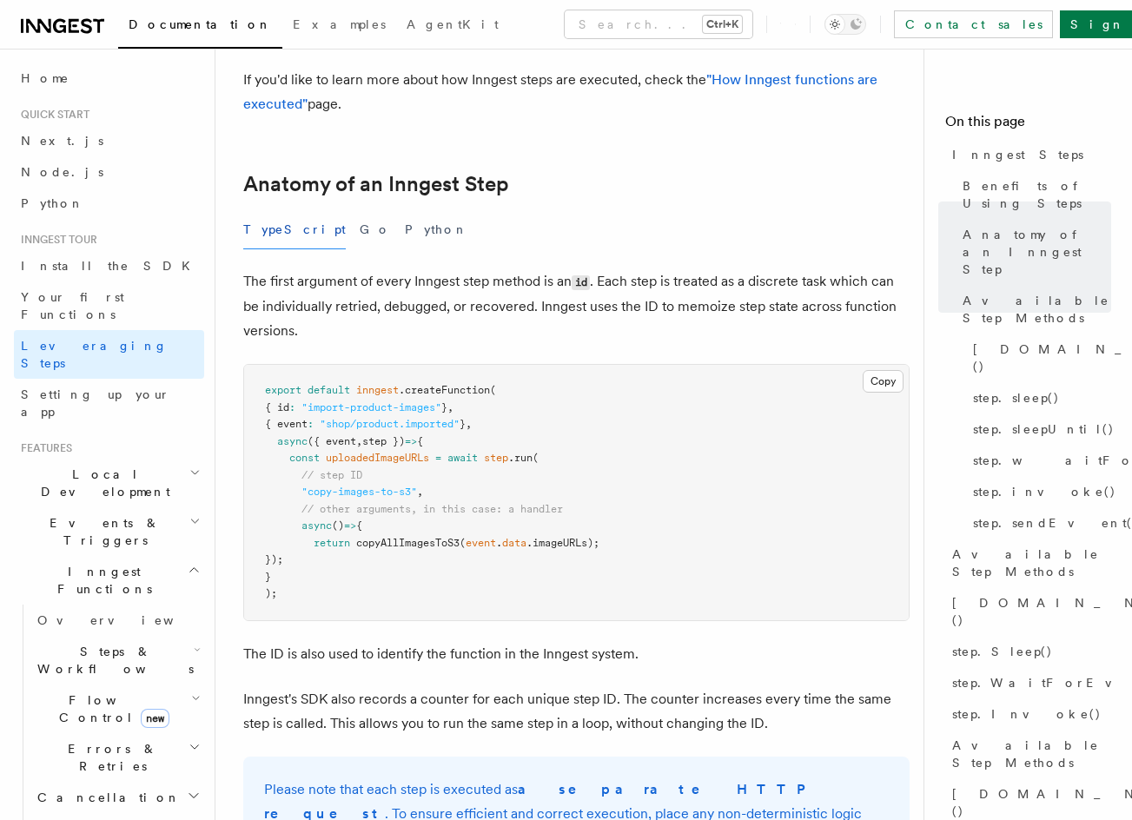
drag, startPoint x: 712, startPoint y: 147, endPoint x: 704, endPoint y: 119, distance: 28.9
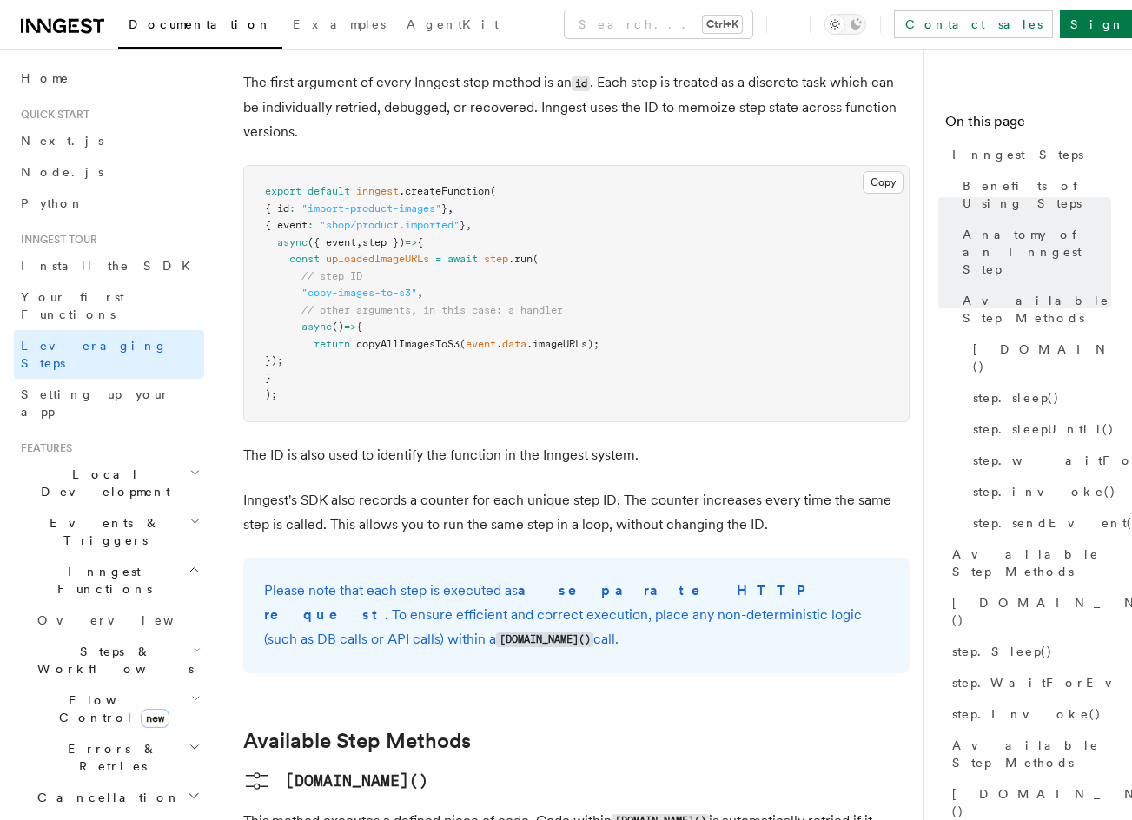
drag, startPoint x: 419, startPoint y: 536, endPoint x: 421, endPoint y: 550, distance: 14.1
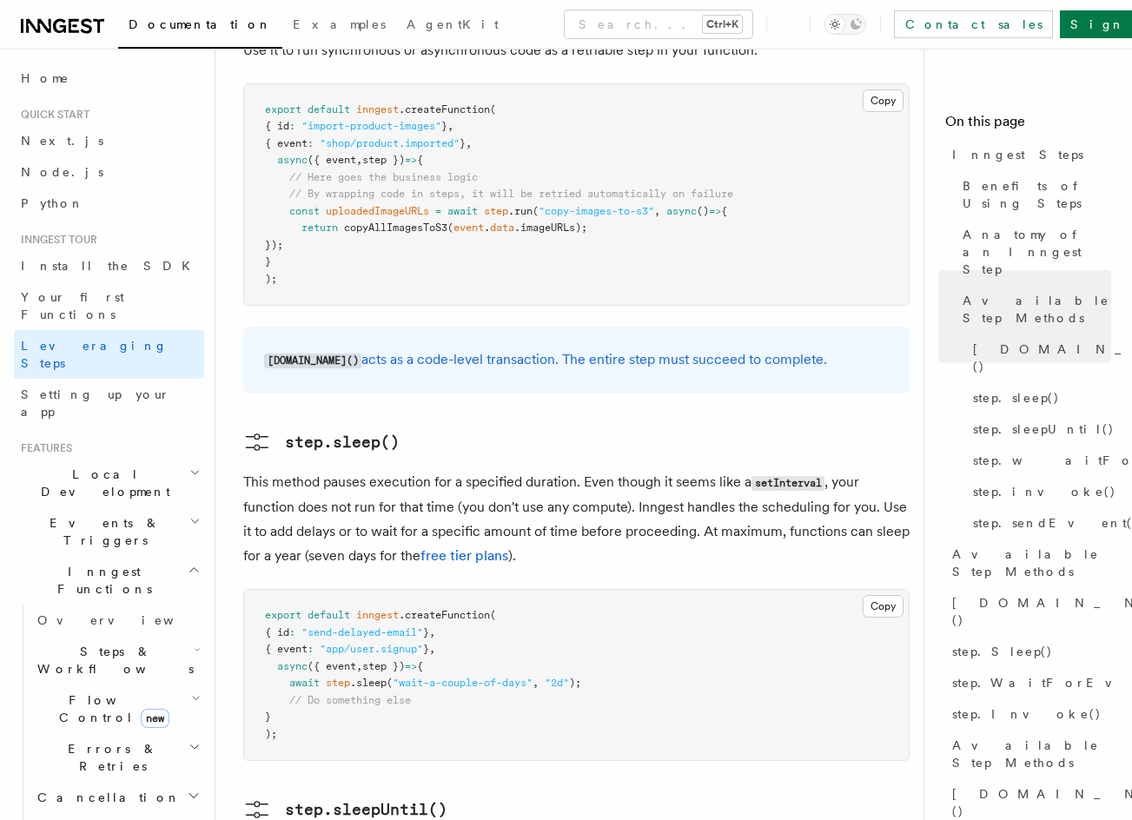
scroll to position [412, 0]
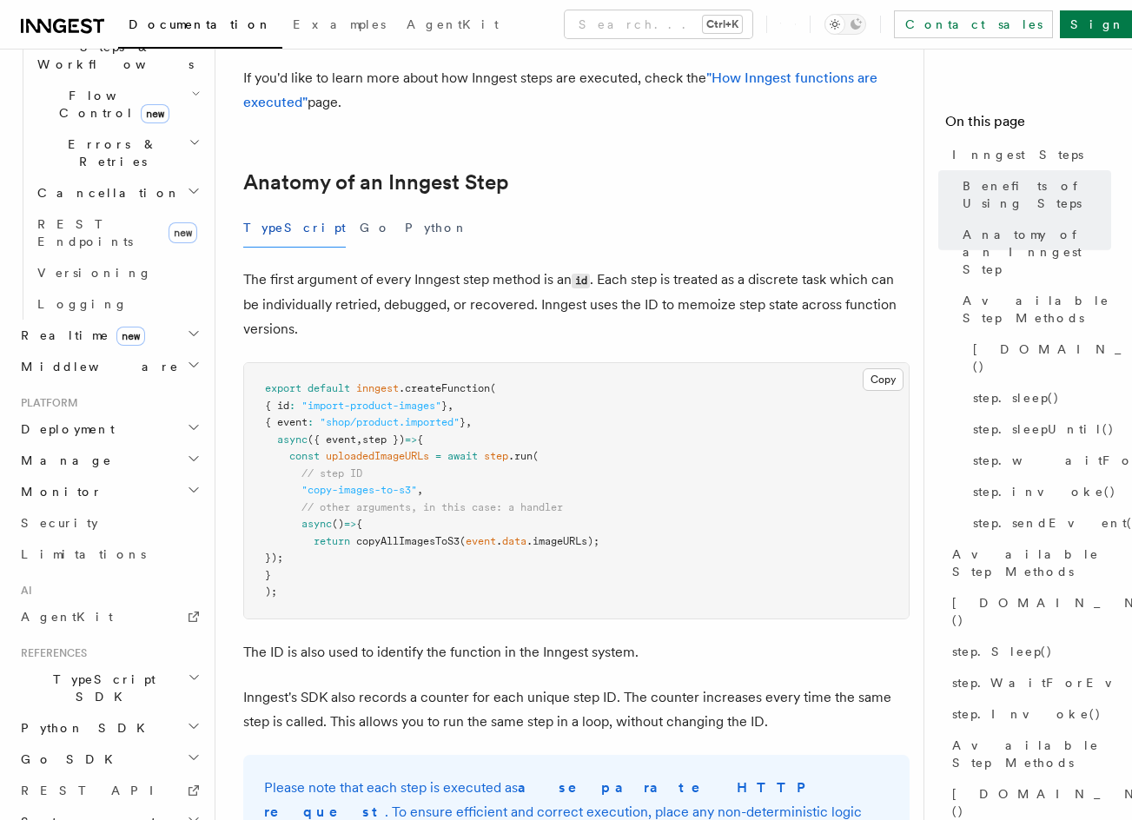
drag, startPoint x: 460, startPoint y: 370, endPoint x: 457, endPoint y: 383, distance: 13.5
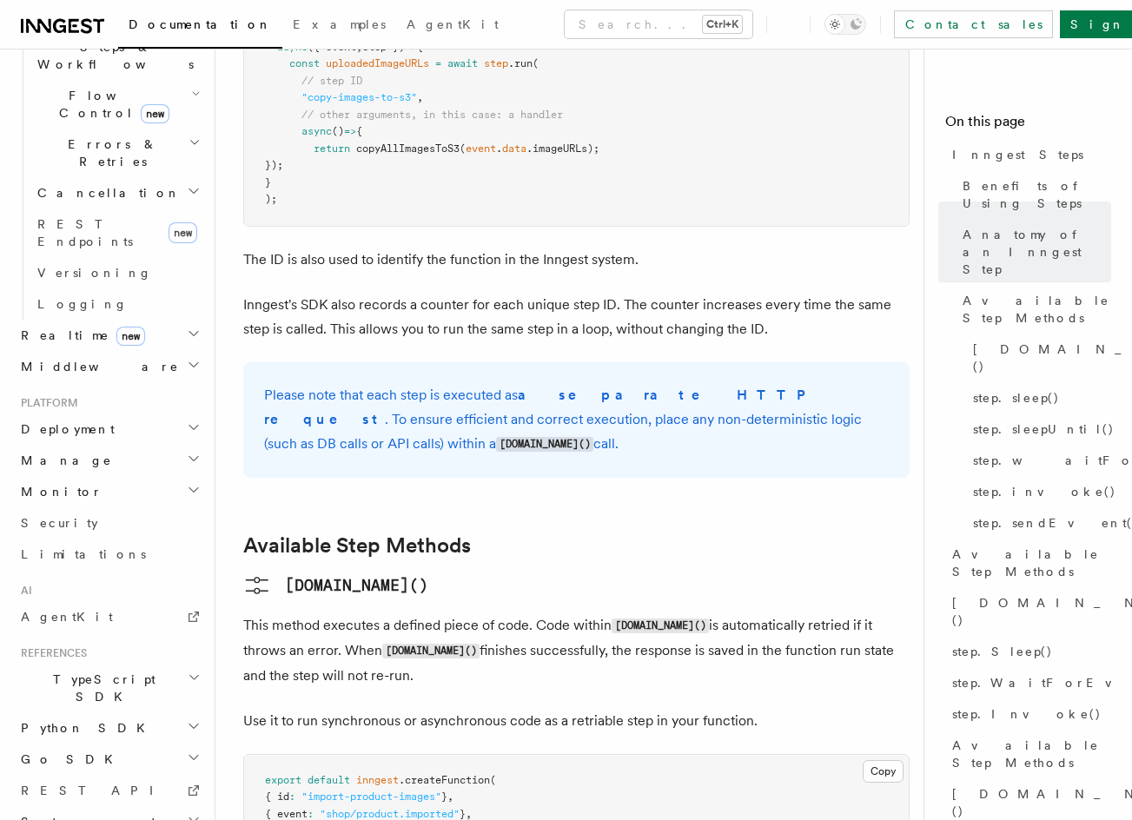
drag, startPoint x: 451, startPoint y: 381, endPoint x: 459, endPoint y: 494, distance: 113.2
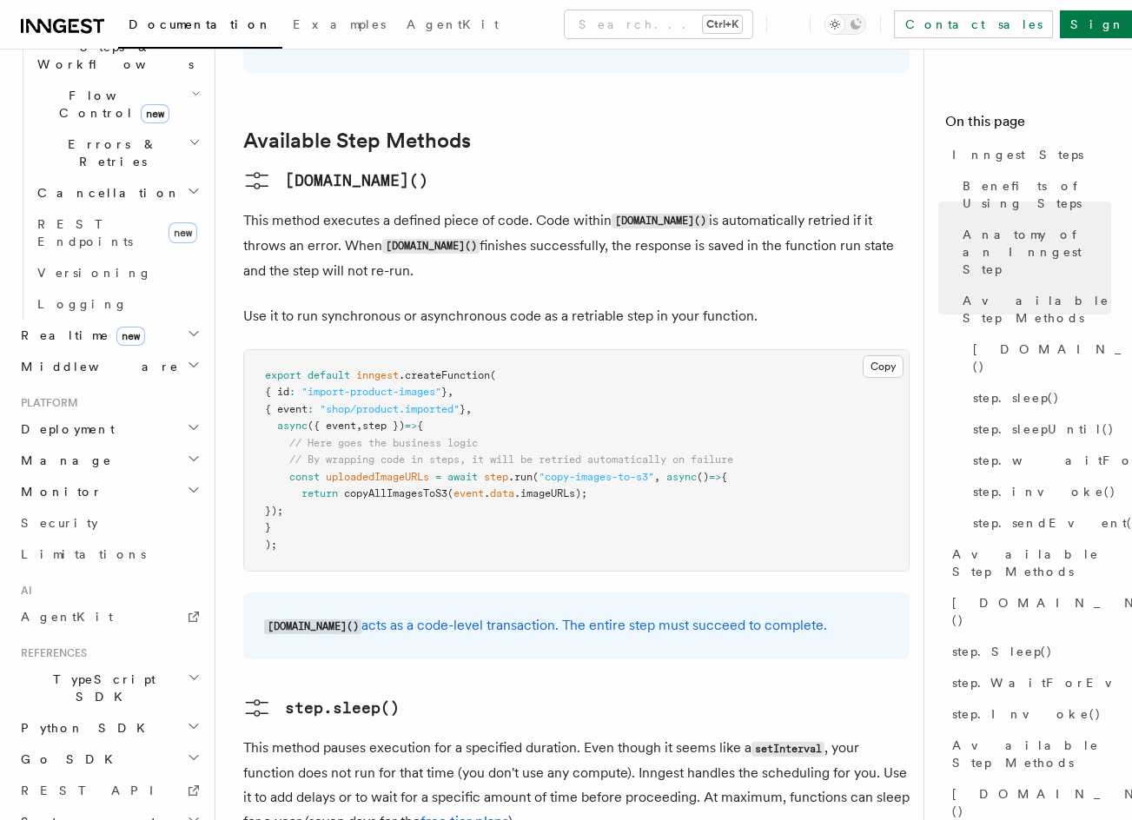
drag, startPoint x: 666, startPoint y: 479, endPoint x: 642, endPoint y: 473, distance: 25.1
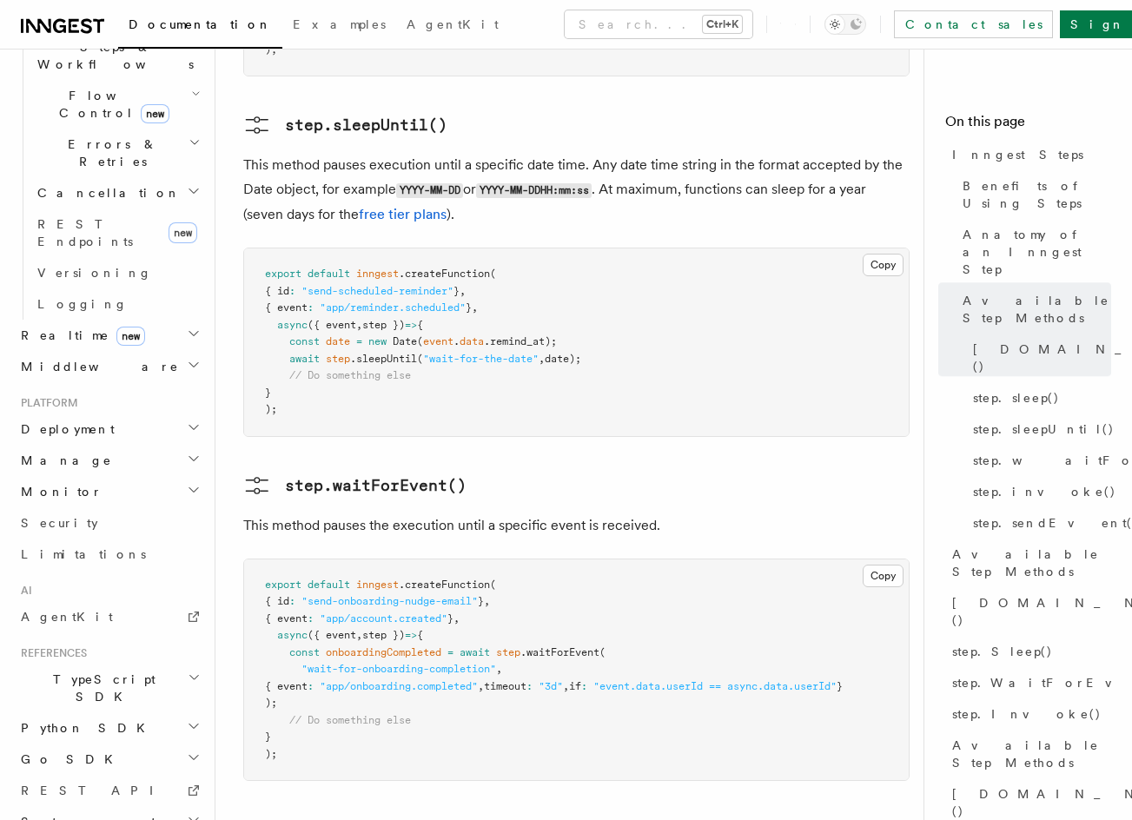
drag, startPoint x: 631, startPoint y: 409, endPoint x: 617, endPoint y: 544, distance: 135.3
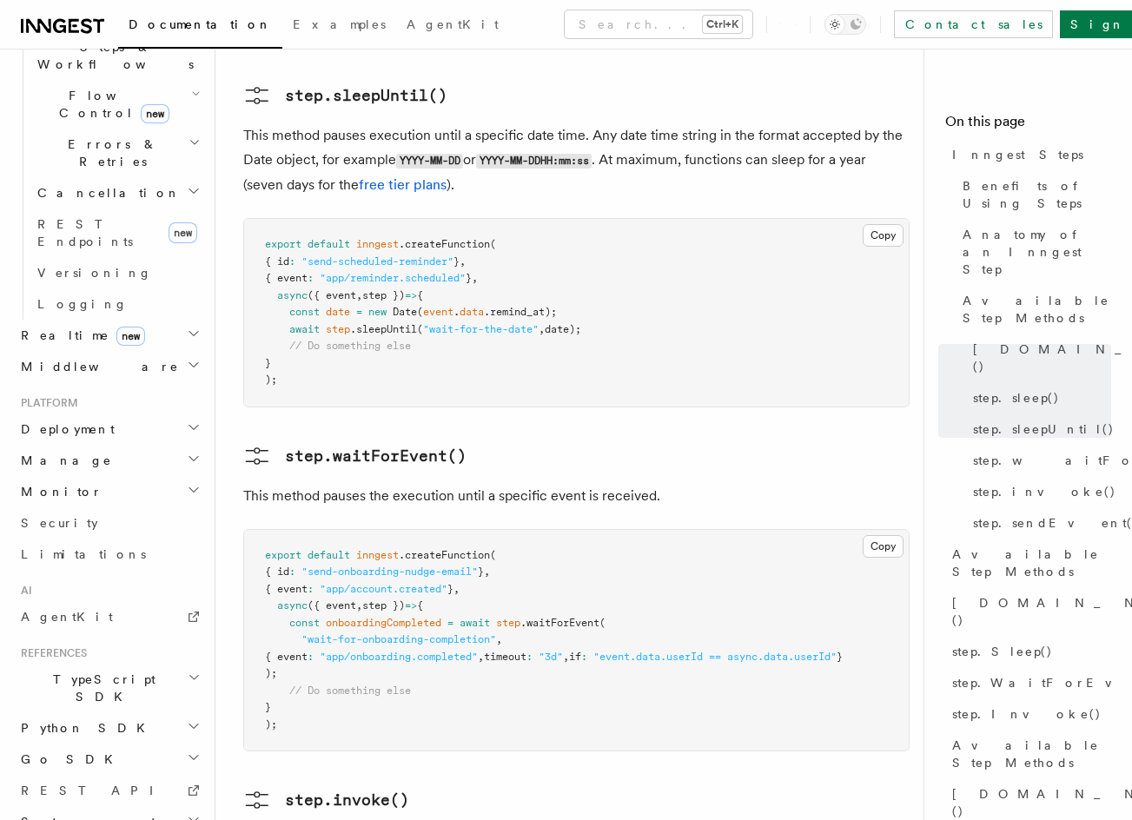
click at [631, 530] on pre "export default inngest .createFunction ( { id : "send-onboarding-nudge-email" }…" at bounding box center [576, 640] width 664 height 221
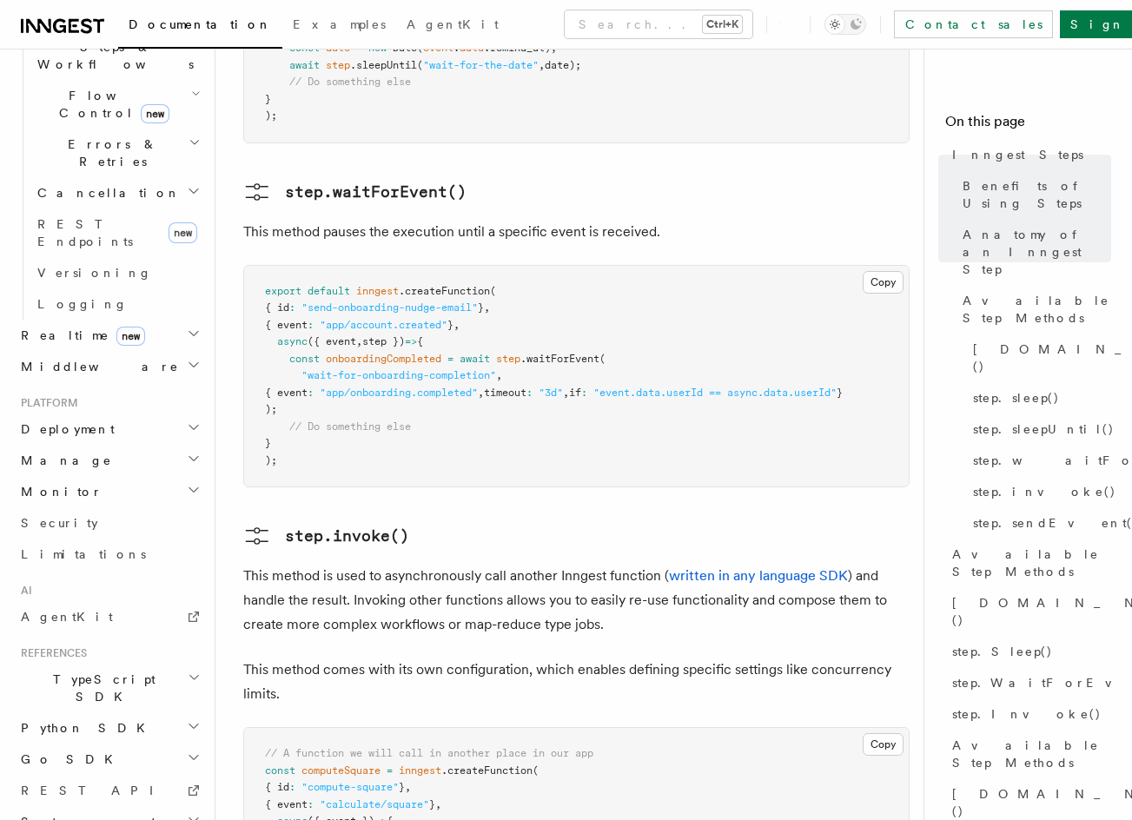
drag, startPoint x: 668, startPoint y: 499, endPoint x: 694, endPoint y: 646, distance: 149.9
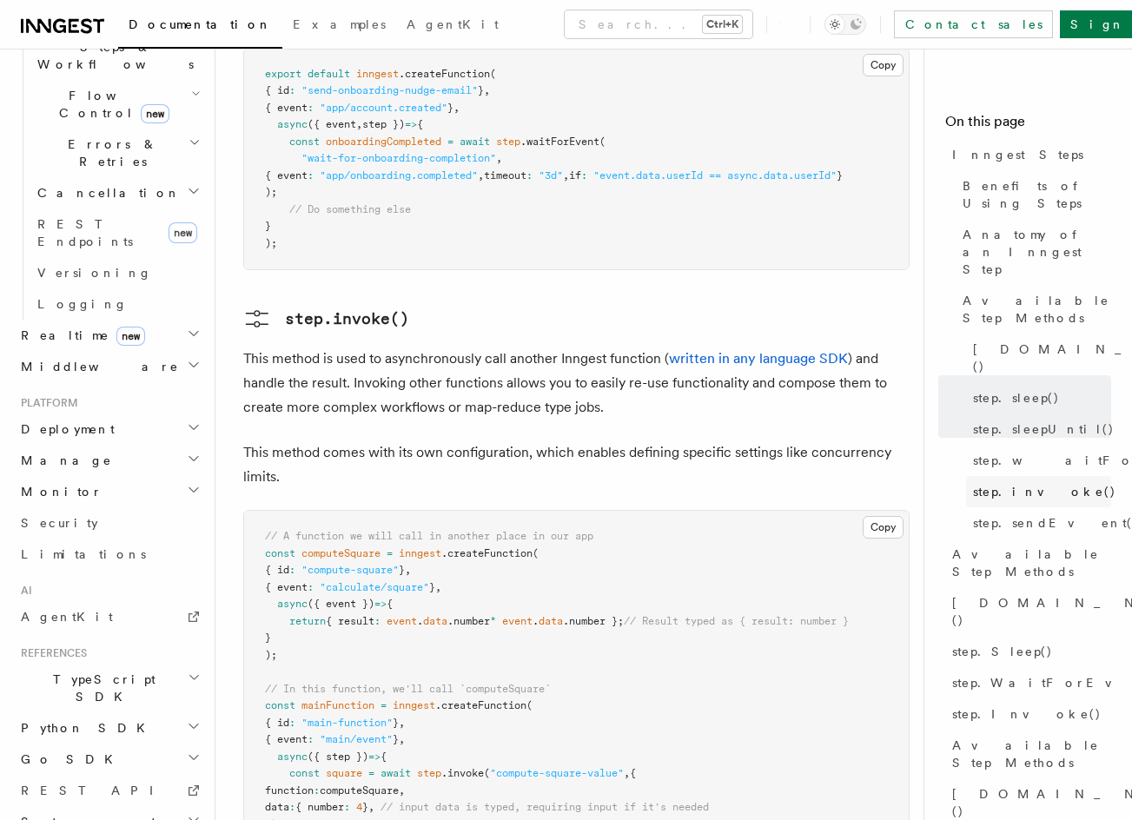
click at [982, 483] on span "step.invoke()" at bounding box center [1044, 491] width 143 height 17
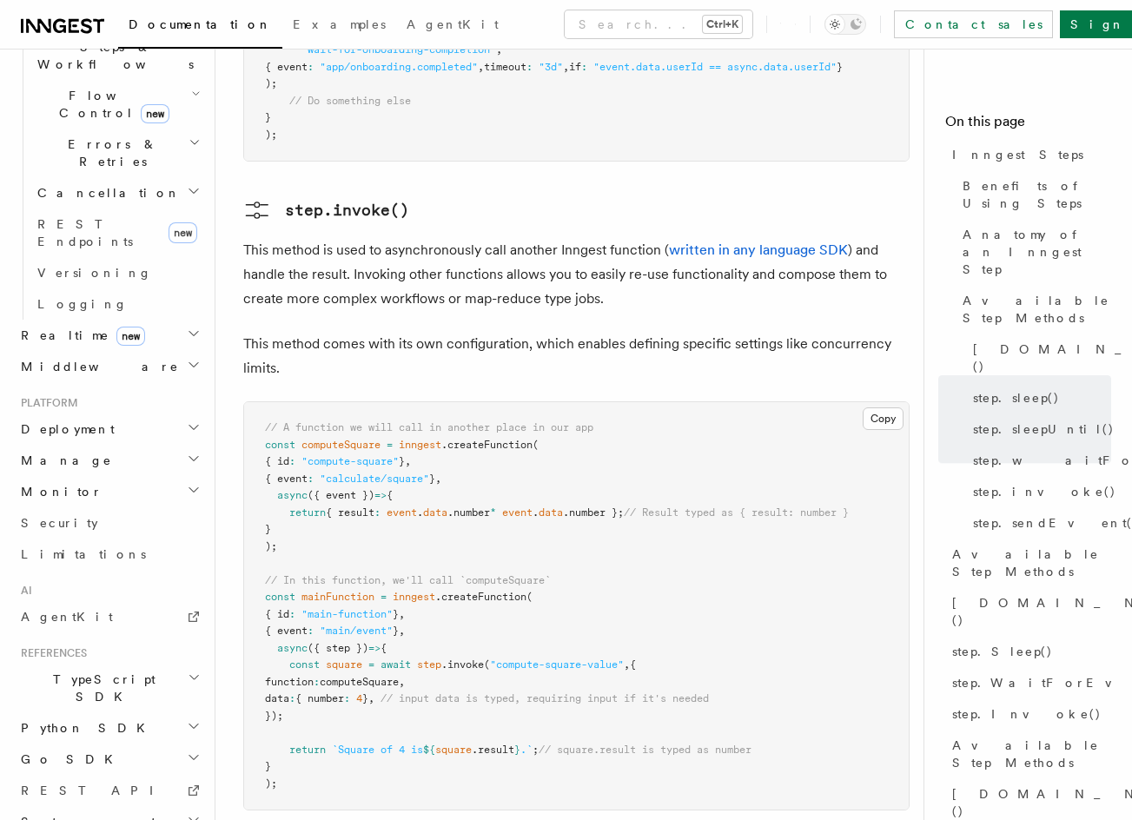
scroll to position [3089, 0]
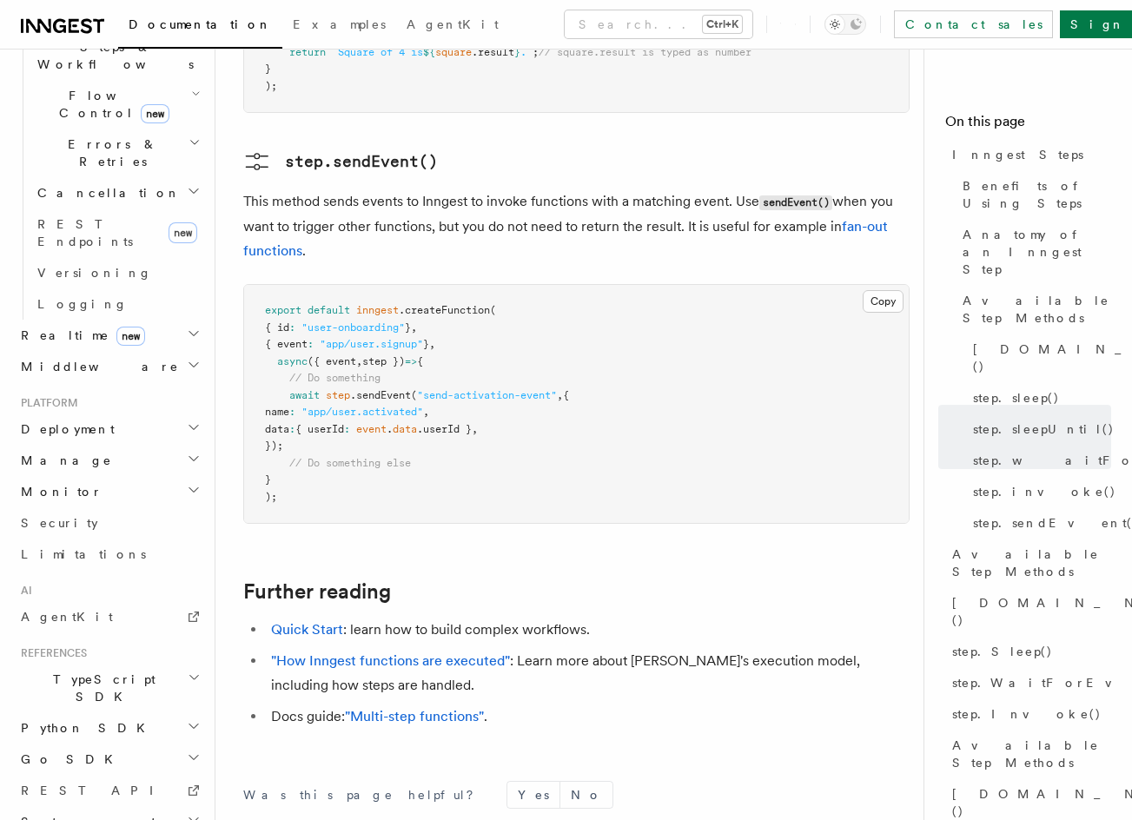
drag, startPoint x: 534, startPoint y: 475, endPoint x: 534, endPoint y: 594, distance: 119.0
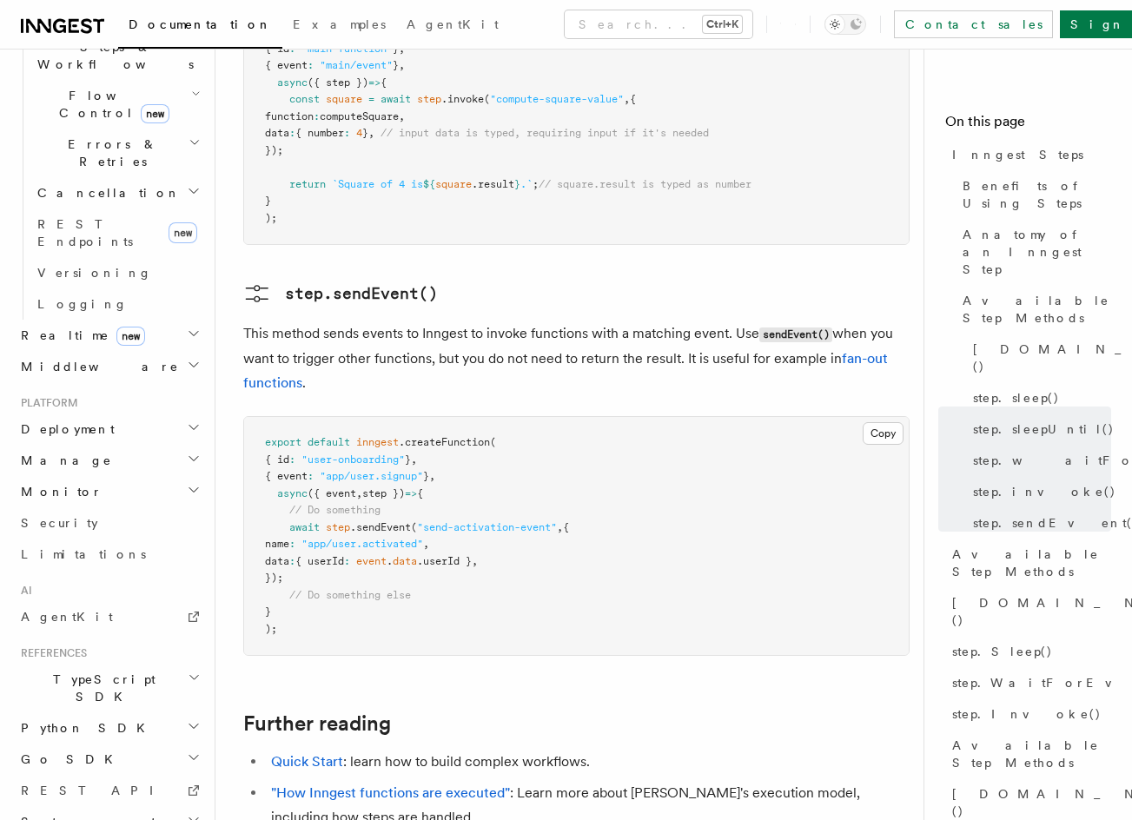
scroll to position [3557, 0]
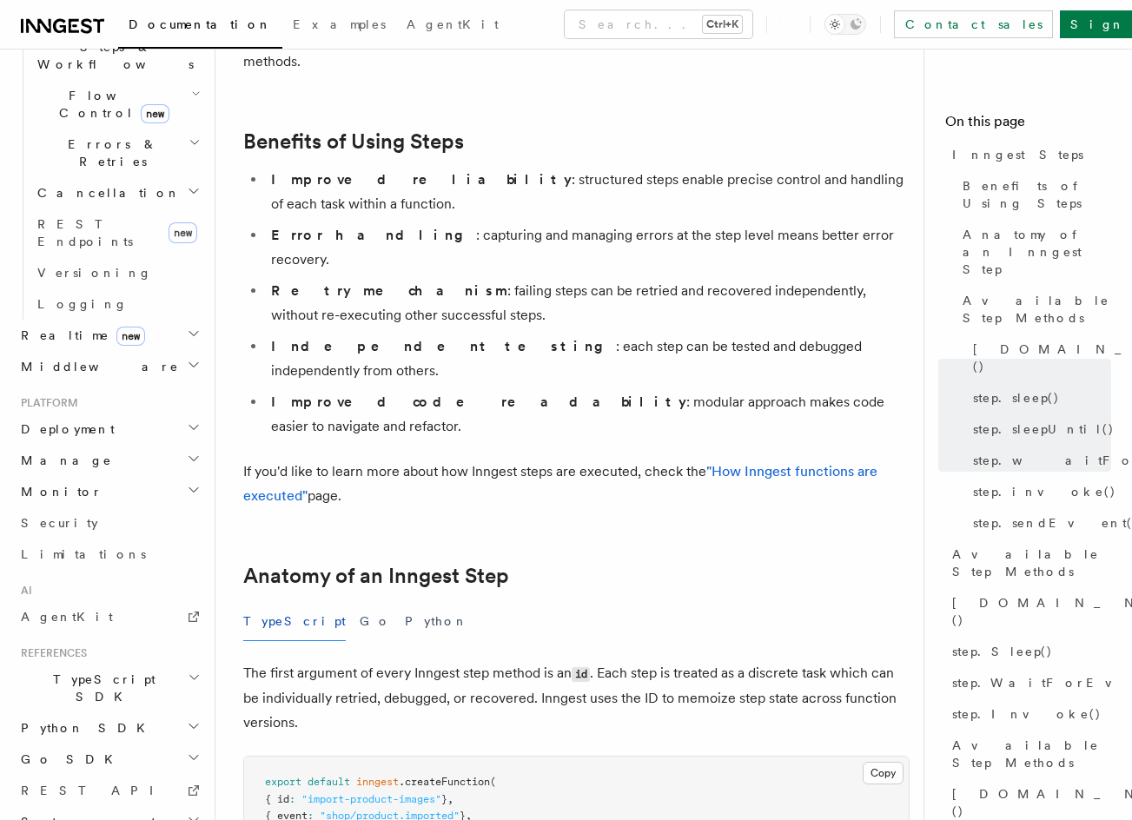
drag, startPoint x: 506, startPoint y: 203, endPoint x: 510, endPoint y: -20, distance: 223.2
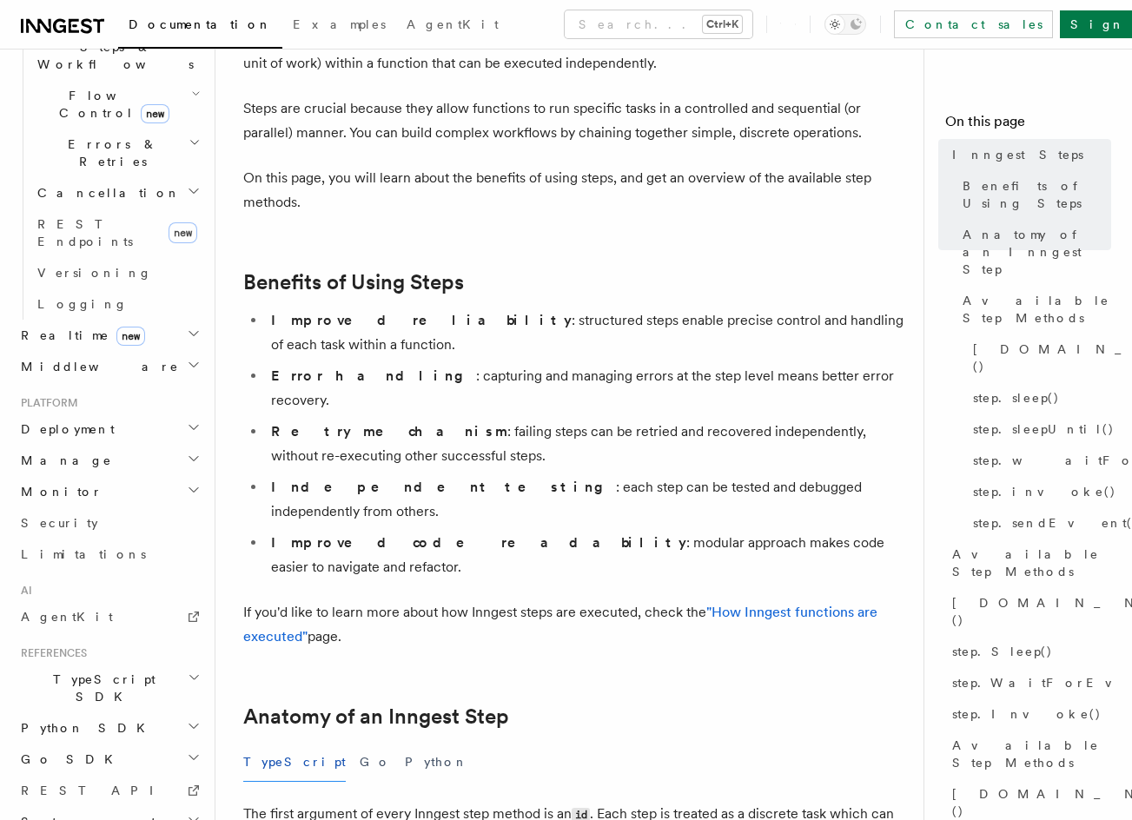
scroll to position [0, 0]
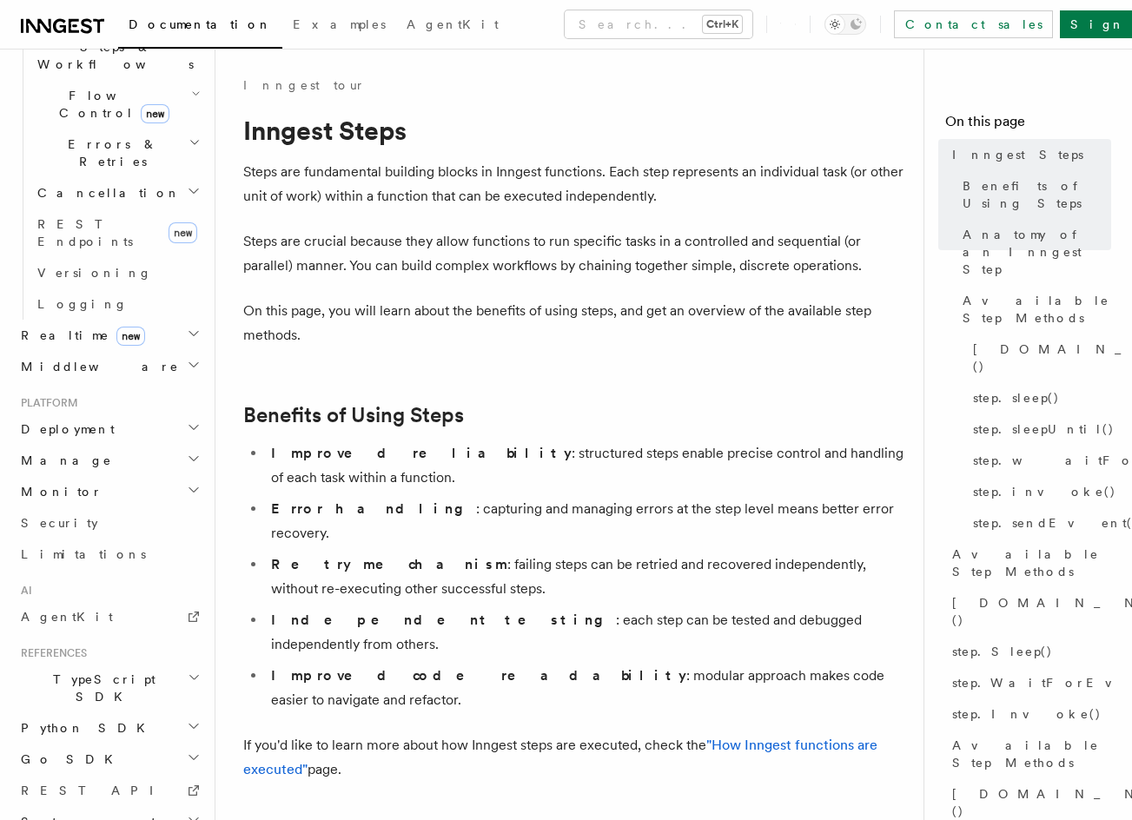
drag, startPoint x: 518, startPoint y: 127, endPoint x: 491, endPoint y: -11, distance: 140.9
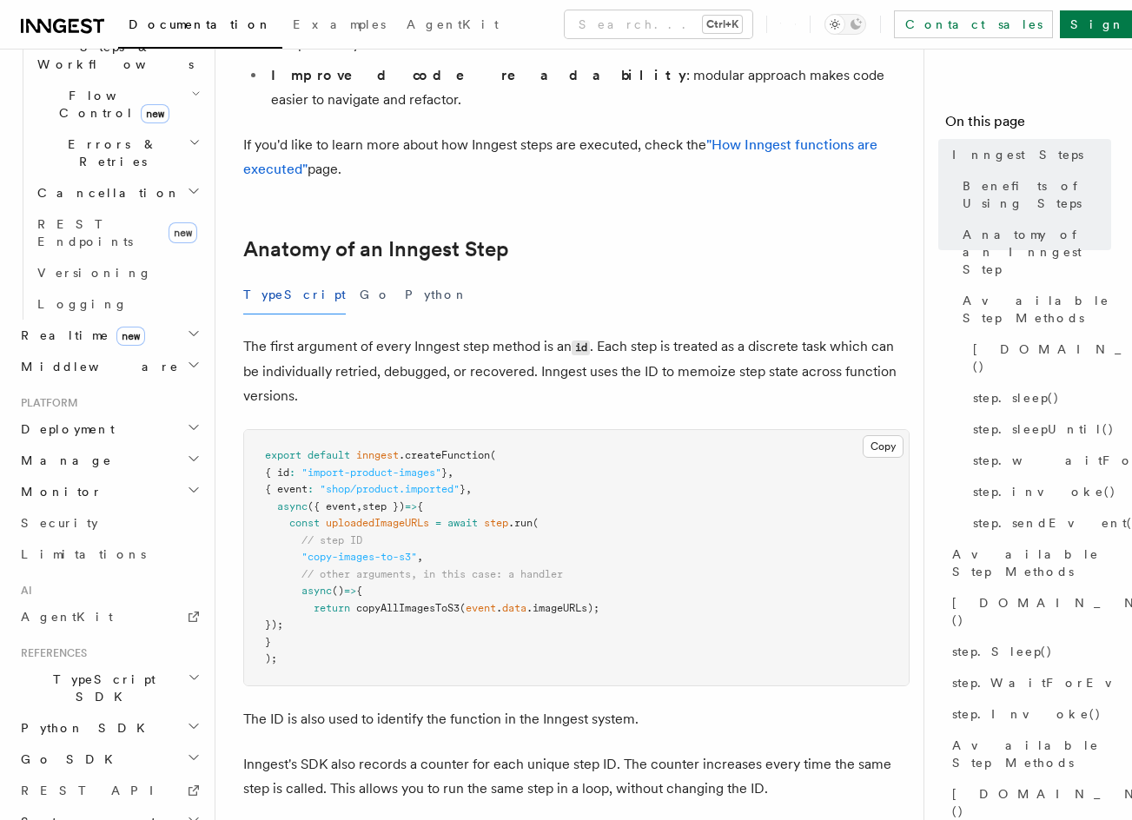
drag, startPoint x: 714, startPoint y: 329, endPoint x: 714, endPoint y: 355, distance: 26.1
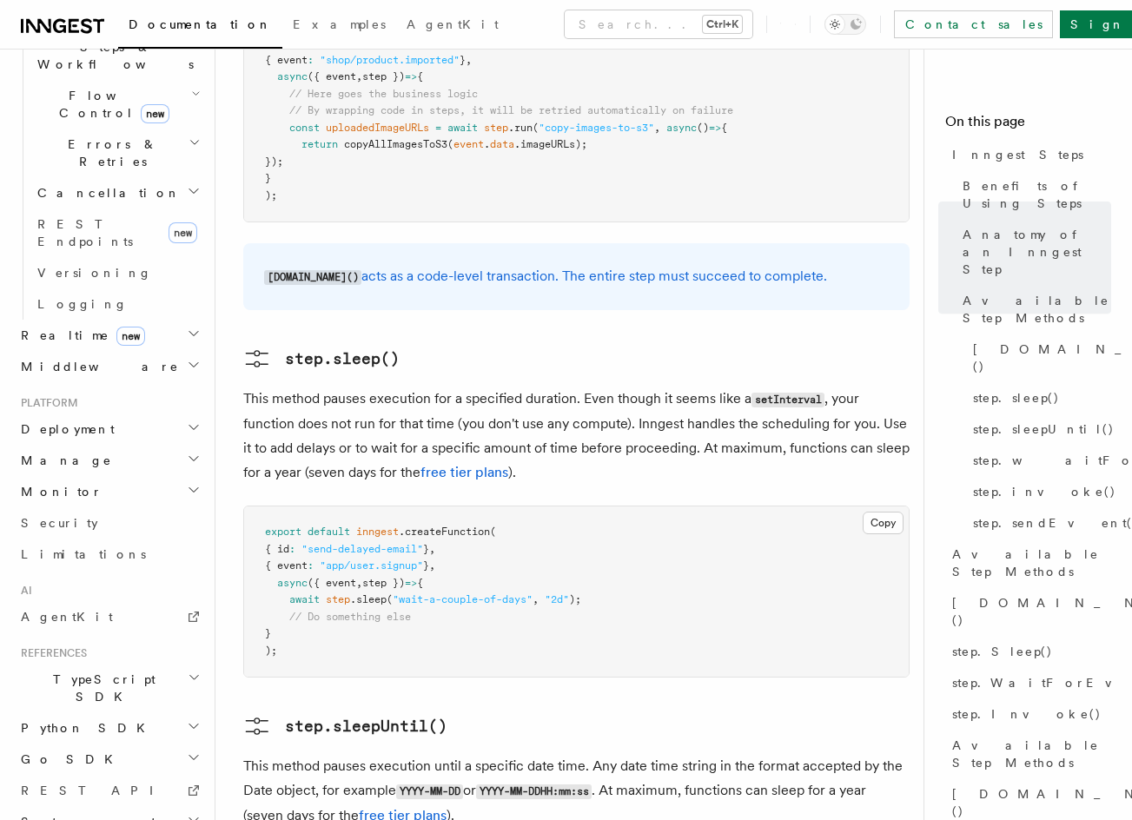
drag, startPoint x: 743, startPoint y: 422, endPoint x: 741, endPoint y: 436, distance: 14.0
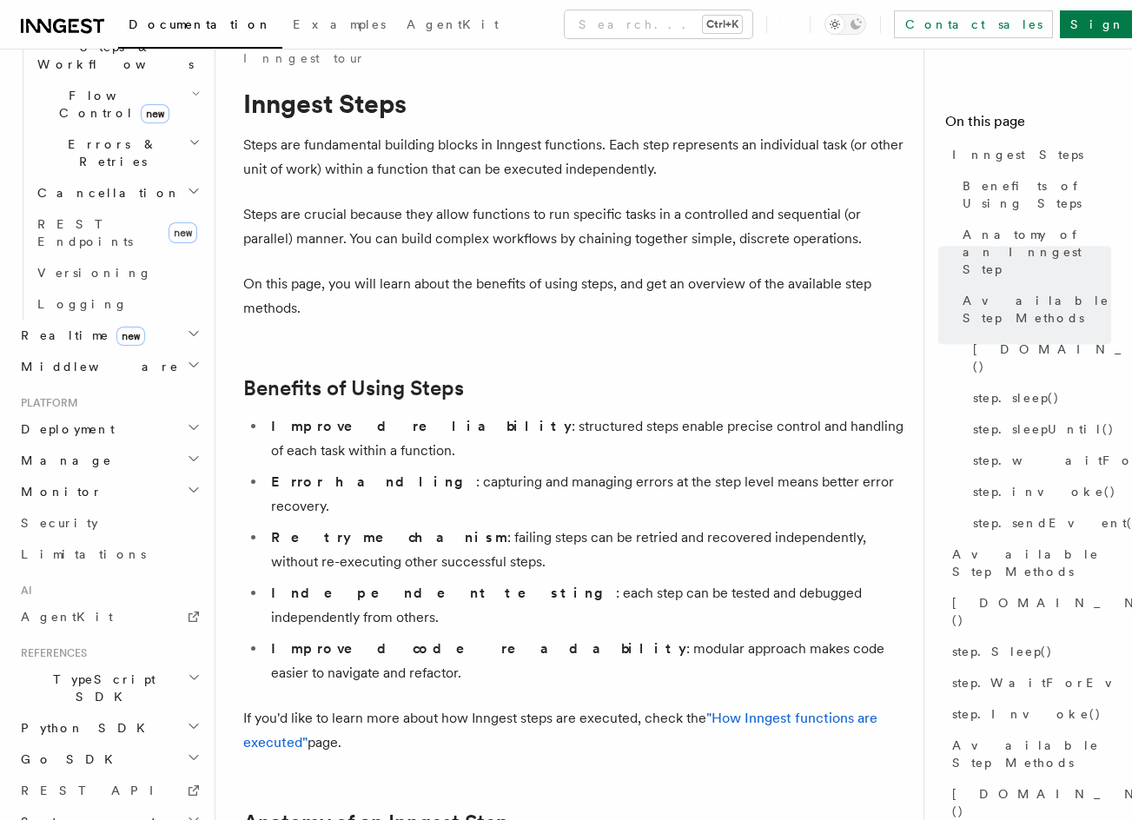
scroll to position [0, 0]
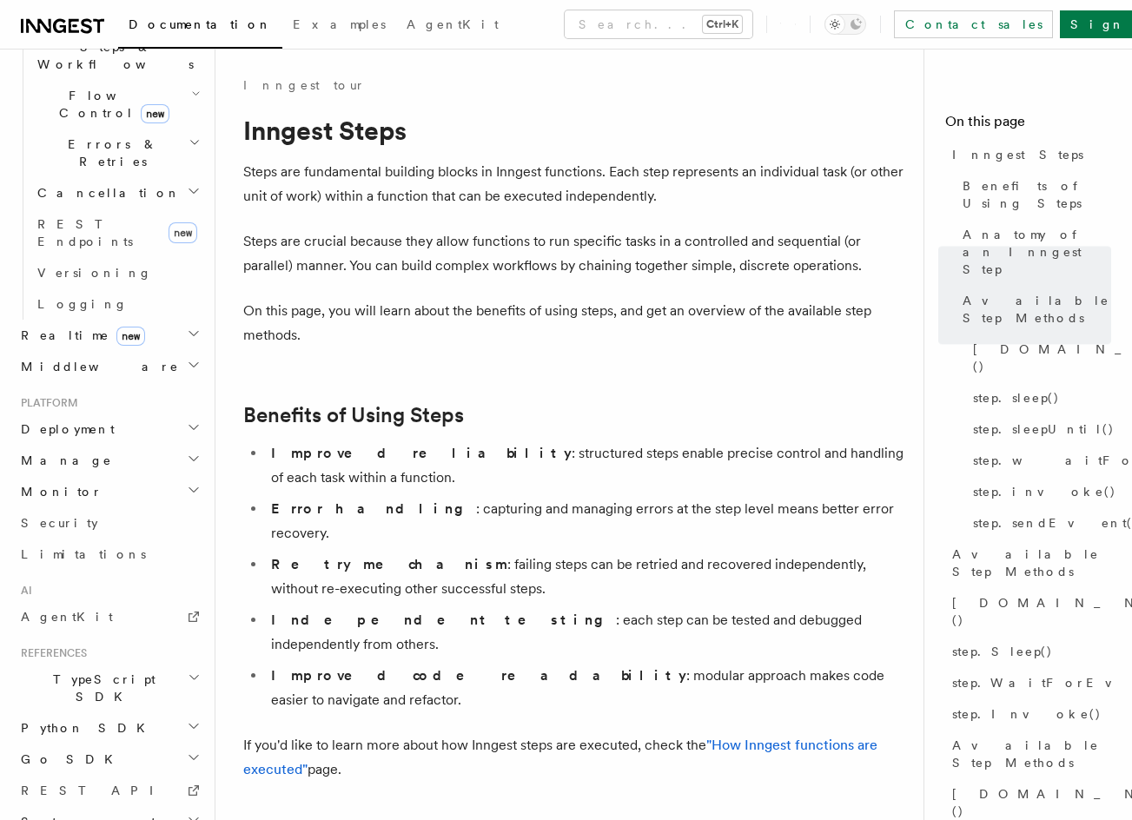
drag, startPoint x: 723, startPoint y: 363, endPoint x: 710, endPoint y: 134, distance: 229.6
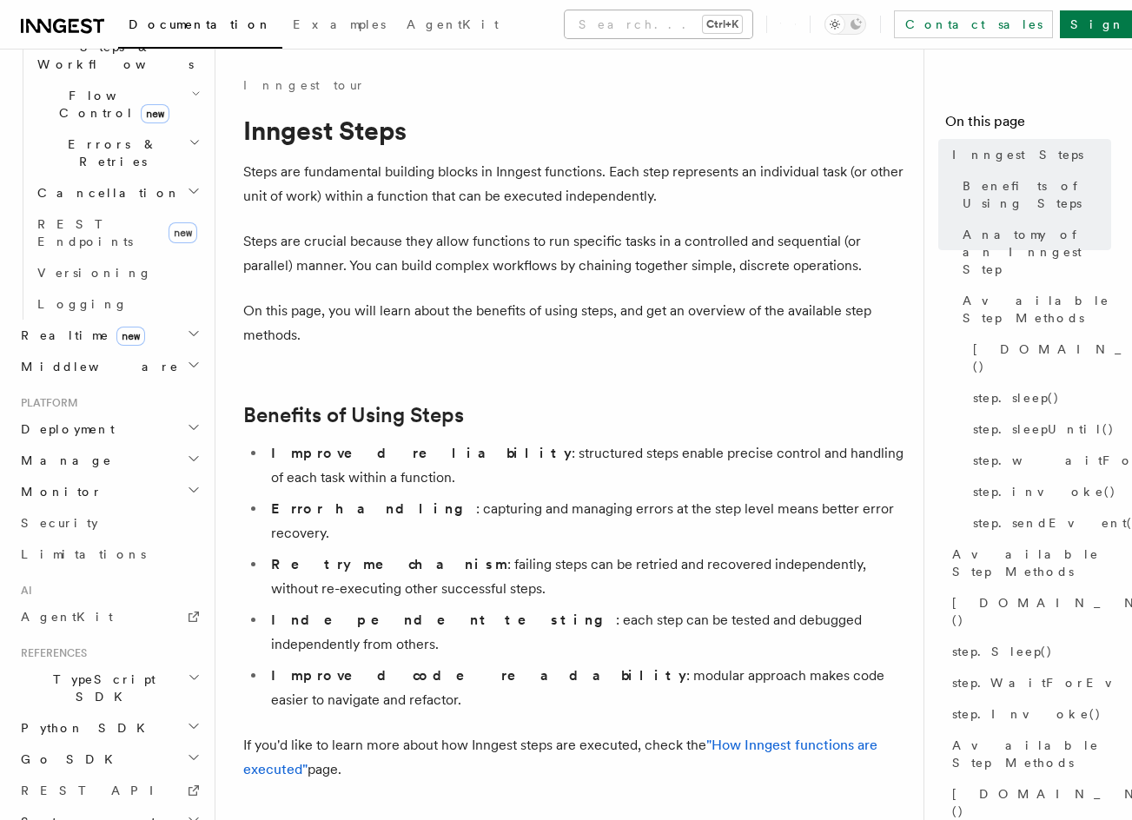
click at [654, 34] on button "Search... Ctrl+K" at bounding box center [659, 24] width 188 height 28
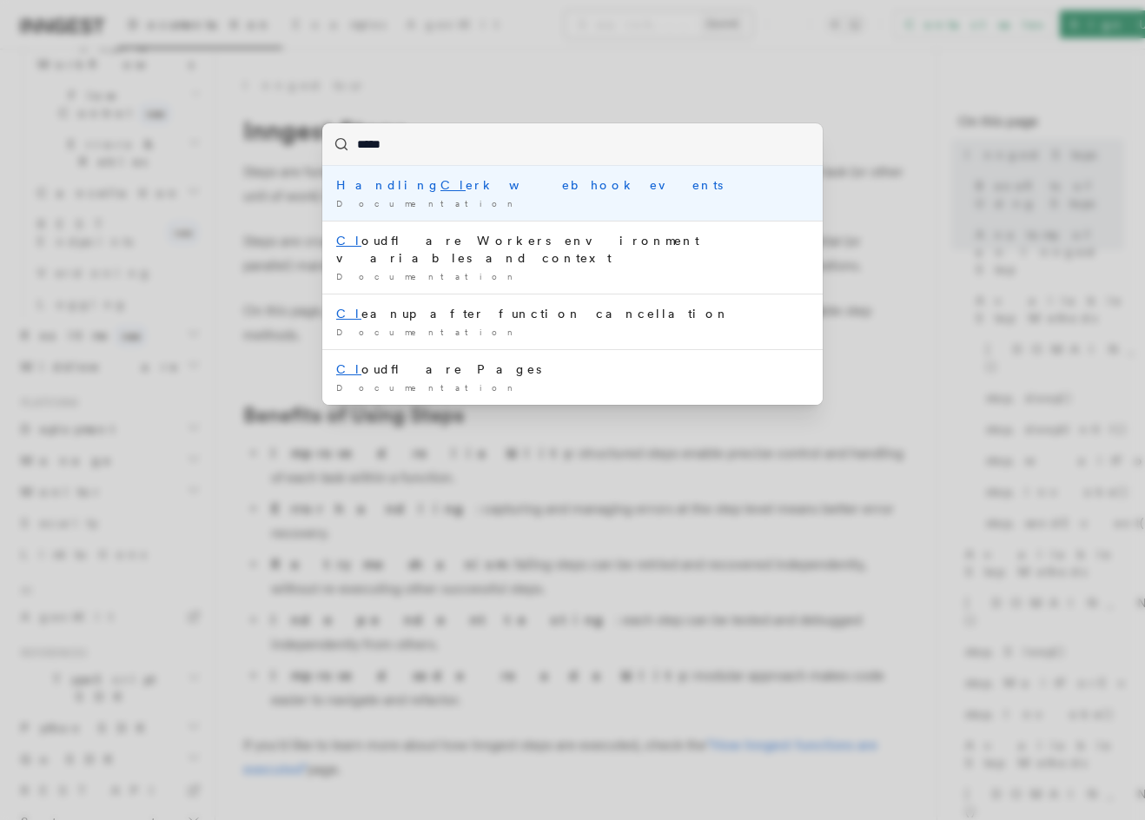
type input "******"
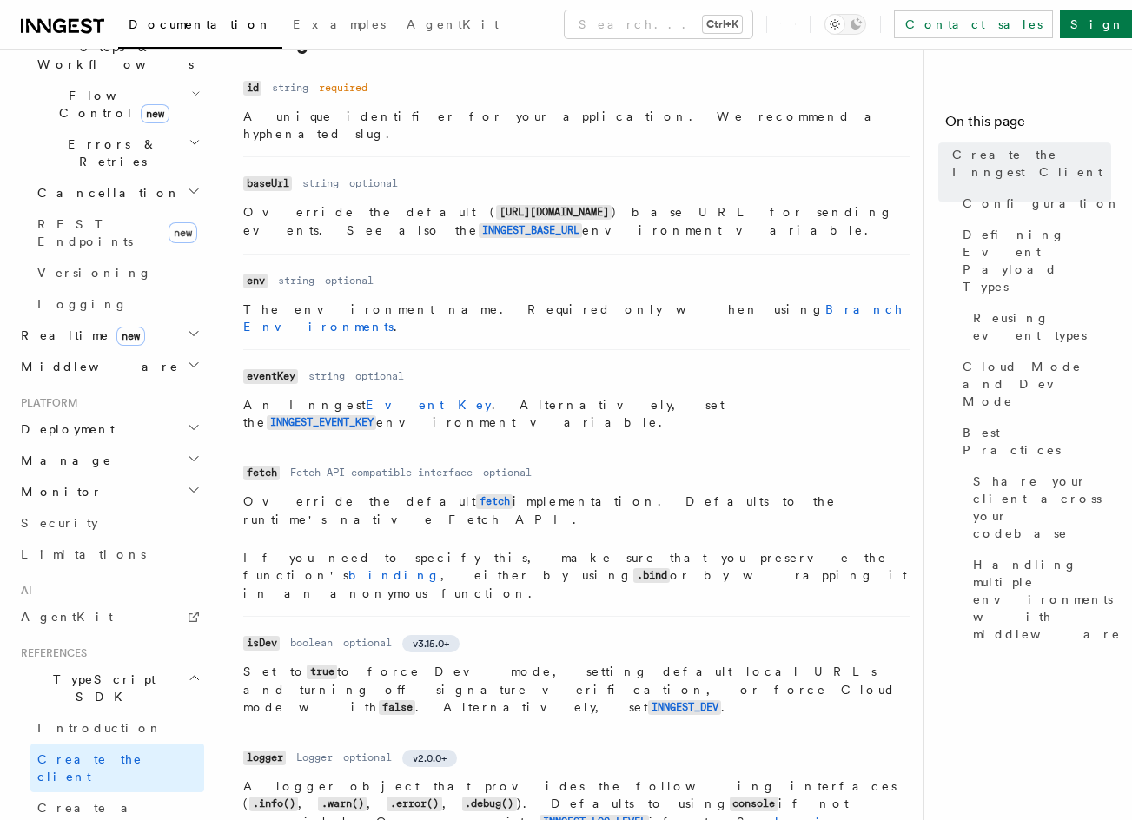
drag, startPoint x: 639, startPoint y: 251, endPoint x: 646, endPoint y: 397, distance: 146.1
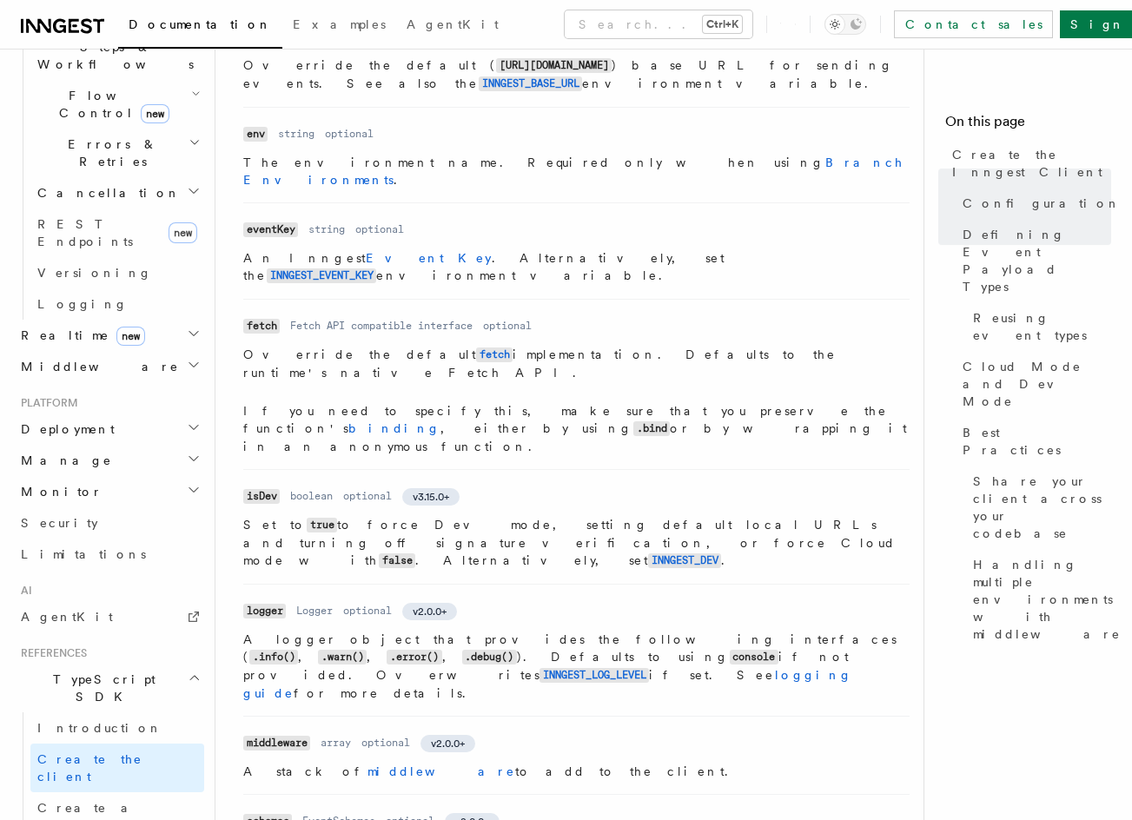
scroll to position [86, 0]
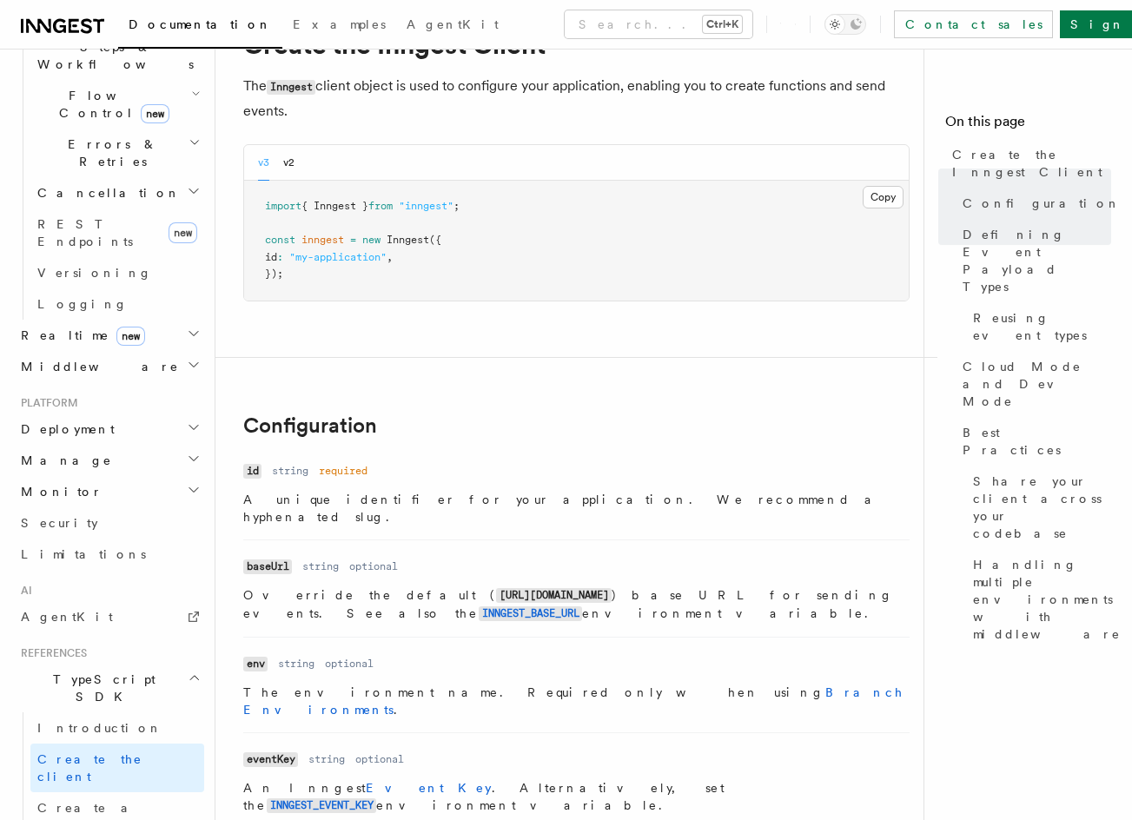
drag, startPoint x: 666, startPoint y: 272, endPoint x: 654, endPoint y: 138, distance: 134.3
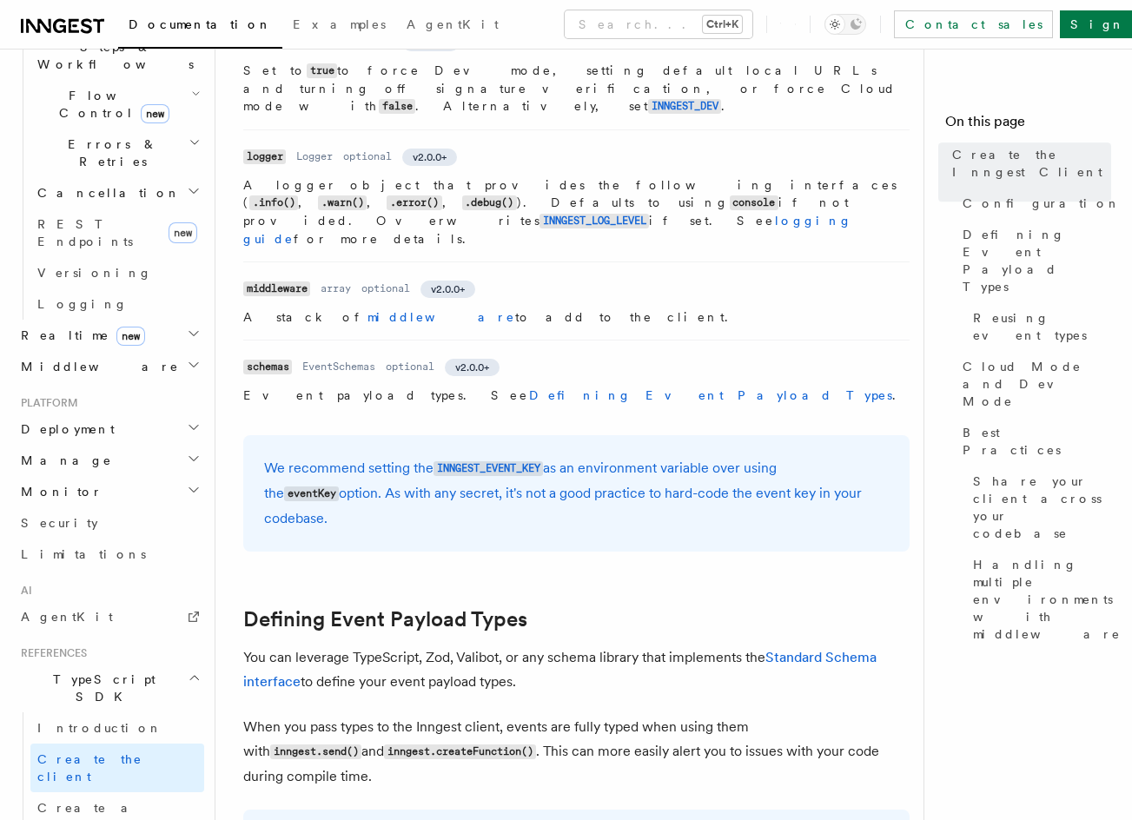
drag, startPoint x: 629, startPoint y: 184, endPoint x: 618, endPoint y: 359, distance: 174.9
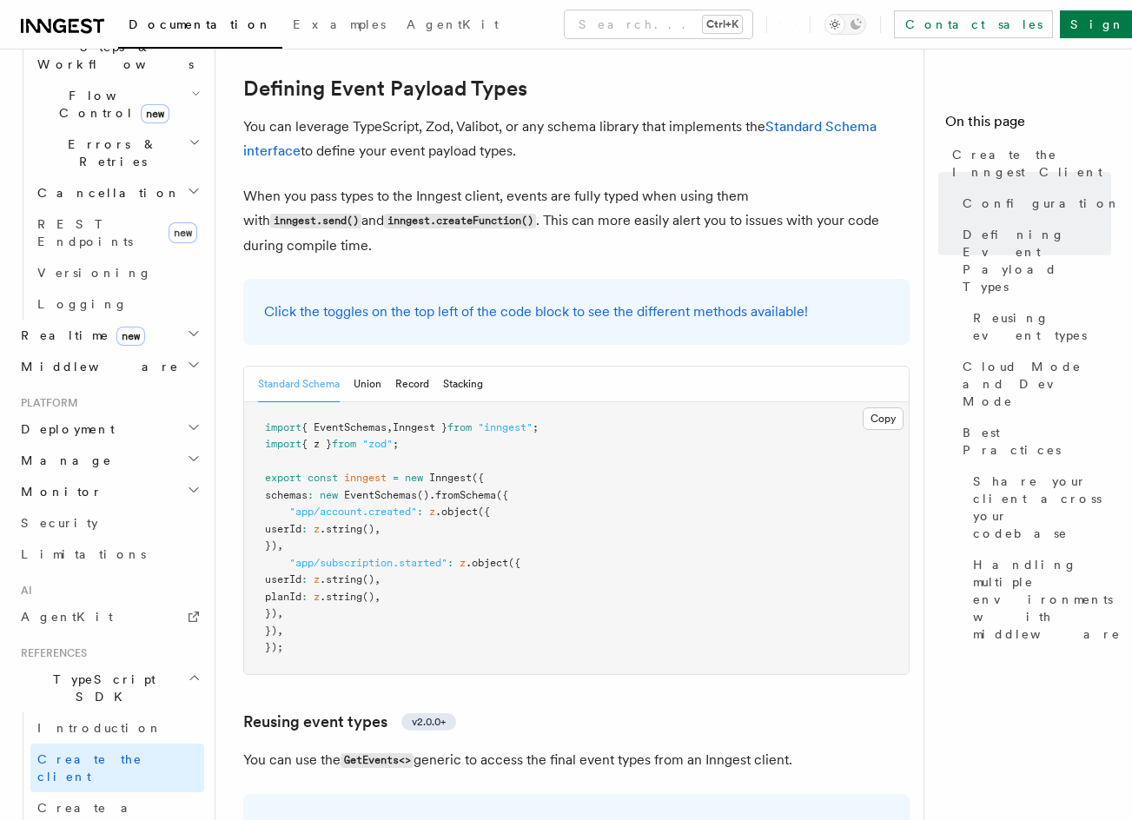
drag, startPoint x: 628, startPoint y: 281, endPoint x: 627, endPoint y: 323, distance: 42.6
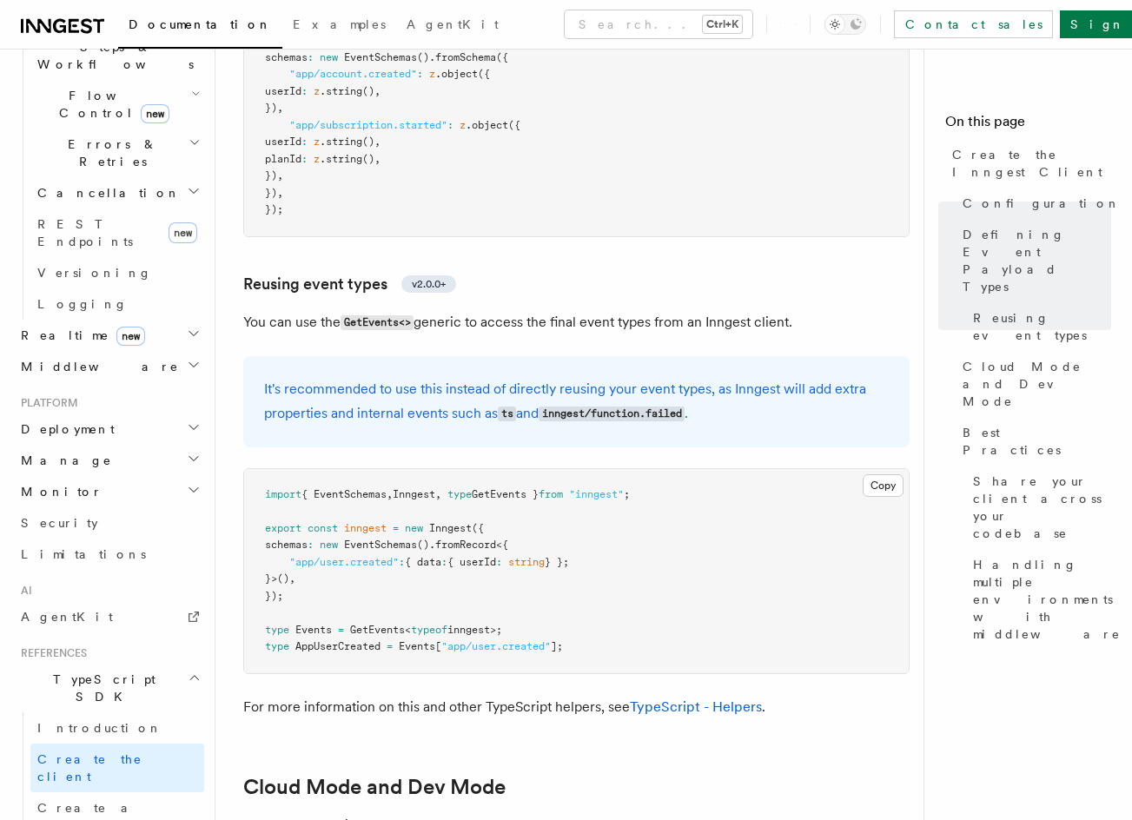
drag, startPoint x: 594, startPoint y: 322, endPoint x: 591, endPoint y: 342, distance: 20.3
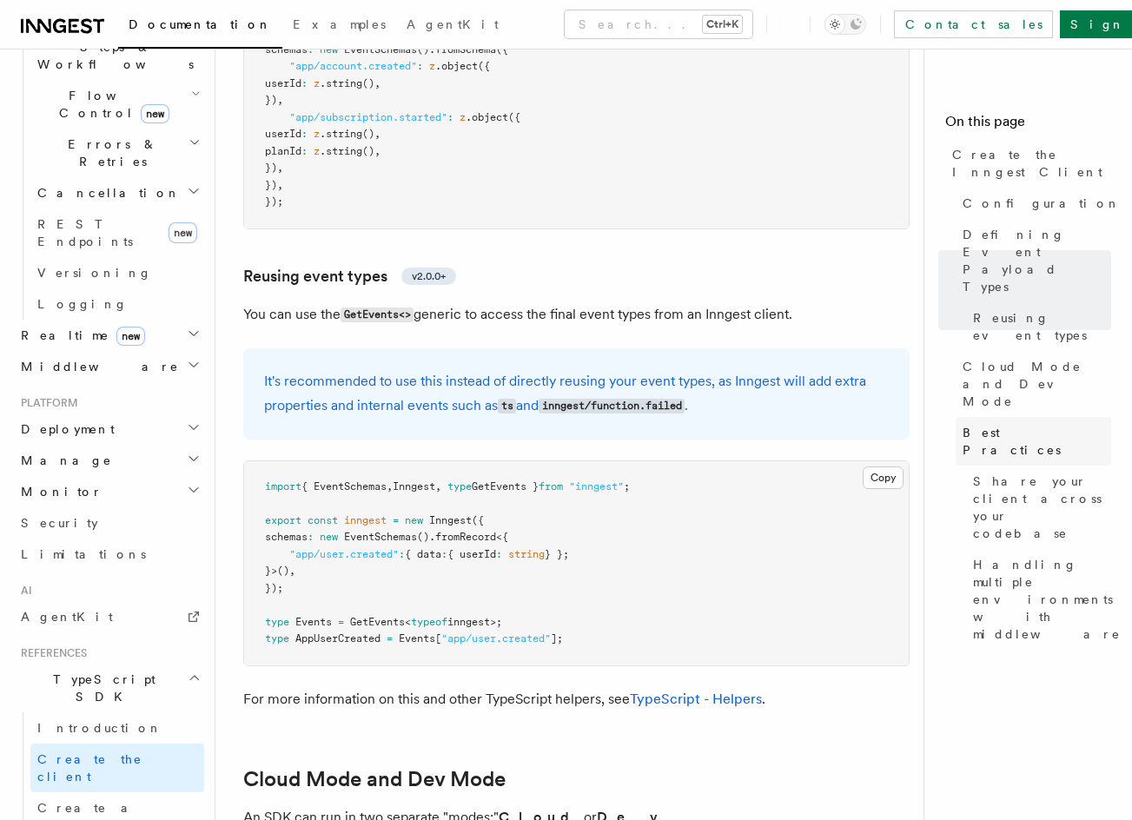
click at [982, 417] on link "Best Practices" at bounding box center [1032, 441] width 155 height 49
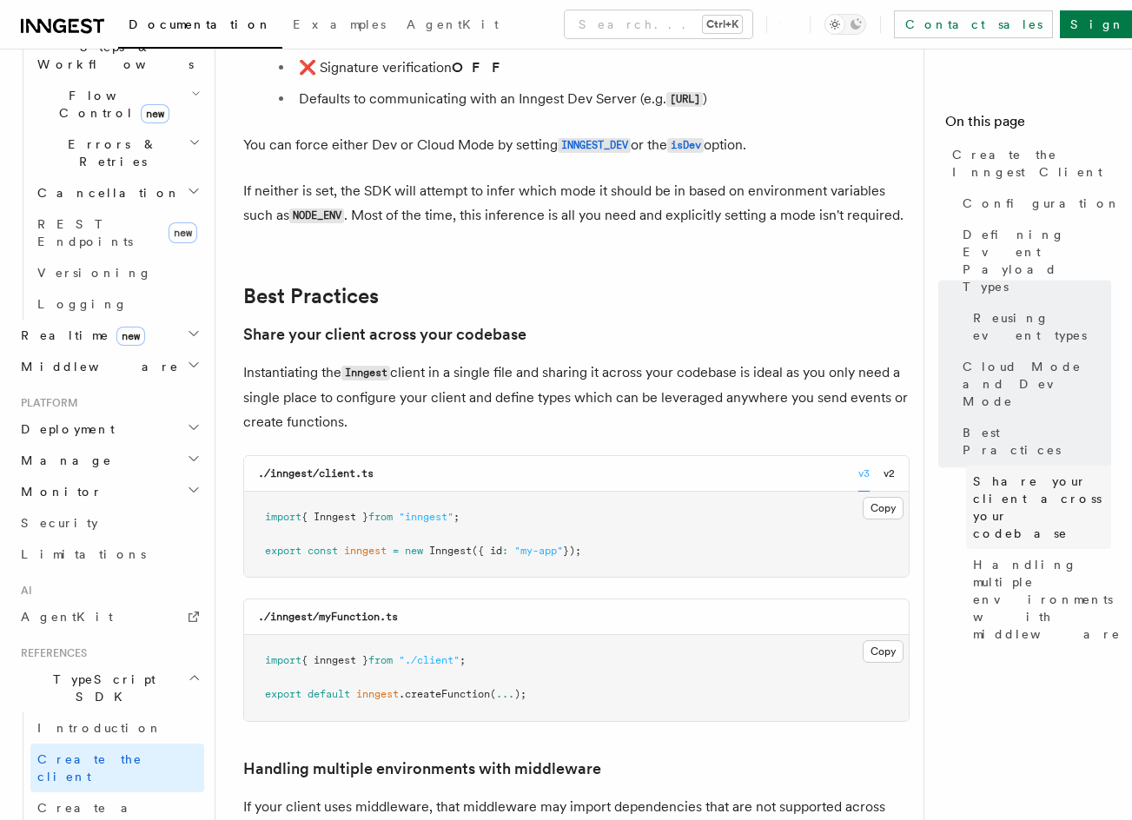
click at [1020, 472] on span "Share your client across your codebase" at bounding box center [1042, 506] width 138 height 69
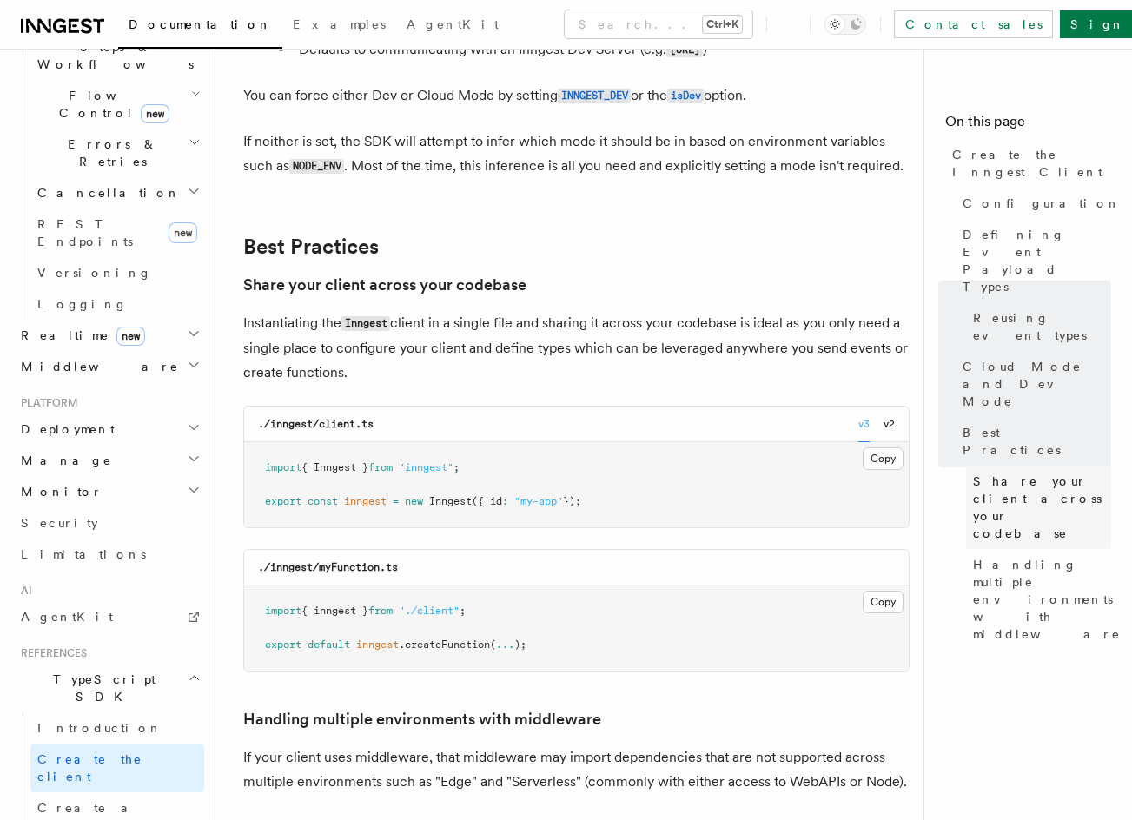
scroll to position [3028, 0]
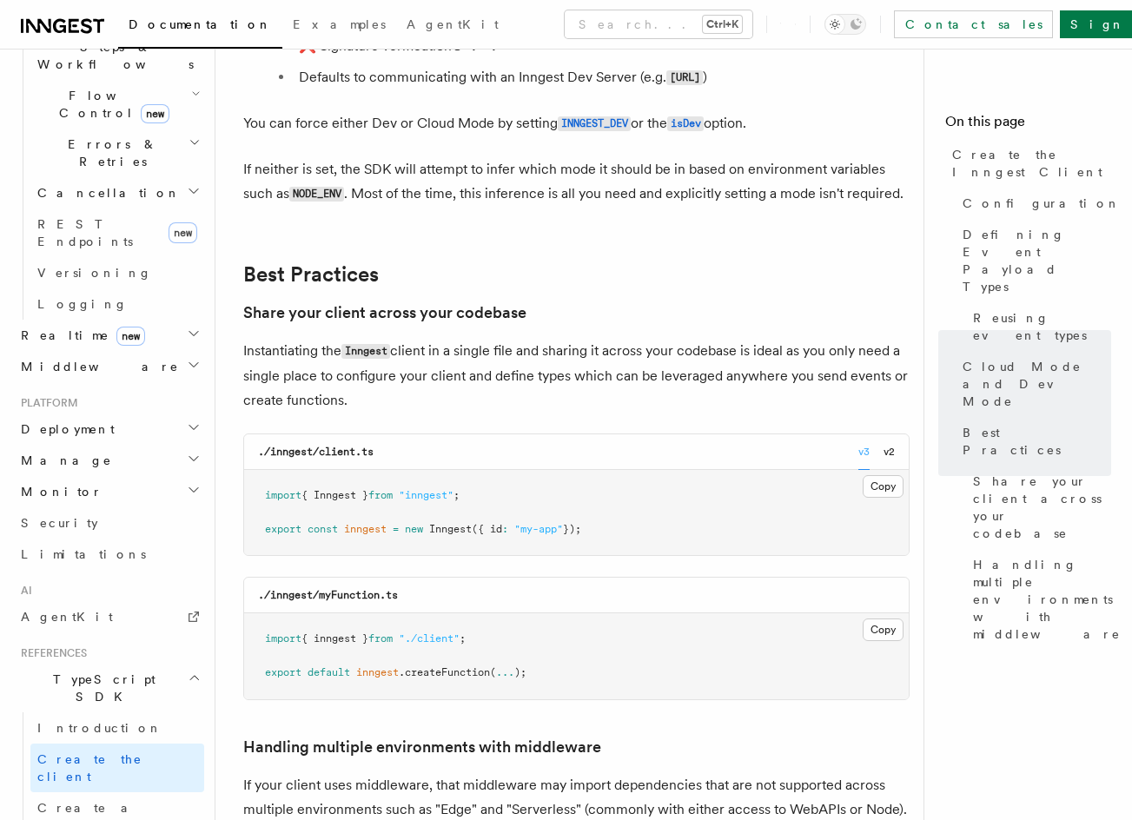
drag, startPoint x: 659, startPoint y: 307, endPoint x: 657, endPoint y: 281, distance: 27.0
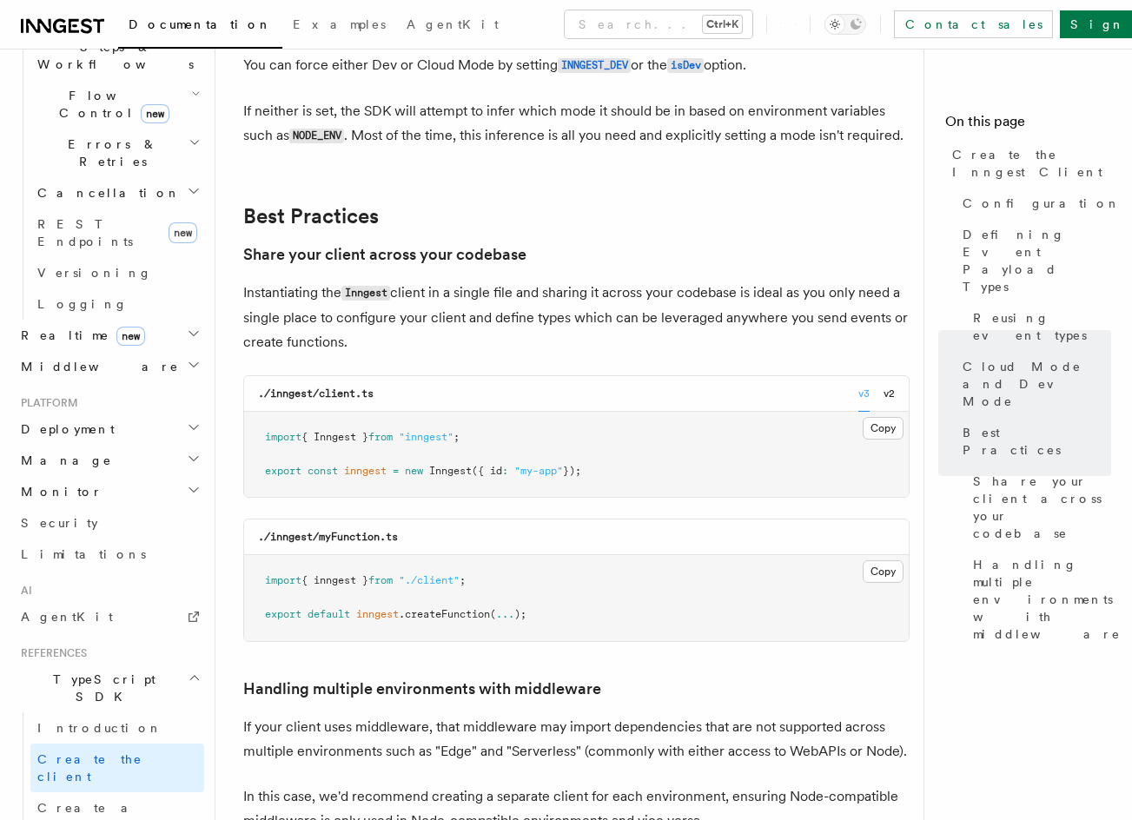
scroll to position [3083, 0]
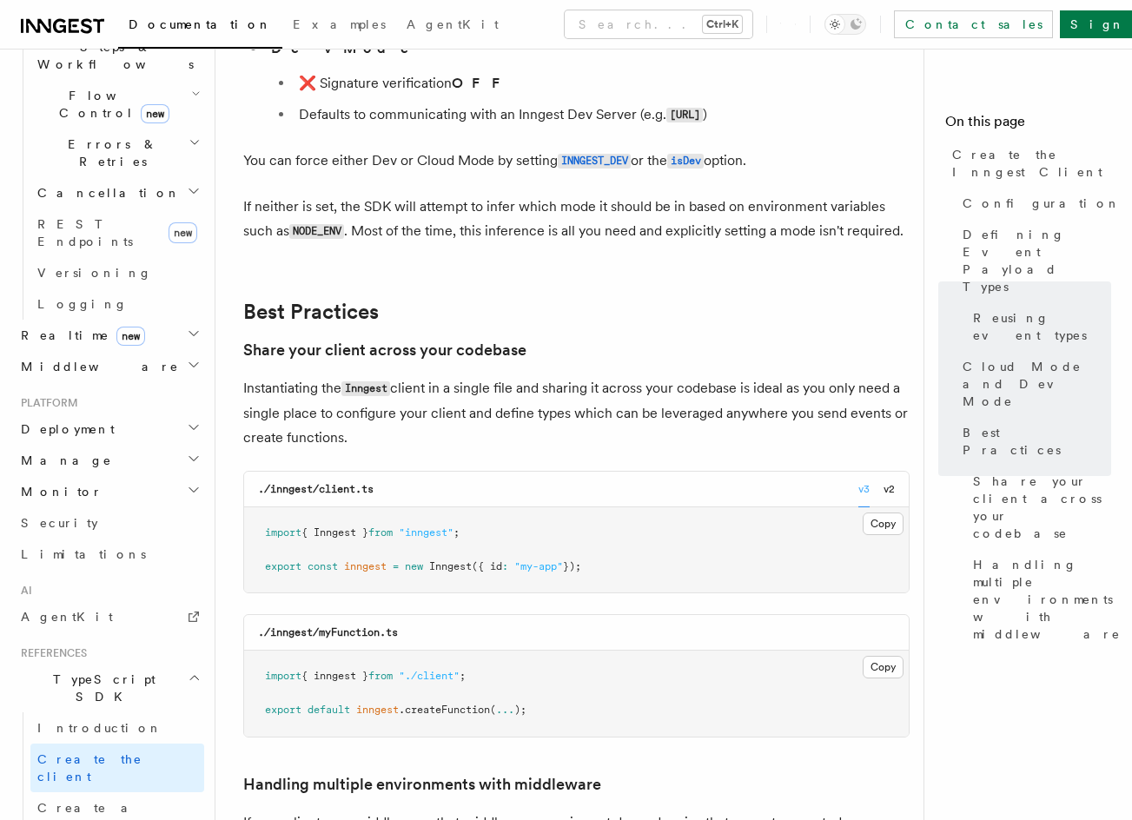
drag, startPoint x: 649, startPoint y: 320, endPoint x: 646, endPoint y: 340, distance: 20.1
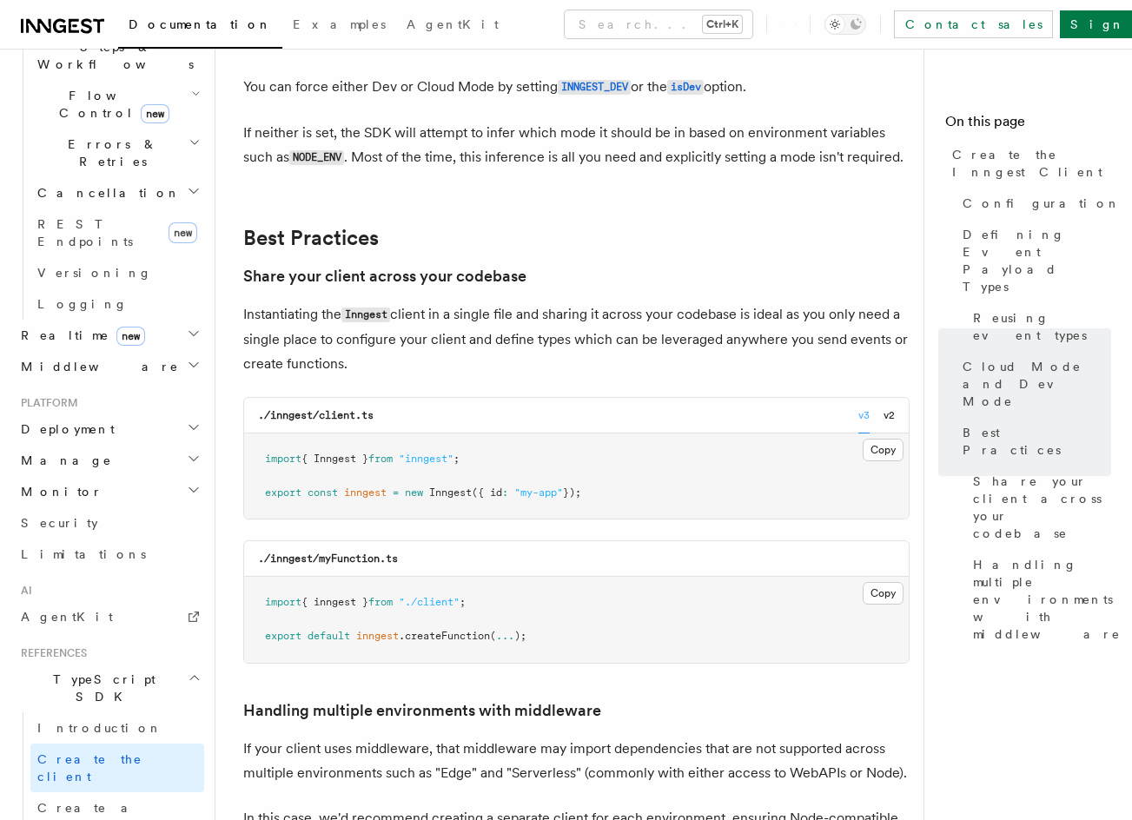
scroll to position [3079, 0]
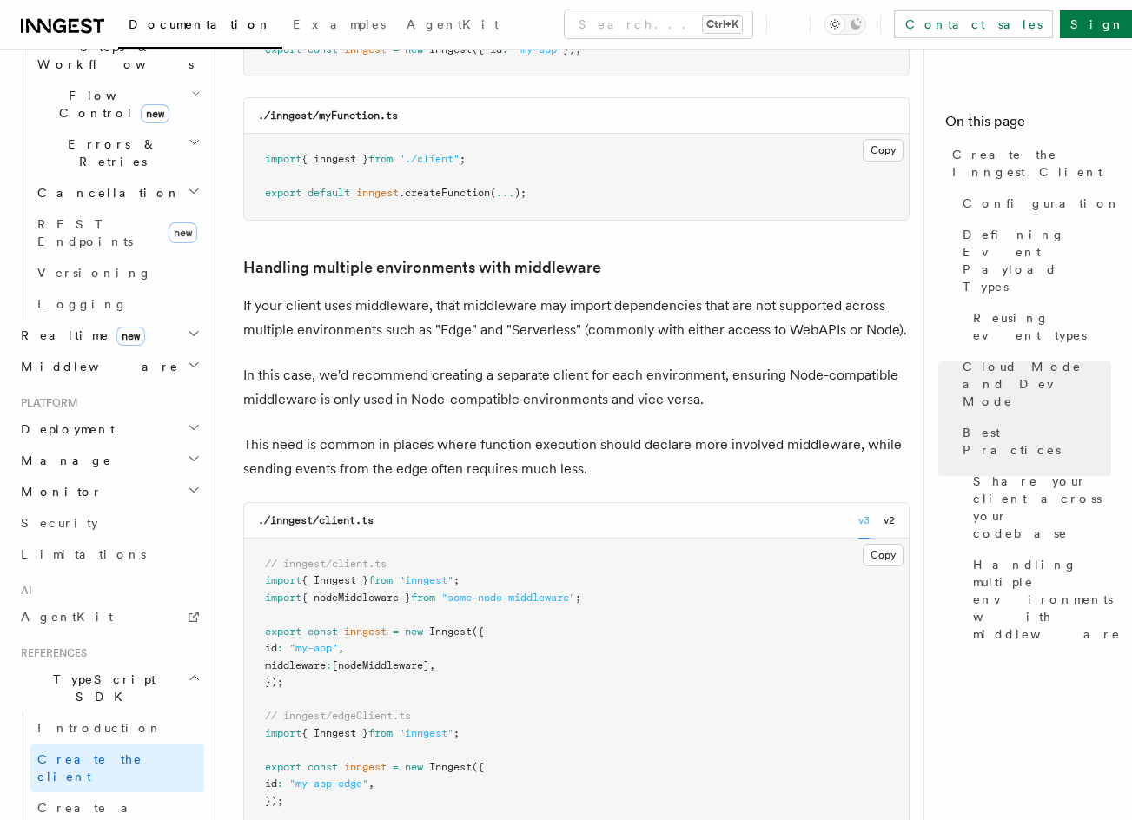
drag, startPoint x: 562, startPoint y: 300, endPoint x: 499, endPoint y: 161, distance: 153.5
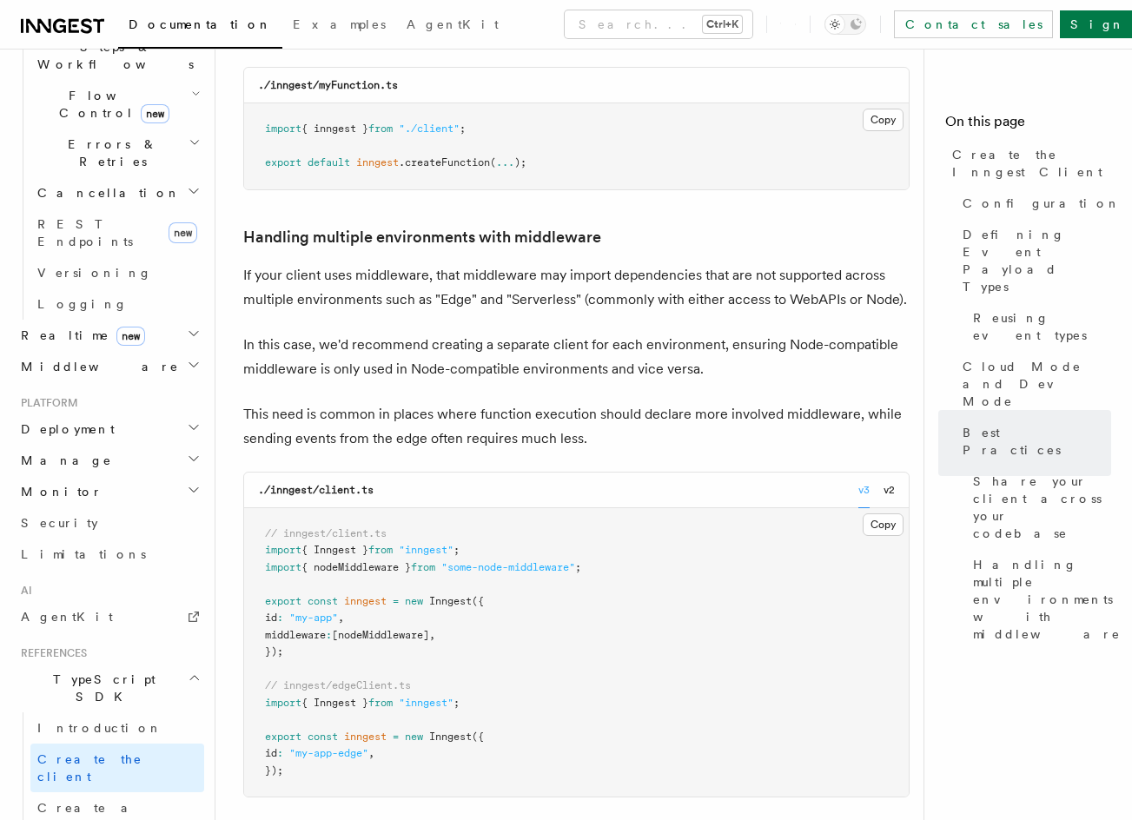
click at [631, 333] on p "In this case, we'd recommend creating a separate client for each environment, e…" at bounding box center [576, 357] width 666 height 49
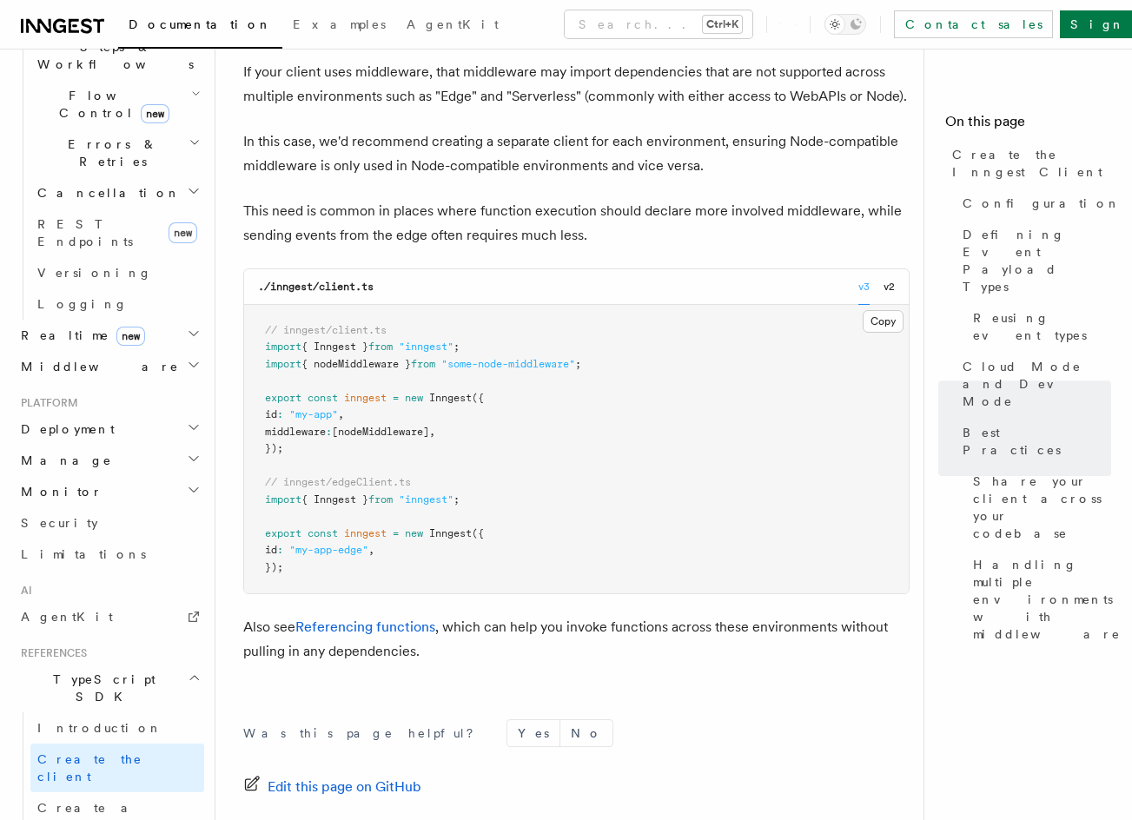
drag, startPoint x: 655, startPoint y: 255, endPoint x: 655, endPoint y: 402, distance: 146.8
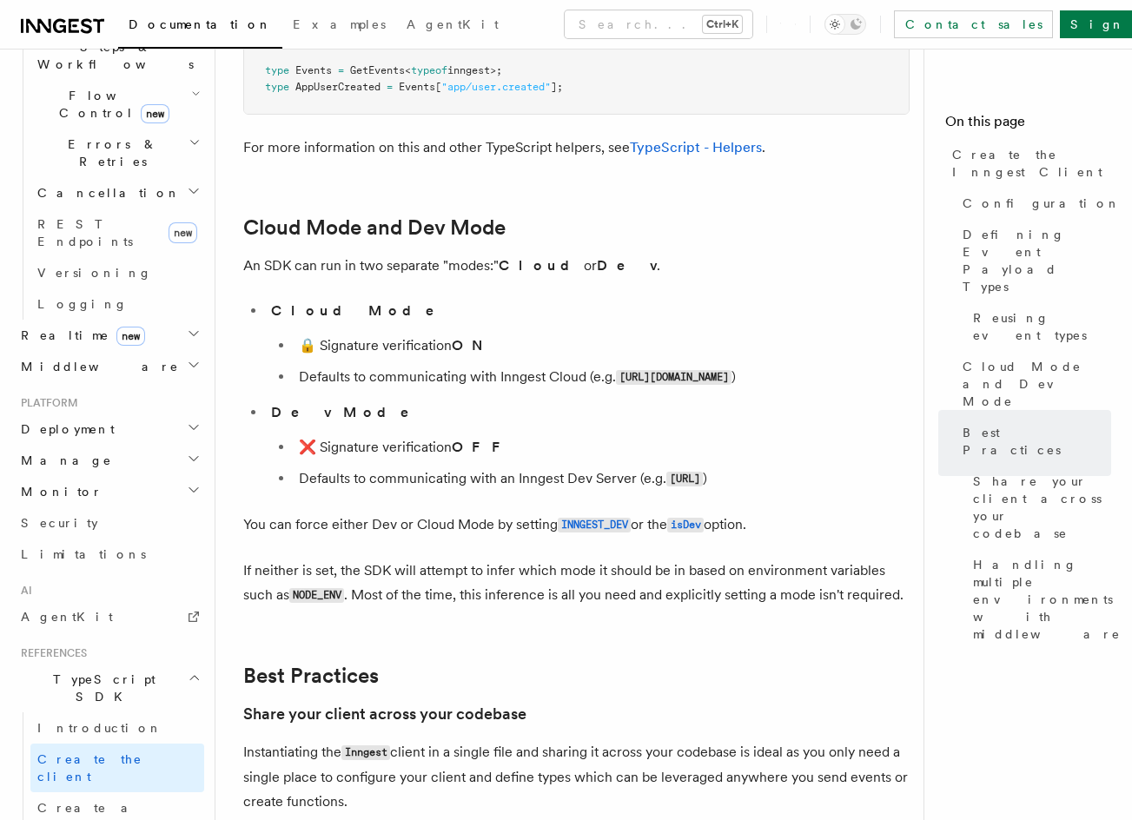
drag, startPoint x: 643, startPoint y: 311, endPoint x: 626, endPoint y: 142, distance: 169.3
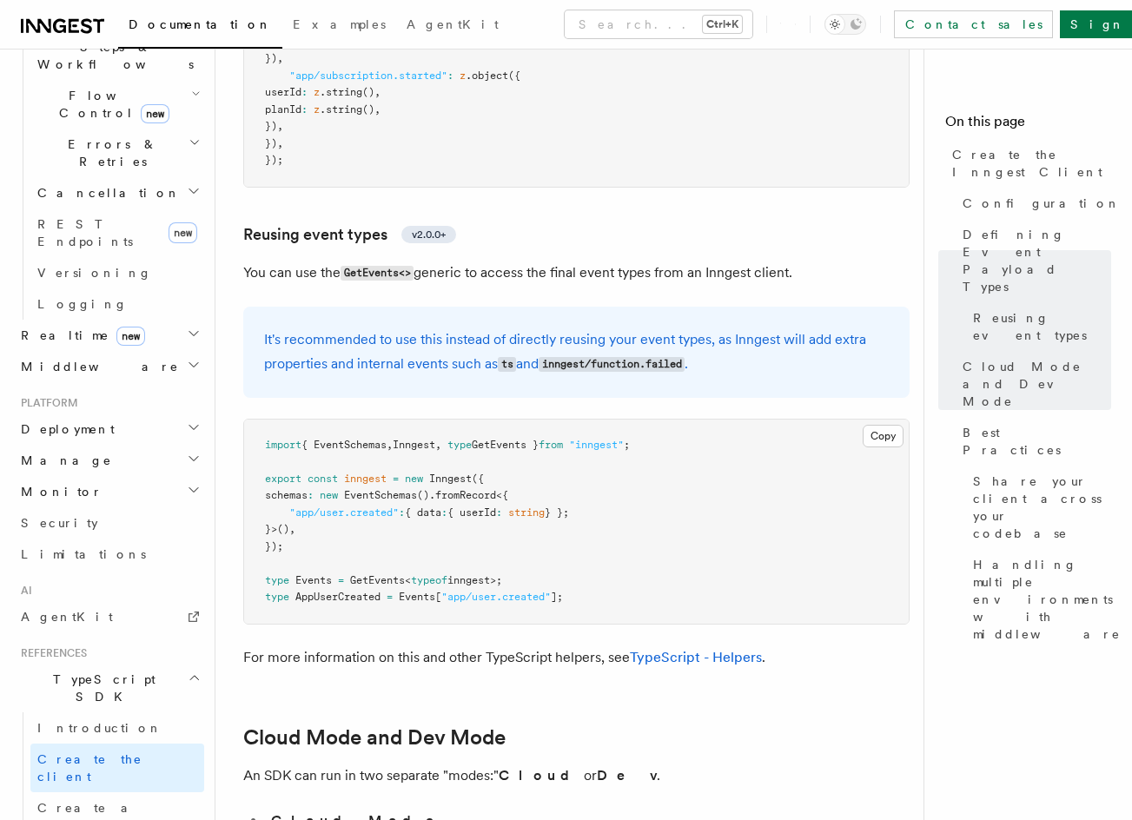
drag, startPoint x: 641, startPoint y: 182, endPoint x: 620, endPoint y: 76, distance: 108.0
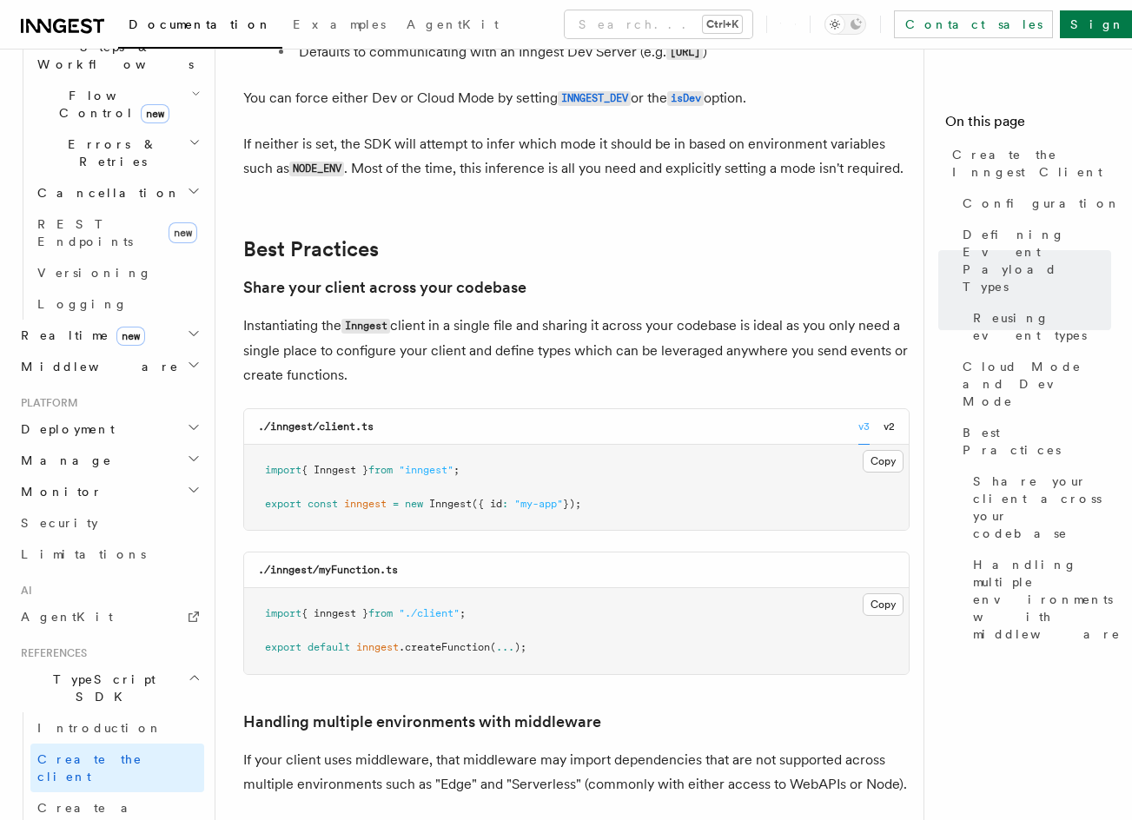
drag, startPoint x: 647, startPoint y: 296, endPoint x: 651, endPoint y: 381, distance: 85.2
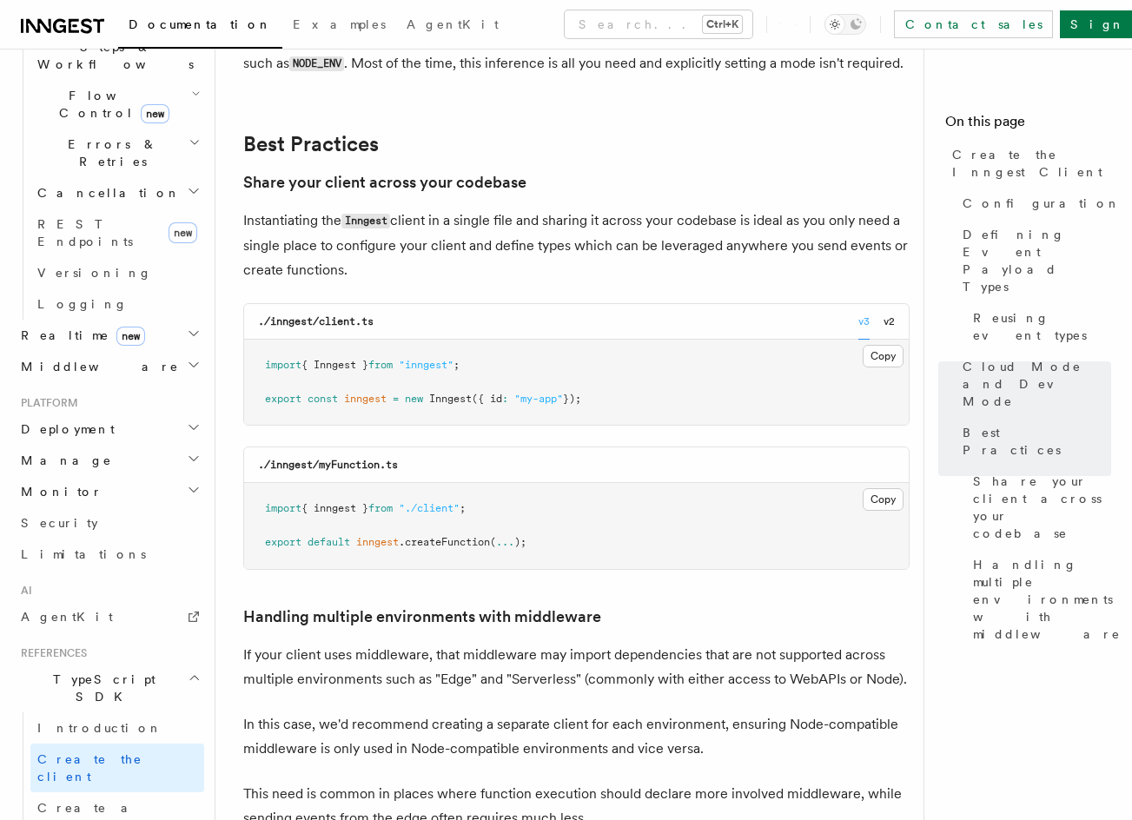
drag, startPoint x: 636, startPoint y: 304, endPoint x: 623, endPoint y: 243, distance: 62.2
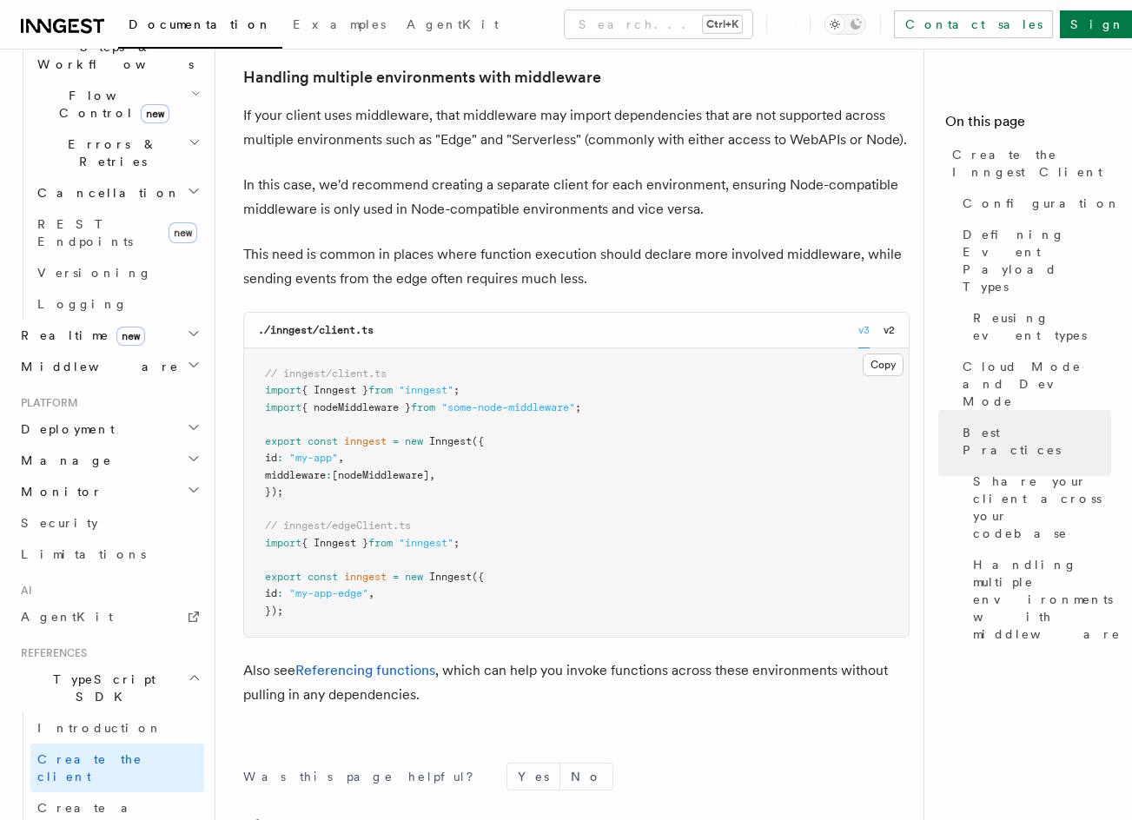
scroll to position [3712, 0]
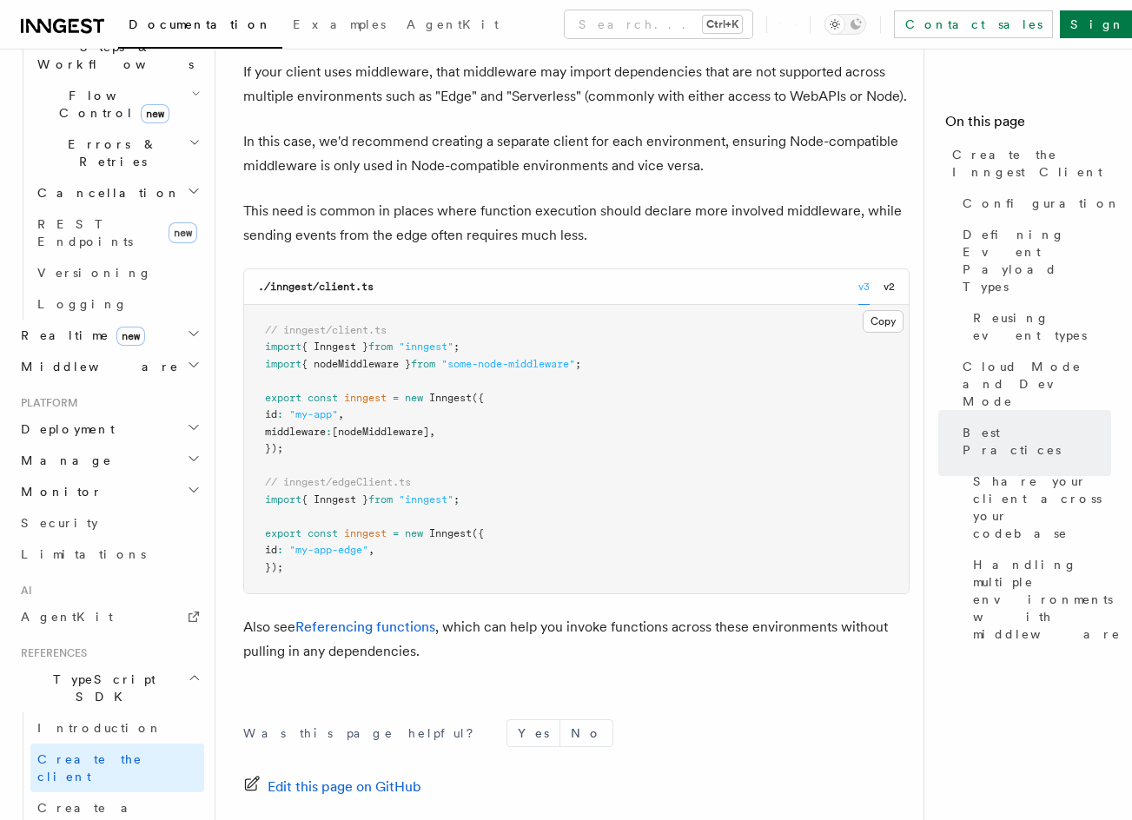
click at [479, 305] on pre "// inngest/client.ts import { Inngest } from "inngest" ; import { nodeMiddlewar…" at bounding box center [576, 449] width 664 height 289
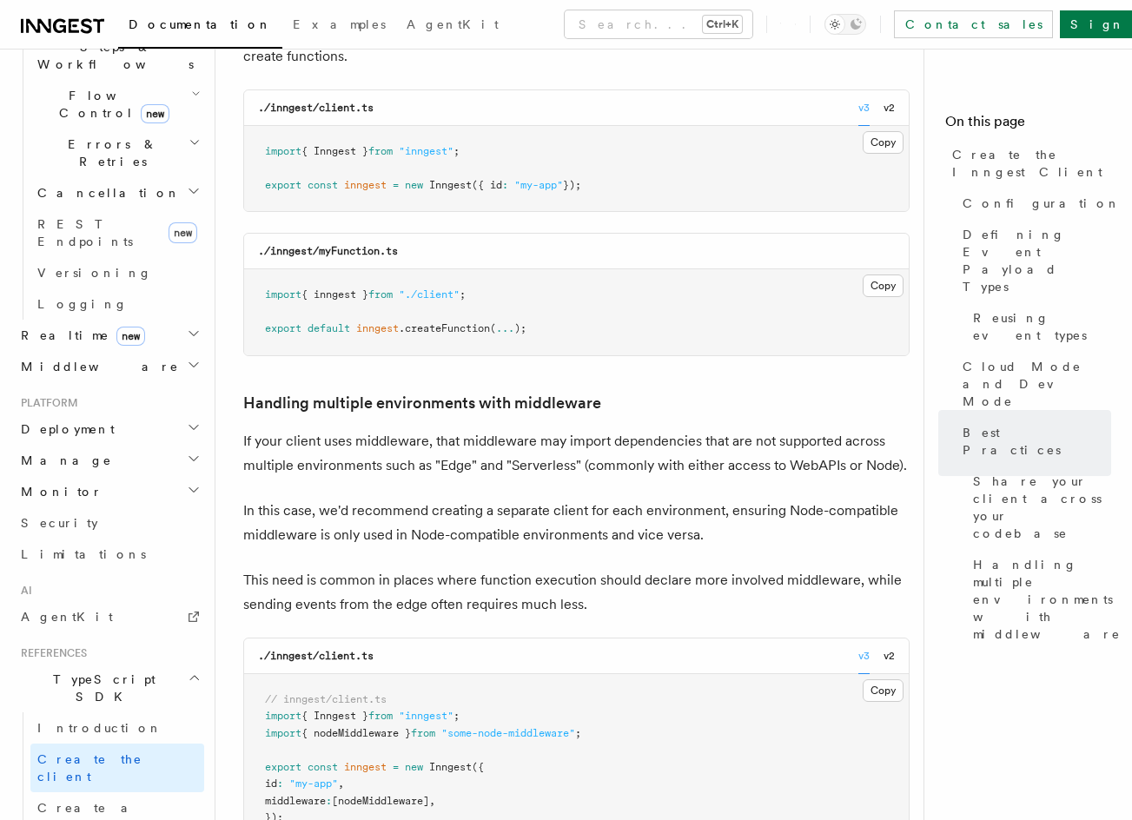
drag, startPoint x: 525, startPoint y: 163, endPoint x: 513, endPoint y: 130, distance: 35.2
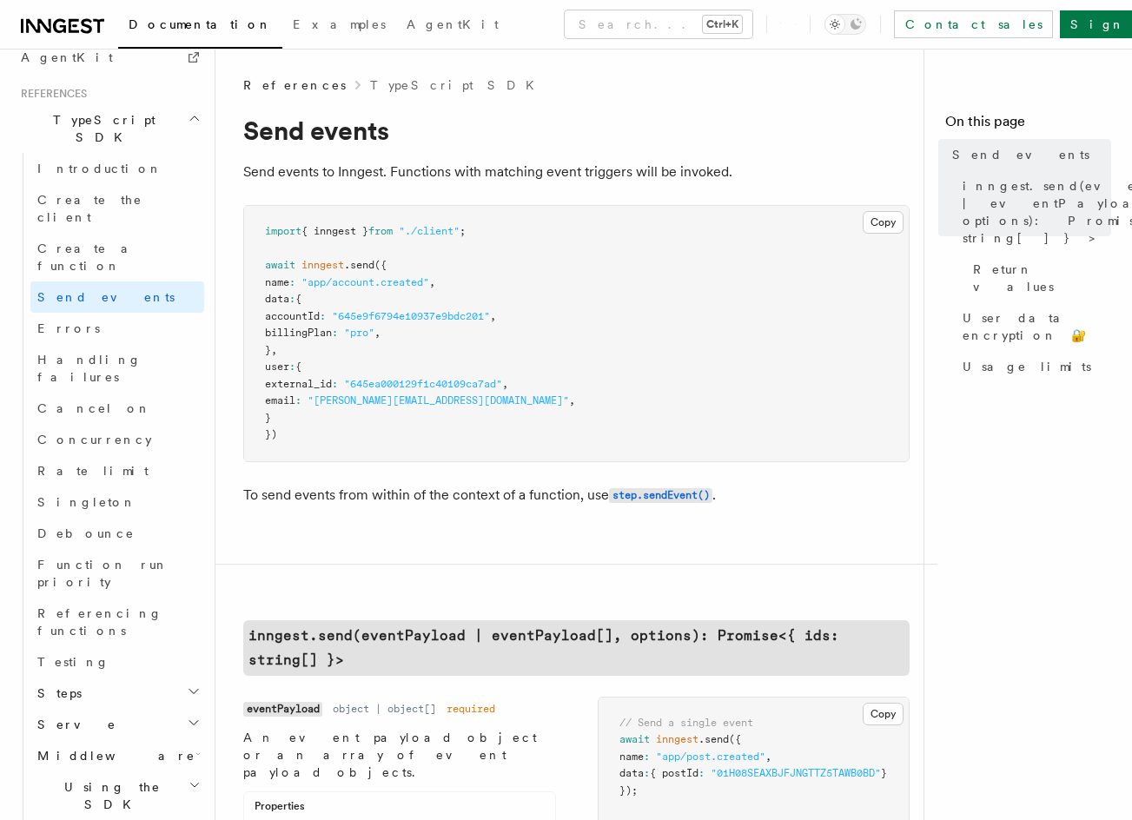
scroll to position [1165, 0]
click at [77, 677] on h2 "Steps" at bounding box center [117, 692] width 174 height 31
click at [125, 802] on link "step.invoke()" at bounding box center [125, 817] width 157 height 31
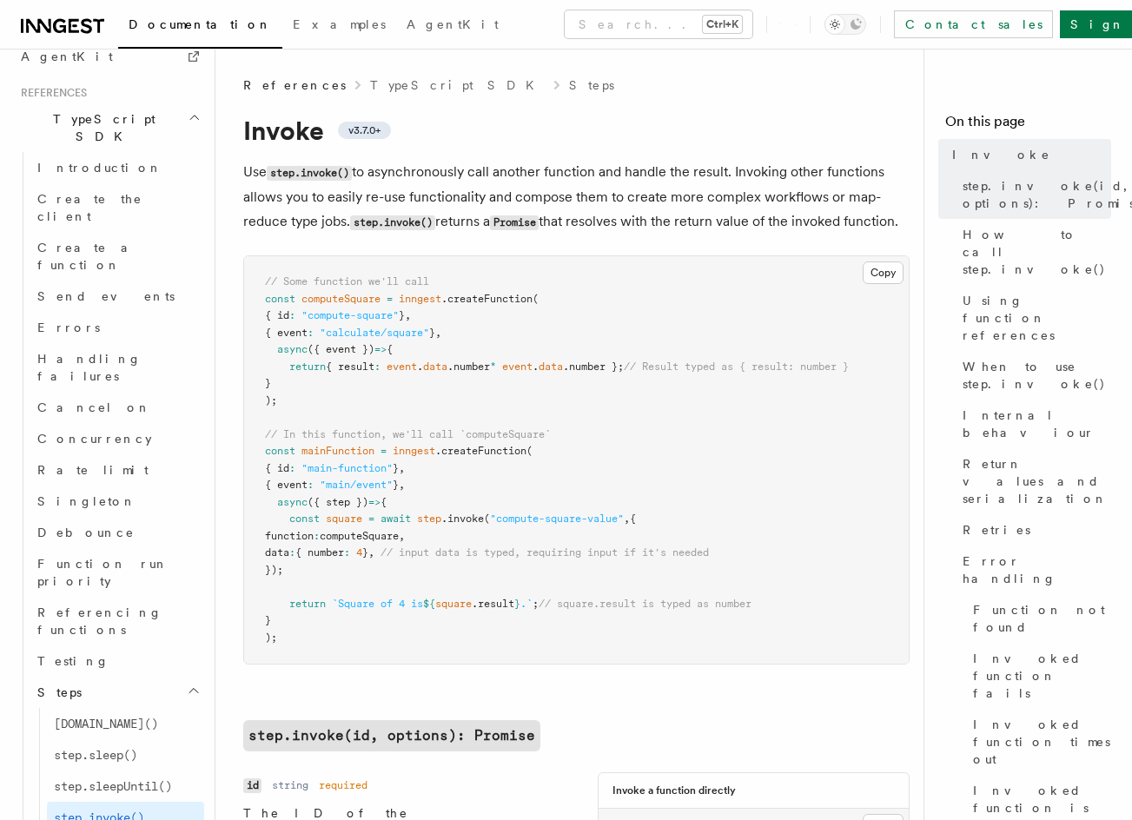
click at [468, 457] on span ".createFunction" at bounding box center [480, 451] width 91 height 12
click at [405, 366] on pre "// Some function we'll call const computeSquare = inngest .createFunction ( { i…" at bounding box center [576, 459] width 664 height 407
drag, startPoint x: 338, startPoint y: 353, endPoint x: 433, endPoint y: 363, distance: 96.0
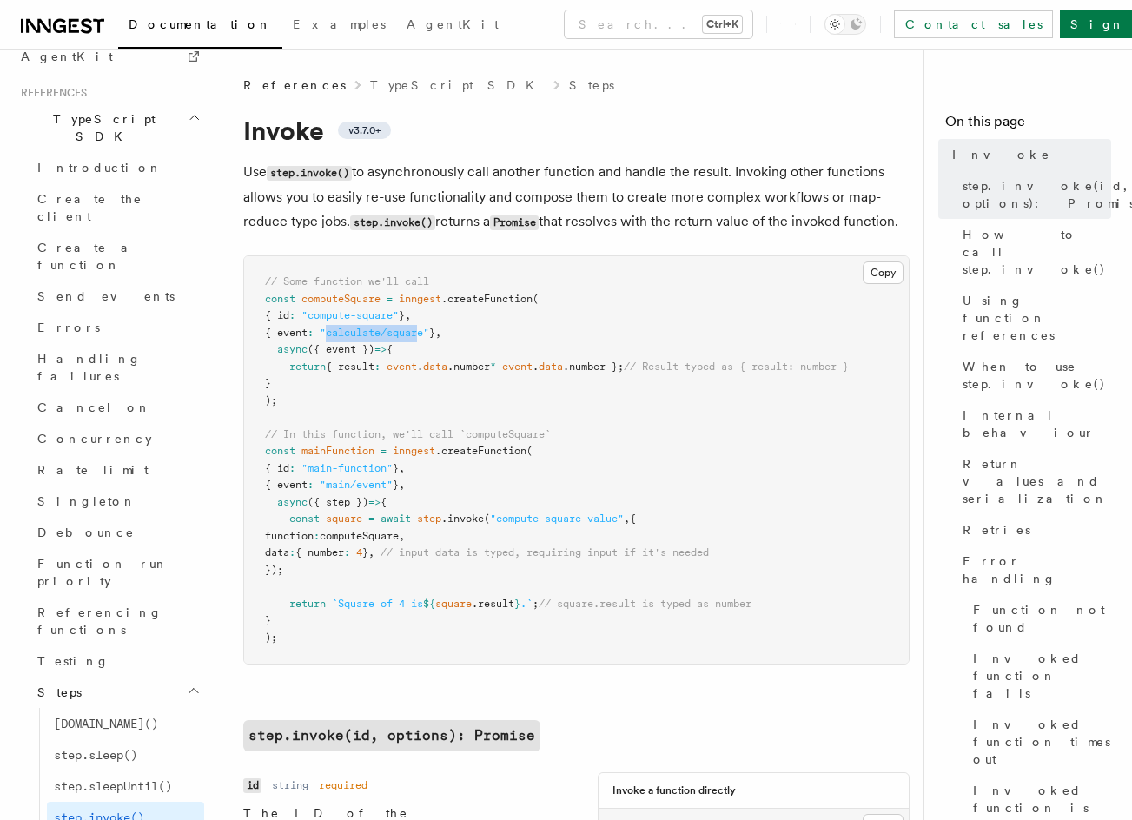
click at [433, 363] on pre "// Some function we'll call const computeSquare = inngest .createFunction ( { i…" at bounding box center [576, 459] width 664 height 407
click at [509, 525] on span ""compute-square-value"" at bounding box center [557, 518] width 134 height 12
drag, startPoint x: 500, startPoint y: 545, endPoint x: 627, endPoint y: 547, distance: 126.8
click at [624, 525] on span ""compute-square-value"" at bounding box center [557, 518] width 134 height 12
copy span "compute-square-value"
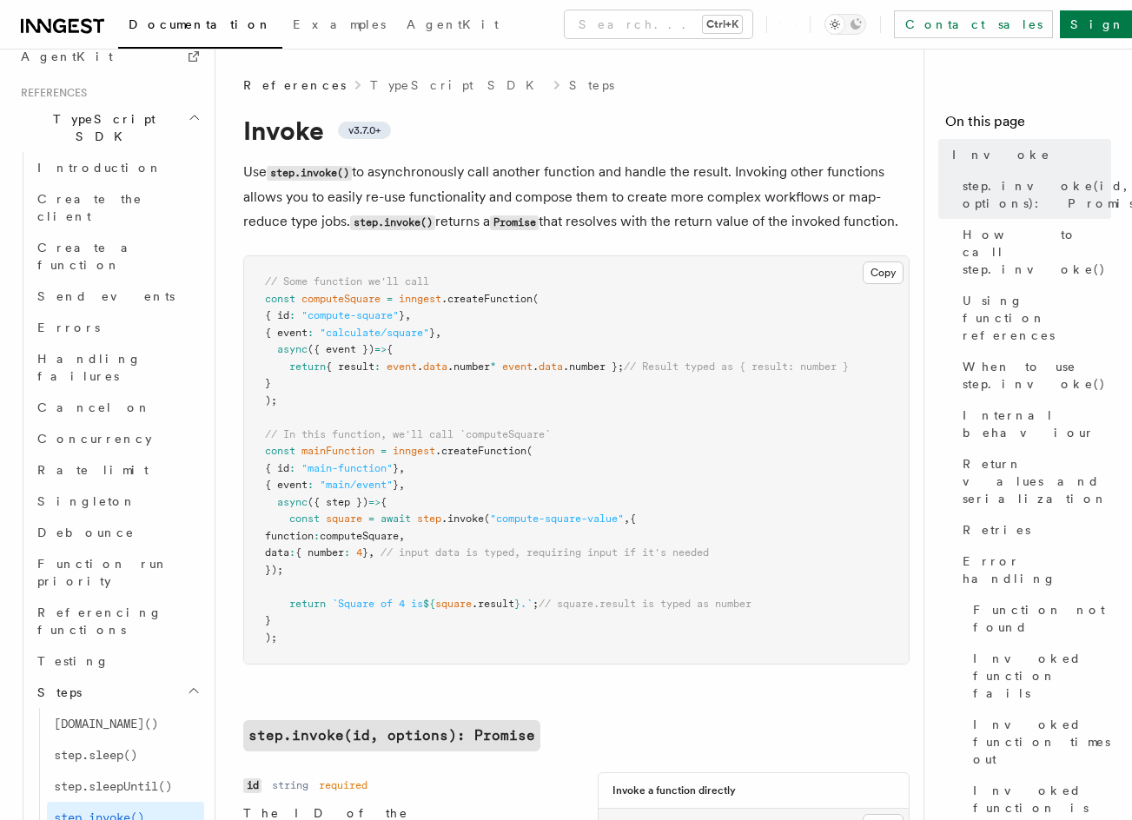
scroll to position [2214, 0]
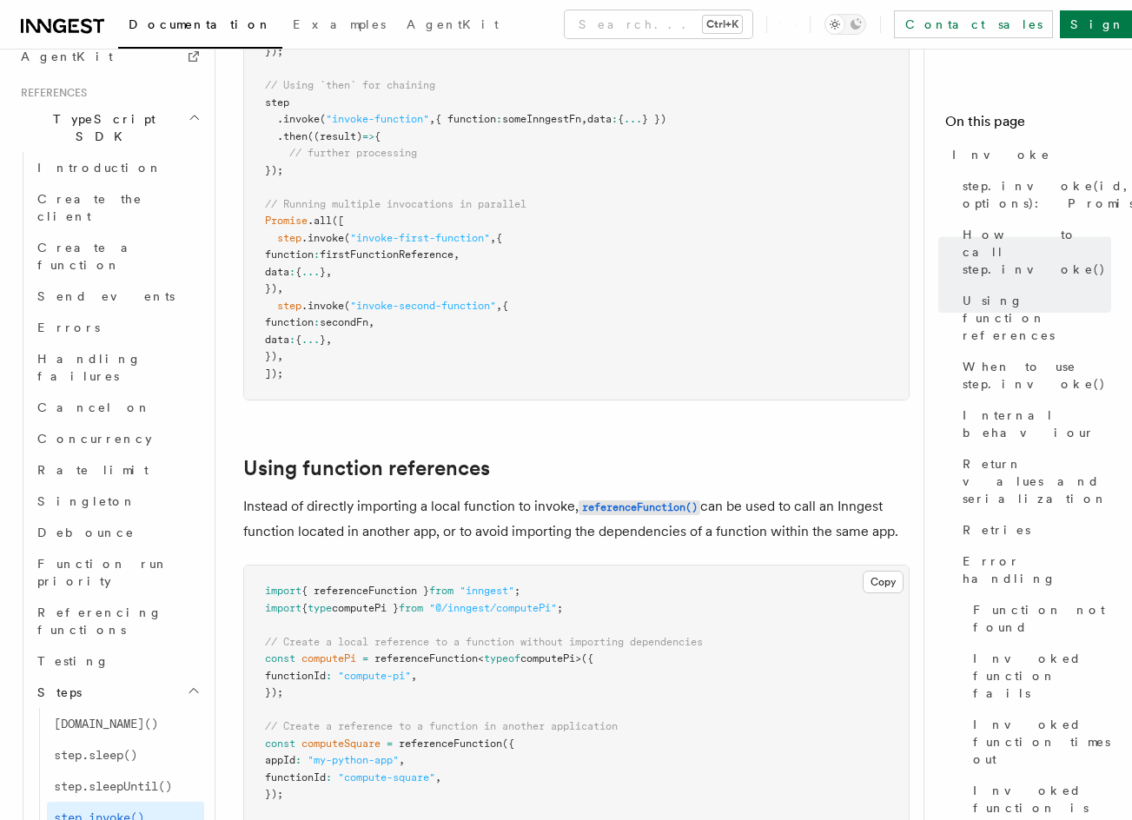
drag, startPoint x: 615, startPoint y: 445, endPoint x: 615, endPoint y: 405, distance: 40.0
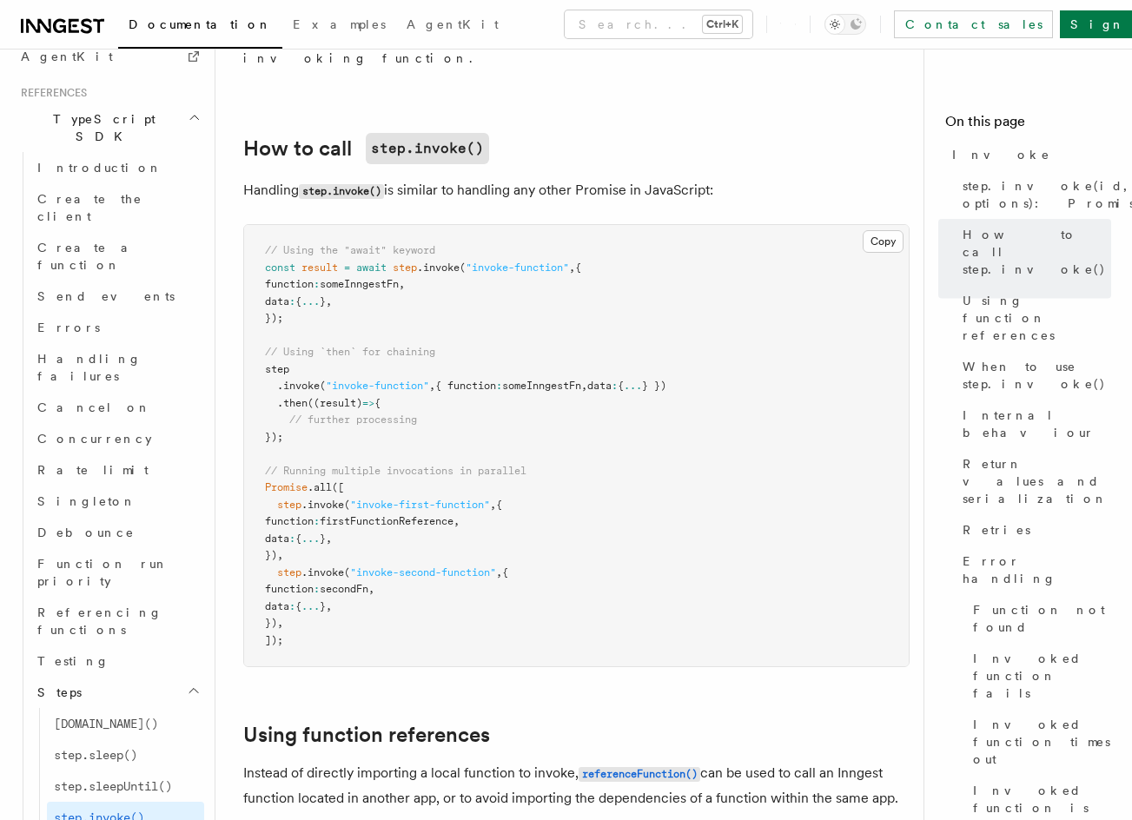
scroll to position [1611, 0]
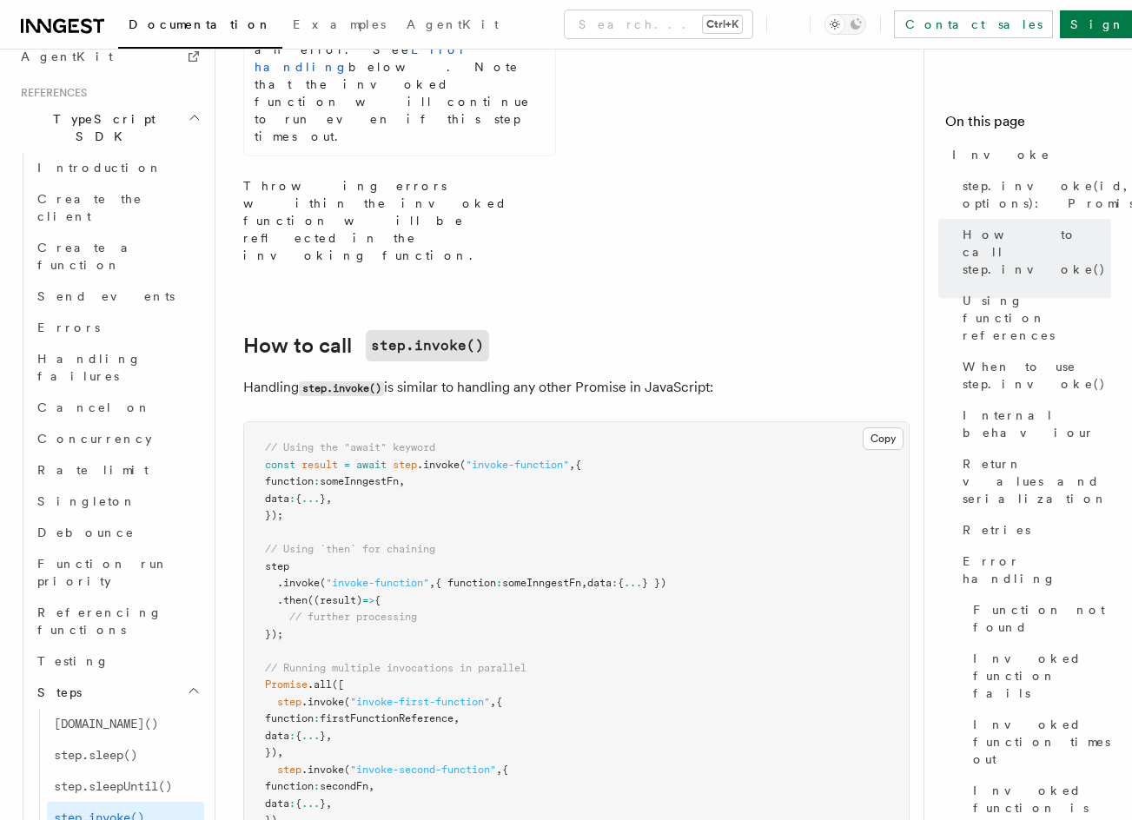
drag, startPoint x: 640, startPoint y: 310, endPoint x: 646, endPoint y: 212, distance: 98.3
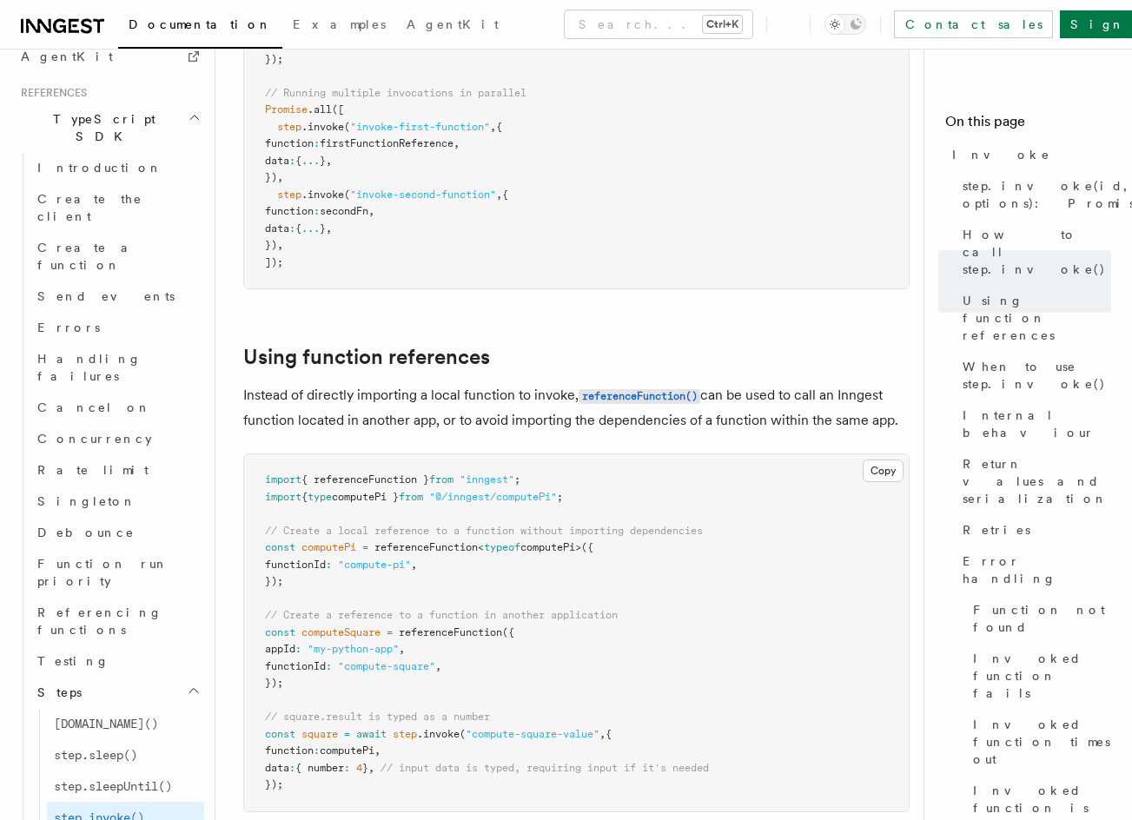
scroll to position [133, 0]
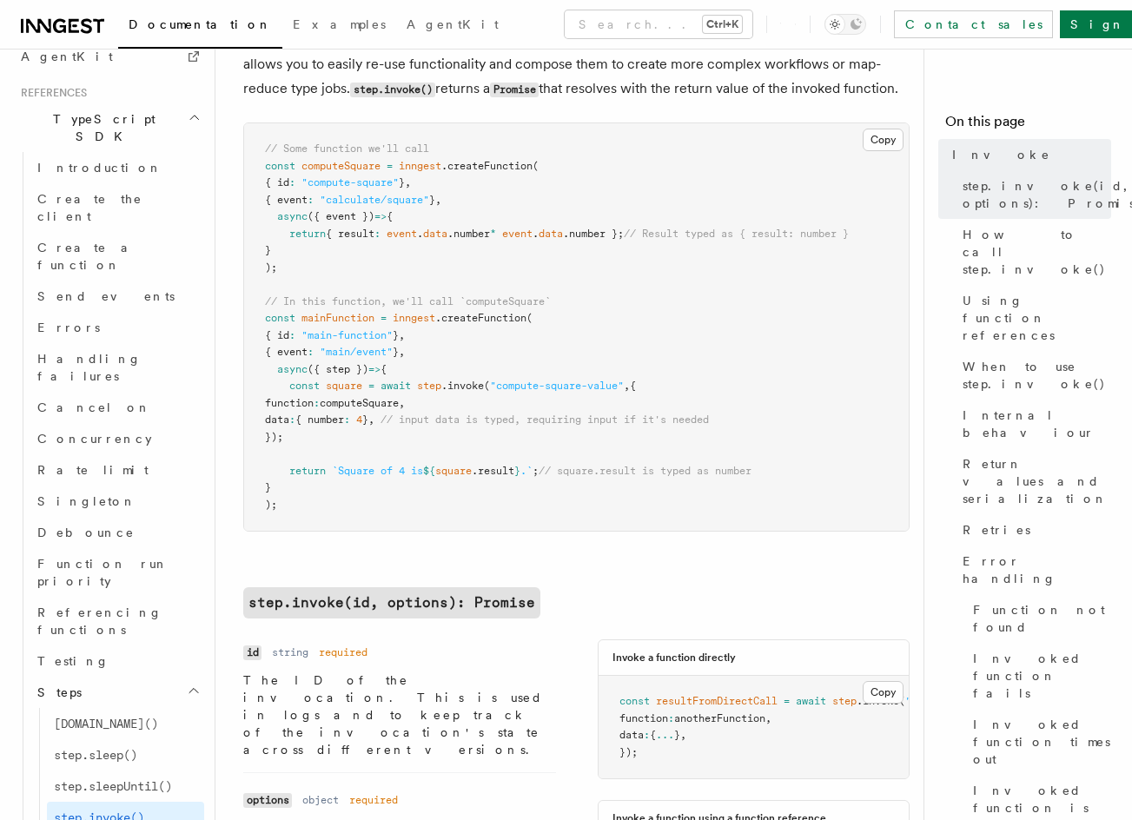
click at [595, 366] on pre "// Some function we'll call const computeSquare = inngest .createFunction ( { i…" at bounding box center [576, 326] width 664 height 407
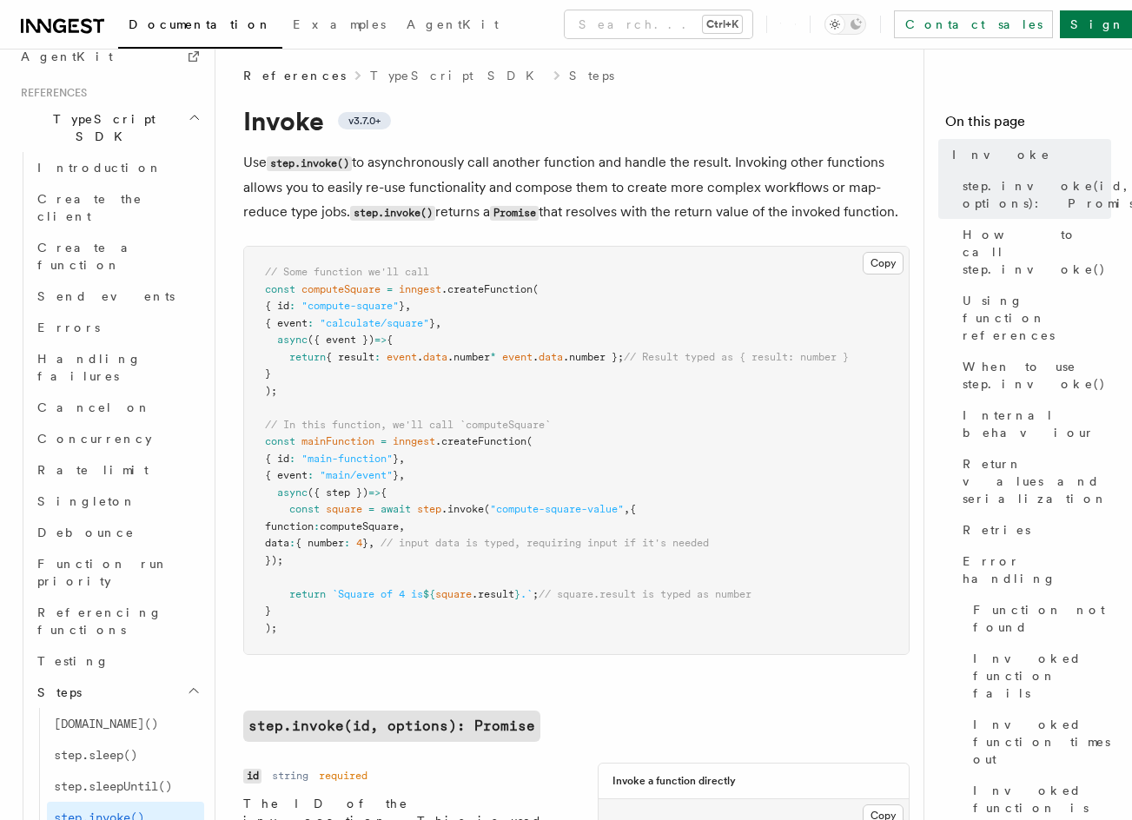
scroll to position [0, 0]
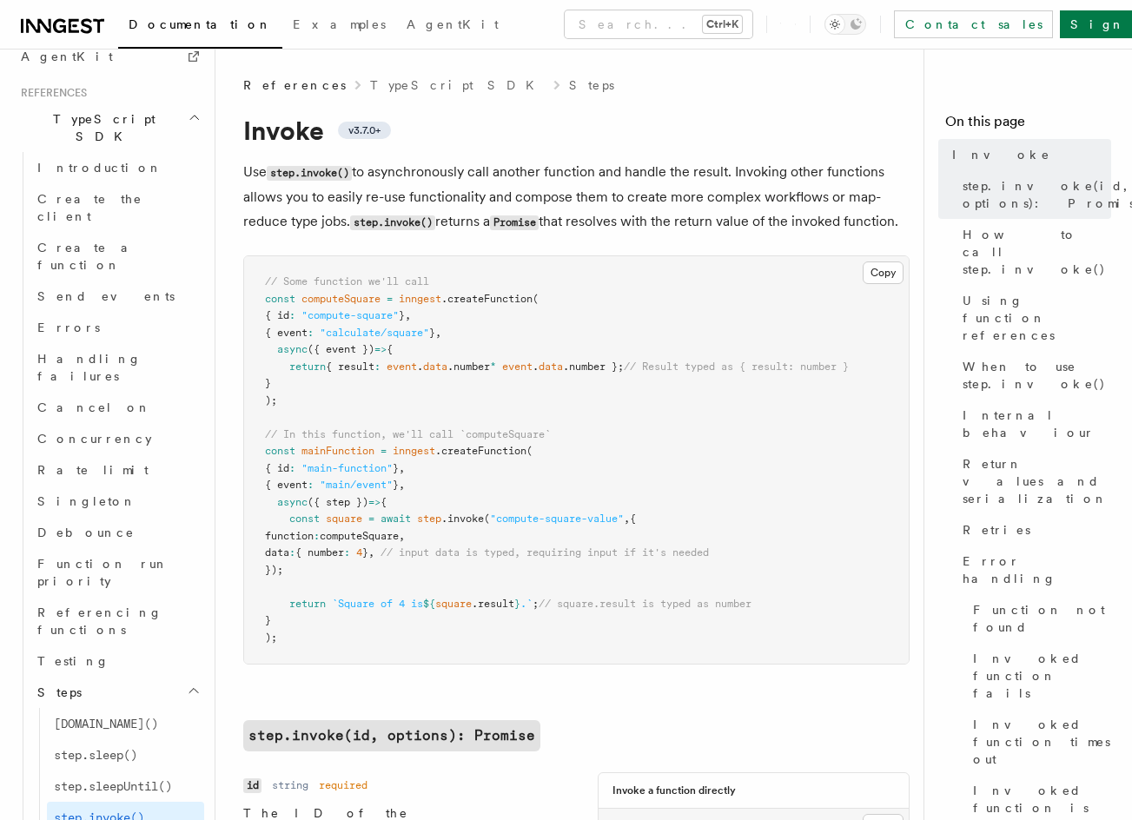
drag, startPoint x: 602, startPoint y: 367, endPoint x: 580, endPoint y: 255, distance: 114.1
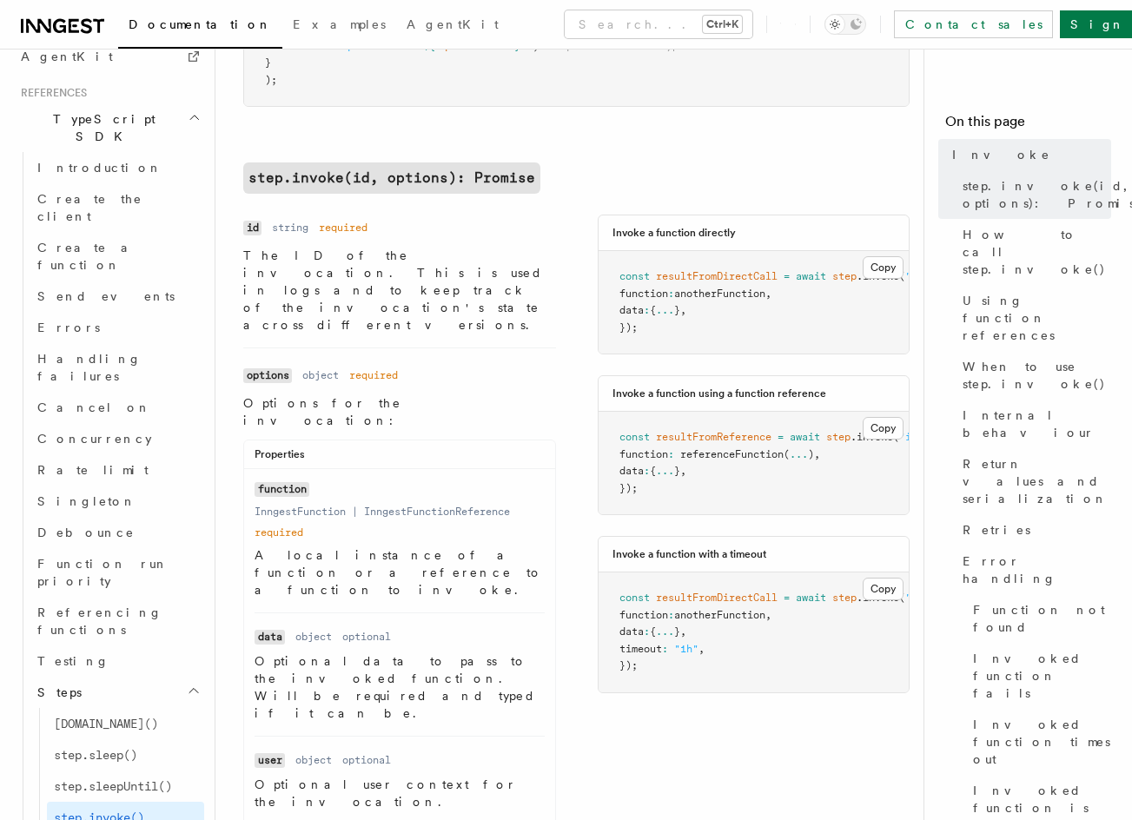
drag, startPoint x: 580, startPoint y: 255, endPoint x: 587, endPoint y: 403, distance: 147.8
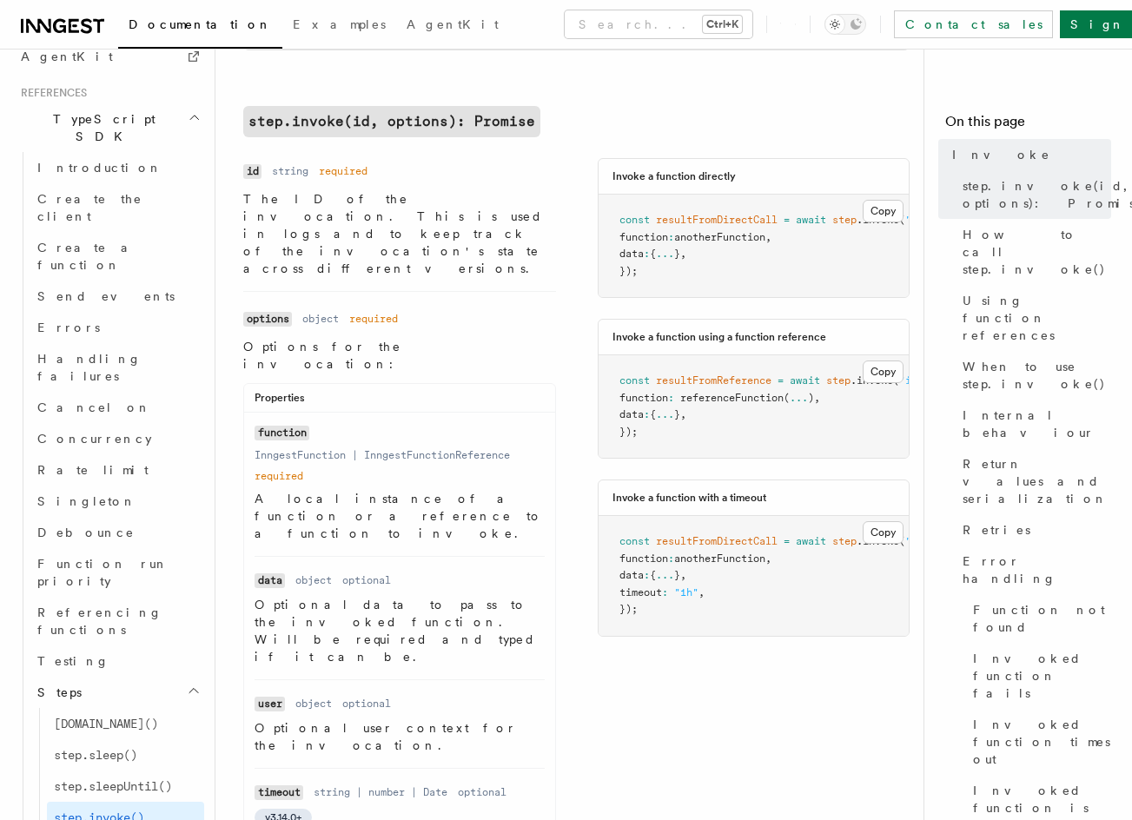
scroll to position [615, 0]
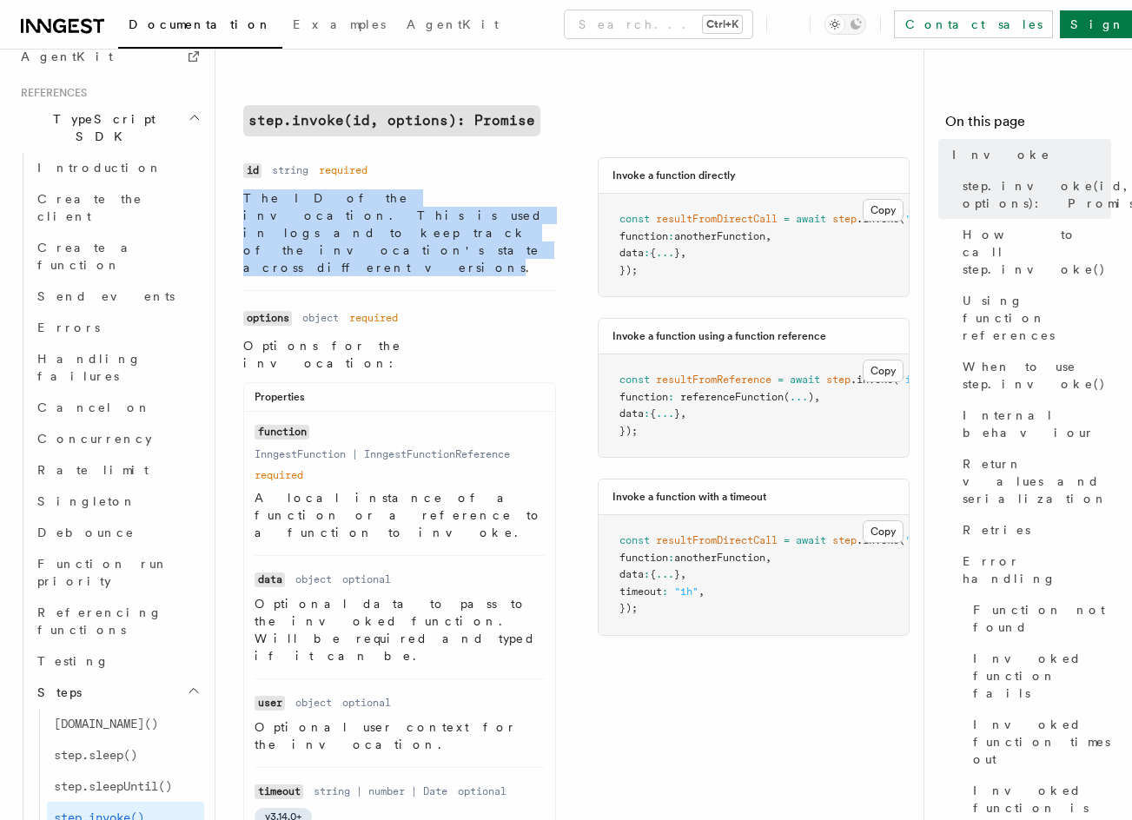
drag, startPoint x: 233, startPoint y: 216, endPoint x: 534, endPoint y: 253, distance: 303.6
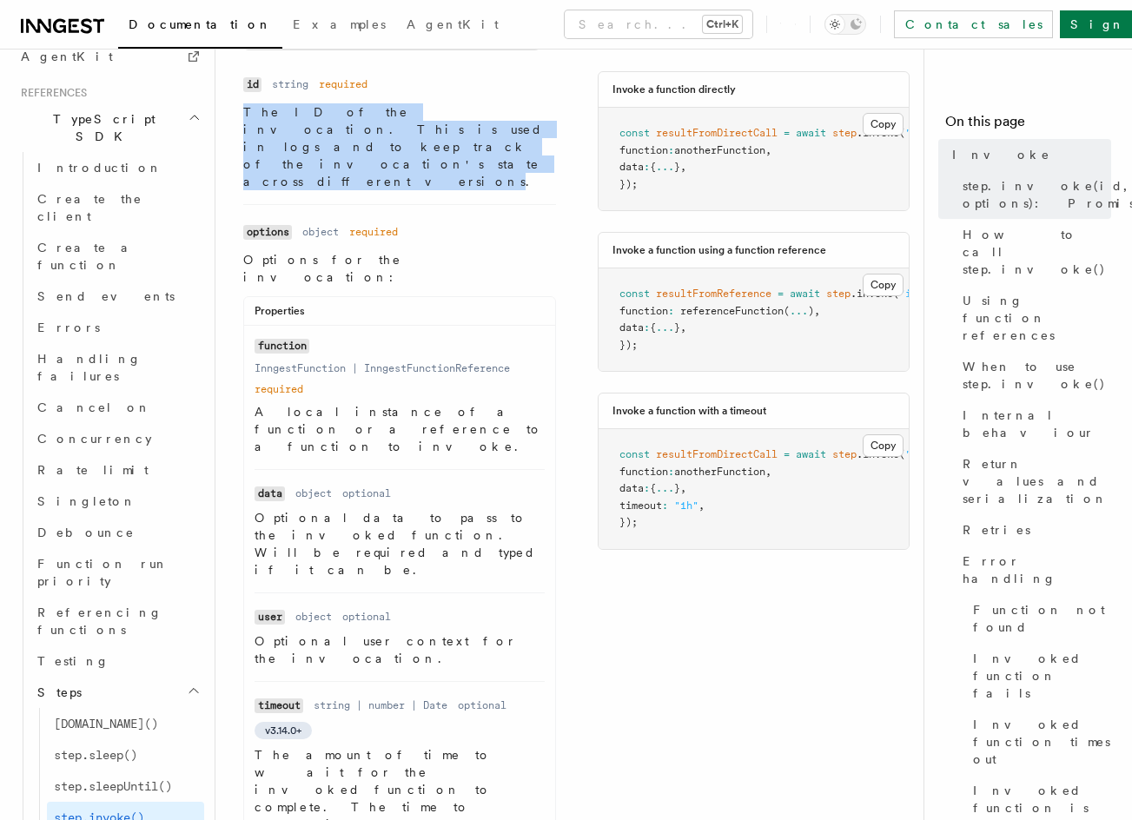
scroll to position [702, 0]
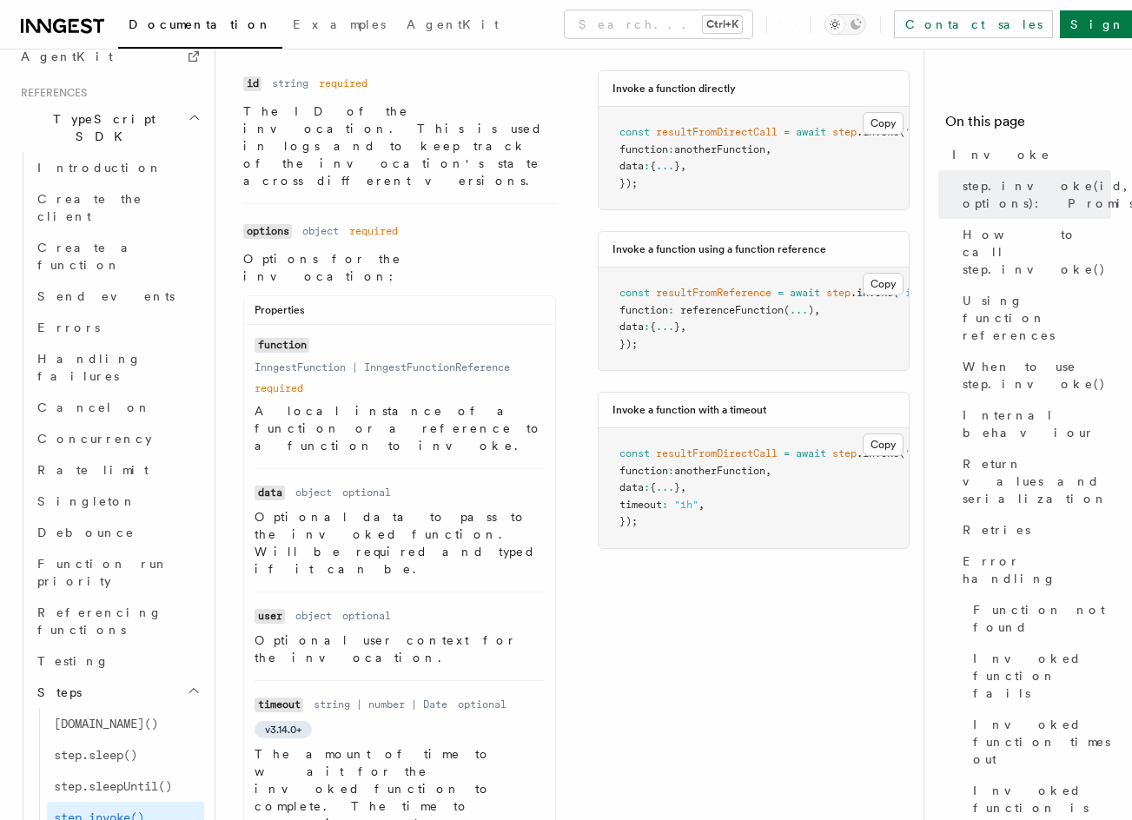
click at [426, 402] on p "A local instance of a function or a reference to a function to invoke." at bounding box center [399, 428] width 290 height 52
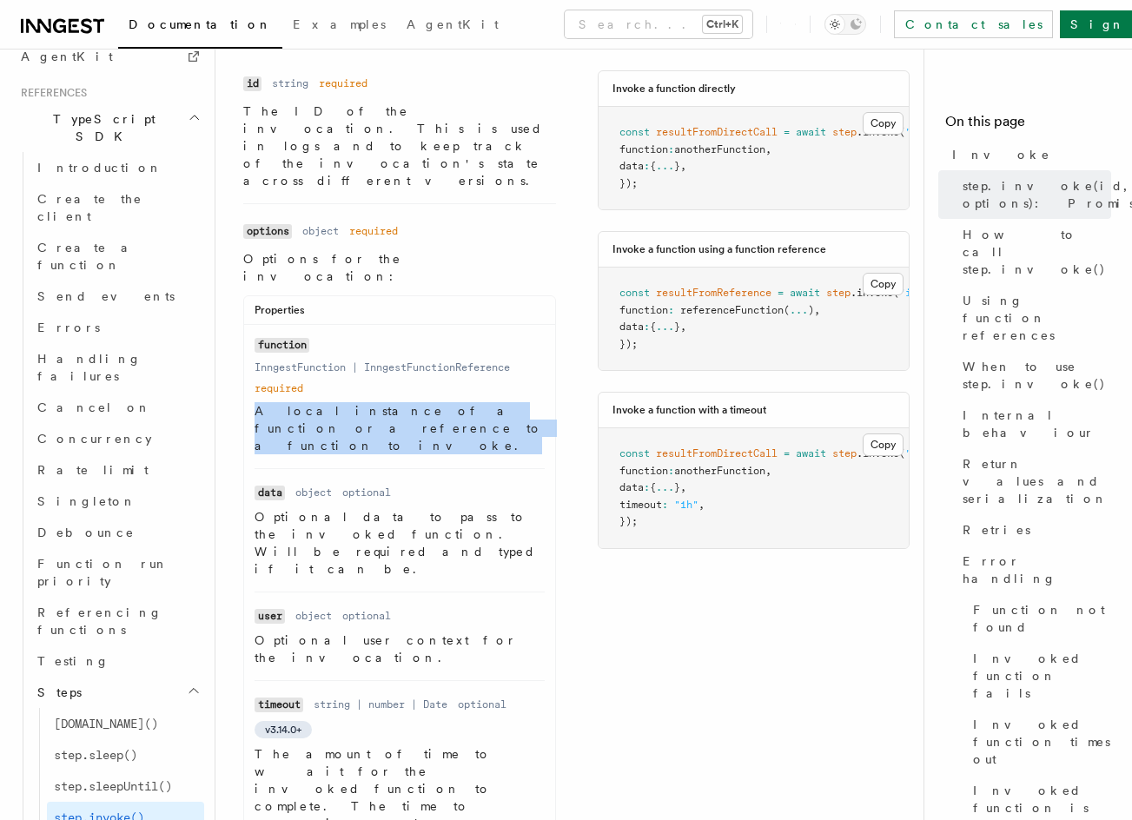
click at [426, 402] on p "A local instance of a function or a reference to a function to invoke." at bounding box center [399, 428] width 290 height 52
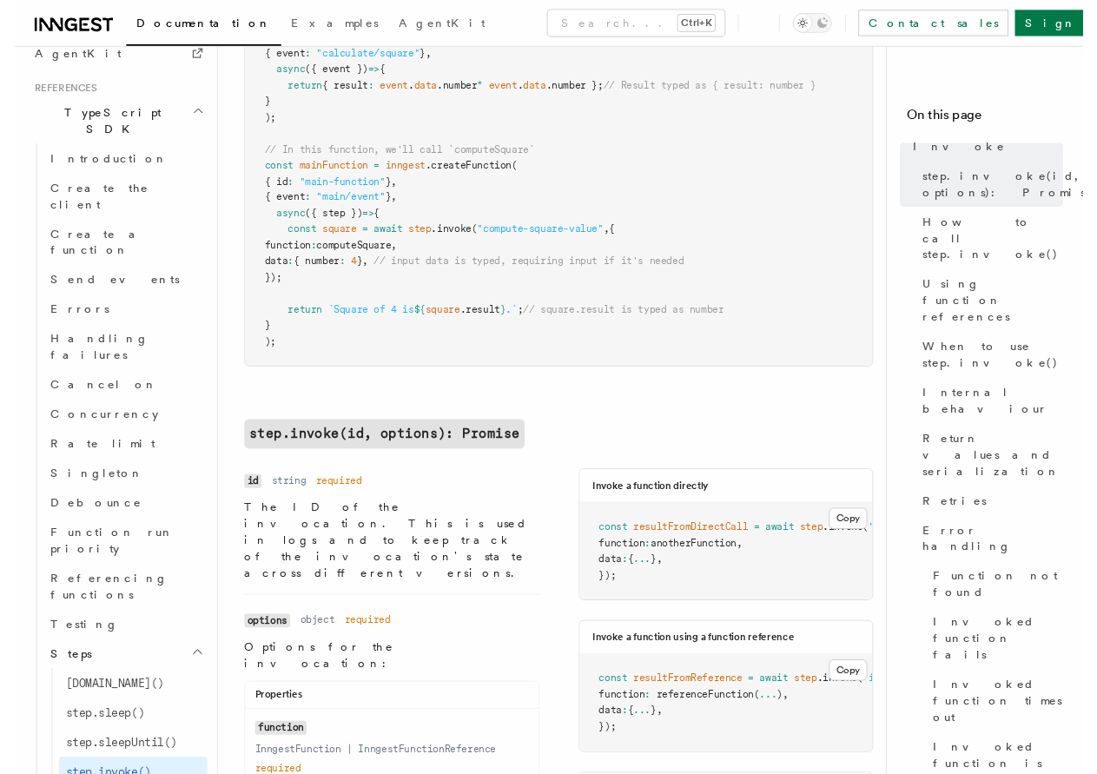
scroll to position [0, 0]
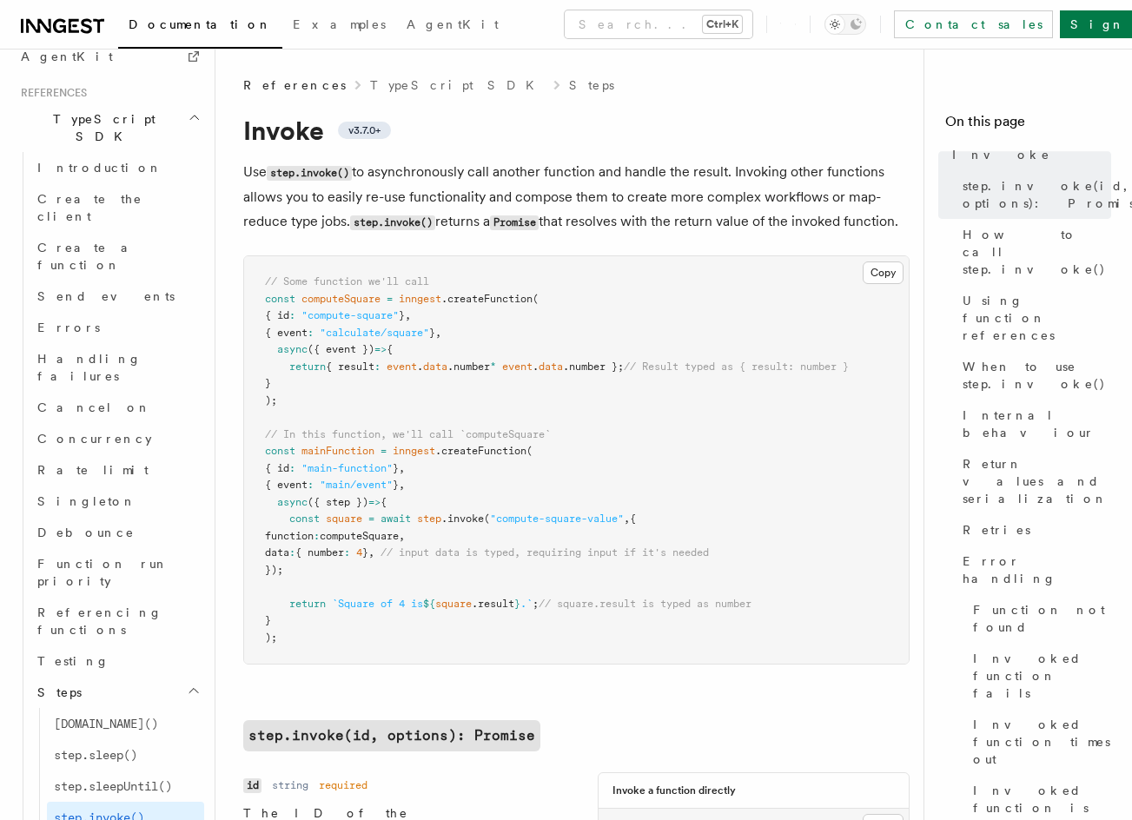
drag, startPoint x: 514, startPoint y: 371, endPoint x: 515, endPoint y: 190, distance: 180.6
click at [804, 323] on pre "// Some function we'll call const computeSquare = inngest .createFunction ( { i…" at bounding box center [576, 459] width 664 height 407
click at [668, 430] on pre "// Some function we'll call const computeSquare = inngest .createFunction ( { i…" at bounding box center [576, 459] width 664 height 407
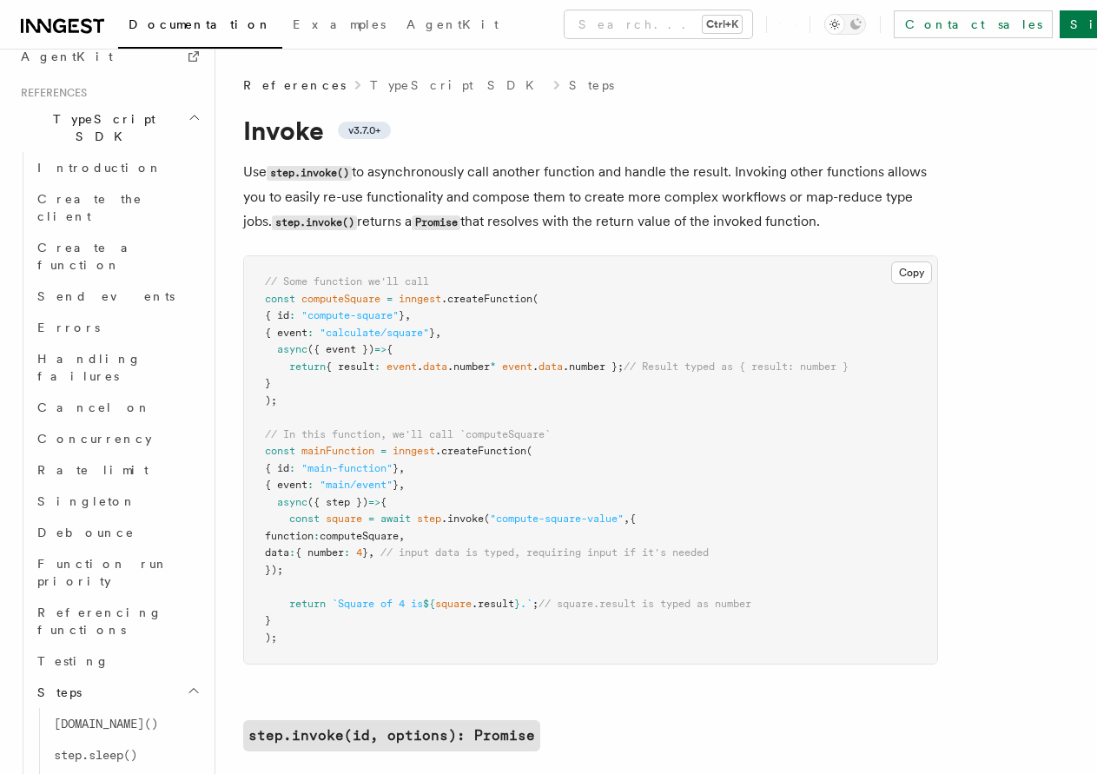
scroll to position [261, 0]
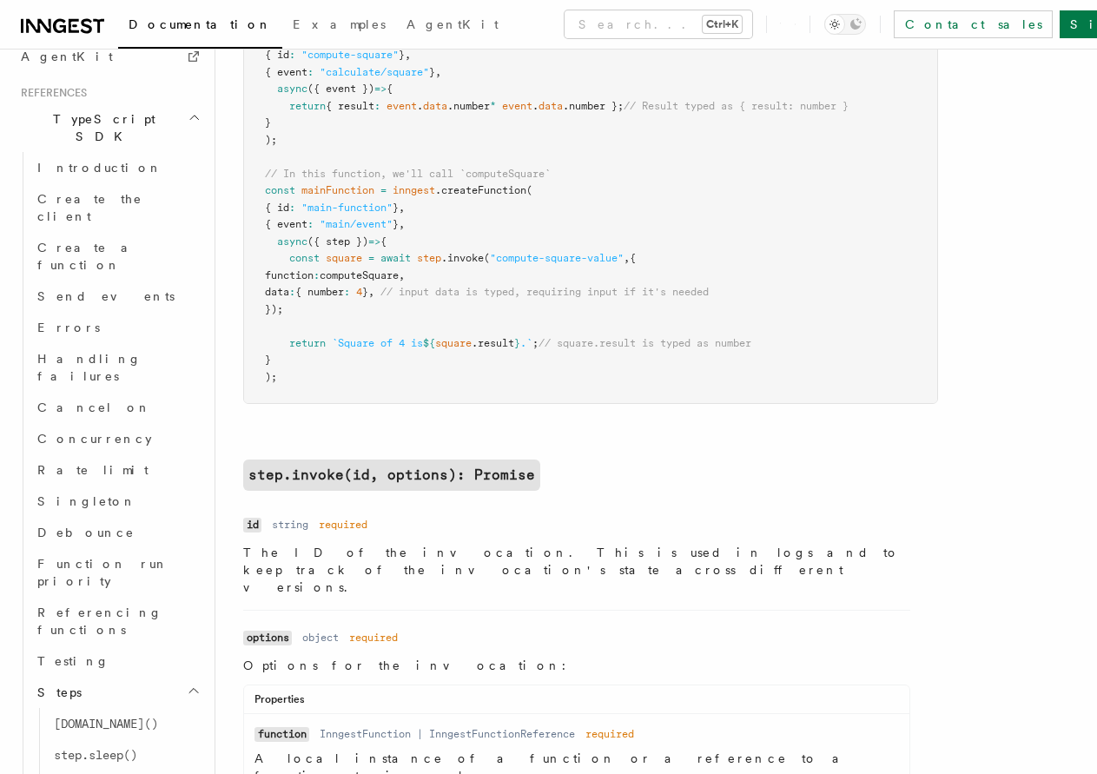
click at [522, 142] on pre "// Some function we'll call const computeSquare = inngest .createFunction ( { i…" at bounding box center [590, 199] width 693 height 407
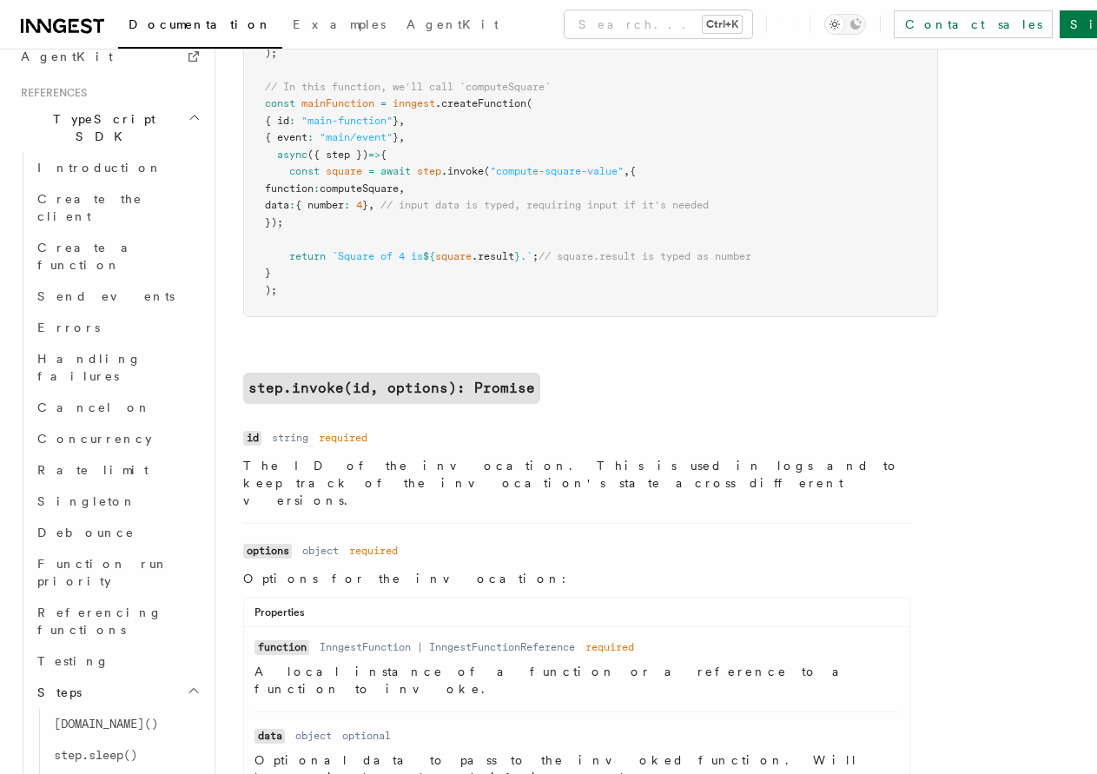
click at [612, 201] on span "// input data is typed, requiring input if it's needed" at bounding box center [544, 205] width 328 height 12
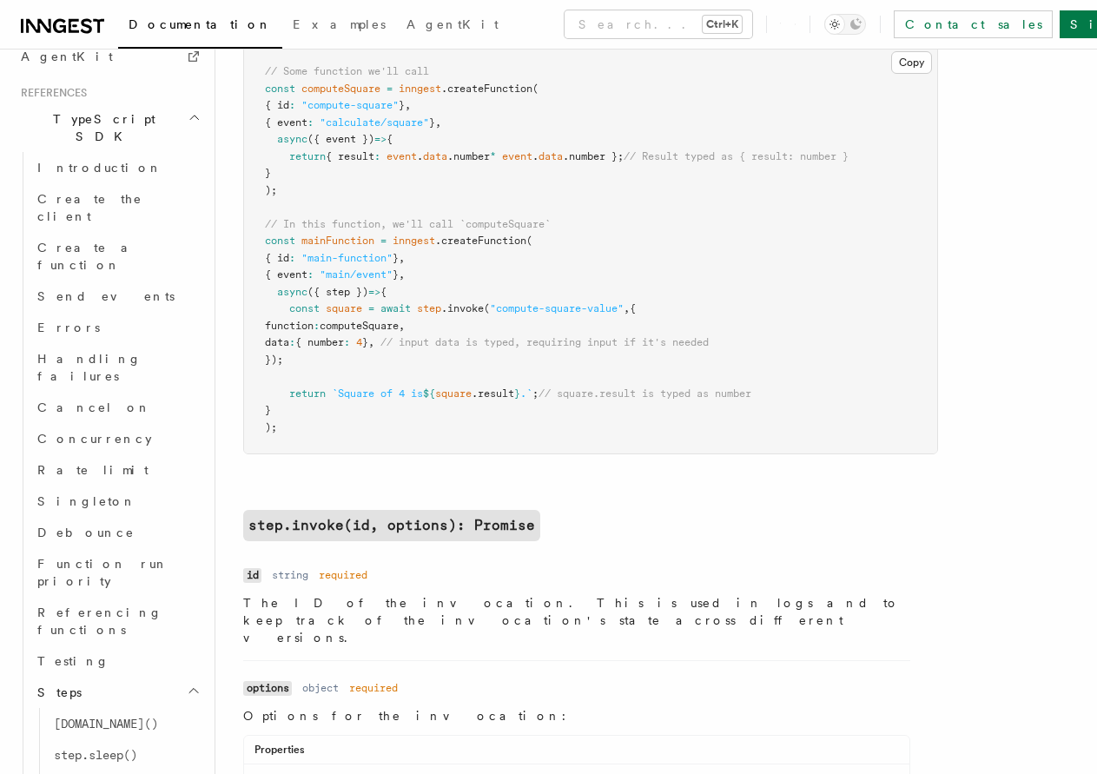
scroll to position [132, 0]
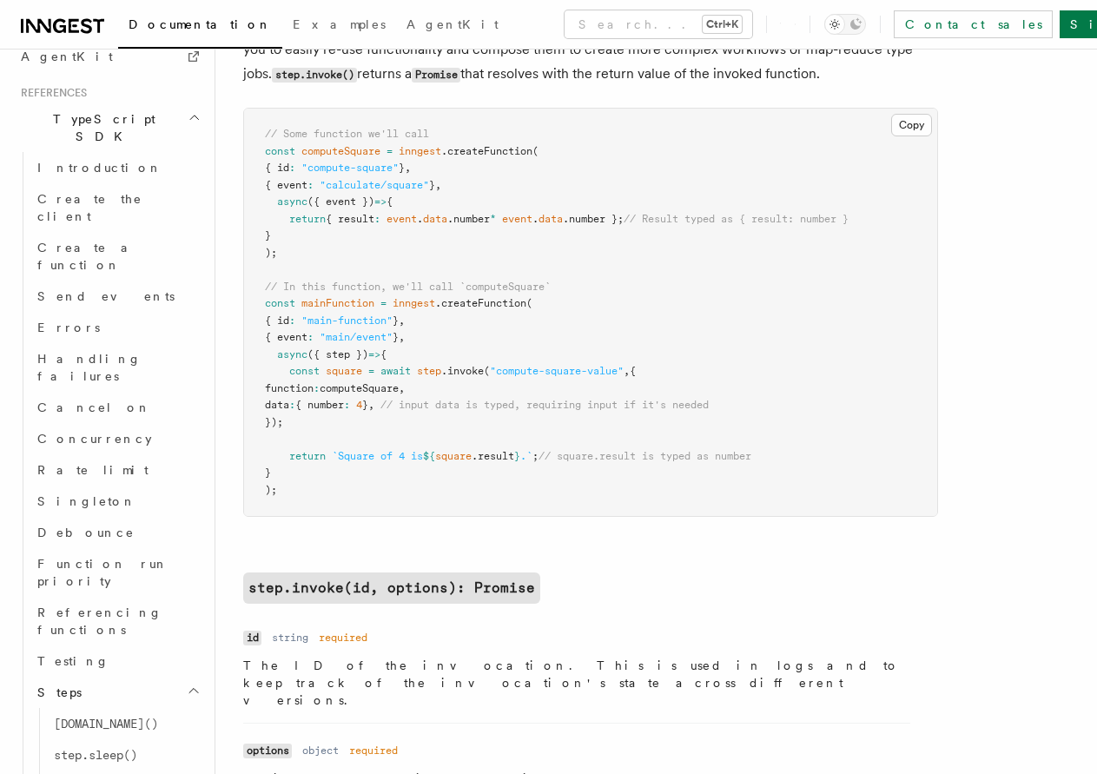
drag, startPoint x: 631, startPoint y: 213, endPoint x: 598, endPoint y: 130, distance: 89.2
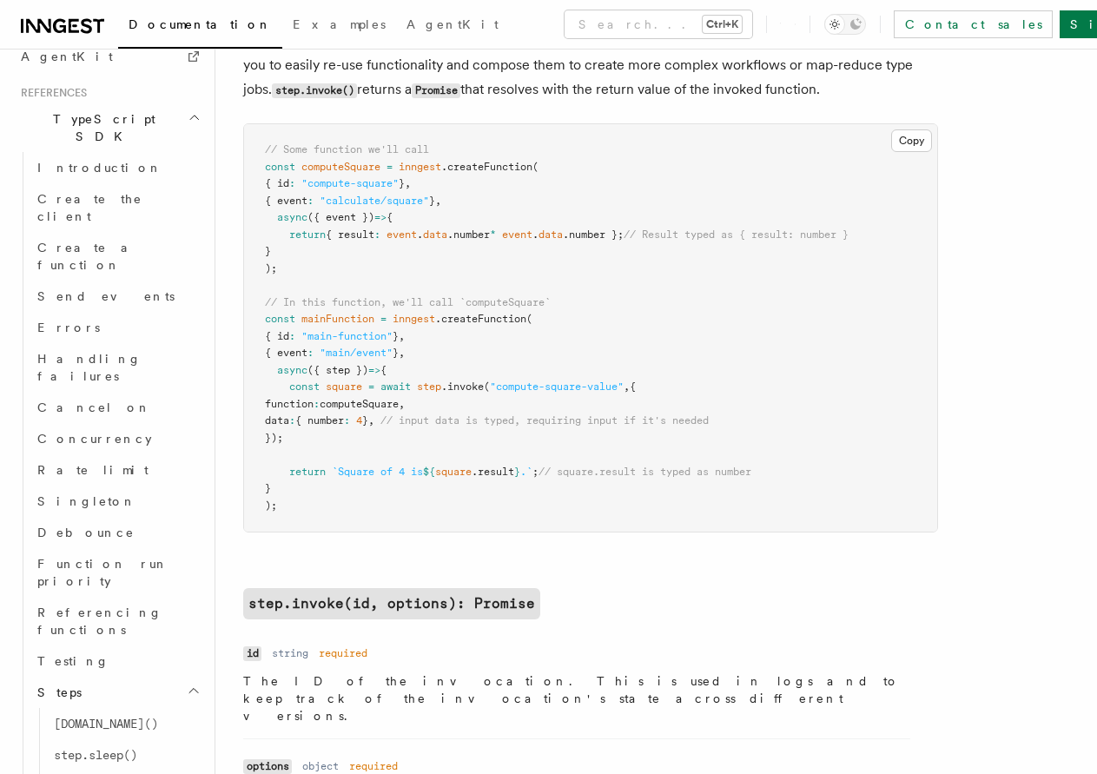
scroll to position [219, 0]
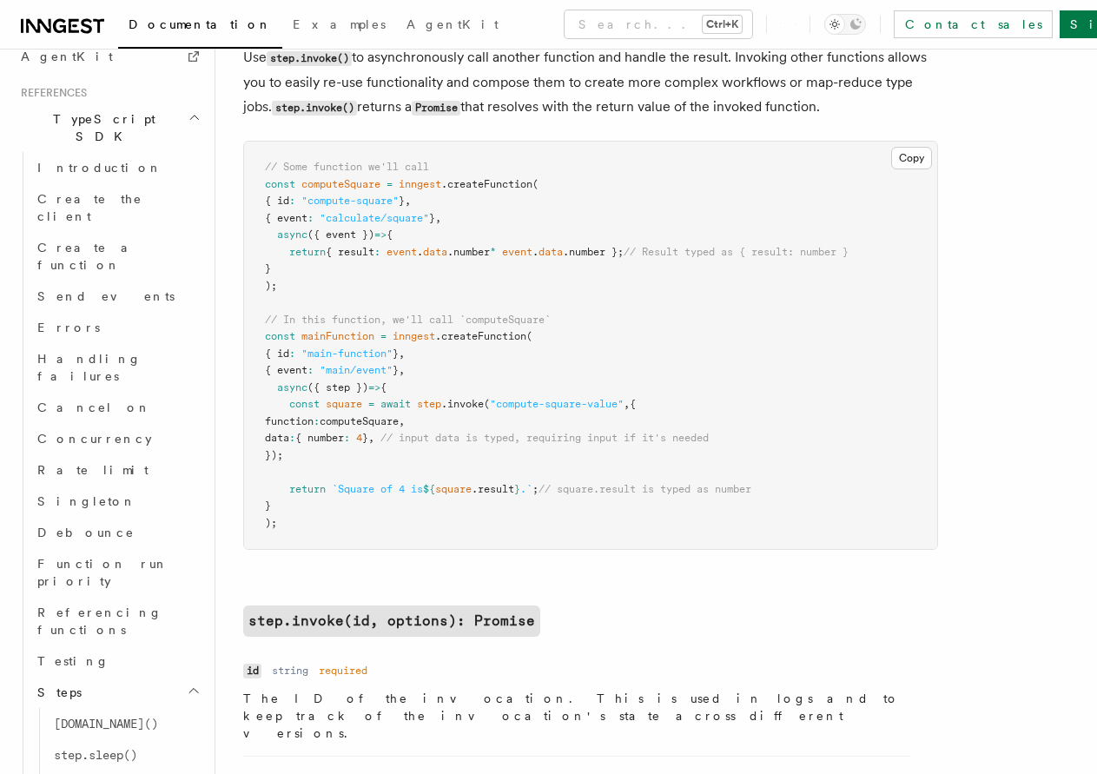
drag, startPoint x: 441, startPoint y: 229, endPoint x: 430, endPoint y: 178, distance: 52.5
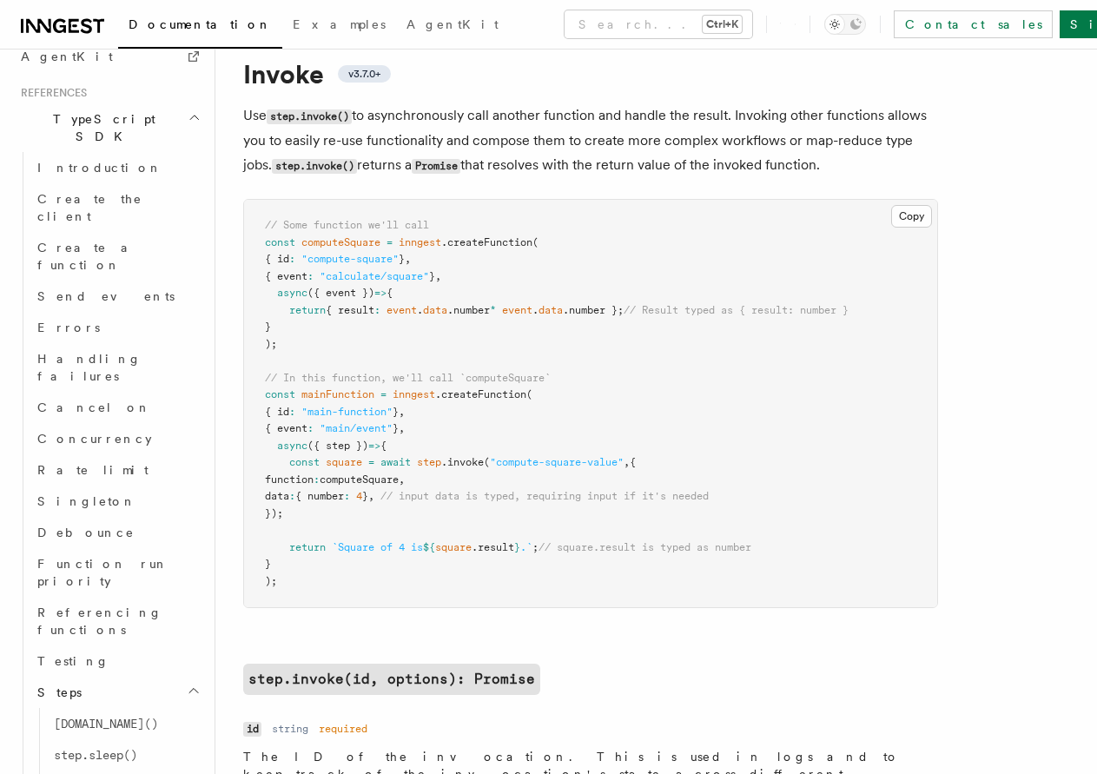
scroll to position [20, 0]
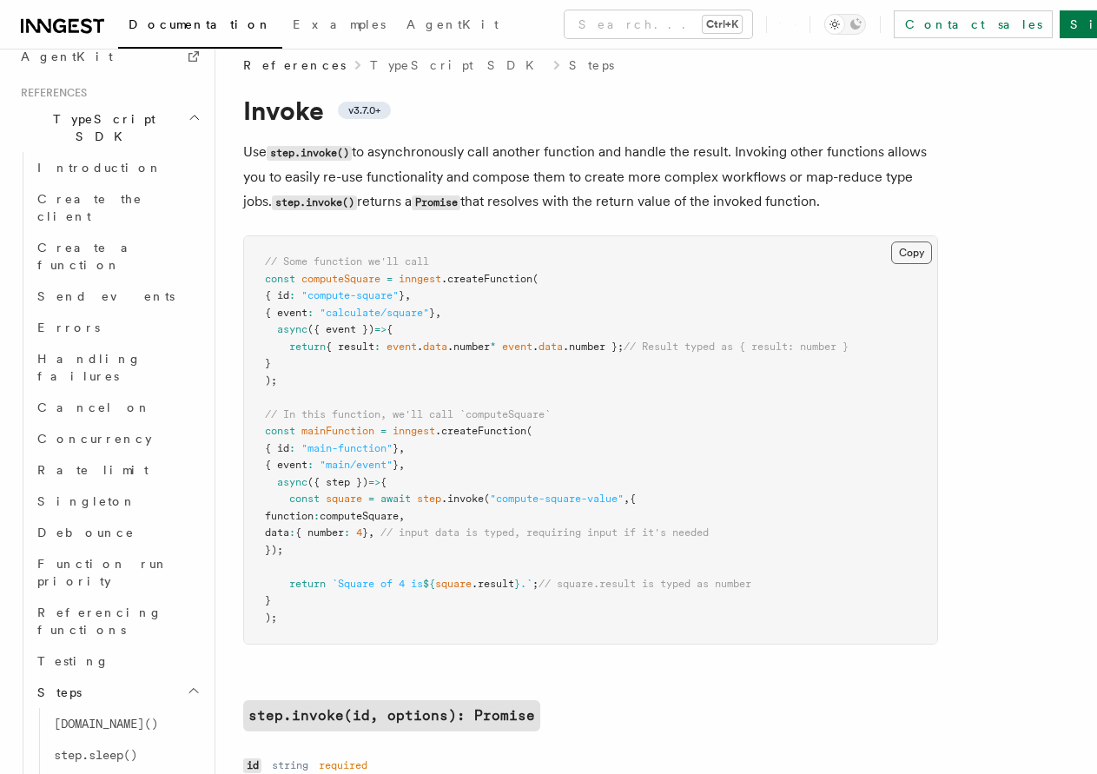
click at [908, 250] on button "Copy Copied" at bounding box center [911, 252] width 41 height 23
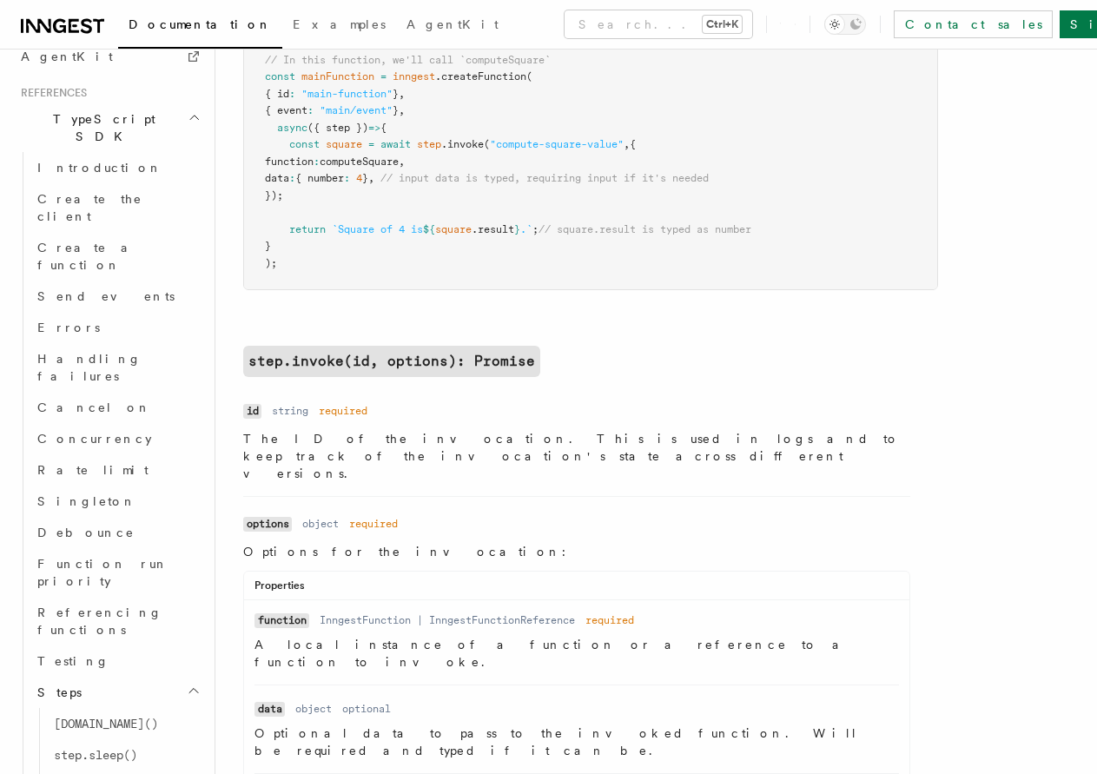
drag, startPoint x: 675, startPoint y: 279, endPoint x: 664, endPoint y: 360, distance: 81.4
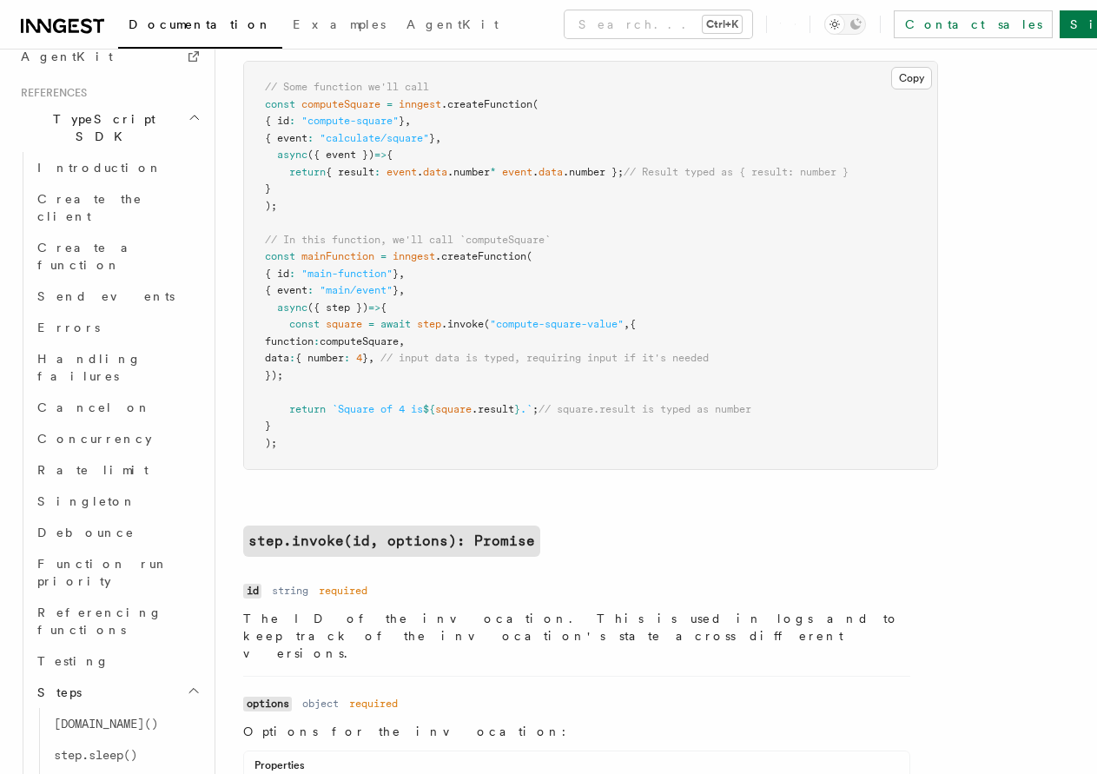
drag, startPoint x: 668, startPoint y: 339, endPoint x: 670, endPoint y: 222, distance: 116.4
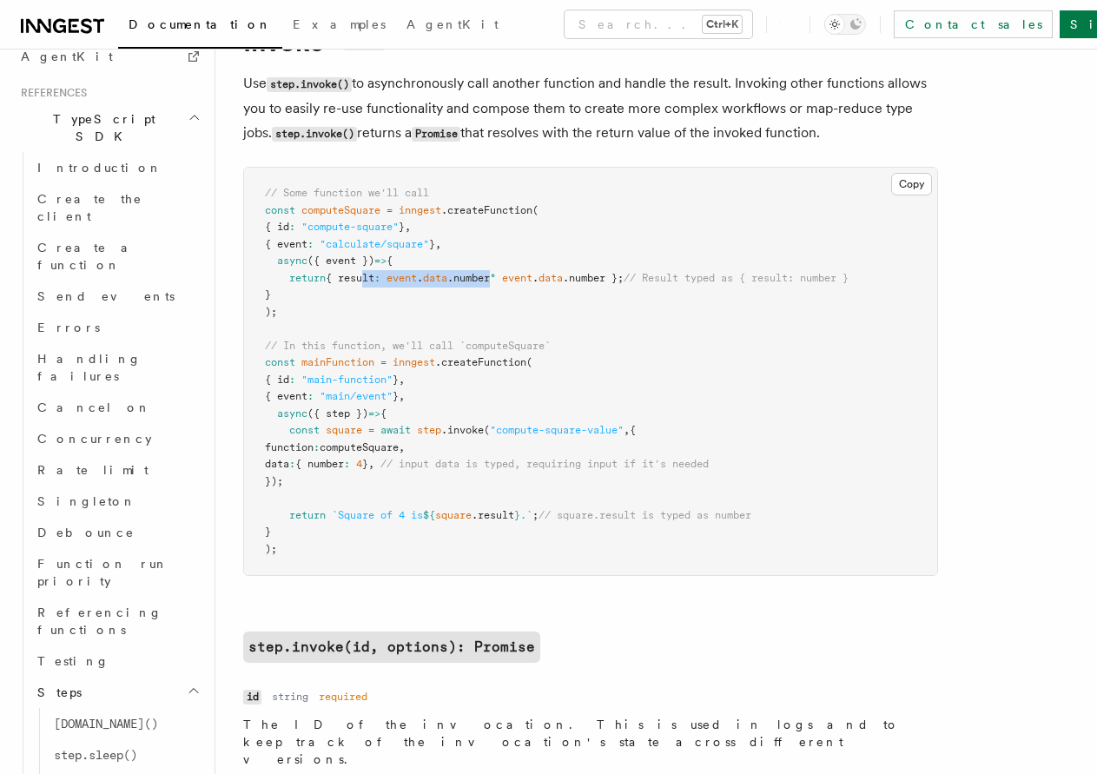
drag, startPoint x: 455, startPoint y: 274, endPoint x: 519, endPoint y: 276, distance: 64.3
click at [509, 276] on pre "// Some function we'll call const computeSquare = inngest .createFunction ( { i…" at bounding box center [590, 371] width 693 height 407
drag, startPoint x: 593, startPoint y: 452, endPoint x: 540, endPoint y: 434, distance: 56.0
click at [592, 452] on pre "// Some function we'll call const computeSquare = inngest .createFunction ( { i…" at bounding box center [590, 371] width 693 height 407
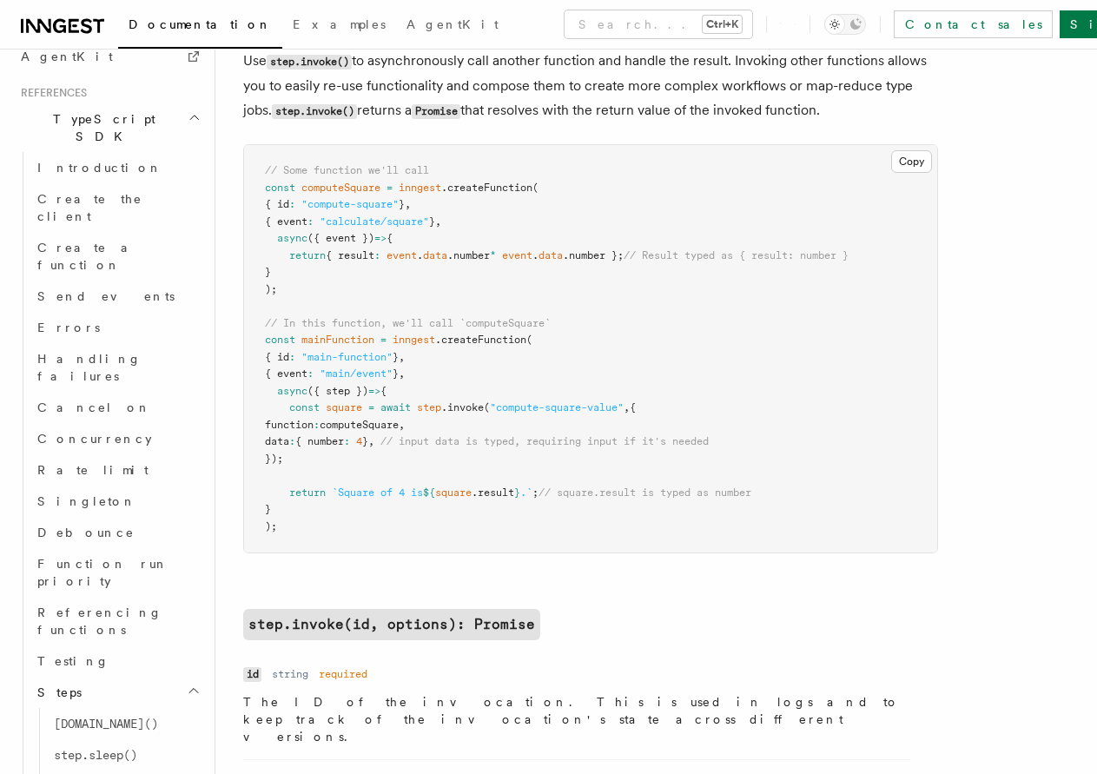
drag, startPoint x: 521, startPoint y: 295, endPoint x: 521, endPoint y: 317, distance: 21.7
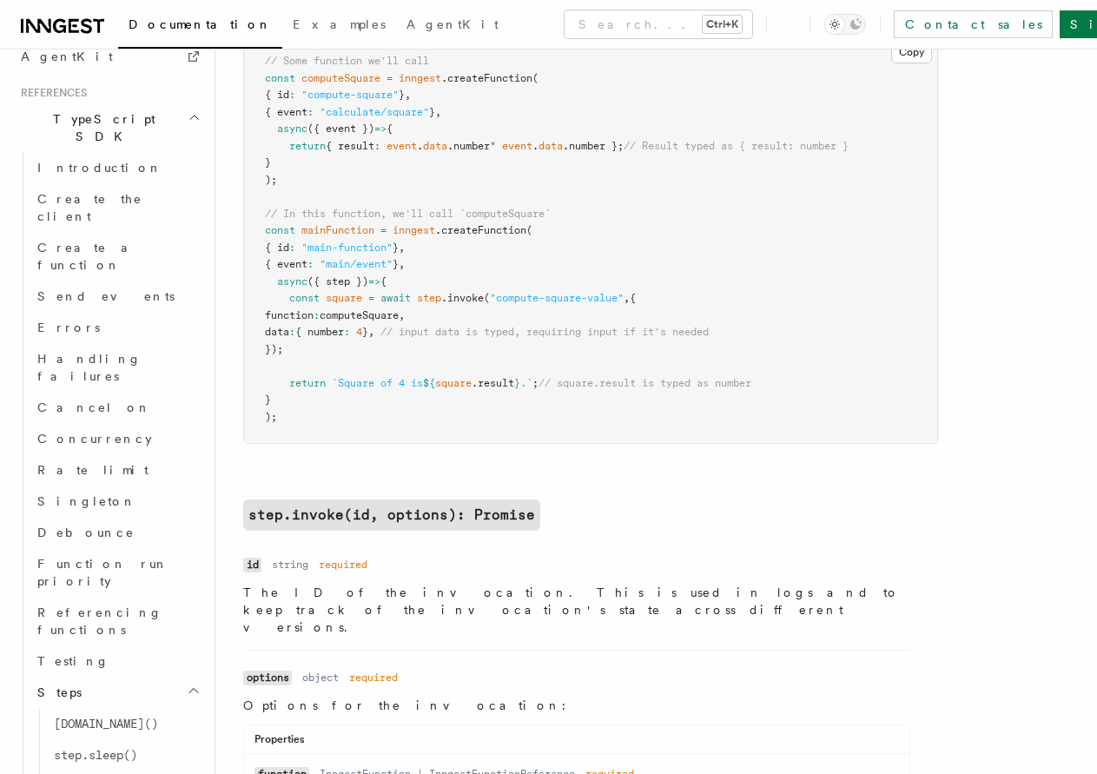
drag, startPoint x: 658, startPoint y: 411, endPoint x: 650, endPoint y: 490, distance: 79.4
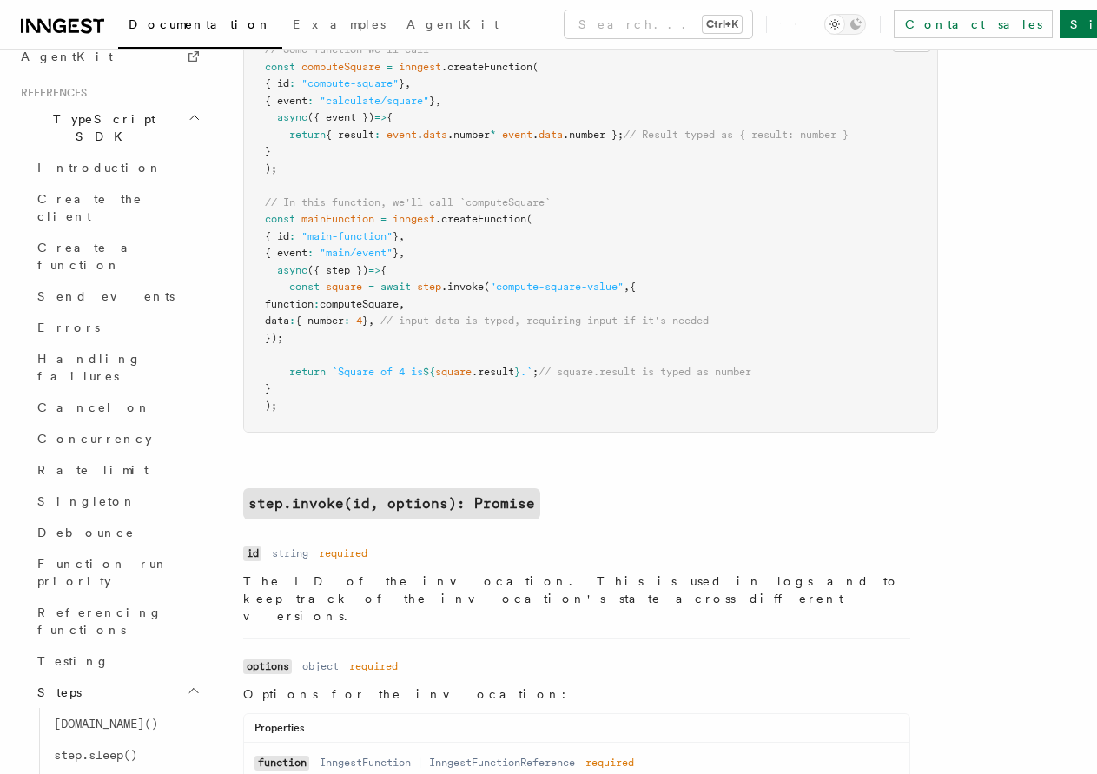
scroll to position [126, 0]
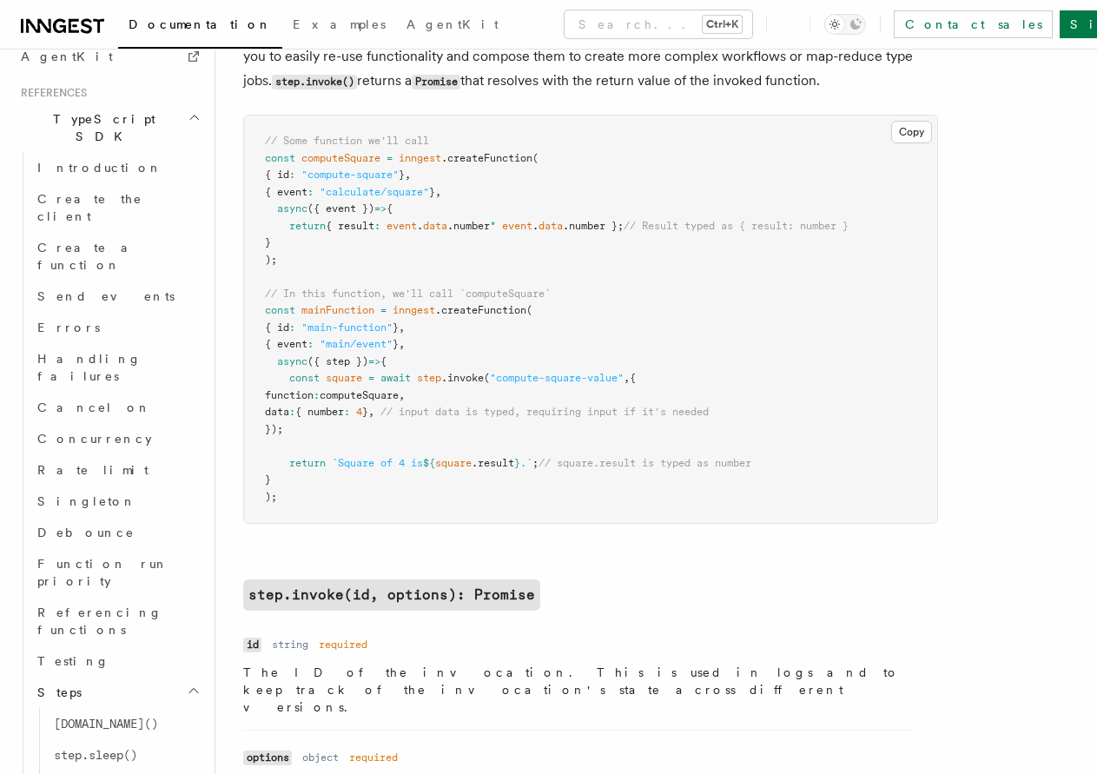
drag, startPoint x: 652, startPoint y: 467, endPoint x: 641, endPoint y: 387, distance: 80.7
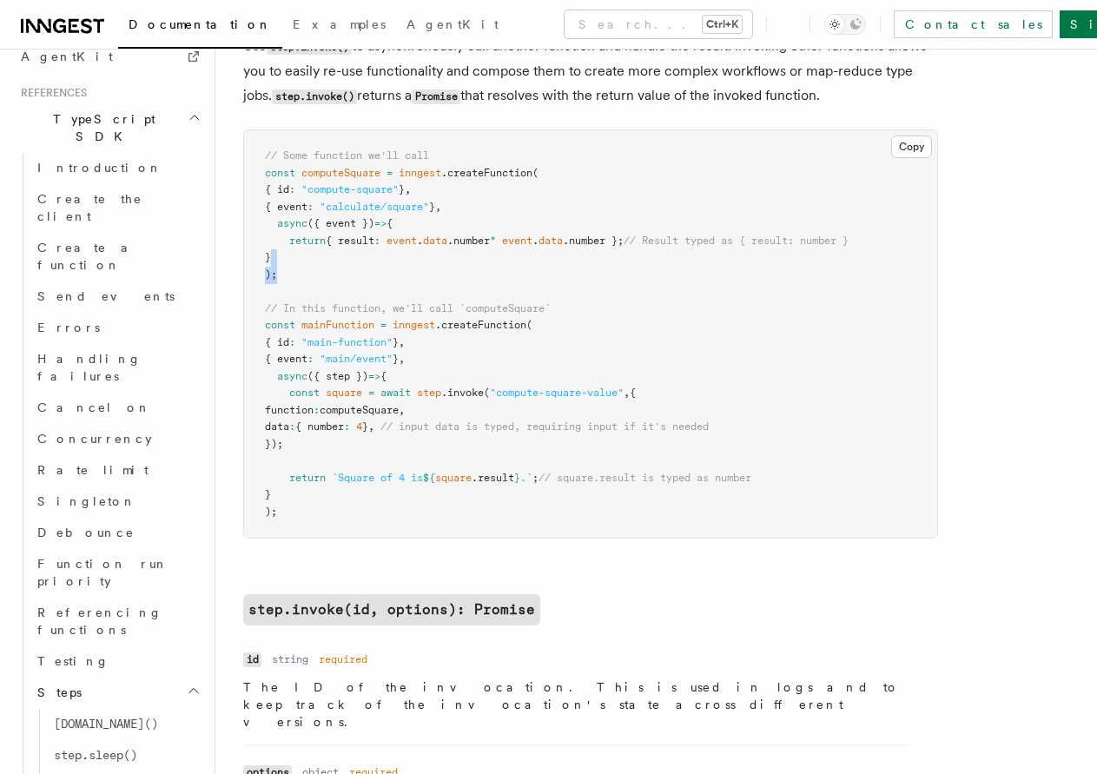
click at [357, 265] on pre "// Some function we'll call const computeSquare = inngest .createFunction ( { i…" at bounding box center [590, 333] width 693 height 407
click at [483, 289] on pre "// Some function we'll call const computeSquare = inngest .createFunction ( { i…" at bounding box center [590, 333] width 693 height 407
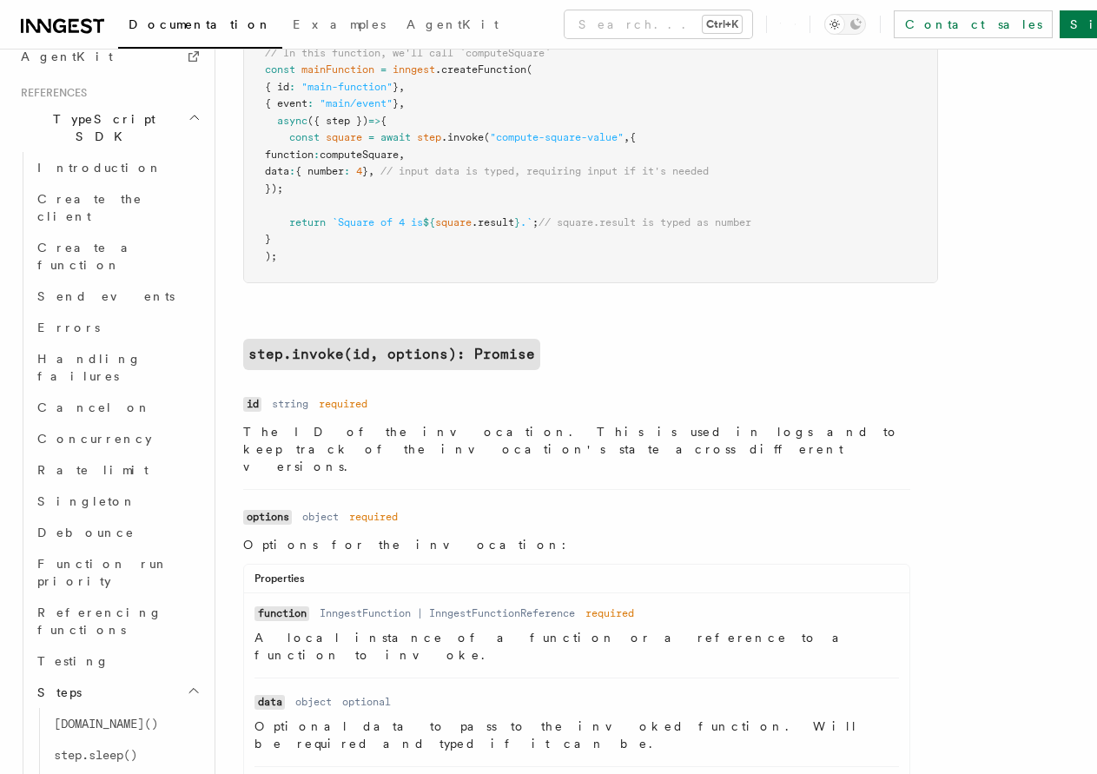
drag, startPoint x: 413, startPoint y: 499, endPoint x: 413, endPoint y: 531, distance: 31.3
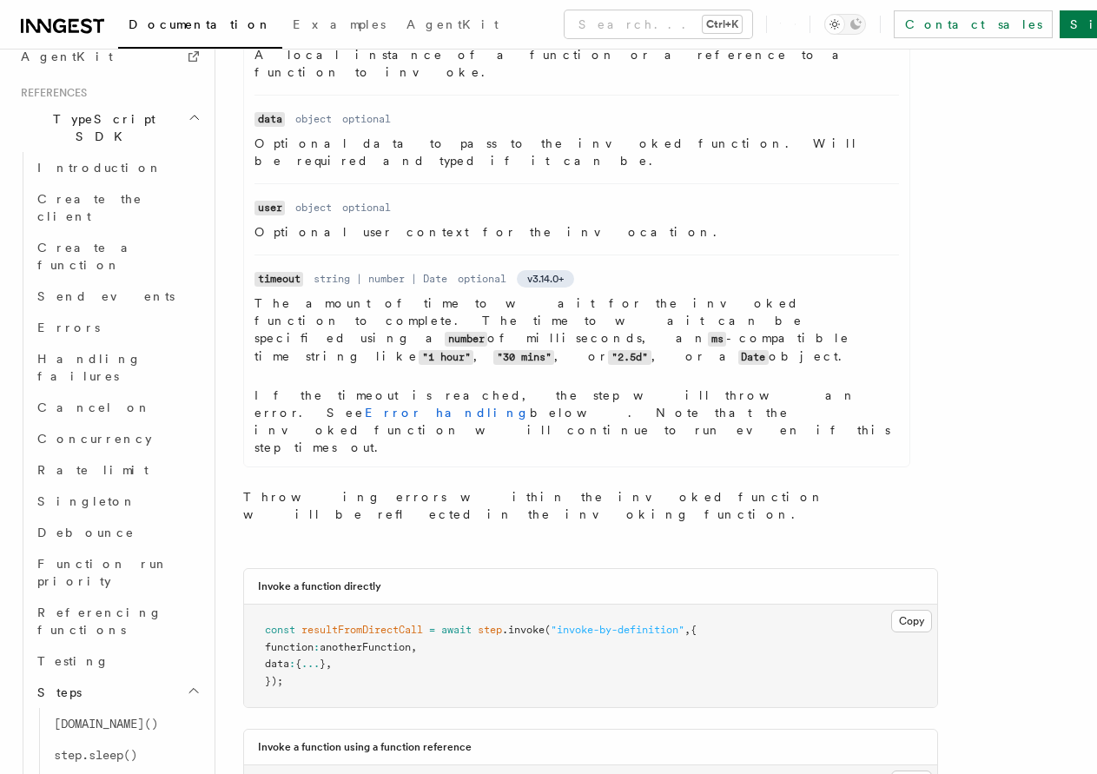
scroll to position [1216, 0]
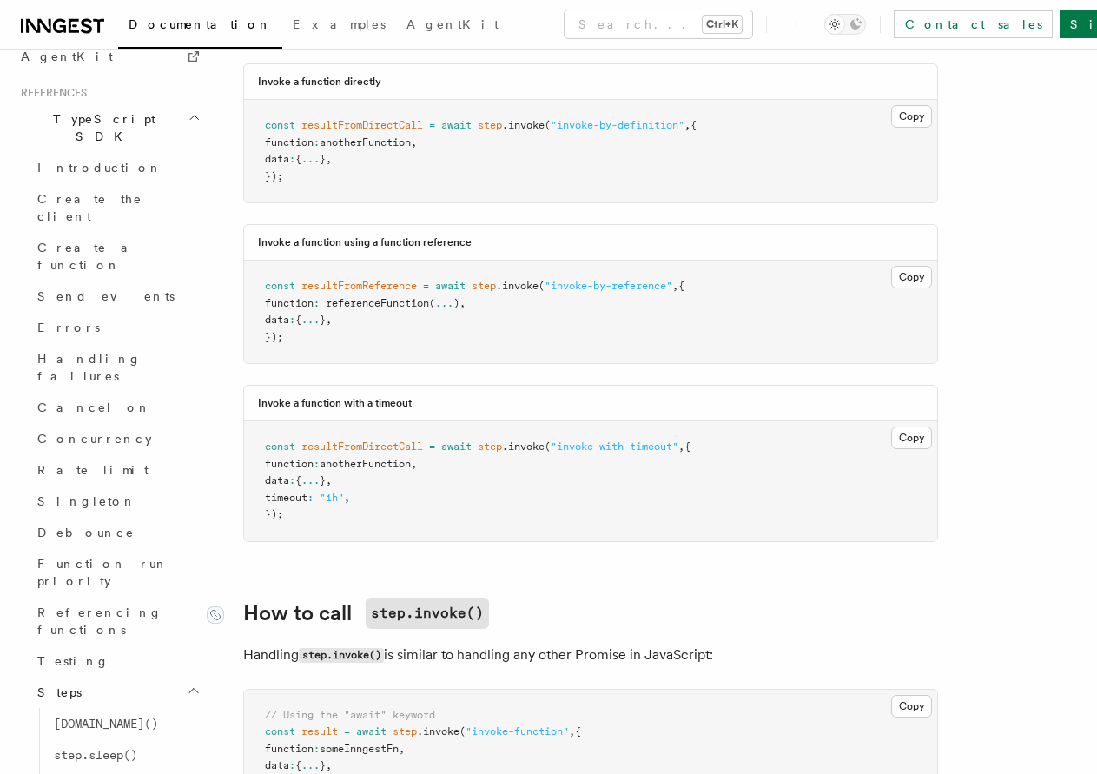
drag, startPoint x: 400, startPoint y: 470, endPoint x: 405, endPoint y: 544, distance: 74.0
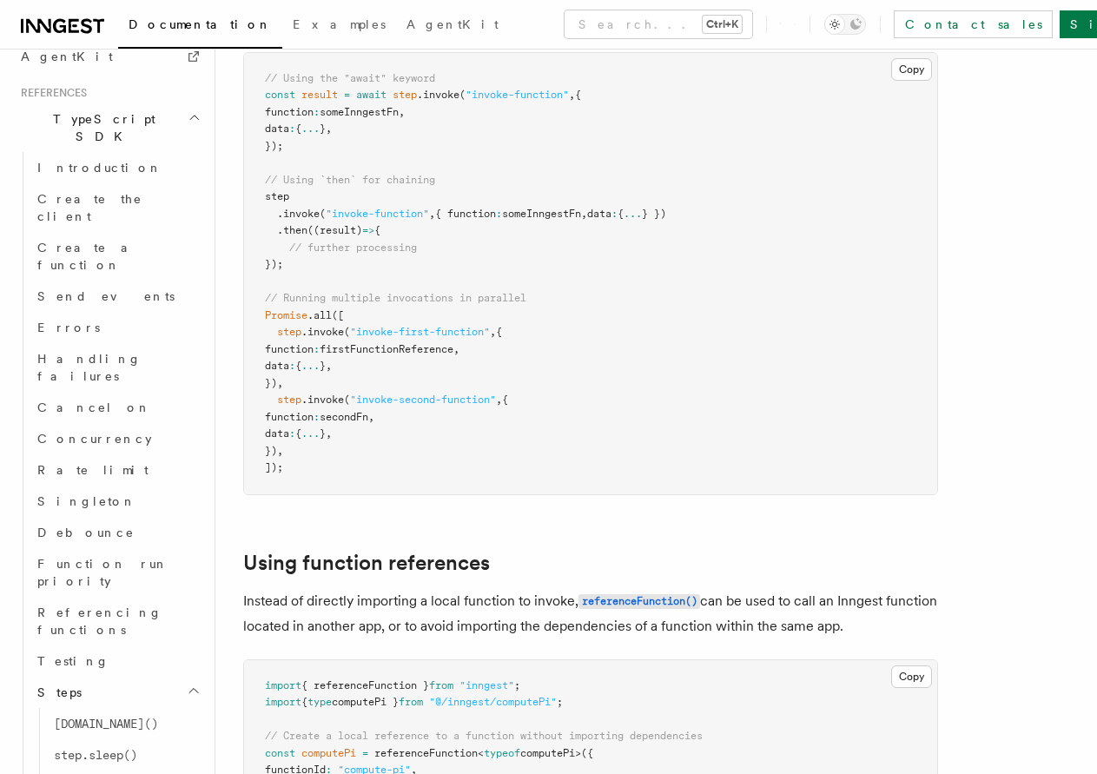
drag, startPoint x: 542, startPoint y: 416, endPoint x: 534, endPoint y: 490, distance: 74.2
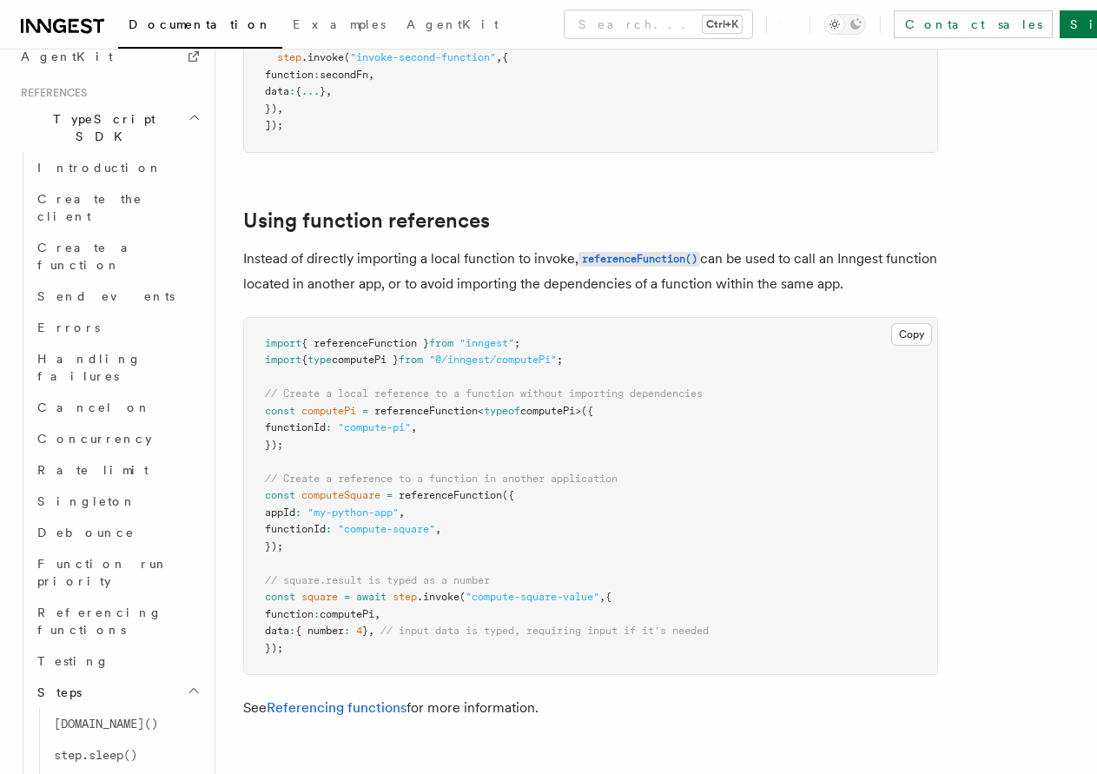
drag, startPoint x: 513, startPoint y: 556, endPoint x: 512, endPoint y: 580, distance: 24.4
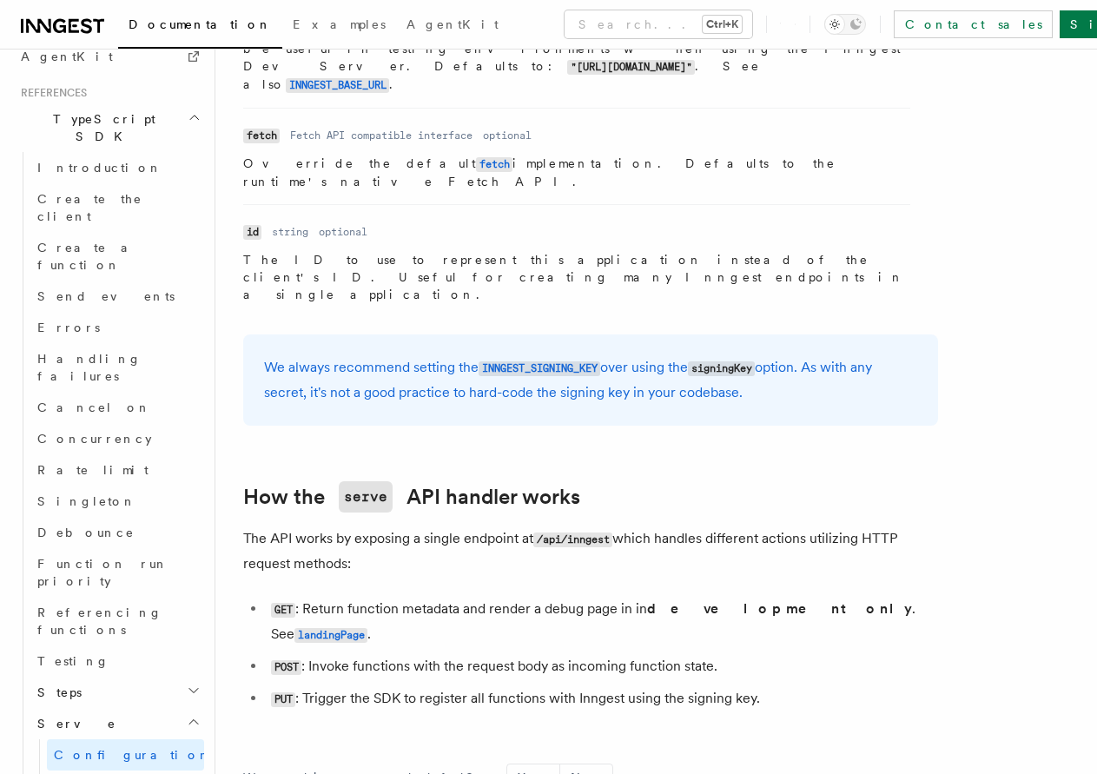
scroll to position [1624, 0]
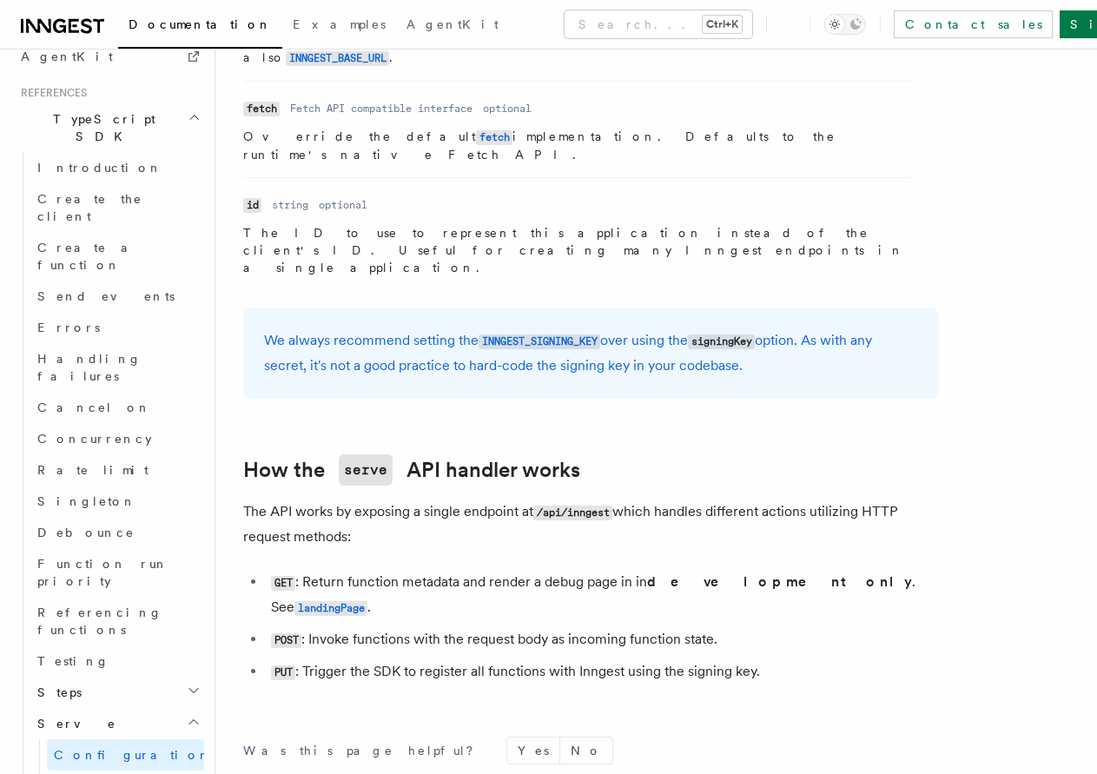
drag, startPoint x: 544, startPoint y: 228, endPoint x: 537, endPoint y: 295, distance: 68.1
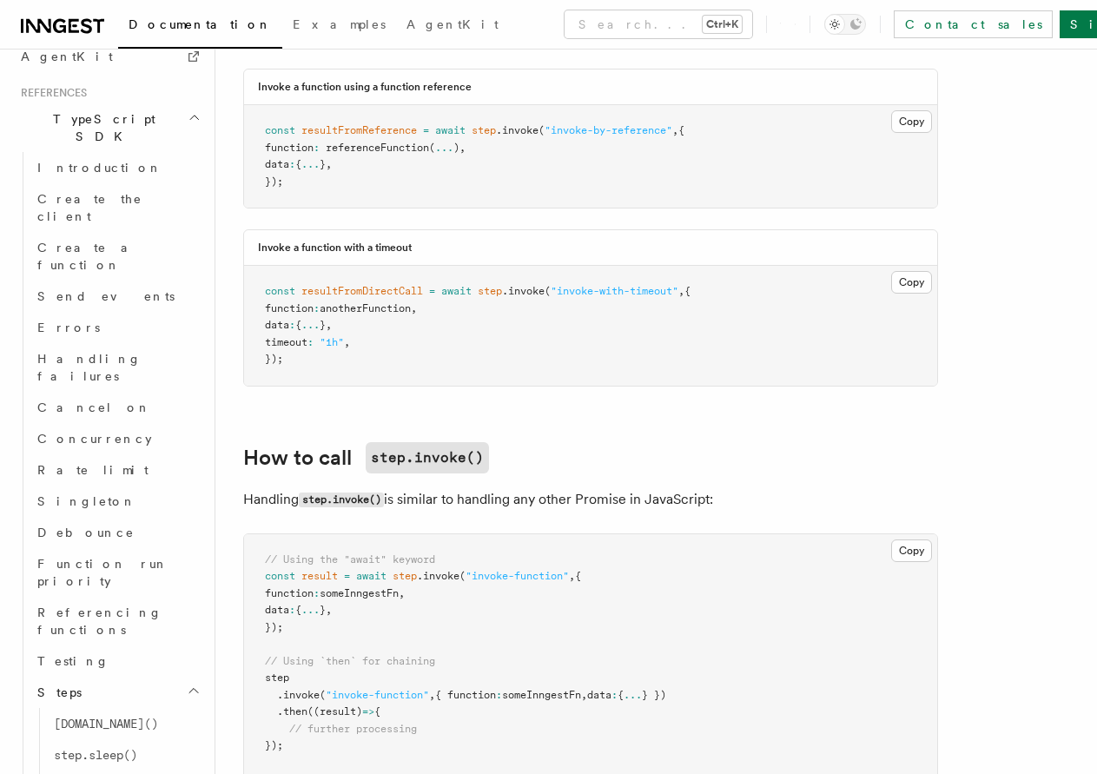
scroll to position [2559, 0]
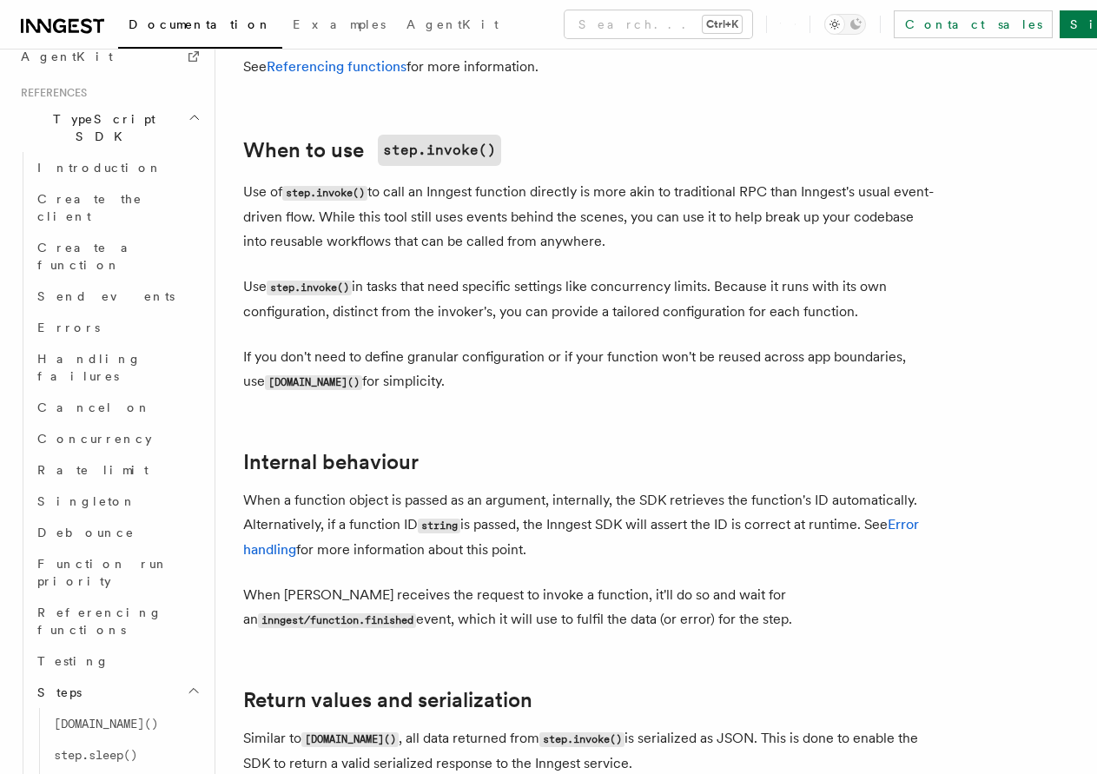
drag, startPoint x: 366, startPoint y: 466, endPoint x: 367, endPoint y: 579, distance: 112.9
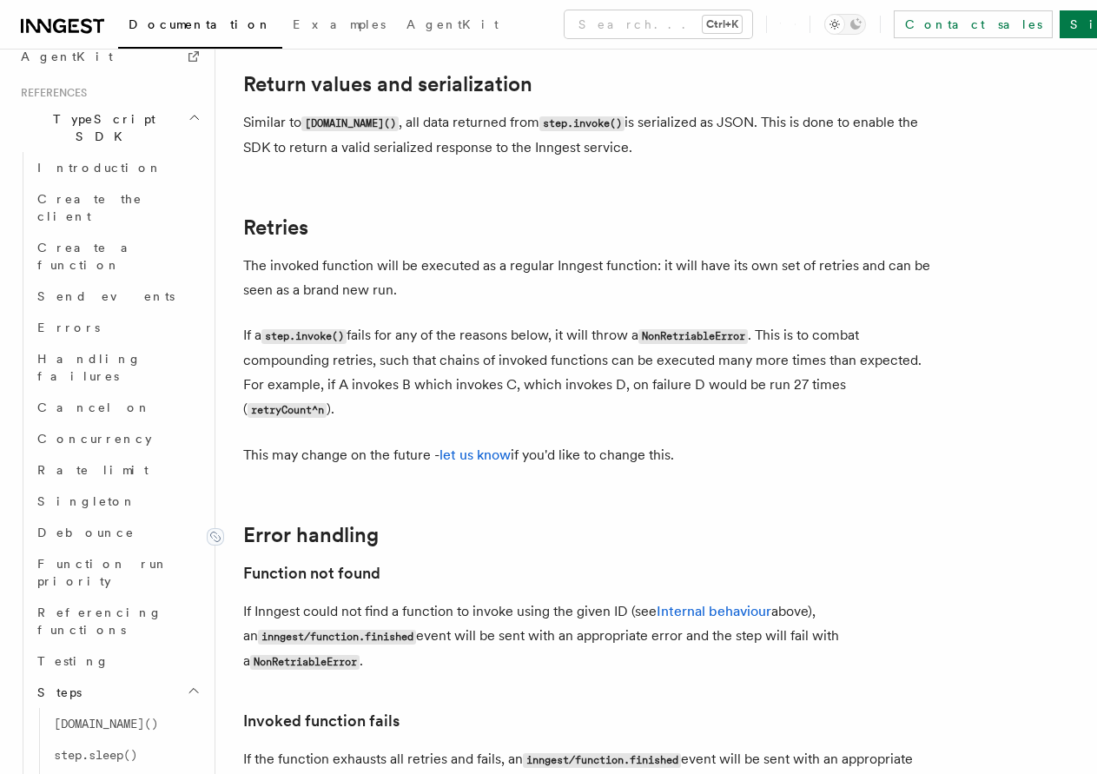
scroll to position [3705, 0]
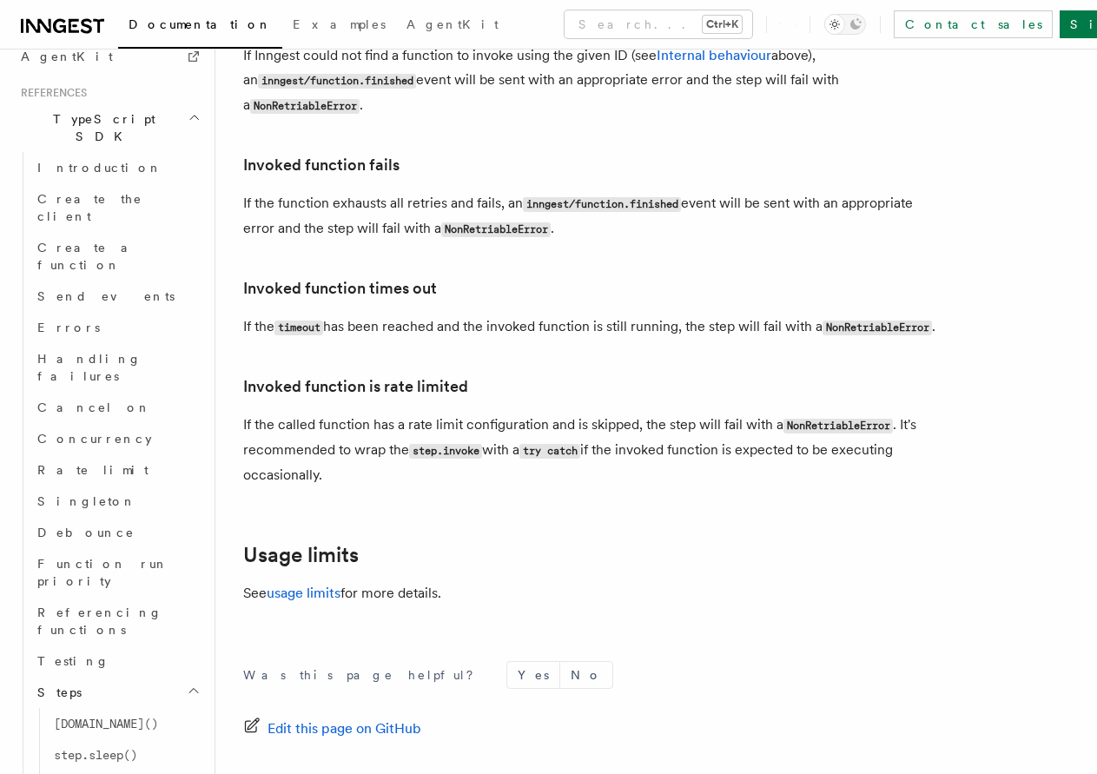
scroll to position [4281, 0]
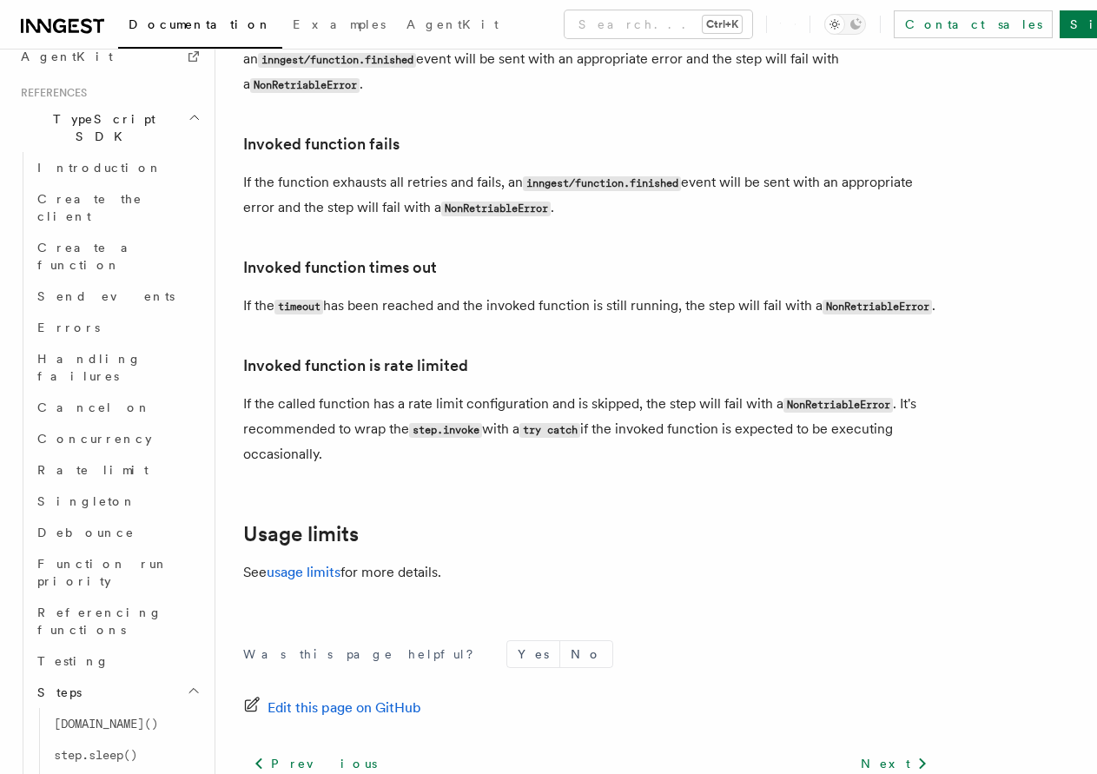
drag, startPoint x: 302, startPoint y: 325, endPoint x: 316, endPoint y: 478, distance: 153.5
click at [454, 392] on p "If the called function has a rate limit configuration and is skipped, the step …" at bounding box center [590, 429] width 695 height 75
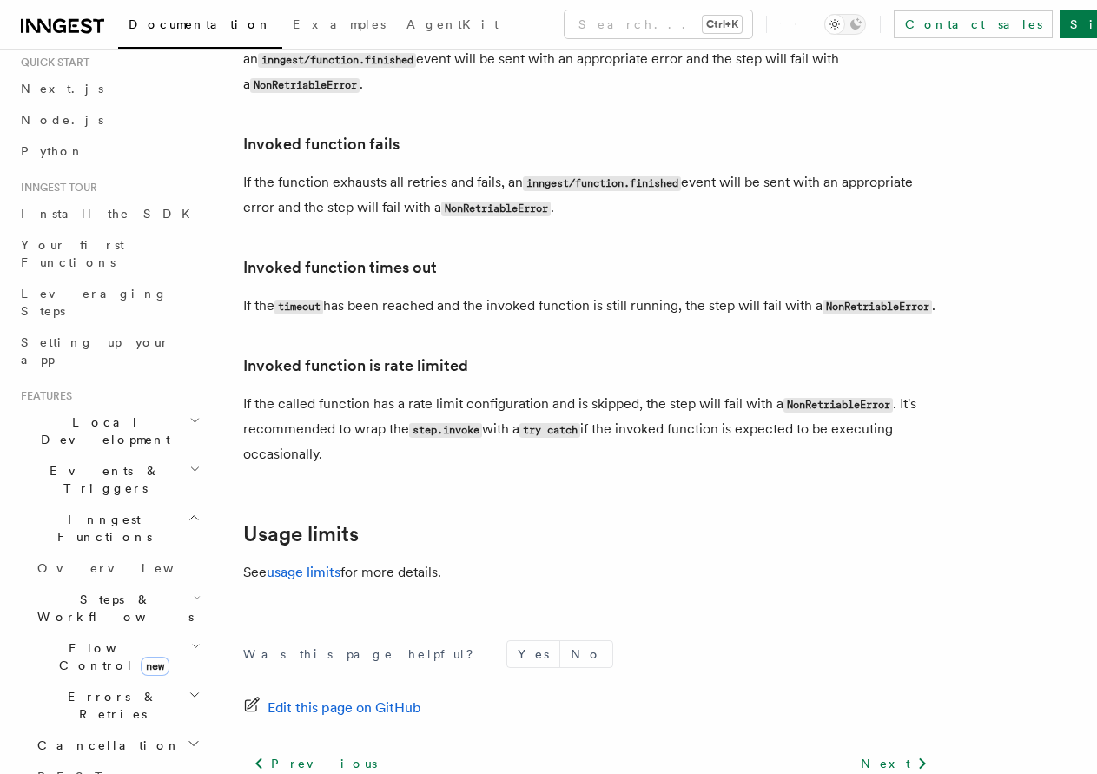
scroll to position [30, 0]
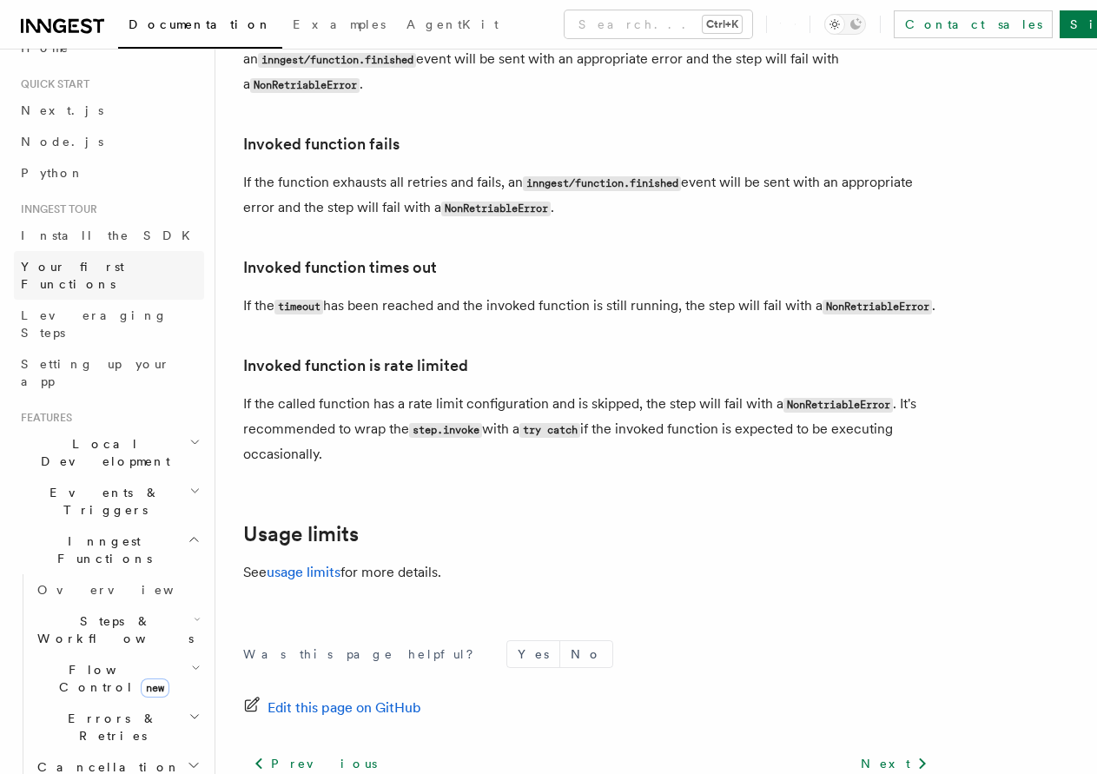
click at [114, 267] on span "Your first Functions" at bounding box center [72, 275] width 103 height 31
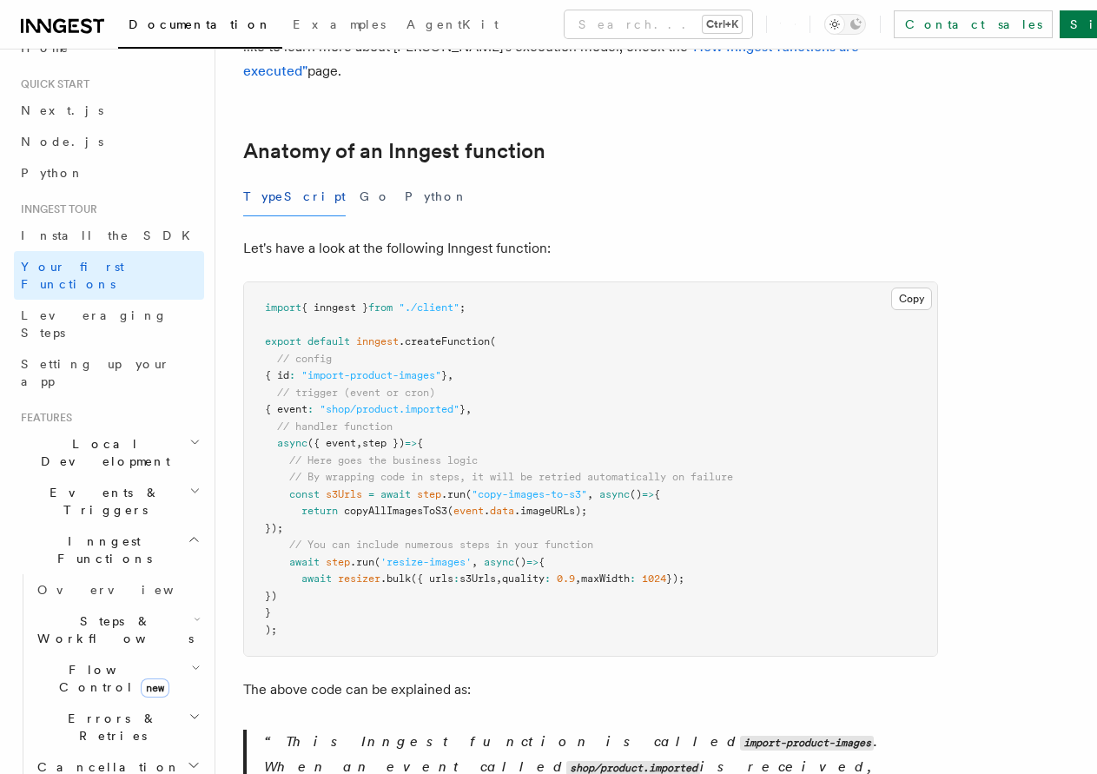
drag, startPoint x: 558, startPoint y: 406, endPoint x: 561, endPoint y: 466, distance: 59.1
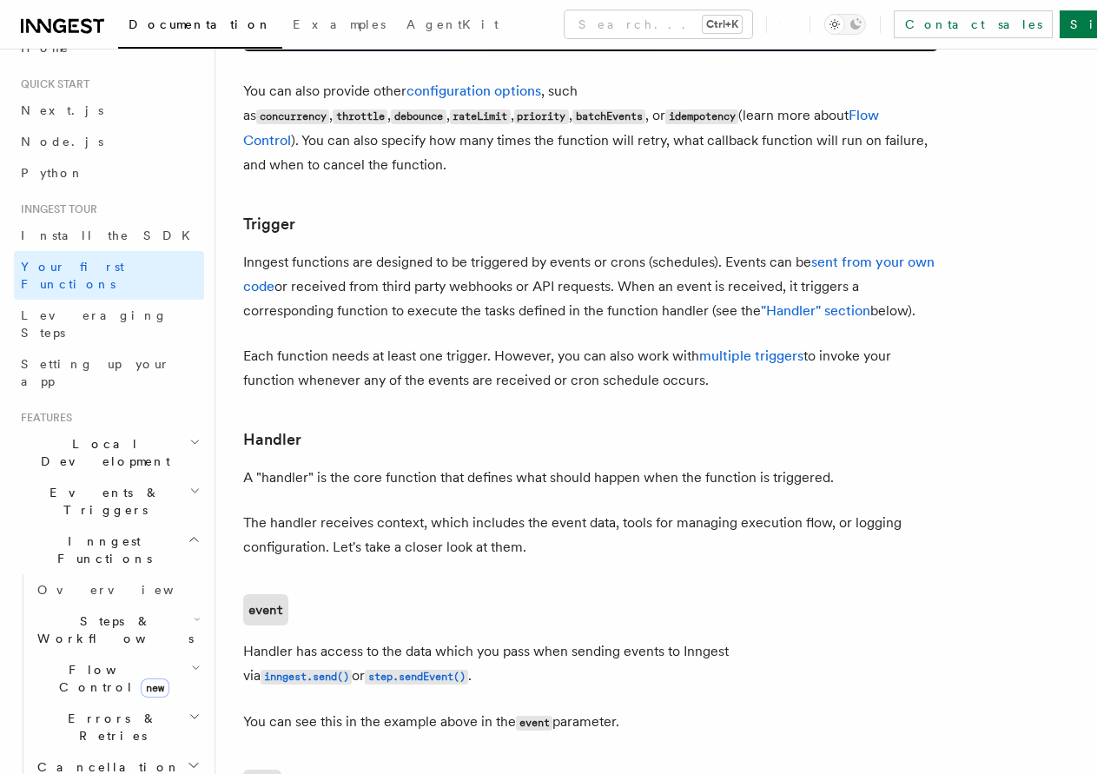
drag, startPoint x: 559, startPoint y: 492, endPoint x: 556, endPoint y: 611, distance: 119.0
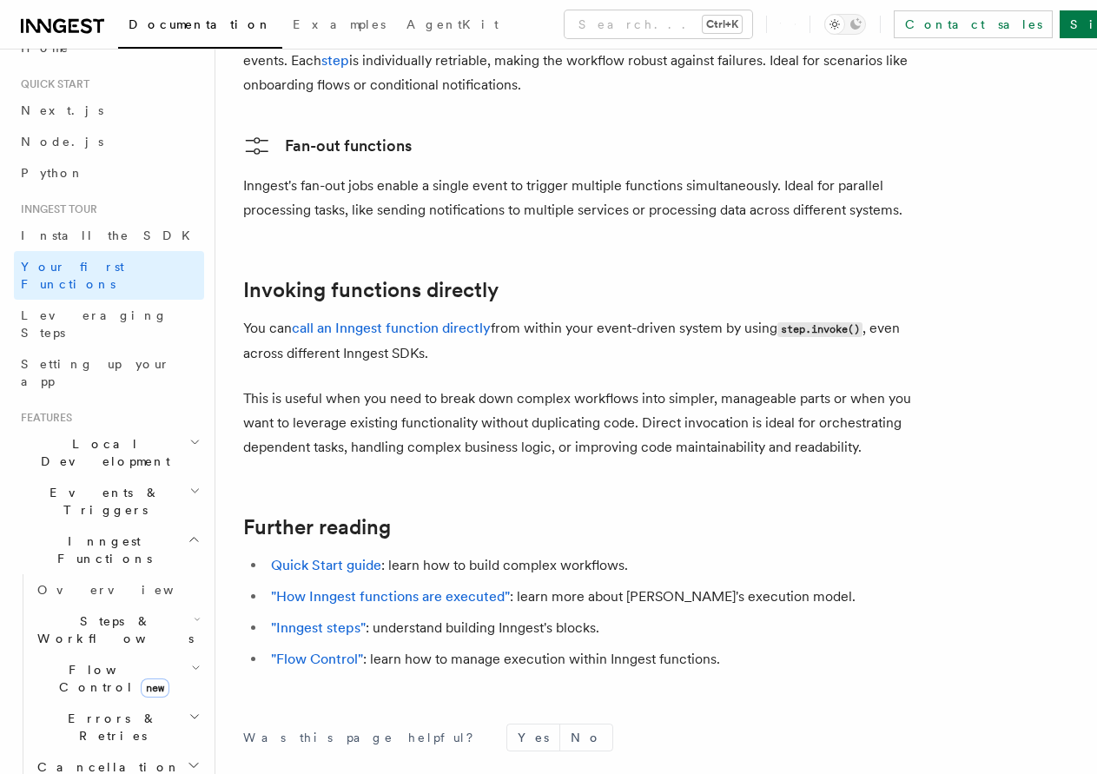
drag, startPoint x: 527, startPoint y: 557, endPoint x: 525, endPoint y: 730, distance: 172.8
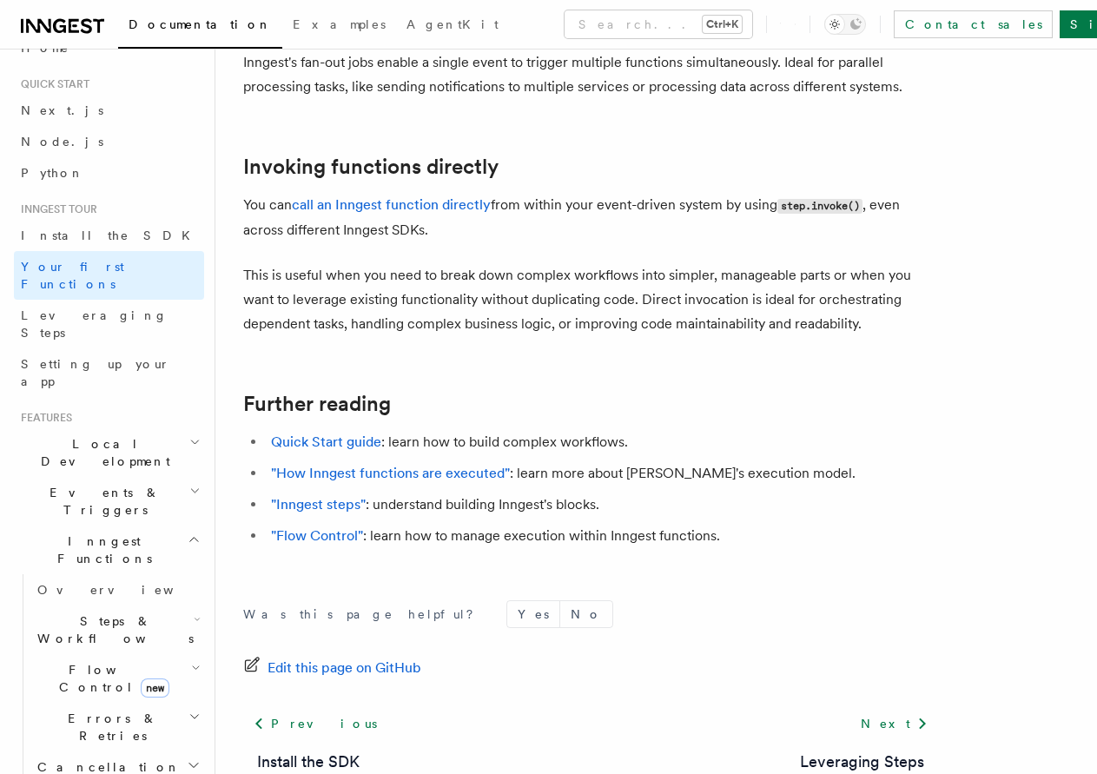
scroll to position [3483, 0]
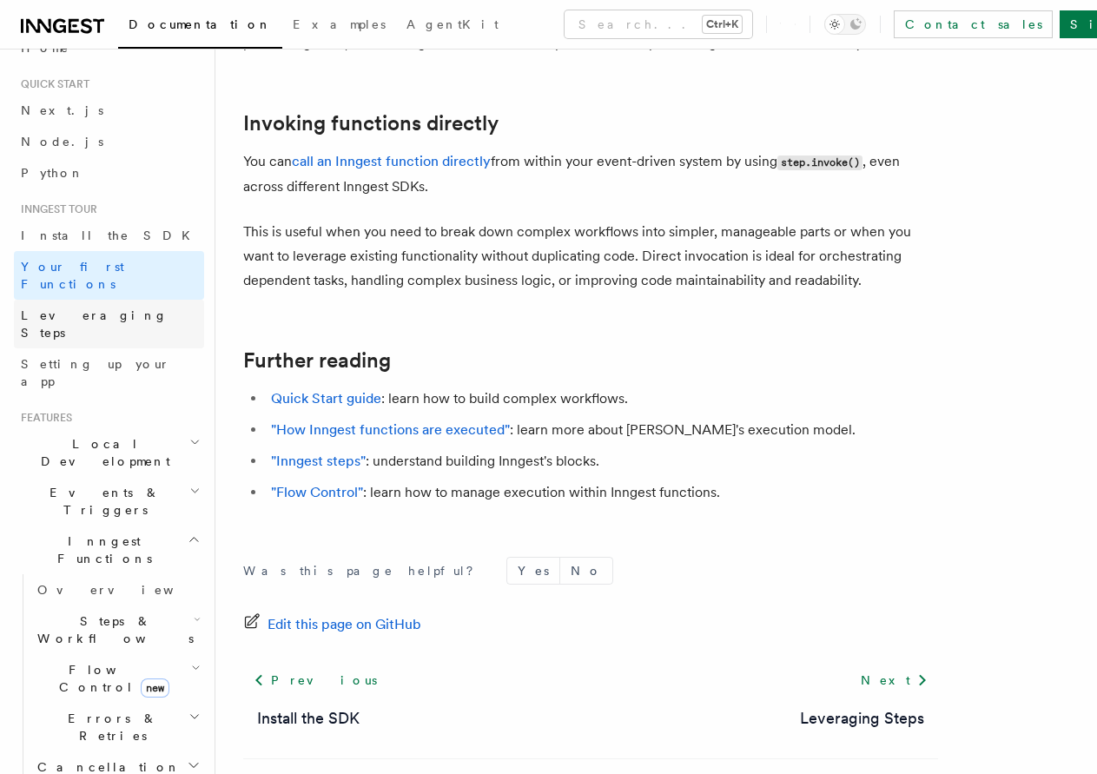
click at [101, 308] on span "Leveraging Steps" at bounding box center [94, 323] width 147 height 31
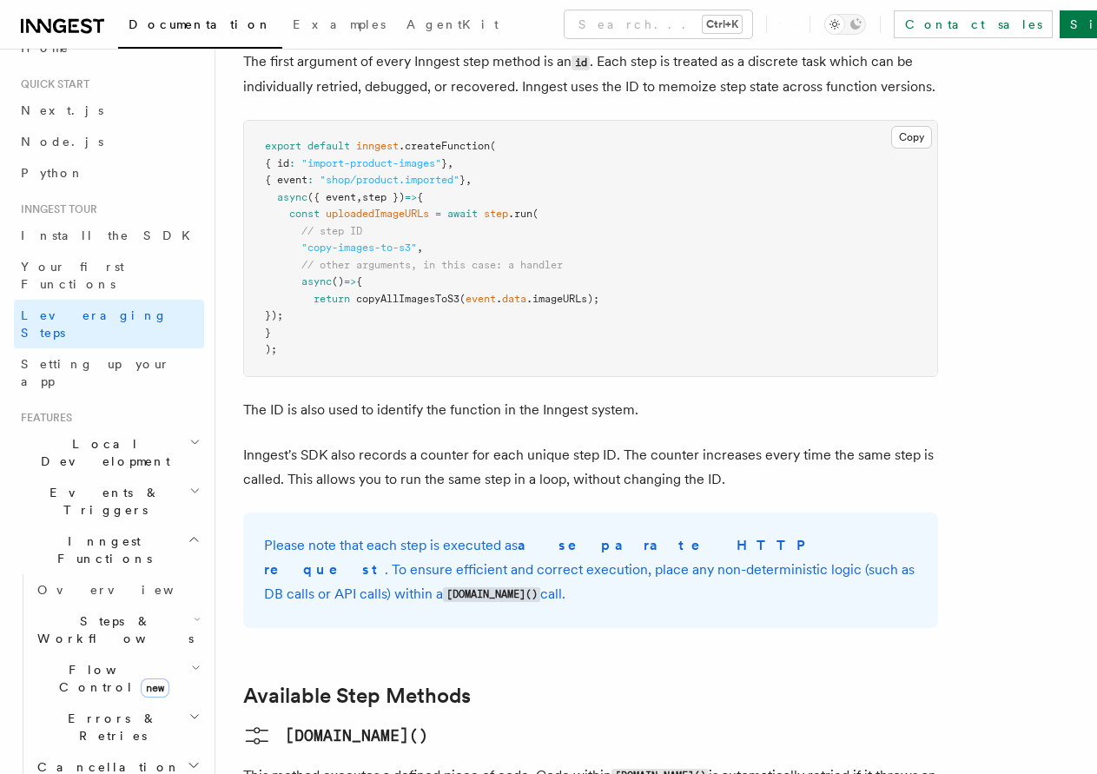
drag, startPoint x: 527, startPoint y: 653, endPoint x: 505, endPoint y: 692, distance: 45.1
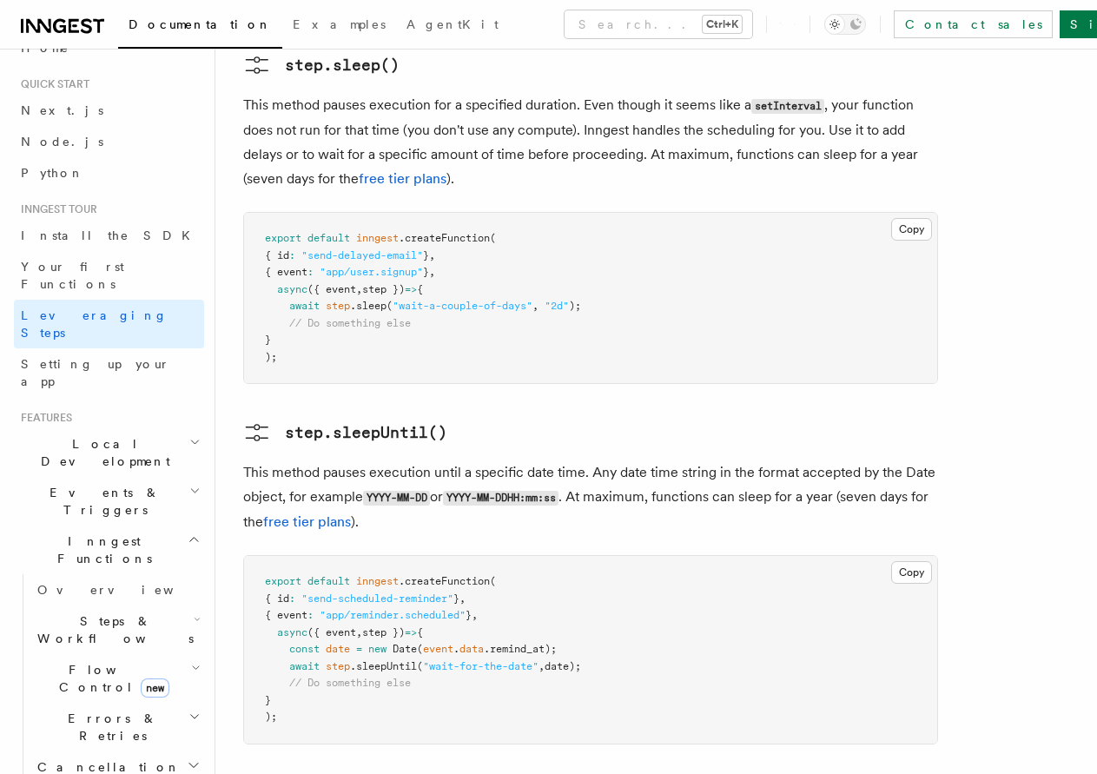
drag, startPoint x: 479, startPoint y: 524, endPoint x: 472, endPoint y: 645, distance: 121.8
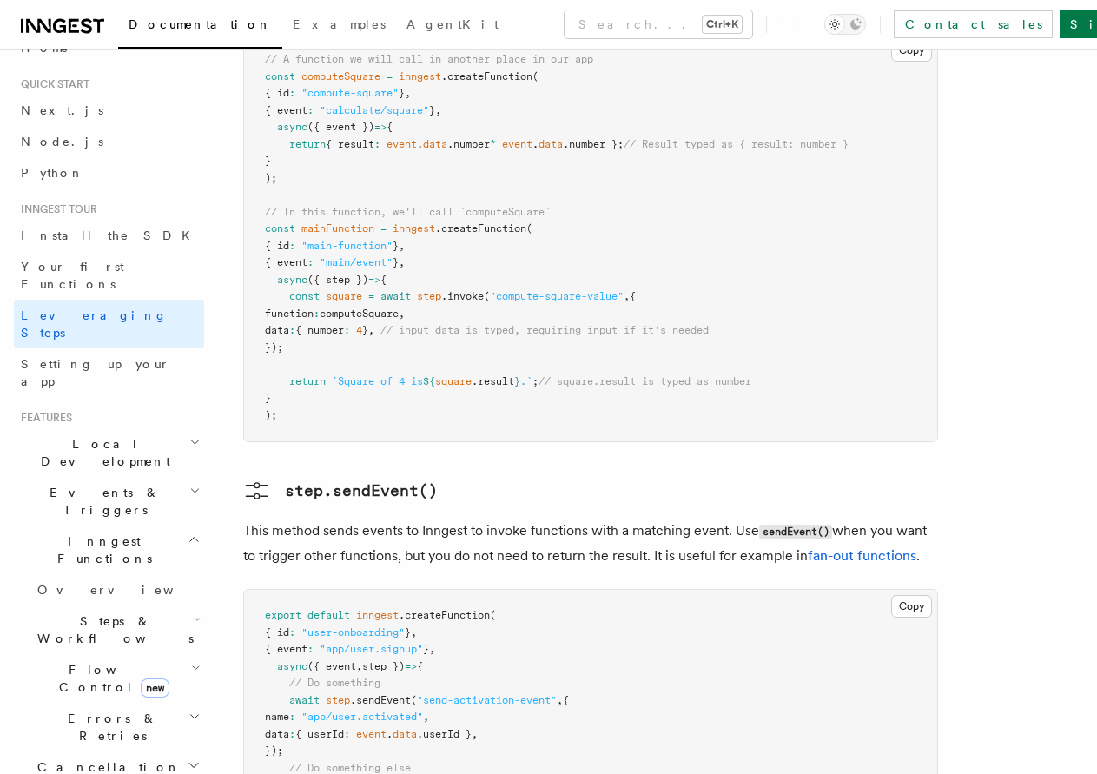
drag, startPoint x: 503, startPoint y: 530, endPoint x: 500, endPoint y: 671, distance: 141.6
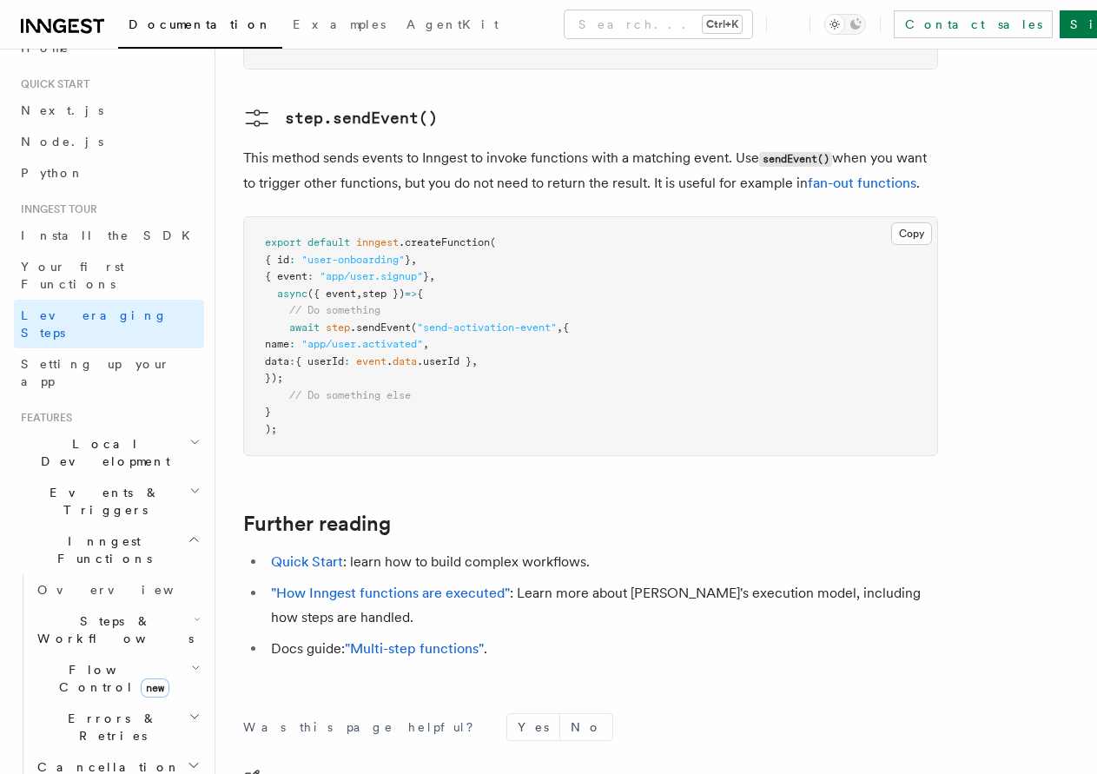
drag, startPoint x: 525, startPoint y: 637, endPoint x: 525, endPoint y: 677, distance: 40.8
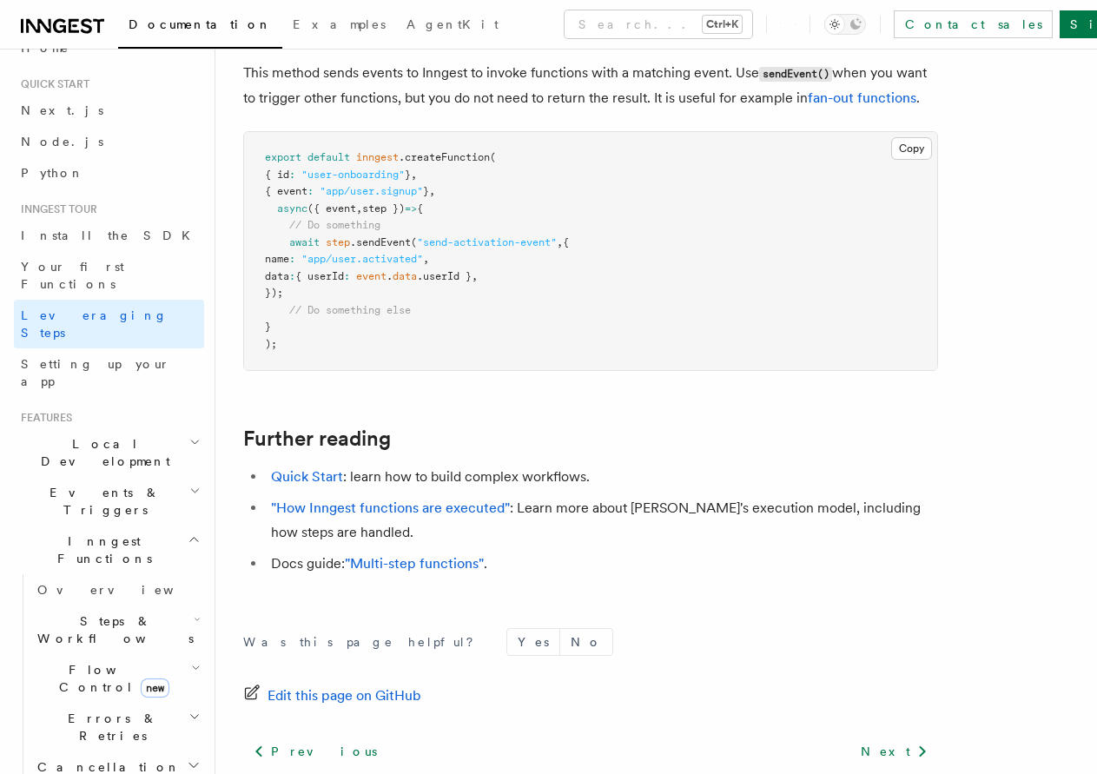
scroll to position [3808, 0]
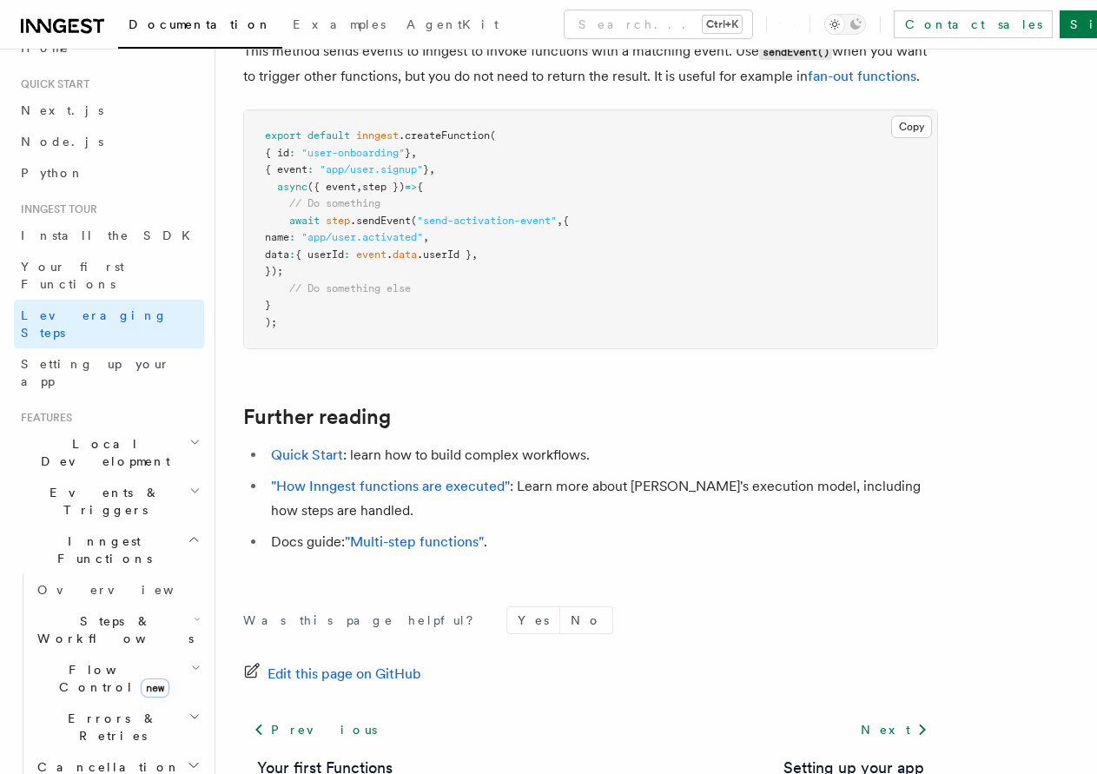
drag, startPoint x: 632, startPoint y: 626, endPoint x: 631, endPoint y: 617, distance: 8.9
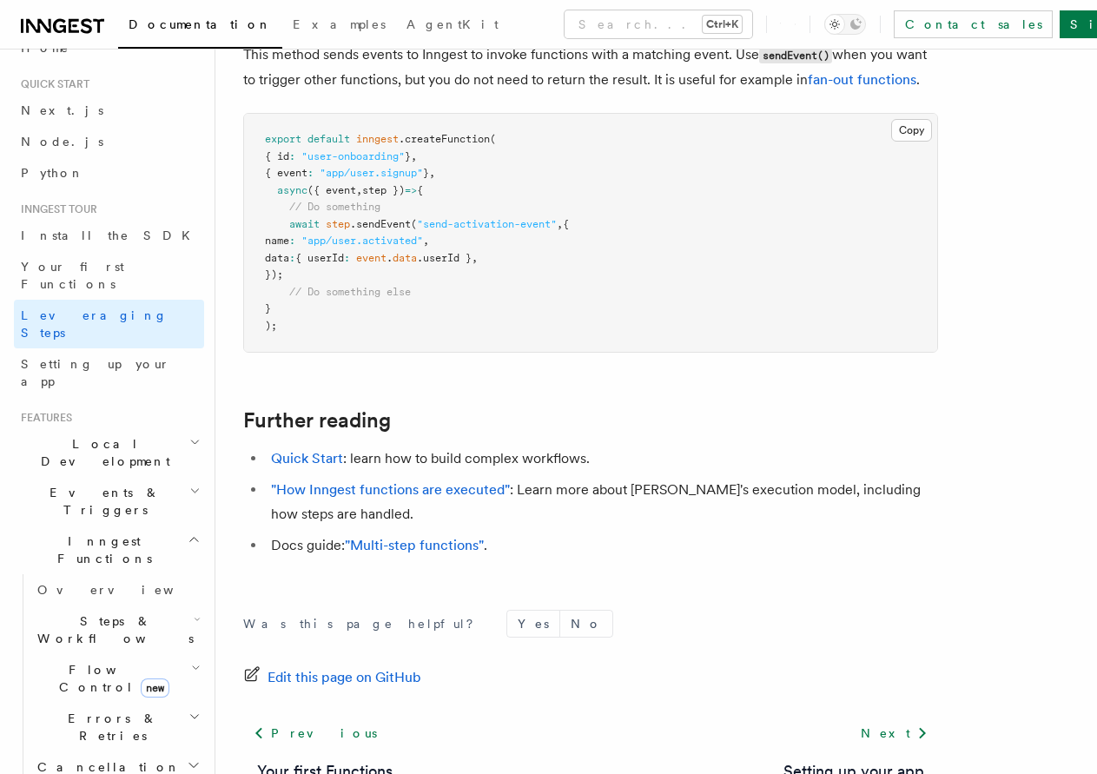
scroll to position [3802, 0]
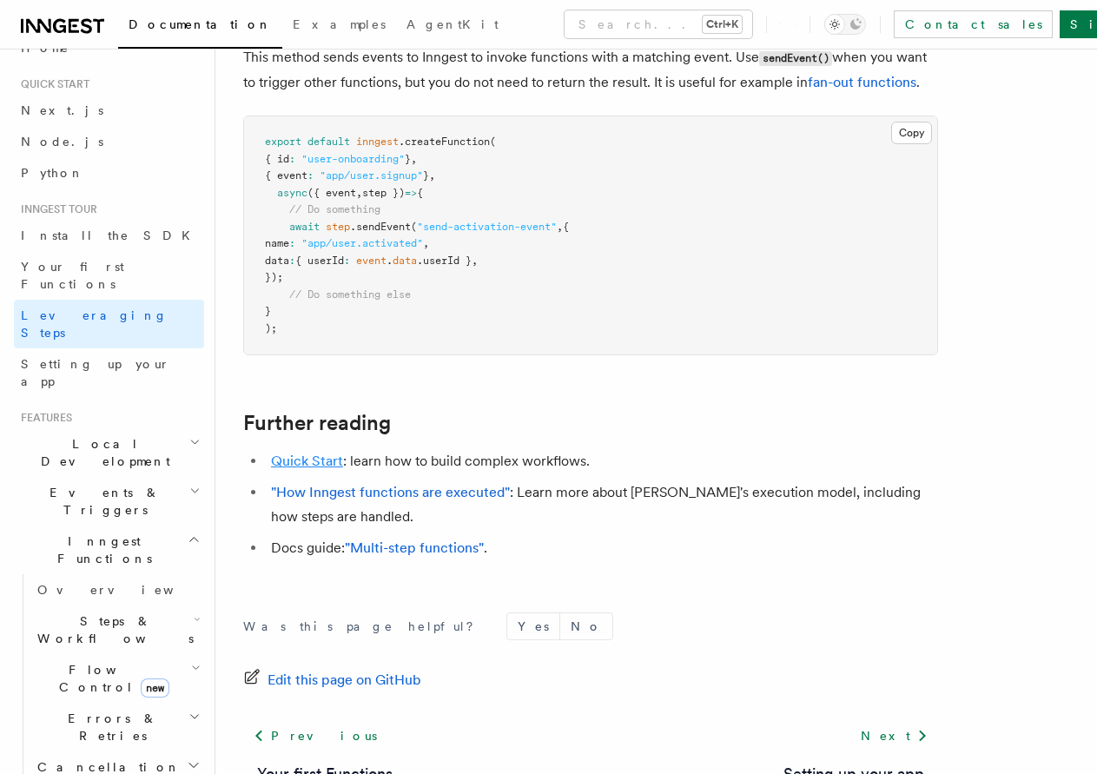
click at [314, 452] on link "Quick Start" at bounding box center [307, 460] width 72 height 17
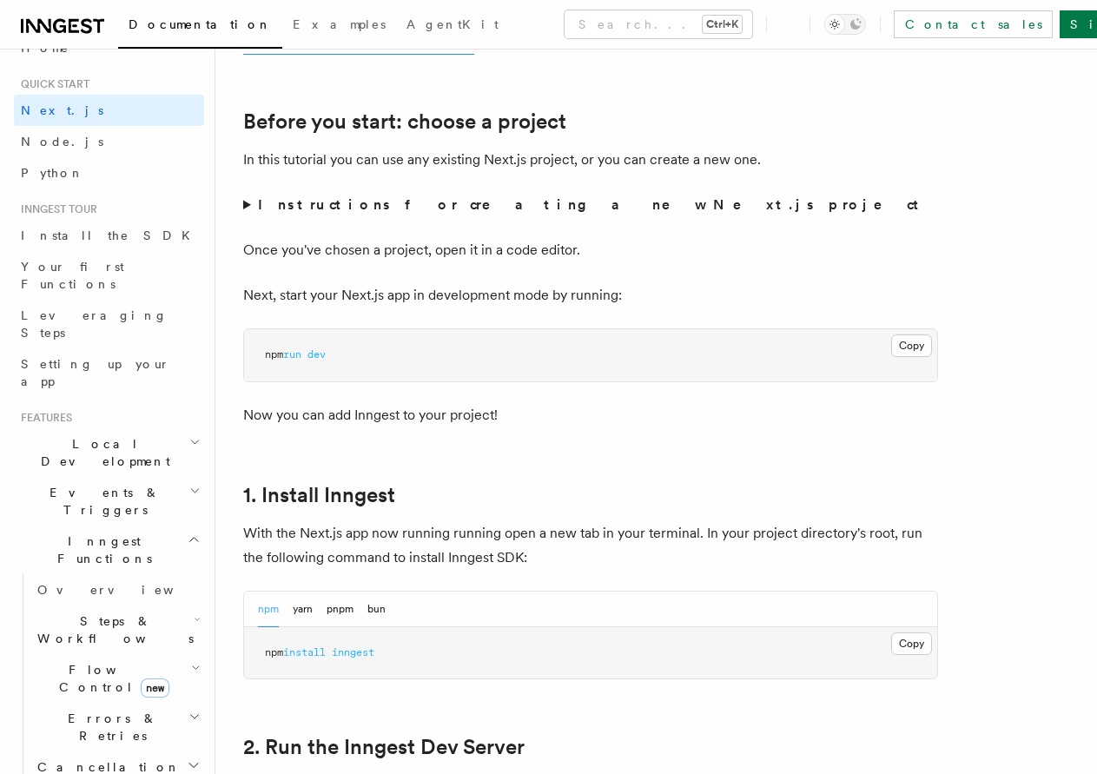
drag, startPoint x: 512, startPoint y: 392, endPoint x: 519, endPoint y: 546, distance: 154.7
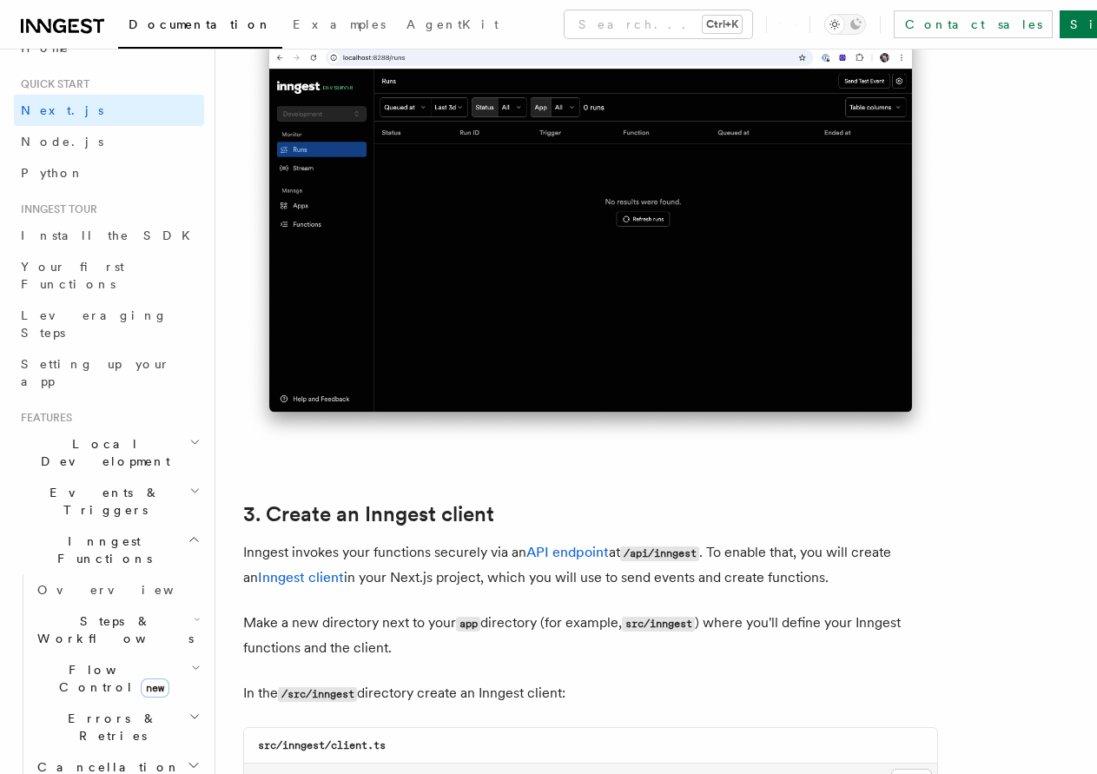
drag, startPoint x: 485, startPoint y: 507, endPoint x: 489, endPoint y: 499, distance: 9.7
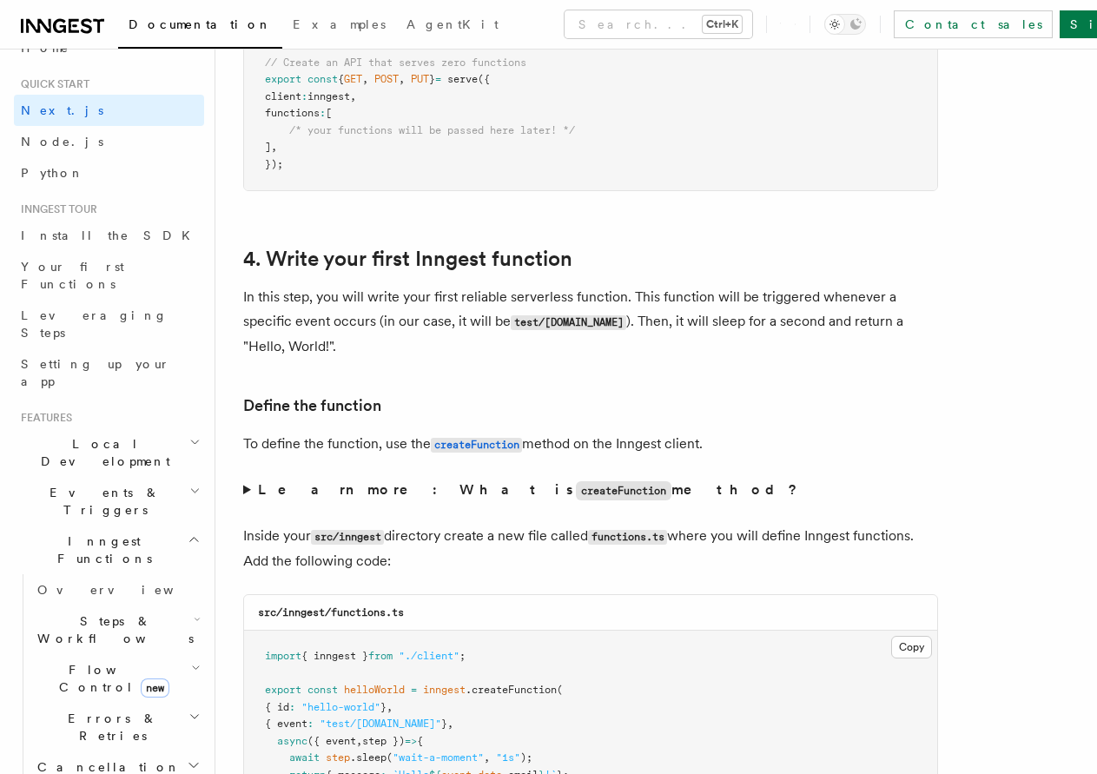
drag, startPoint x: 508, startPoint y: 681, endPoint x: 508, endPoint y: 656, distance: 25.2
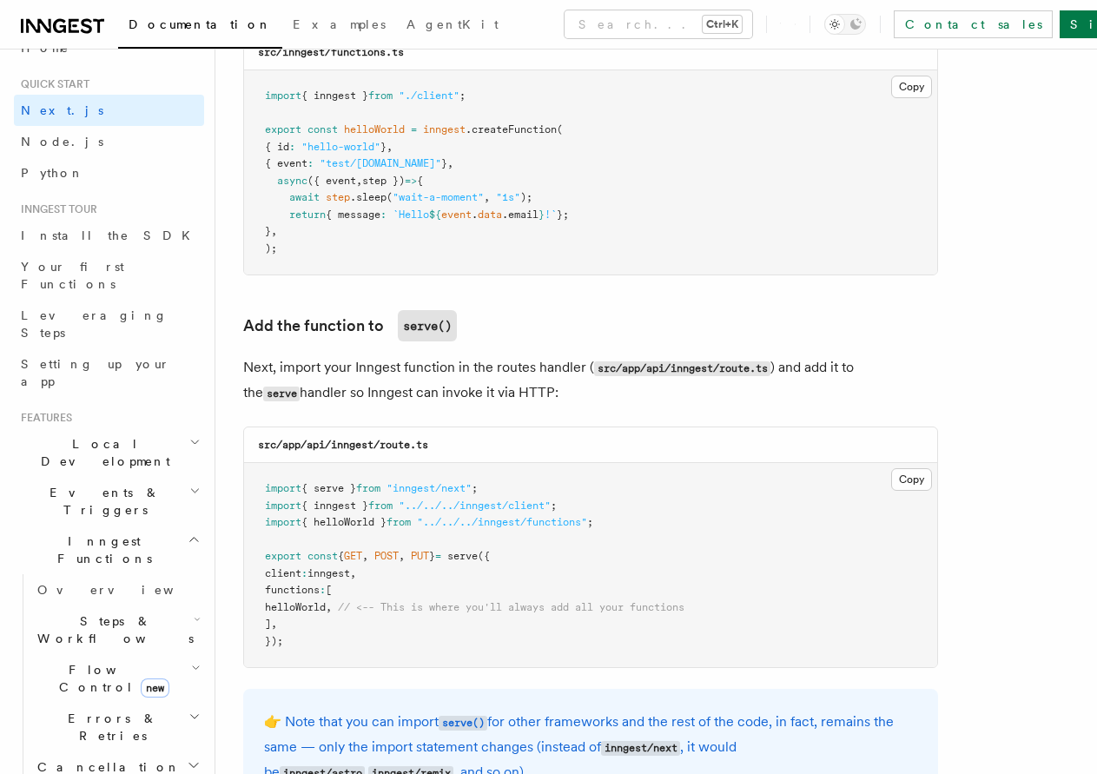
scroll to position [3400, 0]
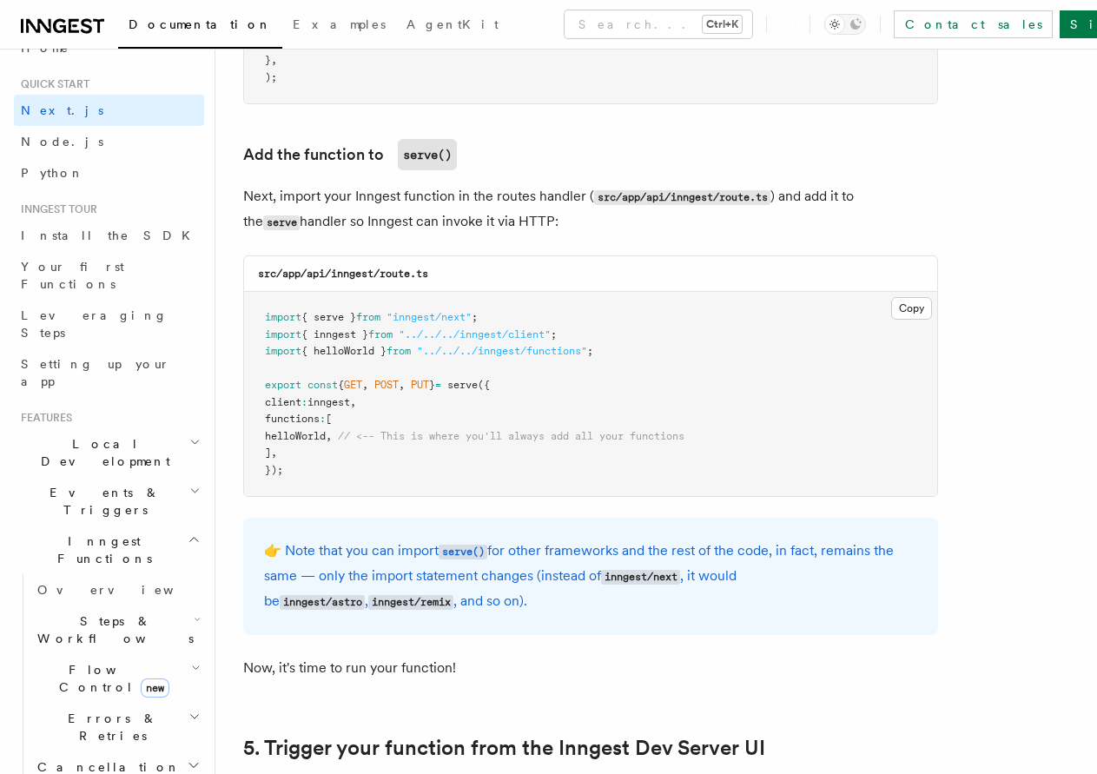
drag, startPoint x: 503, startPoint y: 466, endPoint x: 482, endPoint y: 602, distance: 137.9
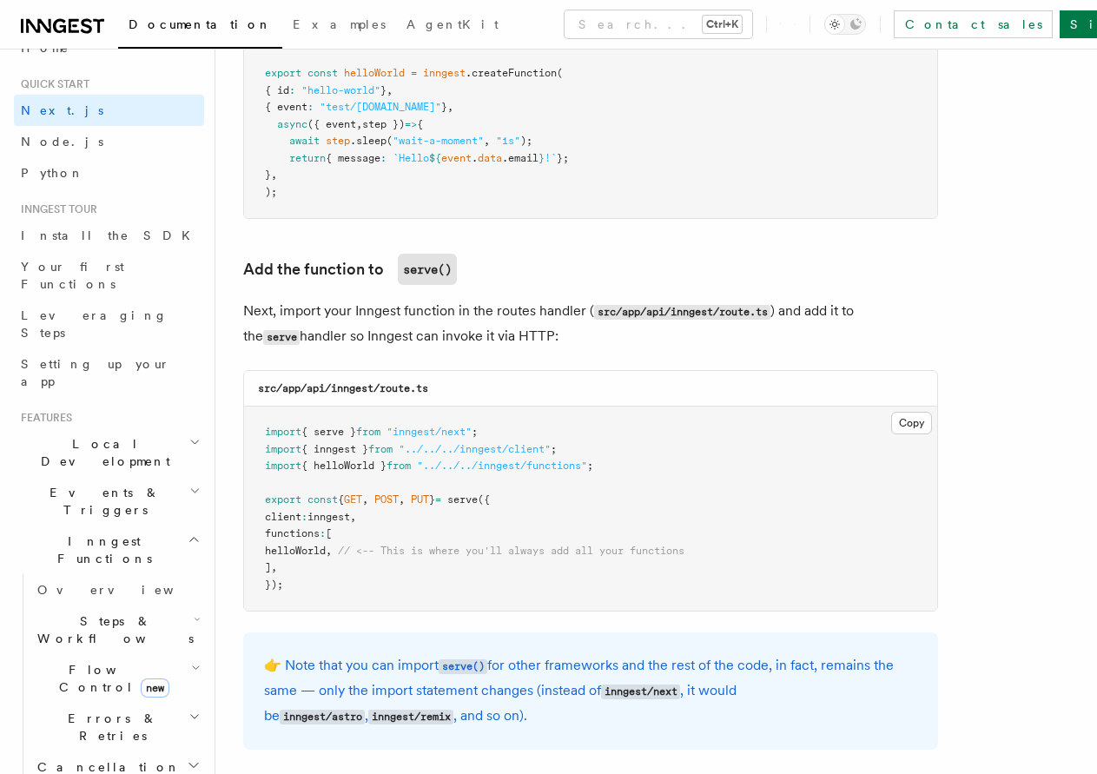
scroll to position [3074, 0]
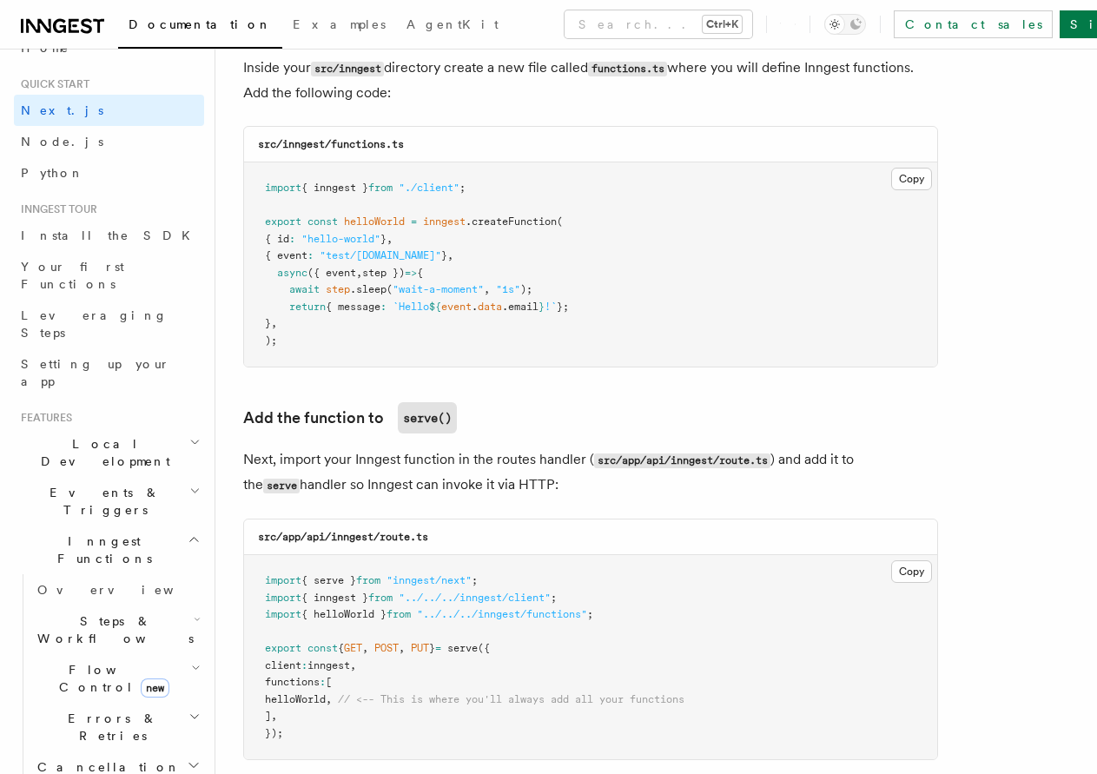
drag, startPoint x: 487, startPoint y: 386, endPoint x: 486, endPoint y: 332, distance: 53.9
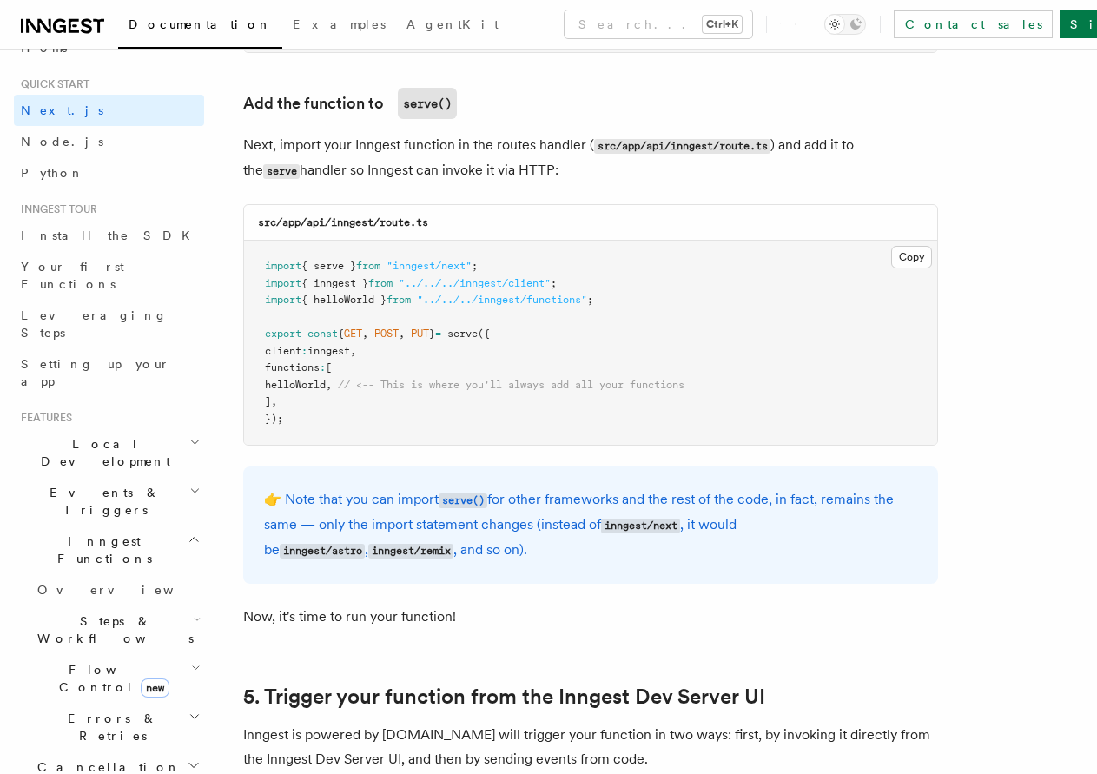
drag, startPoint x: 512, startPoint y: 343, endPoint x: 514, endPoint y: 362, distance: 19.2
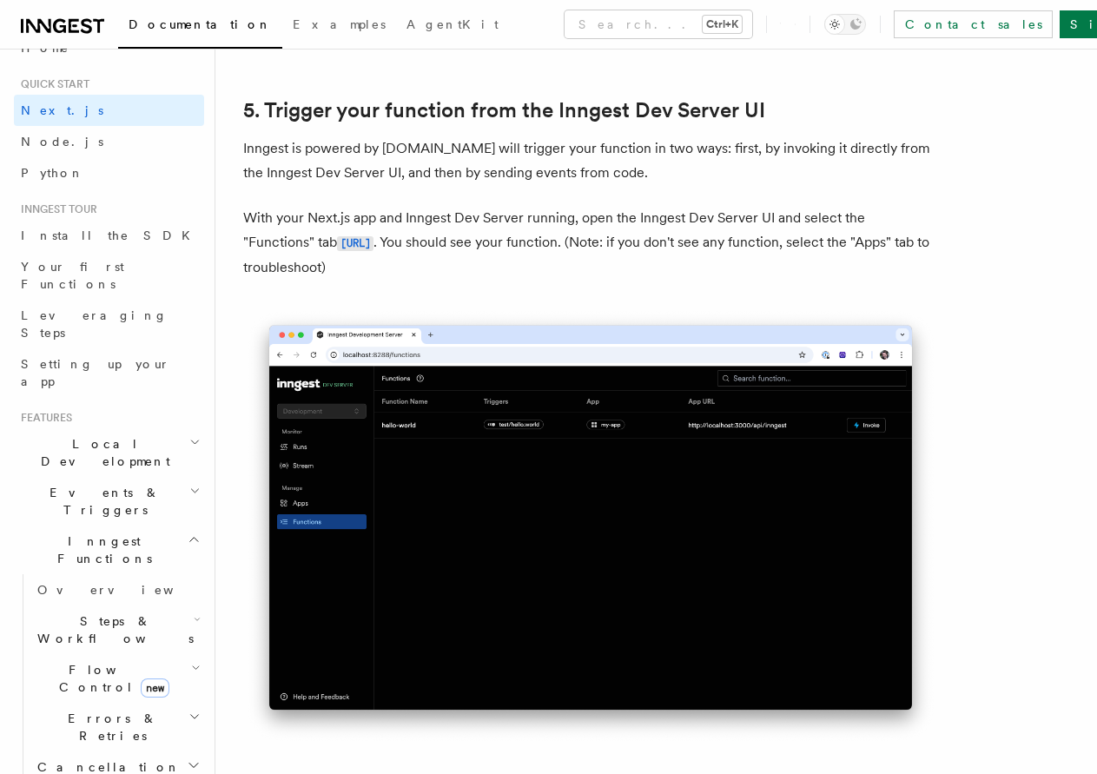
drag, startPoint x: 532, startPoint y: 452, endPoint x: 531, endPoint y: 477, distance: 25.2
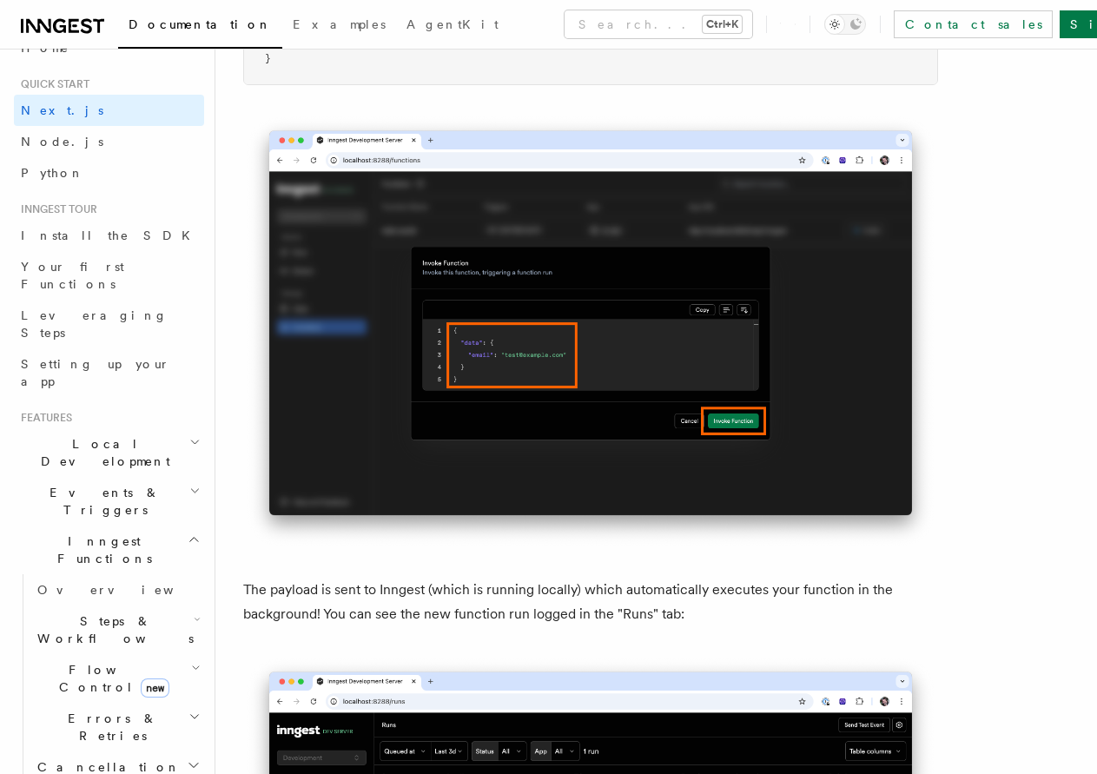
drag, startPoint x: 505, startPoint y: 437, endPoint x: 507, endPoint y: 452, distance: 15.7
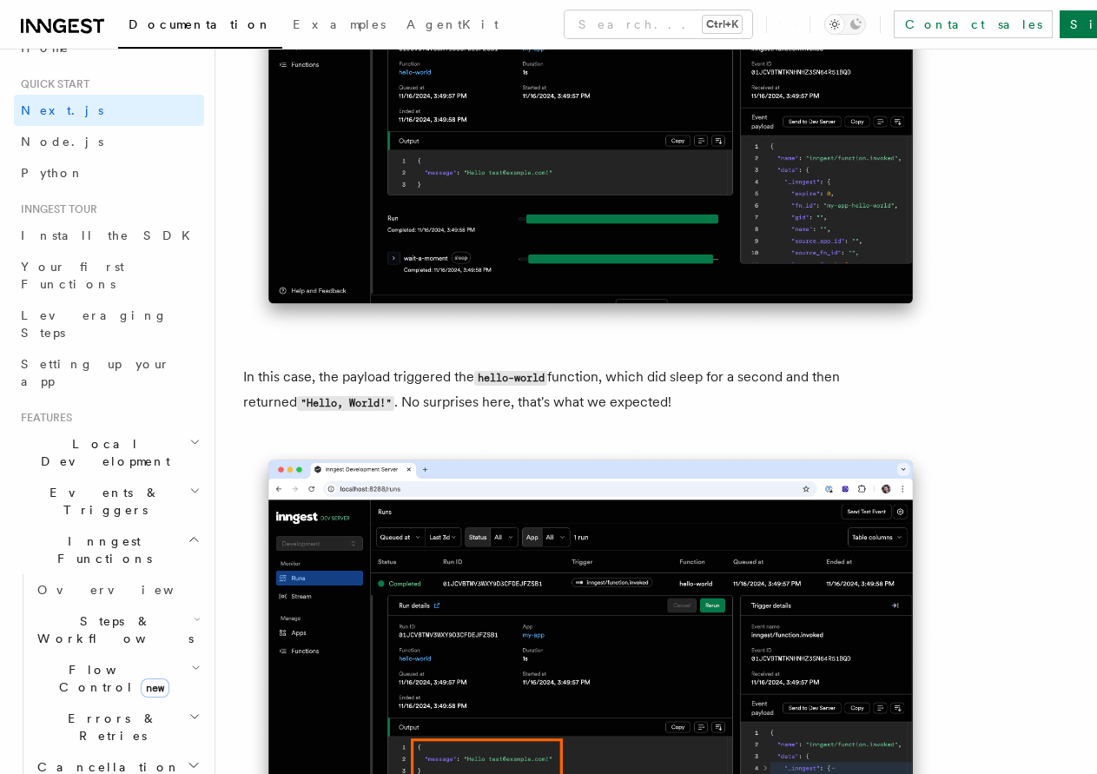
drag, startPoint x: 511, startPoint y: 360, endPoint x: 526, endPoint y: 468, distance: 109.7
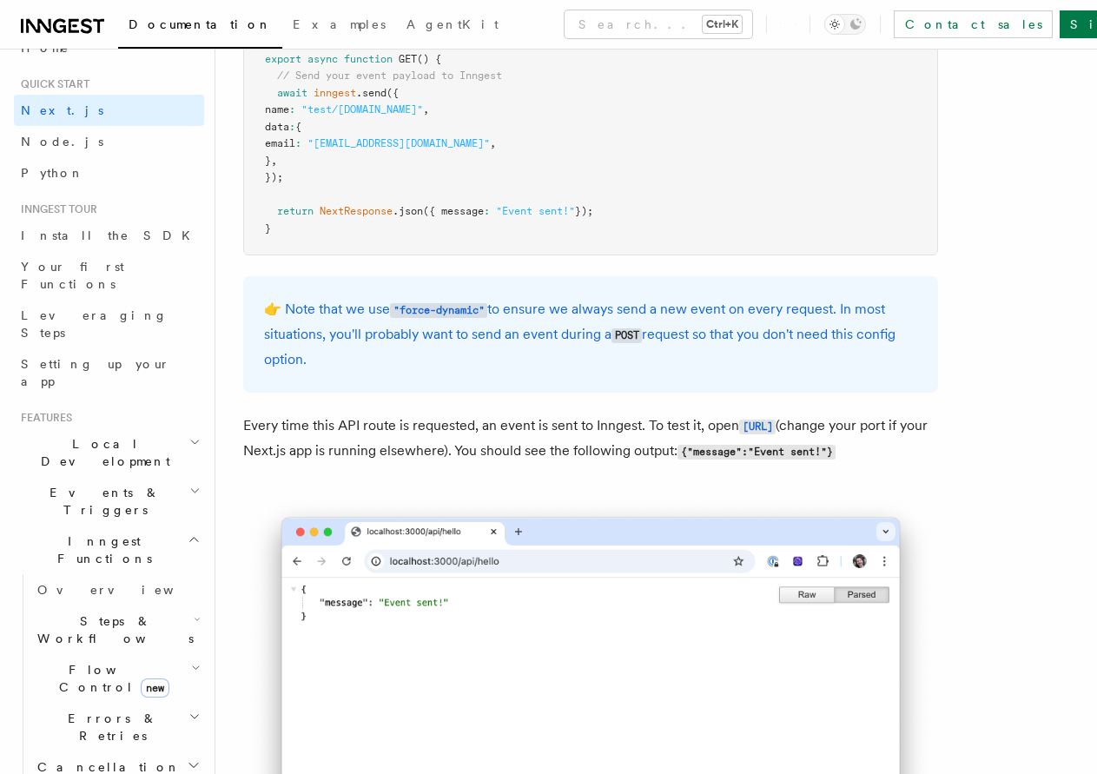
drag, startPoint x: 547, startPoint y: 488, endPoint x: 528, endPoint y: 298, distance: 191.2
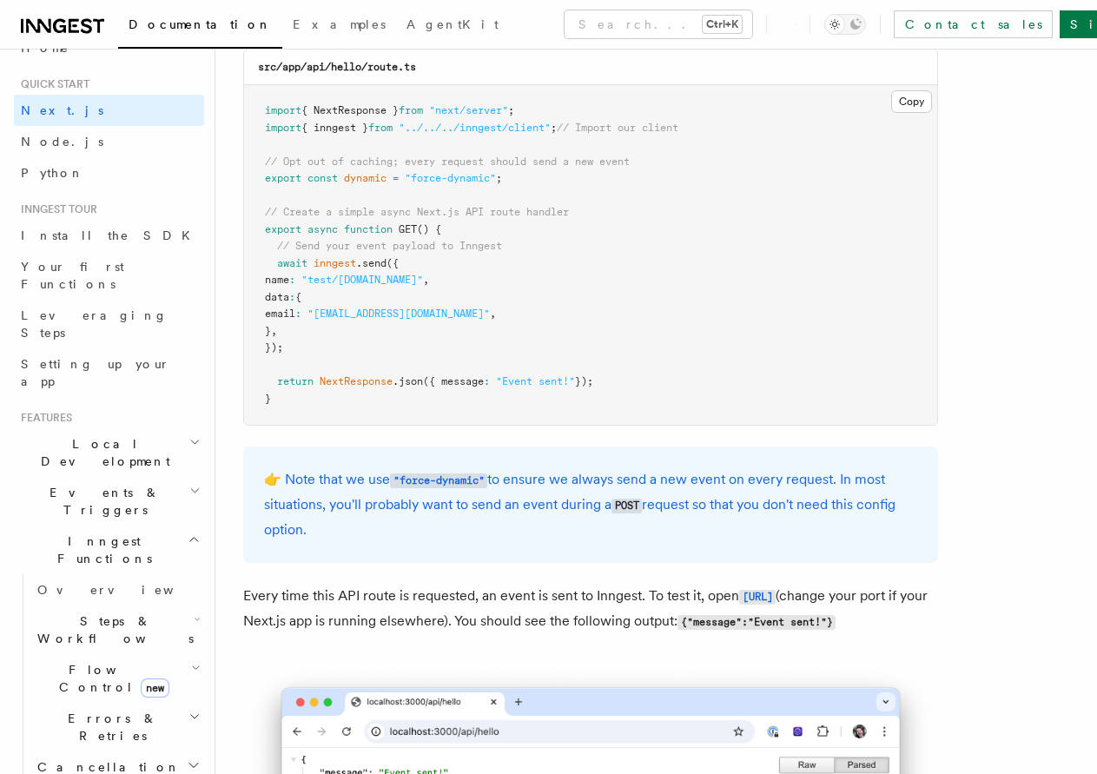
drag, startPoint x: 532, startPoint y: 306, endPoint x: 524, endPoint y: 272, distance: 35.0
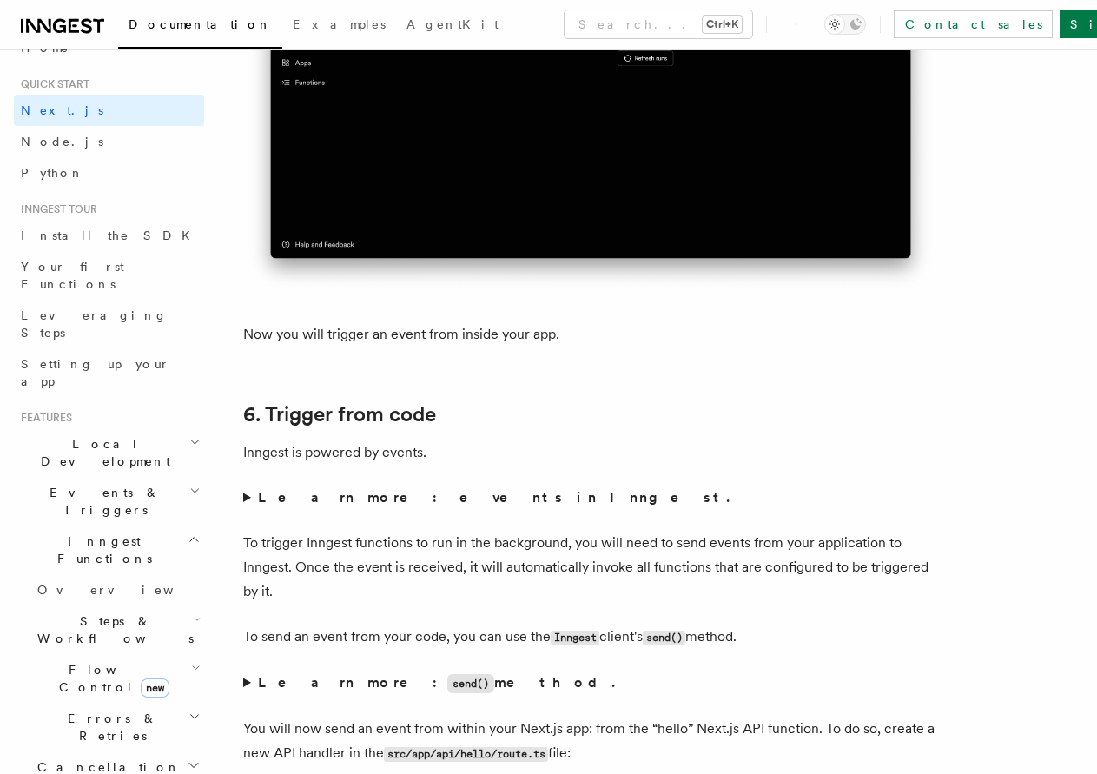
drag, startPoint x: 519, startPoint y: 274, endPoint x: 517, endPoint y: 118, distance: 156.3
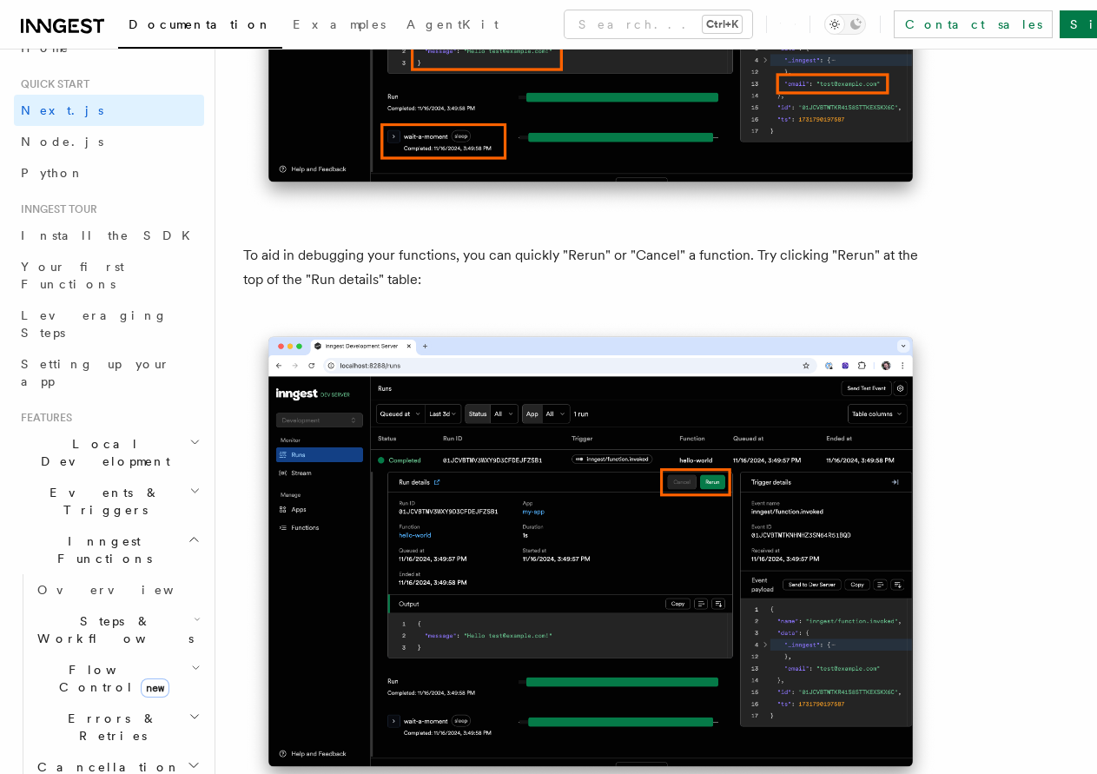
drag, startPoint x: 550, startPoint y: 339, endPoint x: 524, endPoint y: 138, distance: 202.3
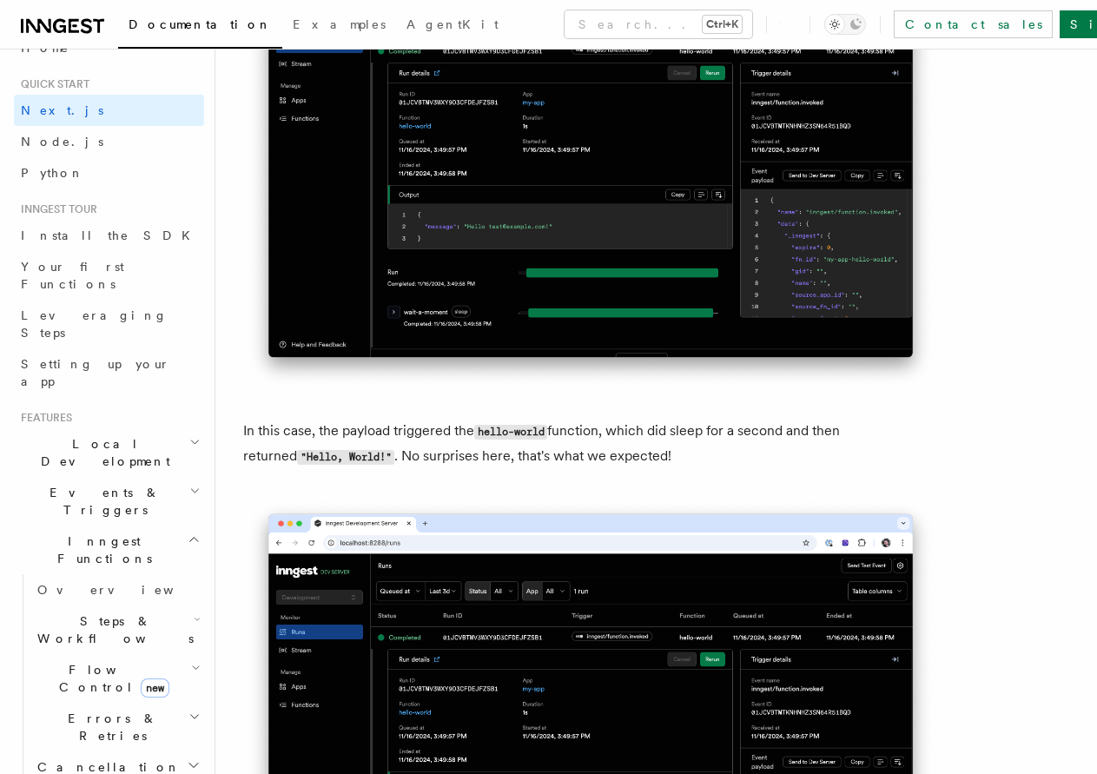
drag, startPoint x: 566, startPoint y: 295, endPoint x: 532, endPoint y: 89, distance: 208.7
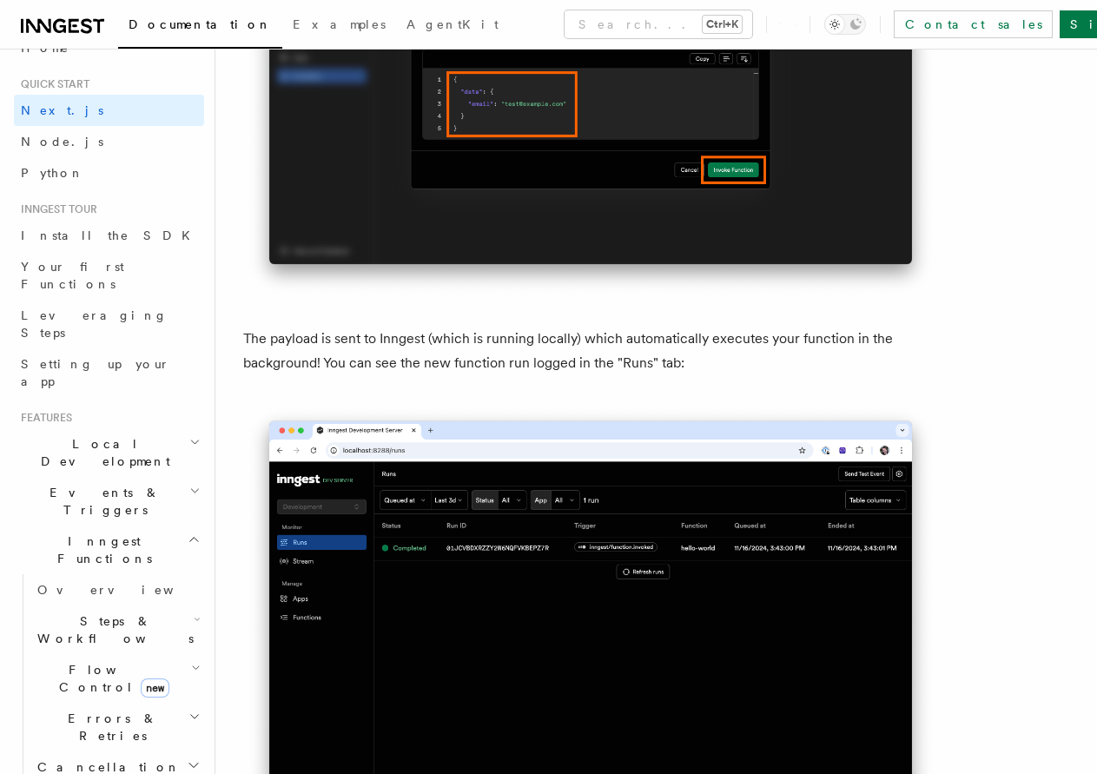
drag, startPoint x: 571, startPoint y: 238, endPoint x: 531, endPoint y: 50, distance: 192.6
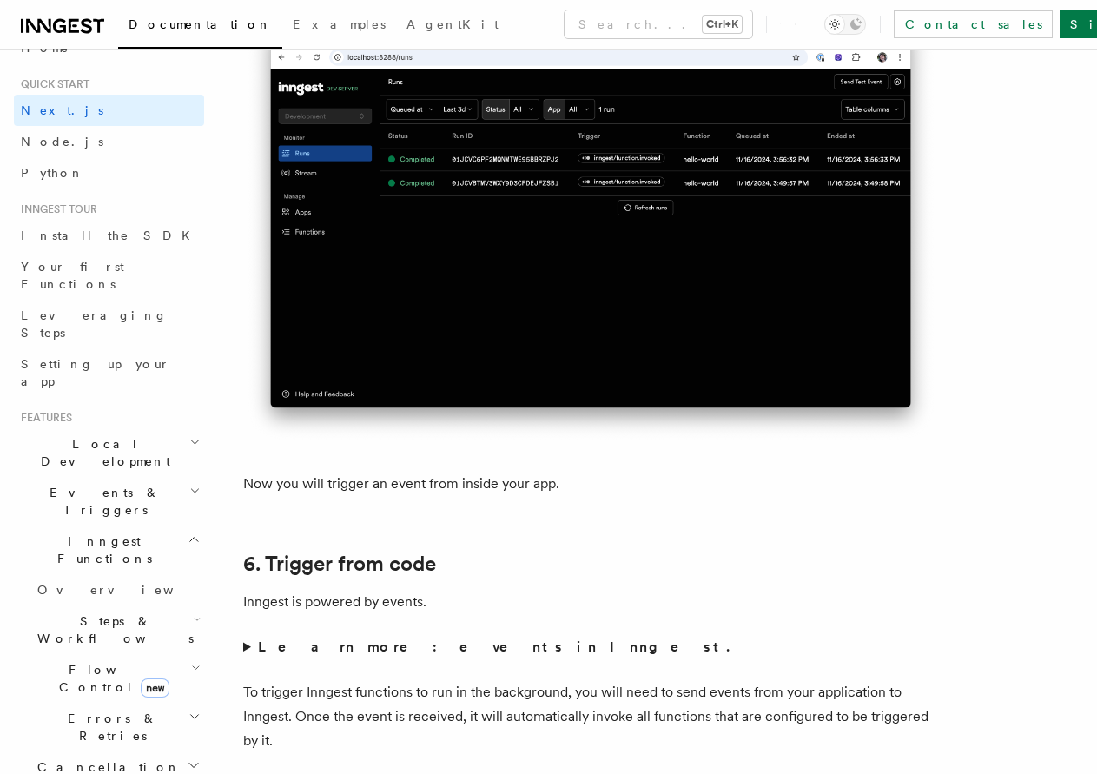
drag, startPoint x: 562, startPoint y: 195, endPoint x: 588, endPoint y: 546, distance: 351.8
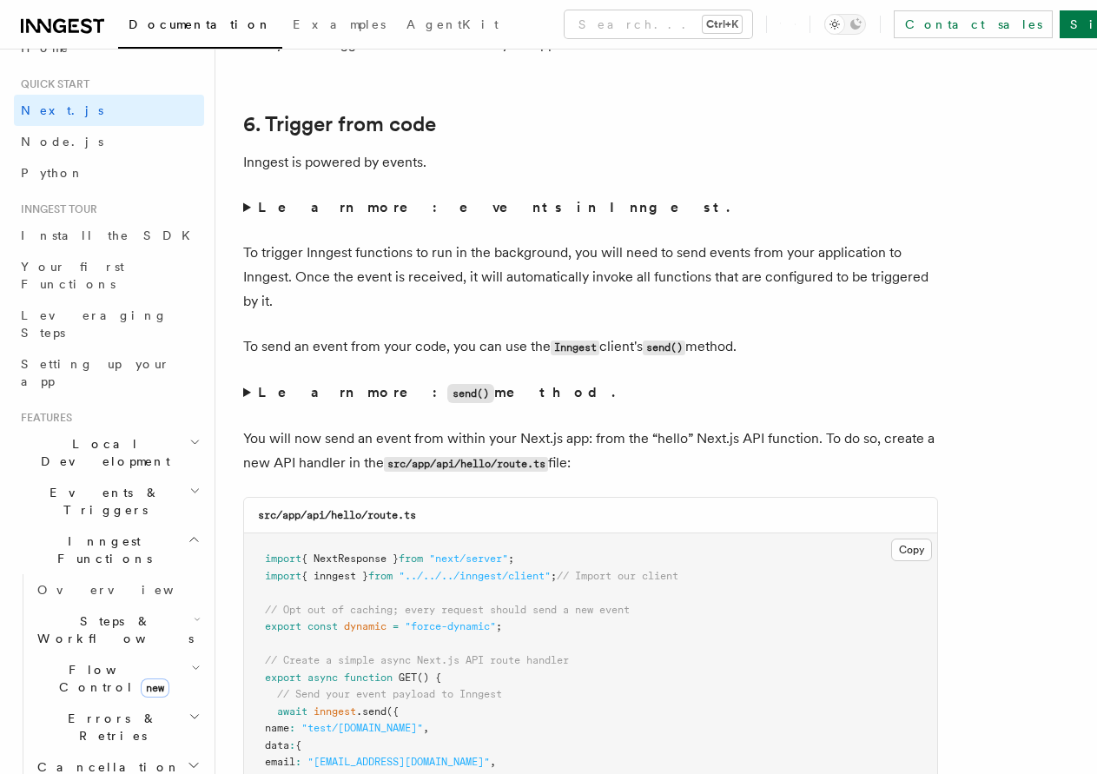
drag, startPoint x: 575, startPoint y: 395, endPoint x: 576, endPoint y: 512, distance: 116.4
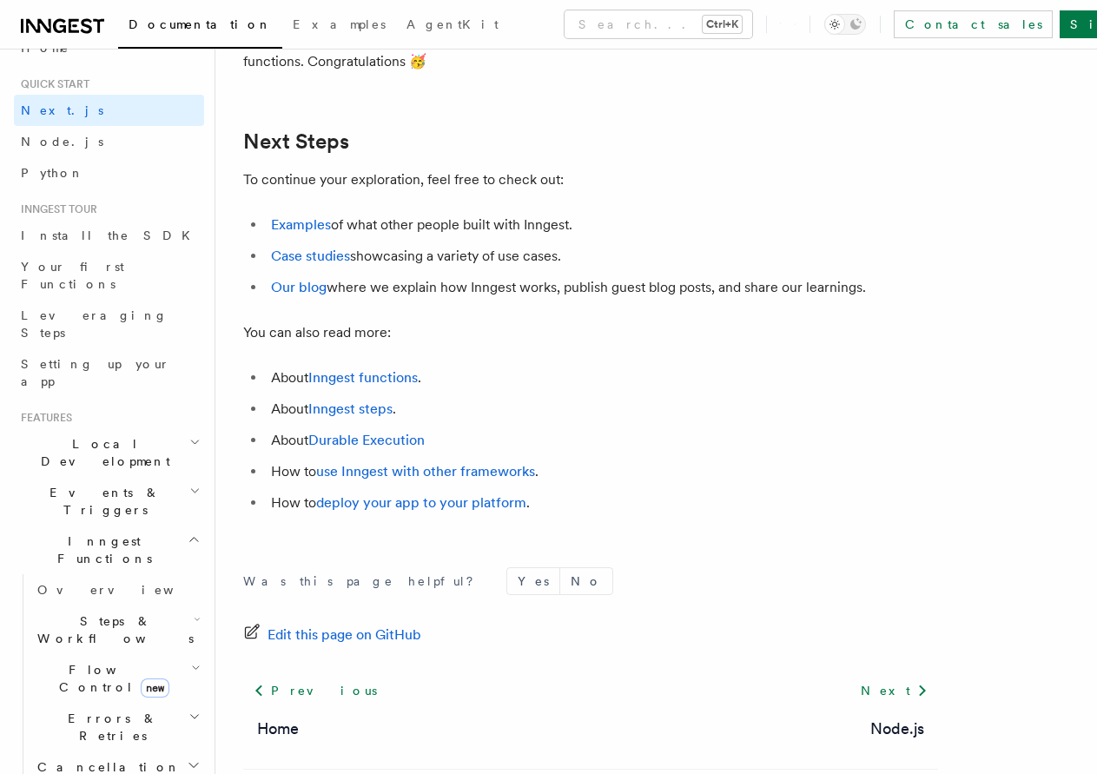
drag, startPoint x: 540, startPoint y: 353, endPoint x: 540, endPoint y: 396, distance: 42.6
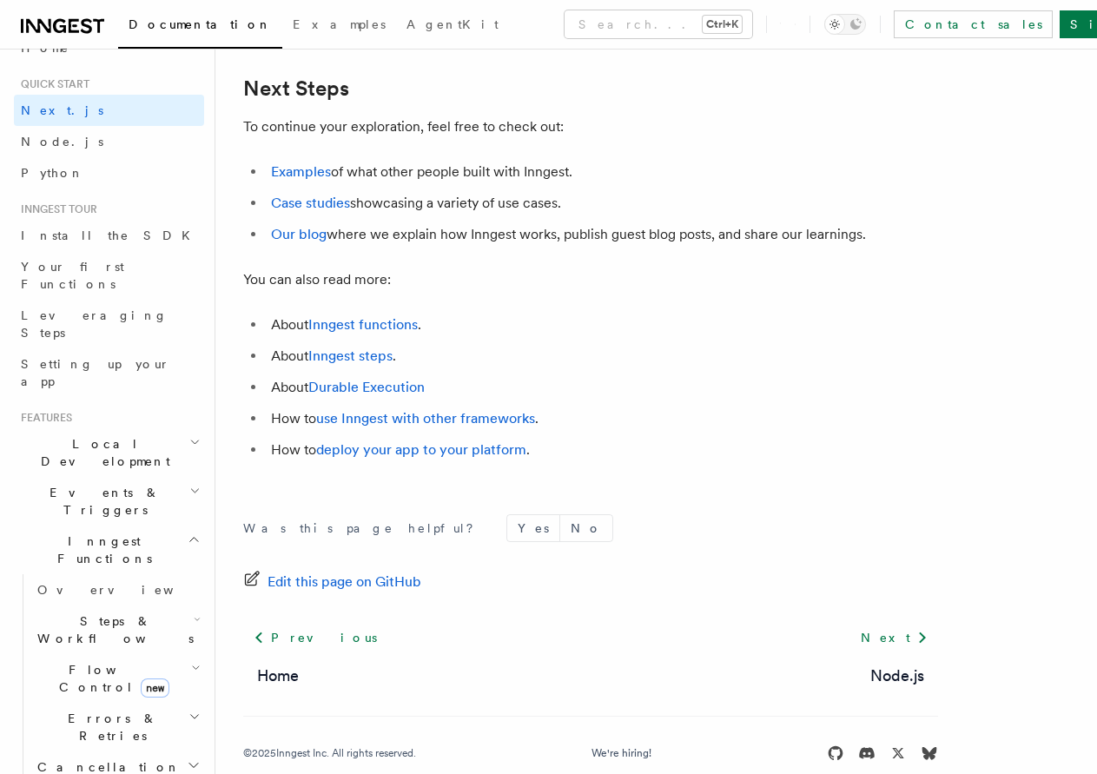
click at [301, 184] on li "Examples of what other people built with Inngest." at bounding box center [602, 172] width 672 height 24
click at [300, 180] on link "Examples" at bounding box center [301, 171] width 60 height 17
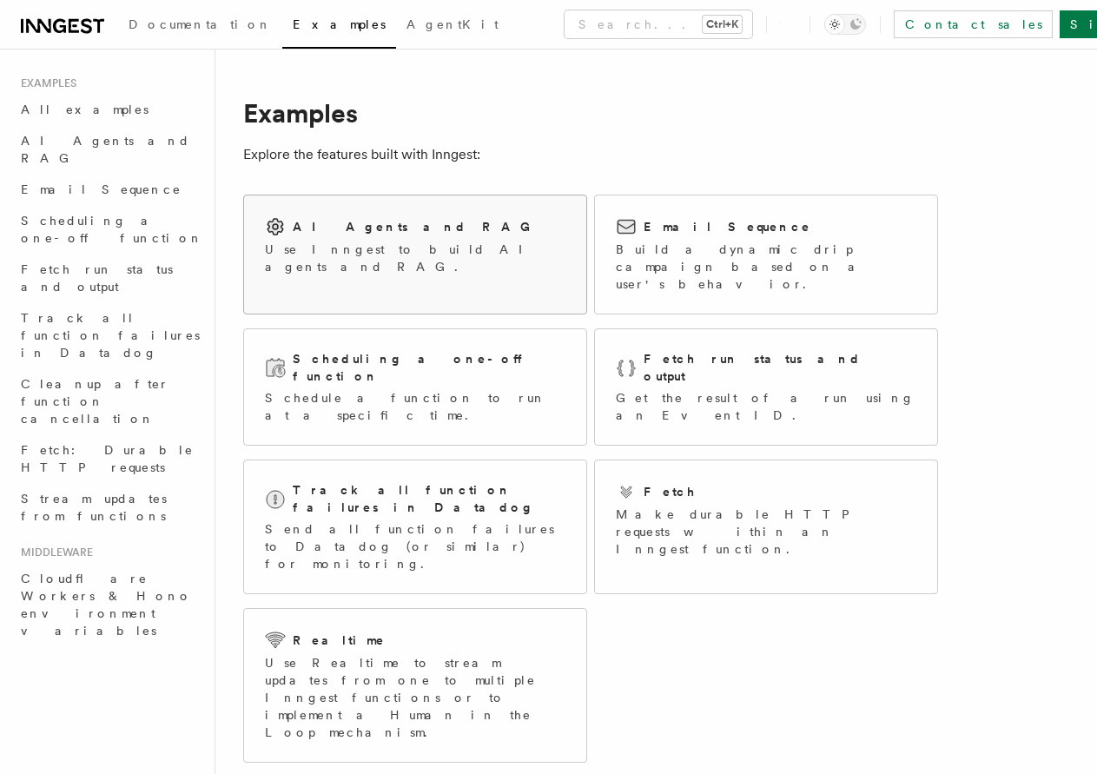
click at [452, 244] on p "Use Inngest to build AI agents and RAG." at bounding box center [415, 258] width 300 height 35
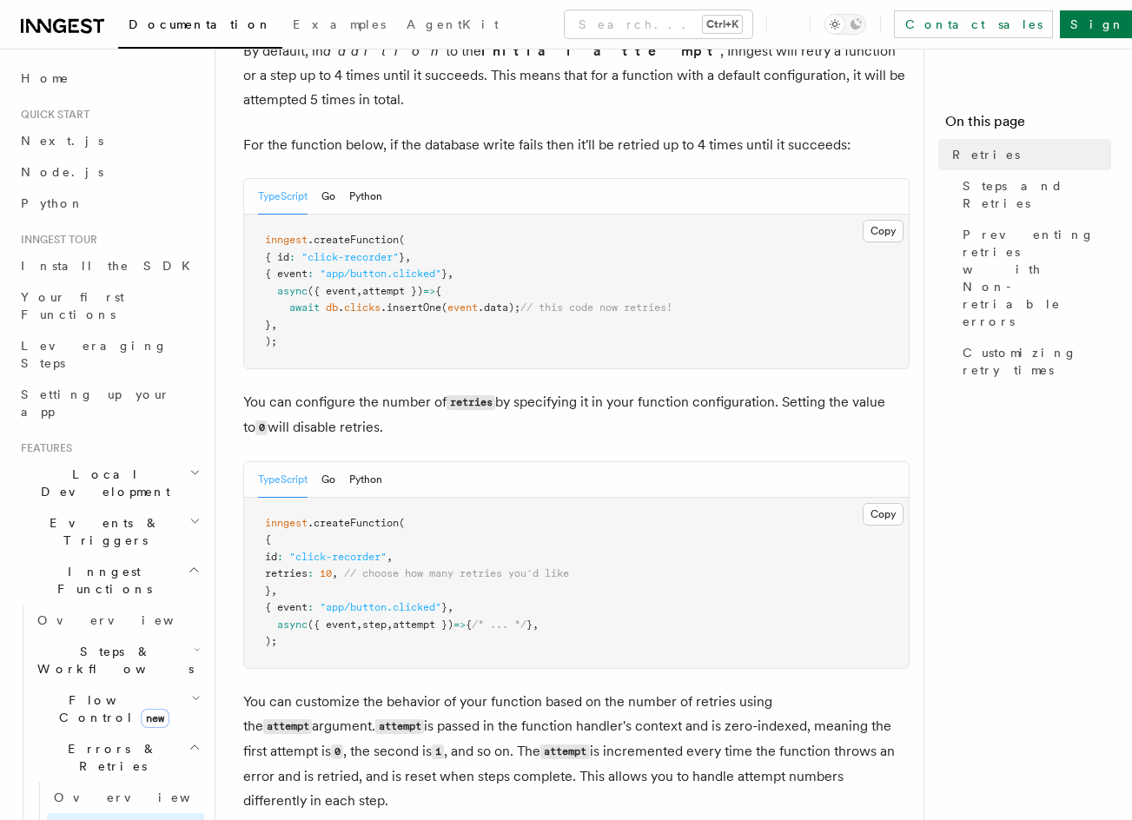
drag, startPoint x: 360, startPoint y: 518, endPoint x: 362, endPoint y: 532, distance: 15.0
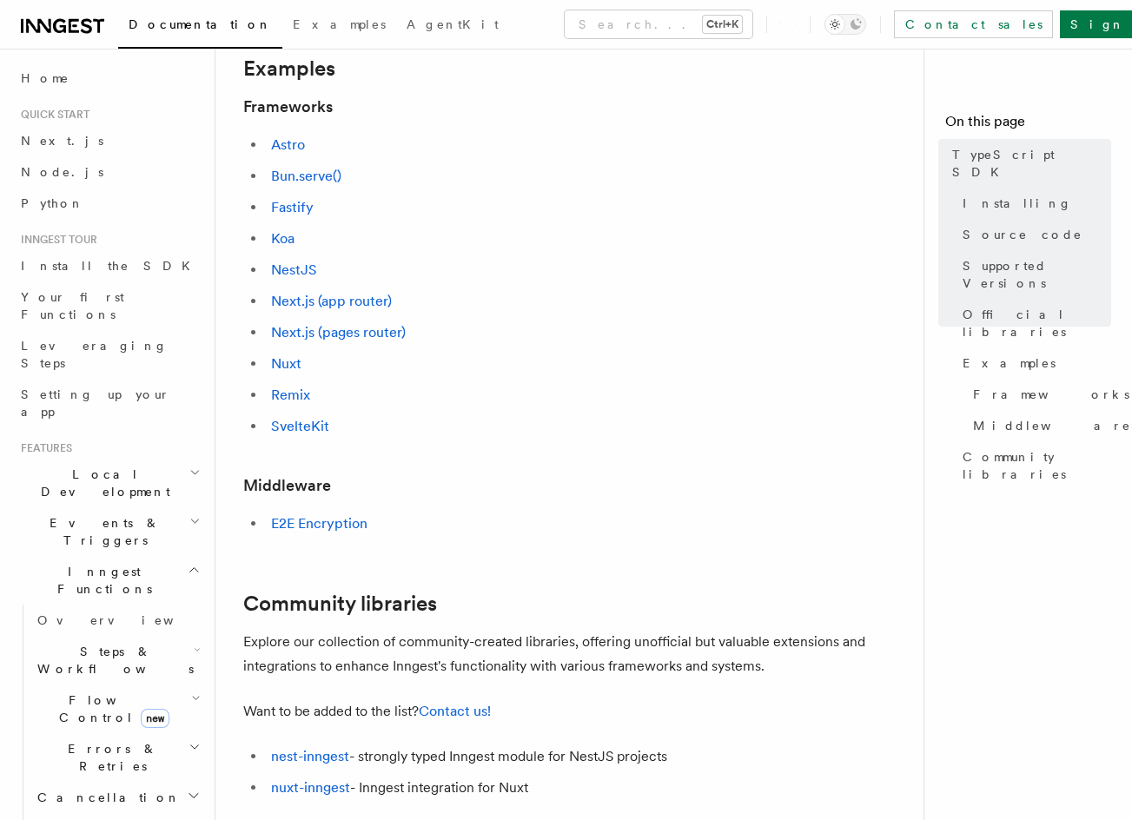
drag, startPoint x: 420, startPoint y: 411, endPoint x: 434, endPoint y: 573, distance: 163.0
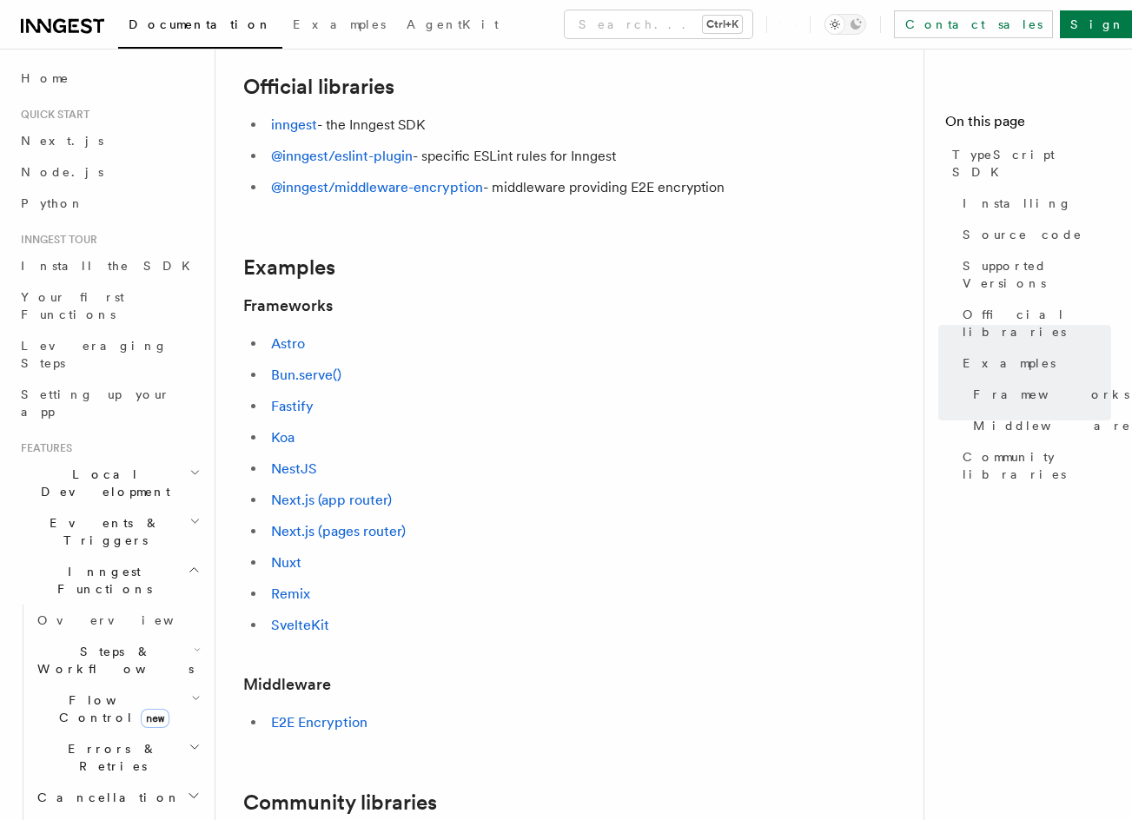
drag, startPoint x: 440, startPoint y: 329, endPoint x: 438, endPoint y: 314, distance: 15.0
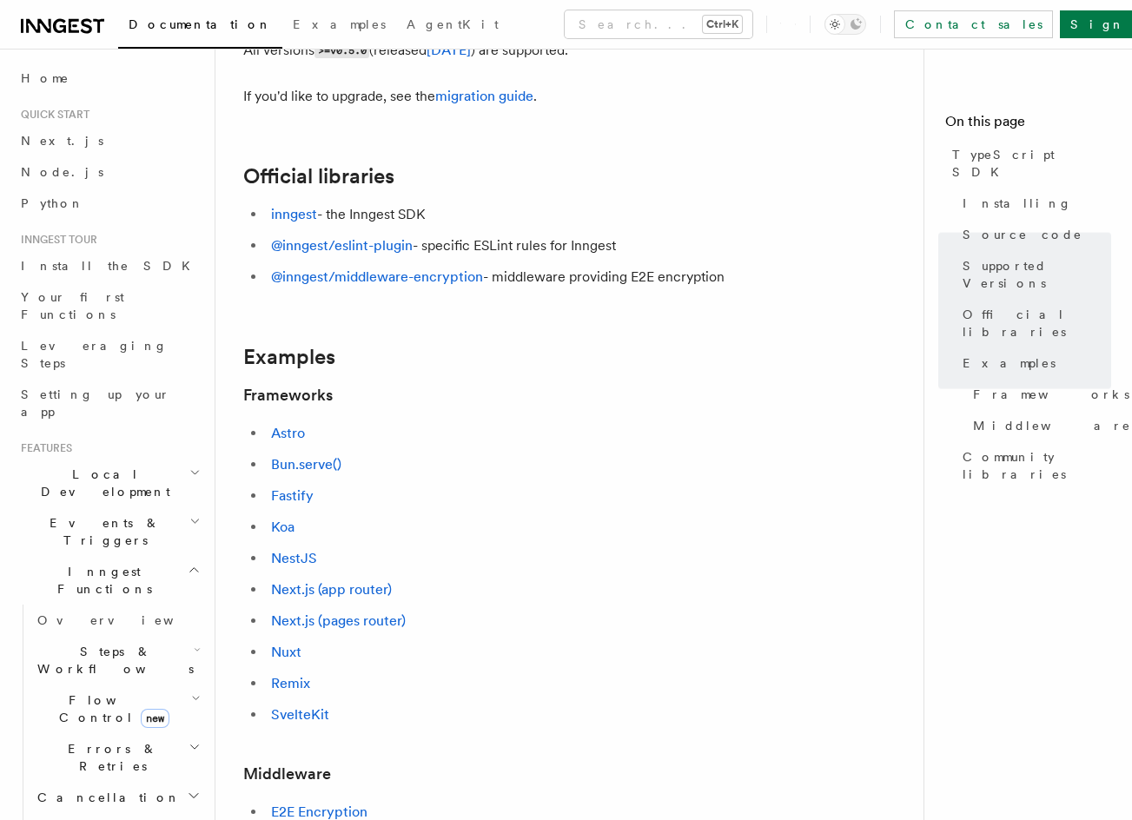
drag, startPoint x: 393, startPoint y: 681, endPoint x: 391, endPoint y: 723, distance: 41.7
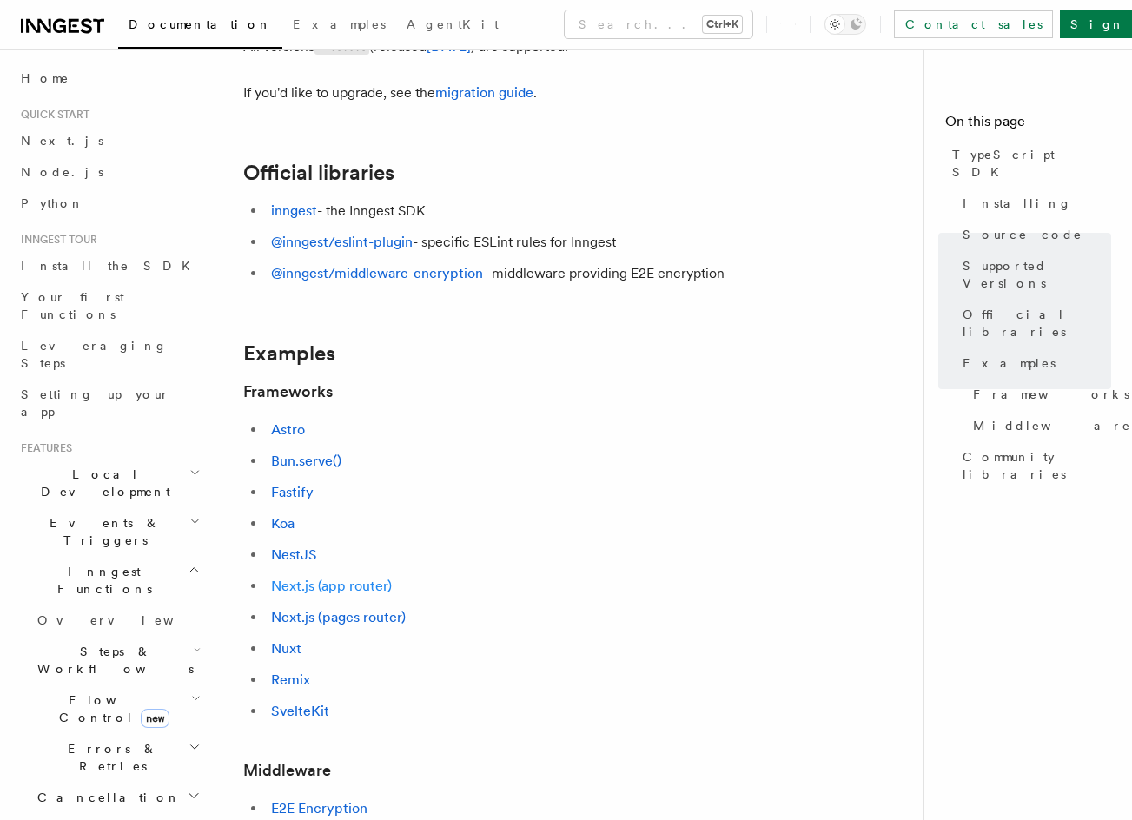
click at [306, 591] on link "Next.js (app router)" at bounding box center [331, 586] width 121 height 17
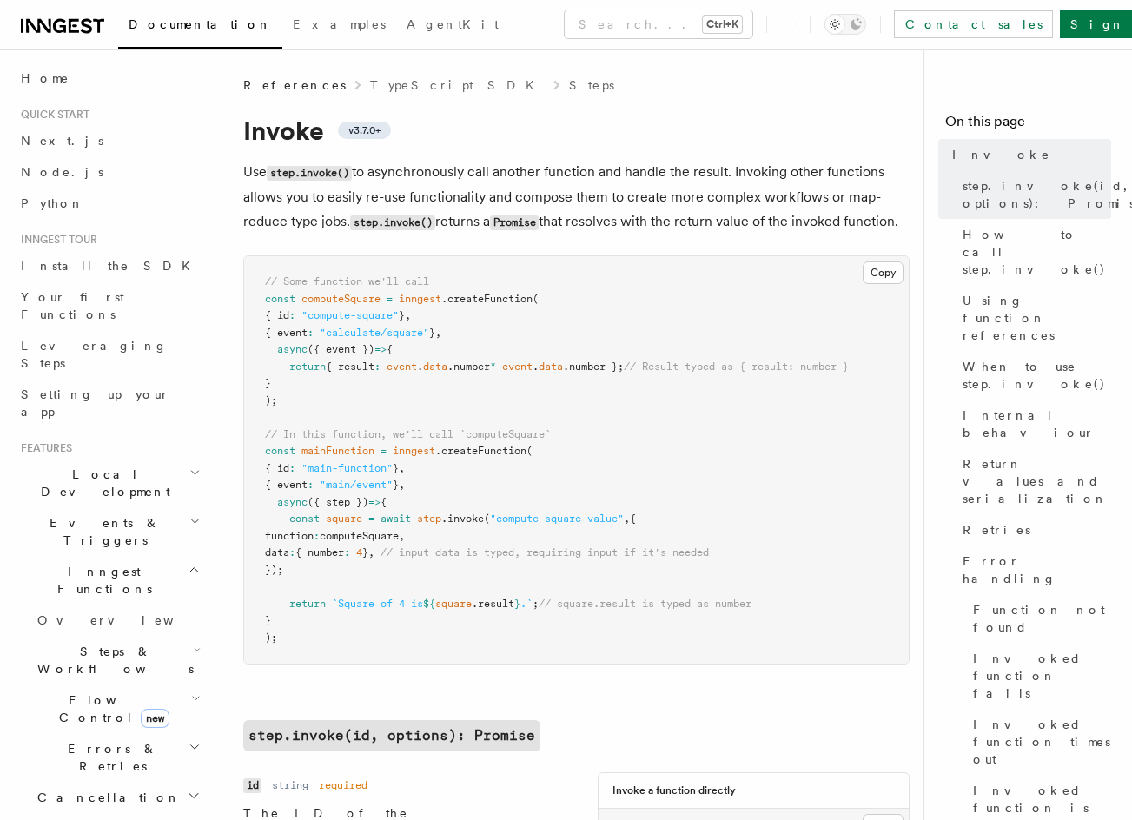
click at [382, 181] on p "Use step.invoke() to asynchronously call another function and handle the result…" at bounding box center [576, 197] width 666 height 75
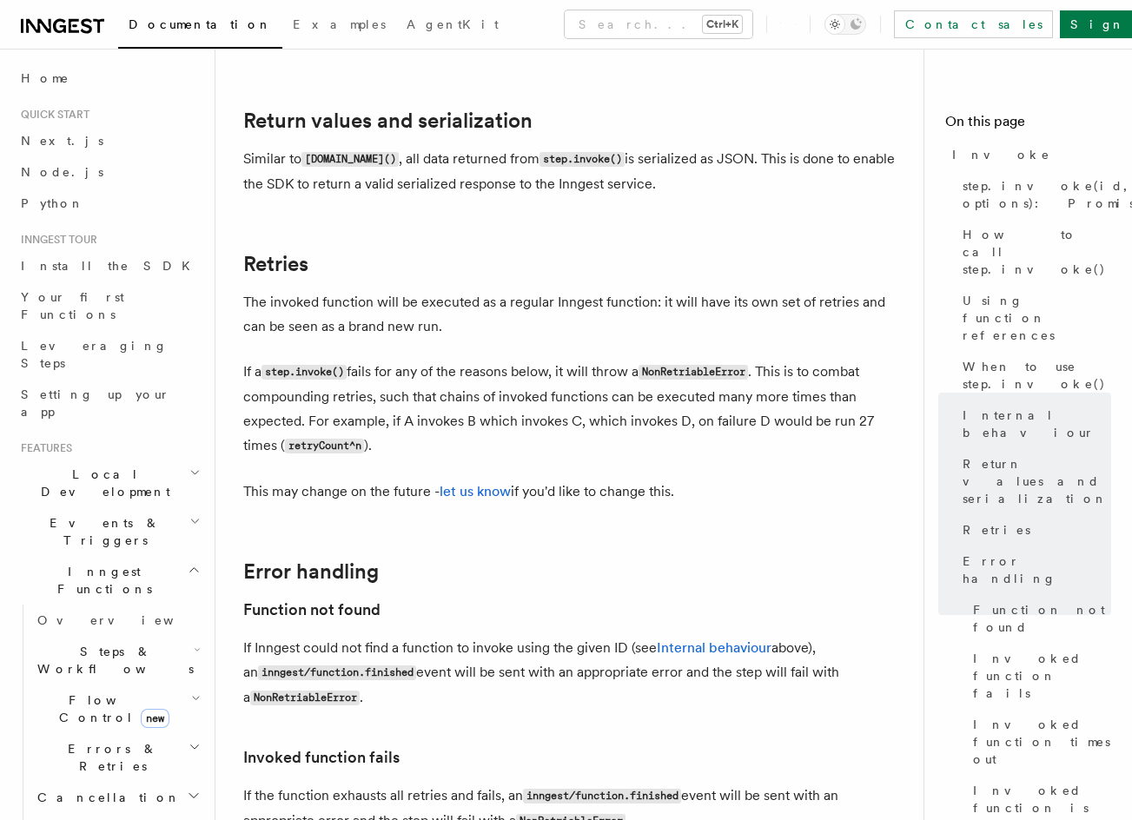
scroll to position [3590, 0]
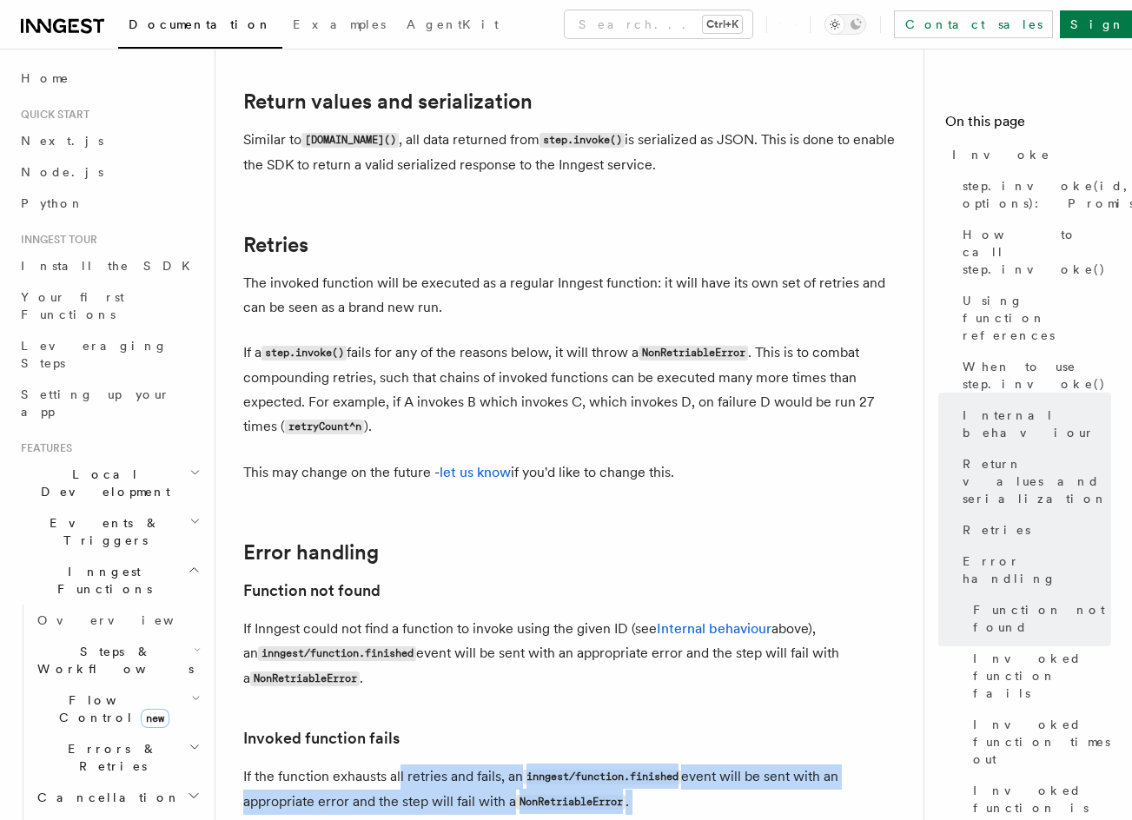
drag, startPoint x: 400, startPoint y: 444, endPoint x: 505, endPoint y: 500, distance: 119.3
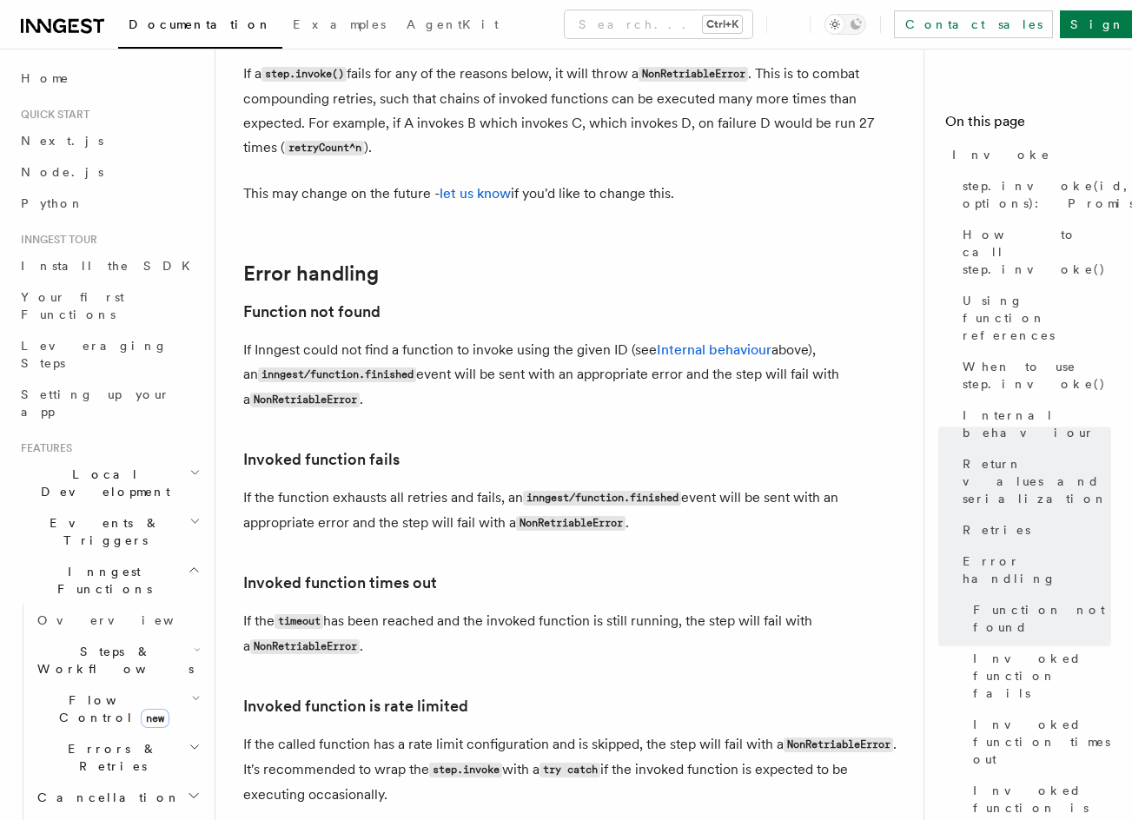
scroll to position [3929, 0]
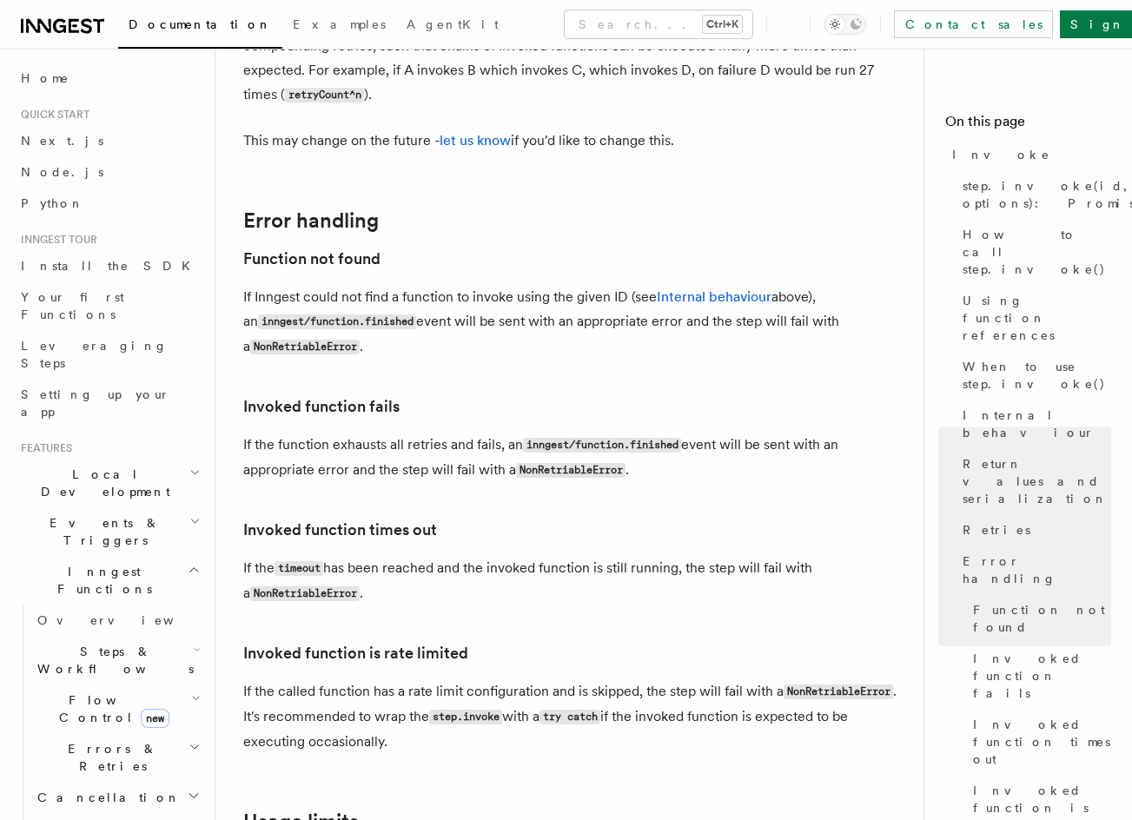
drag, startPoint x: 555, startPoint y: 592, endPoint x: 525, endPoint y: 577, distance: 34.2
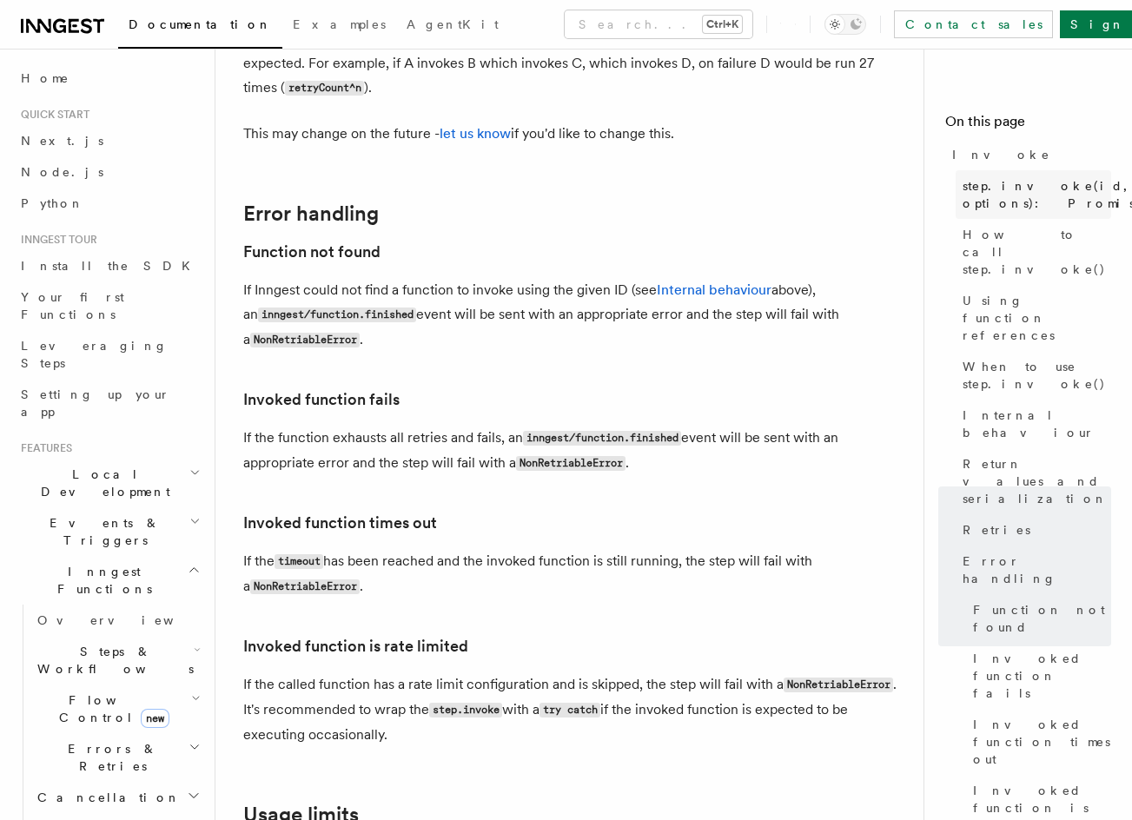
click at [1013, 196] on span "step.invoke(id, options): Promise" at bounding box center [1052, 194] width 181 height 35
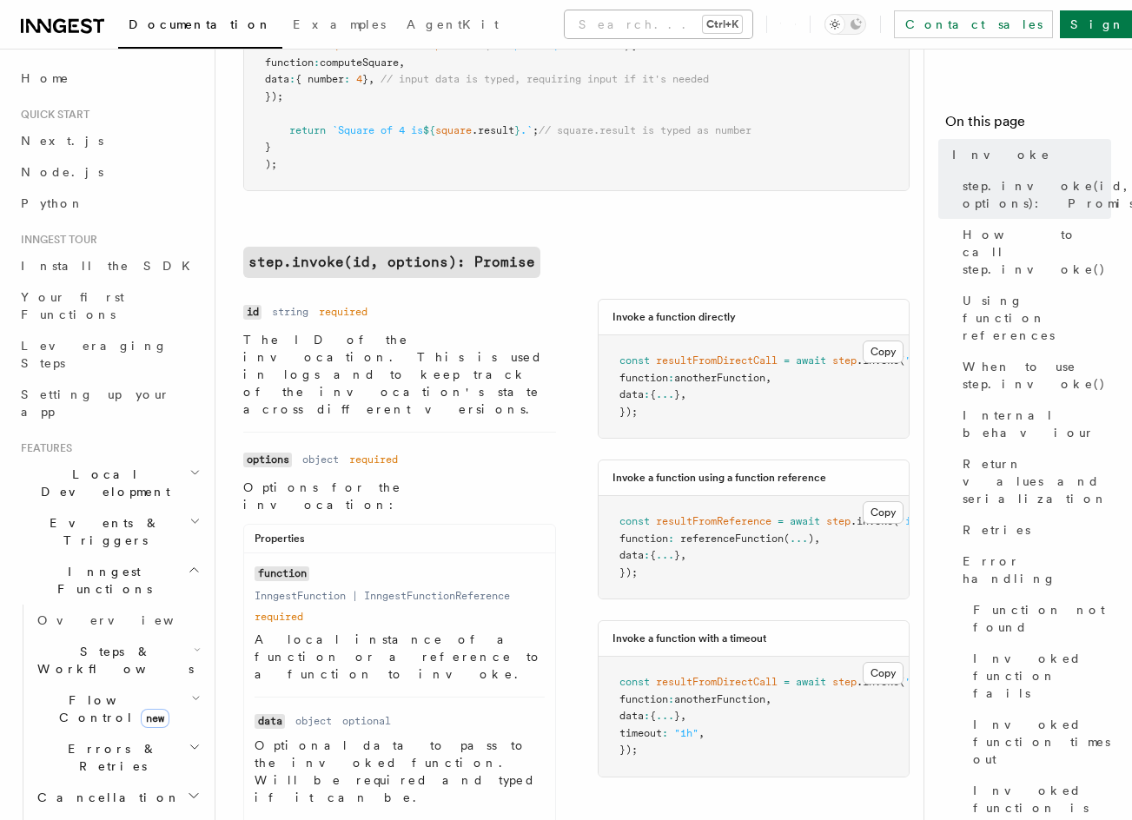
scroll to position [165, 0]
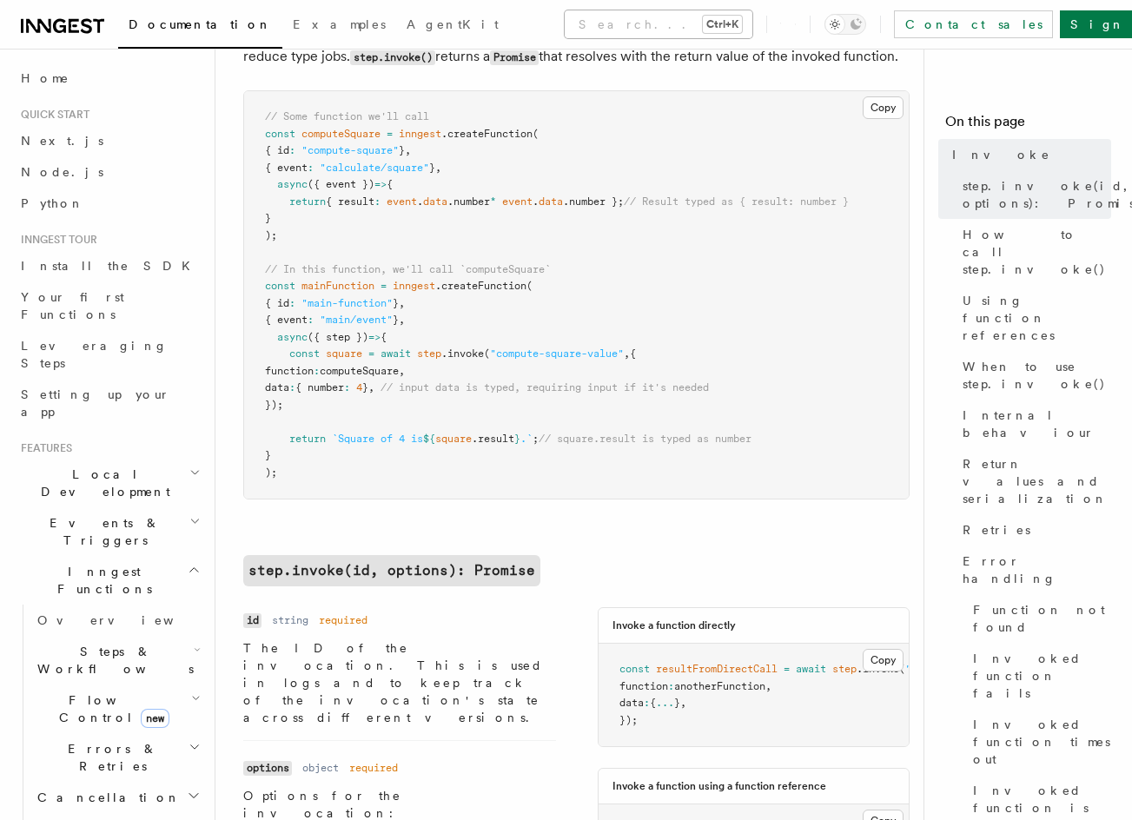
drag, startPoint x: 627, startPoint y: 42, endPoint x: 623, endPoint y: 28, distance: 14.6
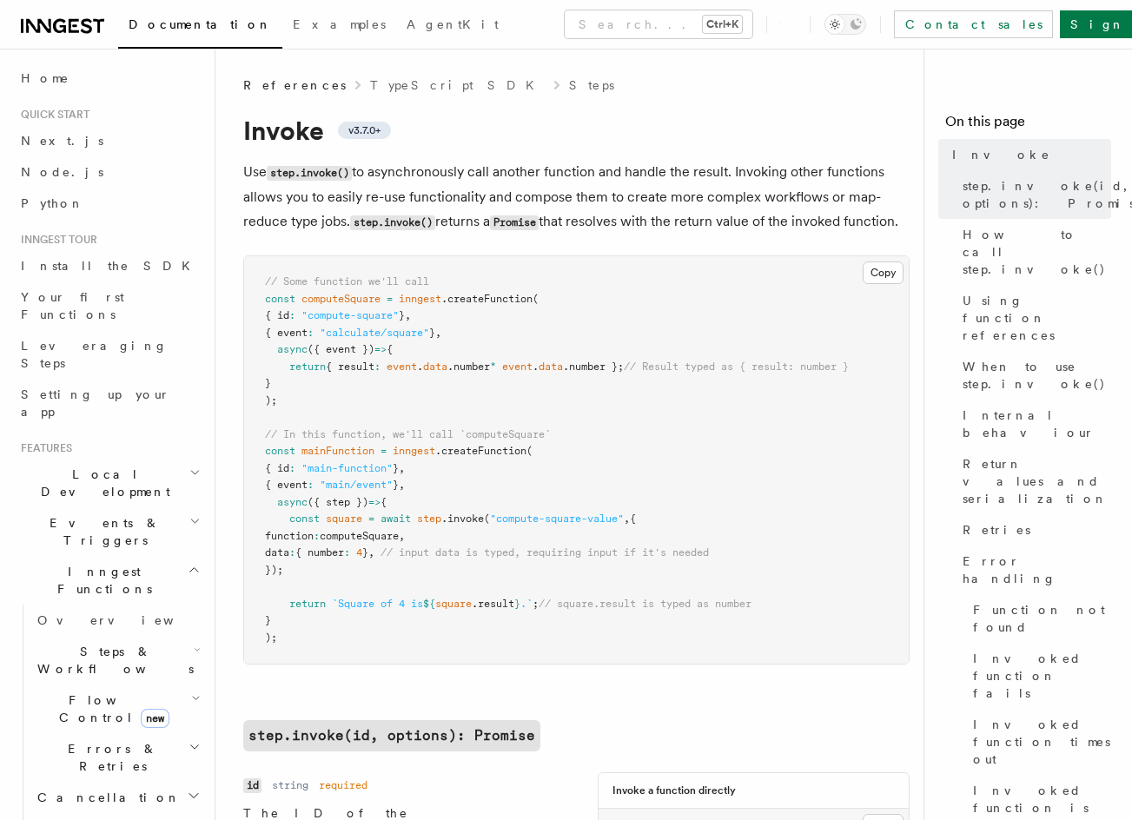
click at [360, 474] on span ""main-function"" at bounding box center [346, 468] width 91 height 12
click at [362, 481] on pre "// Some function we'll call const computeSquare = inngest .createFunction ( { i…" at bounding box center [576, 459] width 664 height 407
copy span "mainFunction"
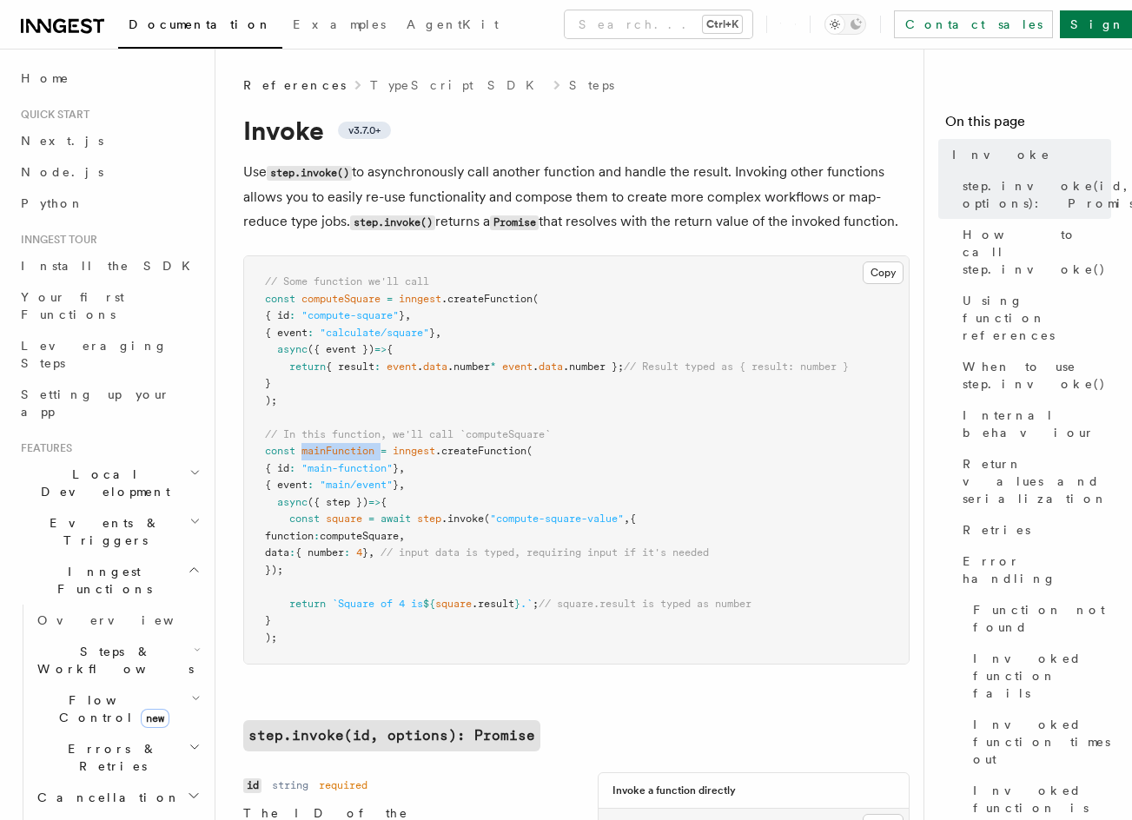
click at [335, 457] on span "mainFunction" at bounding box center [337, 451] width 73 height 12
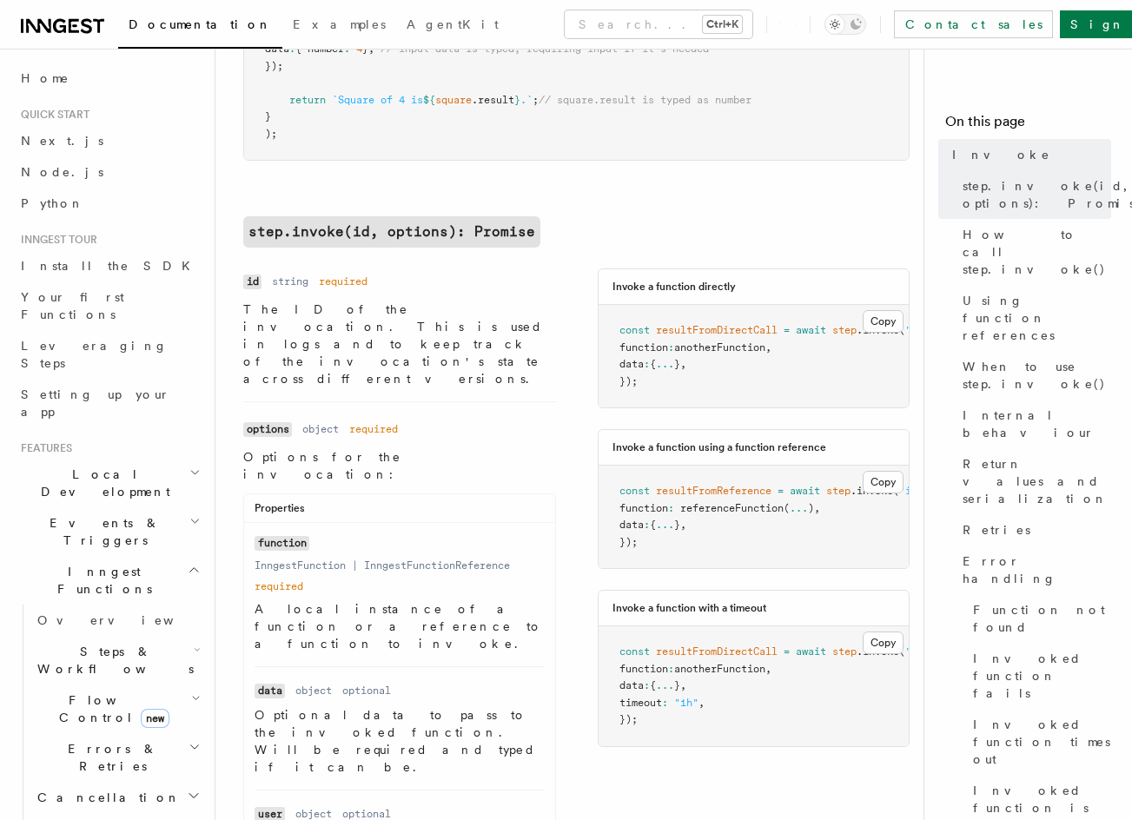
drag, startPoint x: 624, startPoint y: 385, endPoint x: 624, endPoint y: 402, distance: 17.4
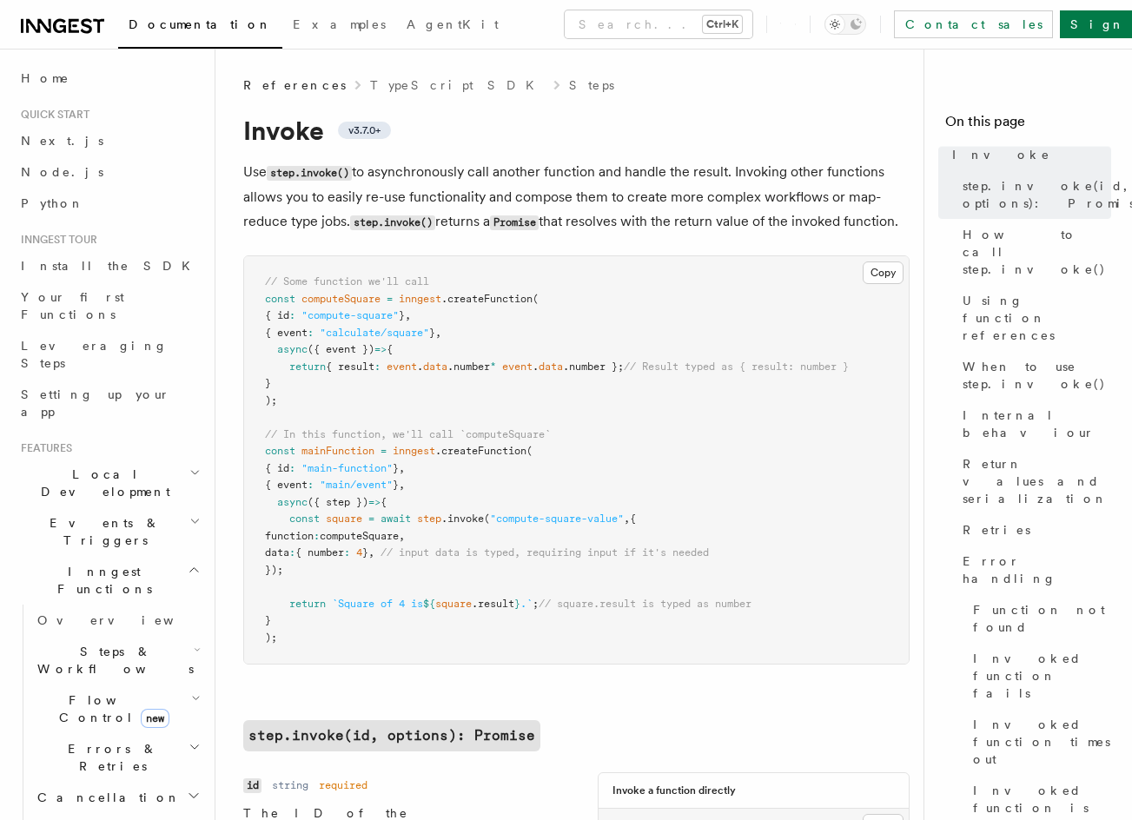
drag, startPoint x: 598, startPoint y: 337, endPoint x: 585, endPoint y: 170, distance: 167.2
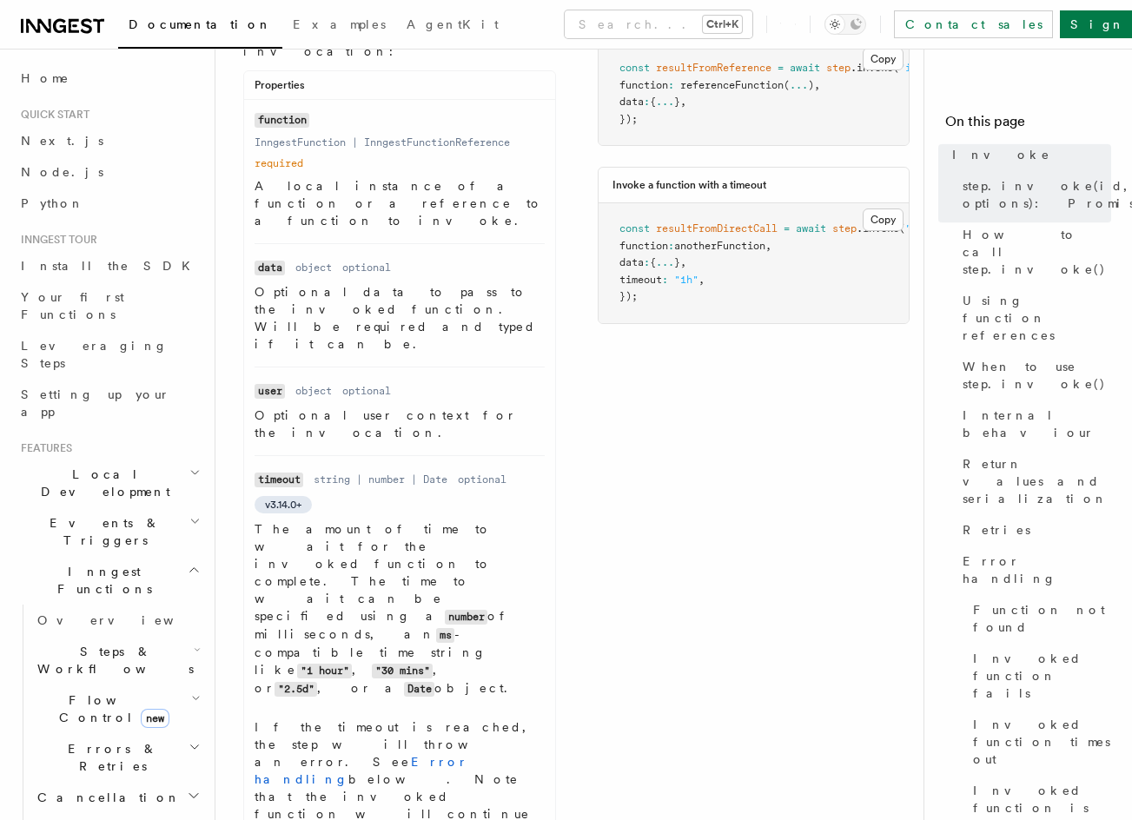
drag, startPoint x: 602, startPoint y: 242, endPoint x: 587, endPoint y: 418, distance: 176.1
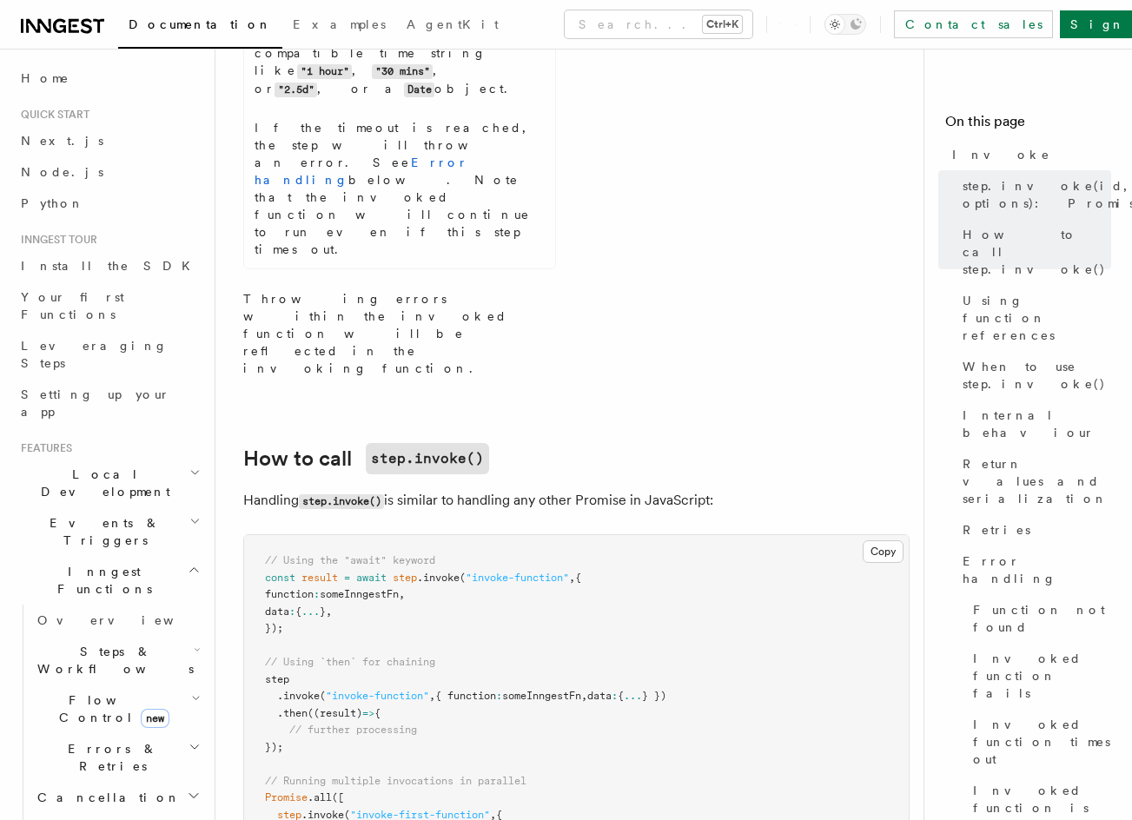
scroll to position [1538, 0]
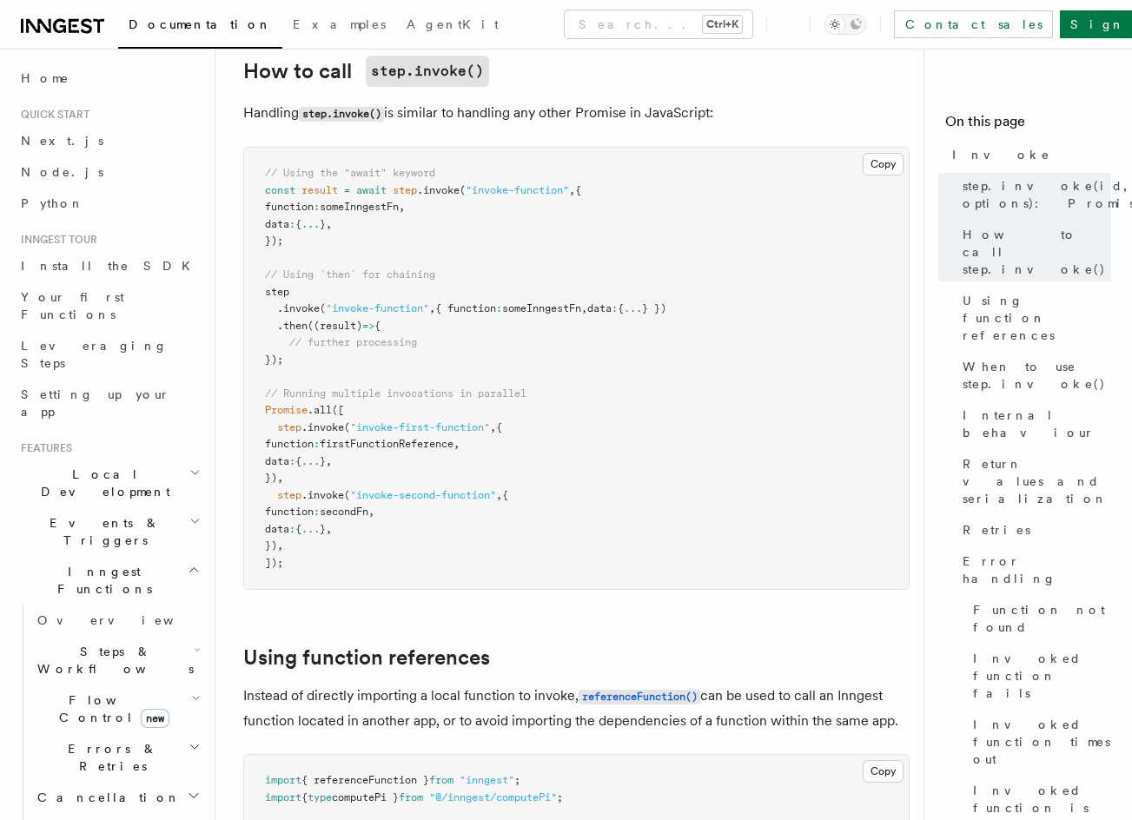
drag, startPoint x: 536, startPoint y: 477, endPoint x: 523, endPoint y: 517, distance: 42.0
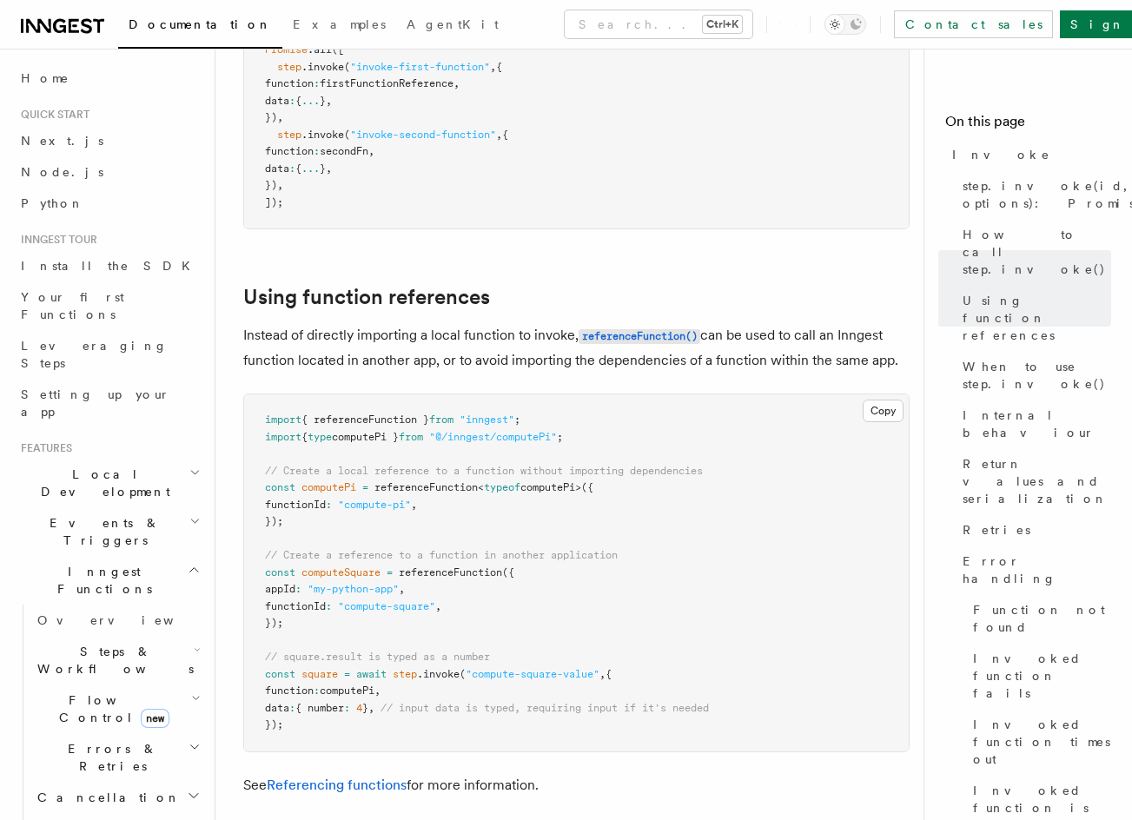
drag, startPoint x: 532, startPoint y: 386, endPoint x: 536, endPoint y: 369, distance: 16.9
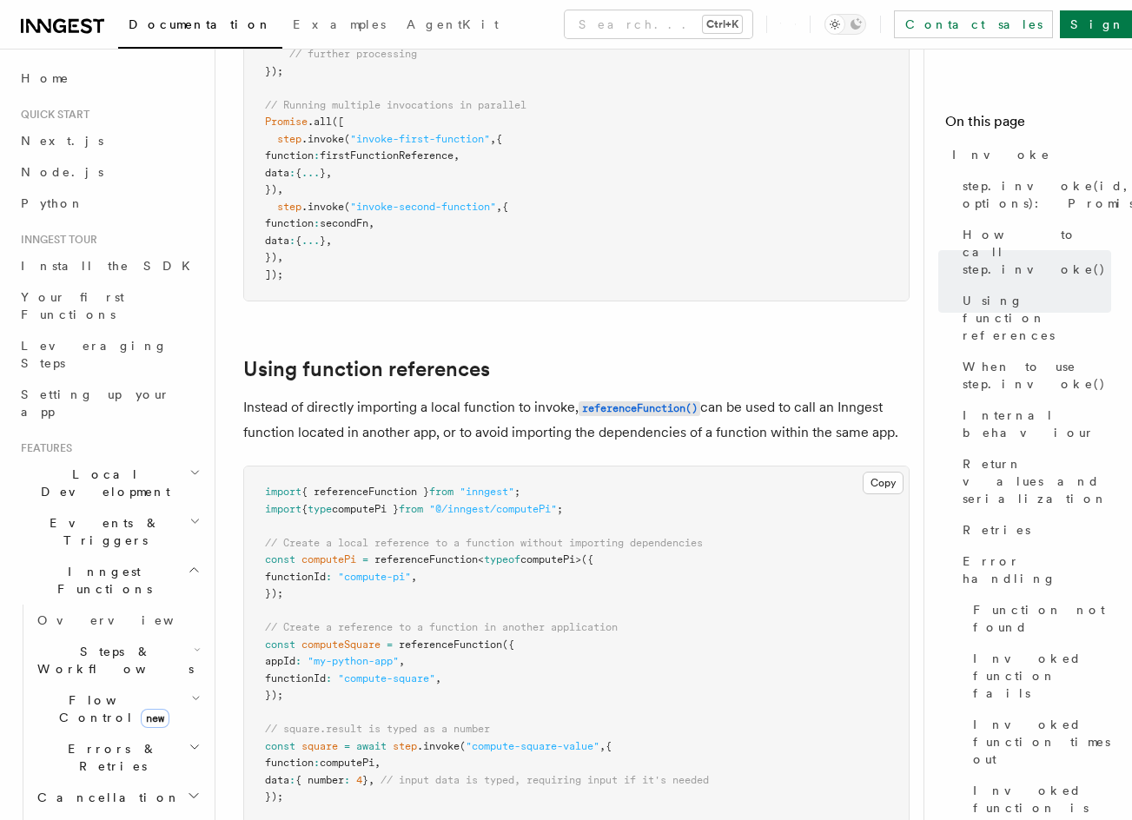
drag, startPoint x: 501, startPoint y: 357, endPoint x: 500, endPoint y: 298, distance: 59.1
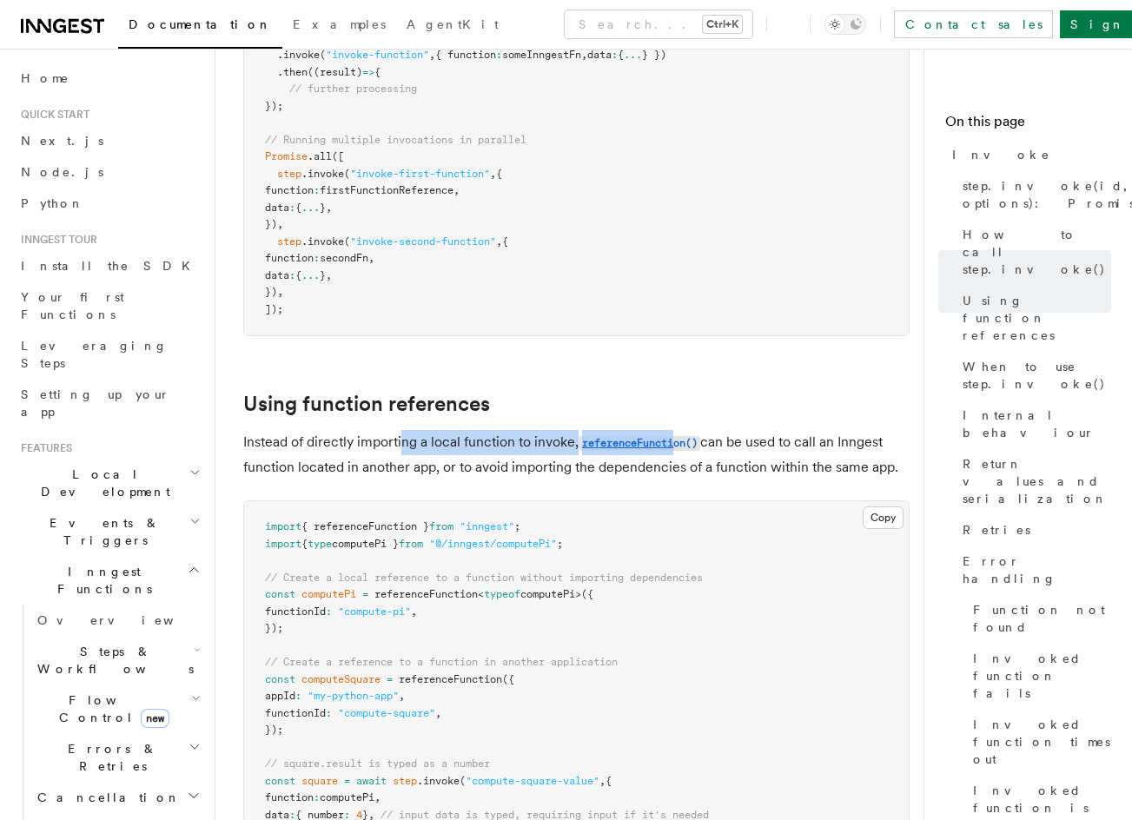
drag, startPoint x: 438, startPoint y: 122, endPoint x: 710, endPoint y: 135, distance: 272.1
click at [676, 430] on p "Instead of directly importing a local function to invoke, referenceFunction() c…" at bounding box center [576, 455] width 666 height 50
click at [811, 430] on p "Instead of directly importing a local function to invoke, referenceFunction() c…" at bounding box center [576, 455] width 666 height 50
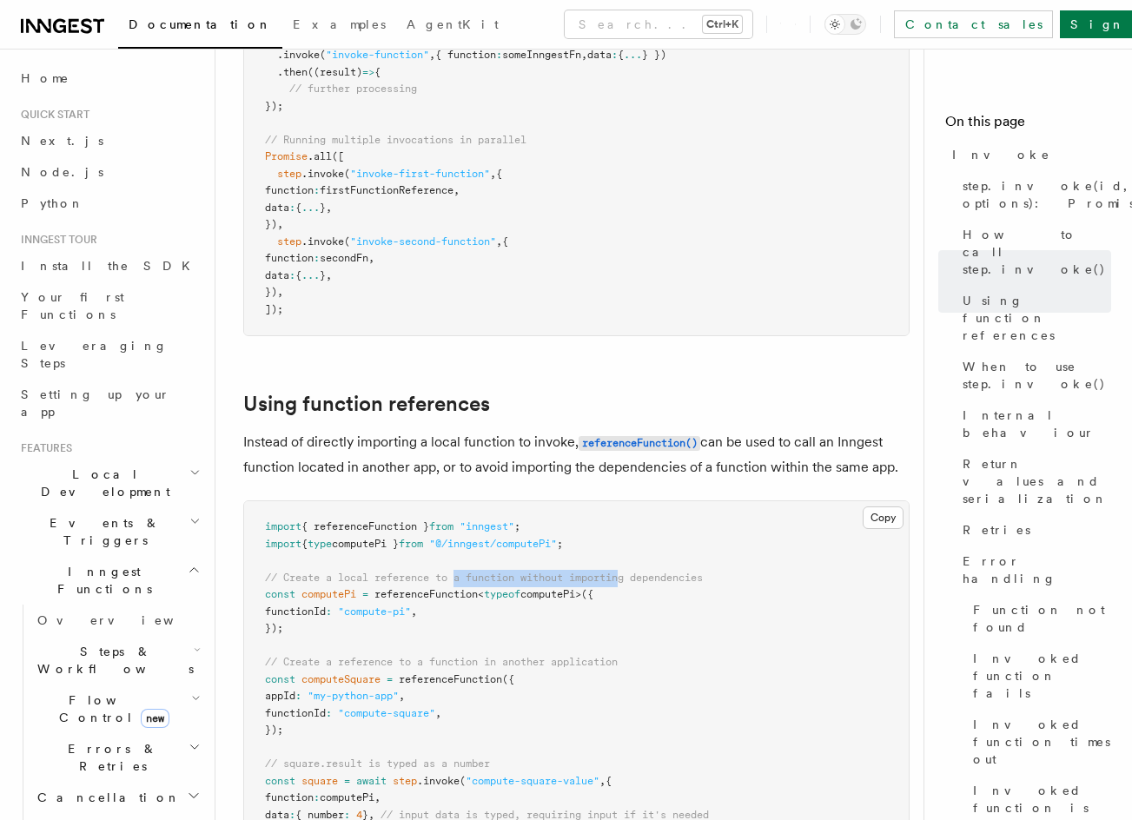
drag, startPoint x: 461, startPoint y: 255, endPoint x: 532, endPoint y: 255, distance: 70.3
click at [628, 501] on pre "import { referenceFunction } from "inngest" ; import { type computePi } from "@…" at bounding box center [576, 679] width 664 height 357
click at [410, 588] on span "referenceFunction" at bounding box center [425, 594] width 103 height 12
click at [549, 571] on span "// Create a local reference to a function without importing dependencies" at bounding box center [484, 577] width 438 height 12
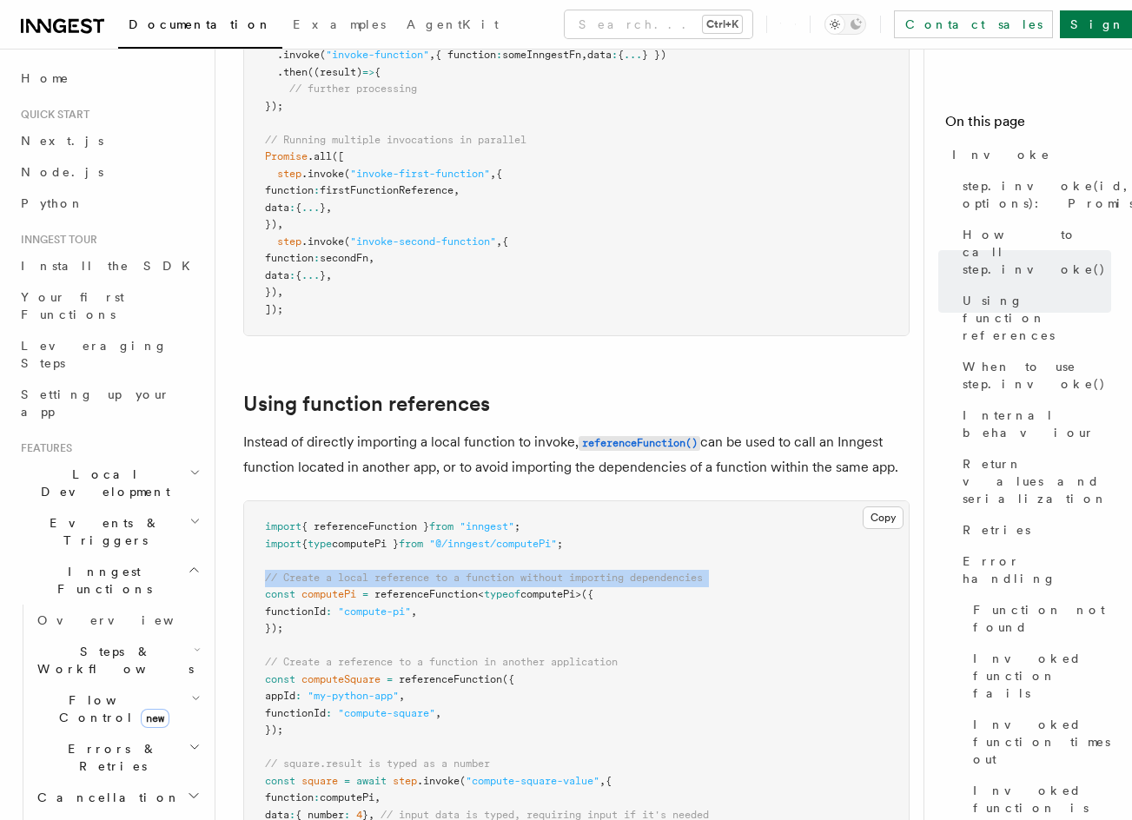
click at [549, 571] on span "// Create a local reference to a function without importing dependencies" at bounding box center [484, 577] width 438 height 12
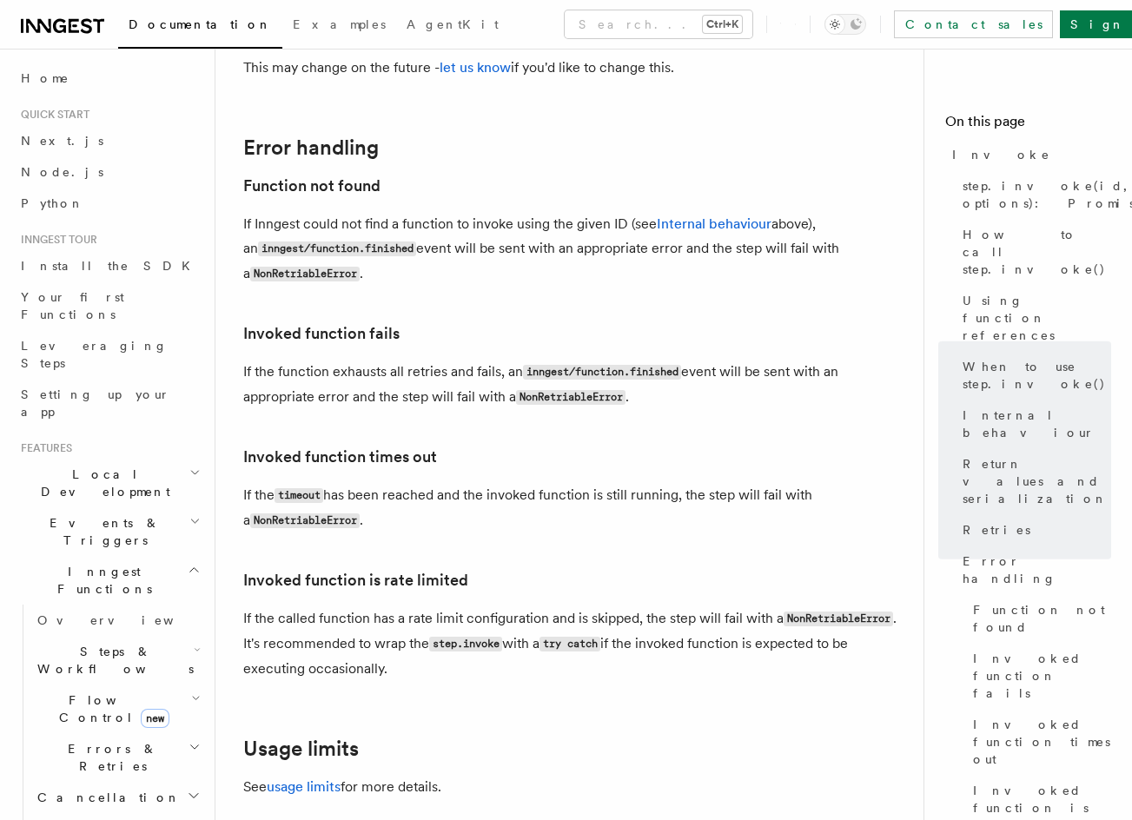
drag, startPoint x: 702, startPoint y: 346, endPoint x: 694, endPoint y: 495, distance: 149.6
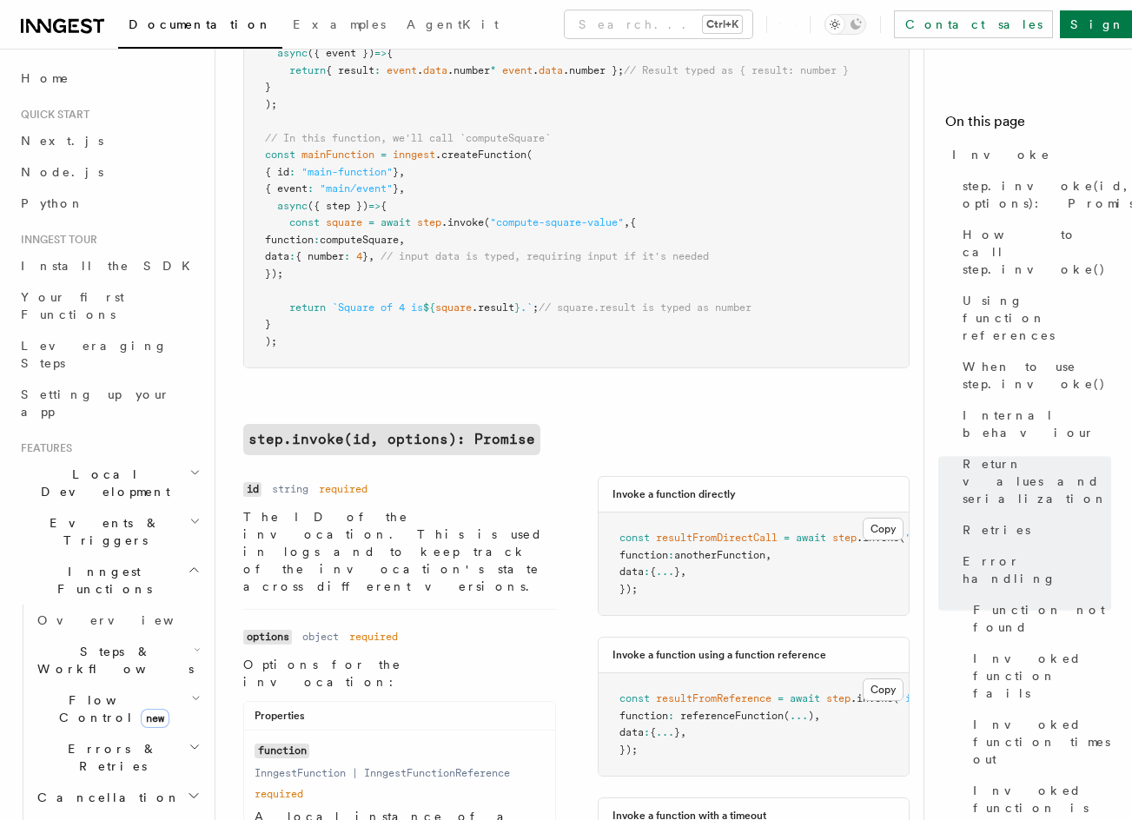
scroll to position [0, 0]
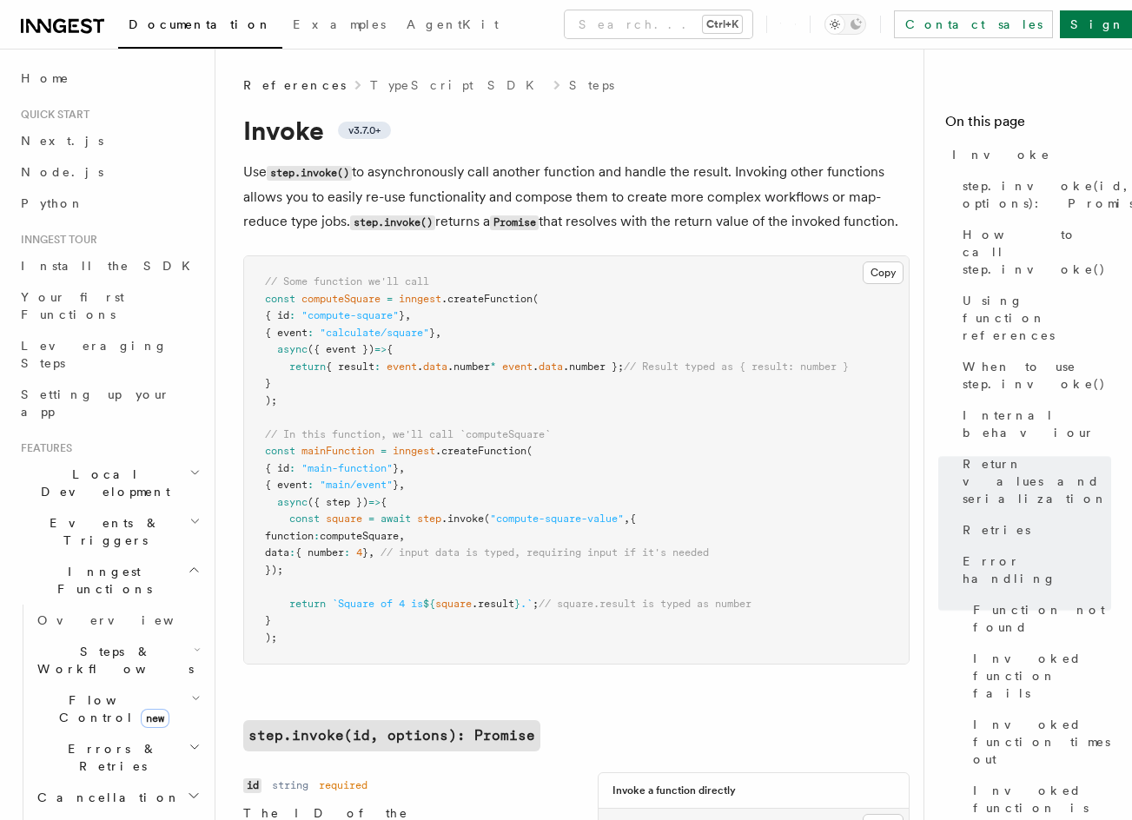
drag, startPoint x: 728, startPoint y: 458, endPoint x: 680, endPoint y: 190, distance: 271.7
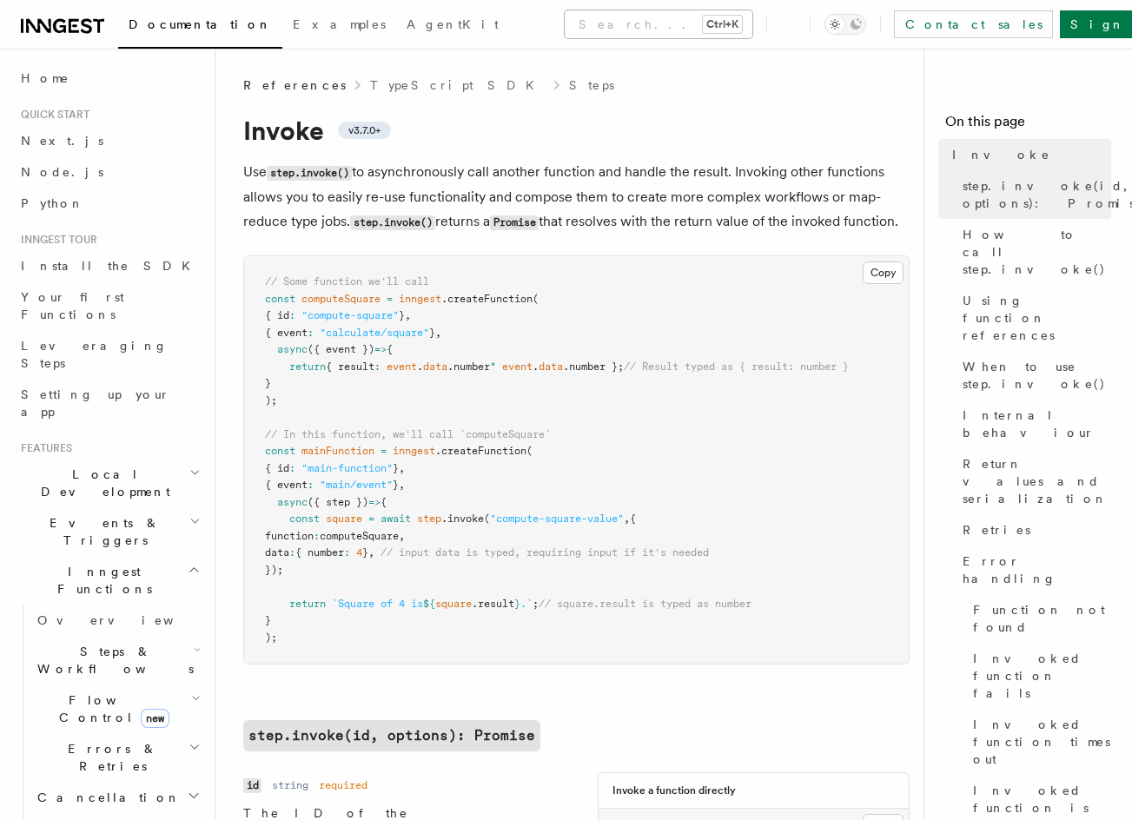
click at [565, 26] on button "Search... Ctrl+K" at bounding box center [659, 24] width 188 height 28
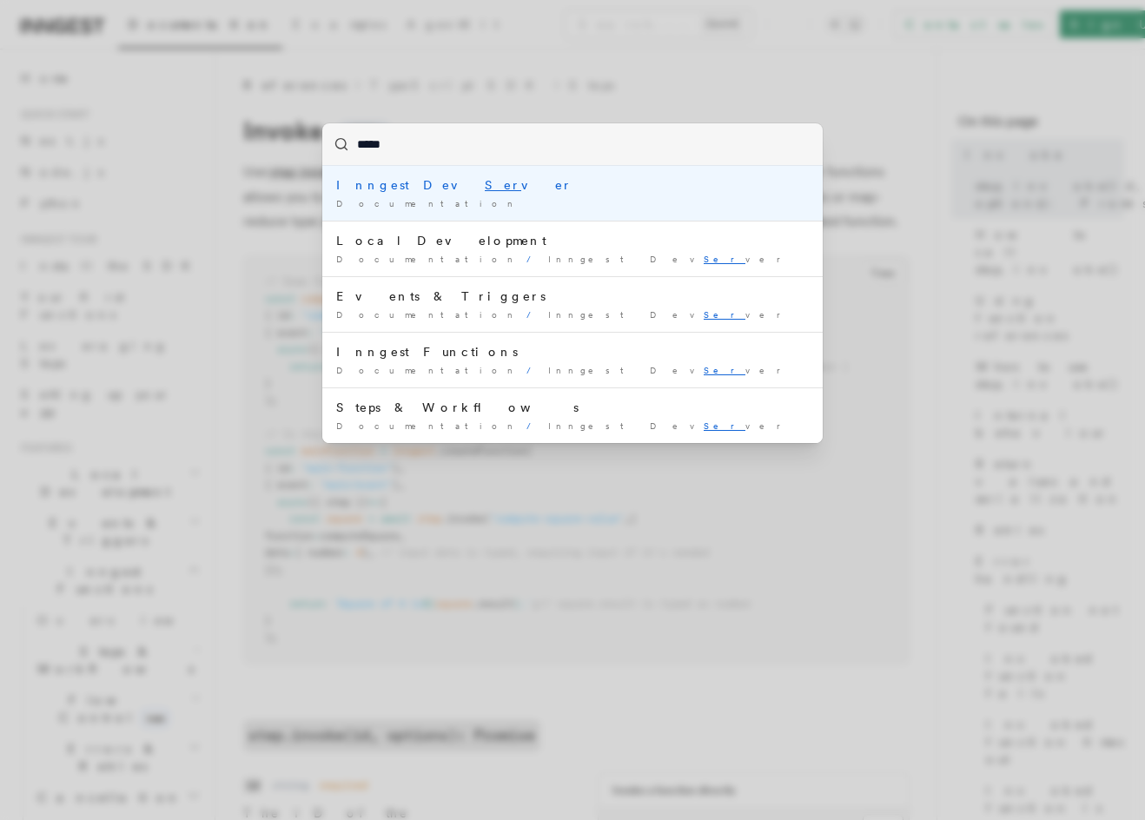
type input "******"
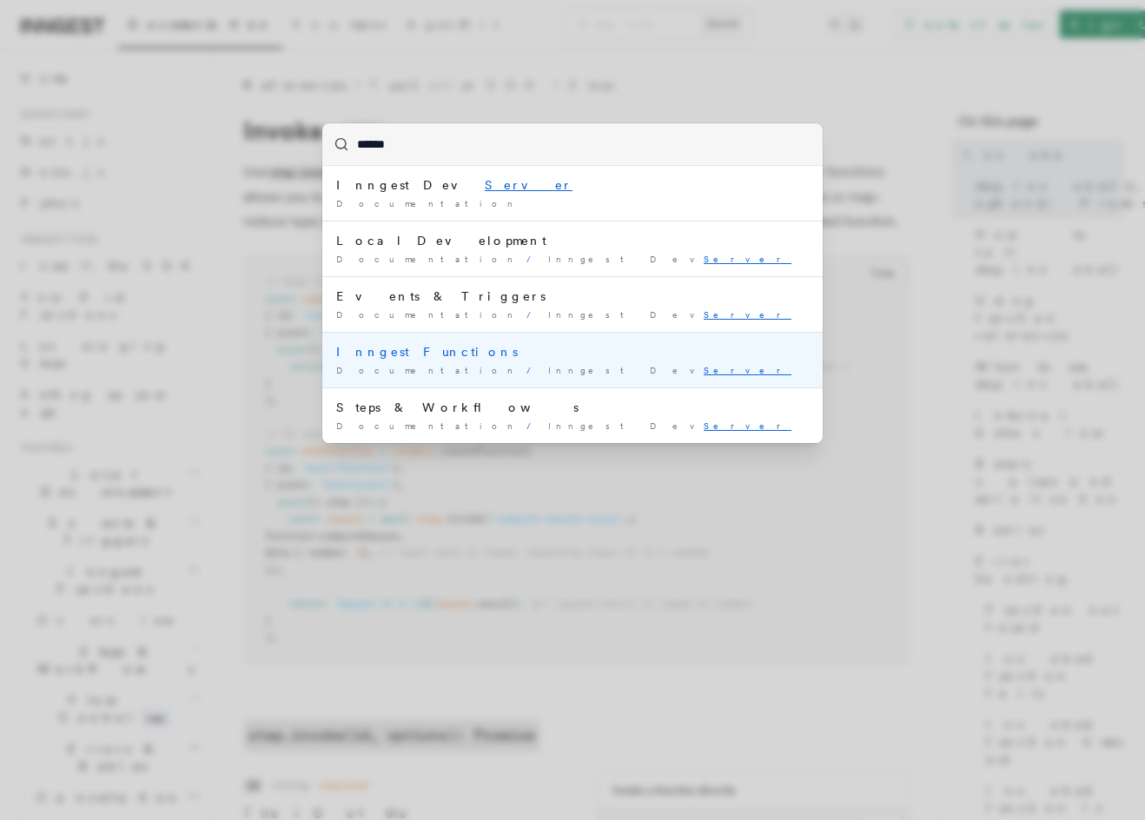
click at [400, 347] on div "Inngest Functions" at bounding box center [572, 351] width 472 height 17
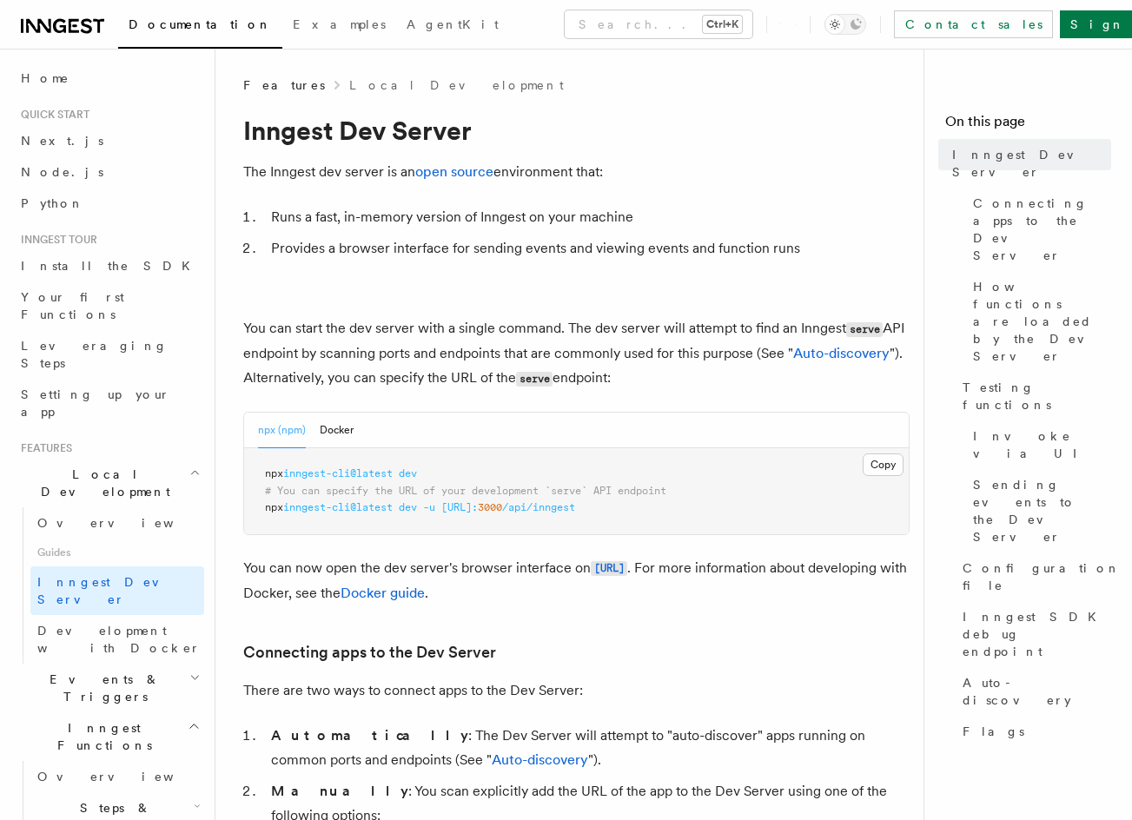
click at [611, 217] on li "Runs a fast, in-memory version of Inngest on your machine" at bounding box center [588, 217] width 644 height 24
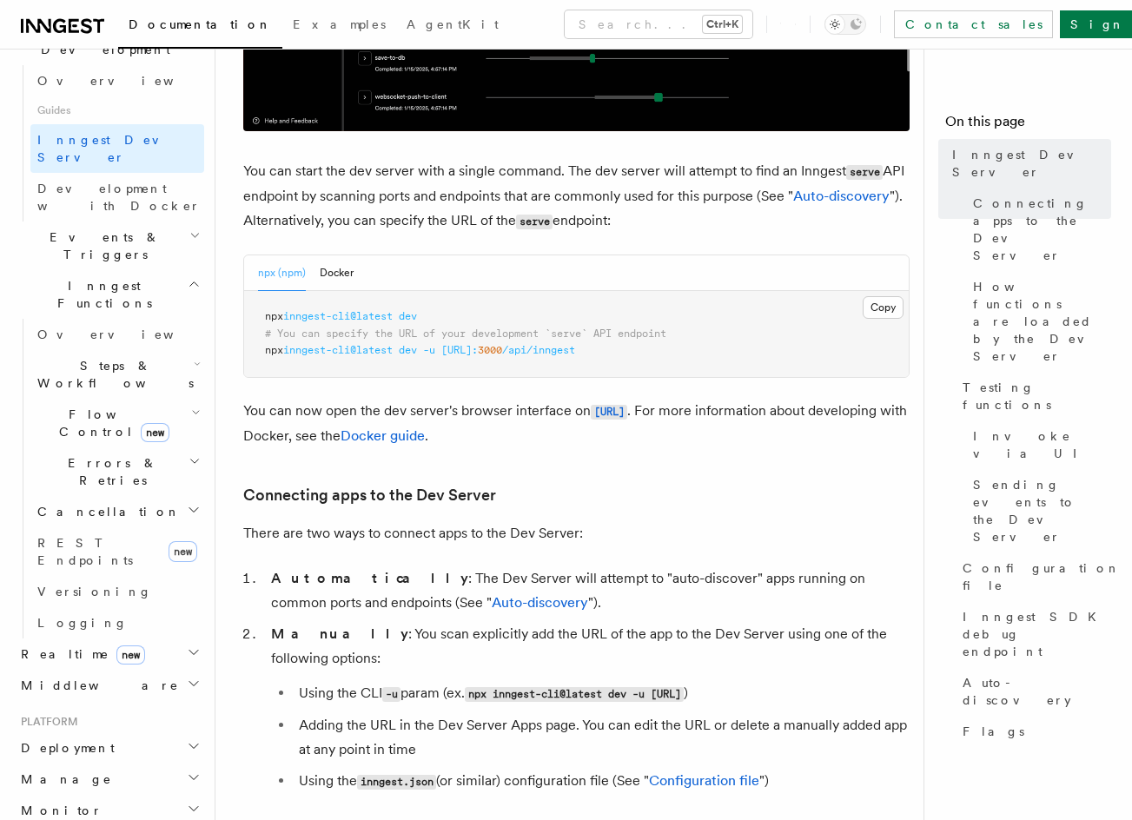
scroll to position [521, 0]
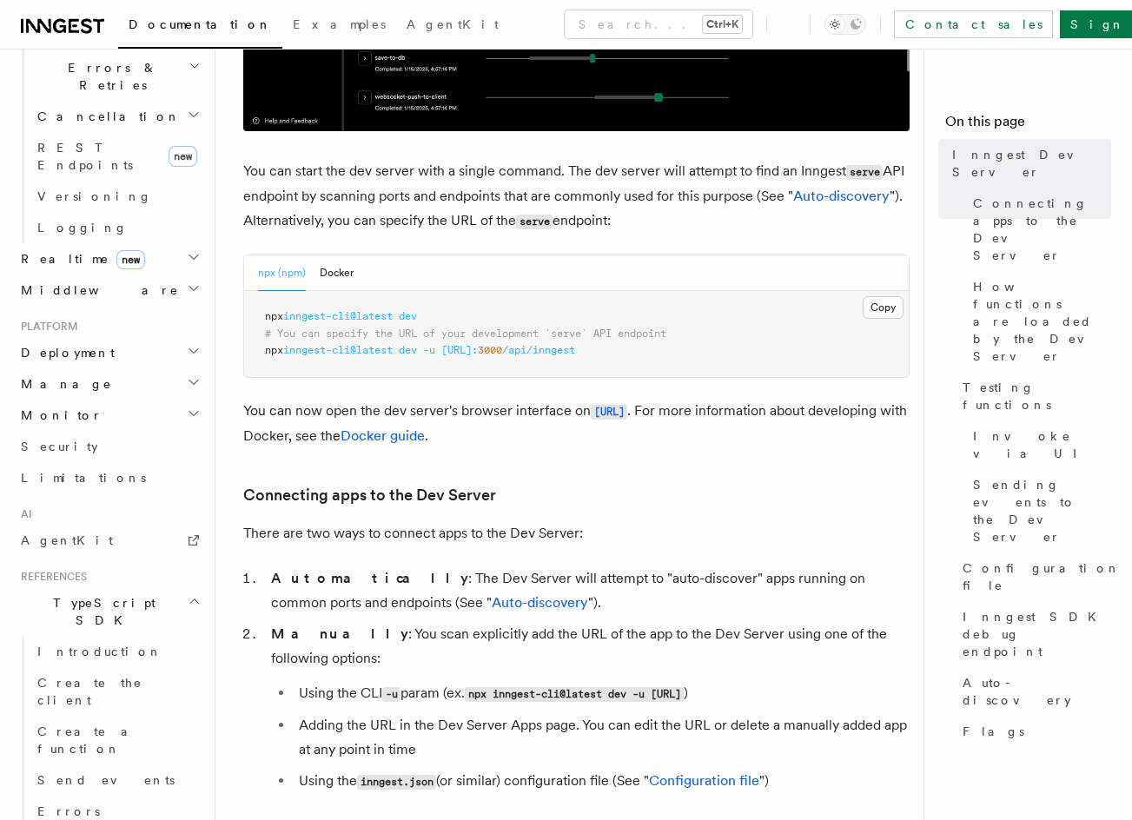
scroll to position [1042, 0]
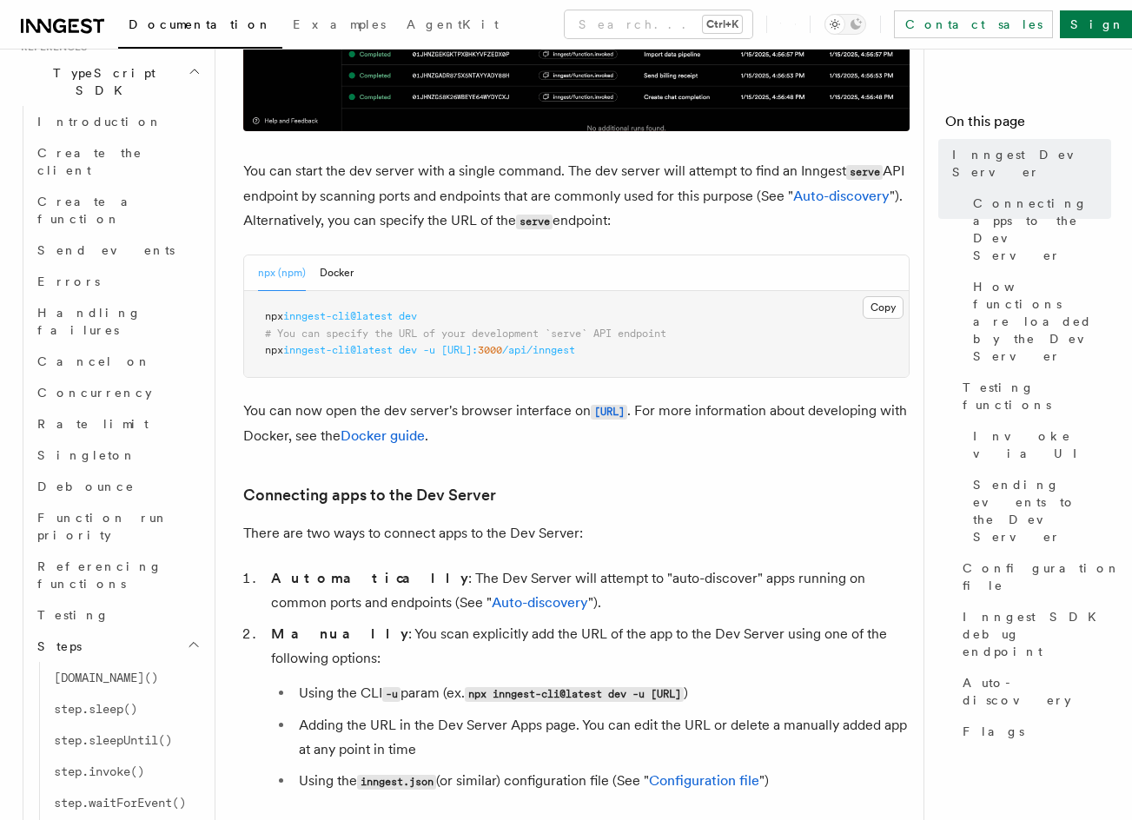
scroll to position [1476, 0]
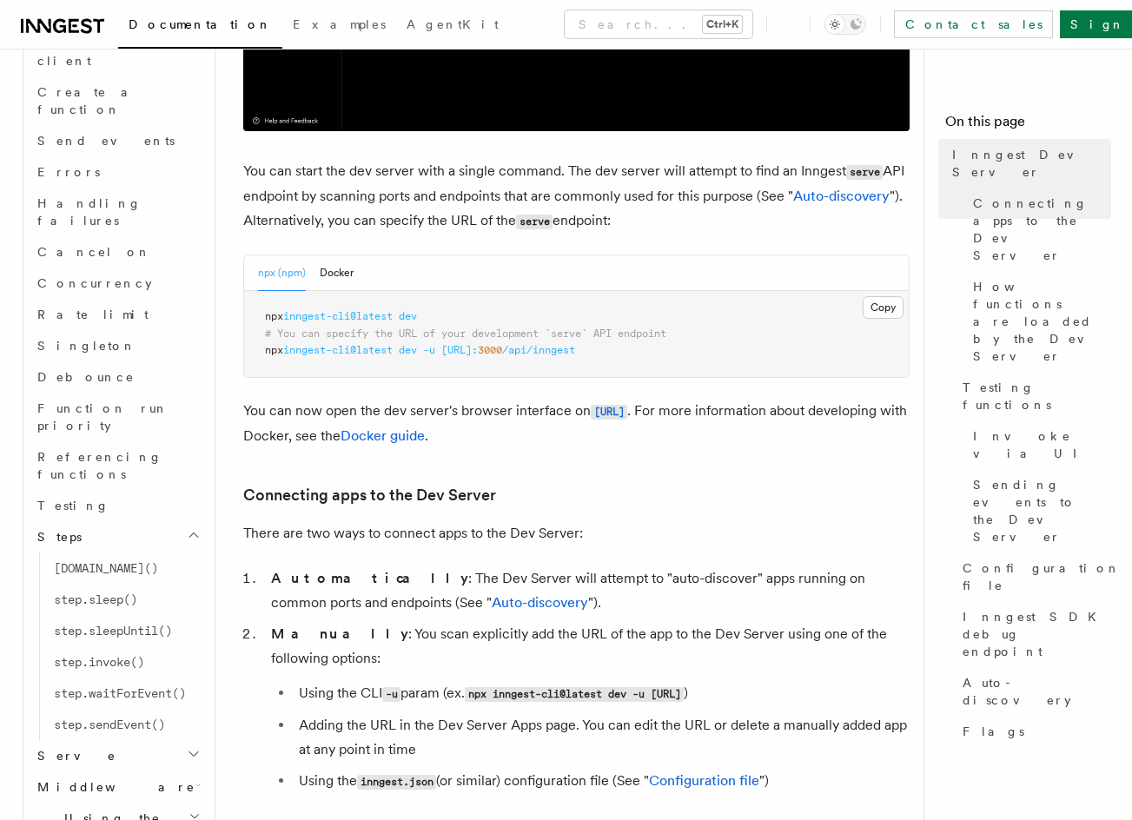
click at [170, 740] on h2 "Serve" at bounding box center [117, 755] width 174 height 31
click at [103, 771] on link "Configuration" at bounding box center [125, 786] width 157 height 31
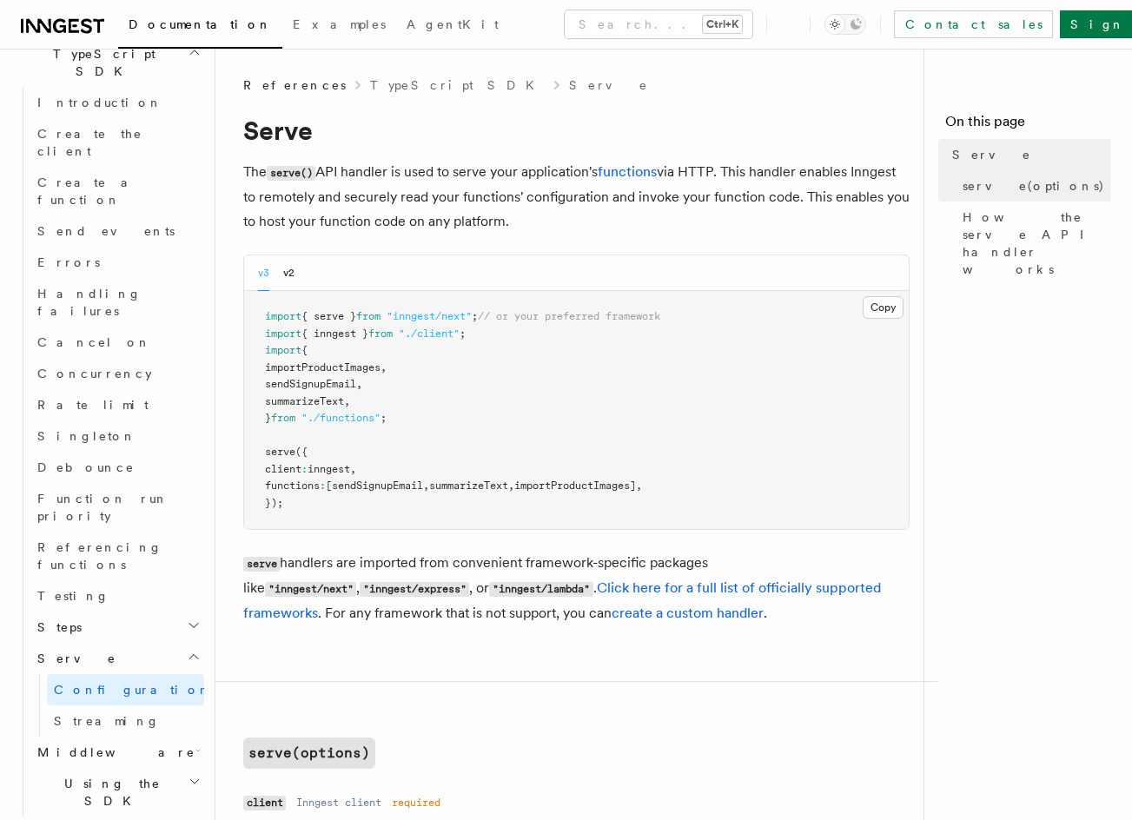
click at [509, 398] on pre "import { serve } from "inngest/next" ; // or your preferred framework import { …" at bounding box center [576, 410] width 664 height 238
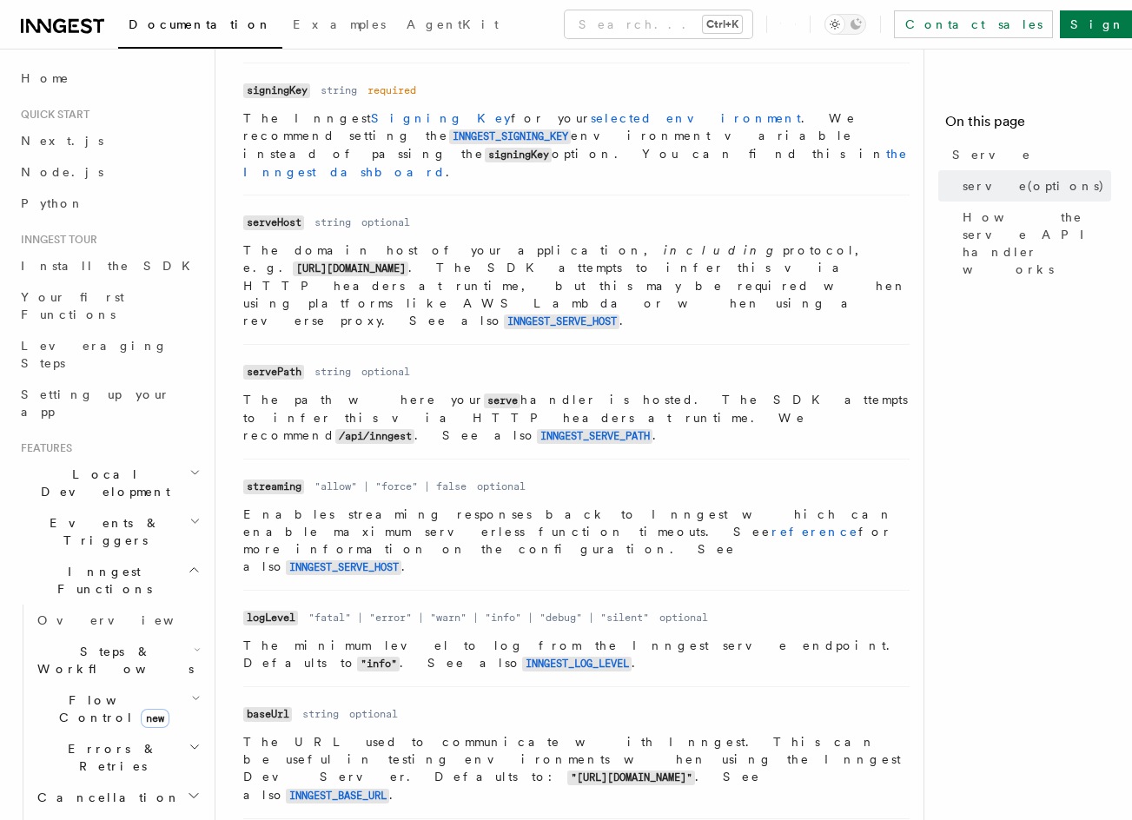
click at [79, 563] on span "Inngest Functions" at bounding box center [101, 580] width 174 height 35
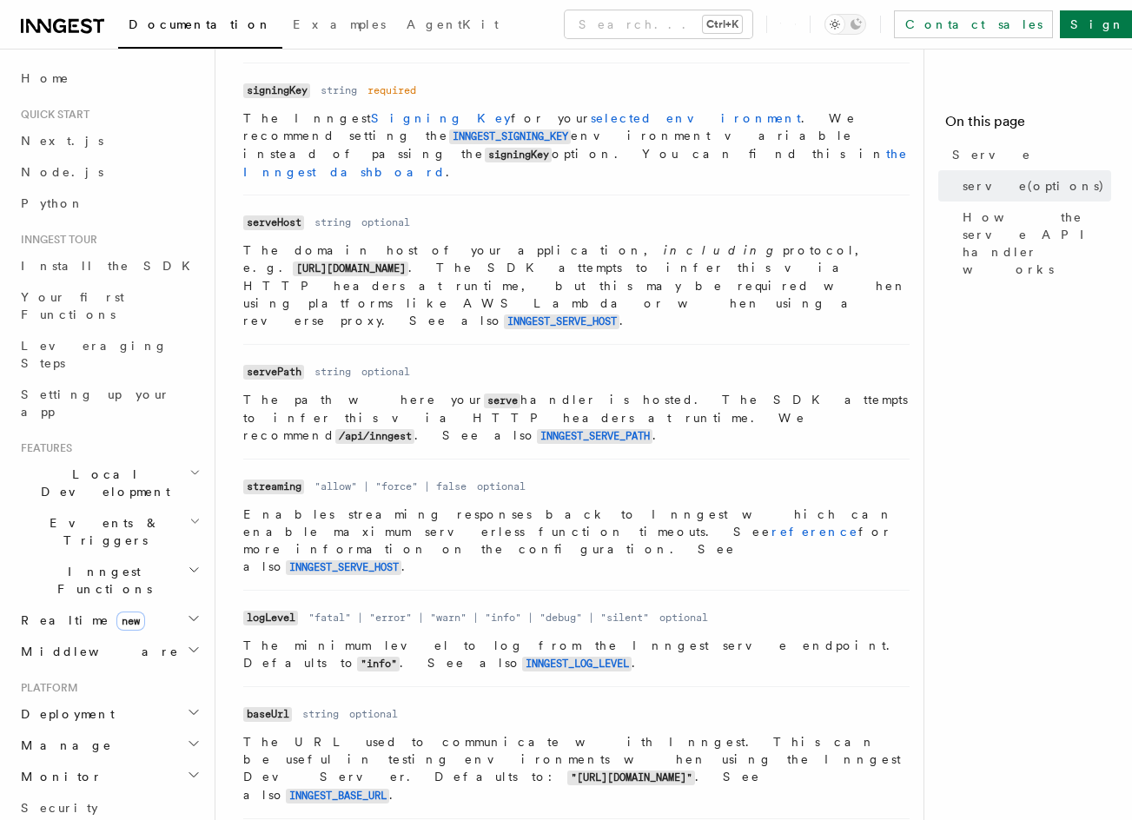
click at [79, 563] on span "Inngest Functions" at bounding box center [101, 580] width 174 height 35
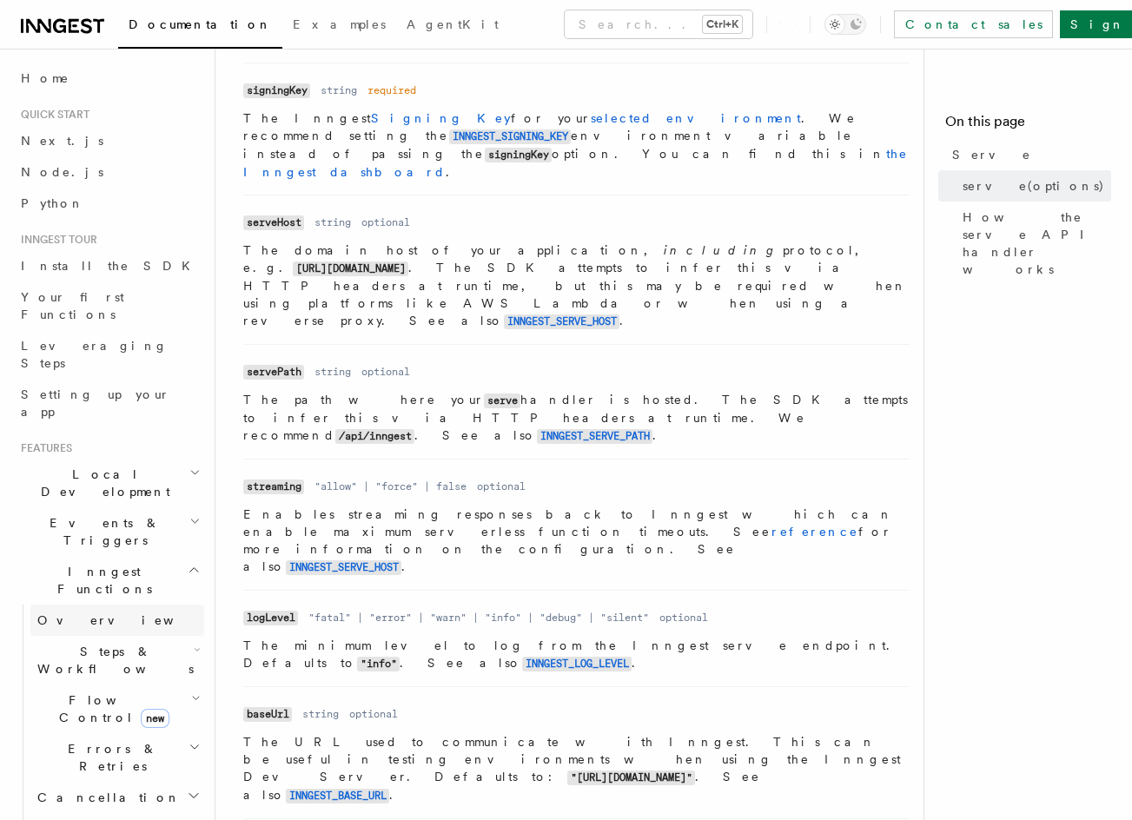
click at [83, 613] on span "Overview" at bounding box center [126, 620] width 179 height 14
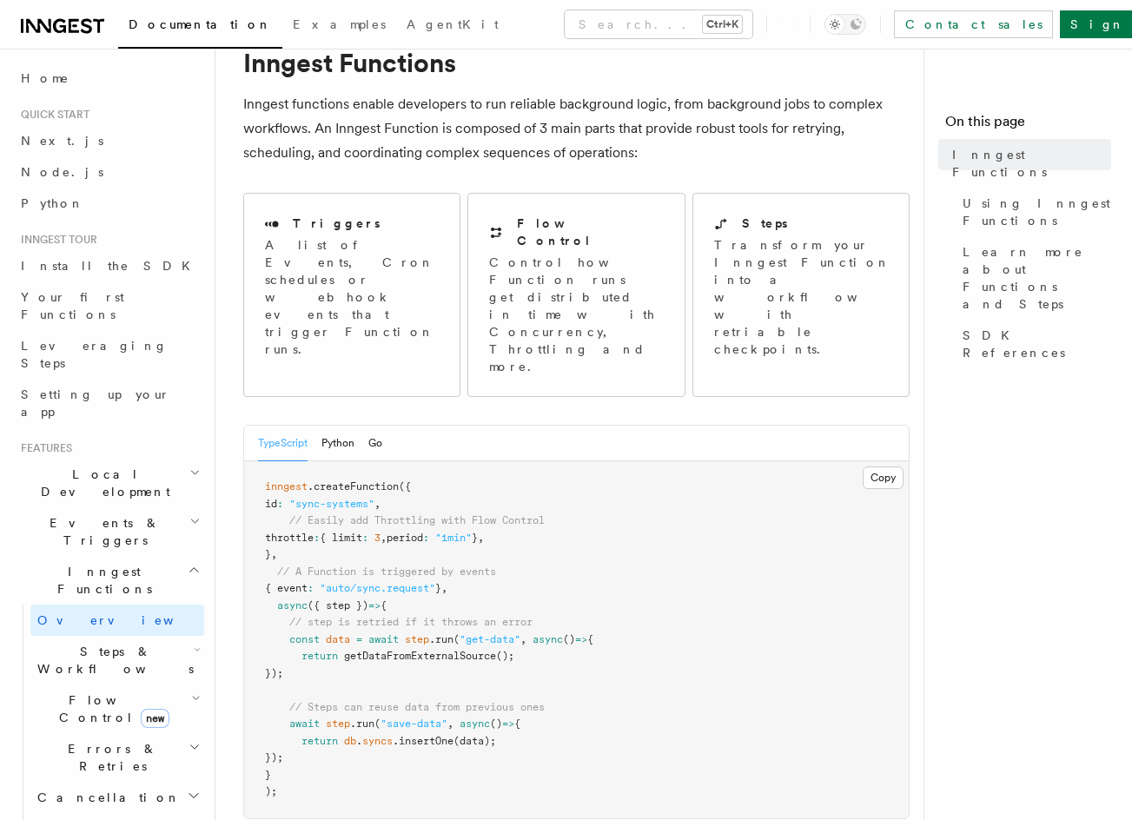
drag, startPoint x: 692, startPoint y: 517, endPoint x: 681, endPoint y: 646, distance: 129.9
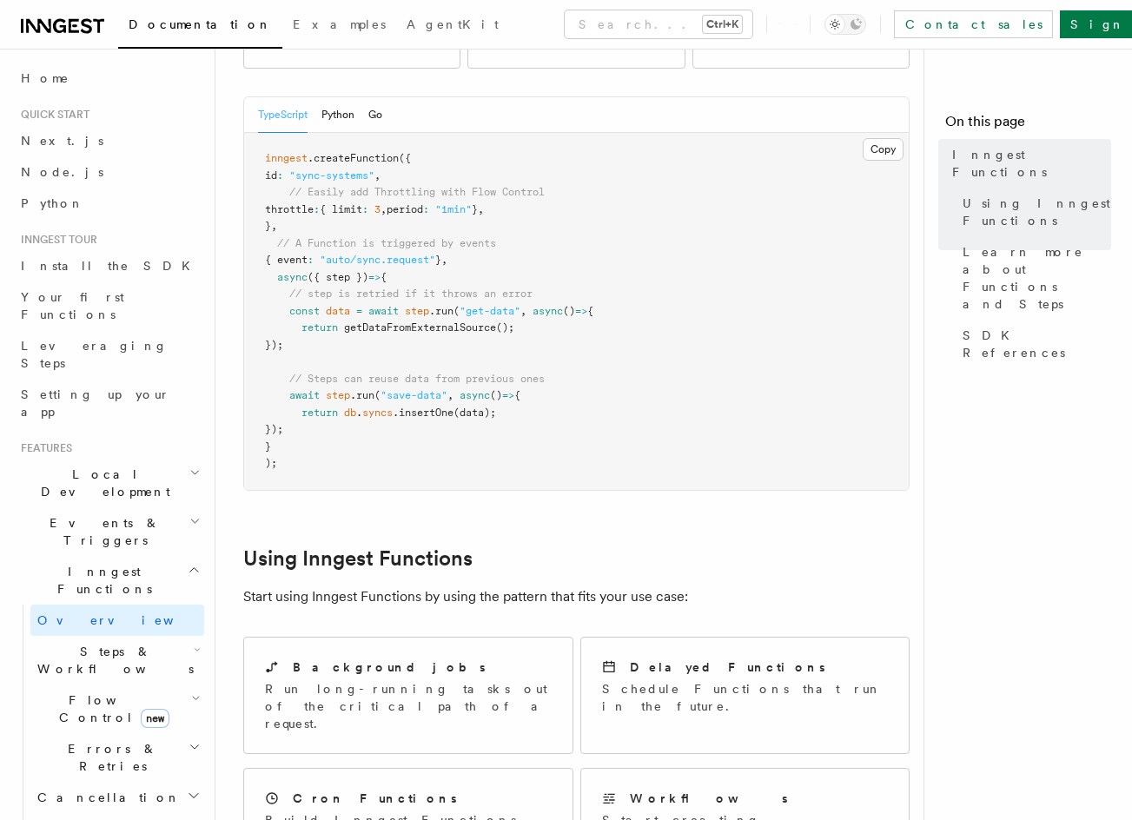
drag, startPoint x: 478, startPoint y: 381, endPoint x: 491, endPoint y: 300, distance: 81.8
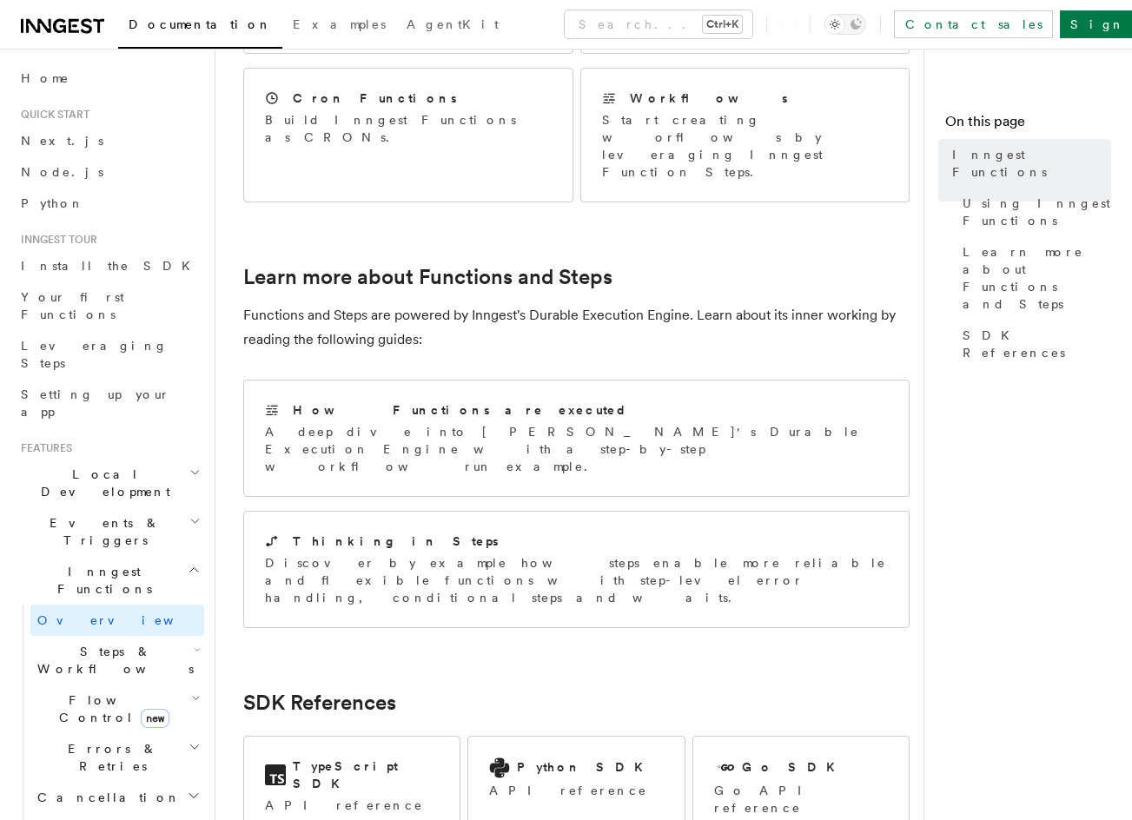
drag, startPoint x: 488, startPoint y: 317, endPoint x: 489, endPoint y: 507, distance: 190.2
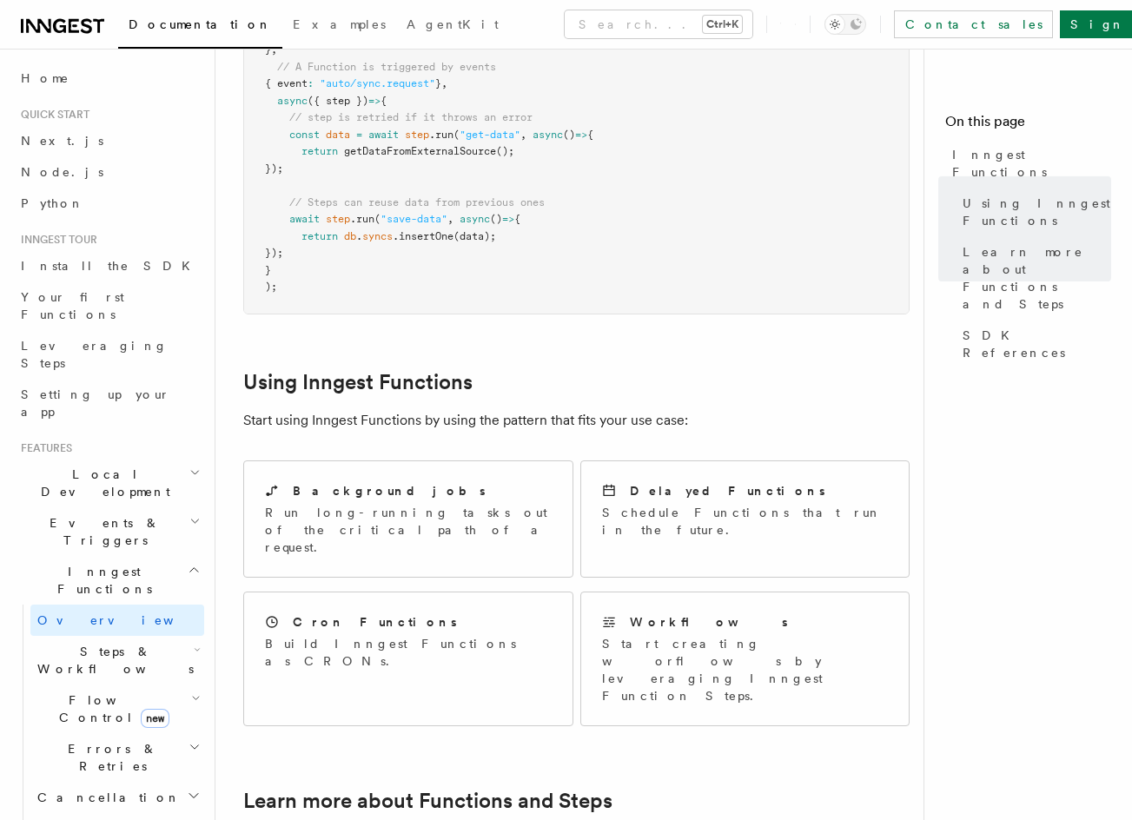
drag, startPoint x: 488, startPoint y: 459, endPoint x: 492, endPoint y: 322, distance: 136.4
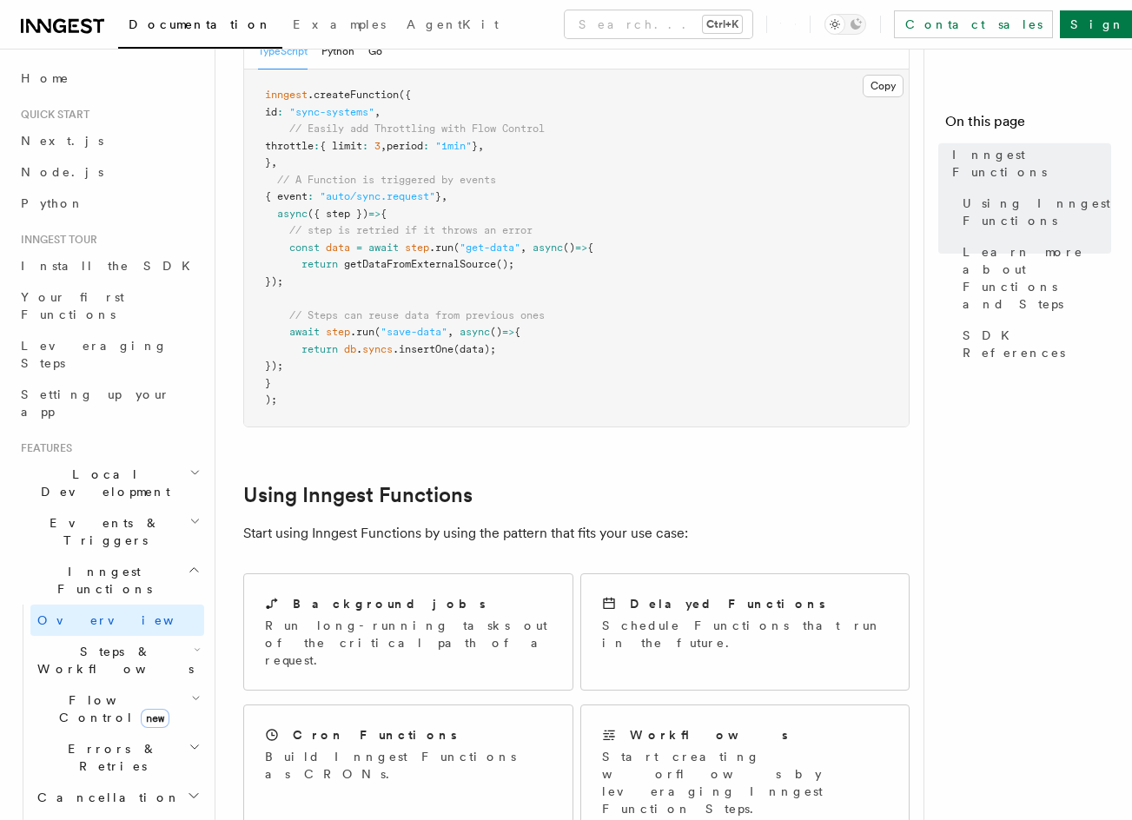
scroll to position [438, 0]
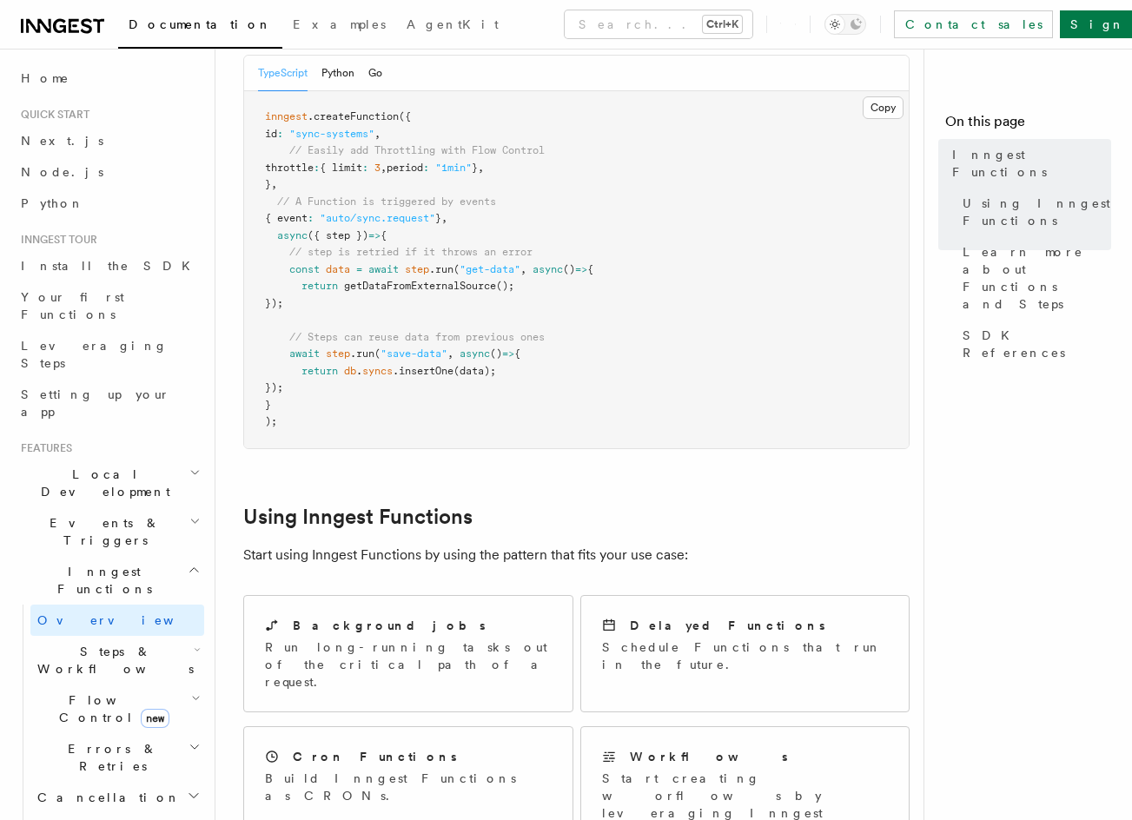
click at [103, 636] on h2 "Steps & Workflows" at bounding box center [117, 660] width 174 height 49
click at [109, 684] on link "Overview" at bounding box center [125, 699] width 157 height 31
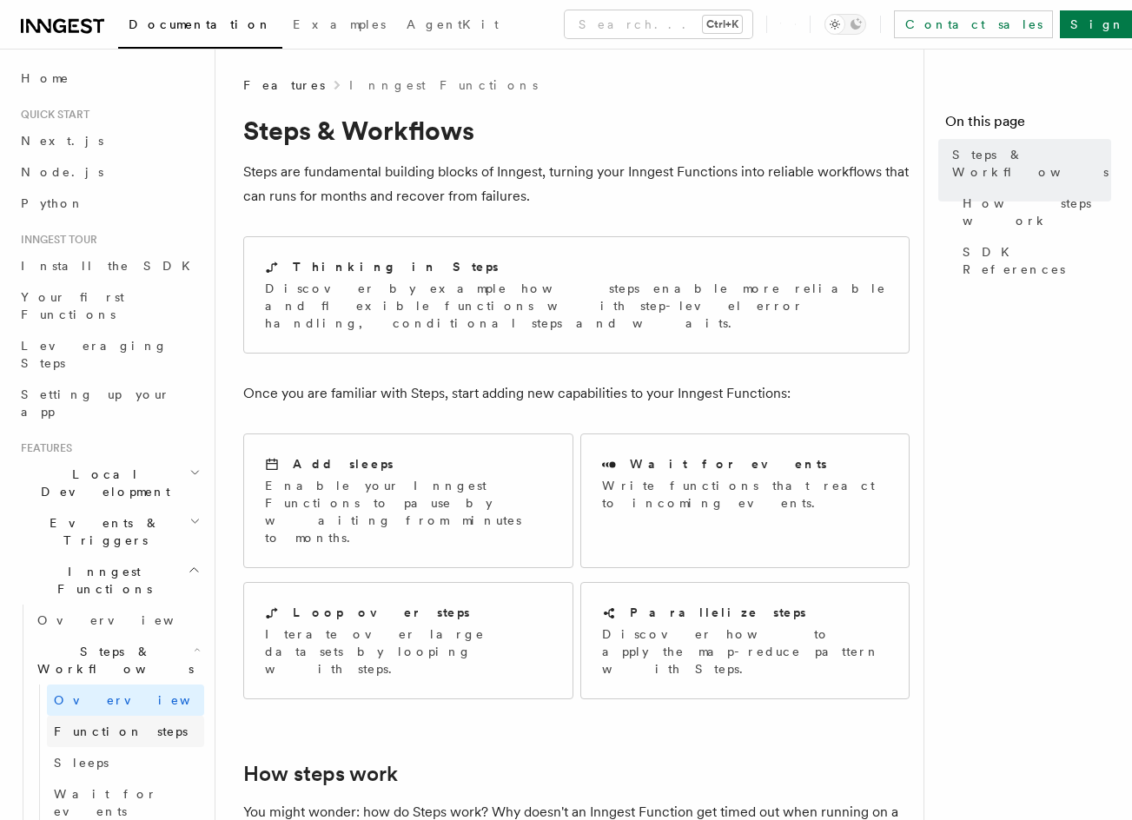
click at [117, 723] on span "Function steps" at bounding box center [121, 731] width 134 height 17
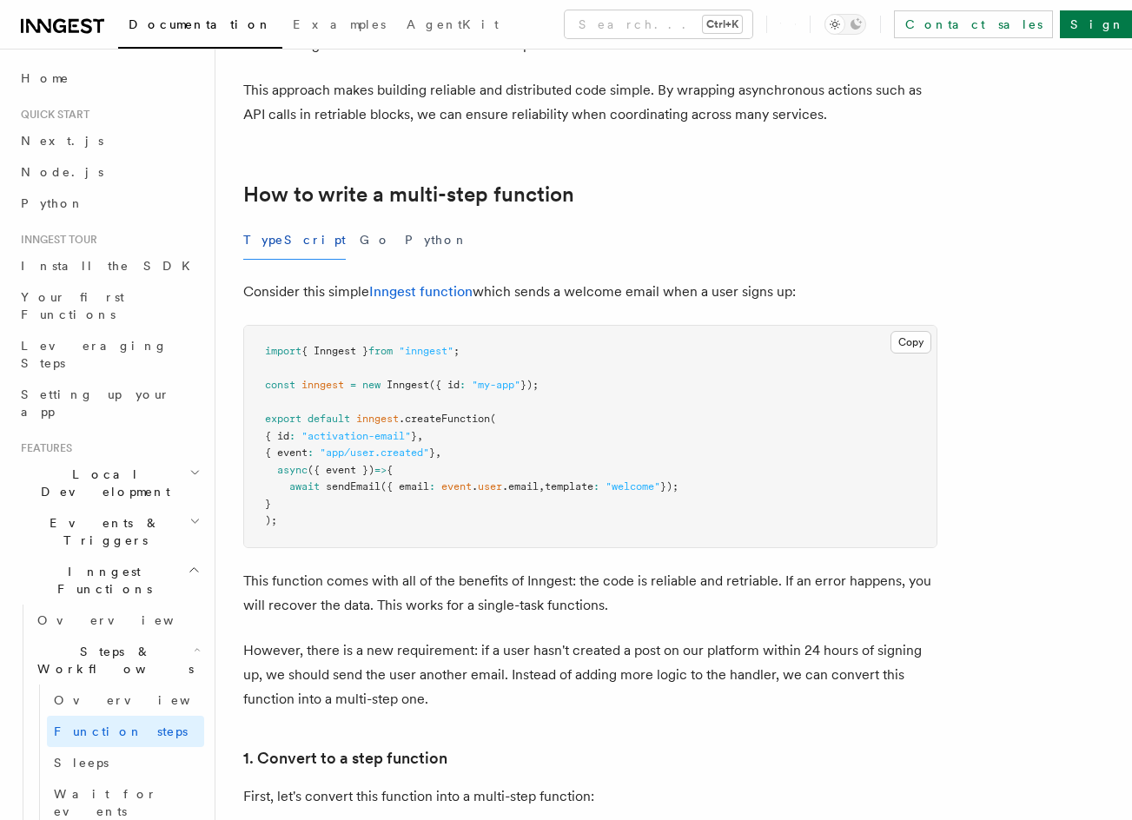
drag, startPoint x: 571, startPoint y: 390, endPoint x: 547, endPoint y: 522, distance: 134.1
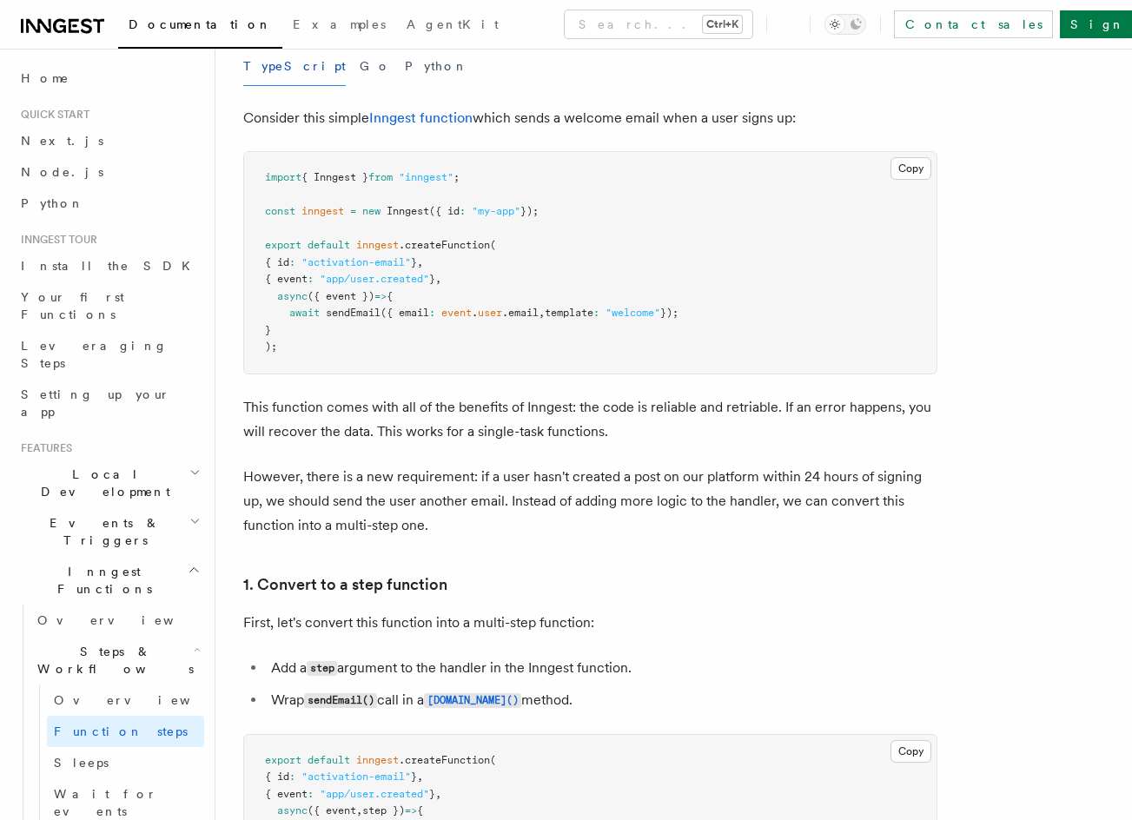
scroll to position [705, 0]
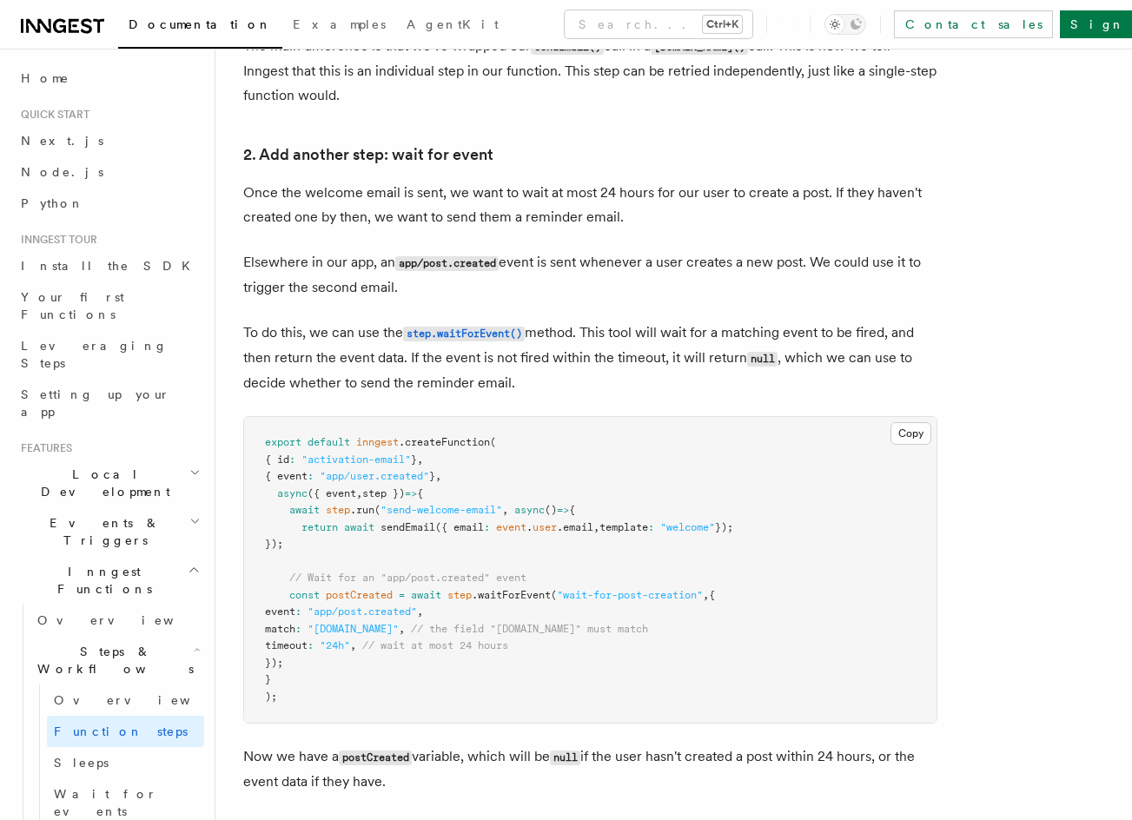
drag, startPoint x: 545, startPoint y: 438, endPoint x: 540, endPoint y: 470, distance: 32.4
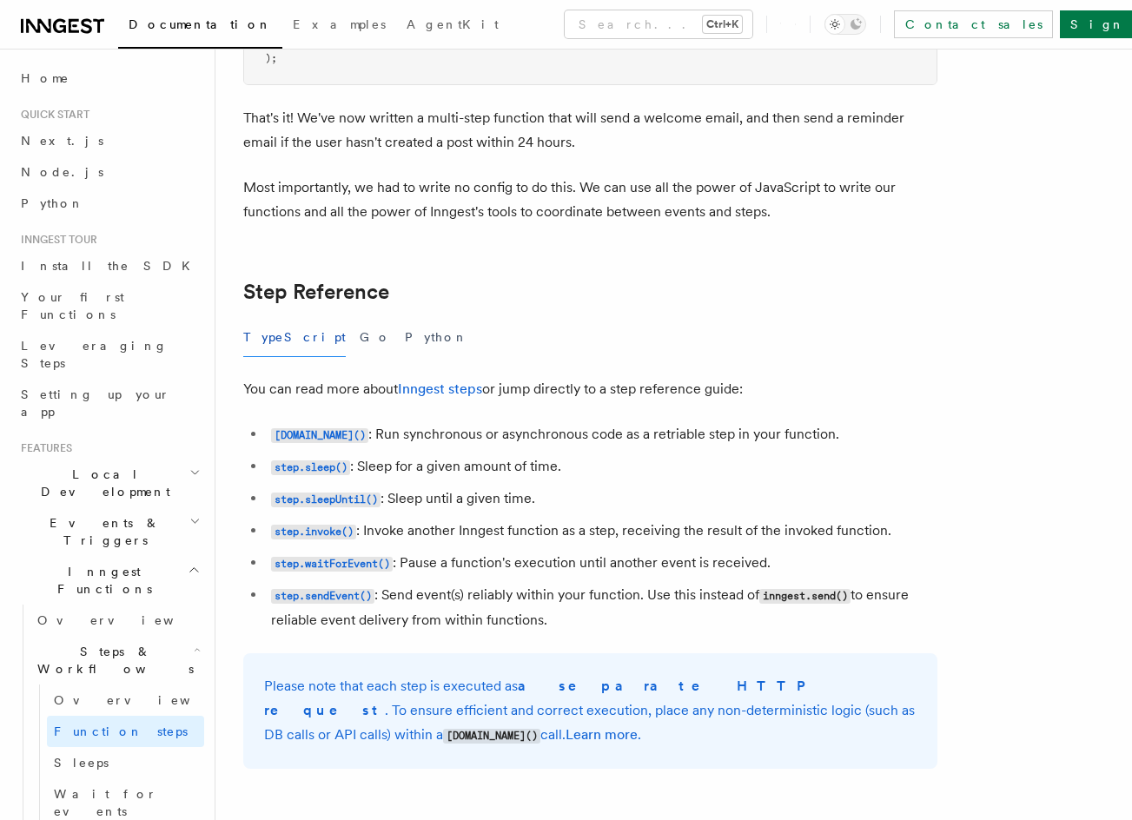
drag, startPoint x: 531, startPoint y: 517, endPoint x: 521, endPoint y: 559, distance: 43.6
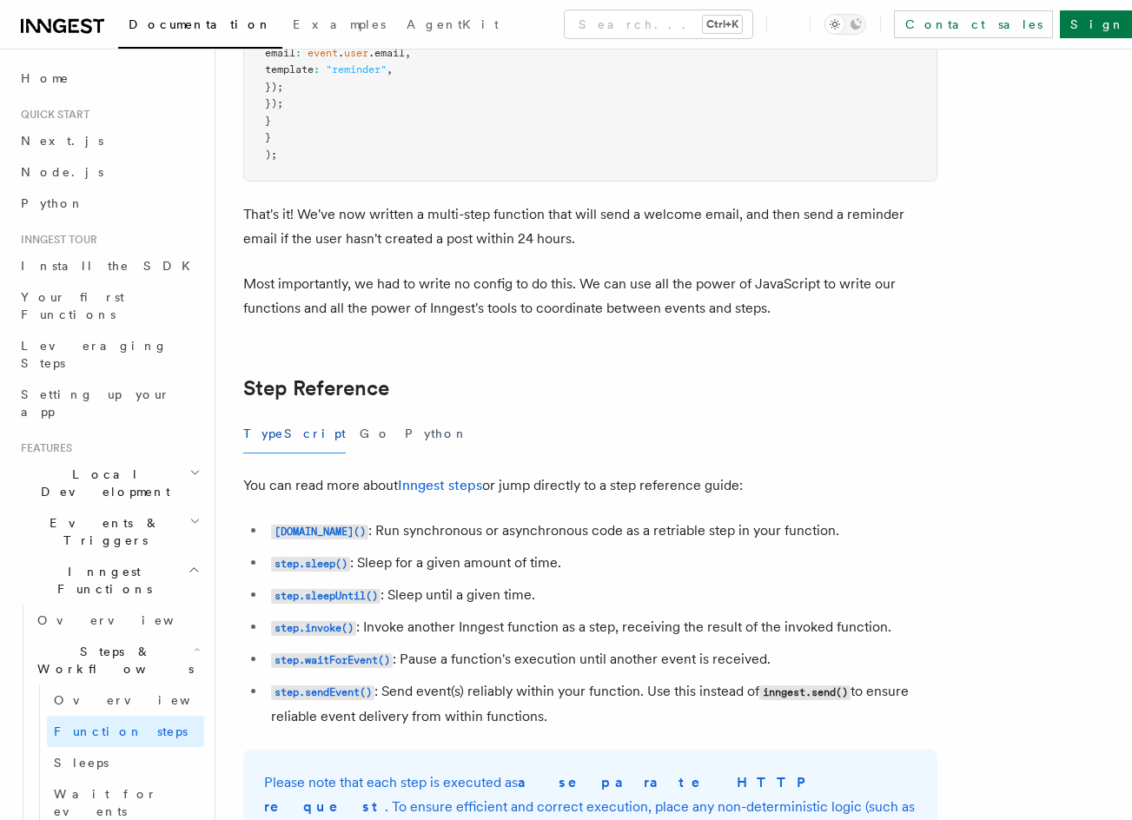
drag, startPoint x: 536, startPoint y: 400, endPoint x: 537, endPoint y: 341, distance: 58.2
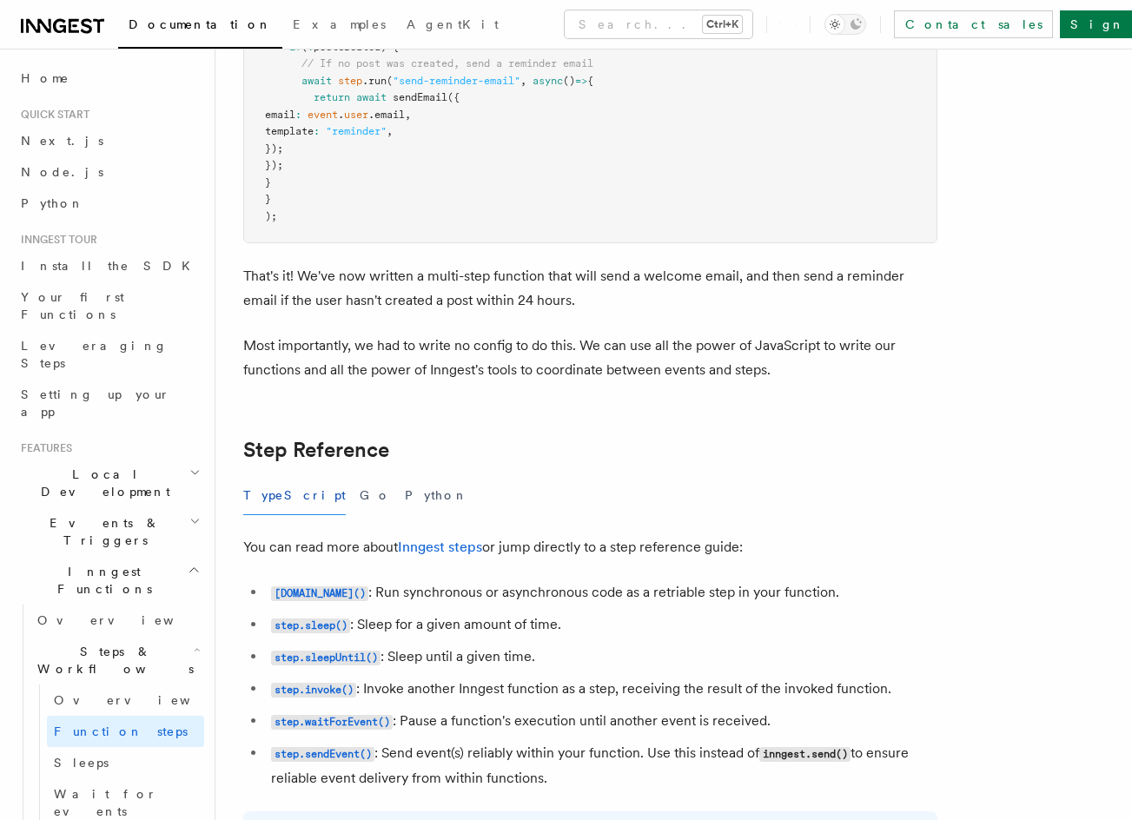
click at [537, 341] on p "Most importantly, we had to write no config to do this. We can use all the powe…" at bounding box center [590, 357] width 694 height 49
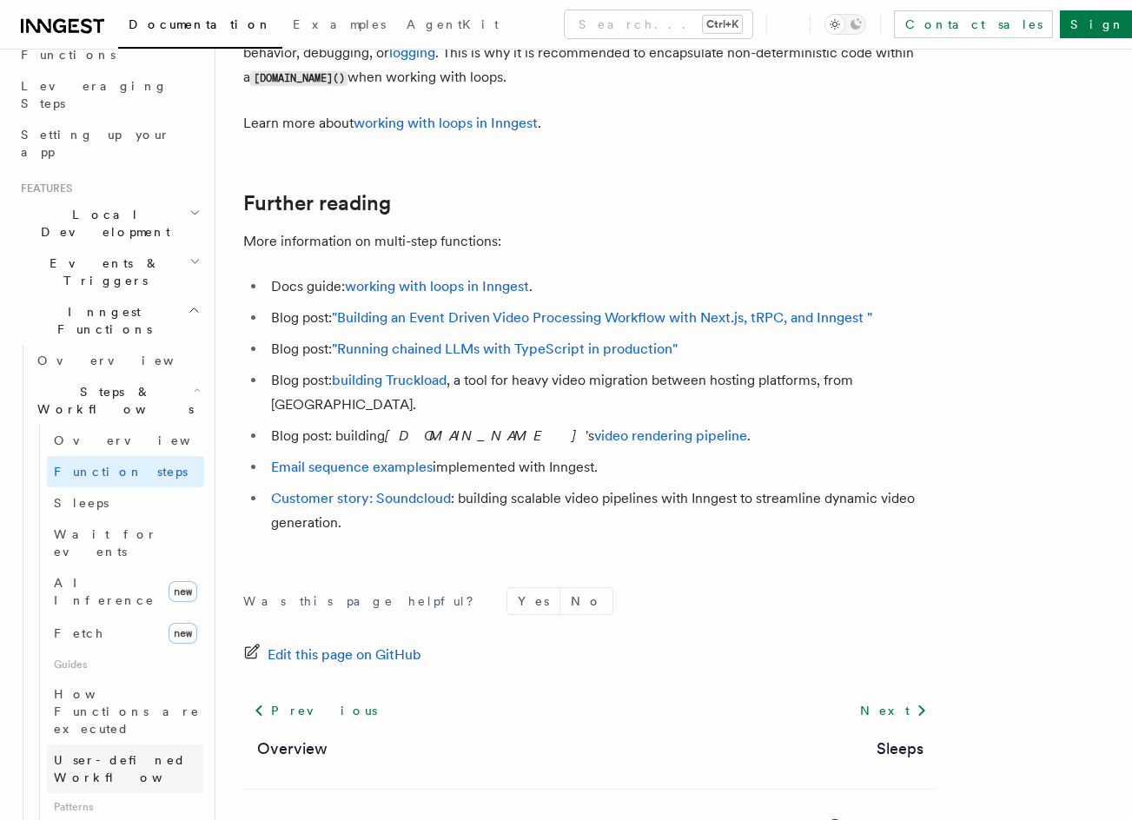
scroll to position [261, 0]
click at [110, 615] on link "Fetch new" at bounding box center [125, 632] width 157 height 35
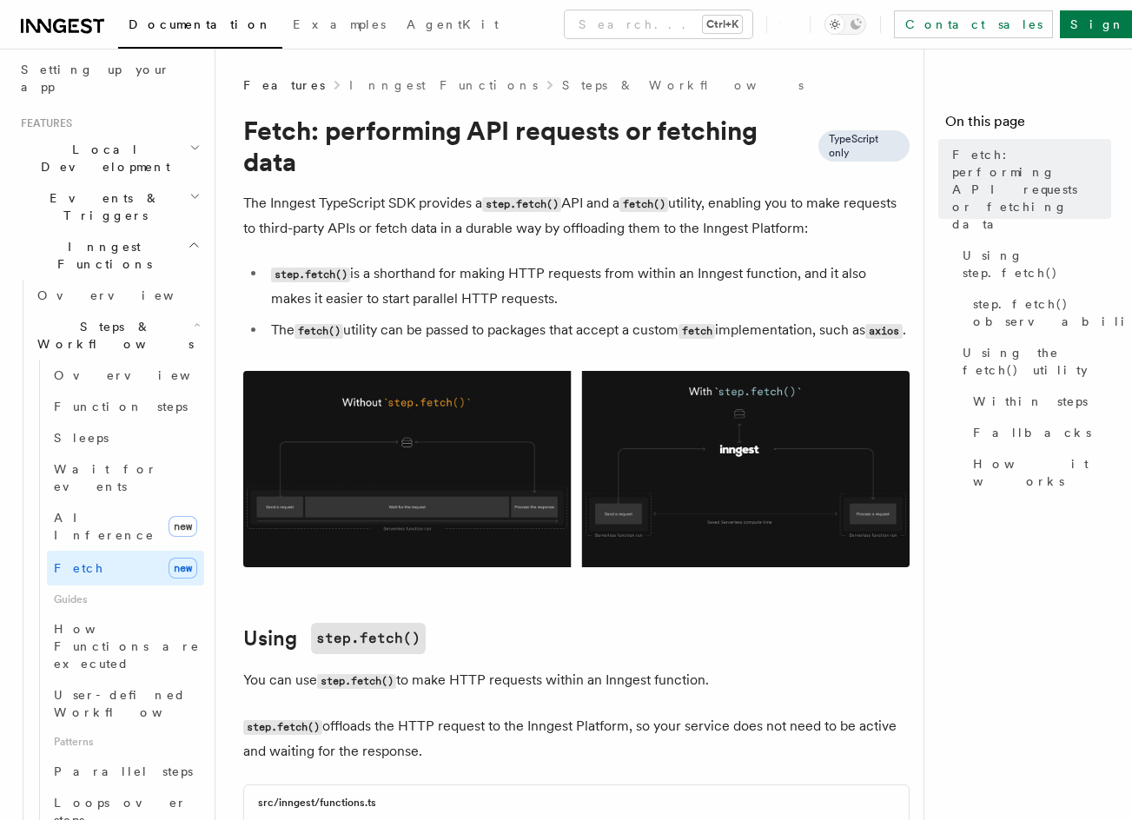
scroll to position [521, 0]
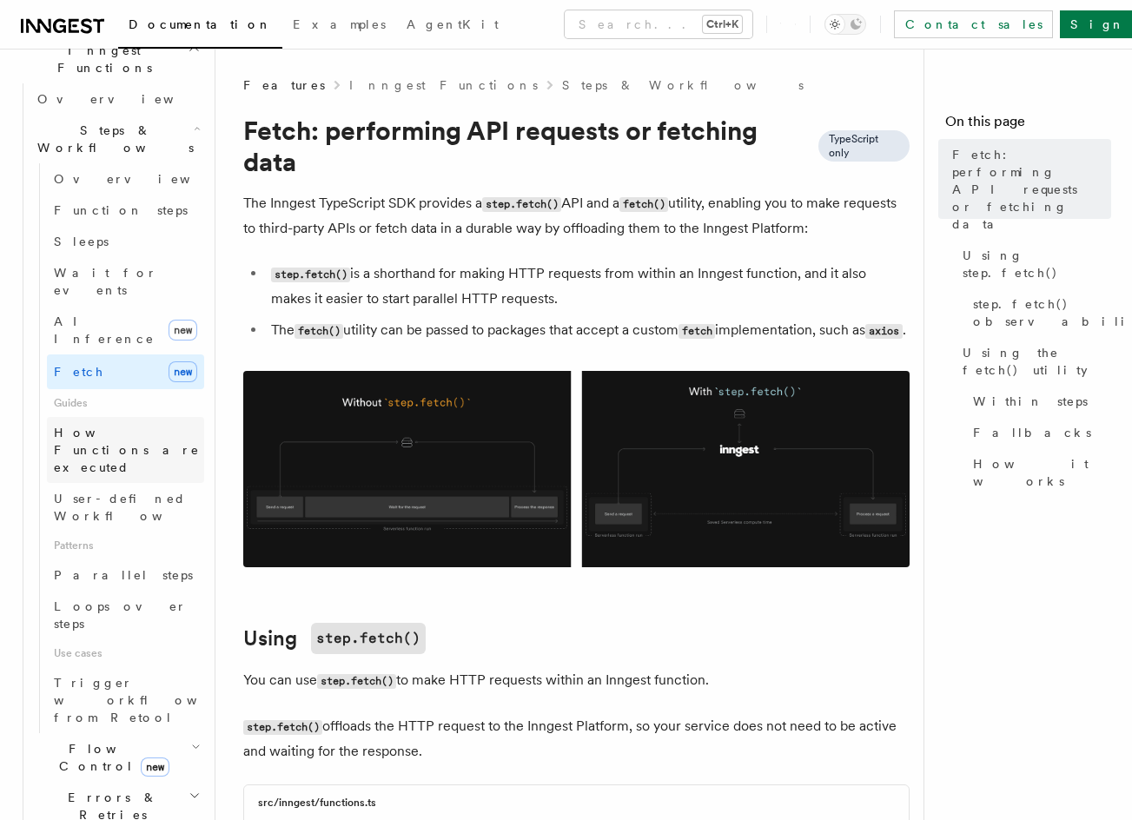
click at [135, 426] on span "How Functions are executed" at bounding box center [127, 450] width 146 height 49
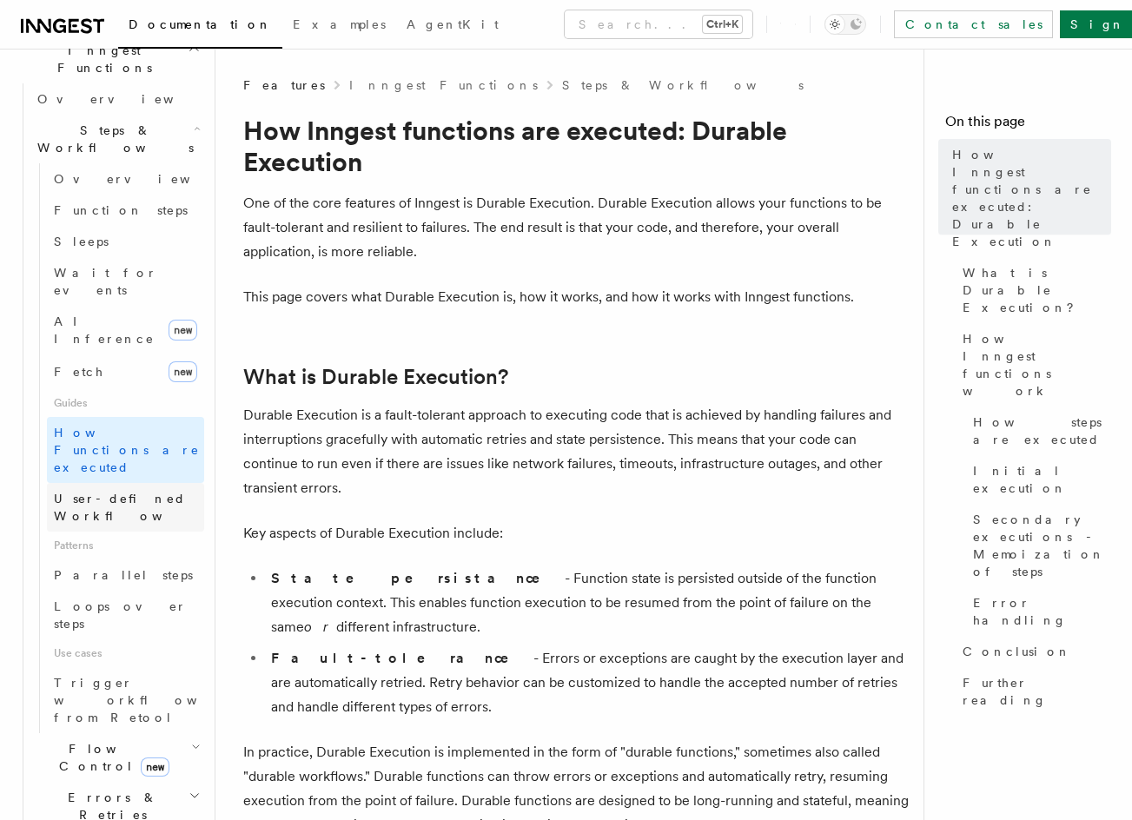
click at [143, 492] on span "User-defined Workflows" at bounding box center [132, 507] width 156 height 31
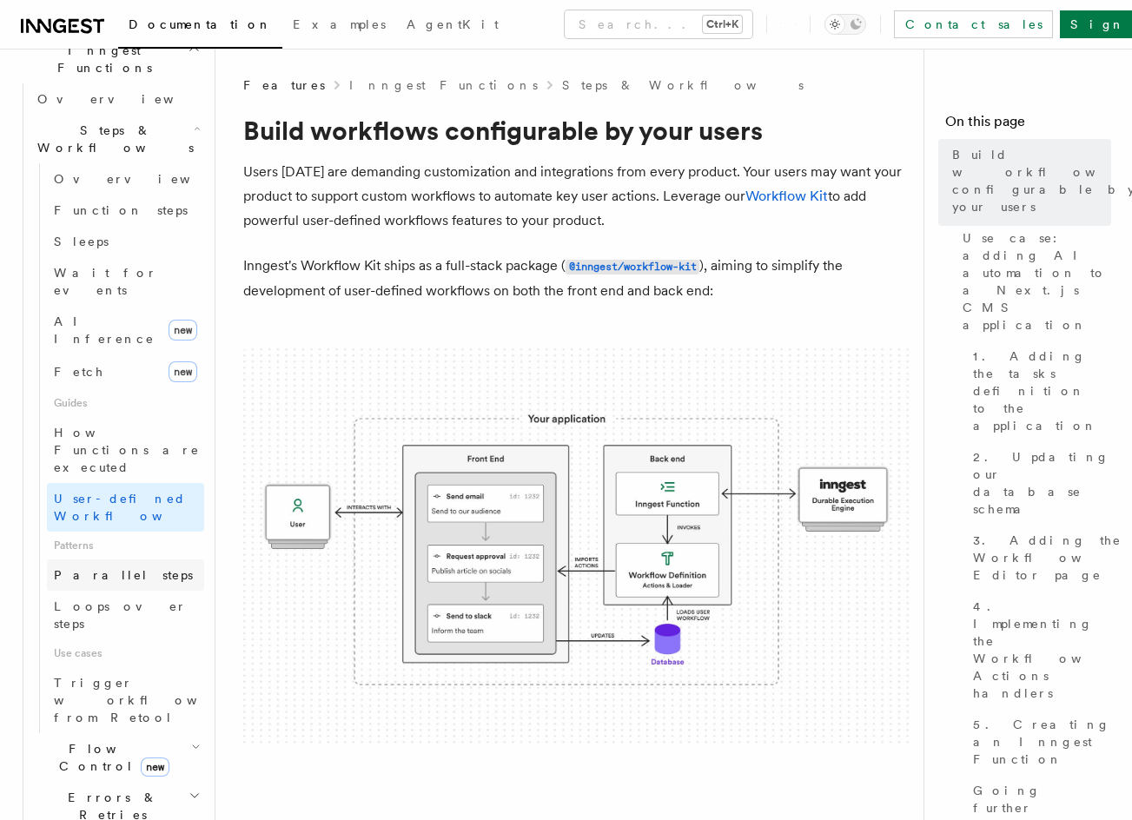
click at [129, 559] on link "Parallel steps" at bounding box center [125, 574] width 157 height 31
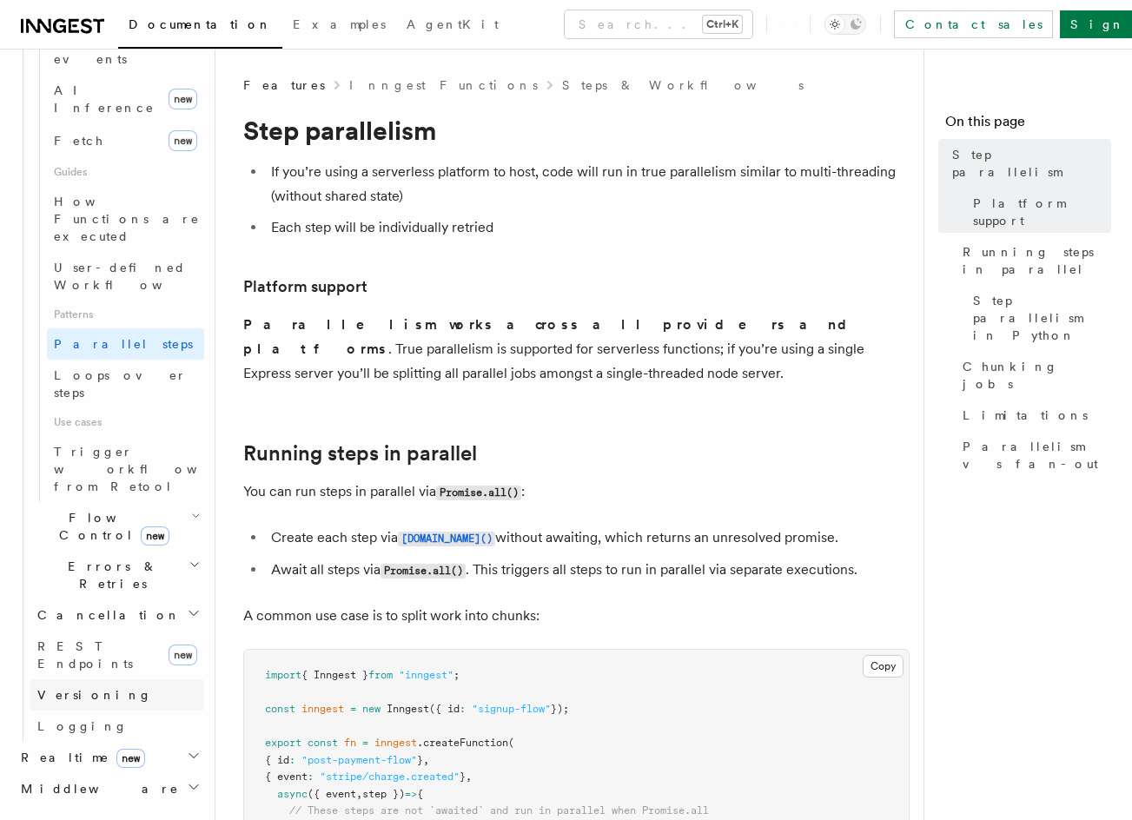
scroll to position [782, 0]
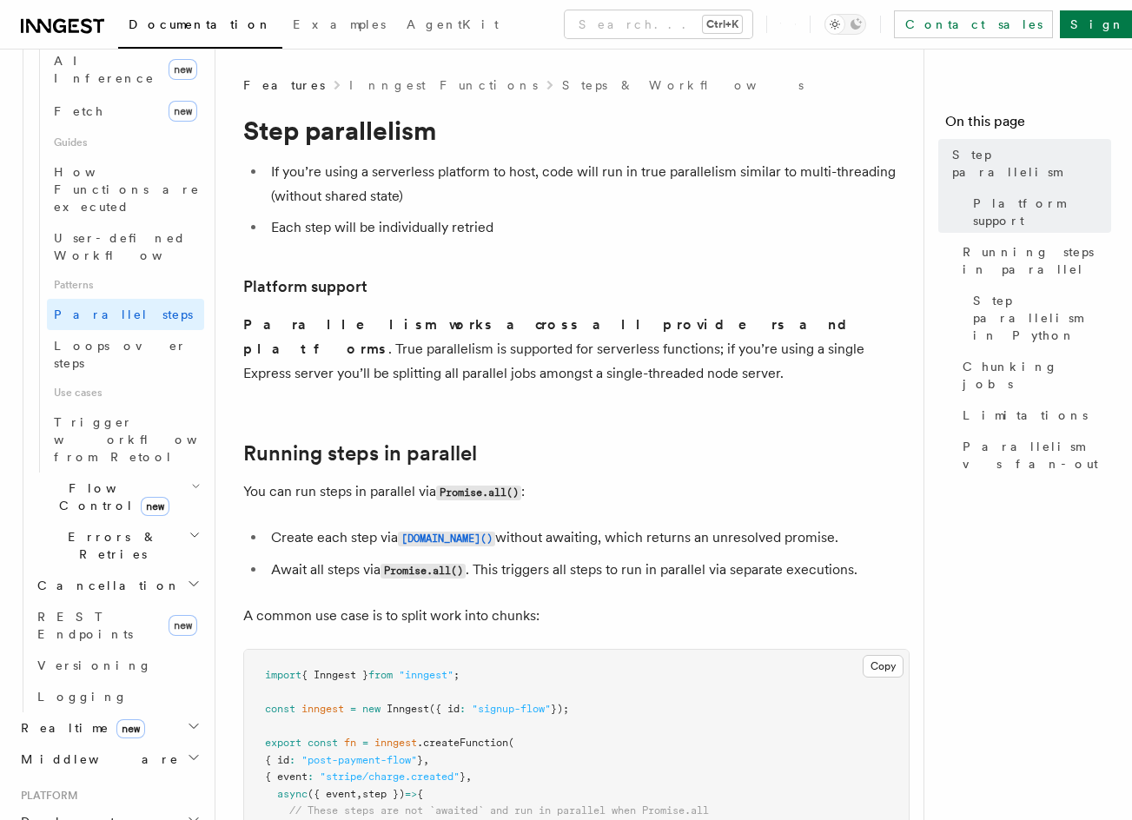
click at [156, 806] on h2 "Deployment" at bounding box center [109, 821] width 190 height 31
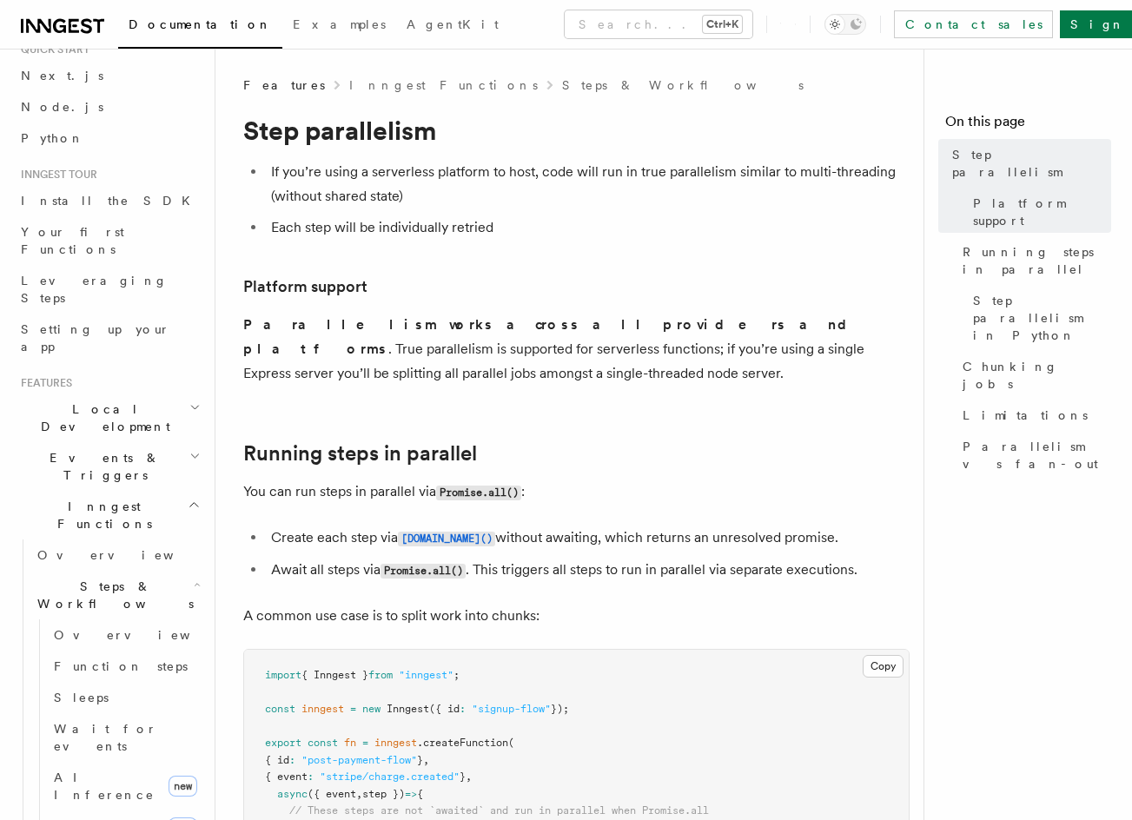
scroll to position [33, 0]
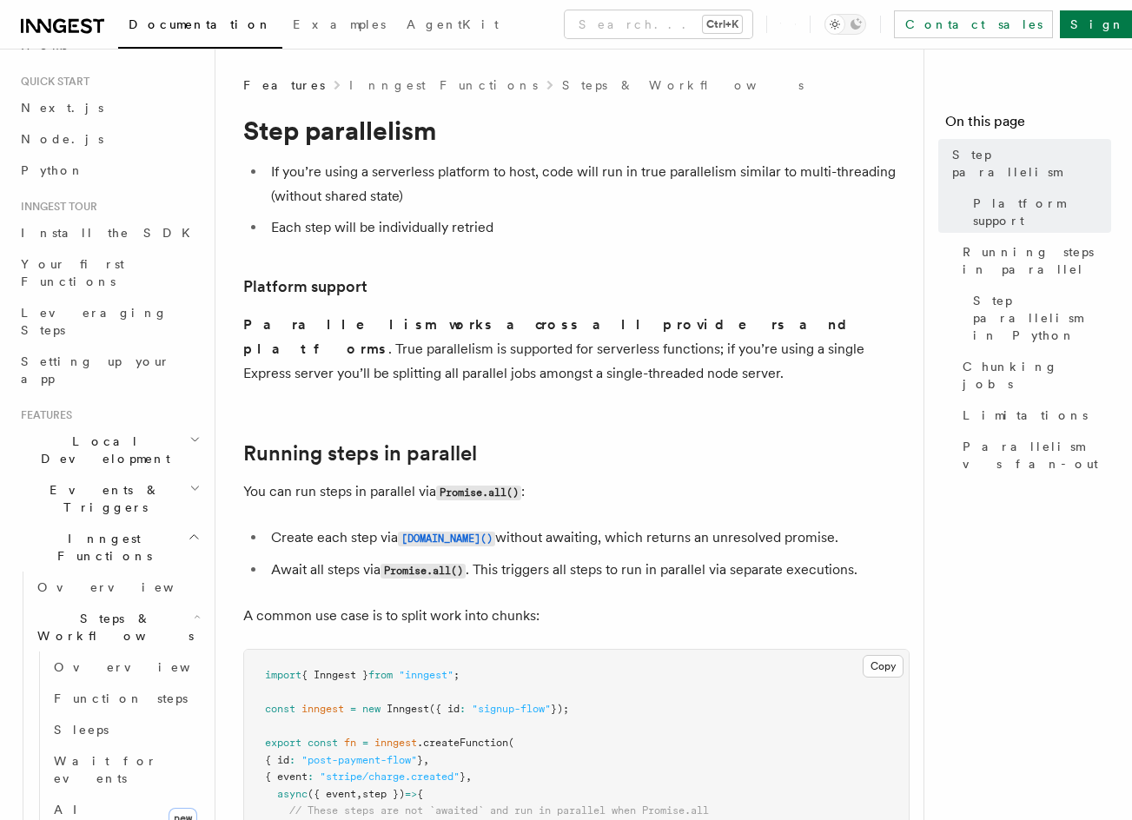
click at [82, 530] on span "Inngest Functions" at bounding box center [101, 547] width 174 height 35
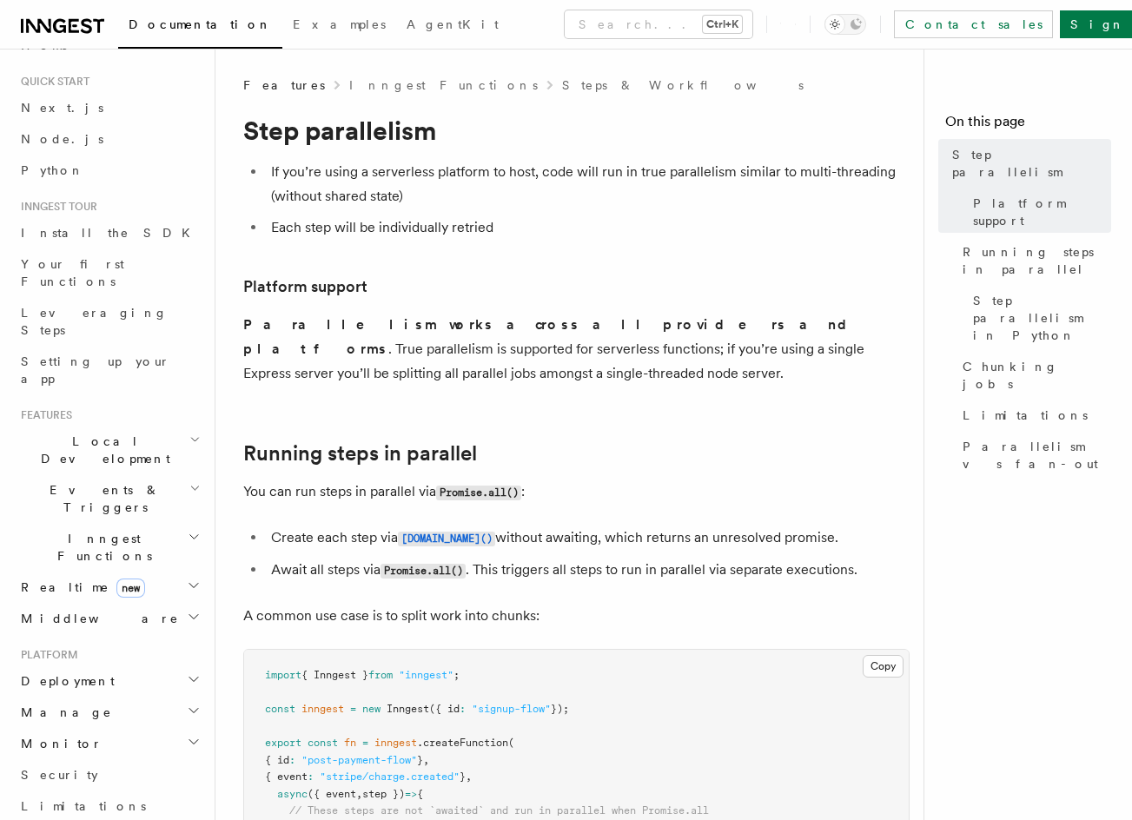
click at [82, 530] on span "Inngest Functions" at bounding box center [101, 547] width 174 height 35
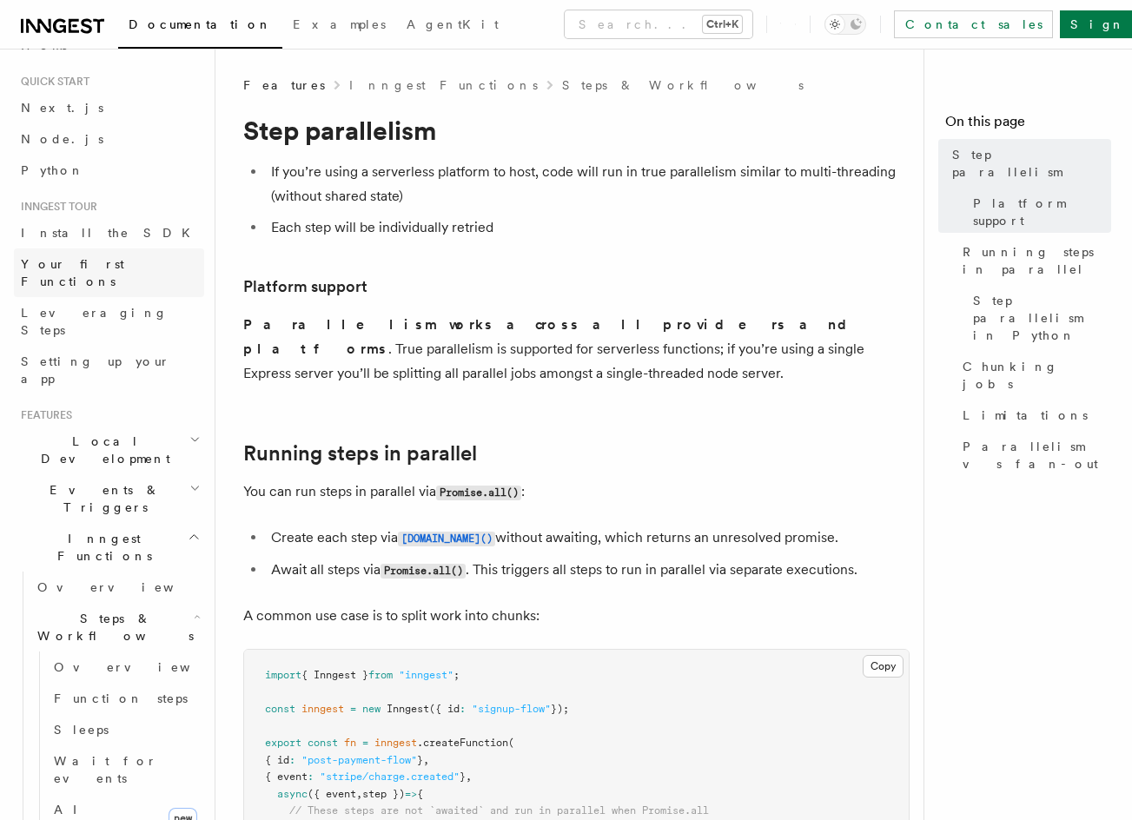
click at [85, 261] on span "Your first Functions" at bounding box center [72, 272] width 103 height 31
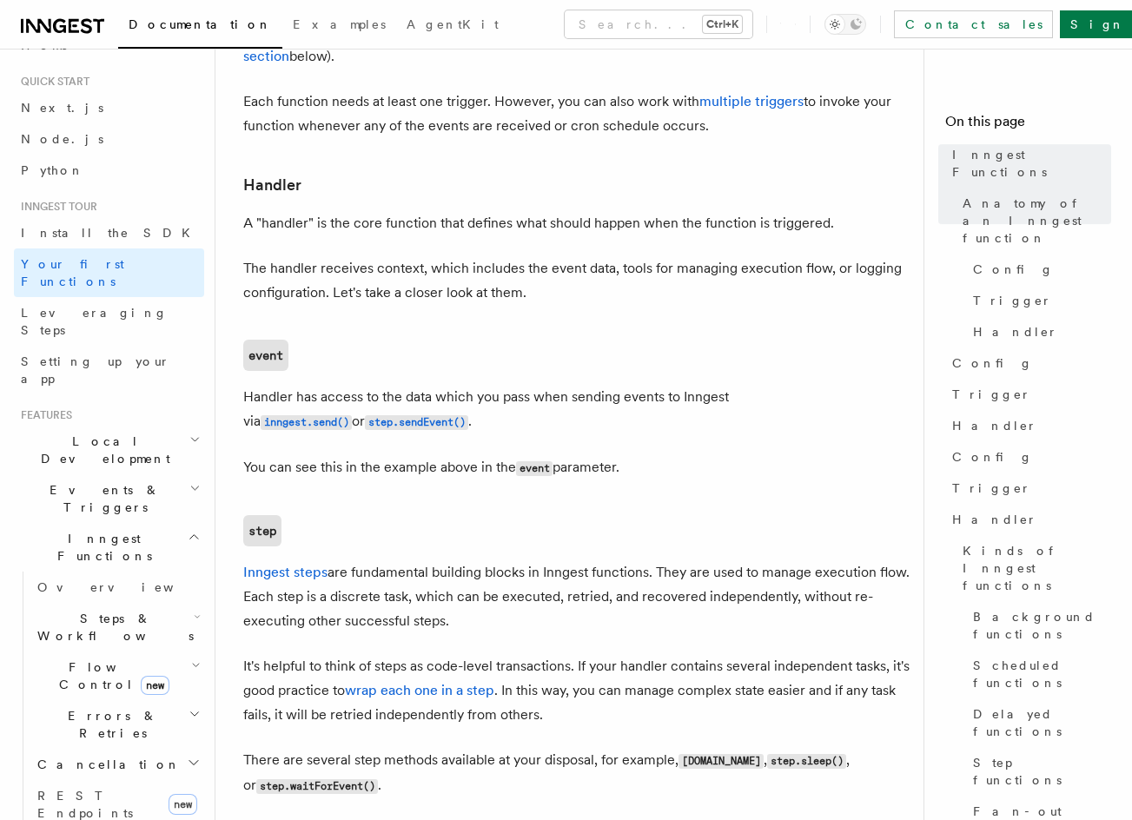
drag, startPoint x: 649, startPoint y: 610, endPoint x: 633, endPoint y: 618, distance: 17.9
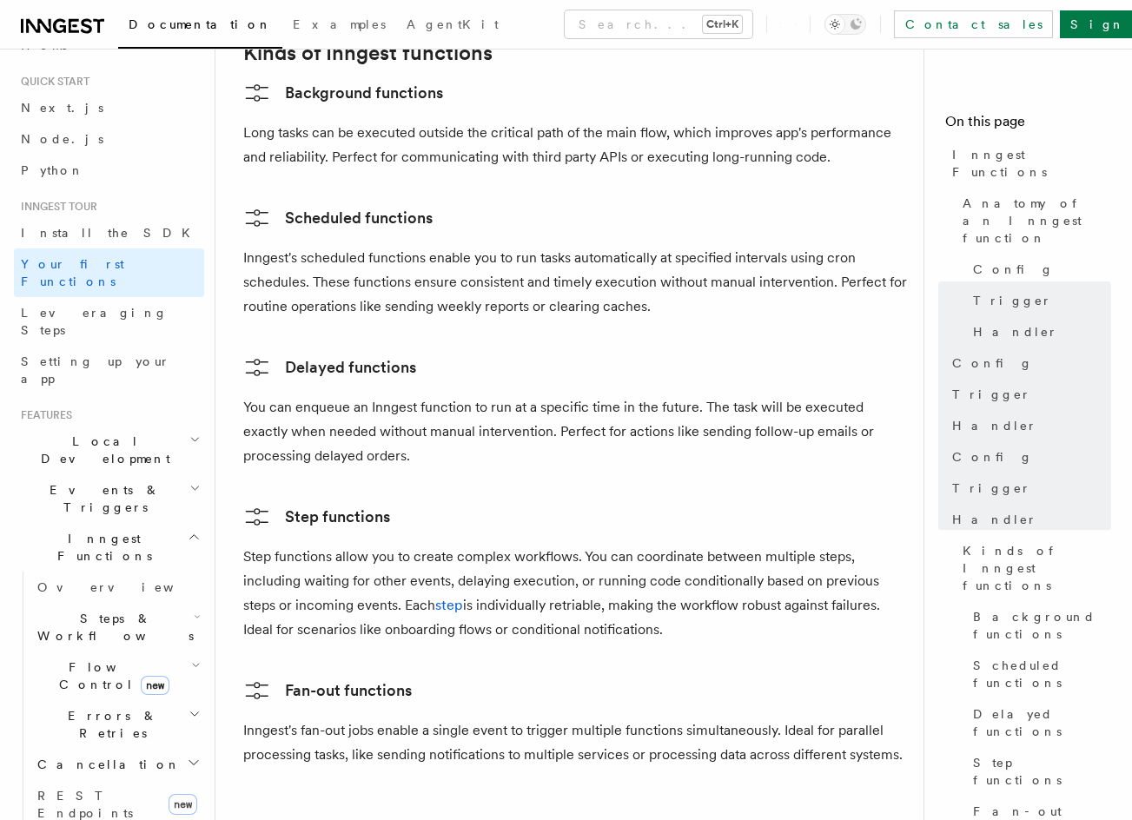
scroll to position [3431, 0]
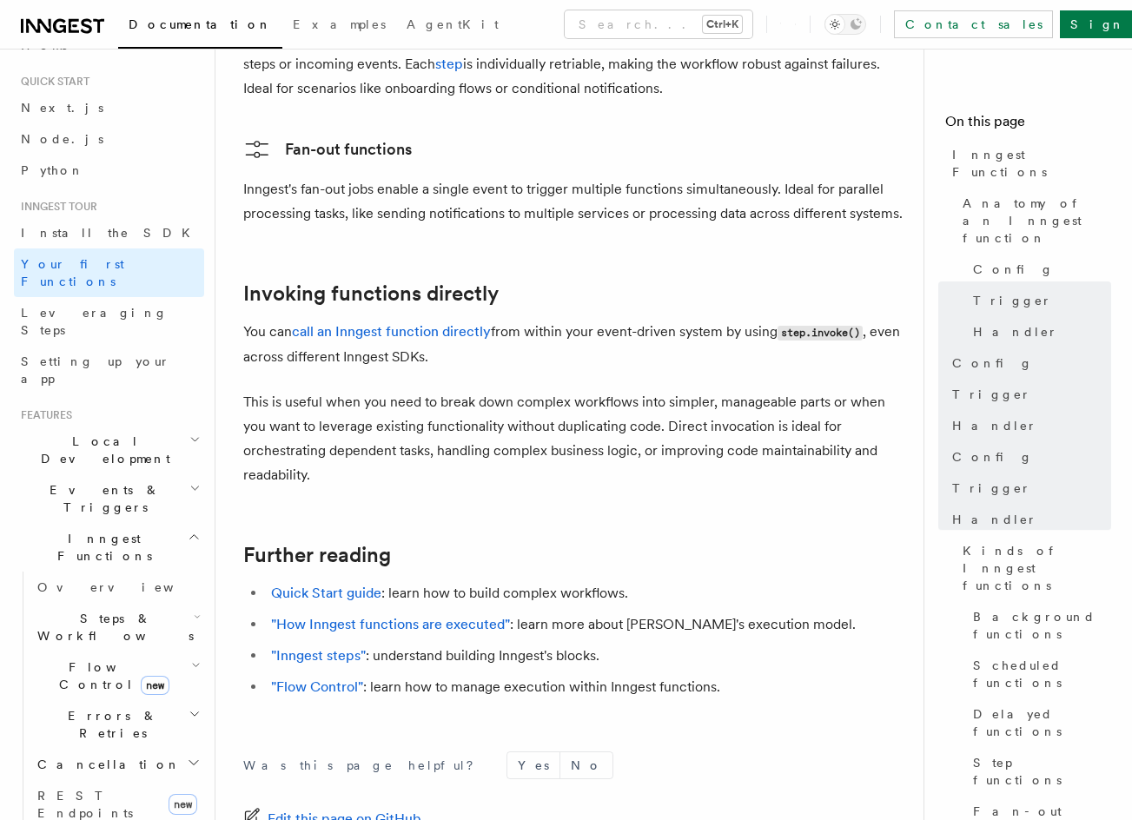
drag, startPoint x: 491, startPoint y: 472, endPoint x: 499, endPoint y: 614, distance: 142.6
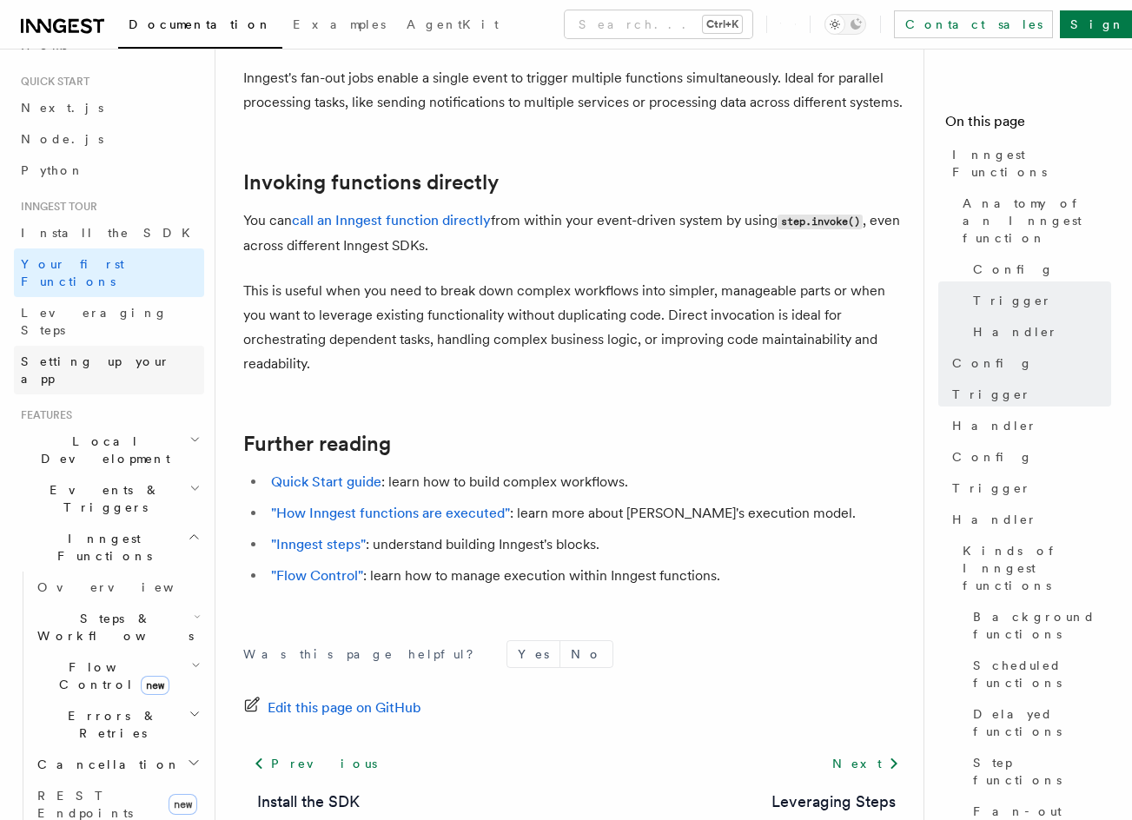
click at [109, 354] on span "Setting up your app" at bounding box center [95, 369] width 149 height 31
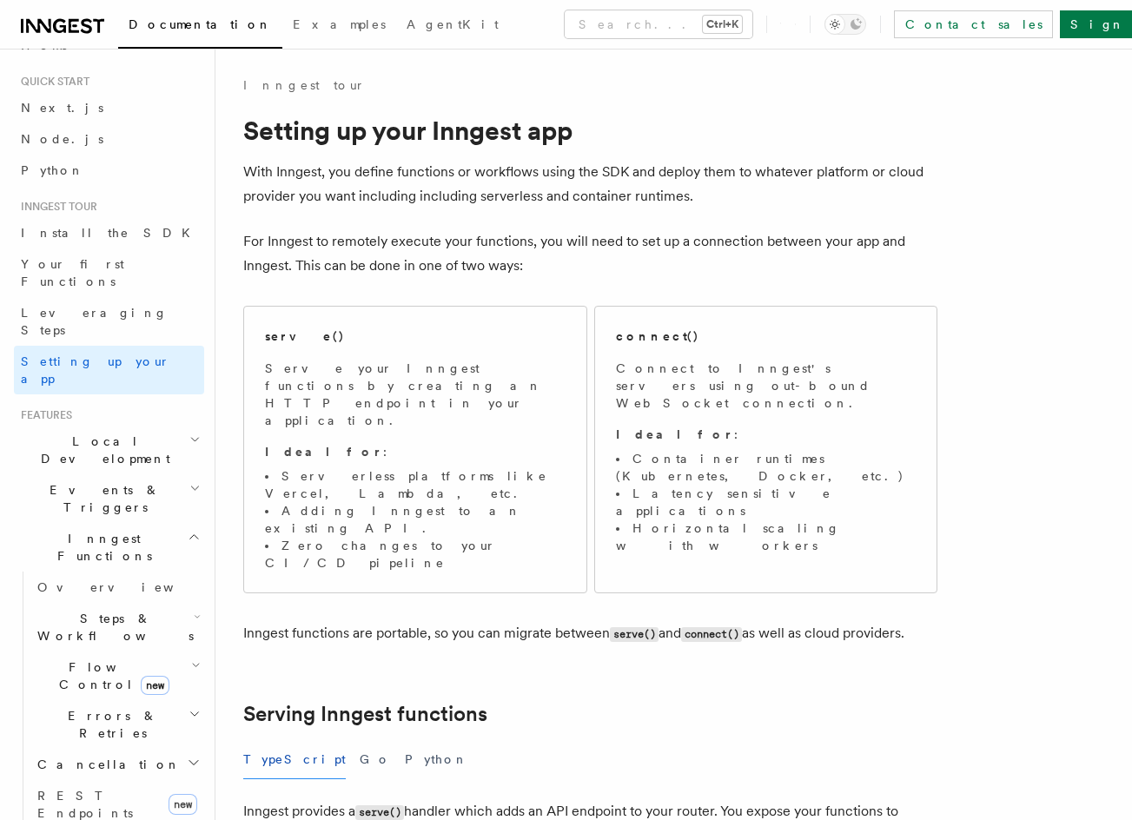
drag, startPoint x: 545, startPoint y: 524, endPoint x: 551, endPoint y: 593, distance: 69.7
click at [499, 467] on li "Serverless platforms like Vercel, Lambda, etc." at bounding box center [415, 484] width 300 height 35
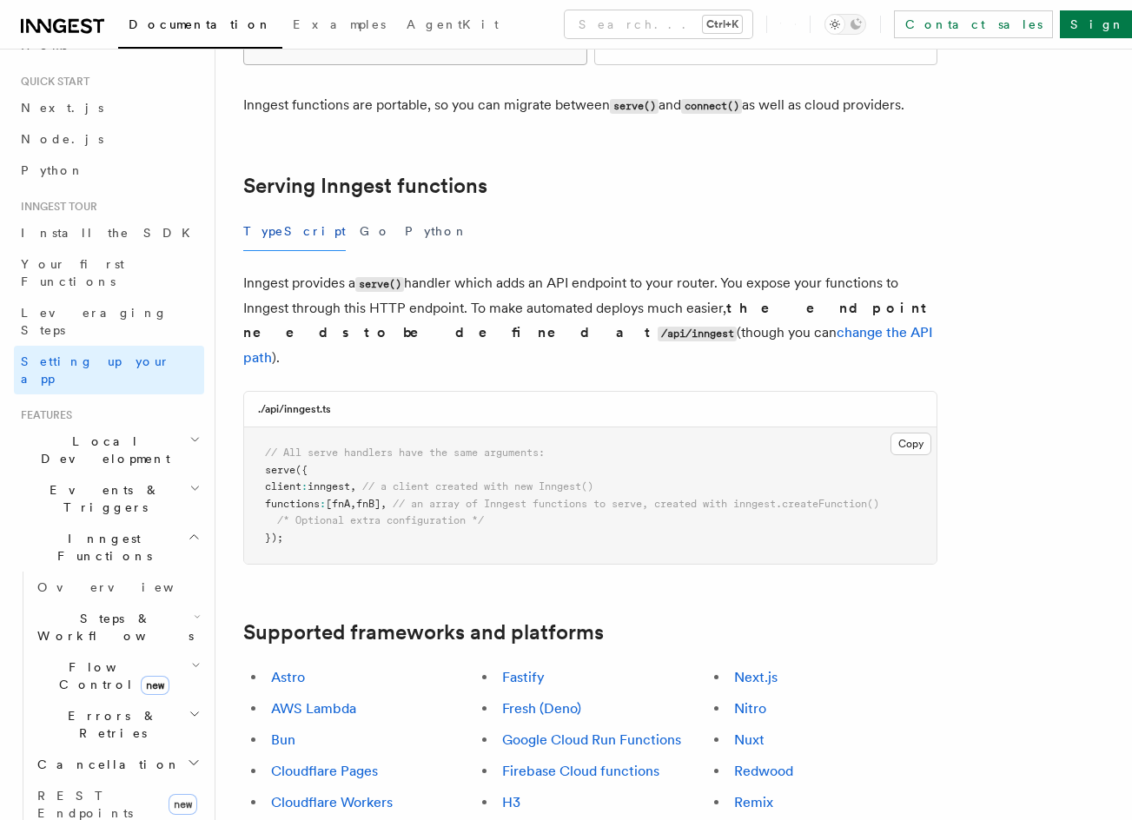
scroll to position [532, 0]
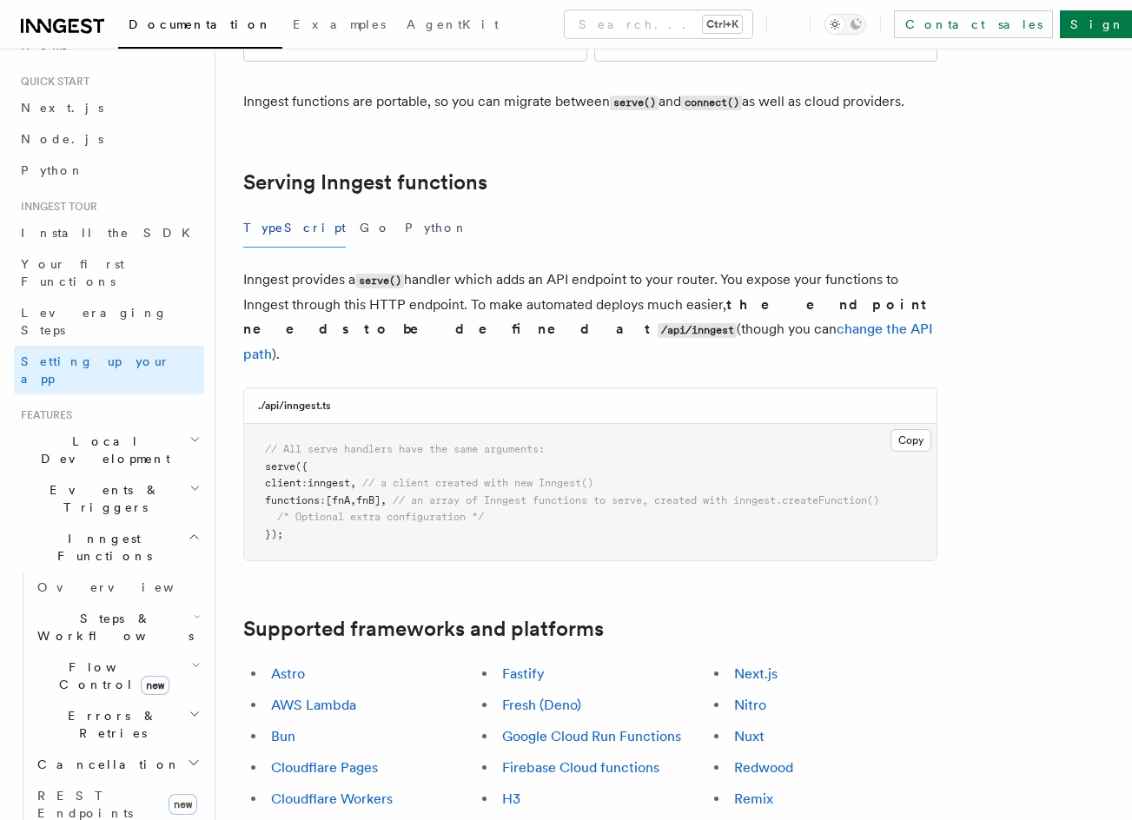
click at [765, 170] on h2 "Serving Inngest functions" at bounding box center [590, 182] width 694 height 24
click at [83, 610] on span "Steps & Workflows" at bounding box center [111, 627] width 163 height 35
click at [108, 691] on span "Function steps" at bounding box center [121, 698] width 134 height 14
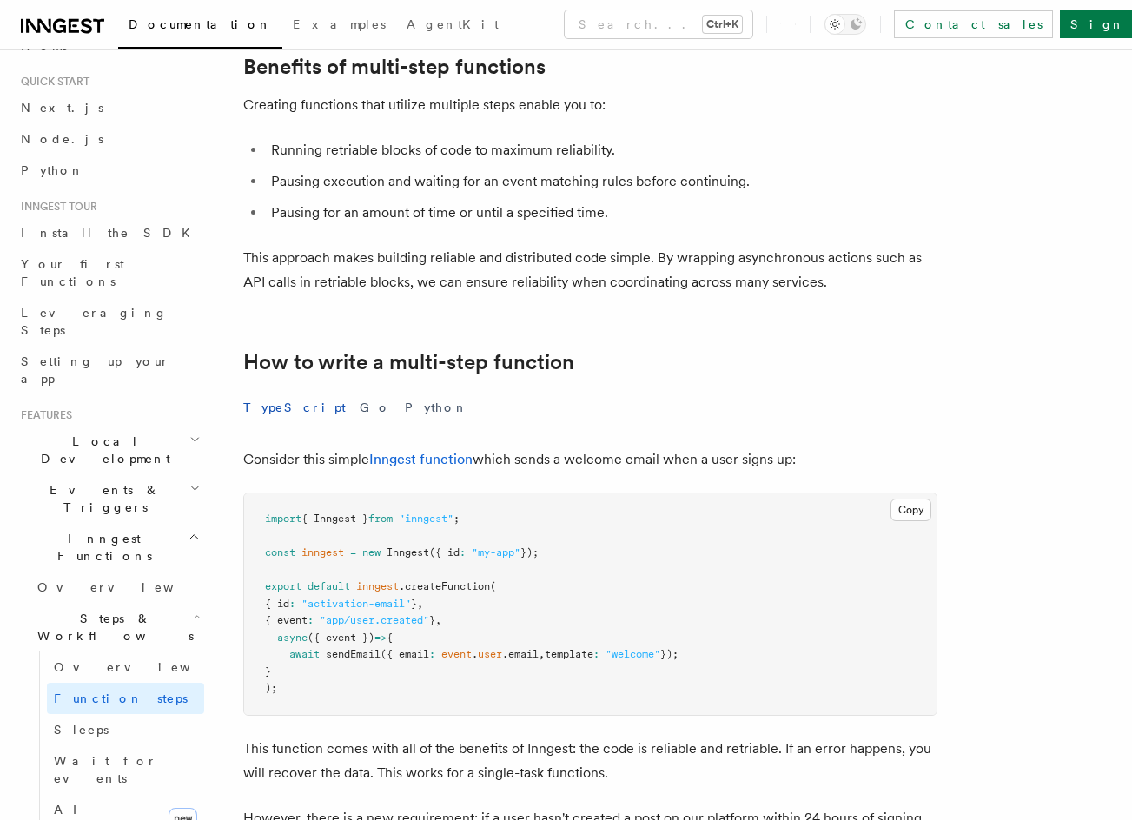
drag, startPoint x: 442, startPoint y: 465, endPoint x: 475, endPoint y: 604, distance: 143.7
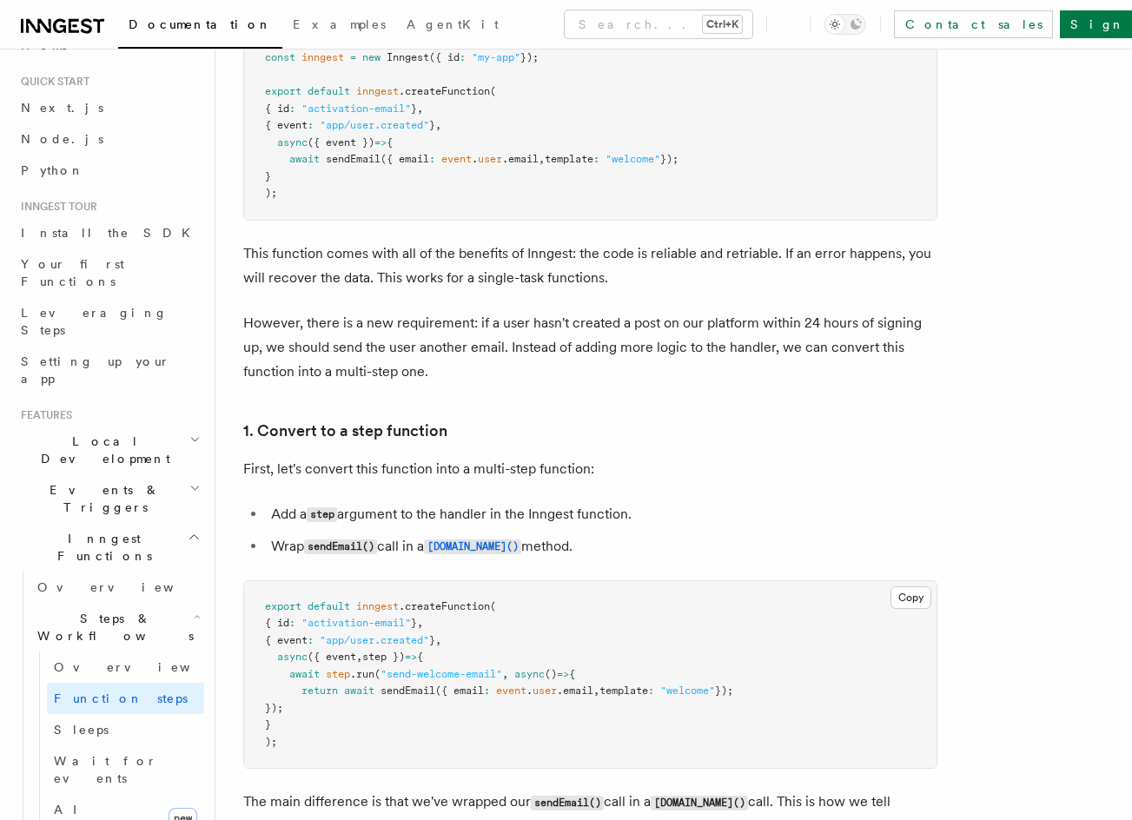
scroll to position [845, 0]
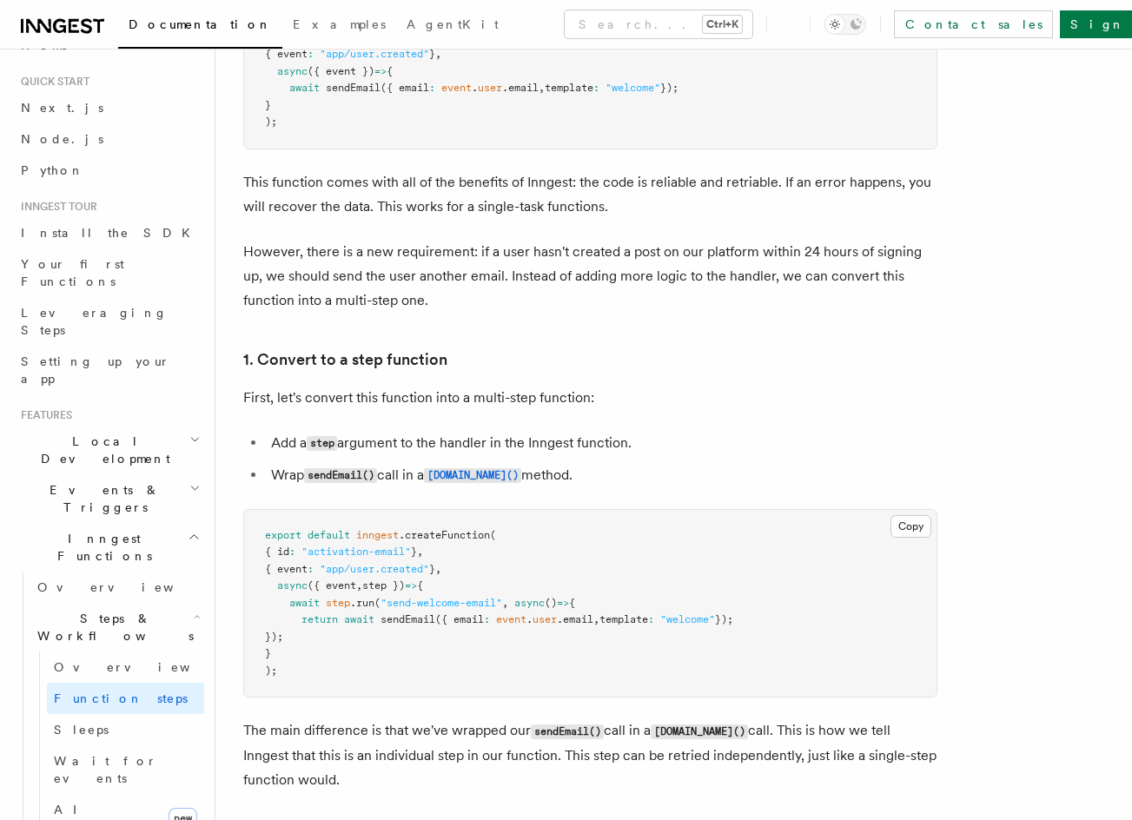
drag, startPoint x: 992, startPoint y: 360, endPoint x: 976, endPoint y: 443, distance: 84.8
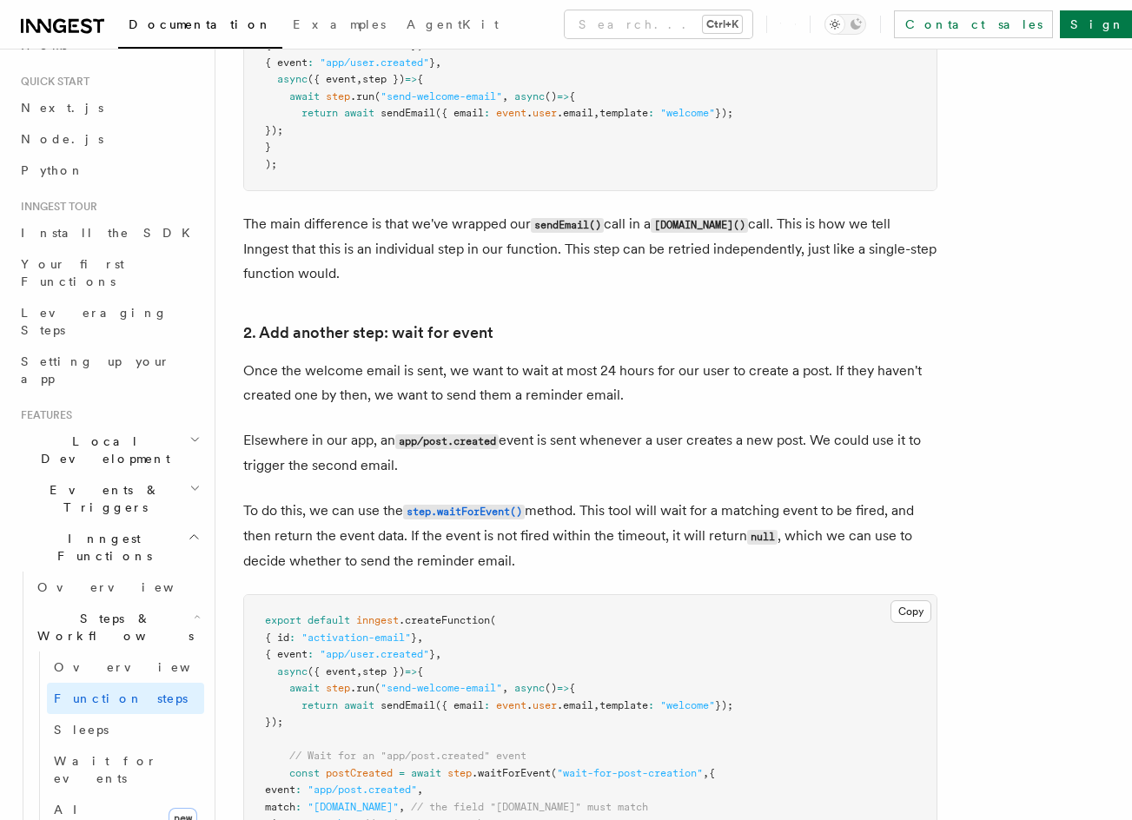
scroll to position [1373, 0]
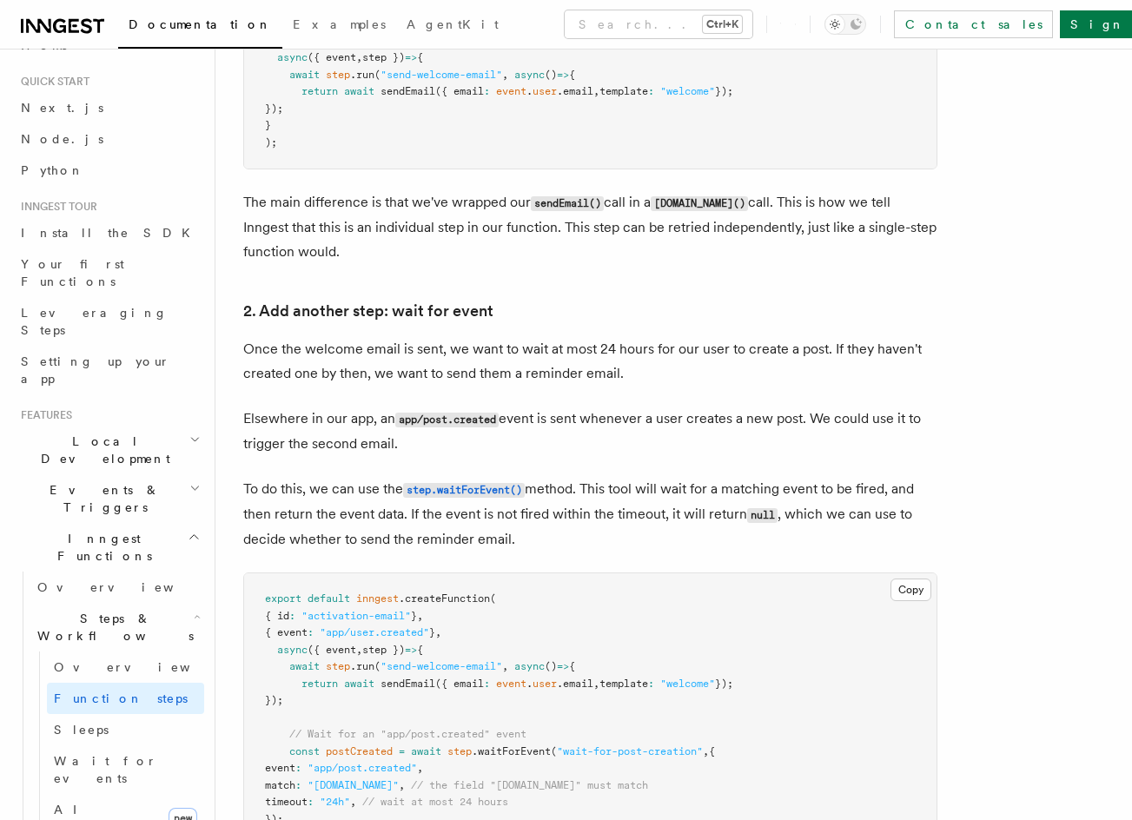
drag, startPoint x: 892, startPoint y: 387, endPoint x: 890, endPoint y: 436, distance: 48.7
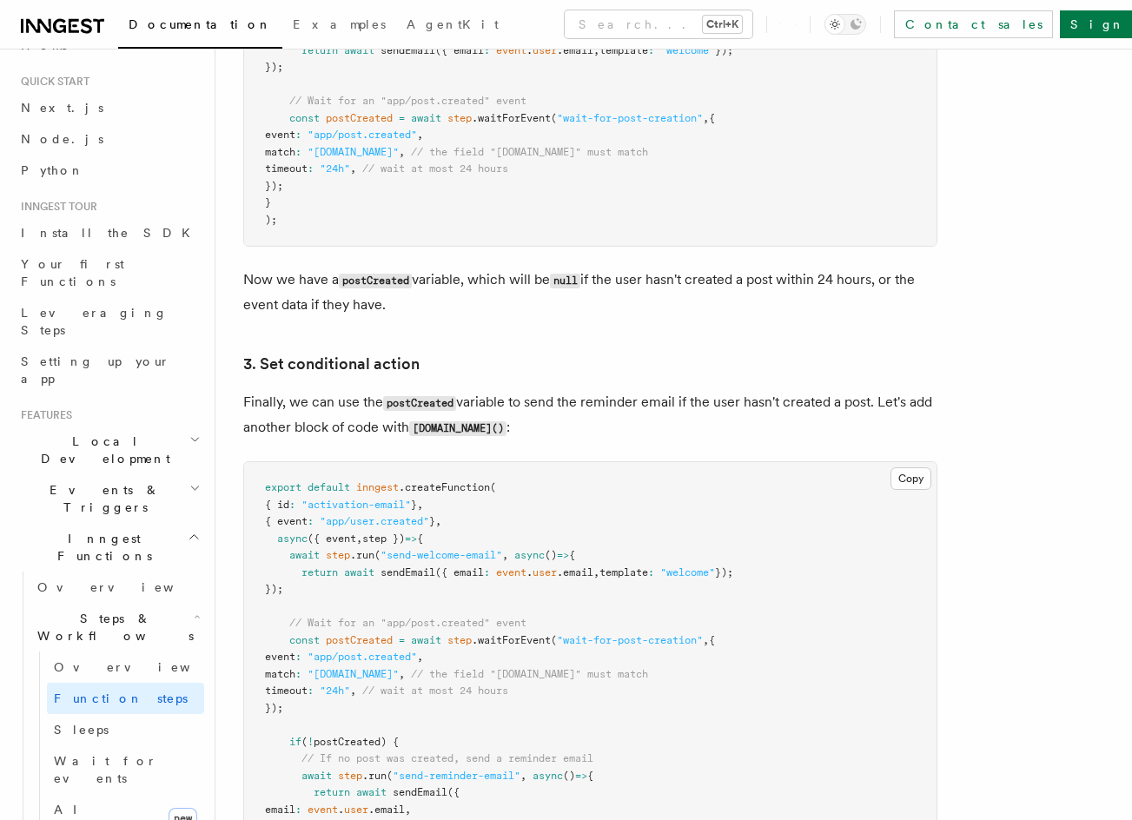
drag, startPoint x: 888, startPoint y: 432, endPoint x: 892, endPoint y: 518, distance: 87.0
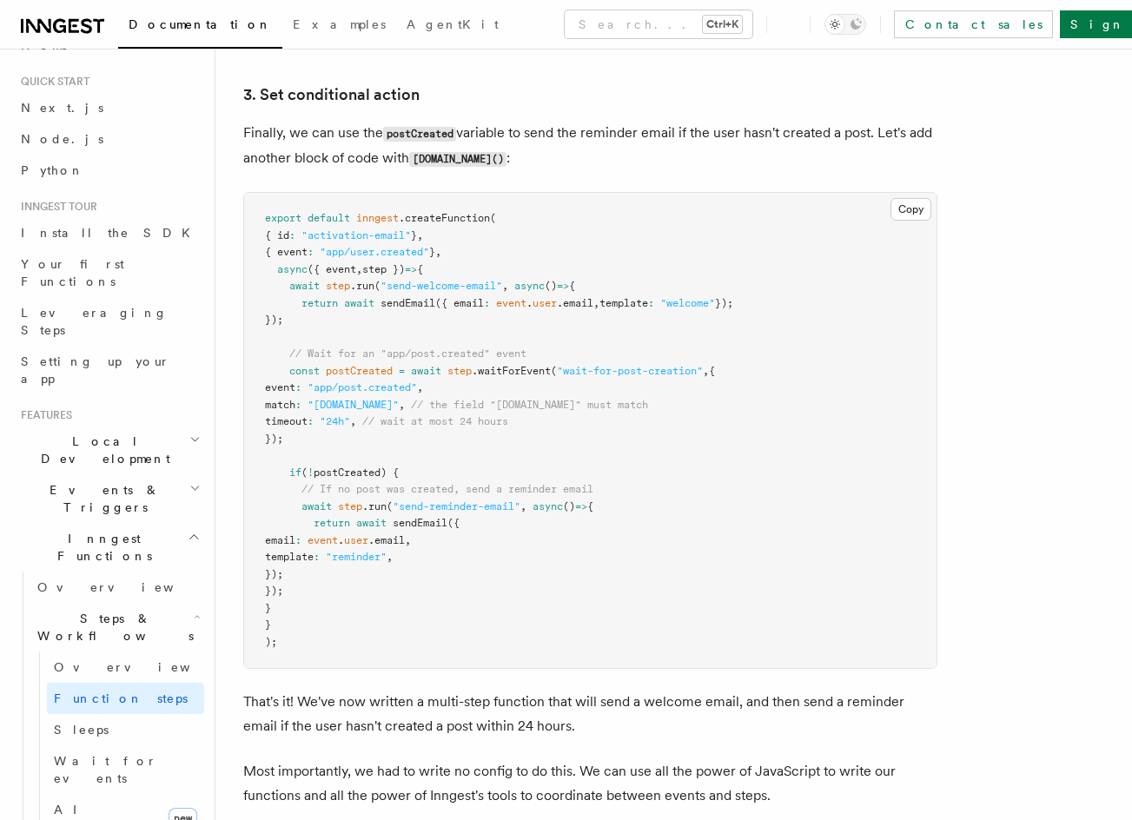
drag, startPoint x: 847, startPoint y: 556, endPoint x: 829, endPoint y: 490, distance: 68.3
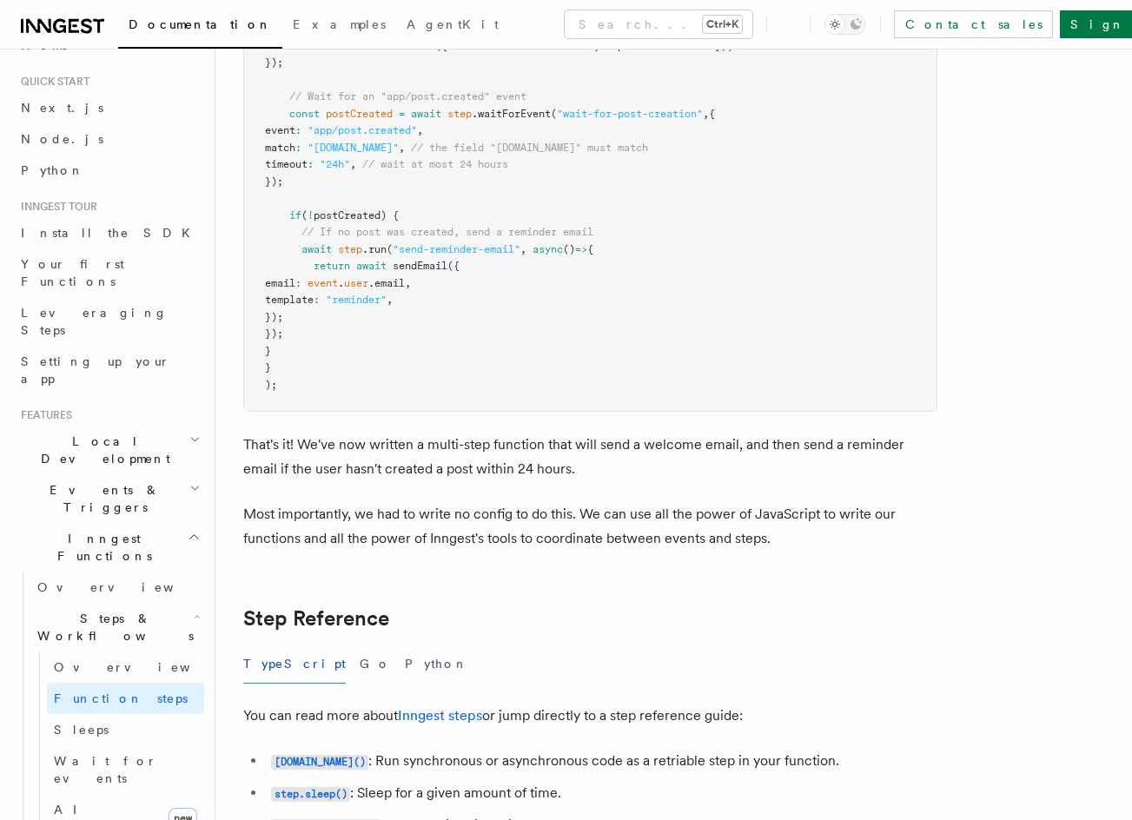
drag, startPoint x: 814, startPoint y: 467, endPoint x: 816, endPoint y: 510, distance: 42.6
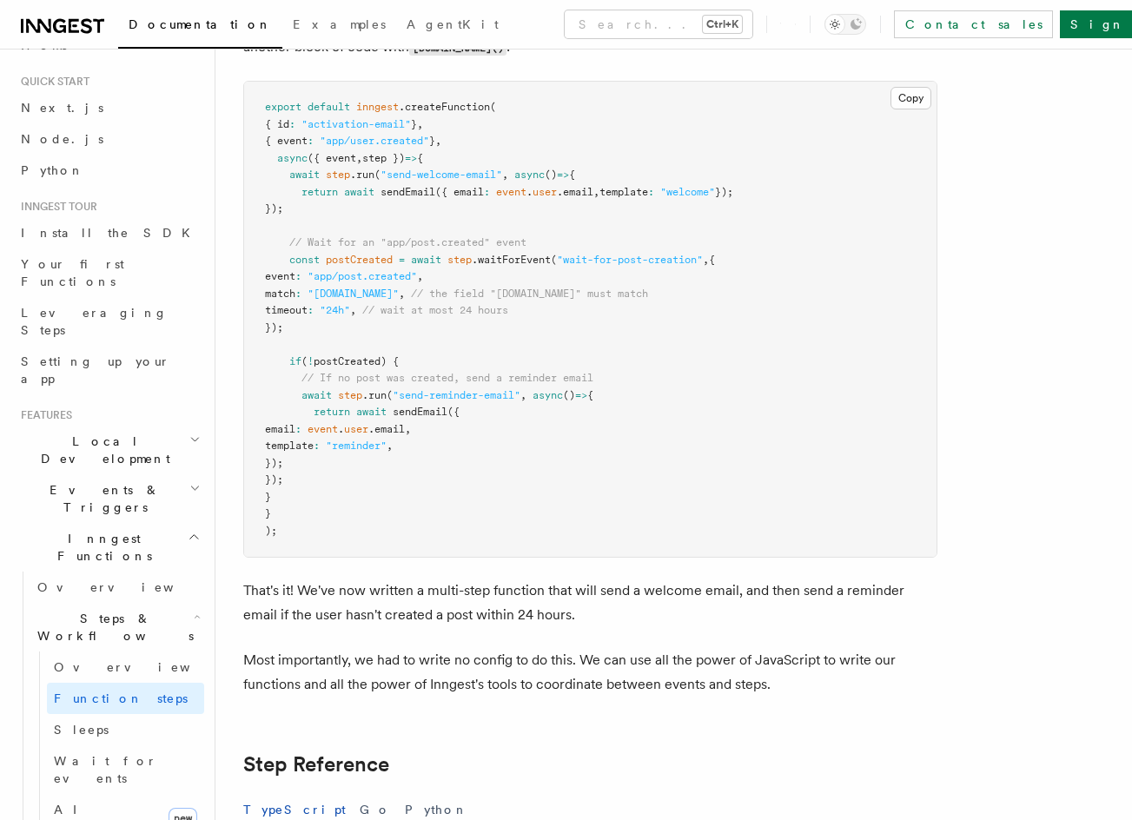
drag, startPoint x: 811, startPoint y: 439, endPoint x: 760, endPoint y: 330, distance: 120.8
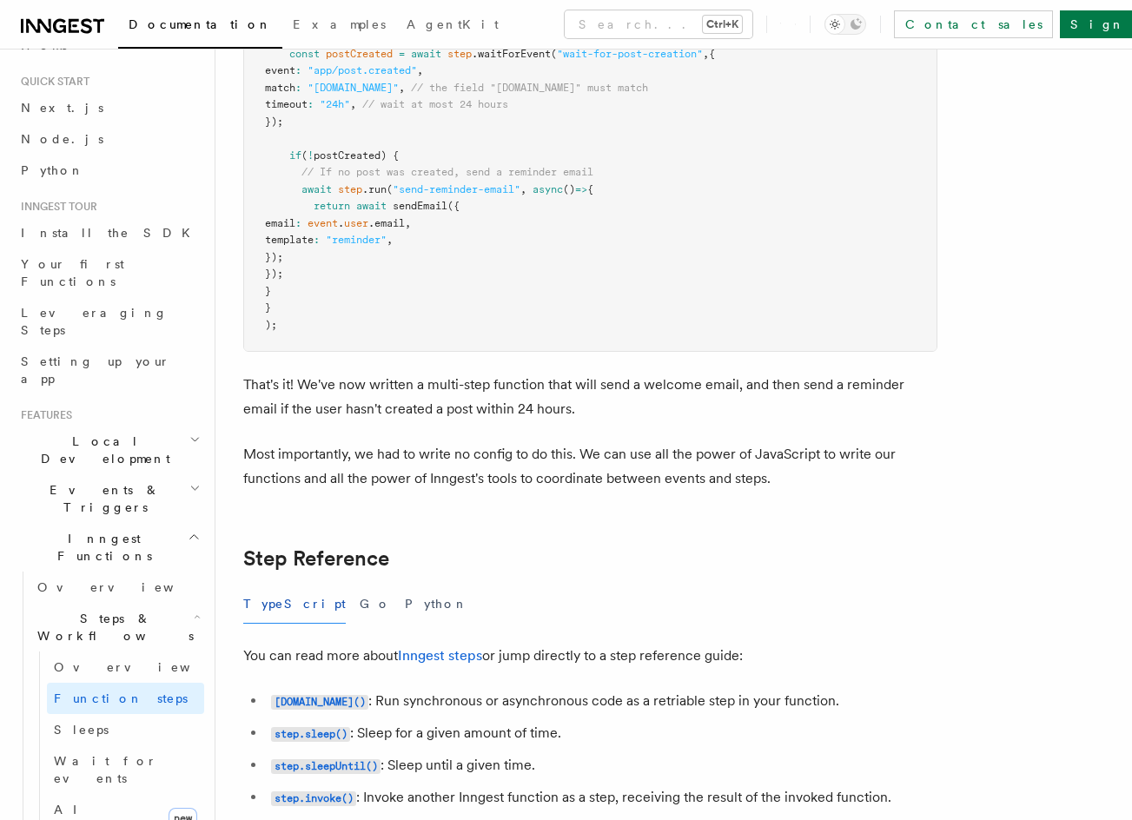
scroll to position [2723, 0]
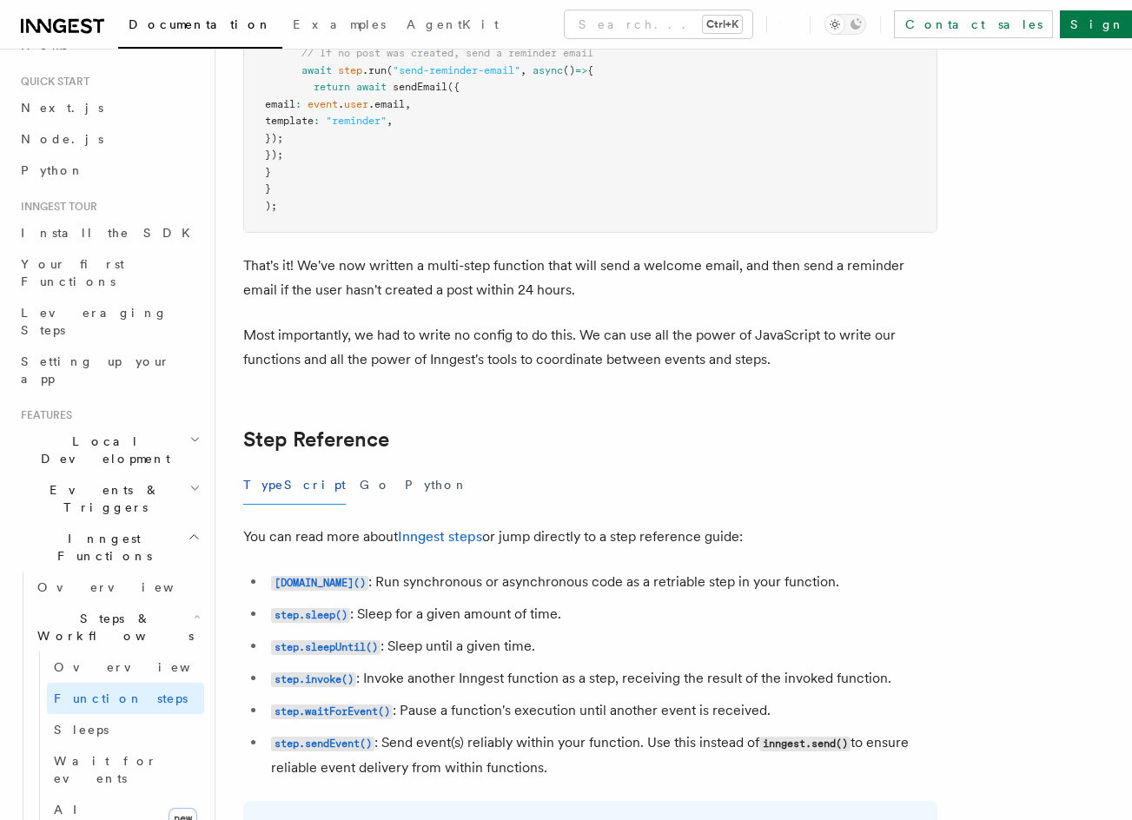
drag, startPoint x: 782, startPoint y: 386, endPoint x: 776, endPoint y: 458, distance: 71.5
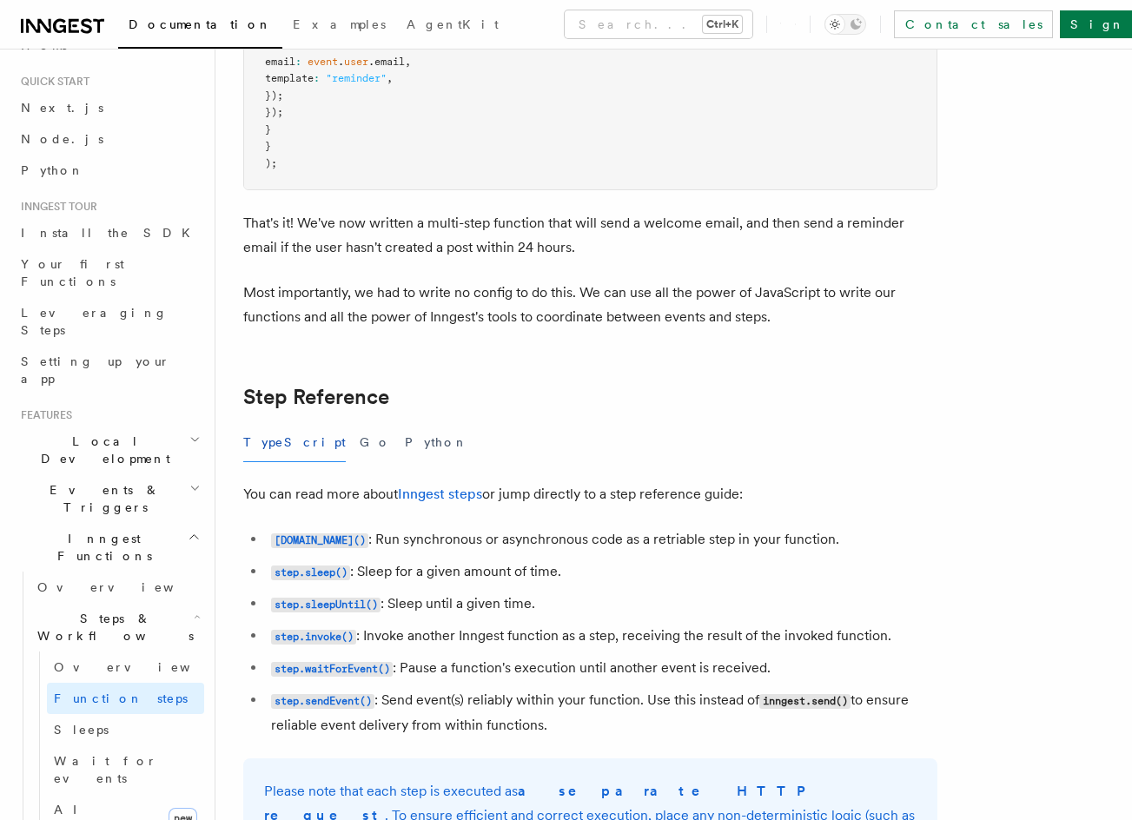
drag, startPoint x: 802, startPoint y: 443, endPoint x: 796, endPoint y: 492, distance: 49.0
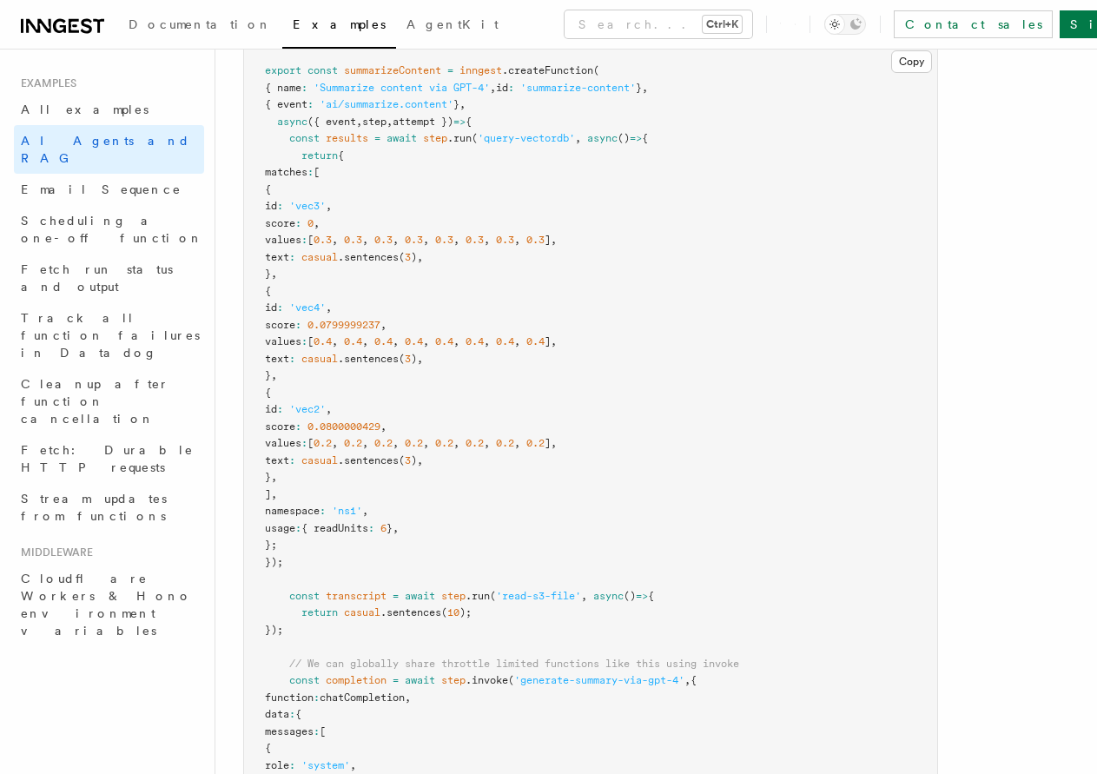
drag, startPoint x: 477, startPoint y: 339, endPoint x: 479, endPoint y: 370, distance: 31.4
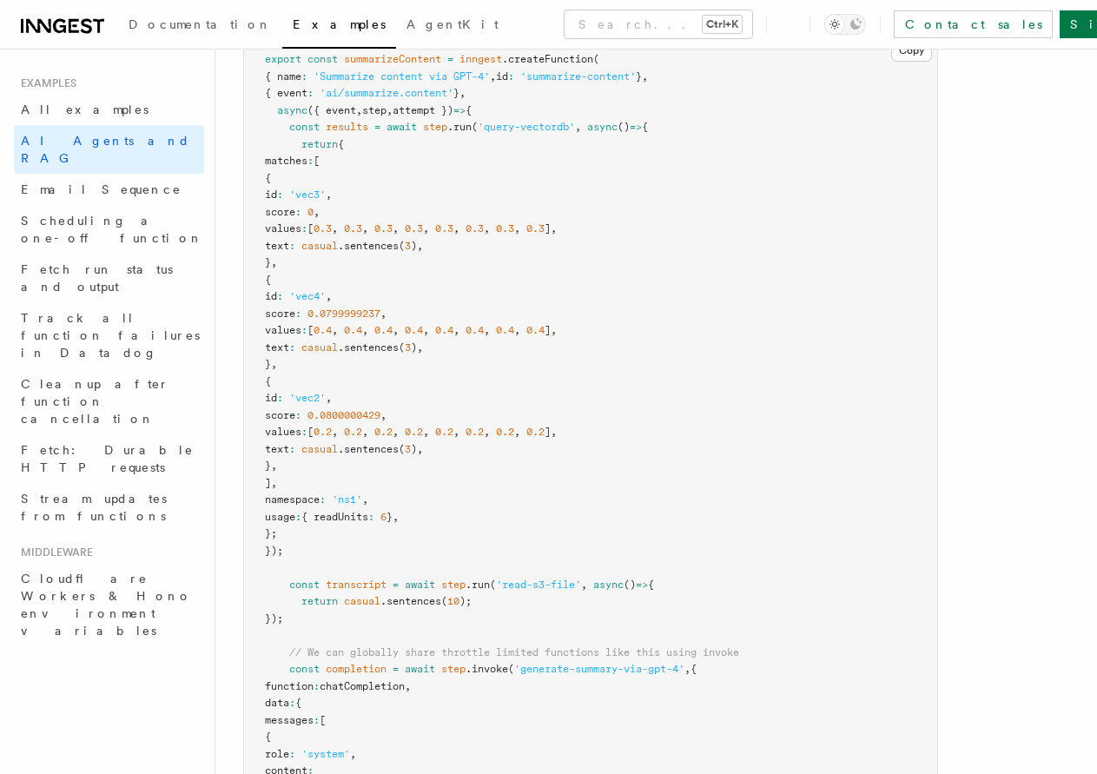
scroll to position [570, 0]
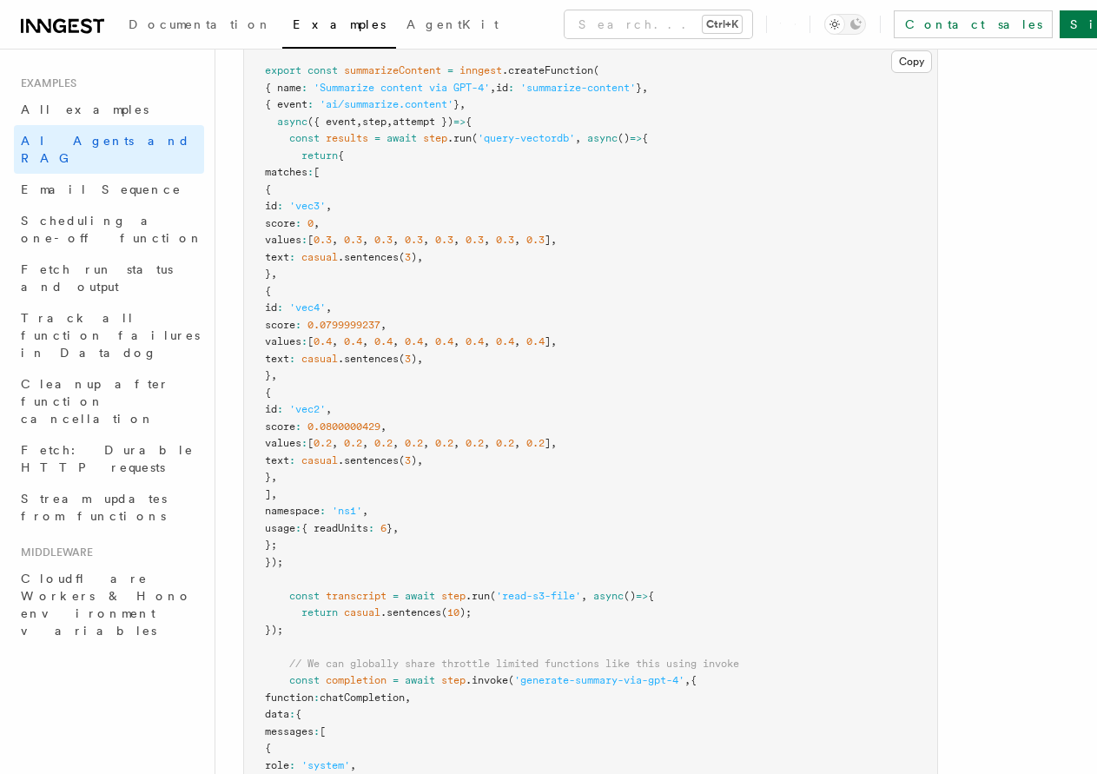
drag, startPoint x: 487, startPoint y: 323, endPoint x: 487, endPoint y: 290, distance: 33.0
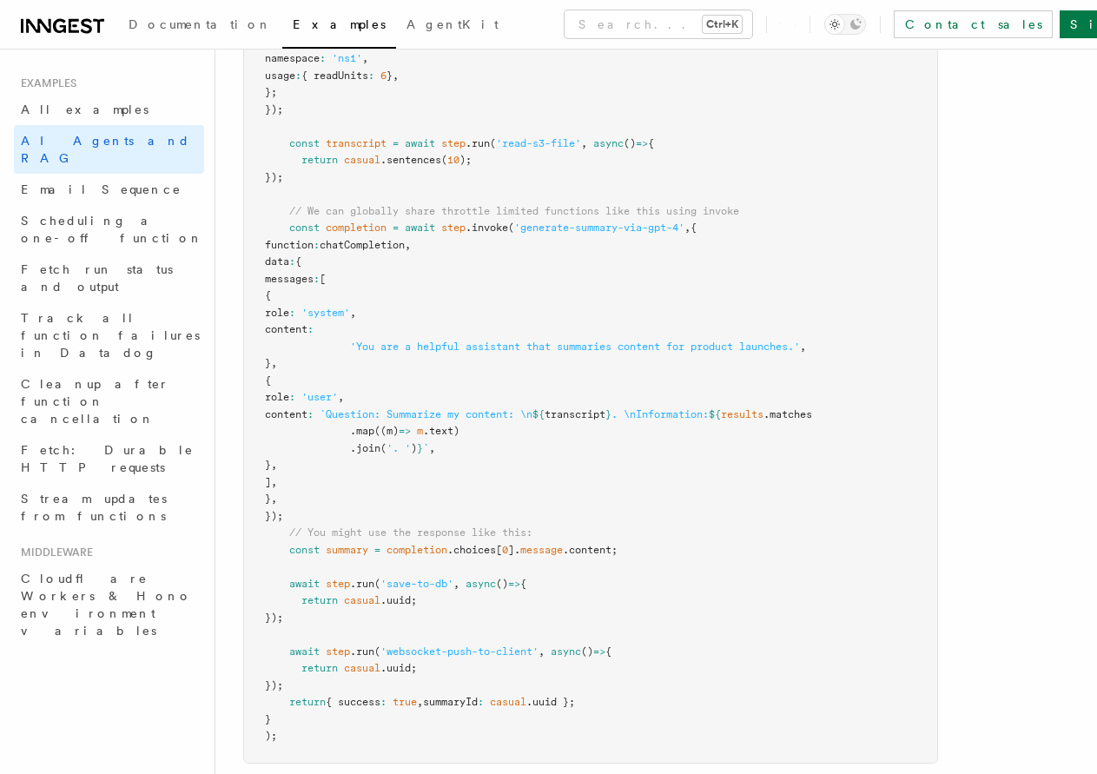
scroll to position [1409, 0]
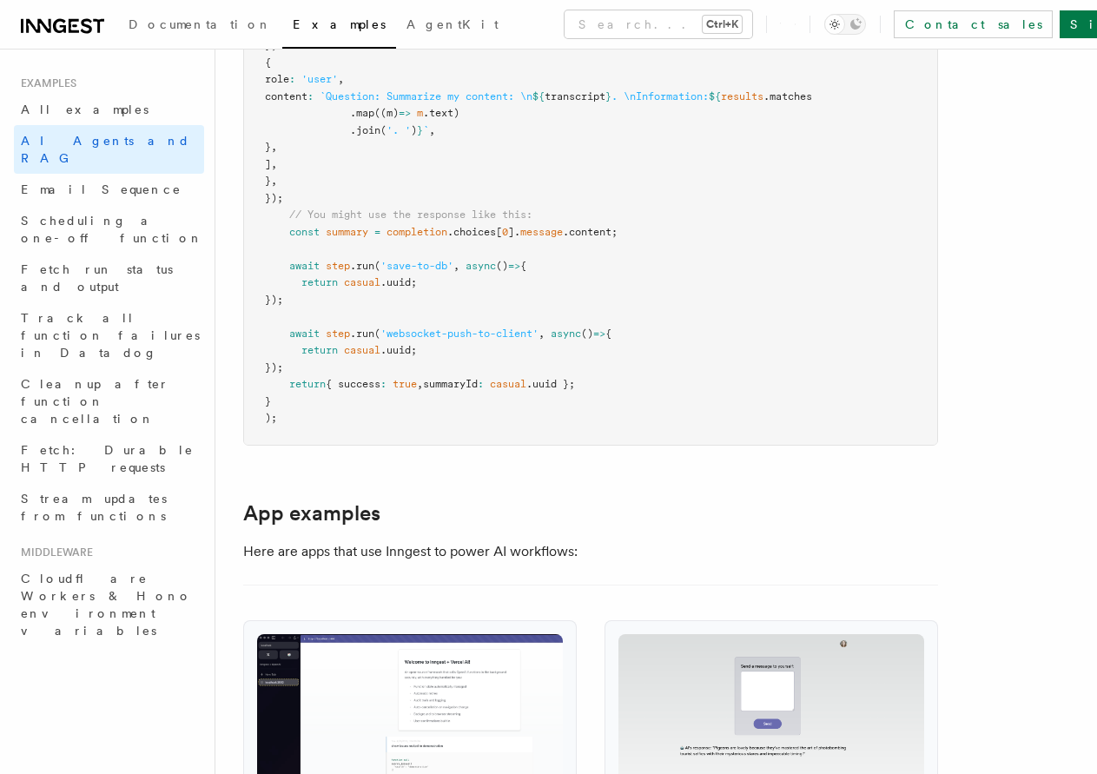
drag, startPoint x: 477, startPoint y: 281, endPoint x: 489, endPoint y: 389, distance: 109.2
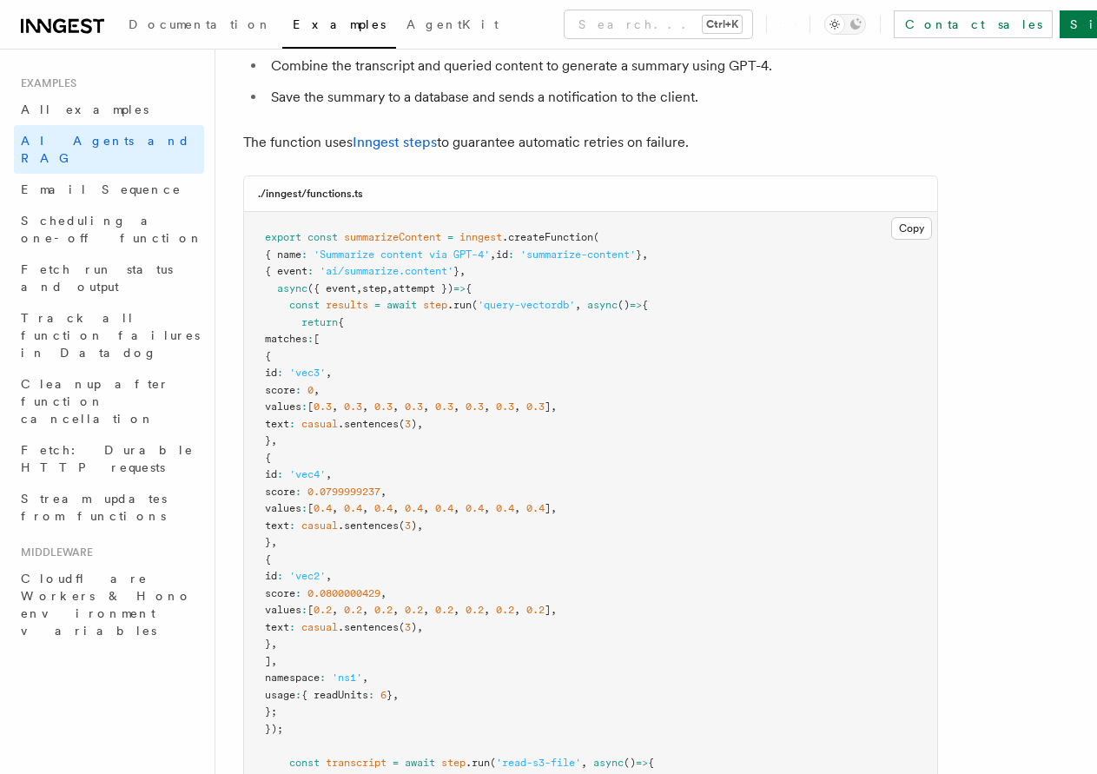
drag, startPoint x: 518, startPoint y: 336, endPoint x: 511, endPoint y: 157, distance: 179.0
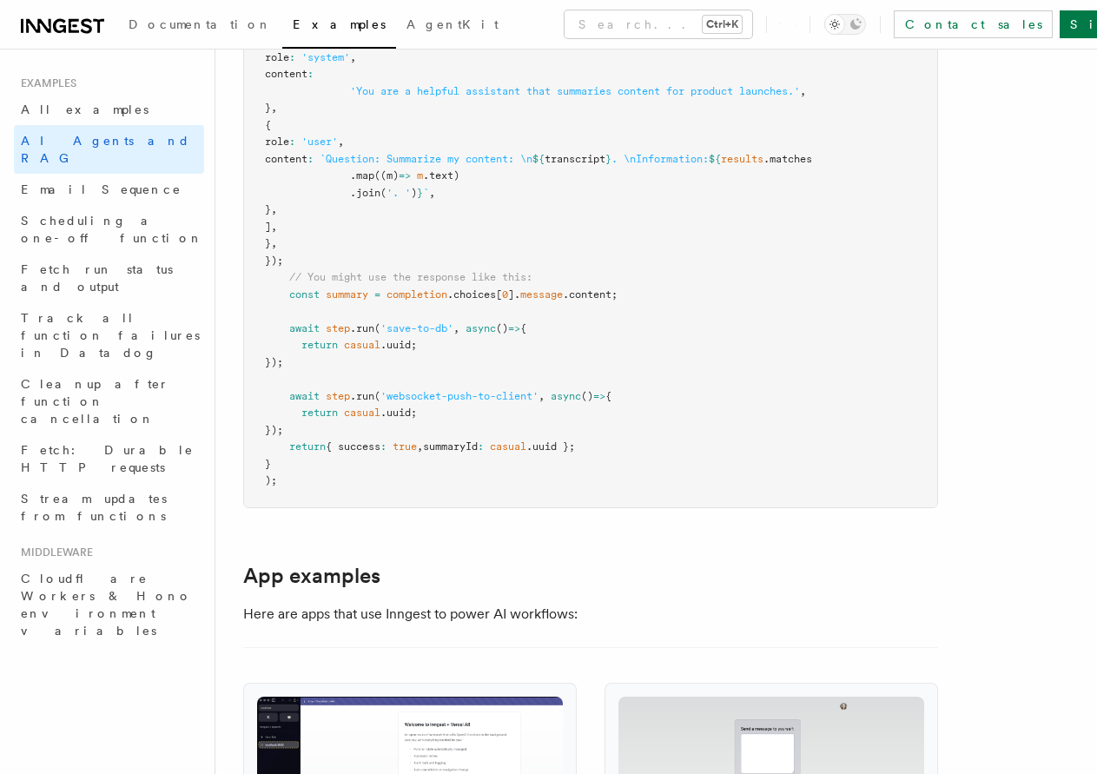
scroll to position [1269, 0]
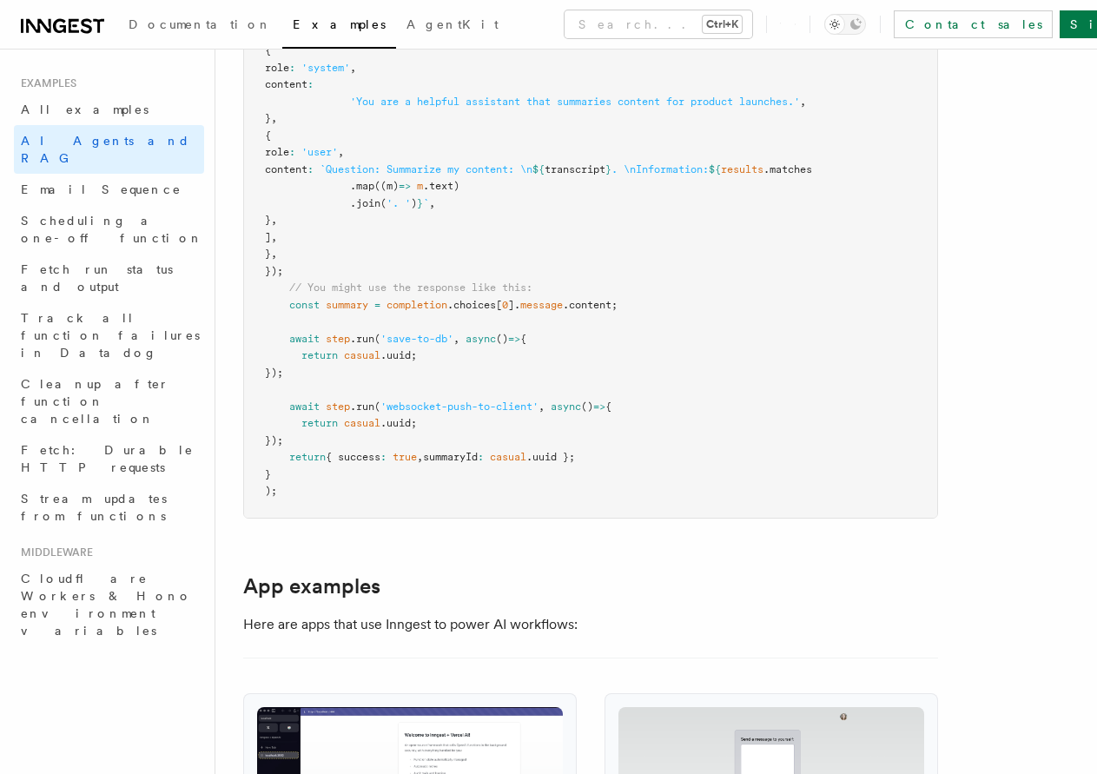
drag, startPoint x: 510, startPoint y: 287, endPoint x: 514, endPoint y: 259, distance: 28.1
drag, startPoint x: 518, startPoint y: 258, endPoint x: 530, endPoint y: 256, distance: 11.4
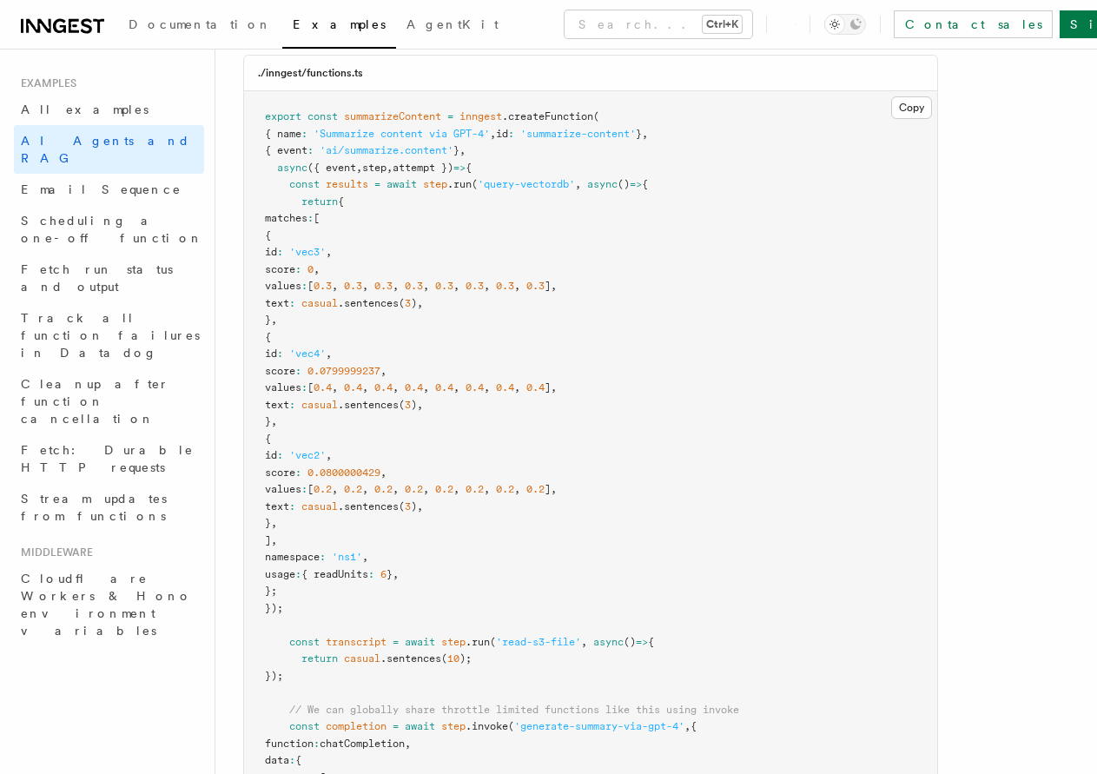
drag, startPoint x: 641, startPoint y: 314, endPoint x: 599, endPoint y: 172, distance: 147.6
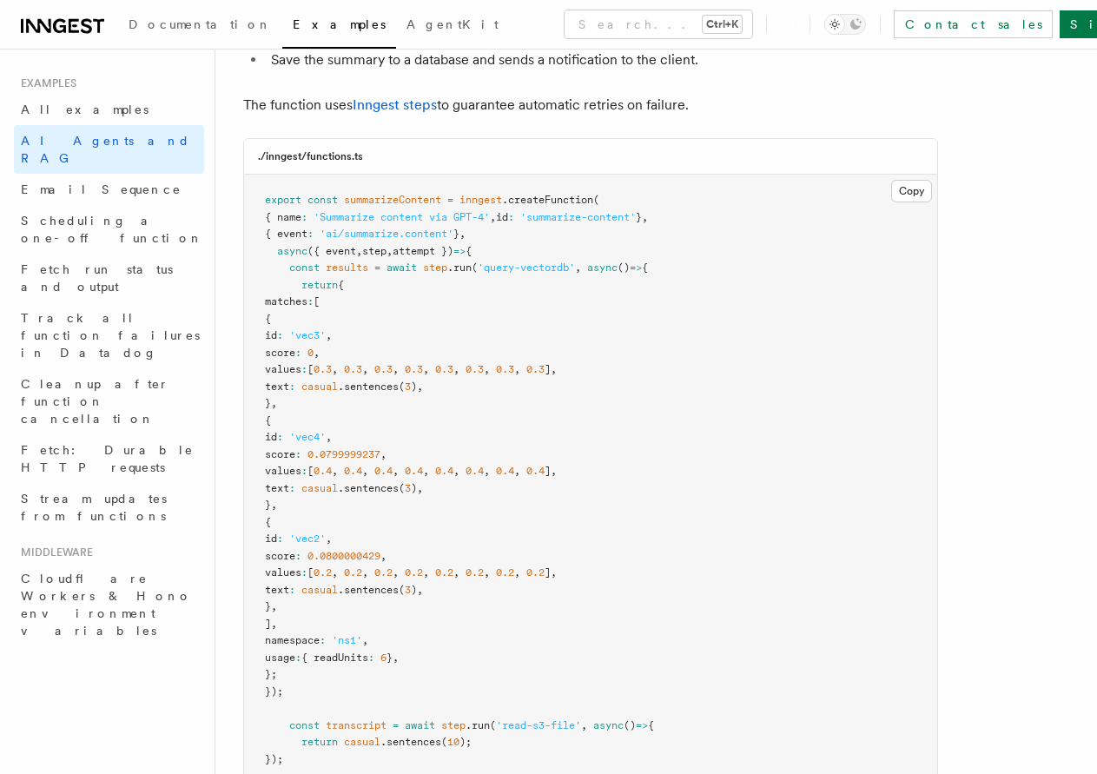
drag, startPoint x: 616, startPoint y: 230, endPoint x: 601, endPoint y: 261, distance: 33.8
drag, startPoint x: 601, startPoint y: 261, endPoint x: 615, endPoint y: 264, distance: 14.3
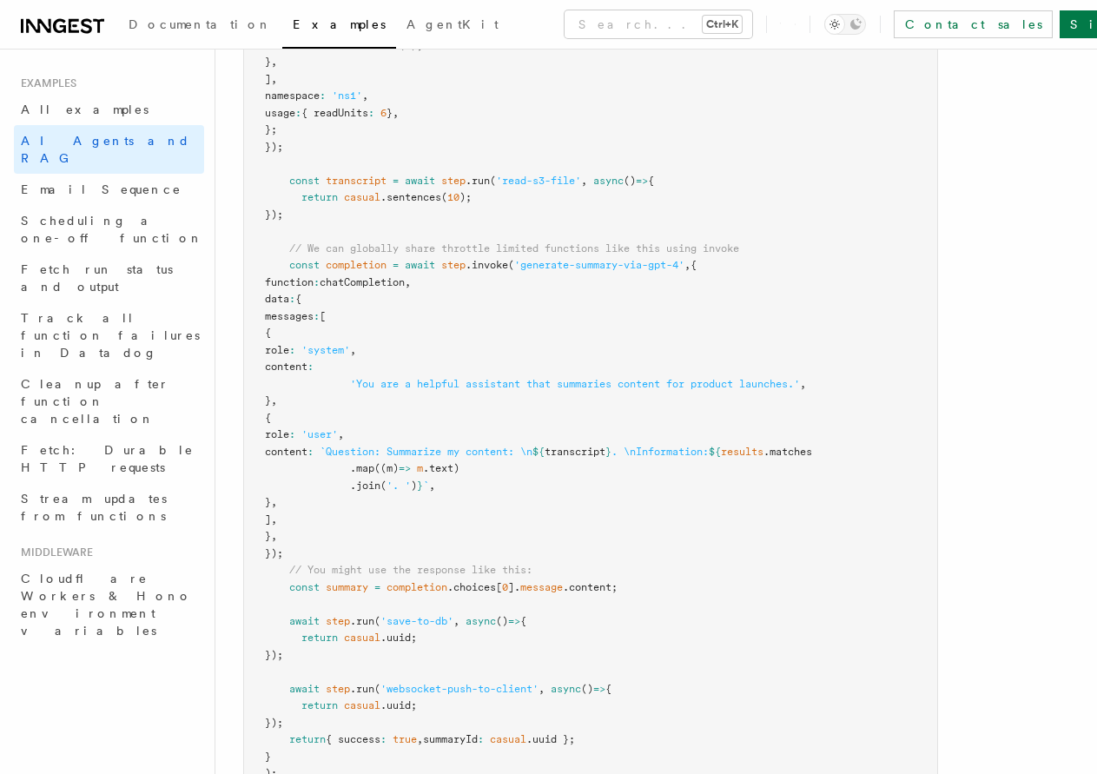
drag, startPoint x: 613, startPoint y: 279, endPoint x: 616, endPoint y: 378, distance: 99.0
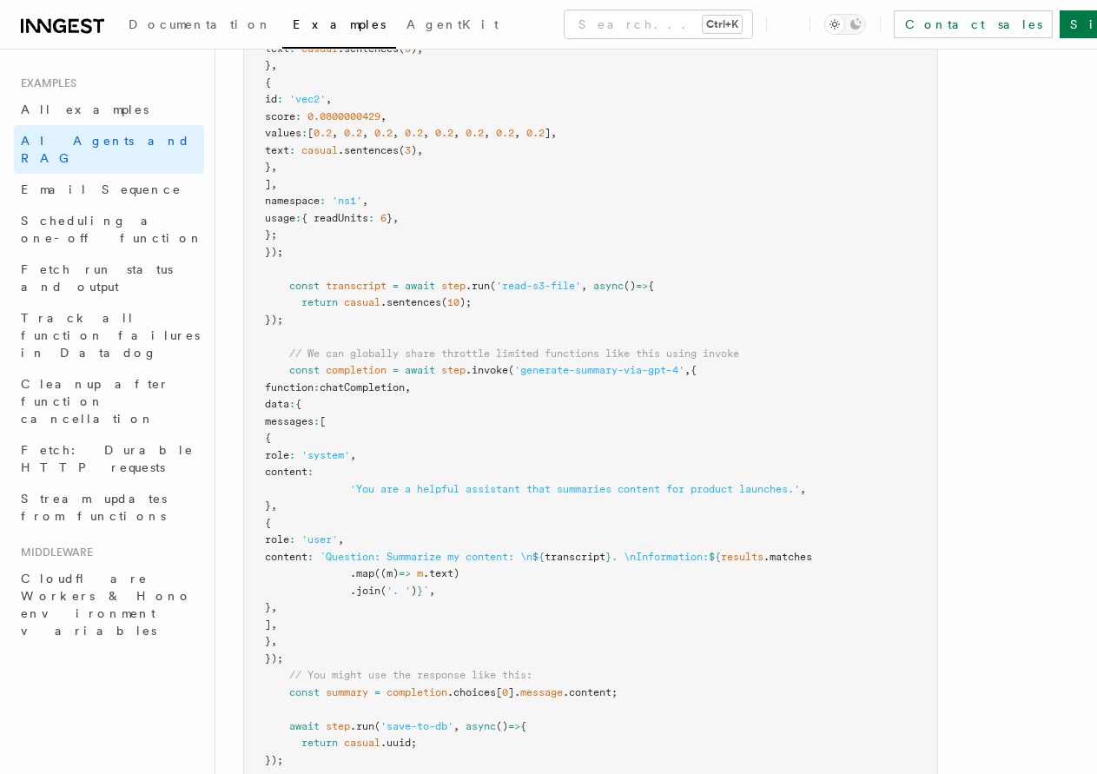
scroll to position [831, 0]
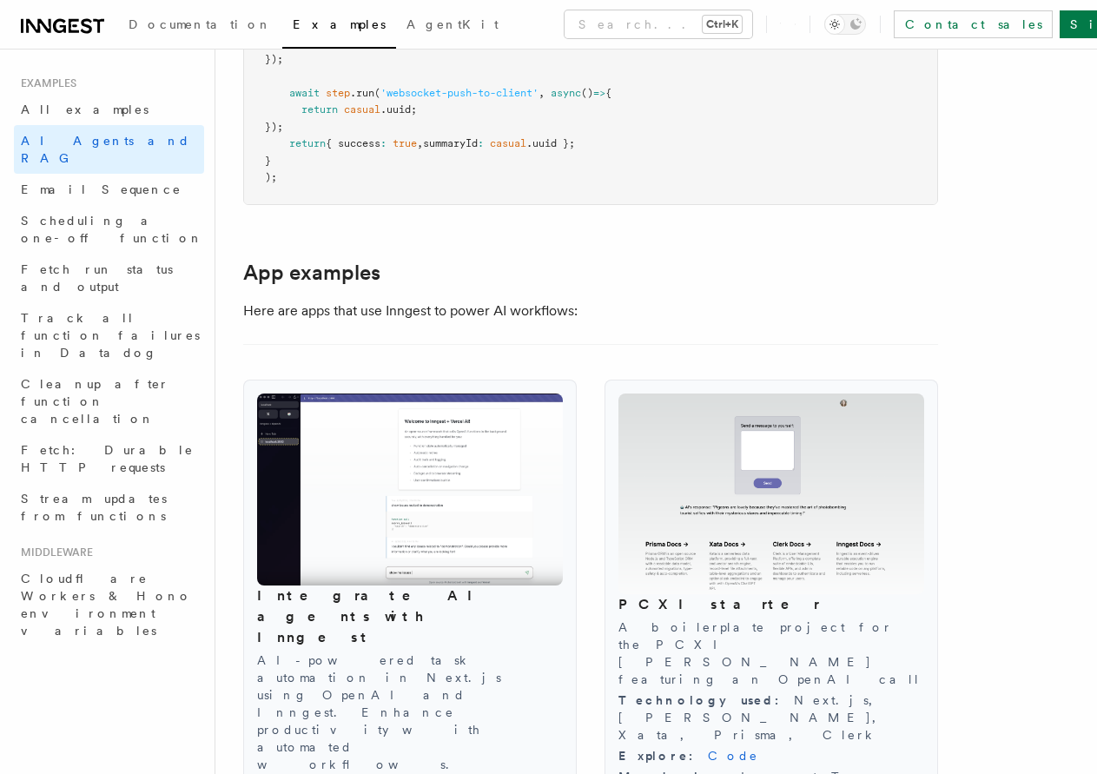
drag, startPoint x: 595, startPoint y: 294, endPoint x: 623, endPoint y: 421, distance: 129.8
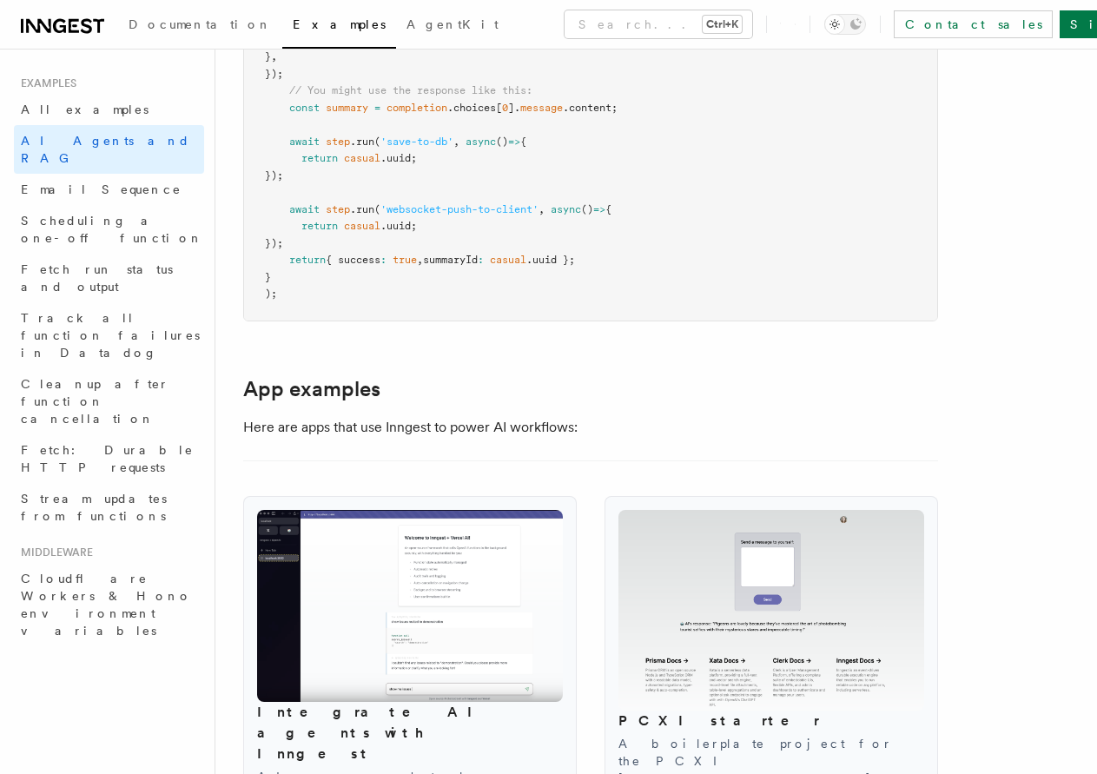
drag, startPoint x: 603, startPoint y: 333, endPoint x: 600, endPoint y: 320, distance: 12.4
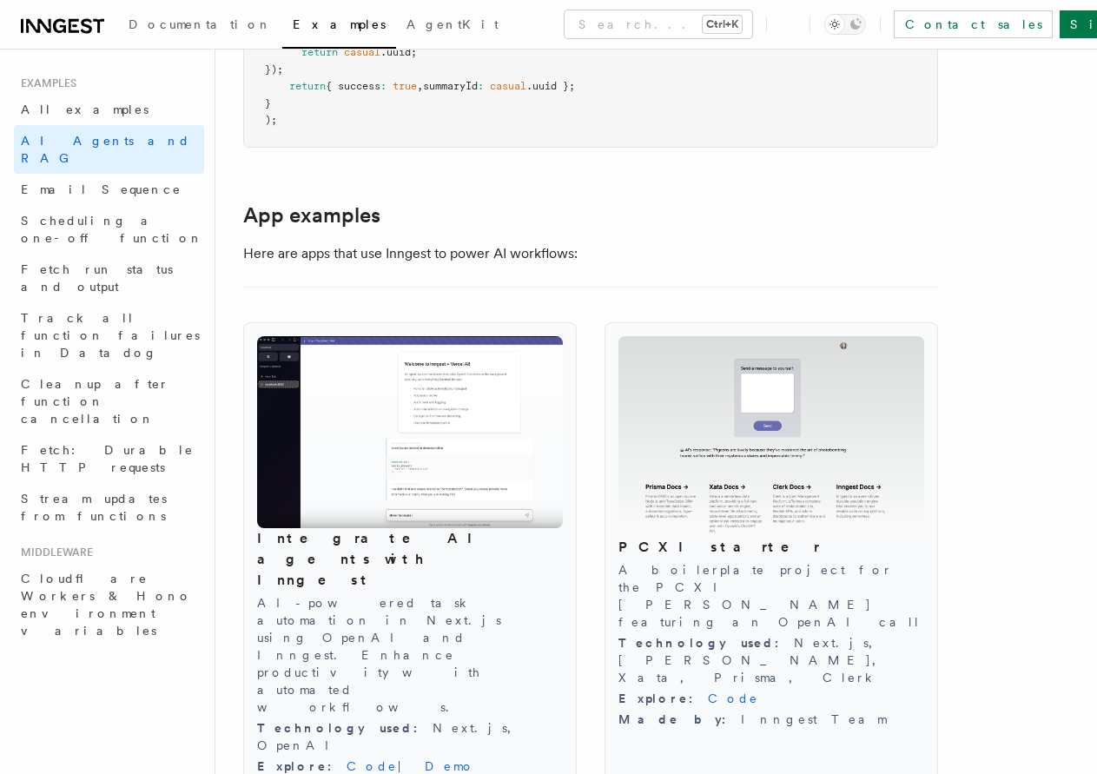
drag, startPoint x: 591, startPoint y: 379, endPoint x: 588, endPoint y: 416, distance: 37.4
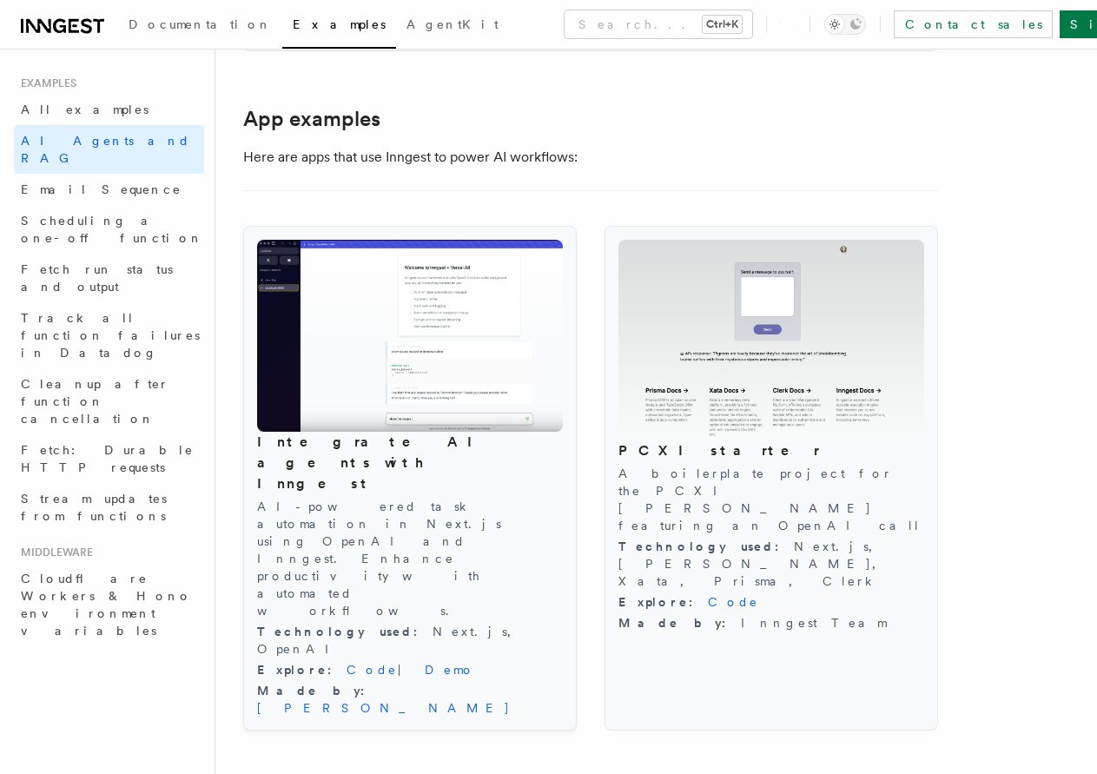
scroll to position [1780, 0]
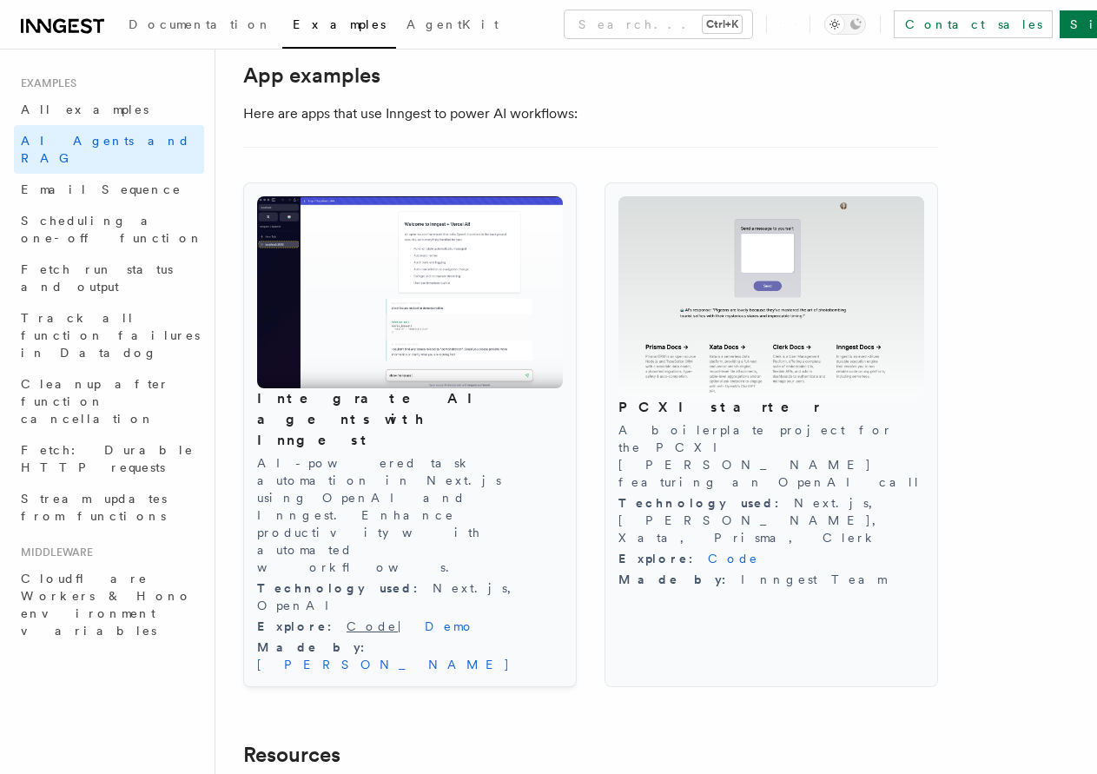
click at [347, 619] on link "Code" at bounding box center [372, 626] width 51 height 14
